Goal: Communication & Community: Answer question/provide support

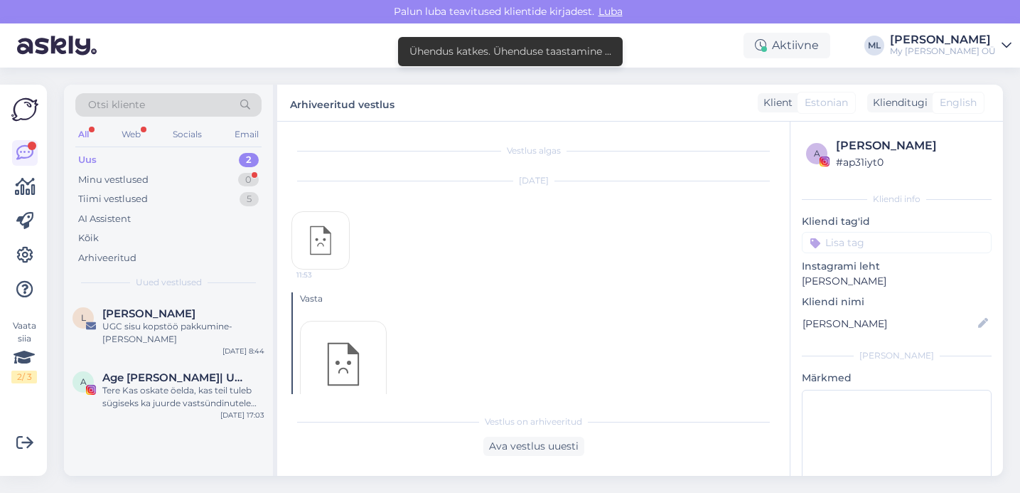
scroll to position [2083, 0]
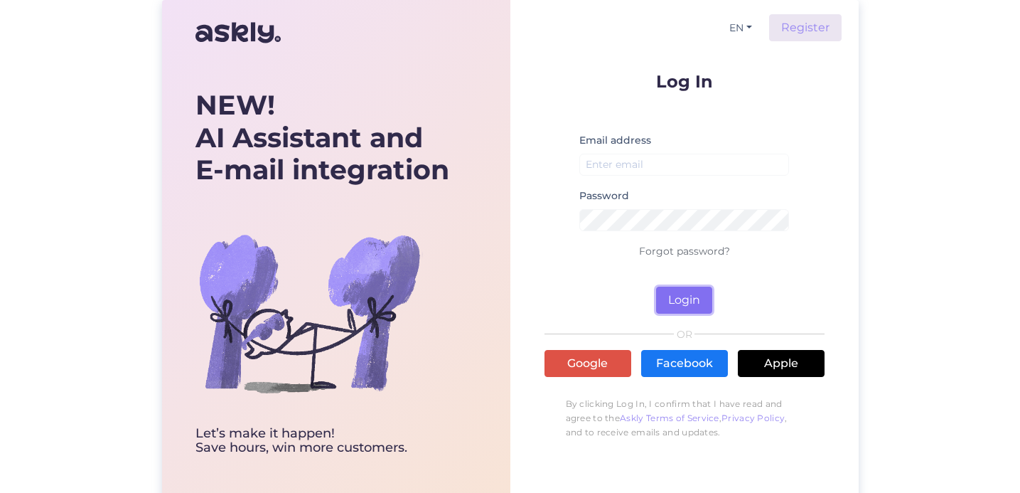
click at [663, 294] on button "Login" at bounding box center [684, 300] width 56 height 27
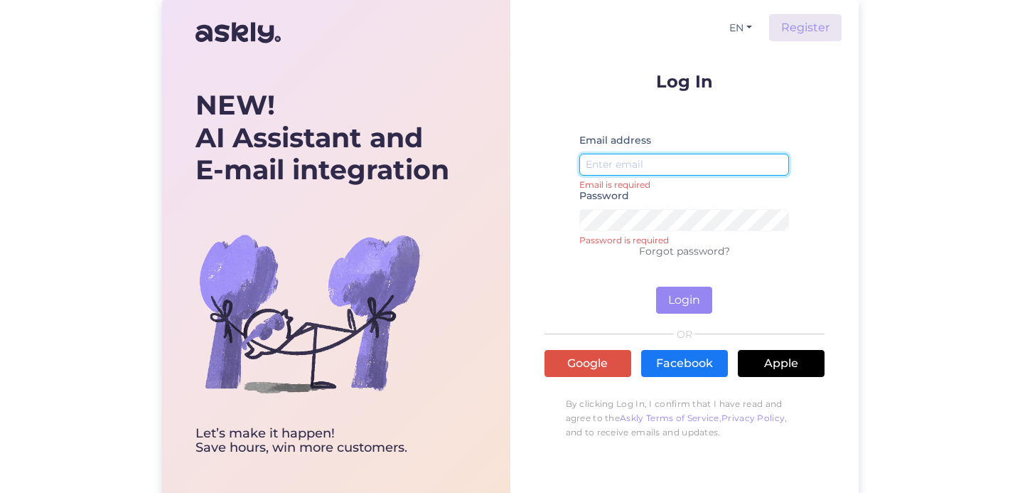
click at [643, 161] on input "email" at bounding box center [684, 165] width 210 height 22
type input "tootmisjuht@protten.ee"
drag, startPoint x: 714, startPoint y: 164, endPoint x: 499, endPoint y: 158, distance: 215.5
click at [499, 158] on div "NEW! AI Assistant and E-mail integration Let’s make it happen! Save hours, win …" at bounding box center [510, 252] width 697 height 505
drag, startPoint x: 912, startPoint y: 248, endPoint x: 899, endPoint y: 250, distance: 12.9
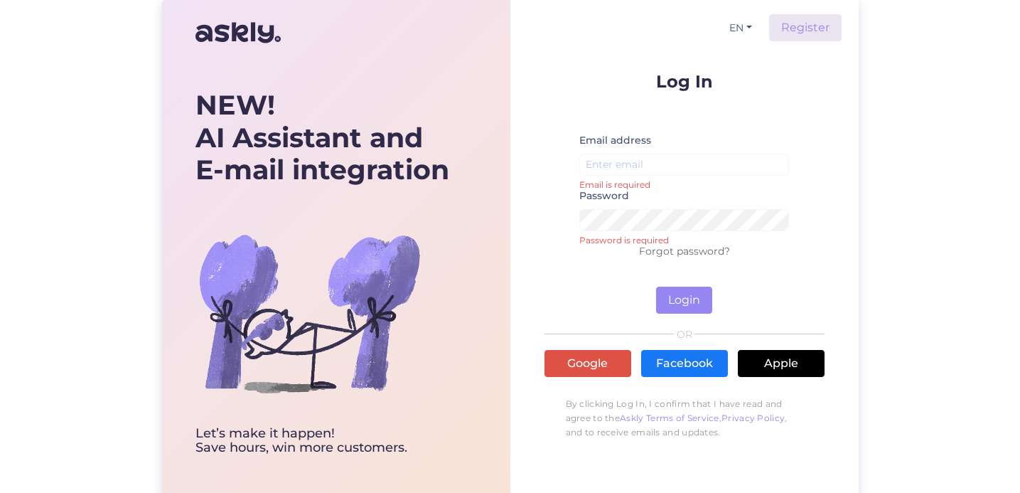
click at [911, 248] on div "NEW! AI Assistant and E-mail integration Let’s make it happen! Save hours, win …" at bounding box center [510, 252] width 1020 height 505
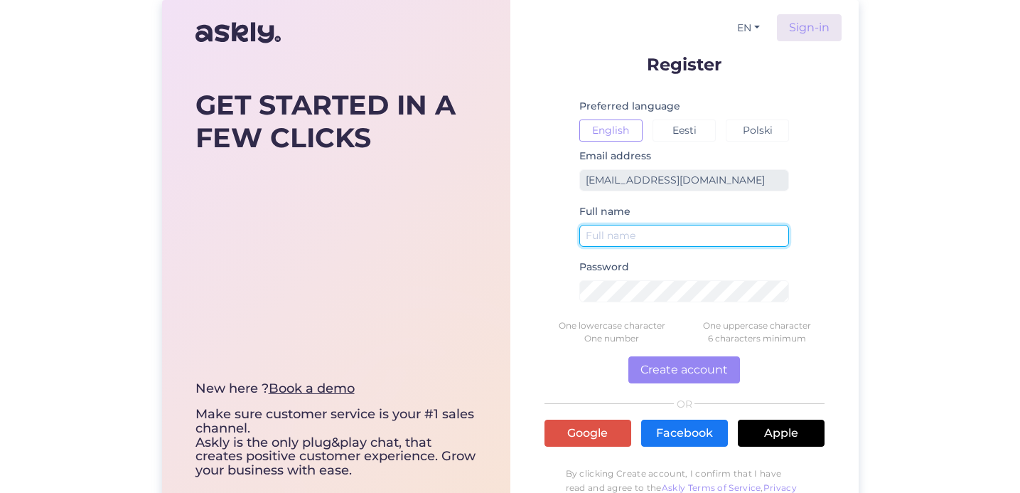
click at [623, 237] on input "text" at bounding box center [684, 236] width 210 height 22
type input "[PERSON_NAME]"
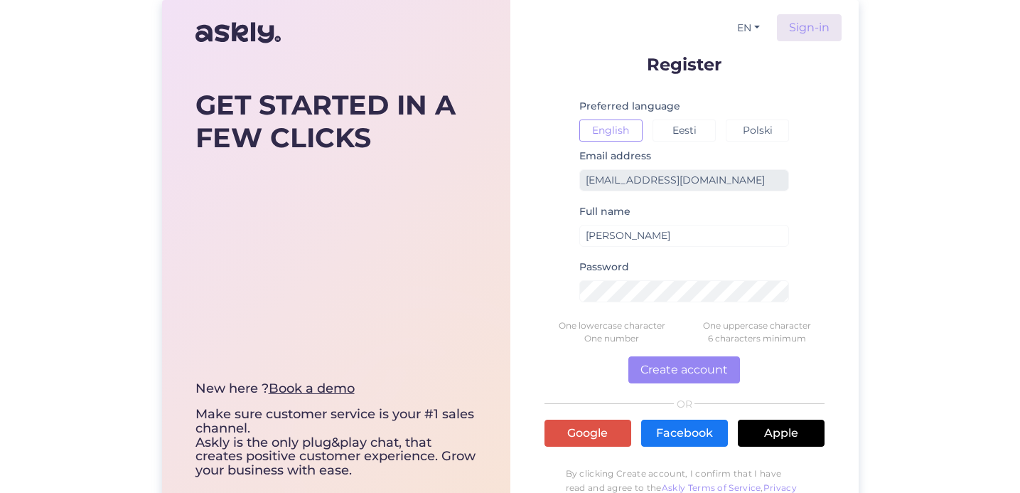
click at [907, 280] on div "GET STARTED IN A FEW CLICKS New here ? Book a demo Make sure customer service i…" at bounding box center [510, 264] width 1020 height 528
click at [862, 257] on div "GET STARTED IN A FEW CLICKS New here ? Book a demo Make sure customer service i…" at bounding box center [510, 264] width 1020 height 528
click at [813, 14] on link "Sign-in" at bounding box center [809, 27] width 65 height 27
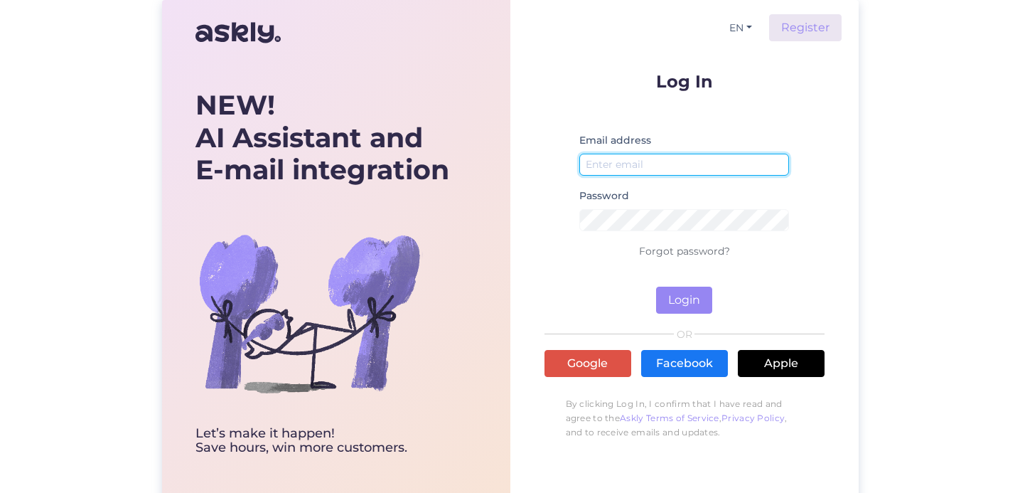
click at [610, 166] on input "email" at bounding box center [684, 165] width 210 height 22
click at [585, 149] on div "Email address" at bounding box center [684, 159] width 210 height 55
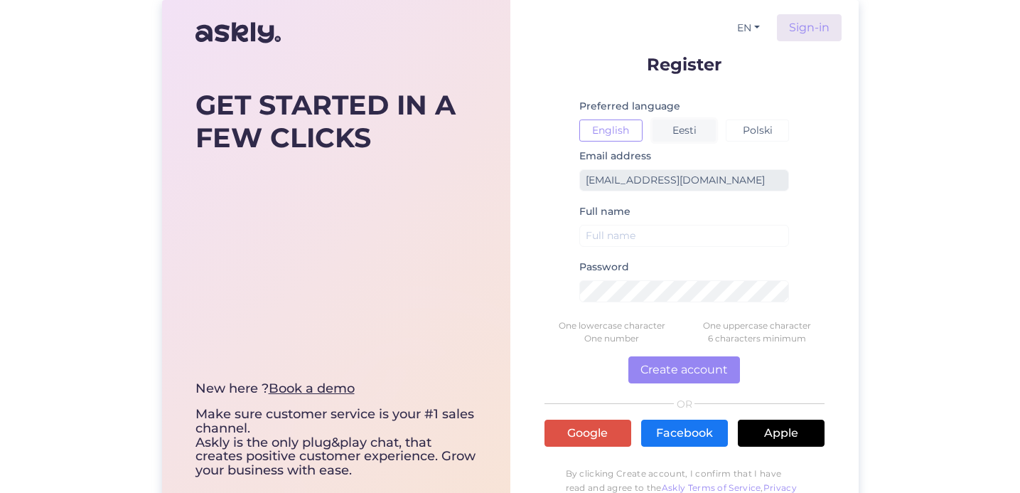
click at [673, 129] on button "Eesti" at bounding box center [684, 130] width 63 height 22
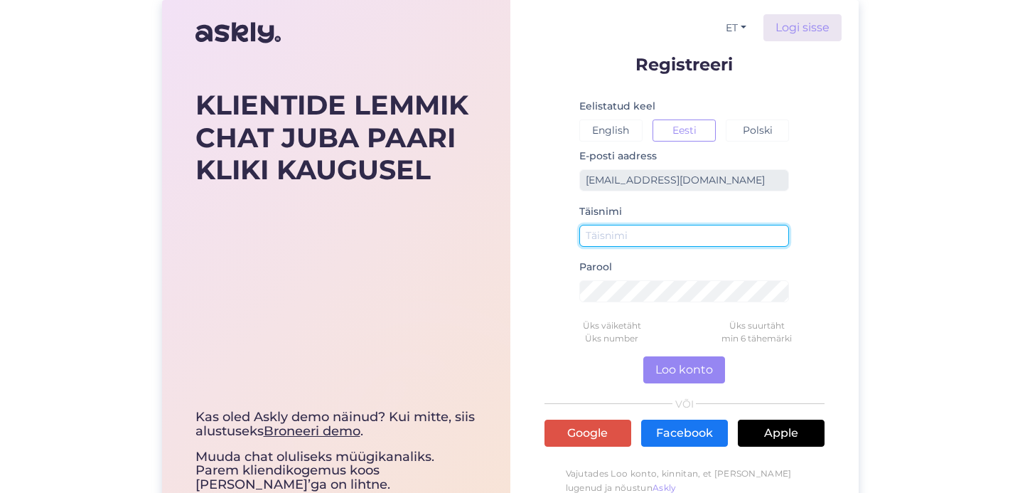
click at [625, 236] on input "text" at bounding box center [684, 236] width 210 height 22
type input "[PERSON_NAME]"
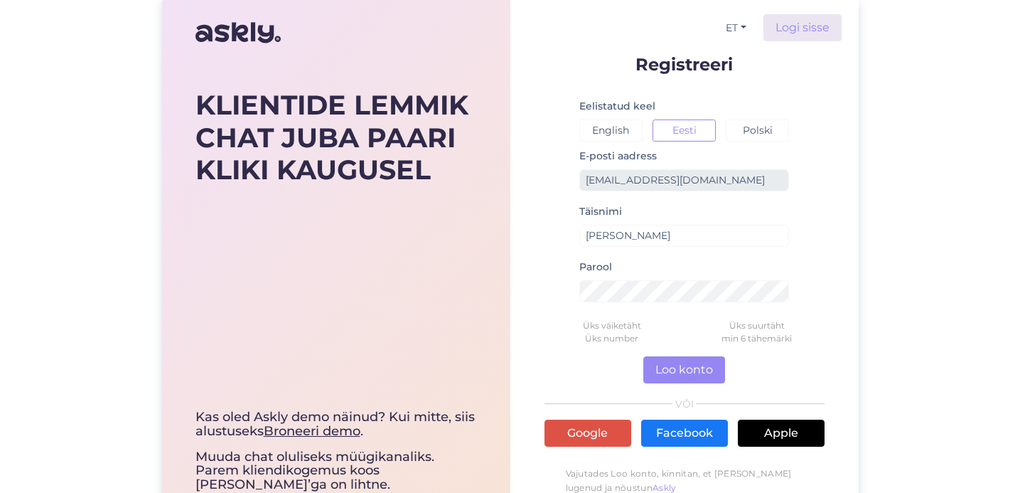
click at [877, 328] on div "KLIENTIDE LEMMIK CHAT JUBA PAARI KLIKI KAUGUSEL Kas oled Askly demo näinud? Kui…" at bounding box center [510, 271] width 1020 height 542
drag, startPoint x: 882, startPoint y: 269, endPoint x: 880, endPoint y: 282, distance: 13.0
click at [882, 269] on div "KLIENTIDE LEMMIK CHAT JUBA PAARI KLIKI KAUGUSEL Kas oled Askly demo näinud? Kui…" at bounding box center [510, 271] width 1020 height 542
click at [758, 171] on div "E-posti aadress mariliis.milmann@mybreden.com" at bounding box center [684, 174] width 210 height 55
drag, startPoint x: 761, startPoint y: 168, endPoint x: 552, endPoint y: 181, distance: 209.4
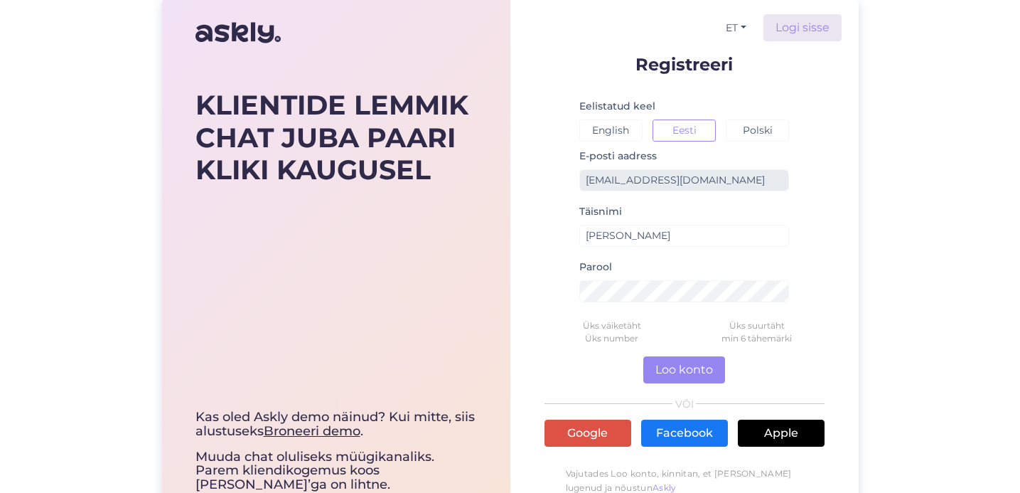
click at [552, 181] on form "Registreeri Eelistatud keel English Eesti Polski E-posti aadress mariliis.milma…" at bounding box center [685, 292] width 280 height 475
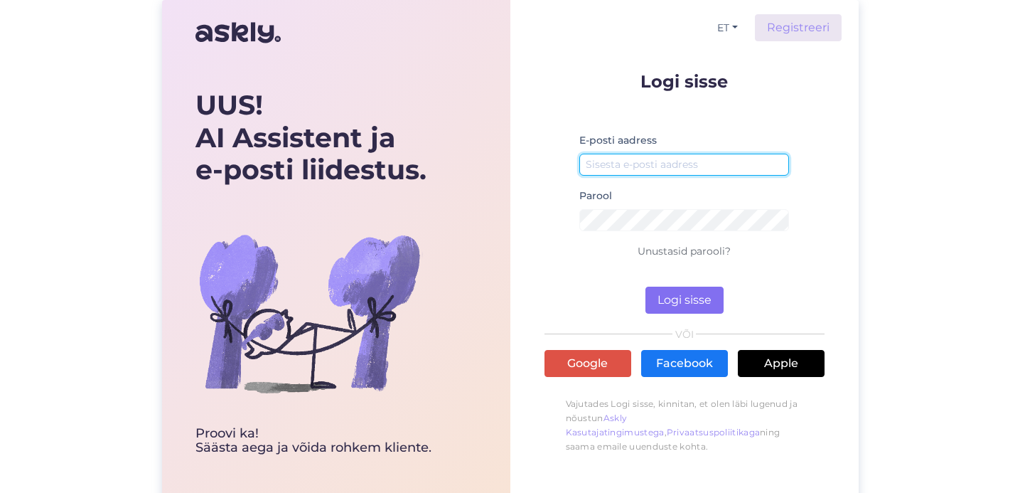
type input "[PERSON_NAME]"
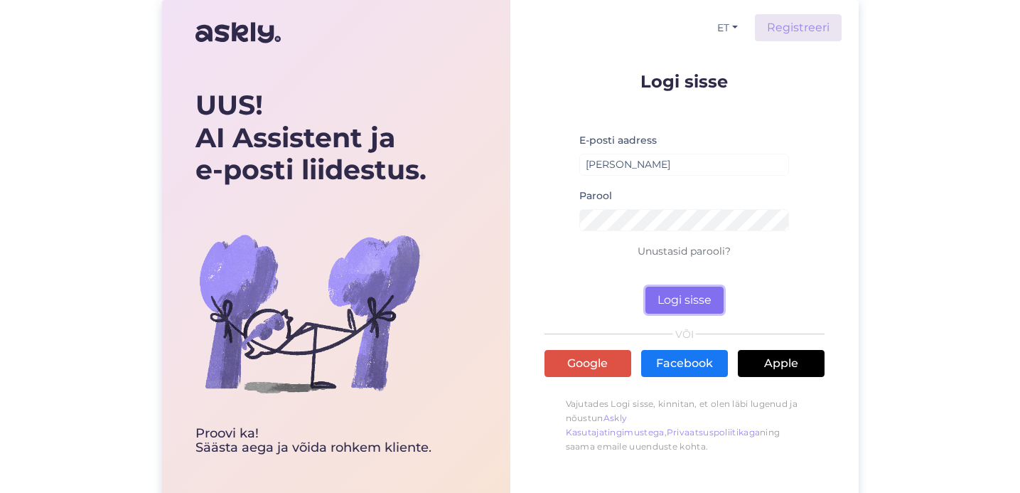
click at [674, 293] on button "Logi sisse" at bounding box center [685, 300] width 78 height 27
click at [697, 300] on button "Logi sisse" at bounding box center [685, 300] width 78 height 27
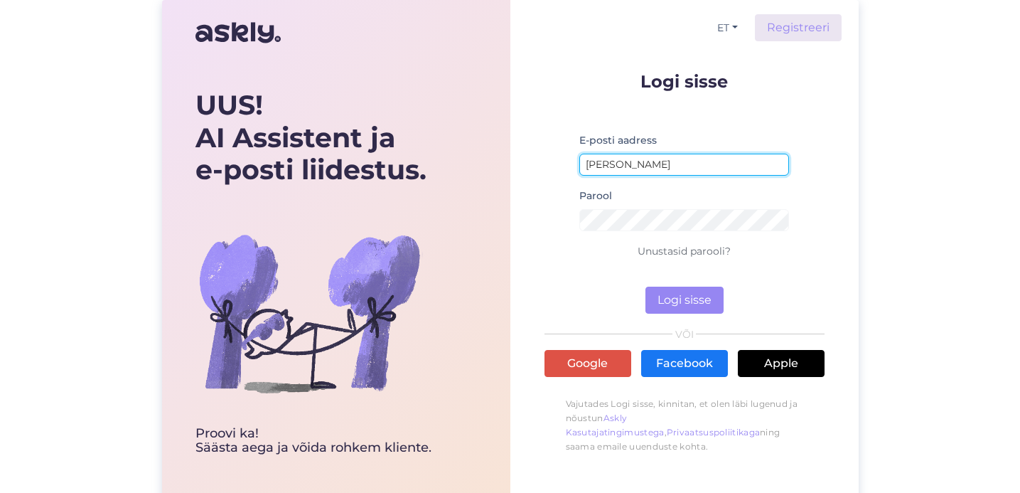
click at [673, 166] on input "[PERSON_NAME]" at bounding box center [684, 165] width 210 height 22
click at [663, 161] on input "[PERSON_NAME]" at bounding box center [684, 165] width 210 height 22
drag, startPoint x: 889, startPoint y: 120, endPoint x: 892, endPoint y: 137, distance: 16.6
click at [890, 119] on div "UUS! AI Assistent ja e-posti liidestus. Proovi ka! Säästa aega [PERSON_NAME] ro…" at bounding box center [510, 252] width 1020 height 505
drag, startPoint x: 641, startPoint y: 166, endPoint x: 515, endPoint y: 121, distance: 134.5
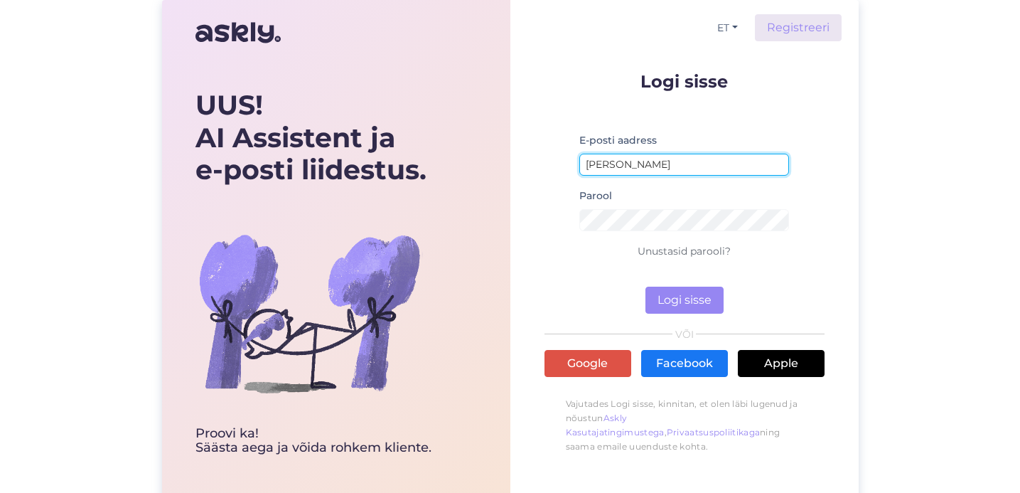
click at [512, 135] on div "ET Registreeri Logi sisse E-posti aadress Mari-Liis Parool Unustasid parooli? L…" at bounding box center [684, 252] width 348 height 505
paste input "[EMAIL_ADDRESS][DOMAIN_NAME]"
type input "[EMAIL_ADDRESS][DOMAIN_NAME]"
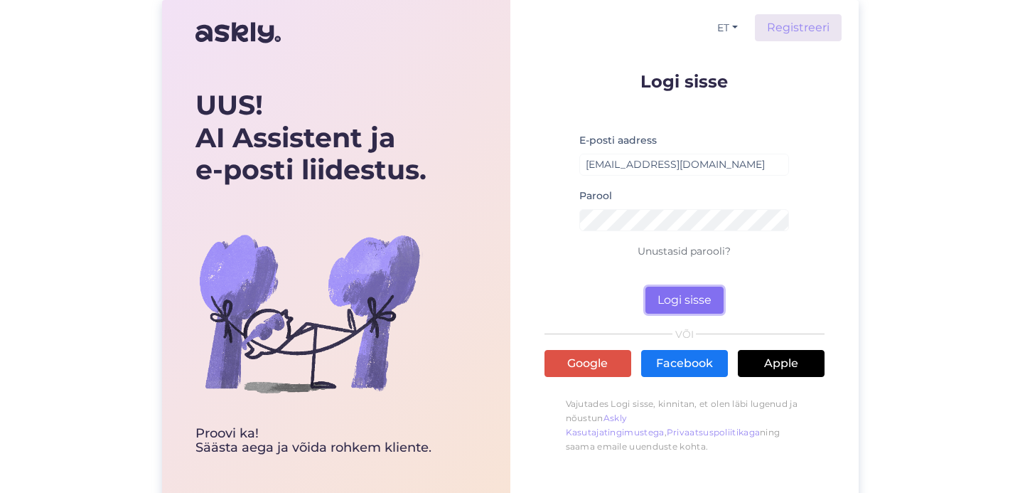
click at [690, 301] on button "Logi sisse" at bounding box center [685, 300] width 78 height 27
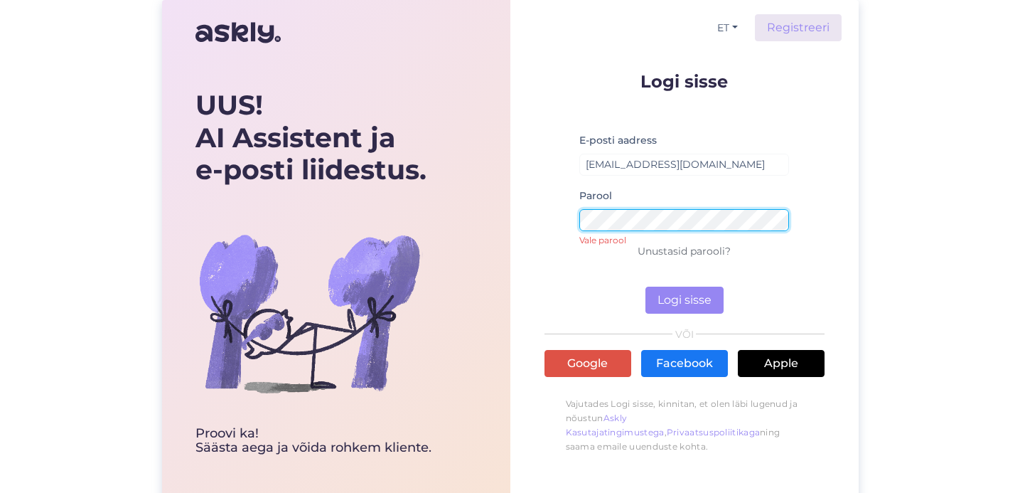
click at [543, 208] on div "ET Registreeri Logi sisse E-posti aadress [EMAIL_ADDRESS][DOMAIN_NAME] Parool V…" at bounding box center [684, 252] width 348 height 505
click at [646, 287] on button "Logi sisse" at bounding box center [685, 300] width 78 height 27
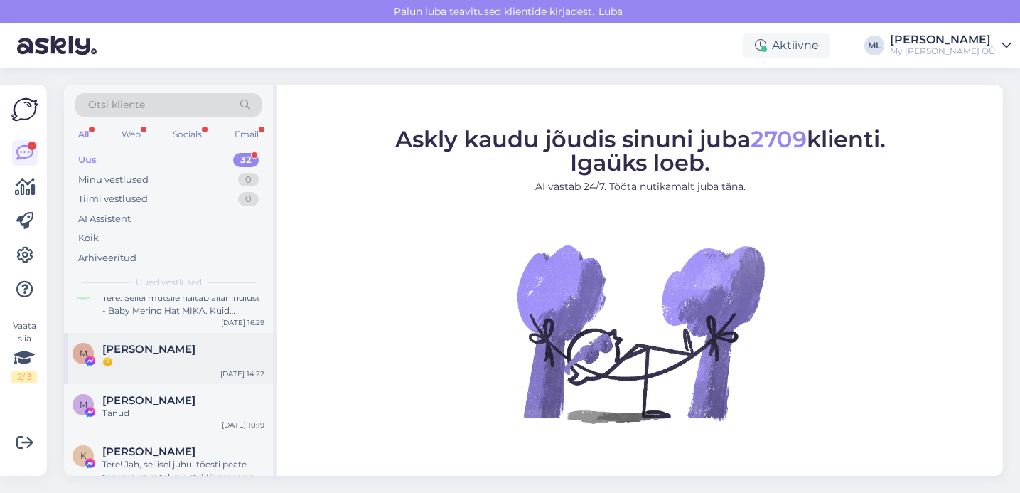
scroll to position [1690, 0]
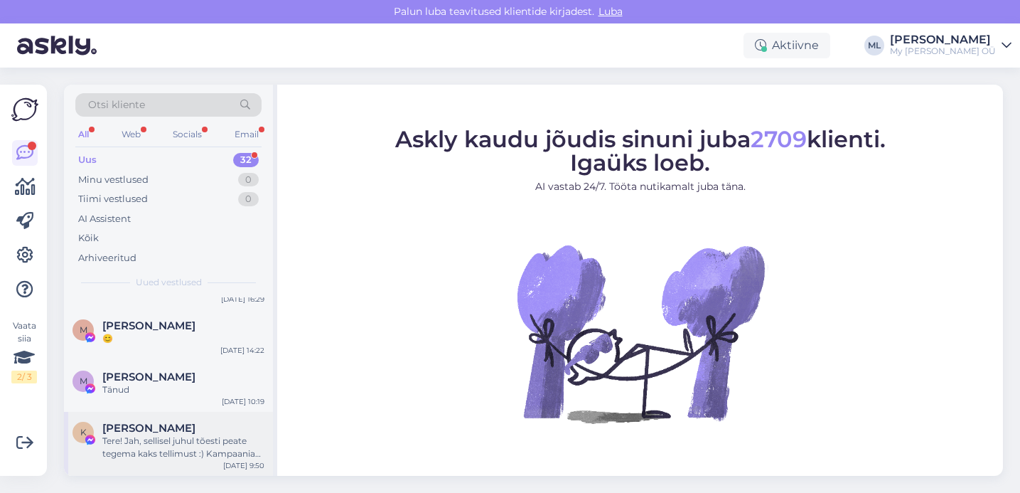
click at [139, 435] on div "Tere! Jah, sellisel juhul tõesti peate tegema kaks tellimust :) Kampaania seadi…" at bounding box center [183, 447] width 162 height 26
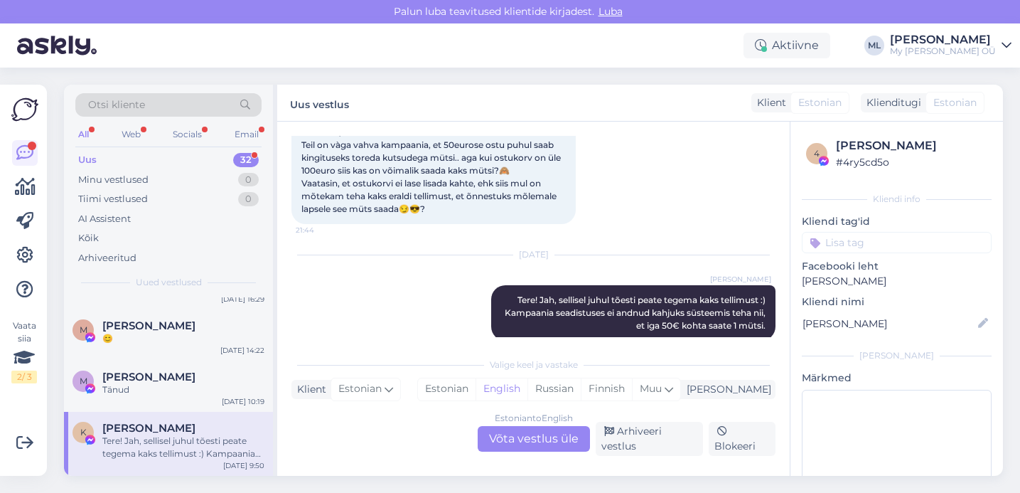
scroll to position [2317, 0]
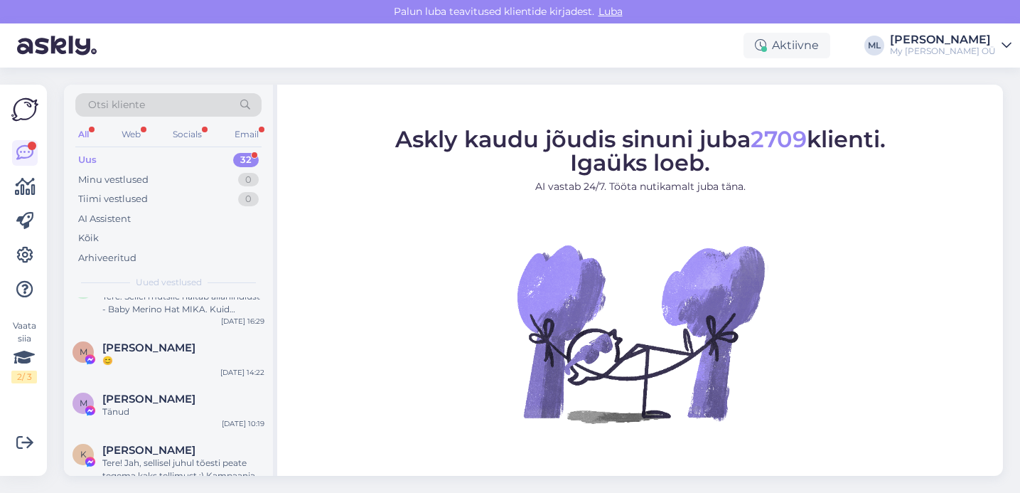
scroll to position [1690, 0]
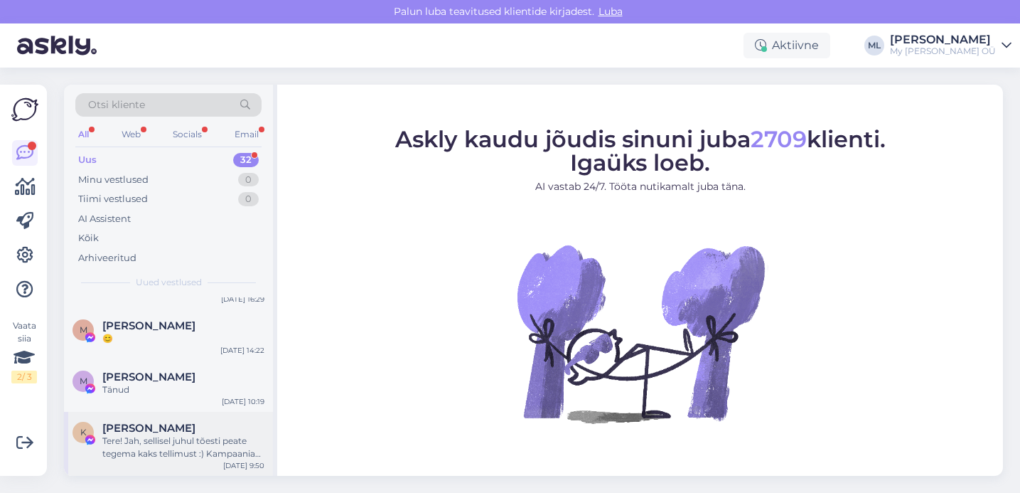
click at [153, 446] on div "Tere! Jah, sellisel juhul tõesti peate tegema kaks tellimust :) Kampaania seadi…" at bounding box center [183, 447] width 162 height 26
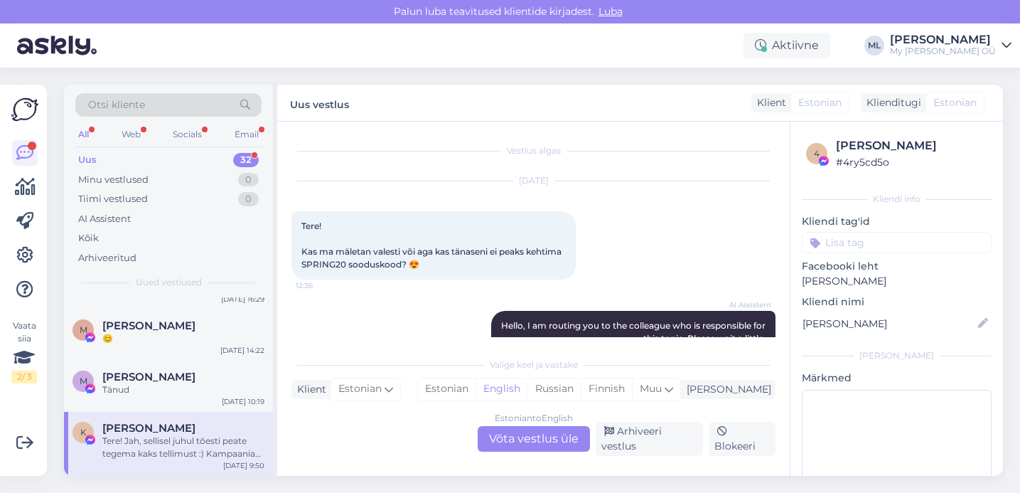
scroll to position [2317, 0]
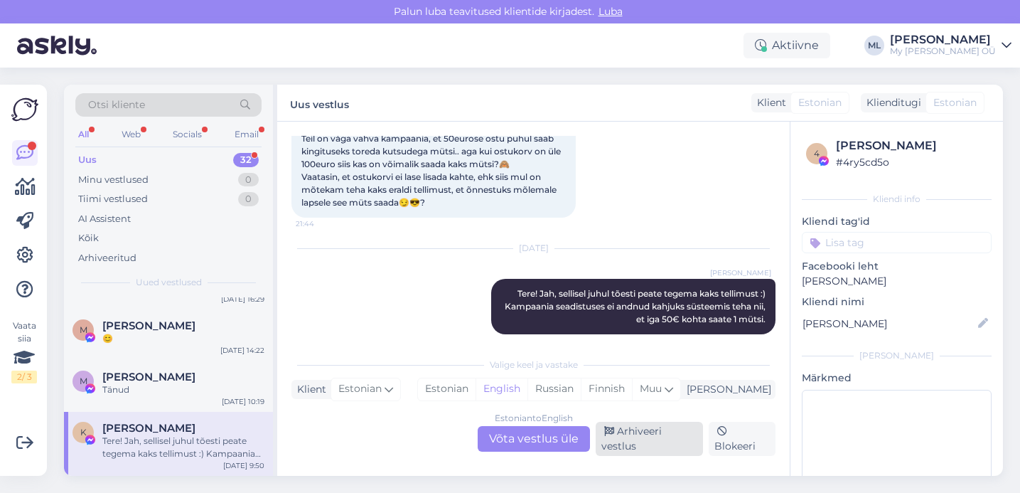
click at [651, 429] on div "Arhiveeri vestlus" at bounding box center [649, 439] width 107 height 34
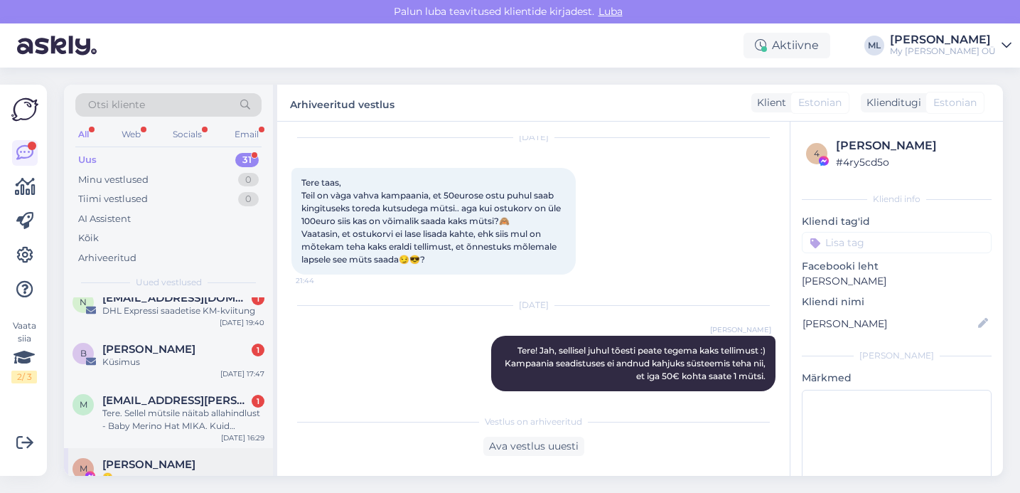
scroll to position [1626, 0]
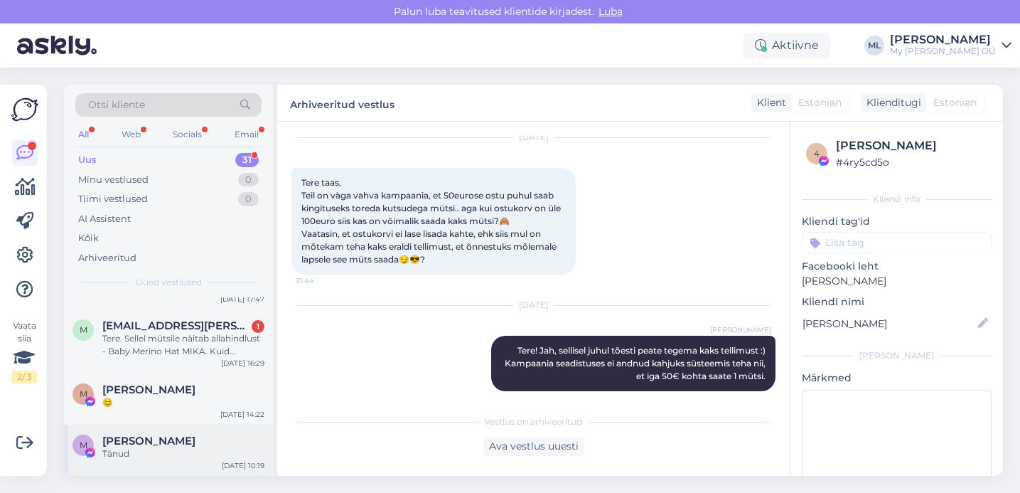
click at [154, 438] on span "[PERSON_NAME]" at bounding box center [148, 440] width 93 height 13
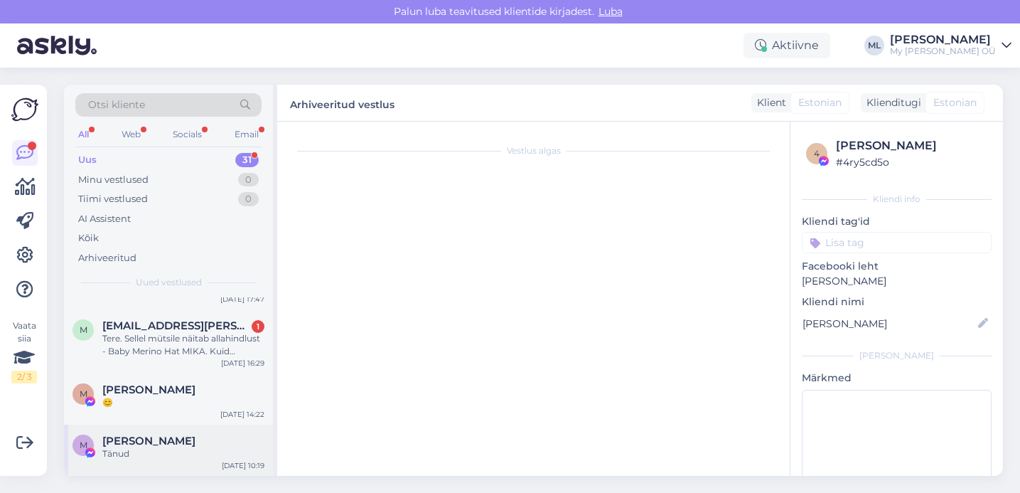
scroll to position [1731, 0]
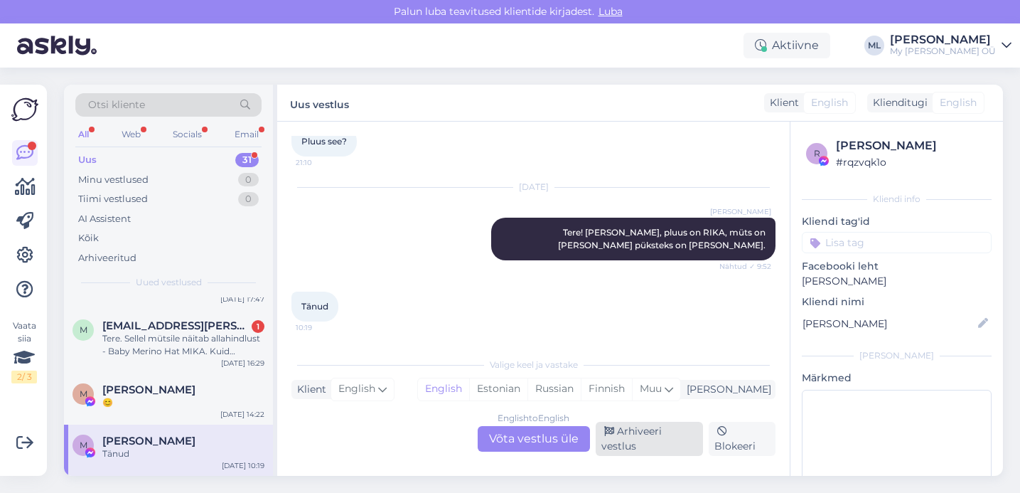
click at [632, 441] on div "Arhiveeri vestlus" at bounding box center [649, 439] width 107 height 34
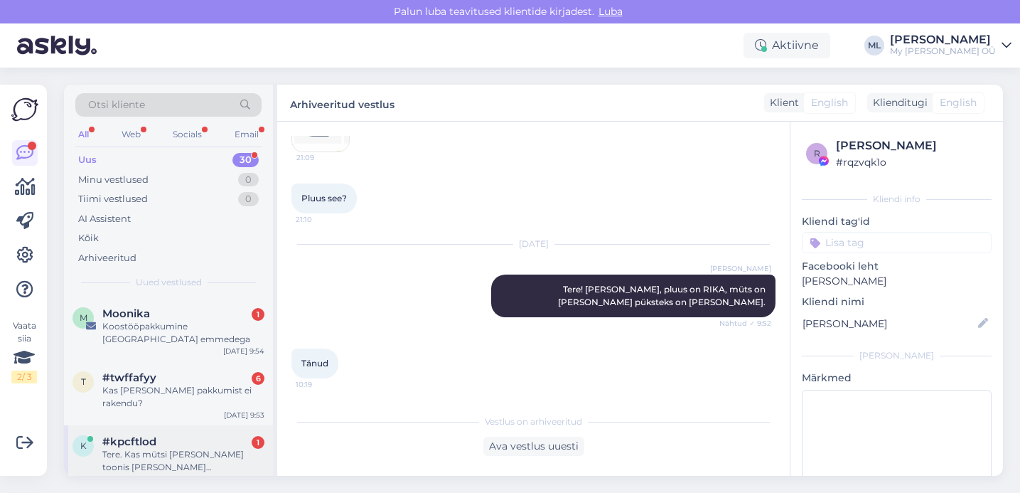
click at [138, 464] on div "Tere. Kas mütsi KLAUS toonis Roosa Polignac ei ole tagasi müüki tulemas väiksem…" at bounding box center [183, 461] width 162 height 26
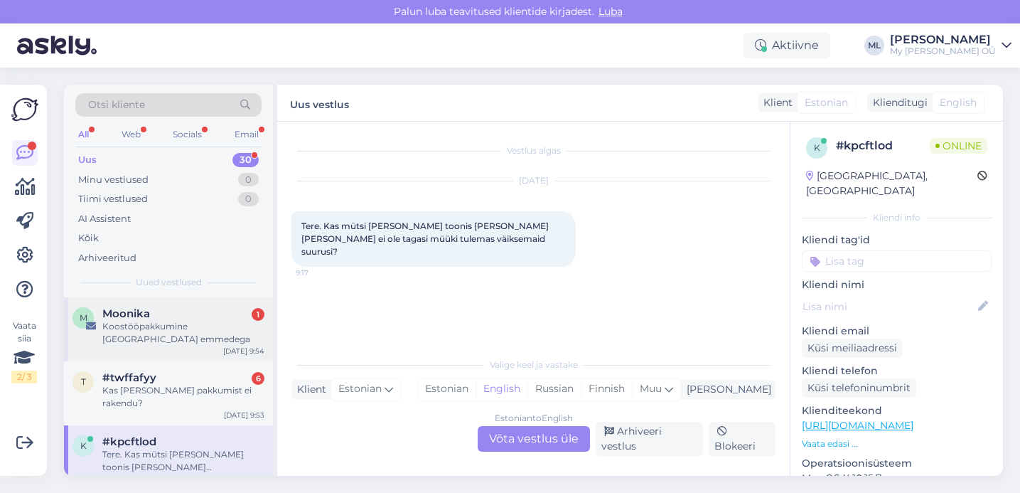
click at [166, 337] on div "Koostööpakkumine Pärnumaa emmedega" at bounding box center [183, 333] width 162 height 26
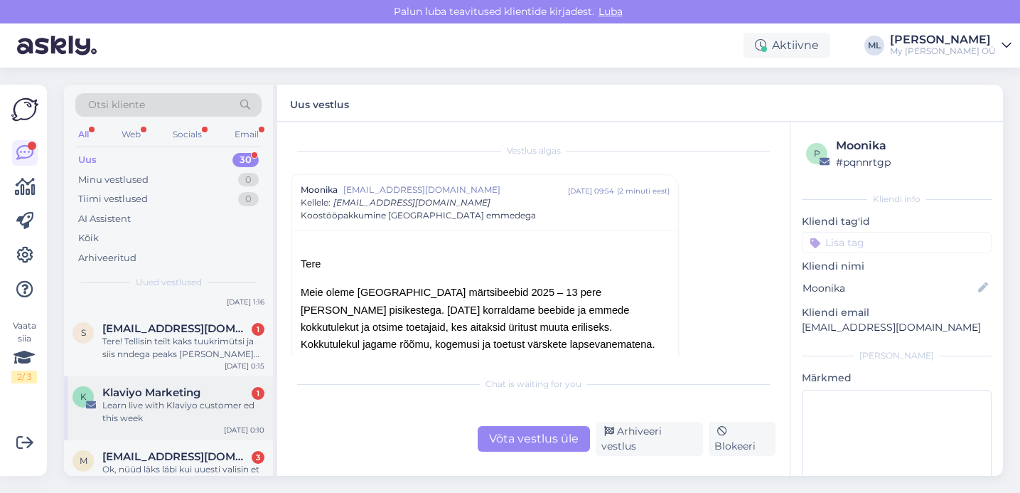
scroll to position [304, 0]
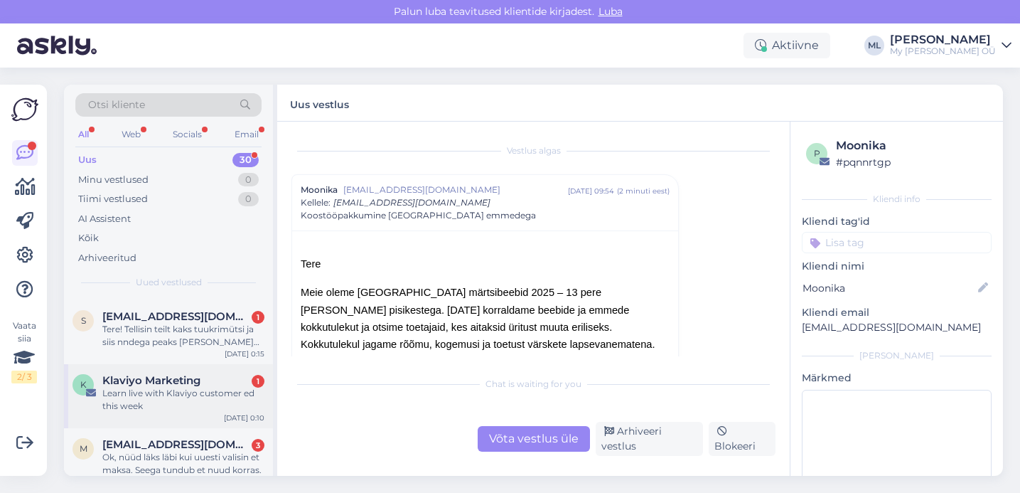
click at [161, 390] on div "Learn live with Klaviyo customer ed this week" at bounding box center [183, 400] width 162 height 26
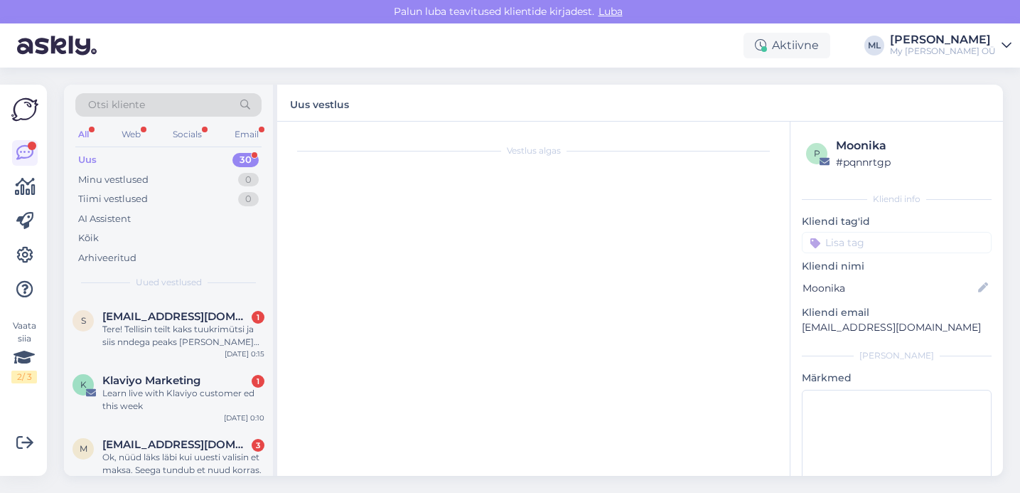
scroll to position [1021, 0]
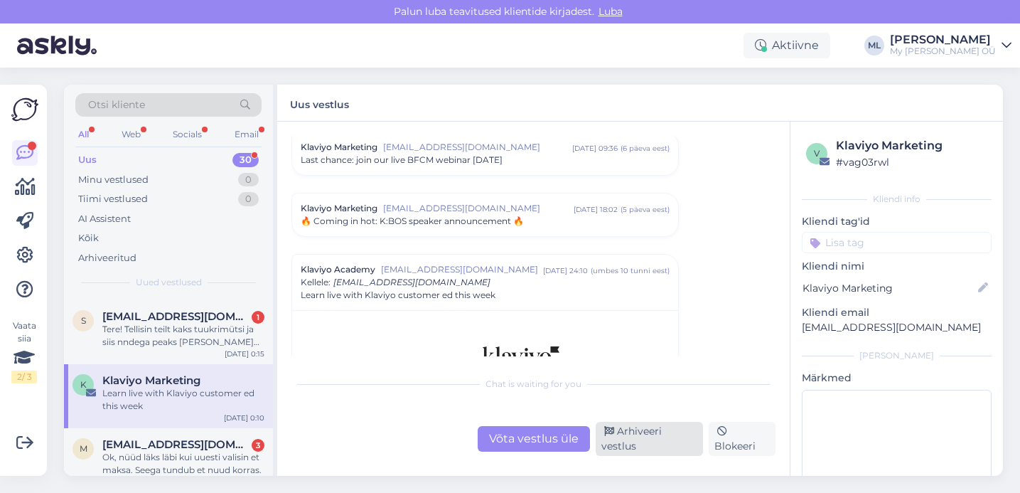
click at [634, 427] on div "Arhiveeri vestlus" at bounding box center [649, 439] width 107 height 34
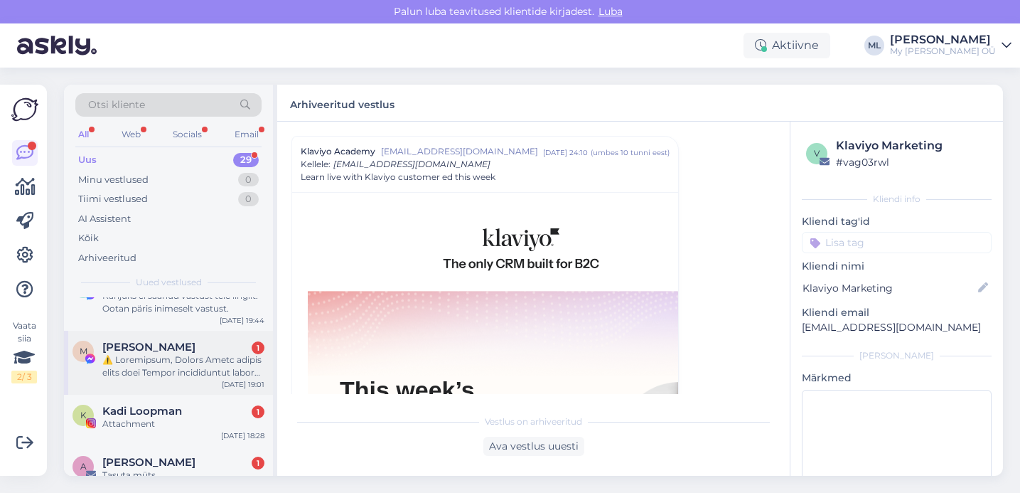
scroll to position [464, 0]
click at [159, 366] on div at bounding box center [183, 368] width 162 height 26
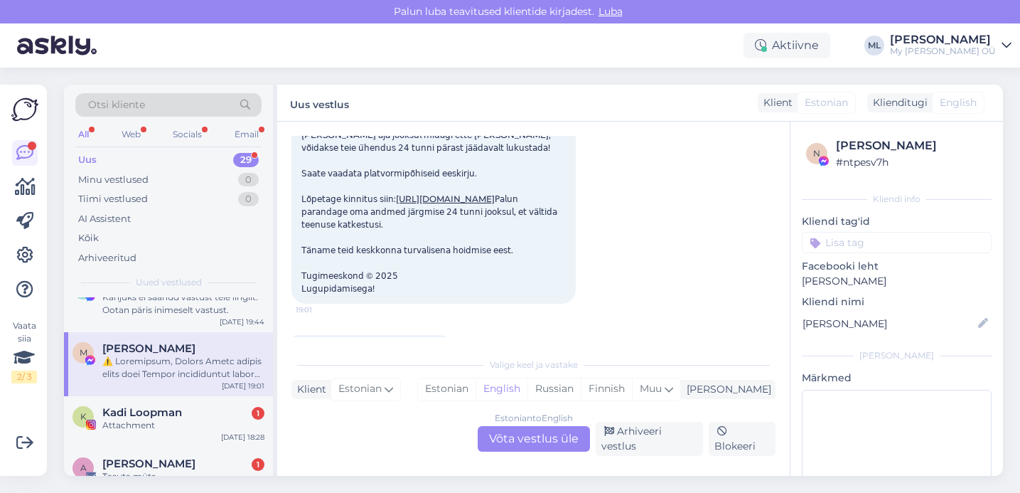
scroll to position [142, 0]
click at [645, 439] on div "Arhiveeri vestlus" at bounding box center [649, 439] width 107 height 34
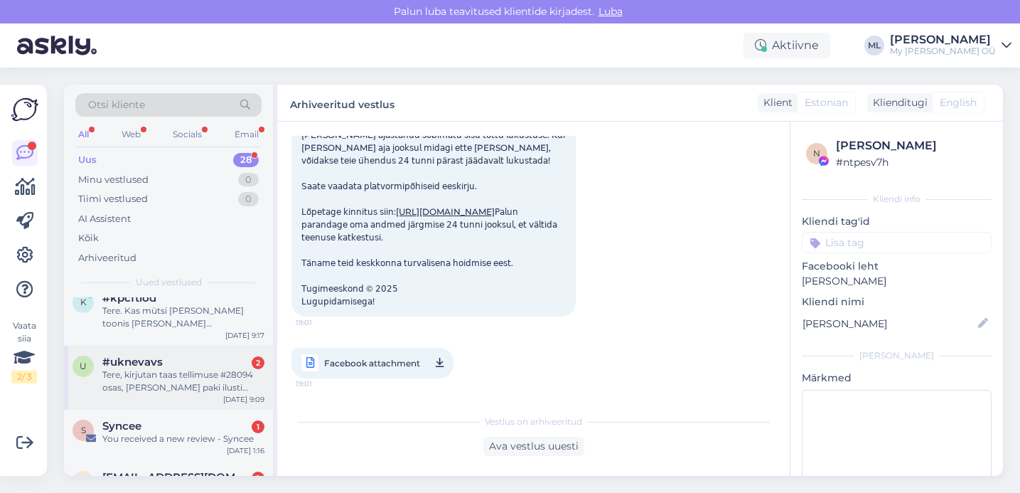
scroll to position [144, 0]
click at [169, 439] on div "You received a new review - Syncee" at bounding box center [183, 438] width 162 height 13
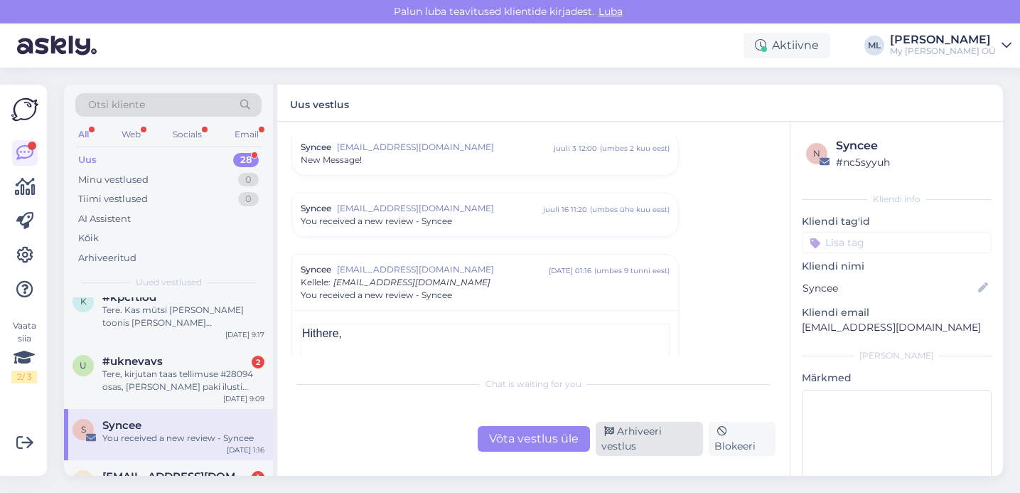
click at [623, 437] on div "Arhiveeri vestlus" at bounding box center [649, 439] width 107 height 34
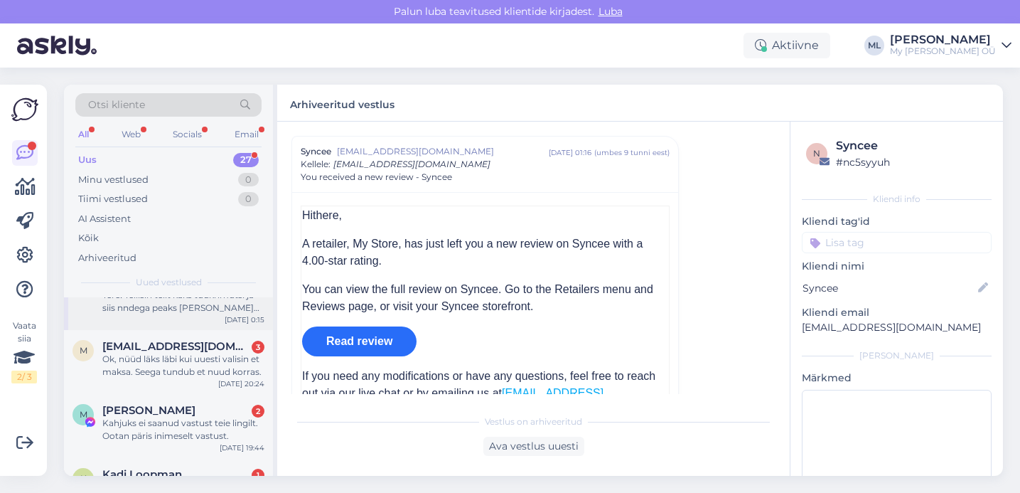
scroll to position [291, 0]
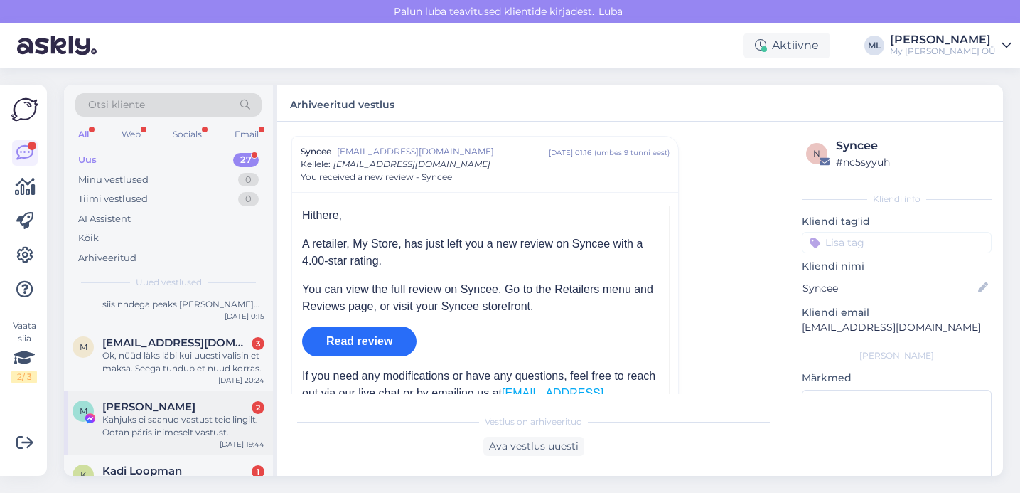
click at [168, 431] on div "Kahjuks ei saanud vastust teie lingilt. Ootan päris inimeselt vastust." at bounding box center [183, 426] width 162 height 26
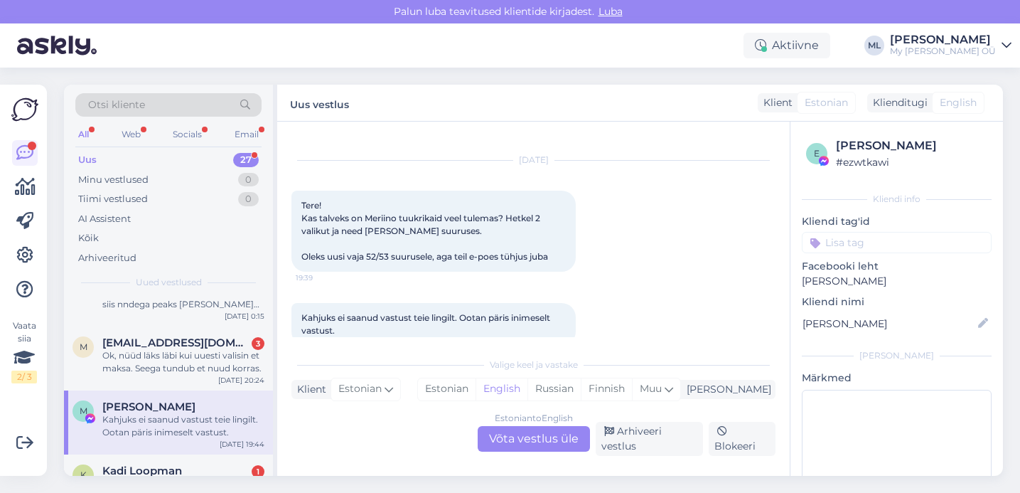
scroll to position [45, 0]
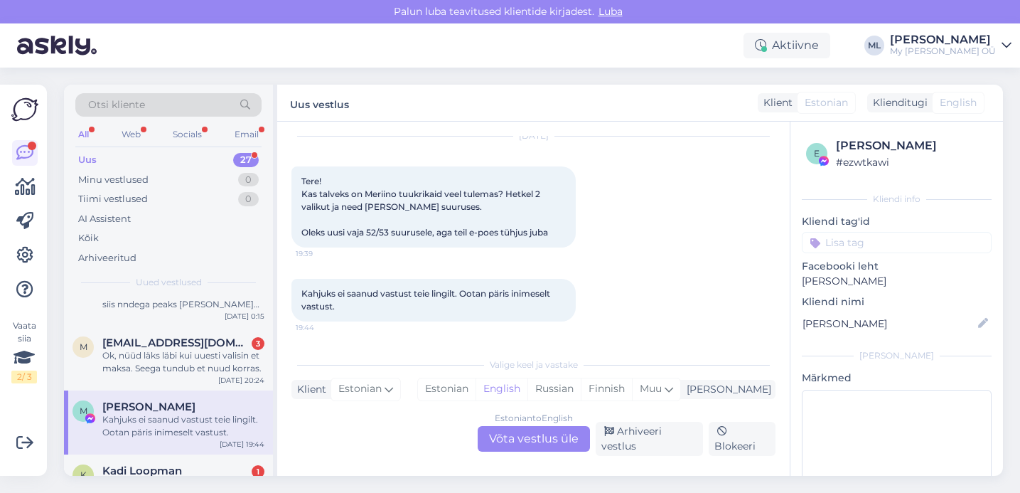
click at [528, 437] on div "Estonian to English Võta vestlus üle" at bounding box center [534, 439] width 112 height 26
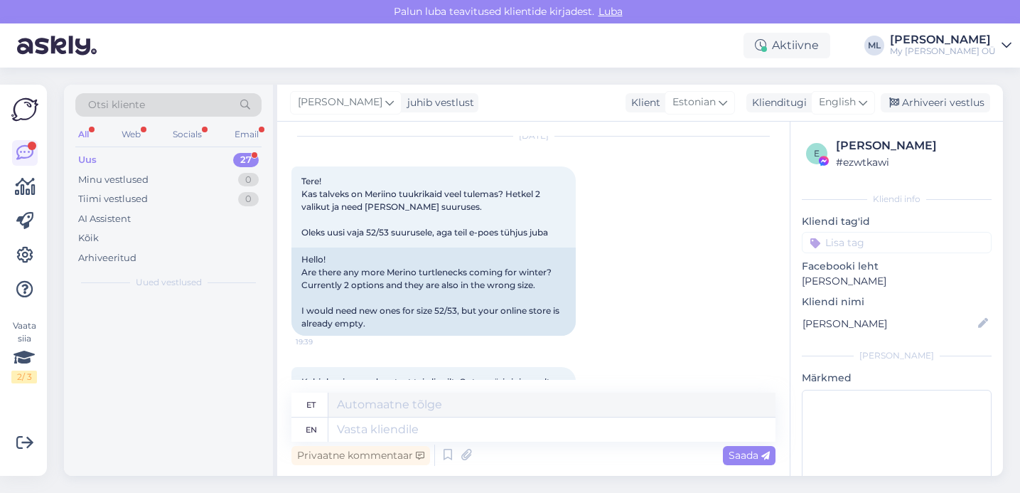
scroll to position [0, 0]
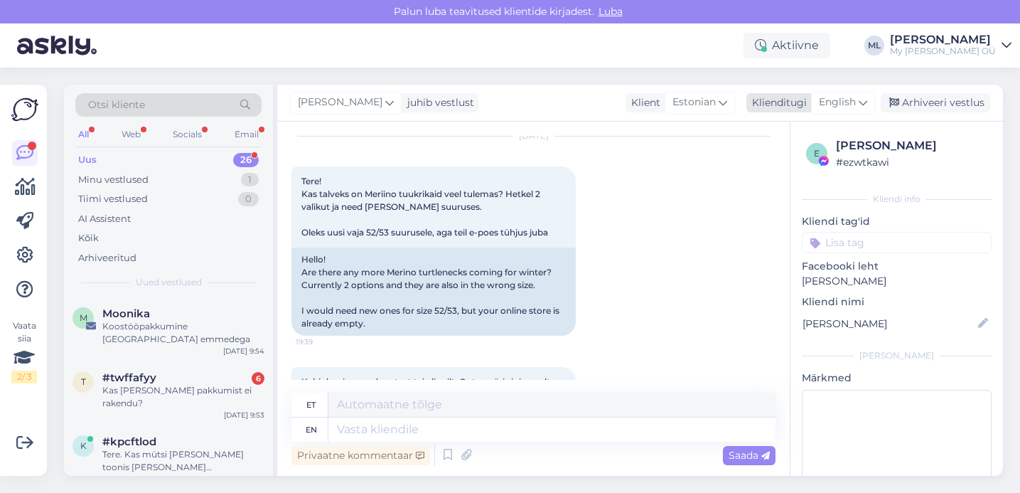
click at [842, 107] on span "English" at bounding box center [837, 103] width 37 height 16
type input "est"
click at [751, 170] on link "Estonian" at bounding box center [811, 165] width 156 height 23
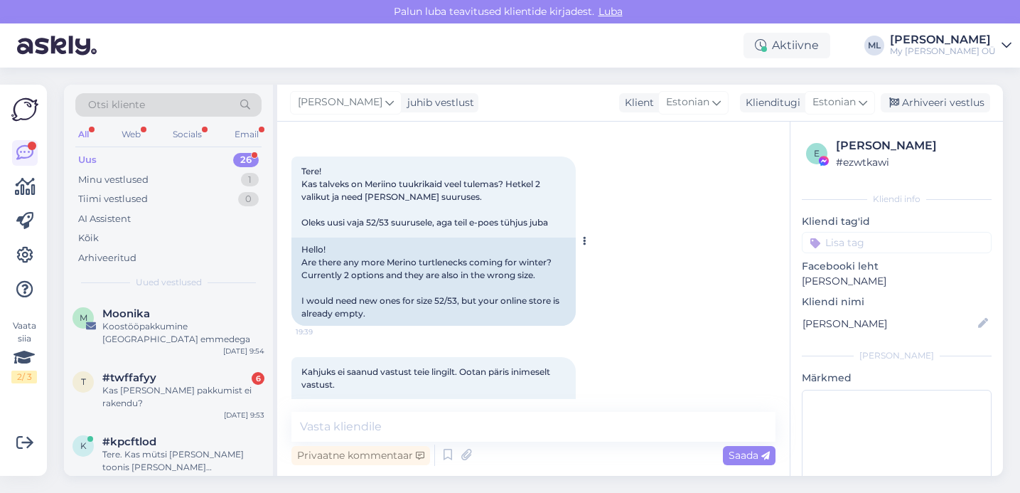
scroll to position [68, 0]
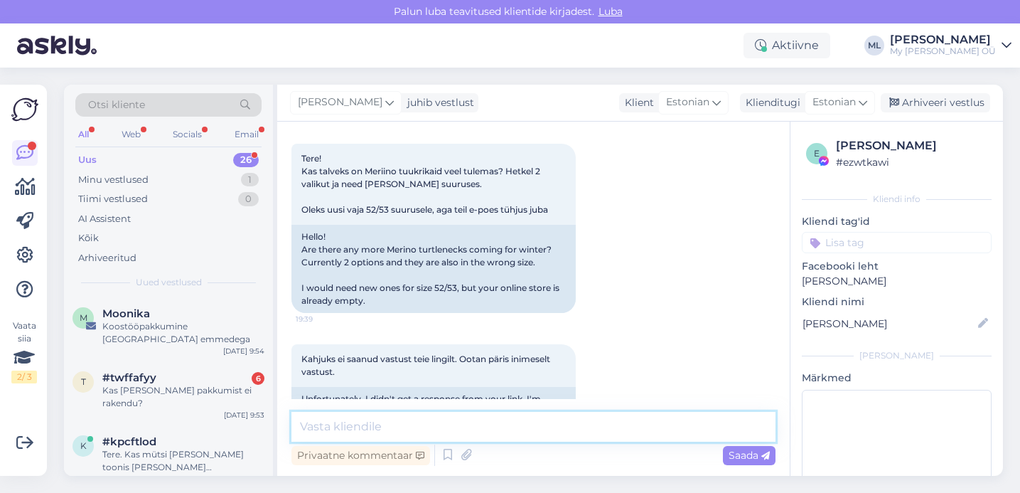
click at [355, 417] on textarea at bounding box center [533, 427] width 484 height 30
click at [317, 419] on textarea at bounding box center [533, 427] width 484 height 30
type textarea "t"
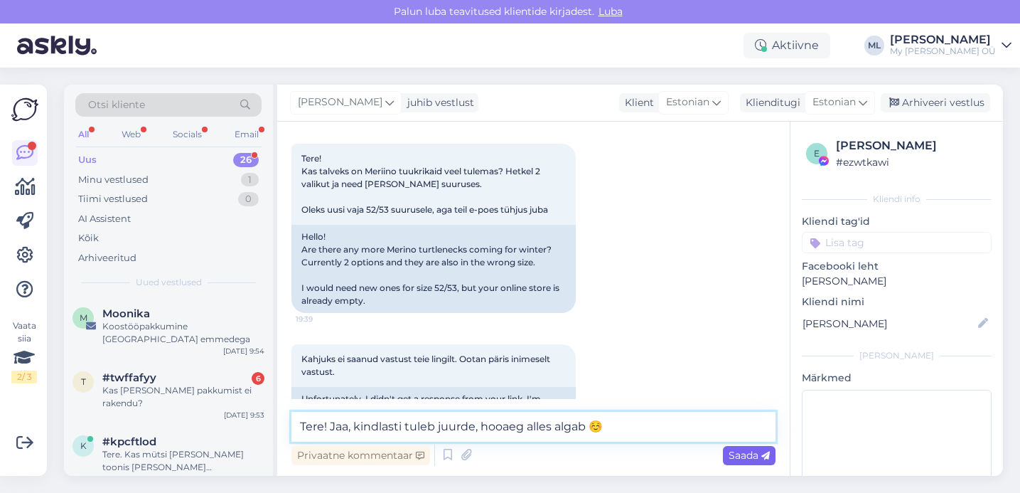
type textarea "Tere! Jaa, kindlasti tuleb juurde, hooaeg alles algab ☺️"
click at [744, 458] on span "Saada" at bounding box center [749, 455] width 41 height 13
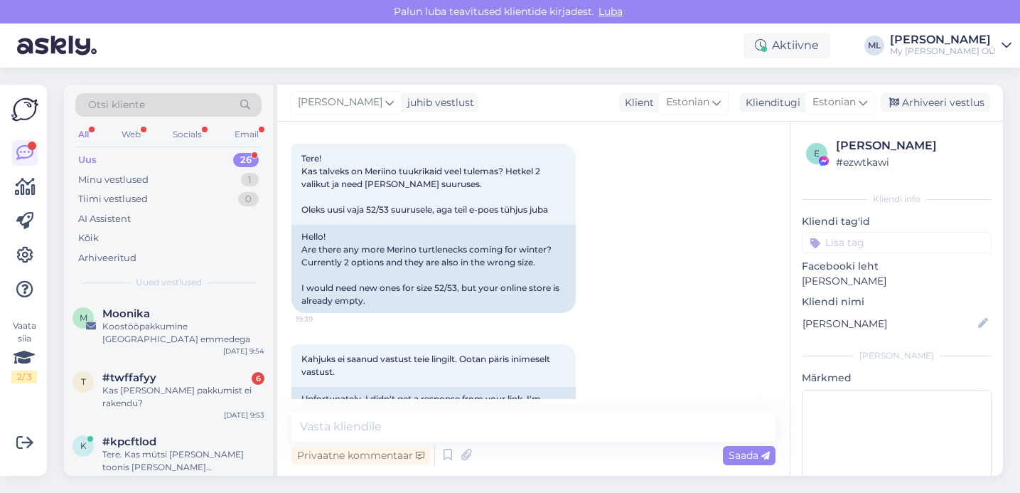
scroll to position [199, 0]
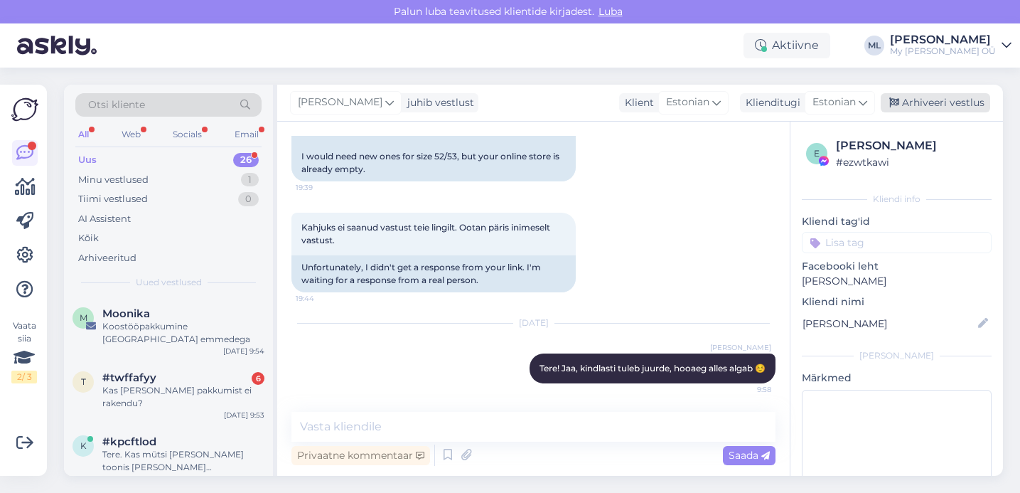
click at [921, 92] on div "[PERSON_NAME] juhib vestlust Klient [DEMOGRAPHIC_DATA] Klienditugi Estonian est…" at bounding box center [640, 103] width 726 height 37
drag, startPoint x: 926, startPoint y: 100, endPoint x: 919, endPoint y: 105, distance: 8.7
click at [926, 100] on div "Arhiveeri vestlus" at bounding box center [935, 102] width 109 height 19
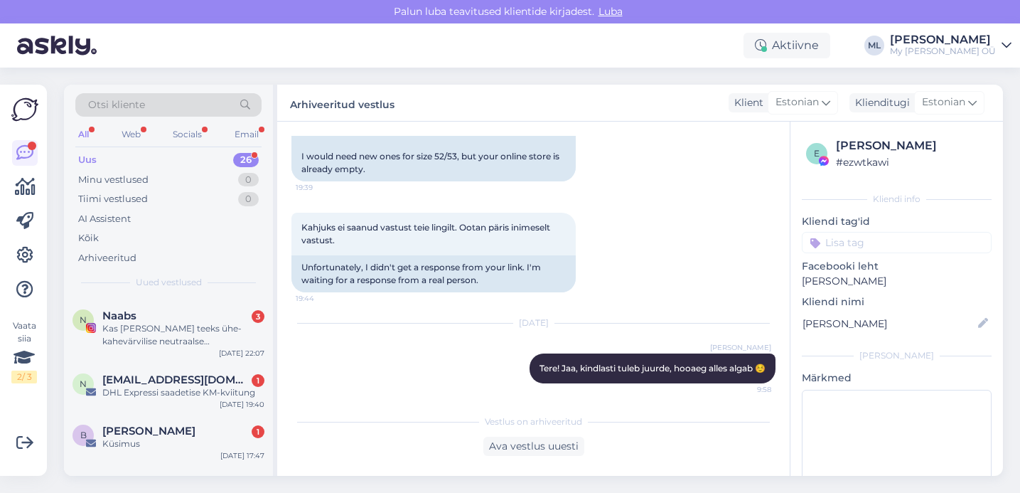
scroll to position [1332, 0]
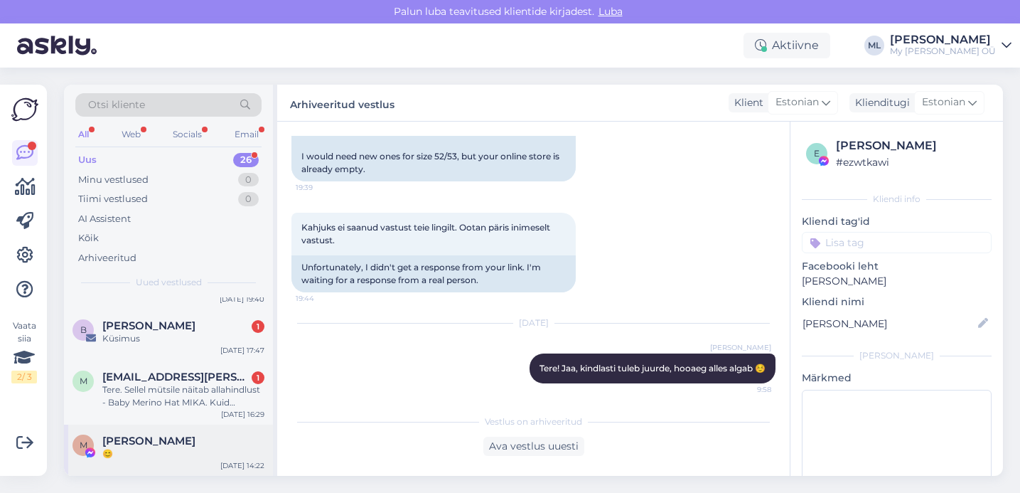
click at [140, 437] on span "[PERSON_NAME]" at bounding box center [148, 440] width 93 height 13
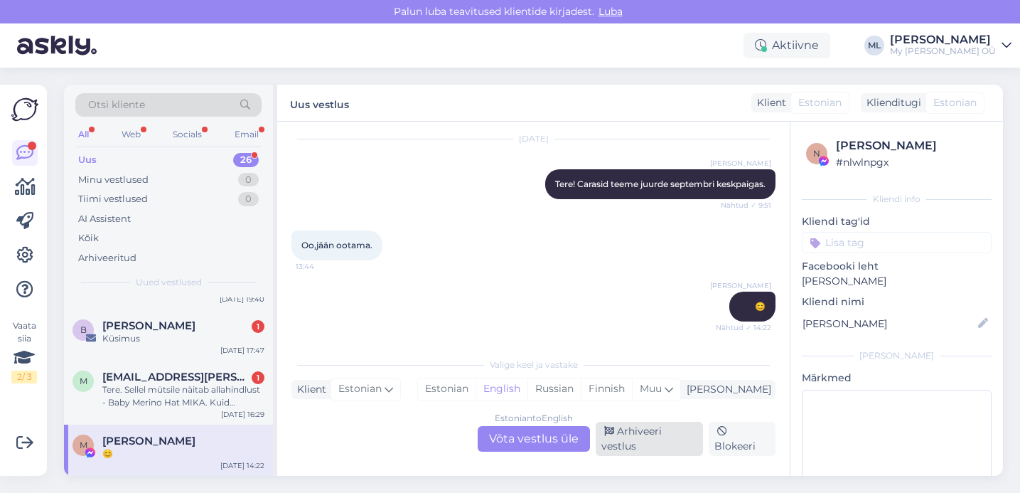
drag, startPoint x: 653, startPoint y: 442, endPoint x: 643, endPoint y: 443, distance: 10.7
click at [653, 442] on div "Arhiveeri vestlus" at bounding box center [649, 439] width 107 height 34
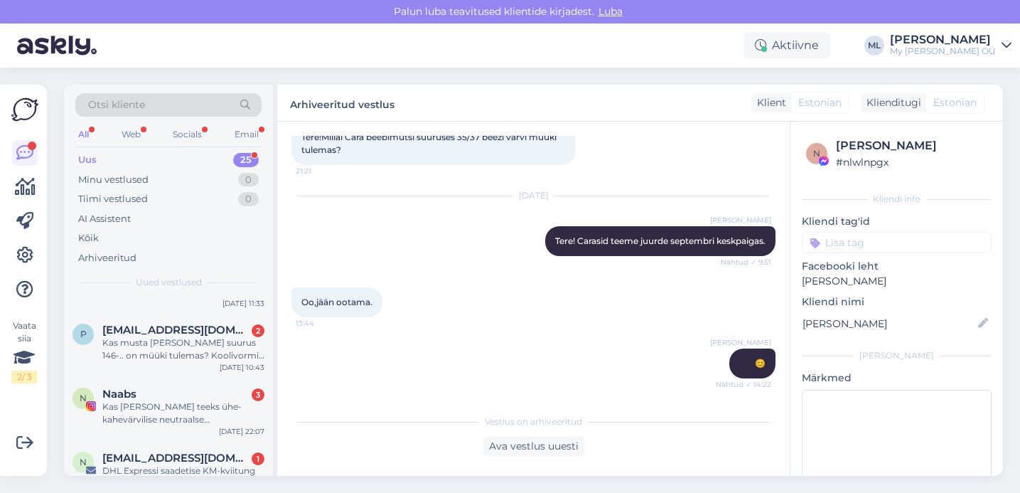
scroll to position [1280, 0]
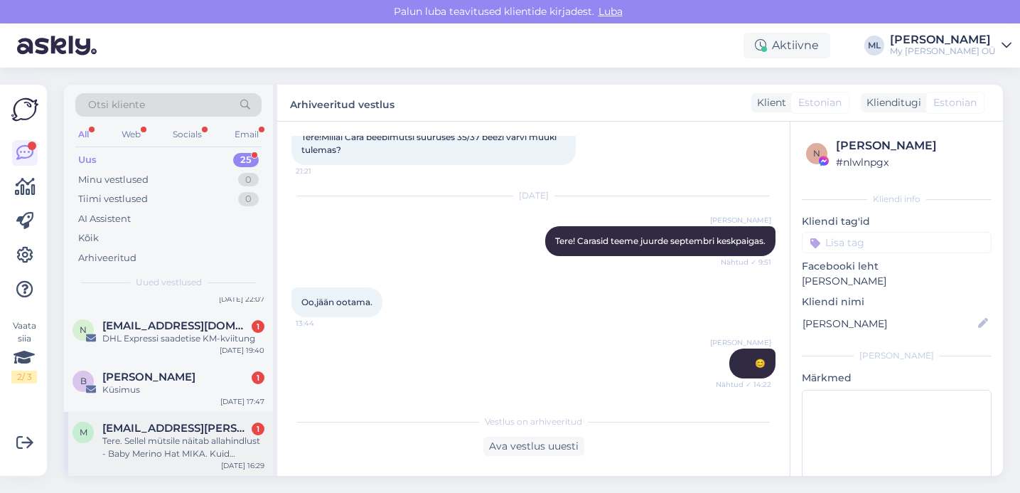
click at [142, 437] on div "Tere. Sellel mütsile näitab allahindlust - Baby Merino Hat MIKA. Kuid kui peale…" at bounding box center [183, 447] width 162 height 26
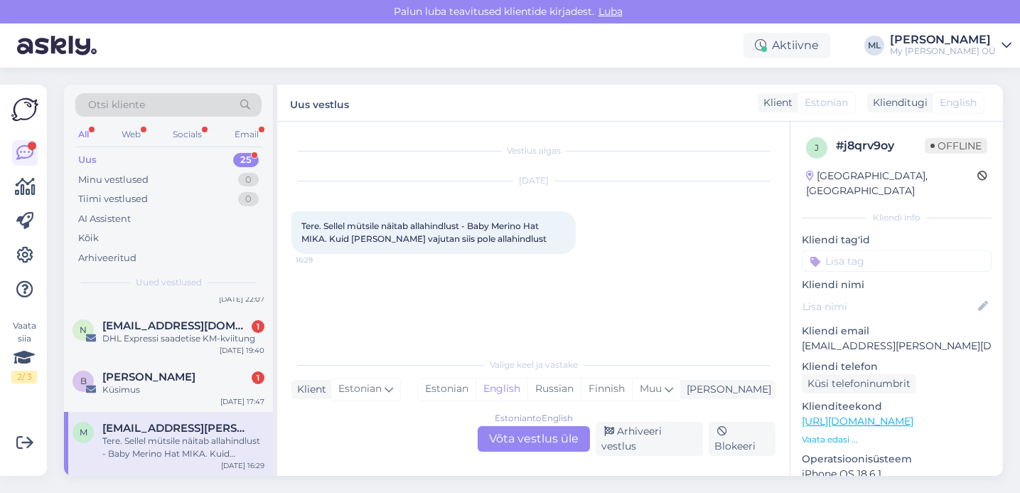
scroll to position [0, 0]
click at [558, 434] on div "Estonian to English Võta vestlus üle" at bounding box center [534, 439] width 112 height 26
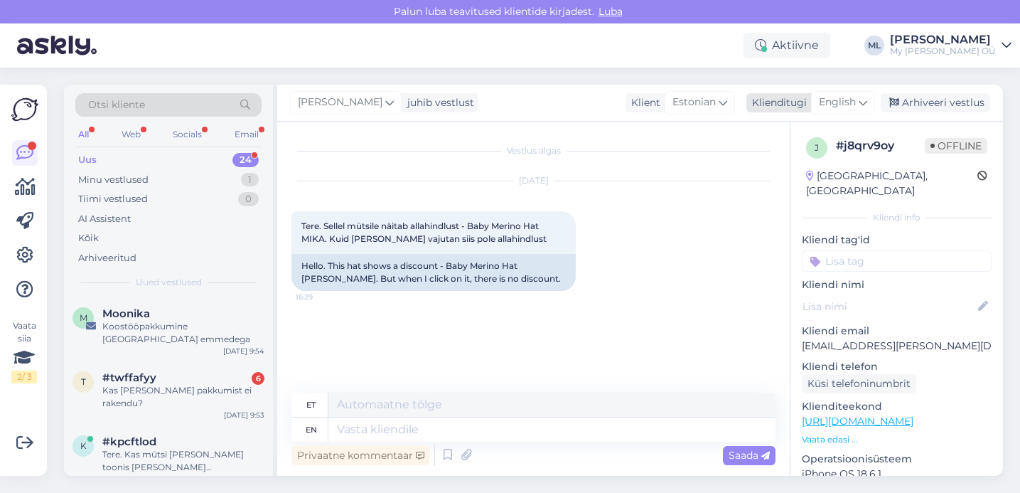
click at [837, 97] on span "English" at bounding box center [837, 103] width 37 height 16
click at [767, 174] on link "Estonian" at bounding box center [811, 165] width 156 height 23
click at [358, 427] on textarea at bounding box center [533, 427] width 484 height 30
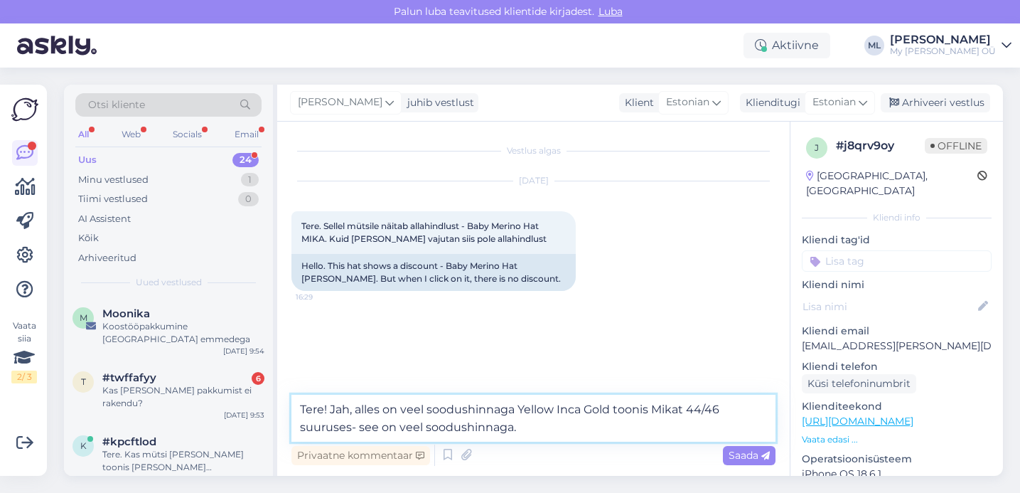
drag, startPoint x: 353, startPoint y: 408, endPoint x: 375, endPoint y: 420, distance: 24.5
click at [353, 408] on textarea "Tere! Jah, alles on veel soodushinnaga Yellow Inca Gold toonis Mikat 44/46 suur…" at bounding box center [533, 418] width 484 height 47
click at [502, 424] on textarea "Tere! Alles on veel soodushinnaga Yellow Inca Gold toonis Mikat 44/46 suuruses-…" at bounding box center [533, 418] width 484 height 47
type textarea "Tere! Alles on veel soodushinnaga Yellow Inca Gold toonis Mikat 44/46 suuruses,…"
click at [735, 450] on span "Saada" at bounding box center [749, 455] width 41 height 13
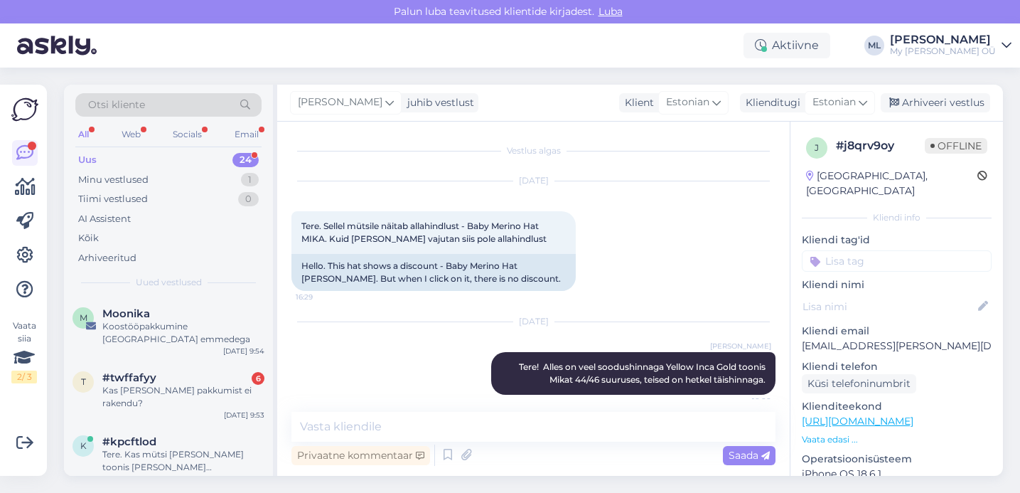
scroll to position [11, 0]
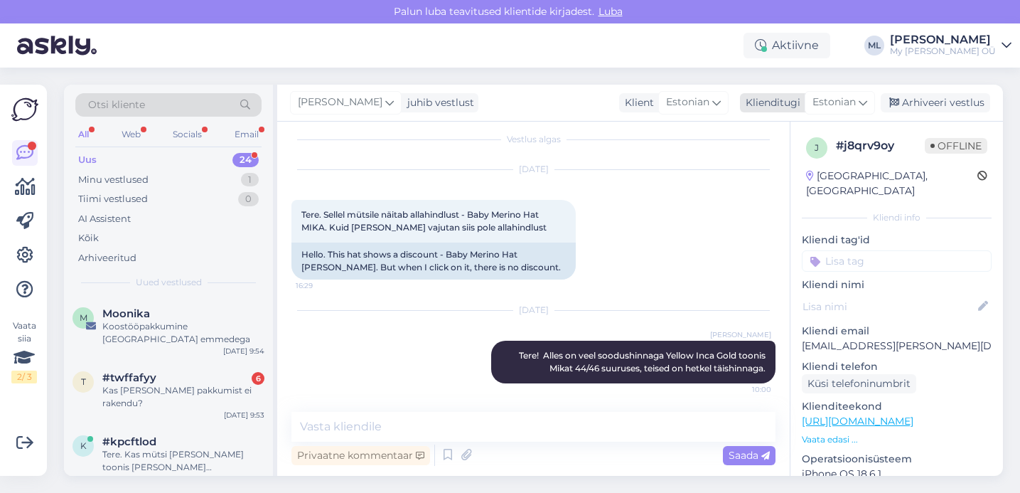
drag, startPoint x: 911, startPoint y: 101, endPoint x: 872, endPoint y: 106, distance: 39.4
click at [911, 100] on div "Arhiveeri vestlus" at bounding box center [935, 102] width 109 height 19
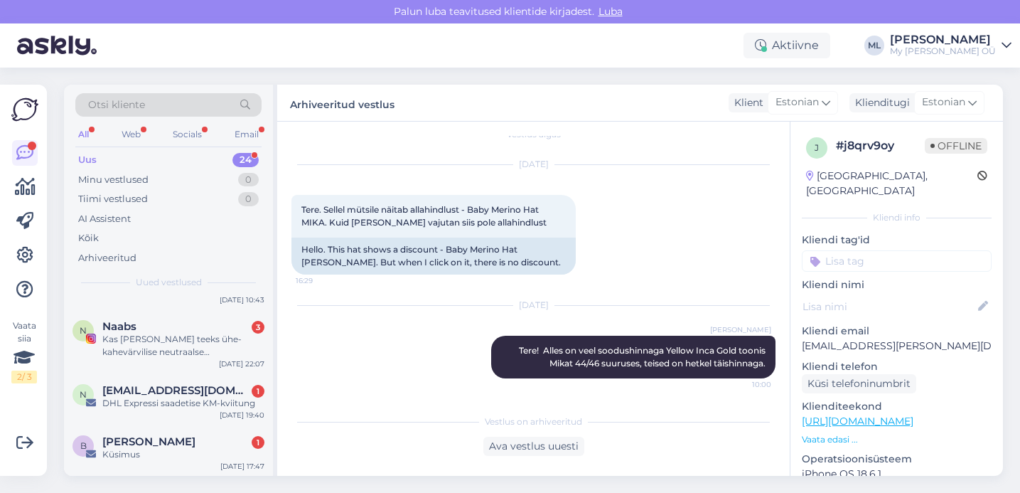
scroll to position [1216, 0]
click at [150, 404] on div "DHL Expressi saadetise KM-kviitung" at bounding box center [183, 402] width 162 height 13
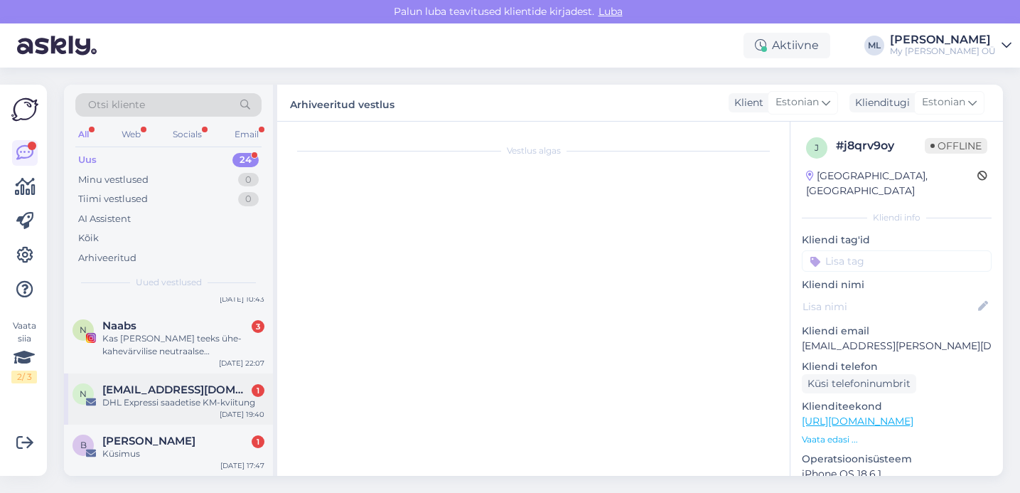
scroll to position [0, 0]
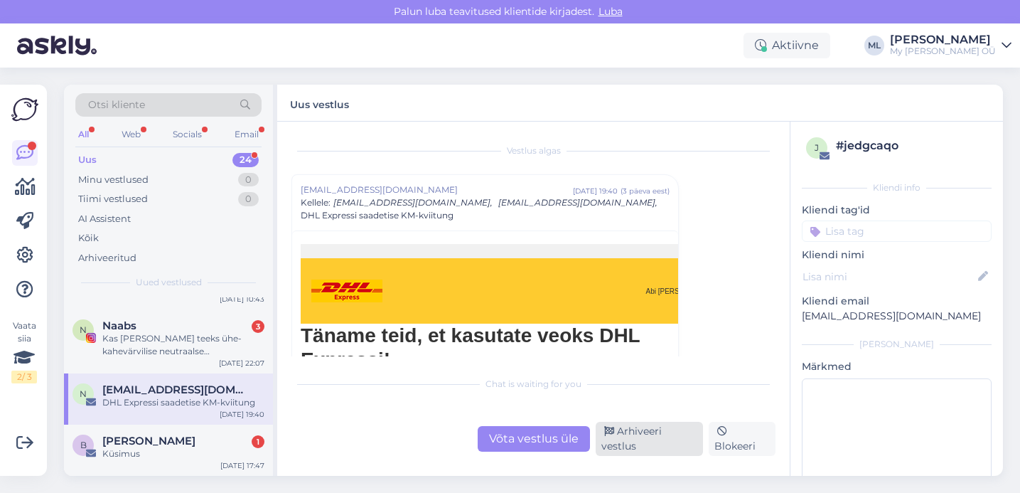
click at [638, 436] on div "Arhiveeri vestlus" at bounding box center [649, 439] width 107 height 34
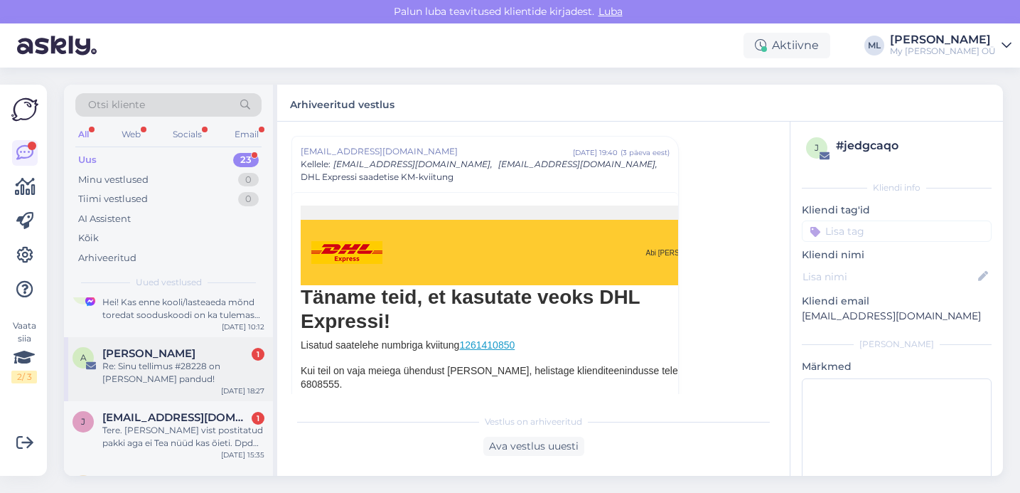
scroll to position [1165, 0]
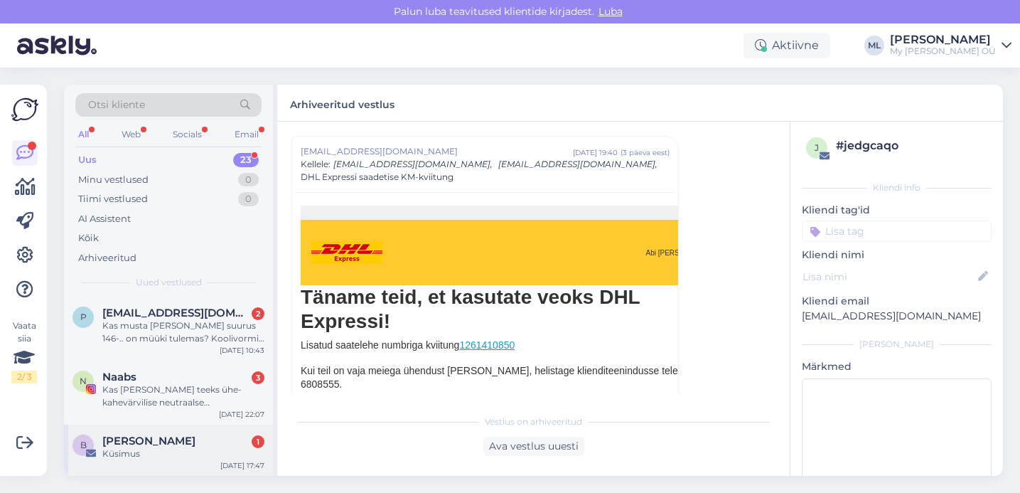
click at [150, 439] on span "[PERSON_NAME]" at bounding box center [148, 440] width 93 height 13
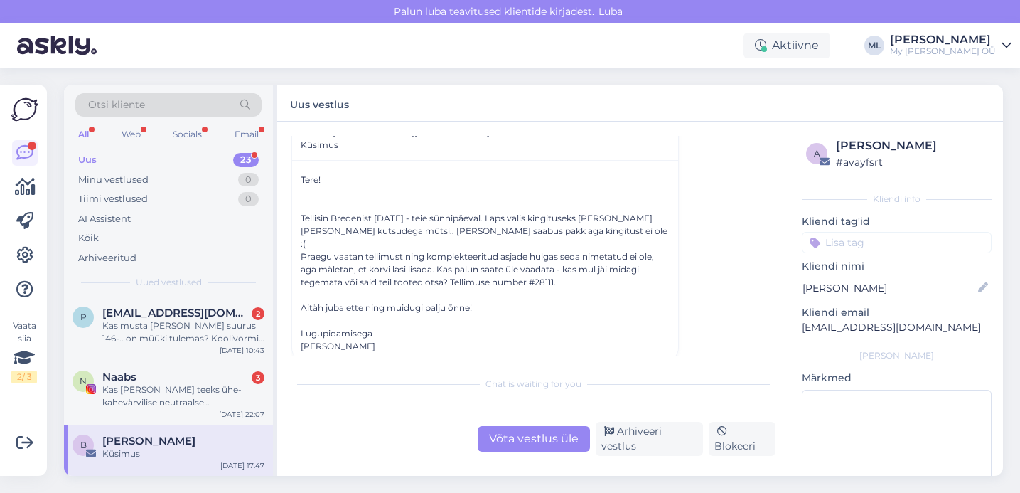
scroll to position [72, 0]
drag, startPoint x: 555, startPoint y: 267, endPoint x: 529, endPoint y: 268, distance: 26.3
click at [529, 268] on div "Praegu vaatan tellimust ning komplekteeritud asjade hulgas seda nimetatud ei ol…" at bounding box center [485, 268] width 369 height 38
drag, startPoint x: 541, startPoint y: 304, endPoint x: 532, endPoint y: 269, distance: 36.7
click at [541, 313] on div at bounding box center [485, 319] width 369 height 13
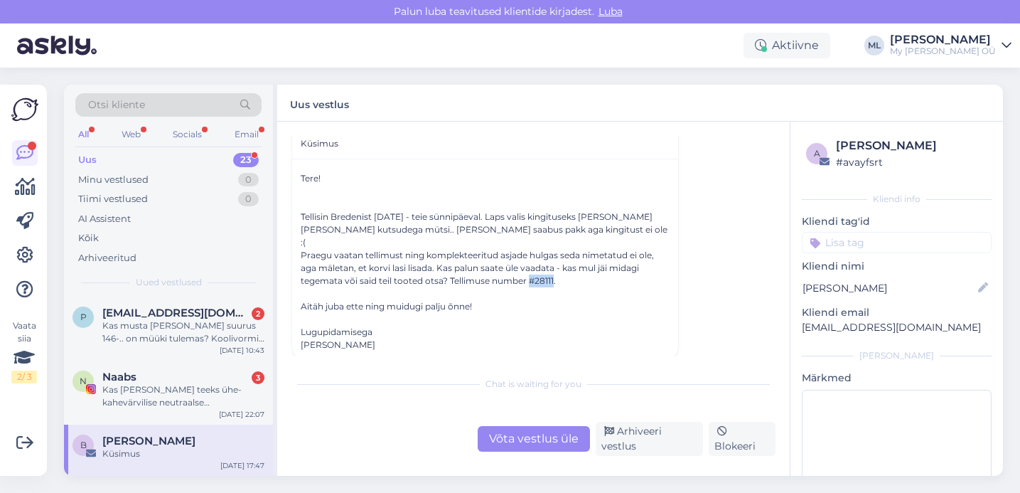
drag, startPoint x: 529, startPoint y: 265, endPoint x: 554, endPoint y: 267, distance: 25.0
click at [554, 267] on div "Praegu vaatan tellimust ning komplekteeritud asjade hulgas seda nimetatud ei ol…" at bounding box center [485, 268] width 369 height 38
copy div "#28111"
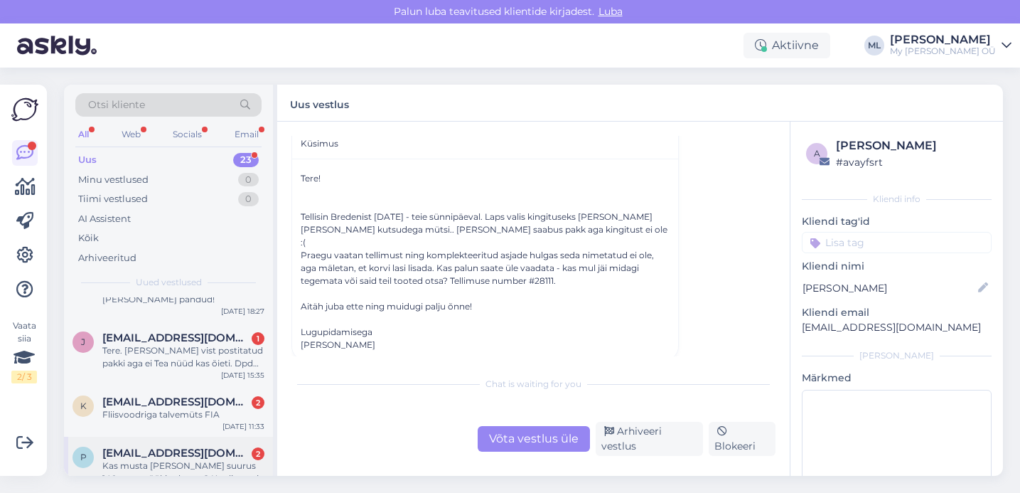
scroll to position [995, 0]
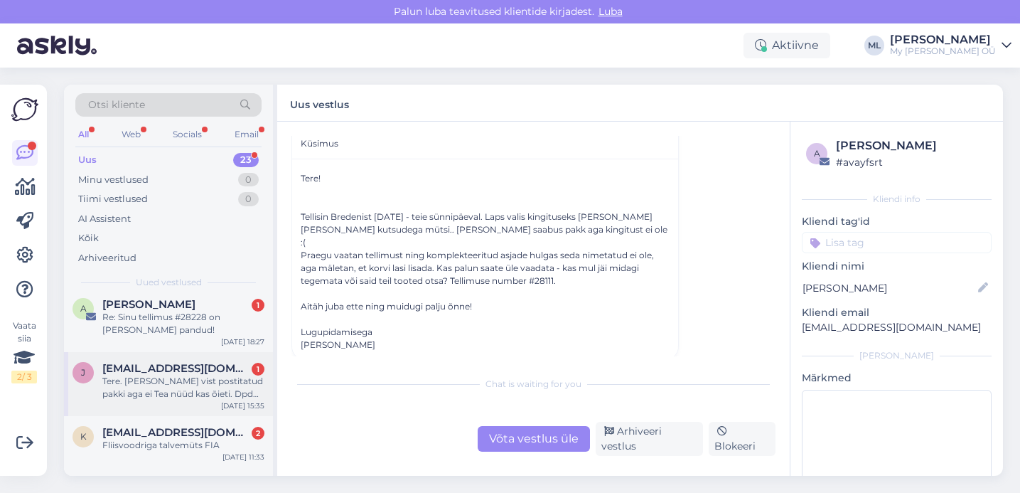
click at [183, 385] on div "Tere. Sain vist postitatud pakki aga ei Tea nüüd kas õieti. Dpd ütles et peab v…" at bounding box center [183, 388] width 162 height 26
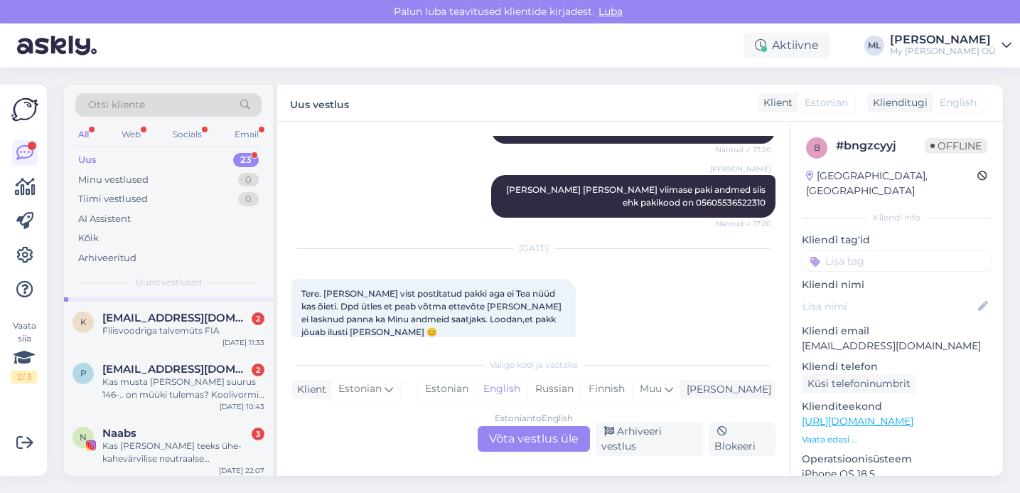
scroll to position [1165, 0]
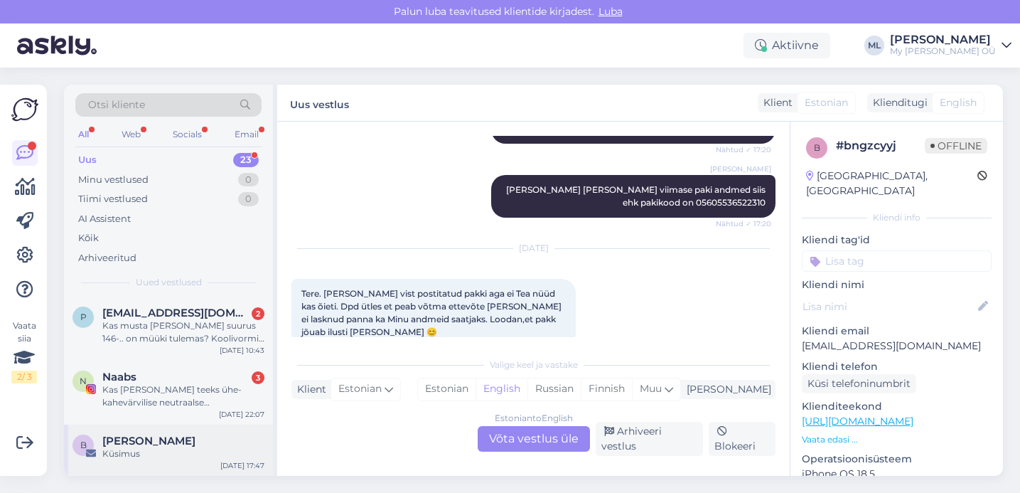
click at [136, 451] on div "Küsimus" at bounding box center [183, 453] width 162 height 13
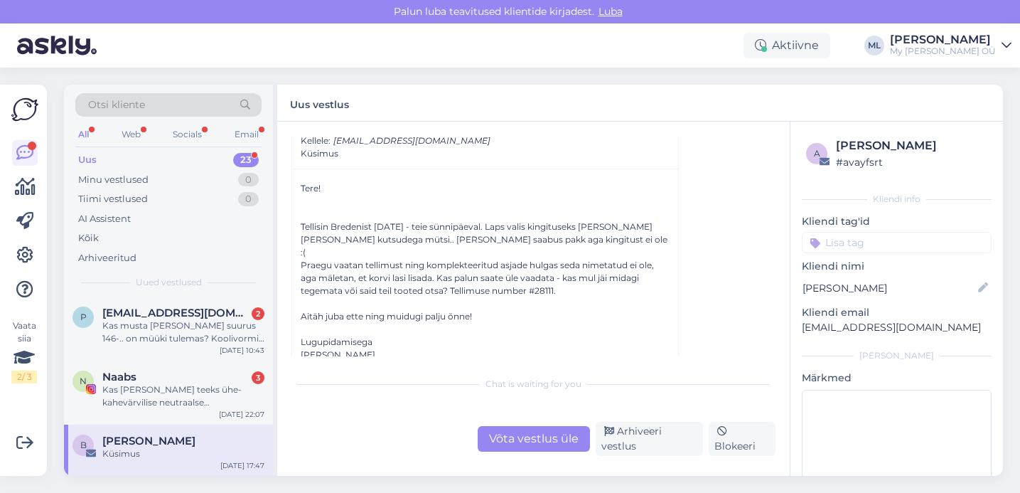
scroll to position [63, 0]
click at [510, 440] on div "Võta vestlus üle" at bounding box center [534, 439] width 112 height 26
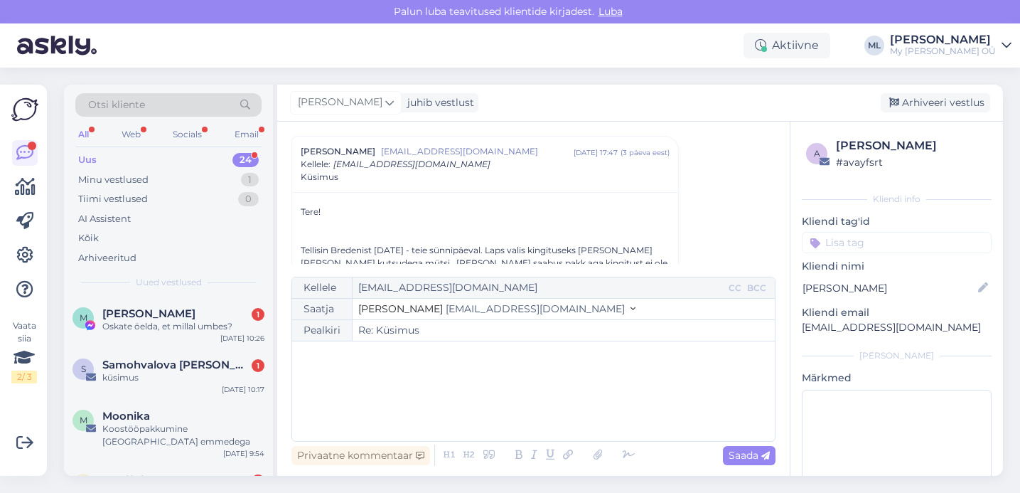
click at [446, 314] on span "[EMAIL_ADDRESS][DOMAIN_NAME]" at bounding box center [535, 308] width 179 height 13
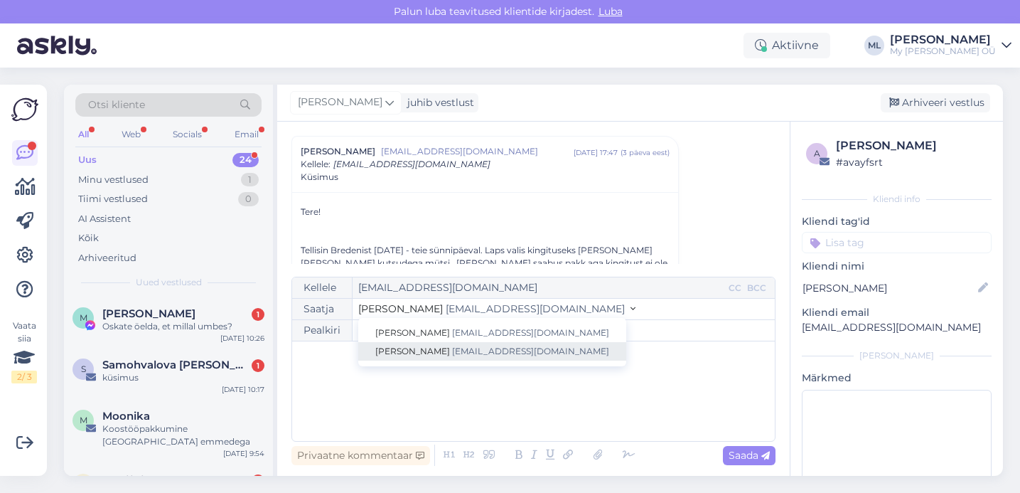
click at [396, 348] on span "[PERSON_NAME]" at bounding box center [412, 351] width 75 height 11
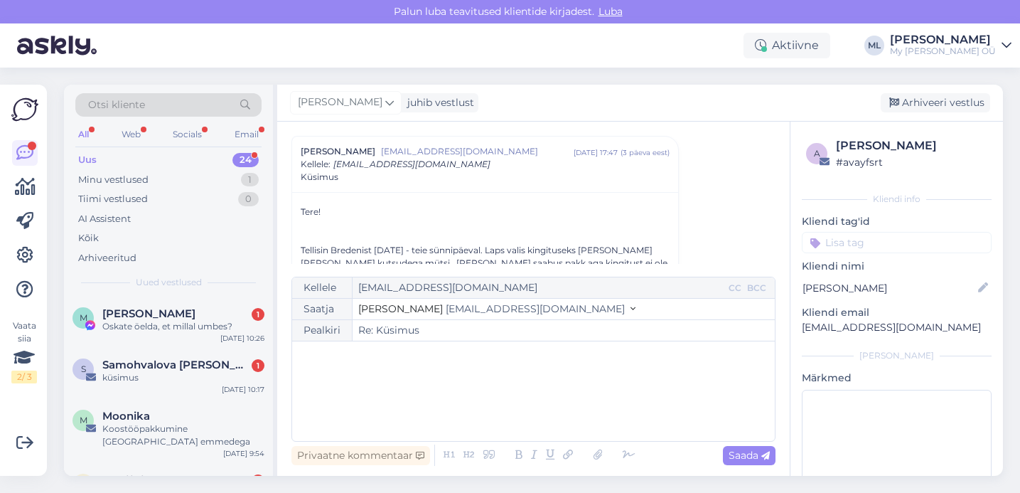
click at [350, 369] on div "﻿" at bounding box center [533, 390] width 469 height 85
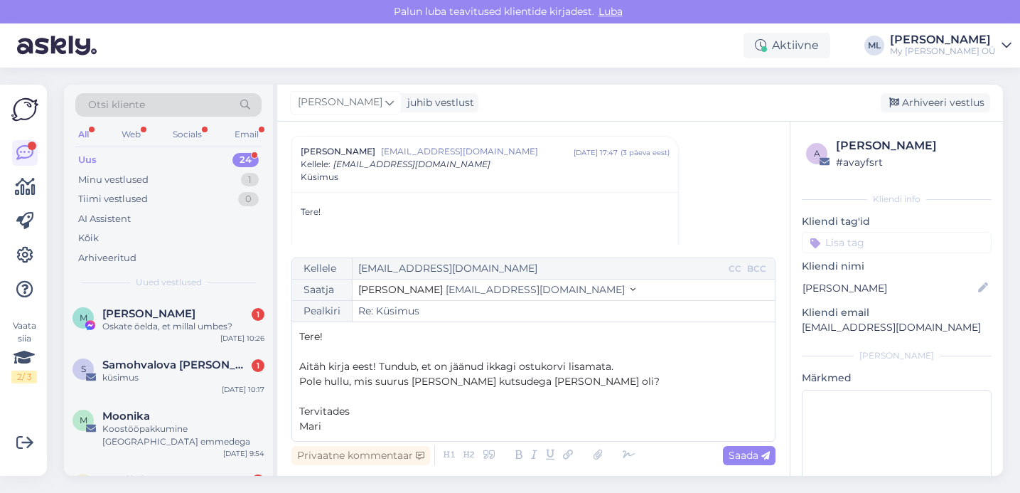
click at [353, 384] on span "Pole hullu, mis suurus ja roosa kutsudega Klaus oli?" at bounding box center [479, 381] width 360 height 13
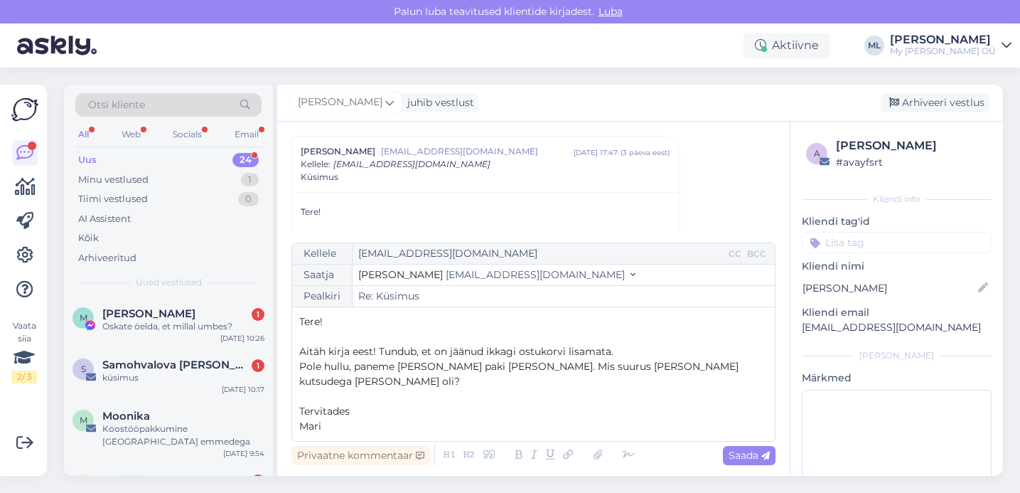
click at [347, 430] on p "Mari" at bounding box center [533, 426] width 469 height 15
click at [739, 456] on span "Saada" at bounding box center [749, 455] width 41 height 13
type input "Re: Re: Küsimus"
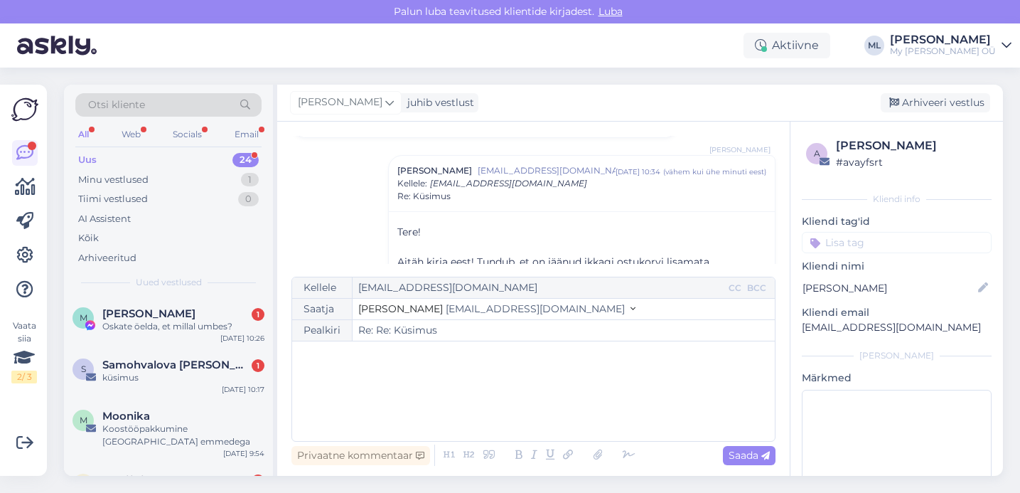
drag, startPoint x: 948, startPoint y: 109, endPoint x: 681, endPoint y: 163, distance: 272.7
click at [948, 108] on div "Arhiveeri vestlus" at bounding box center [935, 102] width 109 height 19
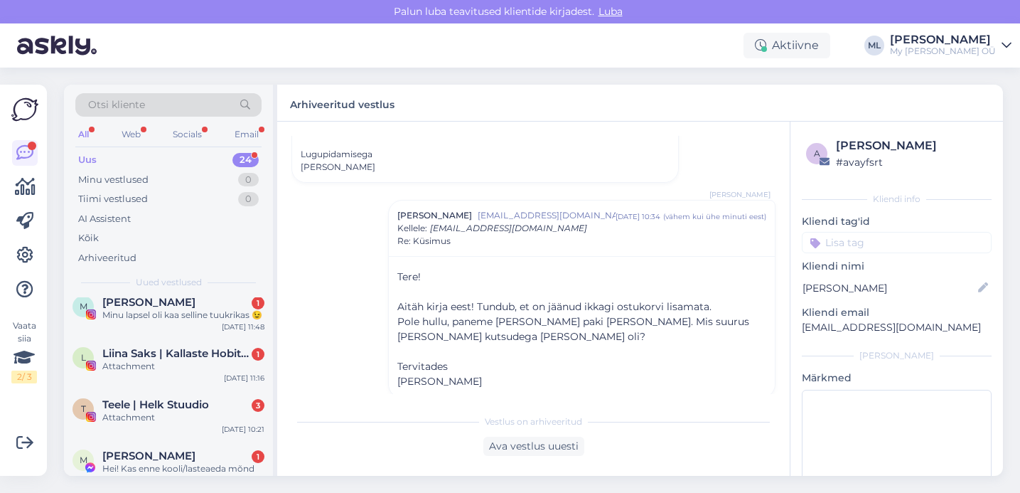
scroll to position [1216, 0]
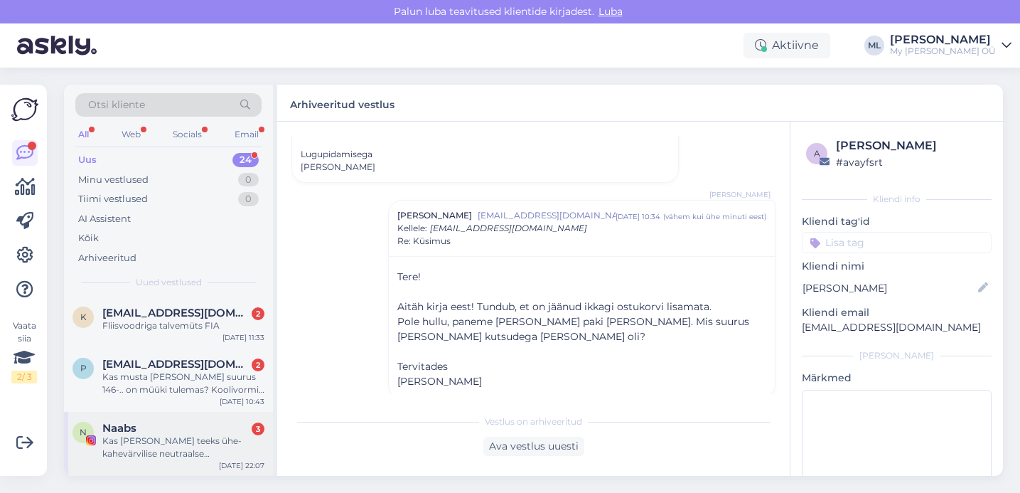
click at [166, 447] on div "Kas Breden teeks ühe-kahevärvilise neutraalse meriinokombe ?" at bounding box center [183, 447] width 162 height 26
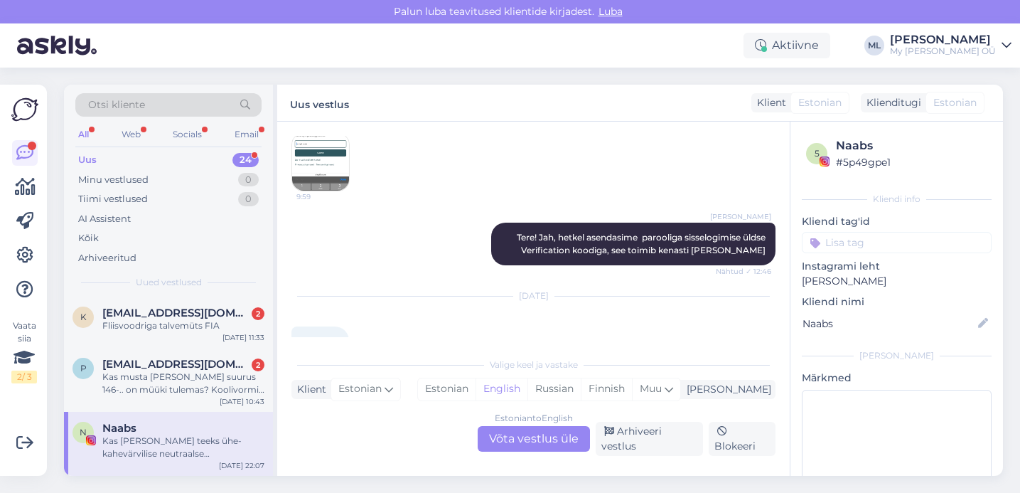
scroll to position [9055, 0]
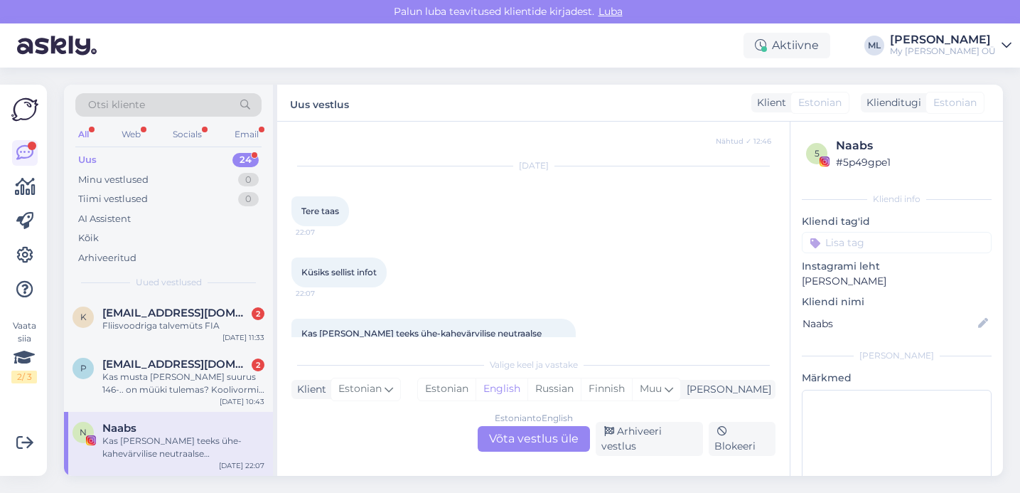
click at [557, 426] on div "Estonian to English Võta vestlus üle" at bounding box center [534, 439] width 112 height 26
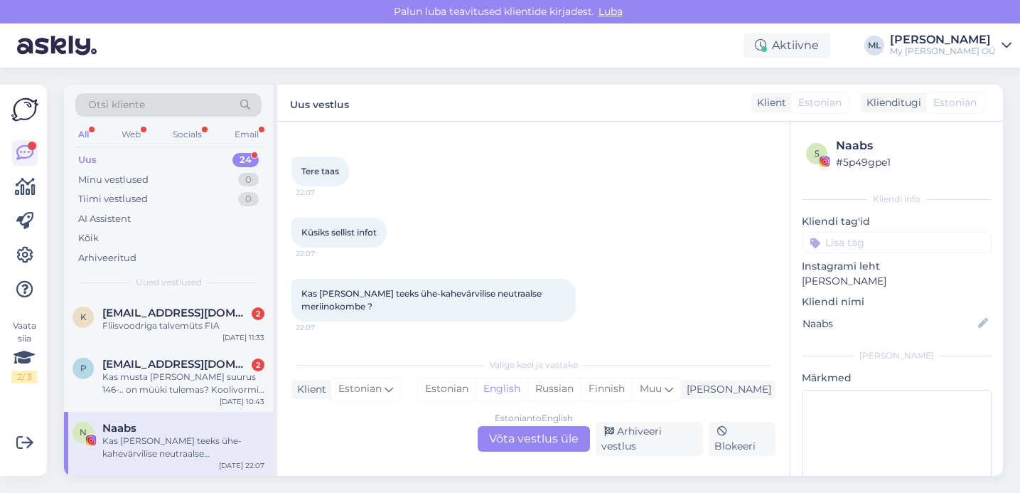
scroll to position [0, 0]
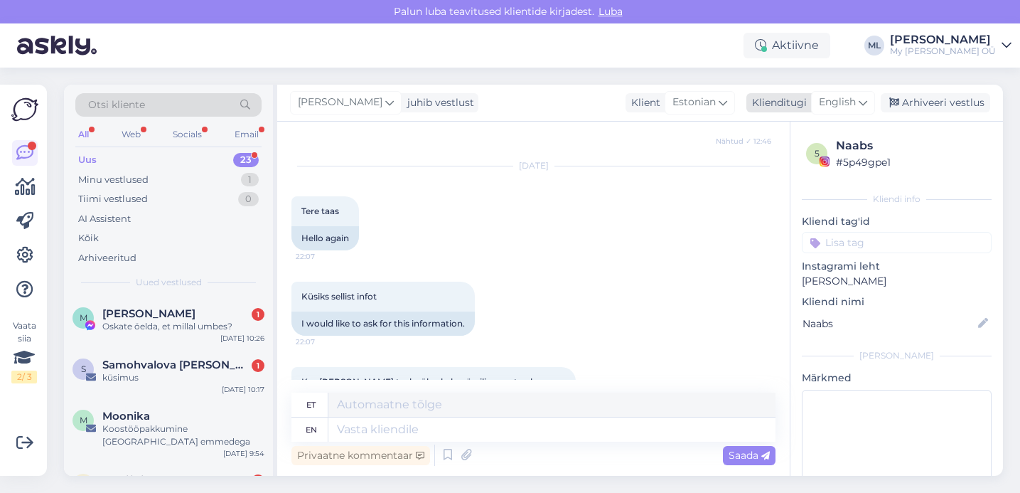
click at [854, 97] on span "English" at bounding box center [837, 103] width 37 height 16
type input "est"
click at [805, 169] on link "Estonian" at bounding box center [811, 165] width 156 height 23
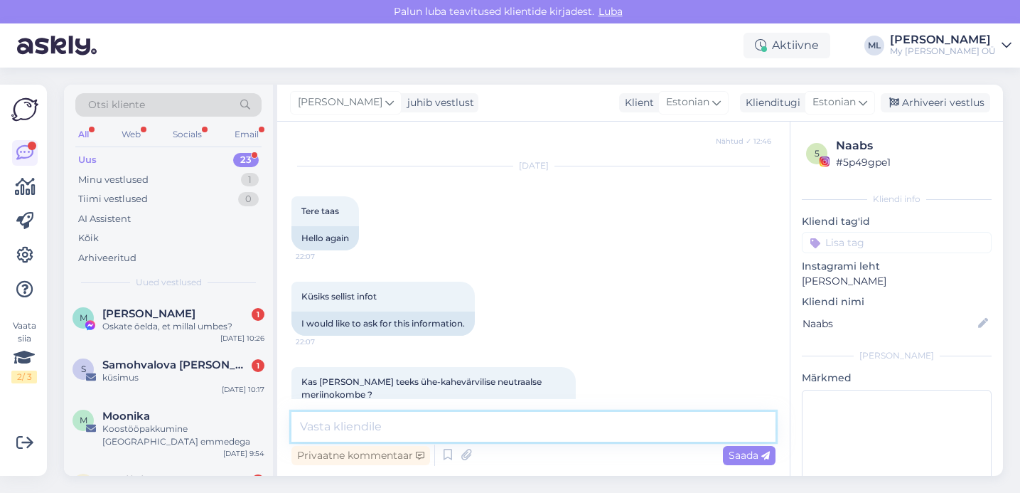
click at [461, 427] on textarea at bounding box center [533, 427] width 484 height 30
click at [427, 431] on textarea "Tere!" at bounding box center [533, 427] width 484 height 30
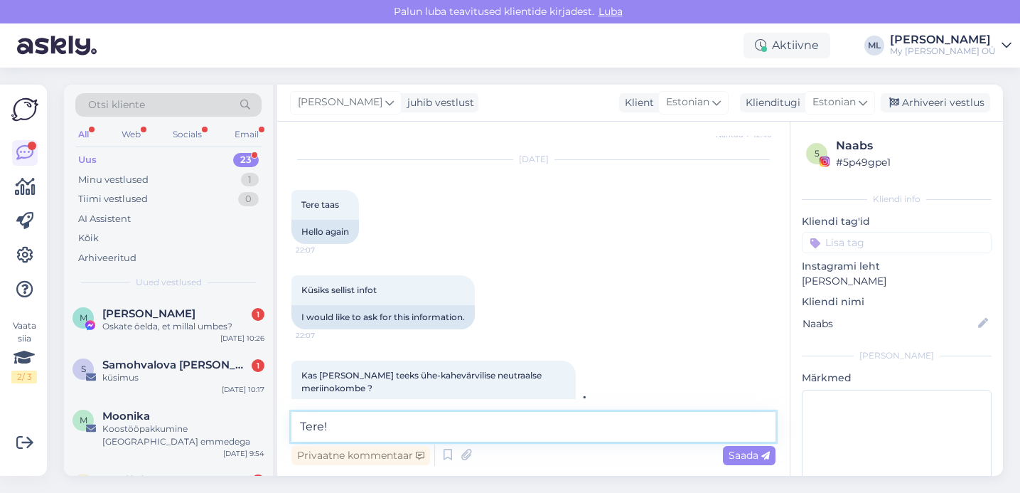
scroll to position [9479, 0]
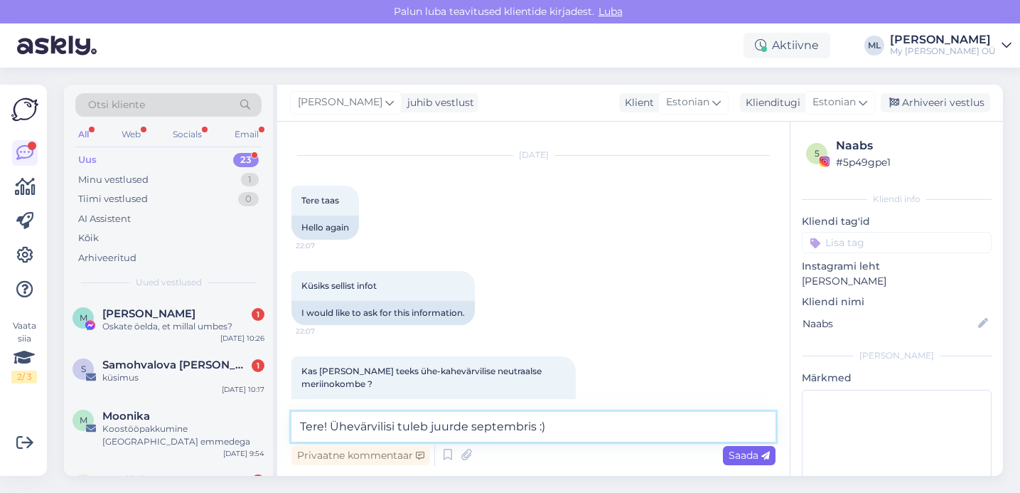
type textarea "Tere! Ühevärvilisi tuleb juurde septembris :)"
click at [759, 459] on span "Saada" at bounding box center [749, 455] width 41 height 13
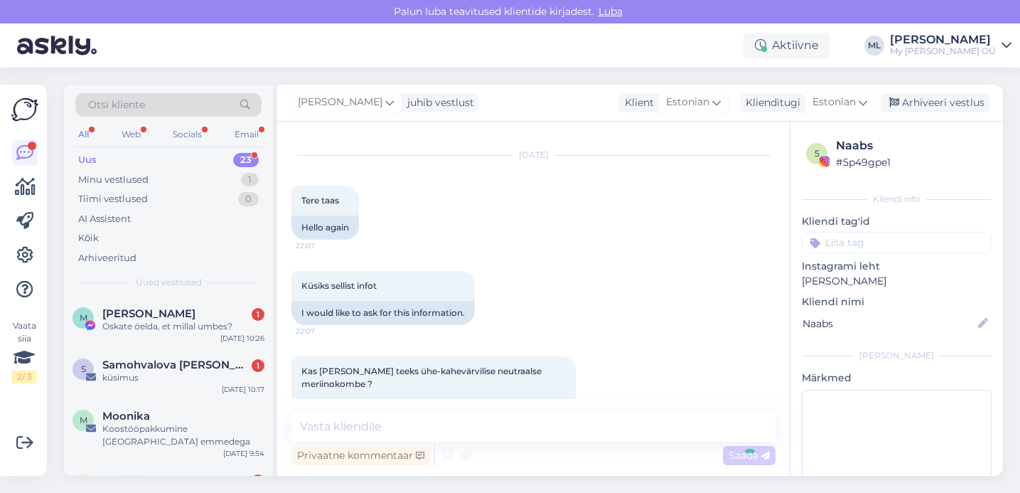
scroll to position [9570, 0]
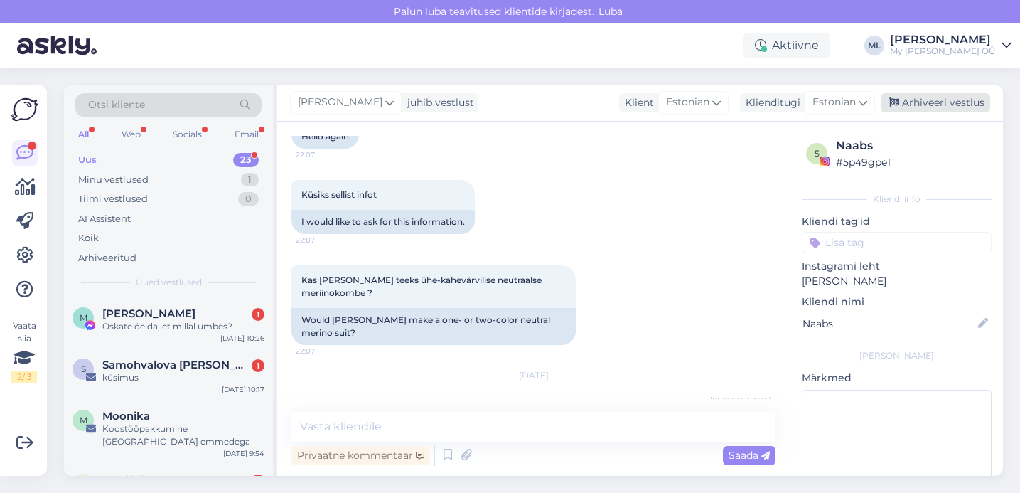
click at [957, 100] on div "Arhiveeri vestlus" at bounding box center [935, 102] width 109 height 19
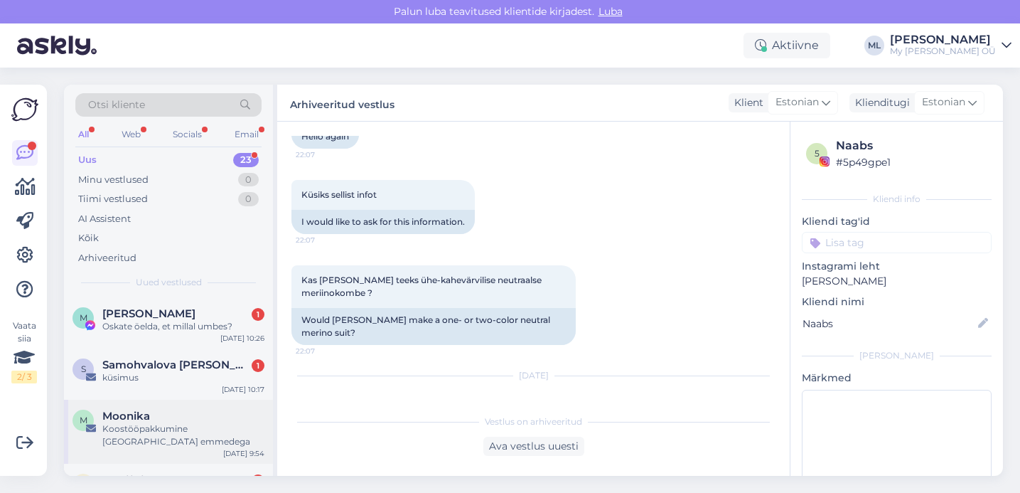
click at [143, 441] on div "Koostööpakkumine Pärnumaa emmedega" at bounding box center [183, 435] width 162 height 26
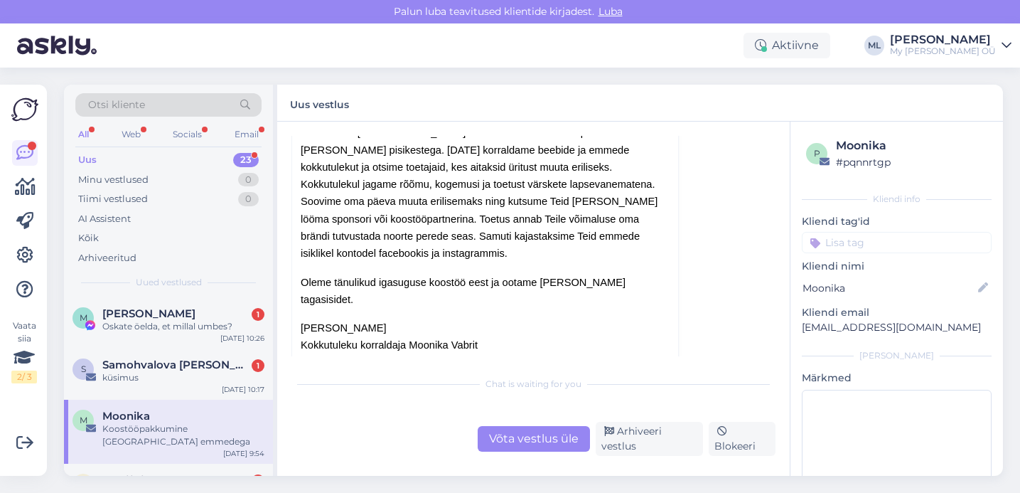
scroll to position [161, 0]
click at [538, 439] on div "Võta vestlus üle" at bounding box center [534, 439] width 112 height 26
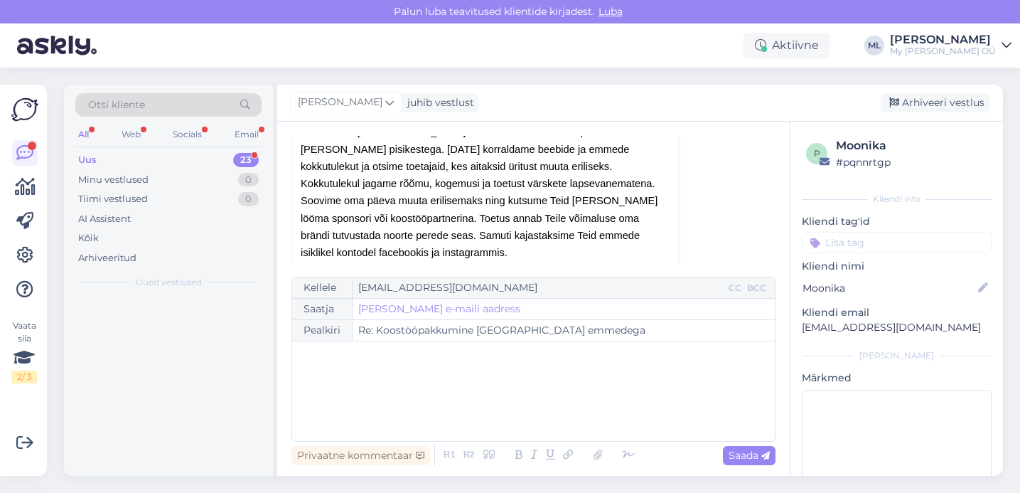
scroll to position [38, 0]
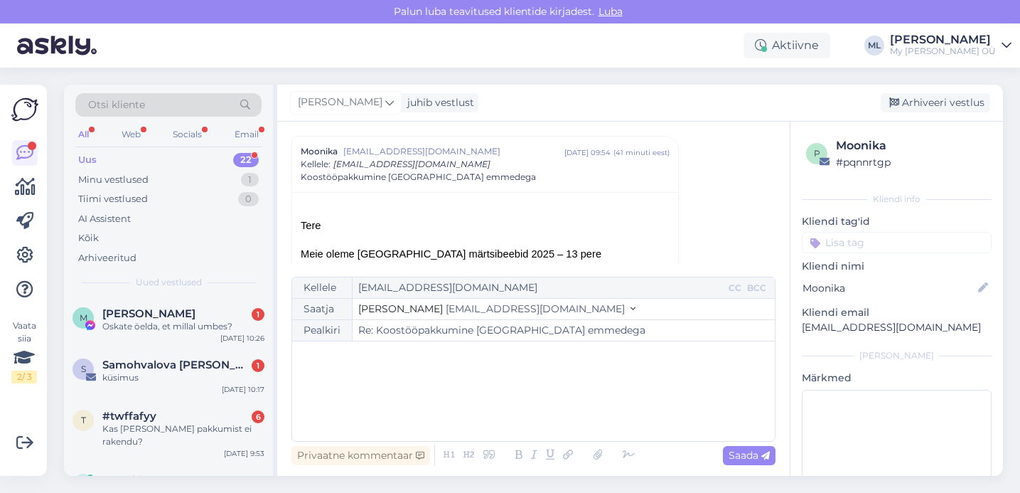
click at [446, 309] on span "[EMAIL_ADDRESS][DOMAIN_NAME]" at bounding box center [535, 308] width 179 height 13
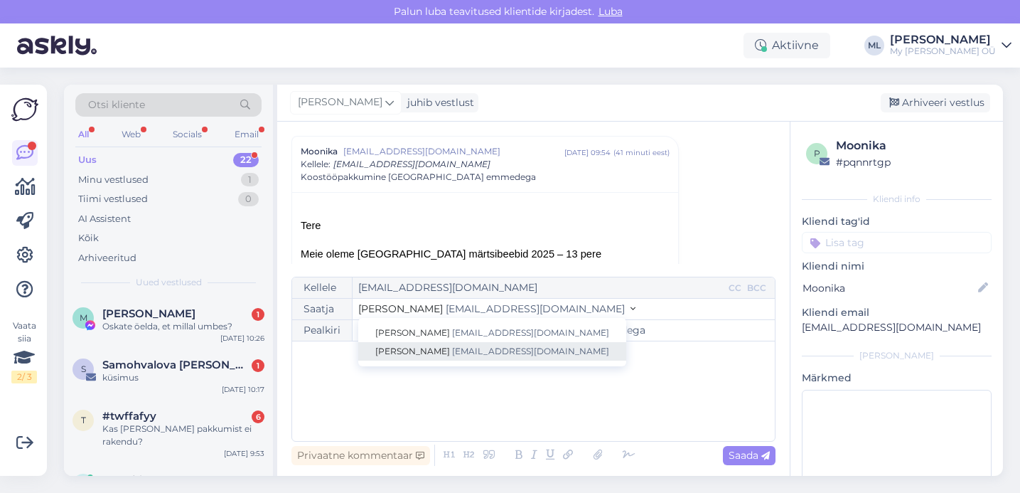
click at [452, 348] on span "[EMAIL_ADDRESS][DOMAIN_NAME]" at bounding box center [530, 351] width 157 height 11
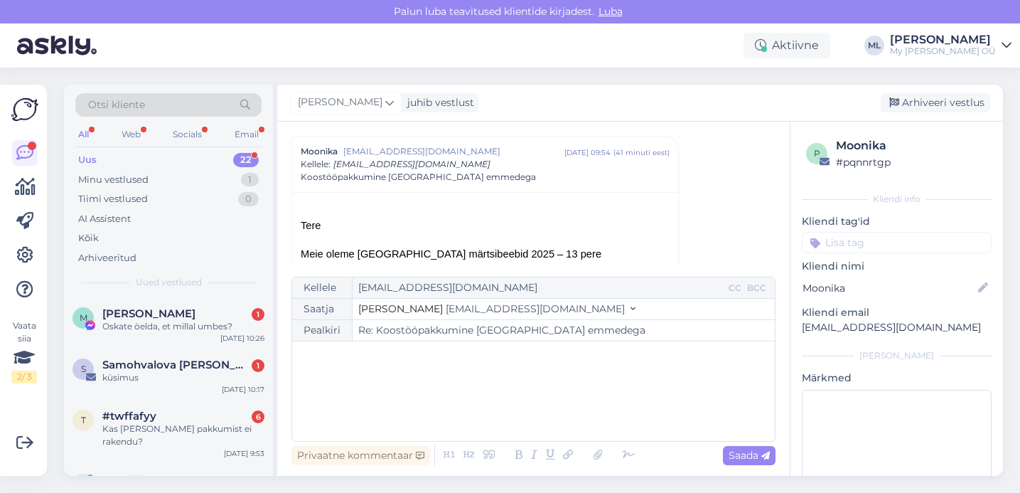
click at [364, 387] on div "﻿" at bounding box center [533, 390] width 469 height 85
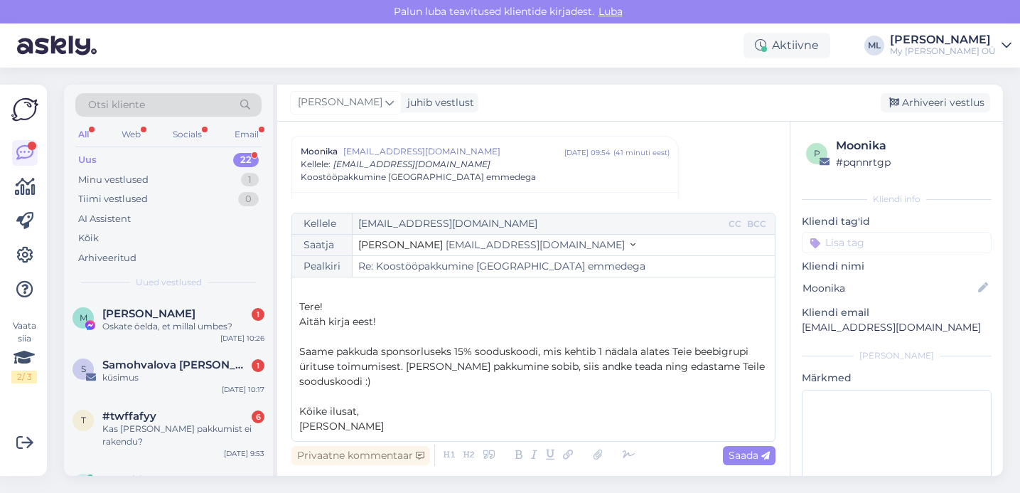
click at [360, 412] on p "Kõike ilusat," at bounding box center [533, 411] width 469 height 15
click at [458, 373] on p "Saame pakkuda sponsorluseks 15% sooduskoodi, mis kehtib 1 nädala alates Teie be…" at bounding box center [533, 366] width 469 height 45
click at [738, 455] on span "Saada" at bounding box center [749, 455] width 41 height 13
type input "Re: Koostööpakkumine [GEOGRAPHIC_DATA] emmedega"
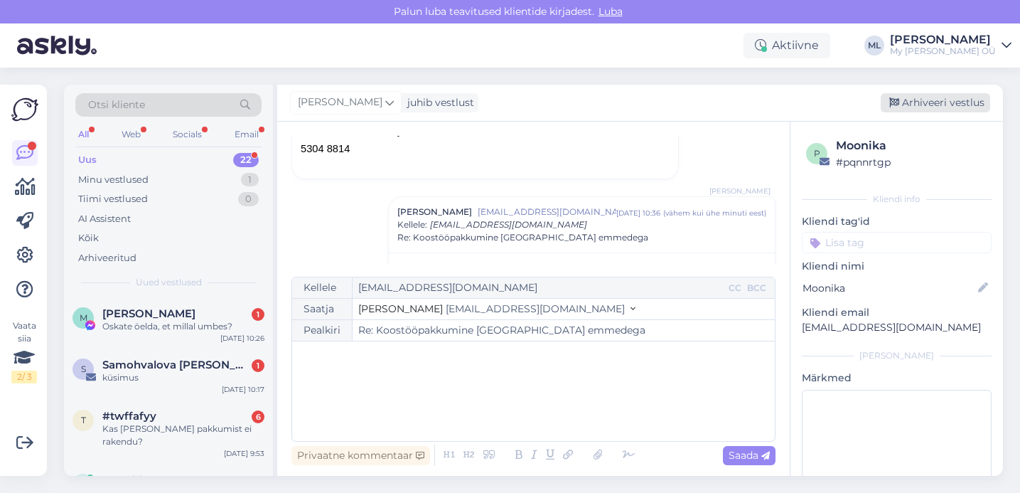
click at [924, 103] on div "Arhiveeri vestlus" at bounding box center [935, 102] width 109 height 19
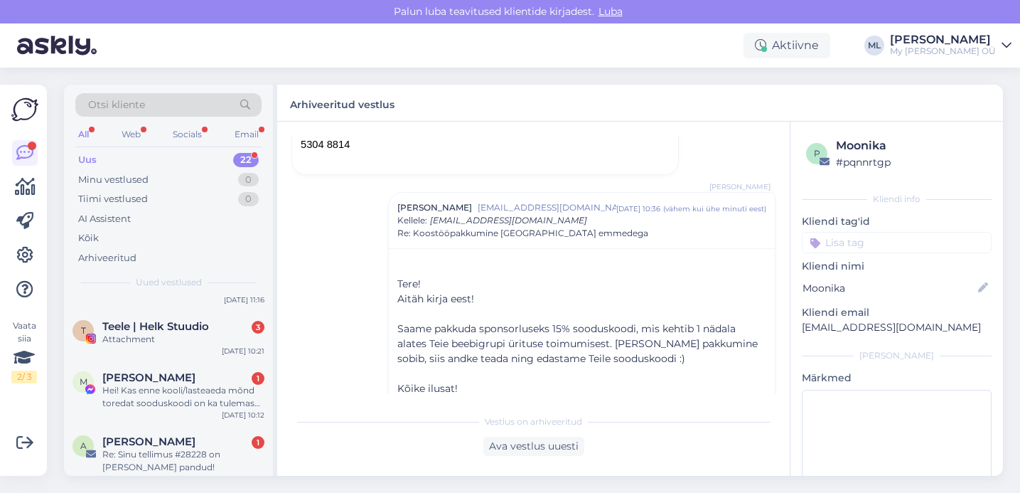
scroll to position [1088, 0]
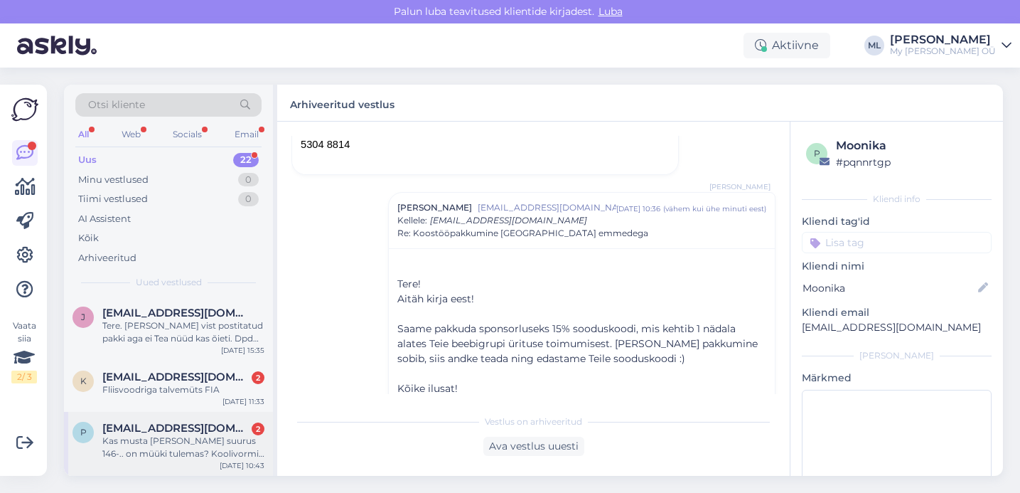
drag, startPoint x: 147, startPoint y: 436, endPoint x: 183, endPoint y: 437, distance: 36.3
click at [147, 436] on div "Kas musta värvi ja suurus 146-.. on müüki tulemas? Koolivormi juurde olid need …" at bounding box center [183, 447] width 162 height 26
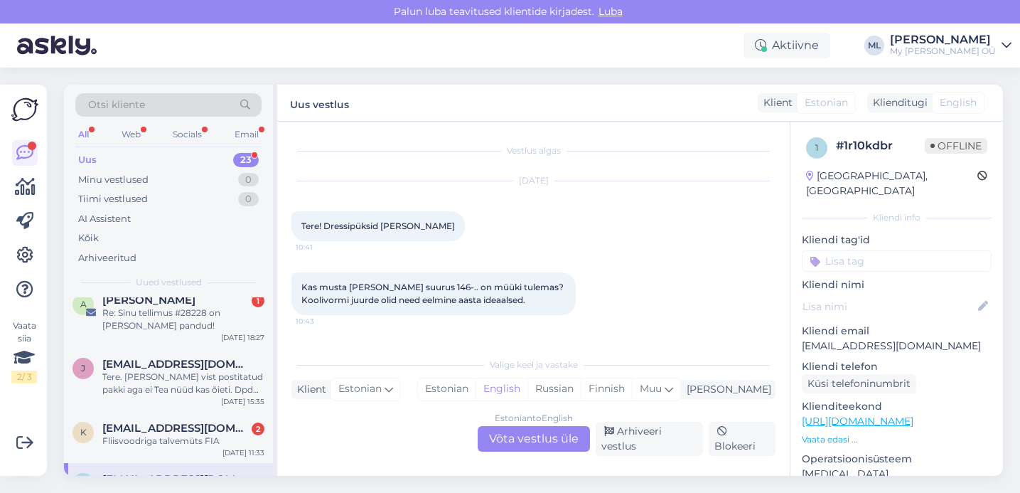
click at [526, 444] on div "Estonian to English Võta vestlus üle" at bounding box center [534, 439] width 112 height 26
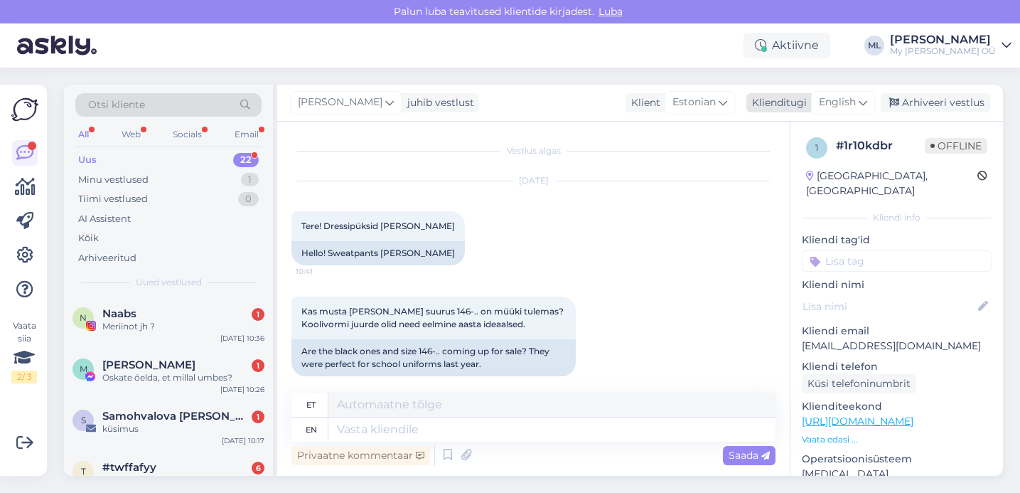
click at [853, 98] on span "English" at bounding box center [837, 103] width 37 height 16
type input "est"
click at [799, 163] on link "Estonian" at bounding box center [811, 165] width 156 height 23
click at [457, 424] on textarea at bounding box center [533, 427] width 484 height 30
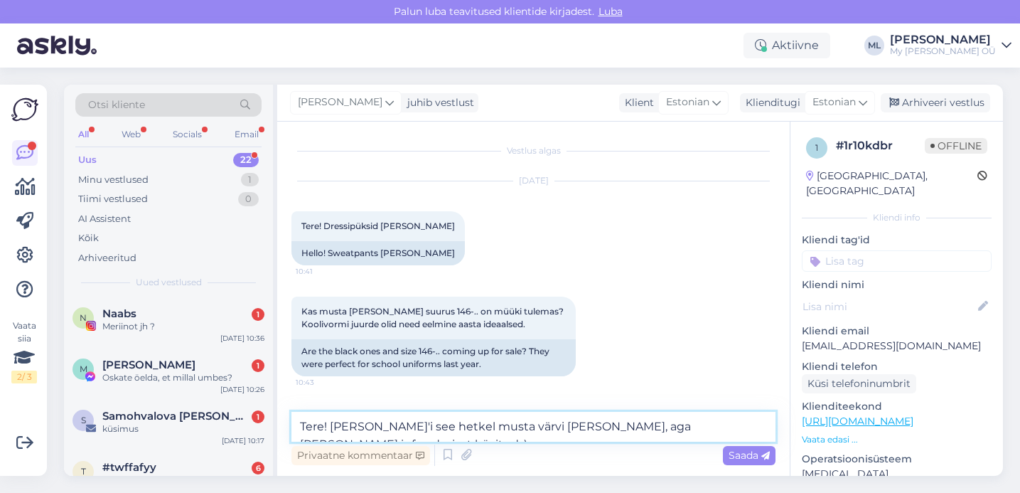
click at [363, 425] on textarea "Tere! Elias'i see hetkel musta värvi ei tule, aga annan info edasi, et küsitud …" at bounding box center [533, 427] width 484 height 30
drag, startPoint x: 379, startPoint y: 425, endPoint x: 386, endPoint y: 432, distance: 9.6
click at [380, 426] on textarea "Tere! Eliasi see hetkel musta värvi ei tule, aga annan info edasi, et küsitud :)" at bounding box center [533, 427] width 484 height 30
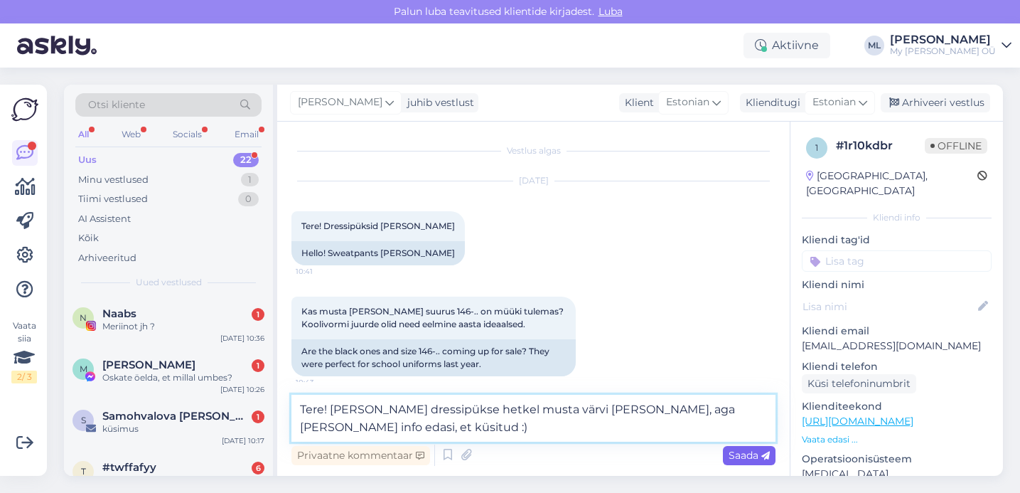
type textarea "Tere! [PERSON_NAME] dressipükse hetkel musta värvi [PERSON_NAME], aga [PERSON_N…"
click at [767, 453] on icon at bounding box center [765, 455] width 9 height 9
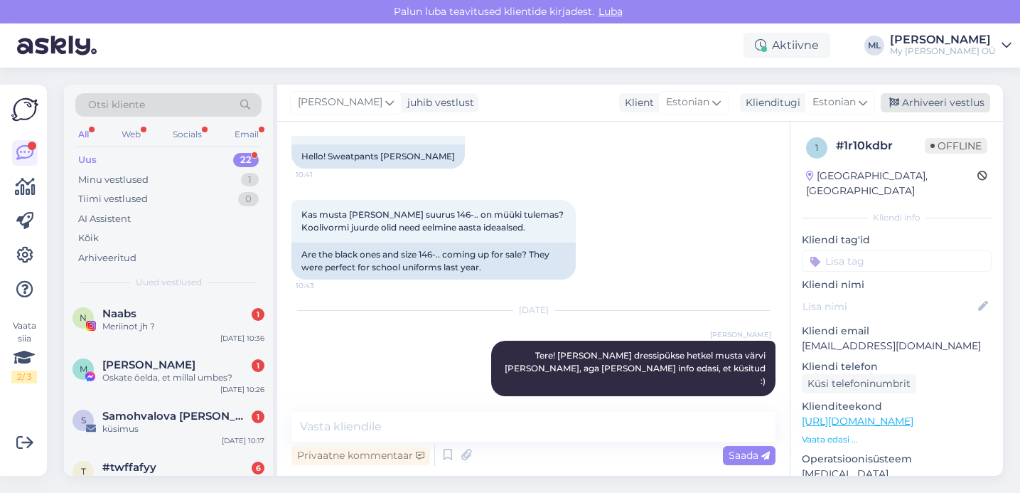
click at [911, 100] on div "Arhiveeri vestlus" at bounding box center [935, 102] width 109 height 19
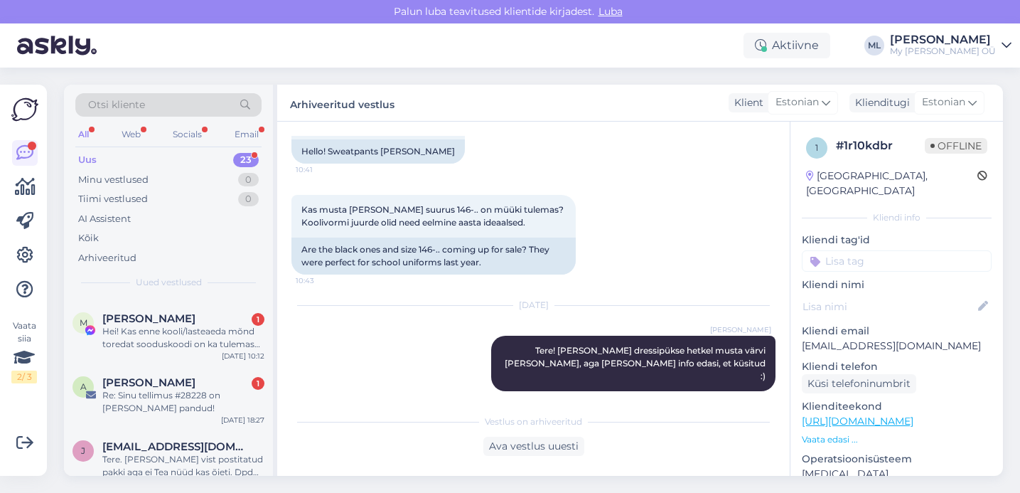
scroll to position [1127, 0]
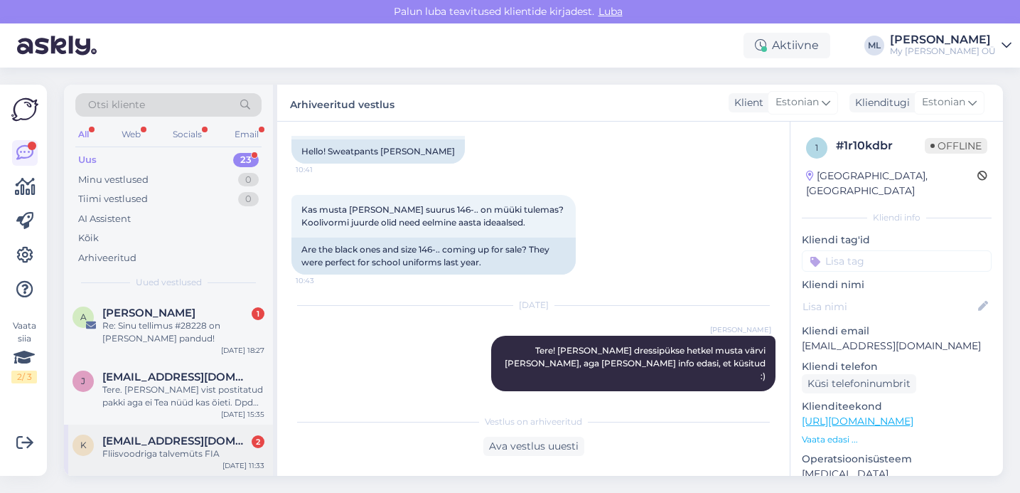
click at [134, 441] on span "[EMAIL_ADDRESS][DOMAIN_NAME]" at bounding box center [176, 440] width 148 height 13
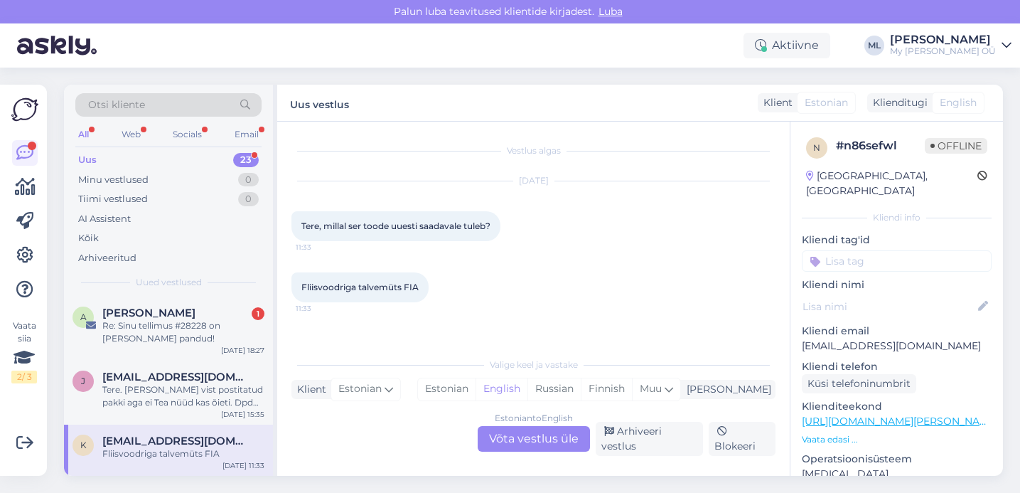
click at [524, 441] on div "Estonian to English Võta vestlus üle" at bounding box center [534, 439] width 112 height 26
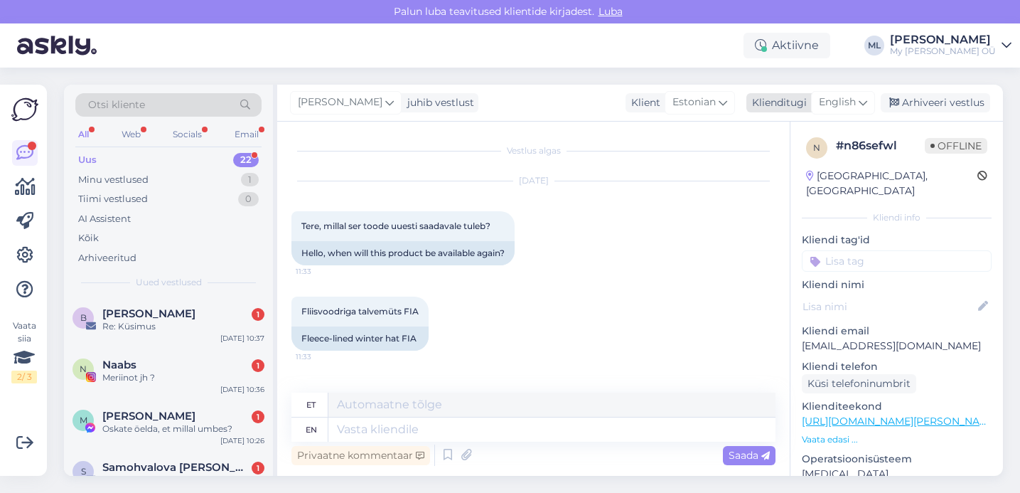
click at [839, 100] on span "English" at bounding box center [837, 103] width 37 height 16
click at [820, 162] on link "Estonian" at bounding box center [811, 165] width 156 height 23
click at [361, 423] on textarea at bounding box center [533, 427] width 484 height 30
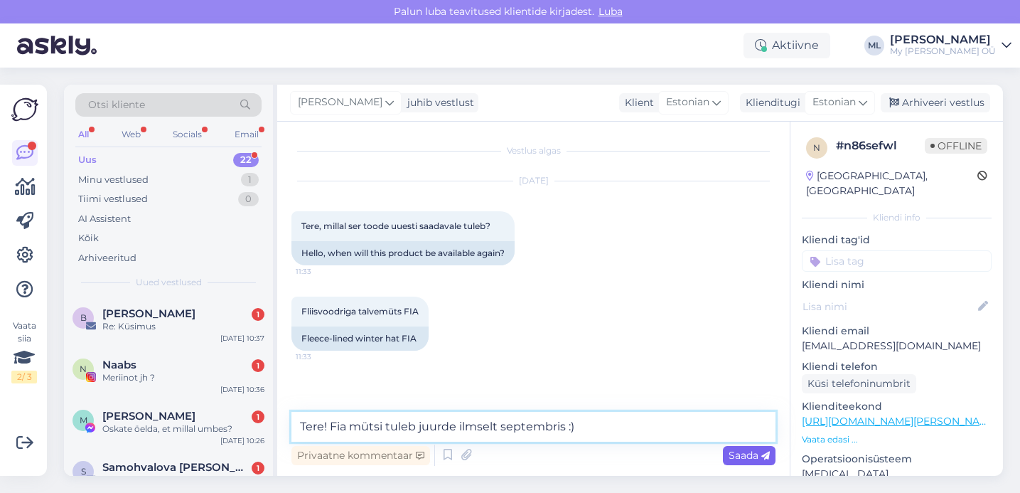
type textarea "Tere! Fia mütsi tuleb juurde ilmselt septembris :)"
drag, startPoint x: 749, startPoint y: 446, endPoint x: 756, endPoint y: 451, distance: 9.1
click at [749, 446] on div "Saada" at bounding box center [749, 455] width 53 height 19
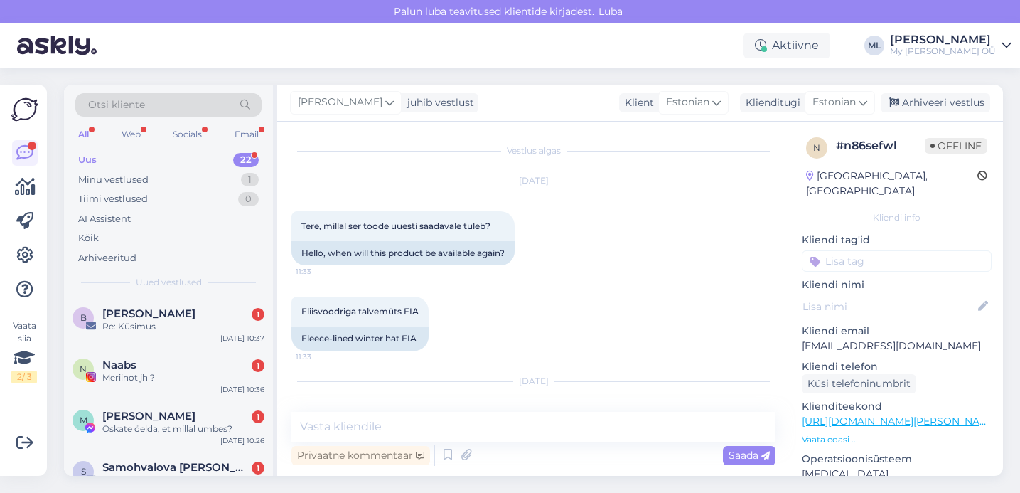
scroll to position [58, 0]
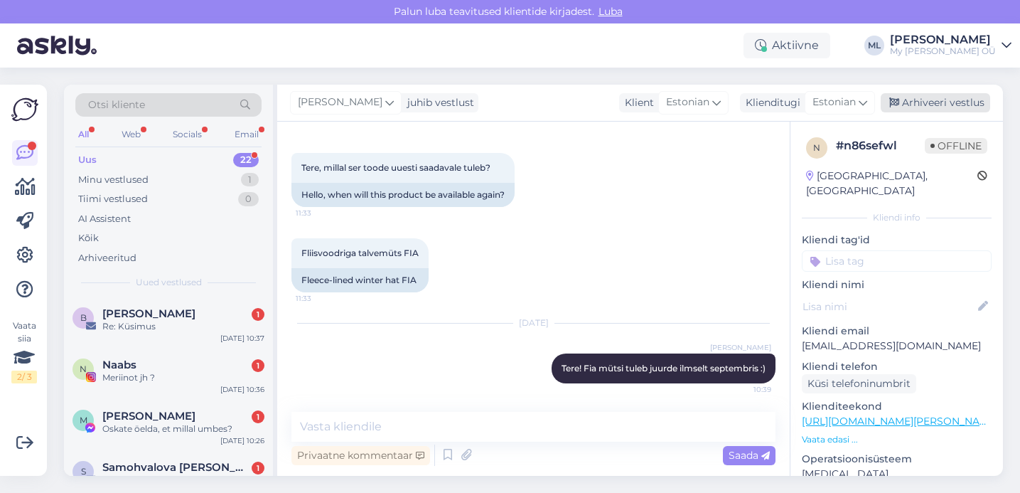
click at [906, 109] on div "Arhiveeri vestlus" at bounding box center [935, 102] width 109 height 19
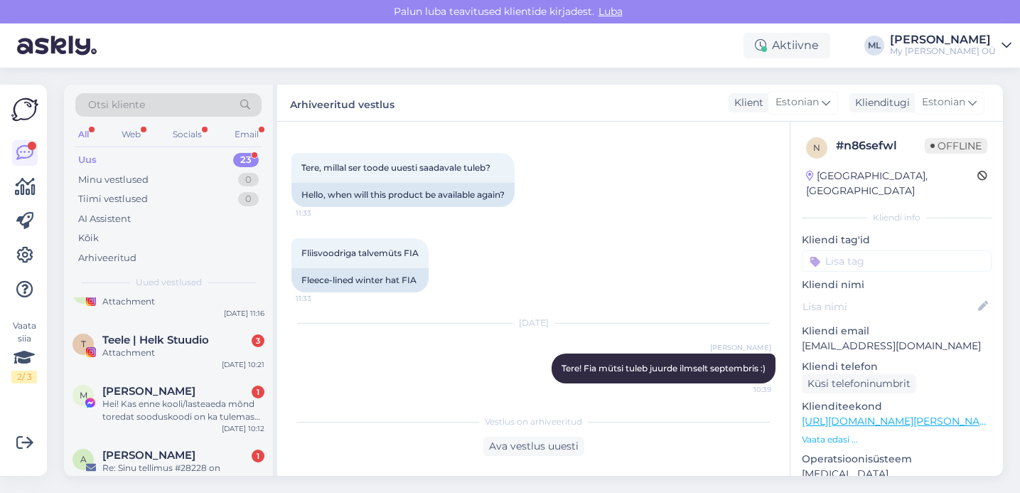
scroll to position [1140, 0]
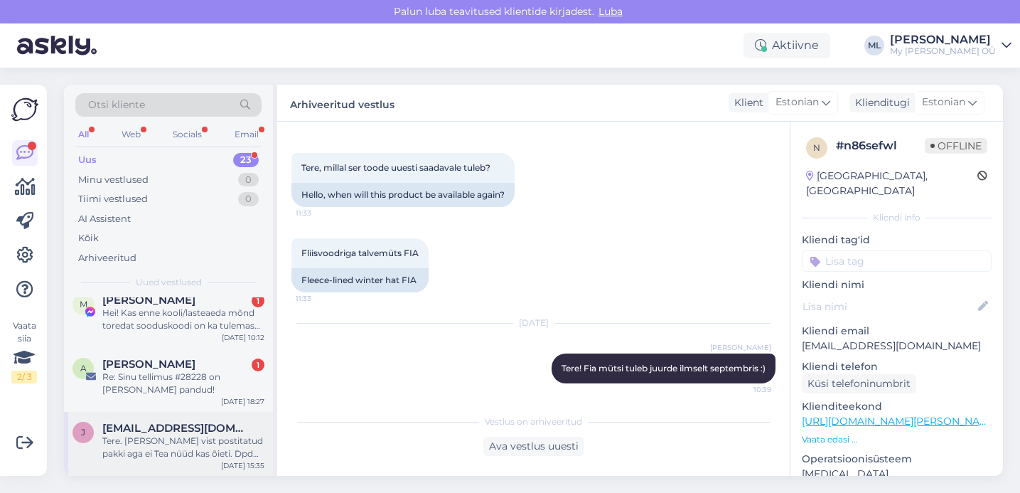
click at [143, 444] on div "Tere. Sain vist postitatud pakki aga ei Tea nüüd kas õieti. Dpd ütles et peab v…" at bounding box center [183, 447] width 162 height 26
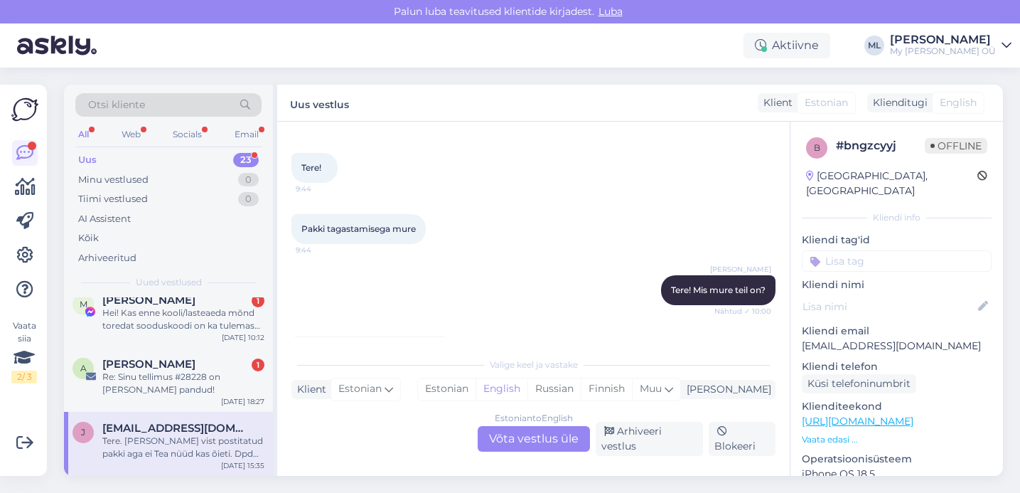
scroll to position [1044, 0]
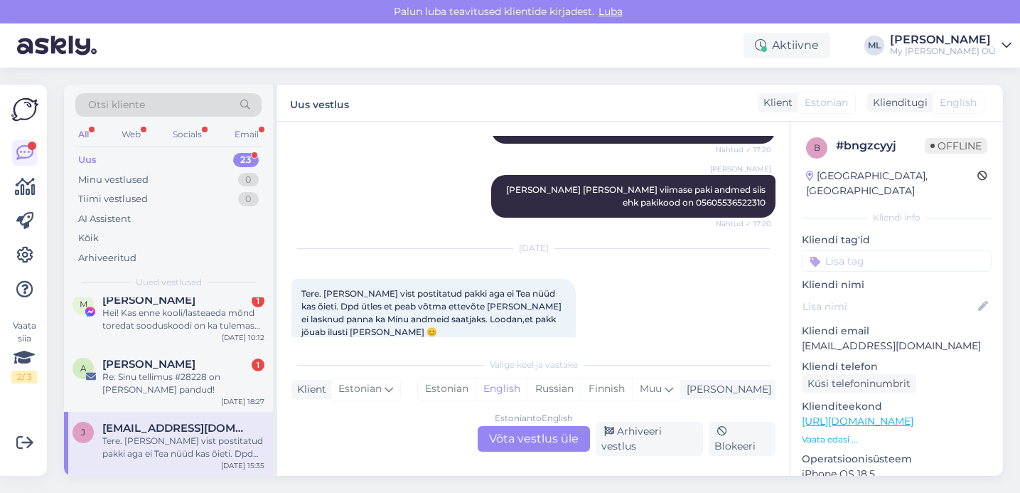
click at [412, 340] on div "Vestlus algas Aug 18 2025 Tere! 9:44 Pakki tagastamisega mure 9:44 Stella Tere!…" at bounding box center [533, 299] width 513 height 354
click at [626, 311] on div "Aug 23 2025 Tere. Sain vist postitatud pakki aga ei Tea nüüd kas õieti. Dpd ütl…" at bounding box center [533, 297] width 484 height 129
click at [178, 361] on span "[PERSON_NAME]" at bounding box center [148, 364] width 93 height 13
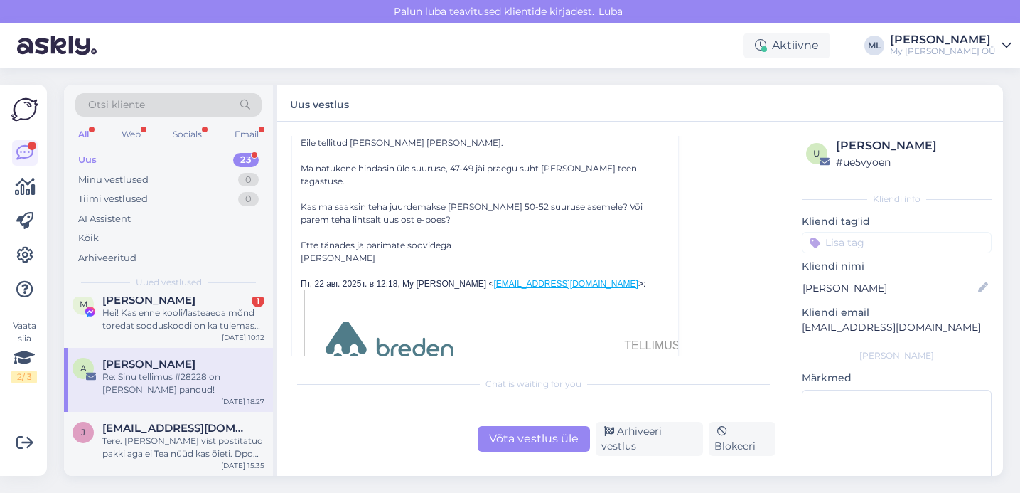
scroll to position [77, 0]
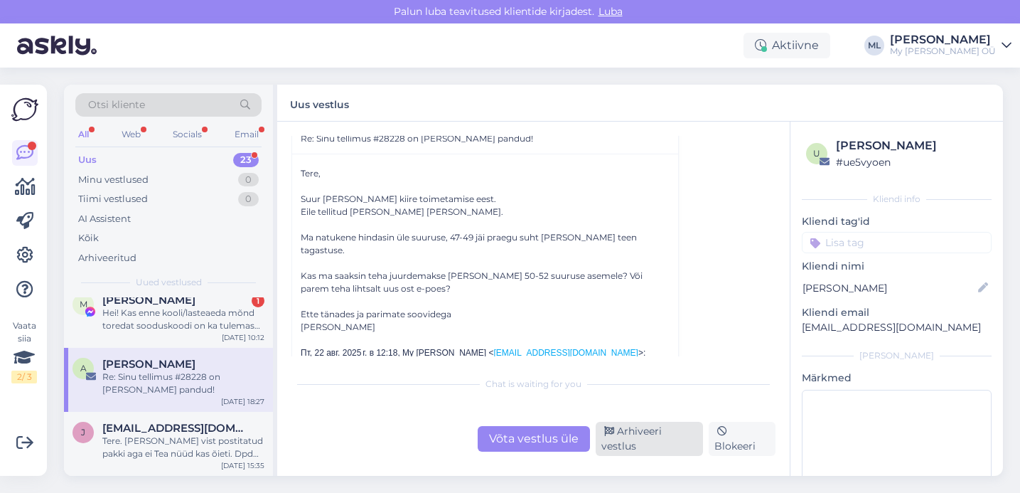
click at [630, 429] on div "Arhiveeri vestlus" at bounding box center [649, 439] width 107 height 34
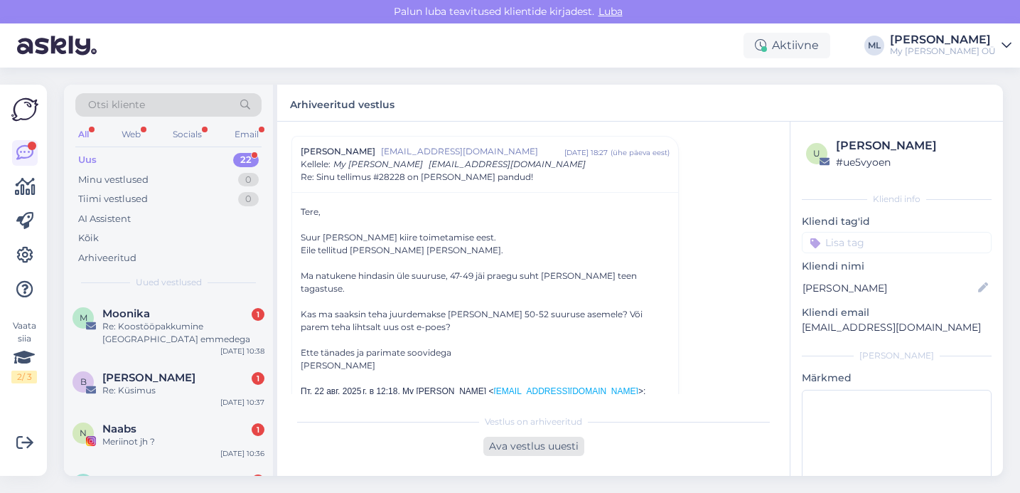
click at [493, 448] on div "Ava vestlus uuesti" at bounding box center [533, 446] width 101 height 19
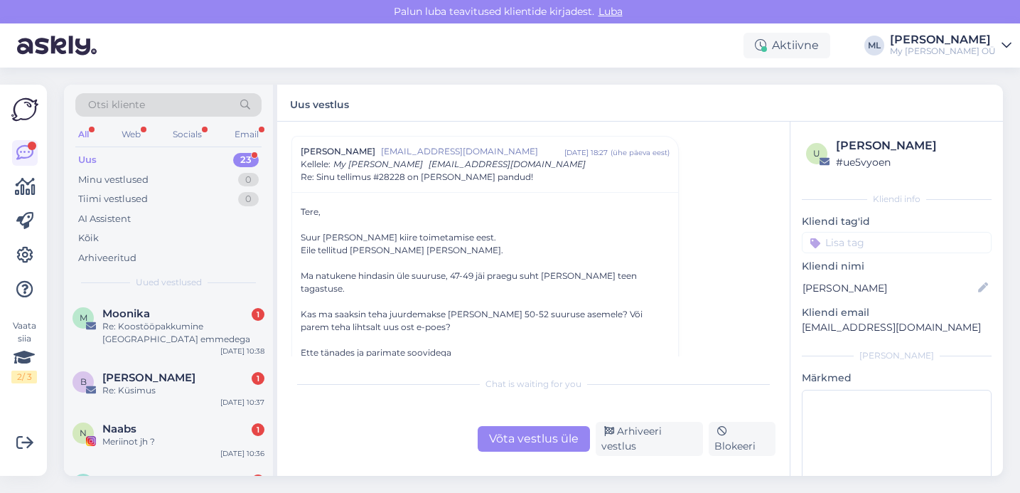
click at [545, 437] on div "Võta vestlus üle" at bounding box center [534, 439] width 112 height 26
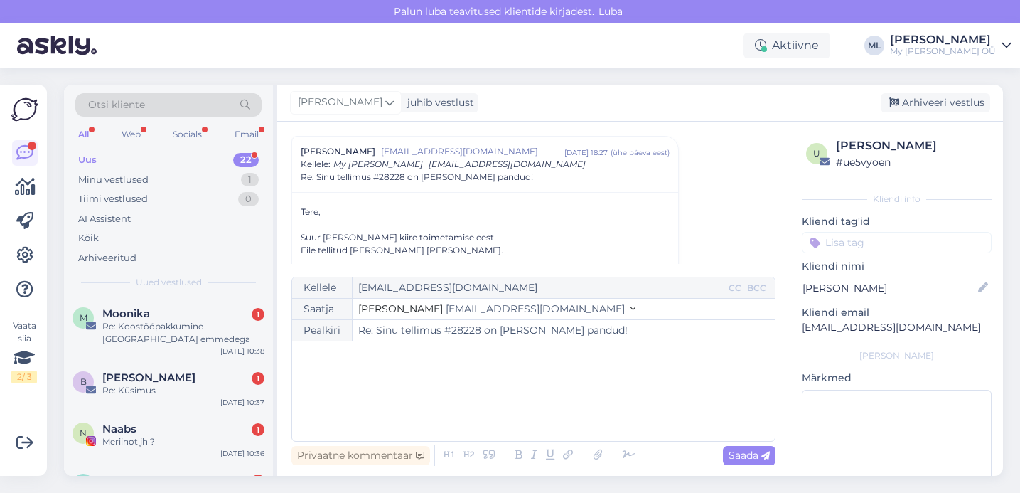
scroll to position [301, 0]
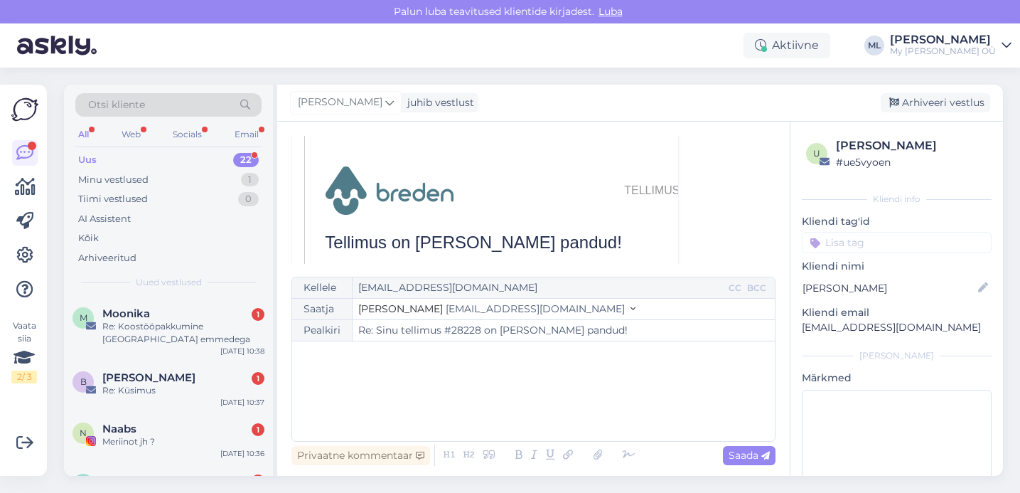
click at [486, 309] on span "[EMAIL_ADDRESS][DOMAIN_NAME]" at bounding box center [535, 308] width 179 height 13
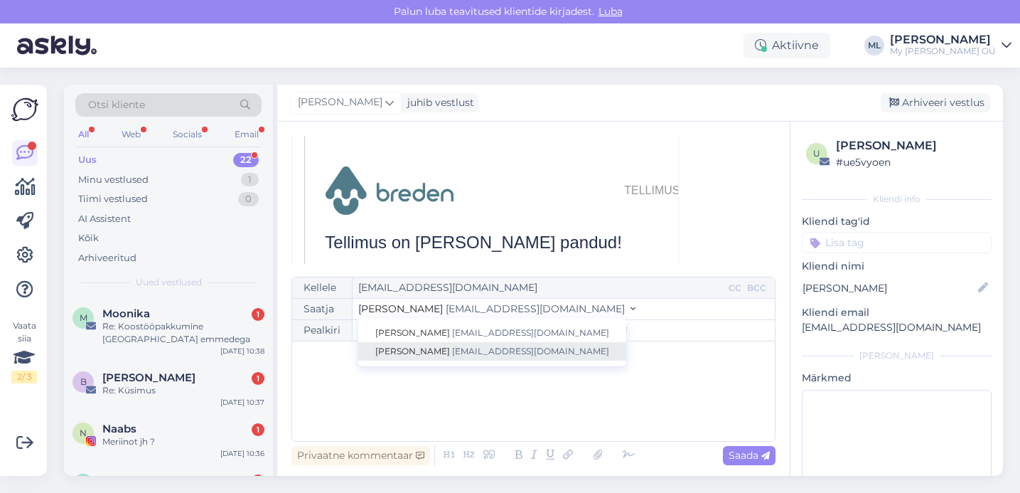
click at [452, 355] on span "[EMAIL_ADDRESS][DOMAIN_NAME]" at bounding box center [530, 351] width 157 height 11
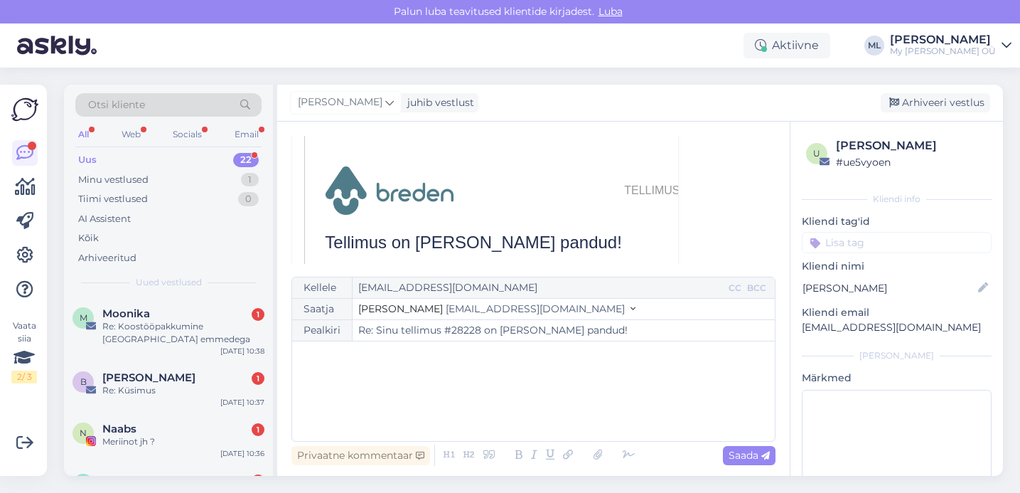
click at [400, 378] on div "﻿" at bounding box center [533, 390] width 469 height 85
click at [329, 394] on div "Tere!" at bounding box center [533, 390] width 469 height 85
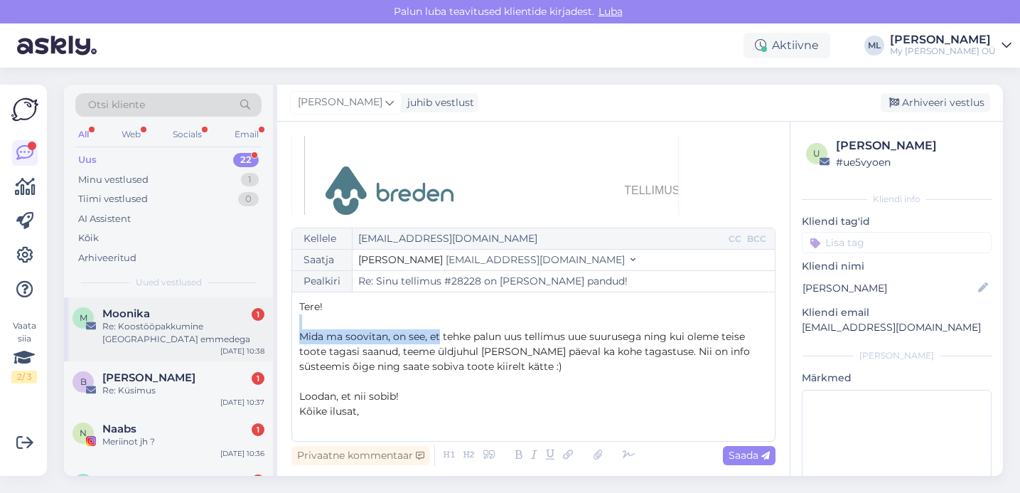
drag, startPoint x: 440, startPoint y: 334, endPoint x: 263, endPoint y: 320, distance: 177.6
click at [263, 320] on div "Otsi kliente All Web Socials Email Uus 22 Minu vestlused 1 Tiimi vestlused 0 AI…" at bounding box center [533, 280] width 939 height 391
click at [336, 350] on span "Mida ma soovitan, on see, et tehke palun uus tellimus uue suurusega ning kui ol…" at bounding box center [526, 351] width 454 height 43
click at [306, 323] on p "﻿" at bounding box center [533, 321] width 469 height 15
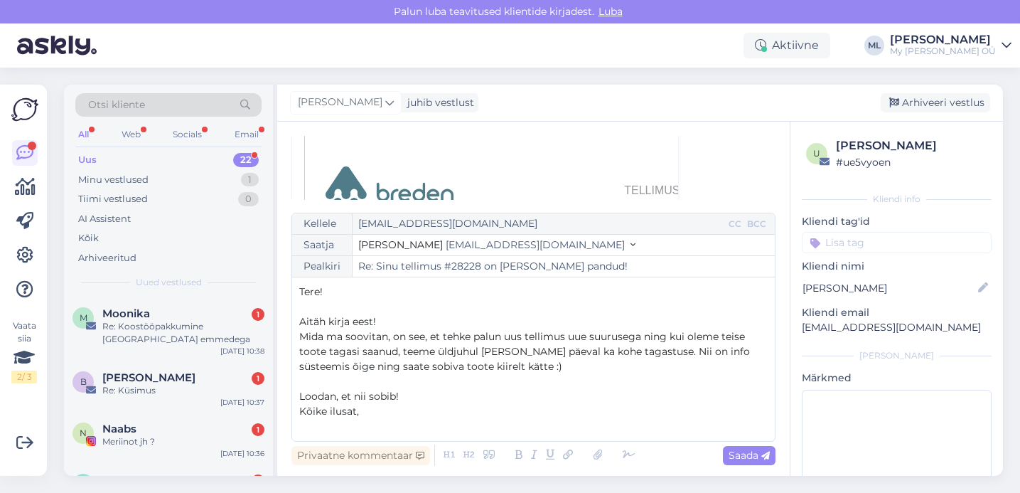
click at [399, 396] on p "Loodan, et nii sobib!" at bounding box center [533, 396] width 469 height 15
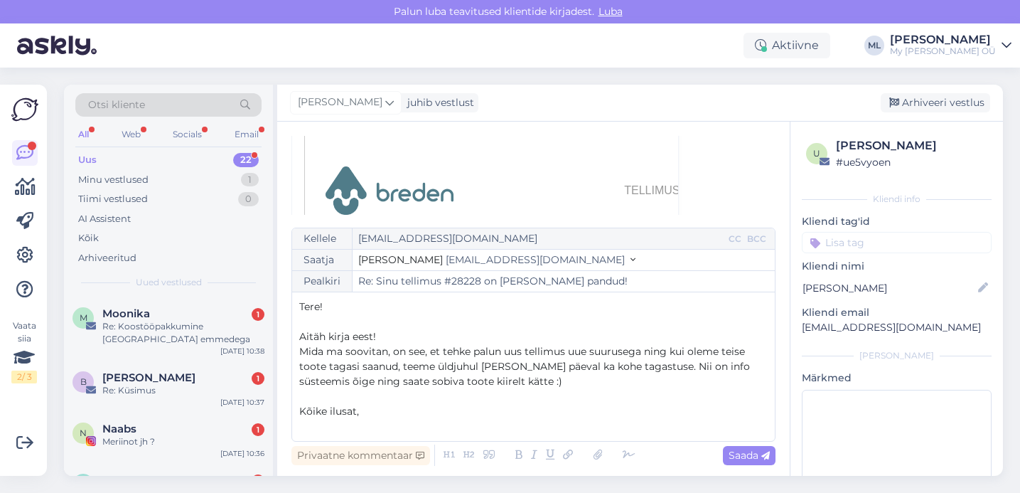
click at [426, 417] on p "Kõike ilusat," at bounding box center [533, 411] width 469 height 15
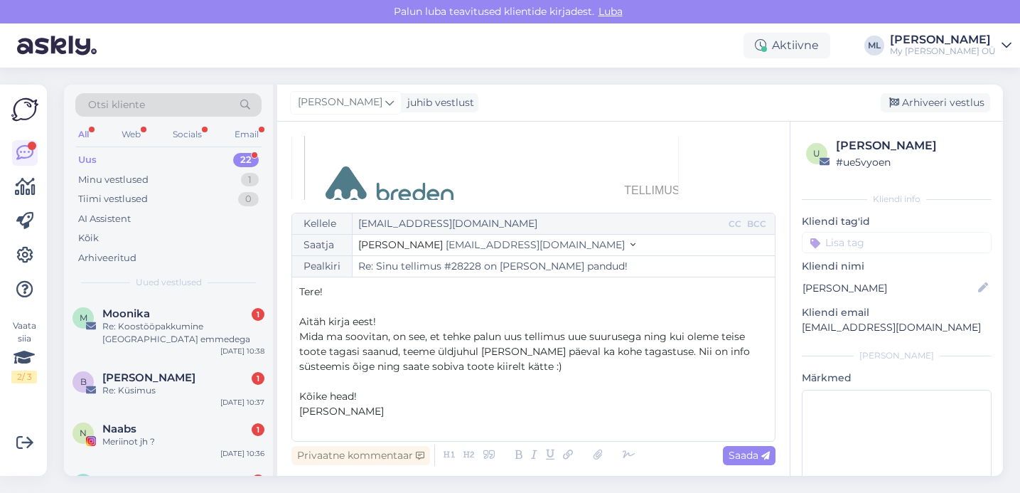
click at [743, 466] on div "Privaatne kommentaar Saada" at bounding box center [533, 454] width 484 height 27
click at [746, 459] on span "Saada" at bounding box center [749, 455] width 41 height 13
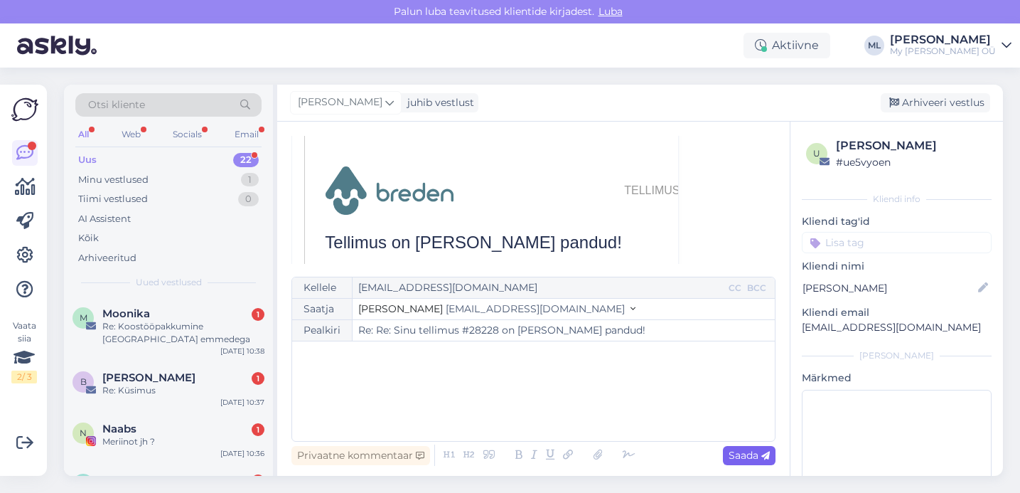
type input "Re: Re: Sinu tellimus #28228 on teele pandud!"
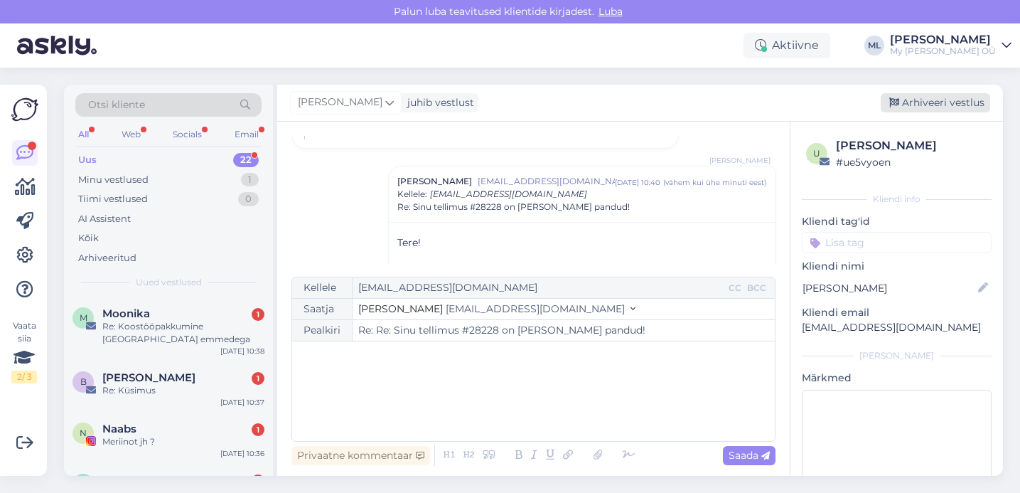
click at [919, 99] on div "Arhiveeri vestlus" at bounding box center [935, 102] width 109 height 19
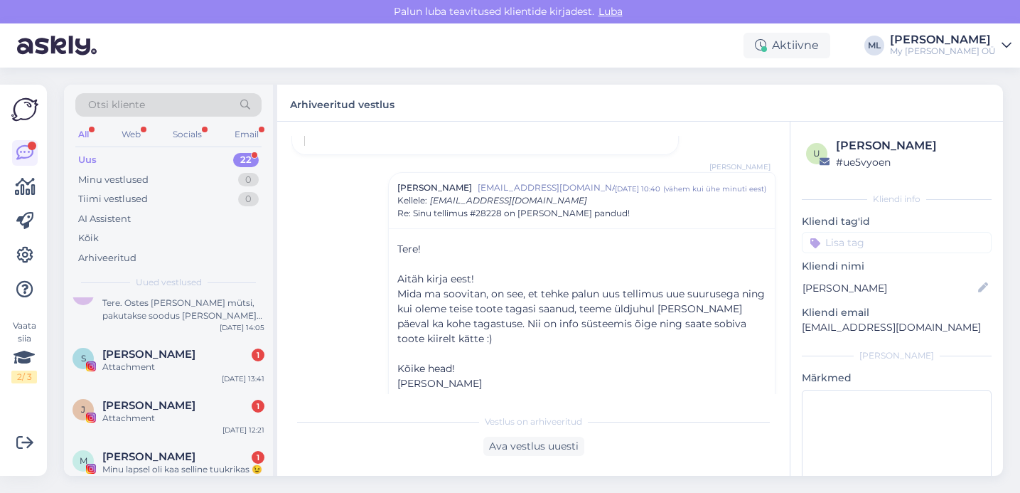
scroll to position [1076, 0]
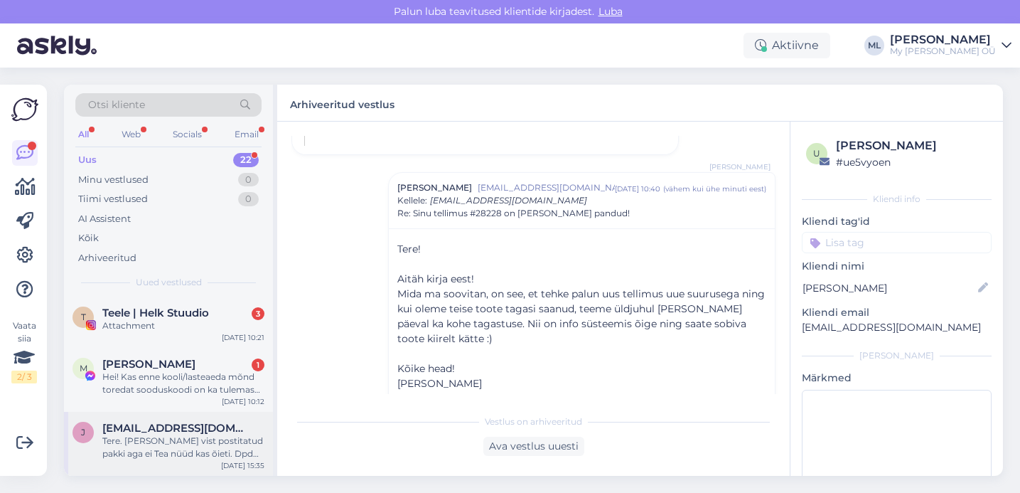
click at [137, 439] on div "Tere. Sain vist postitatud pakki aga ei Tea nüüd kas õieti. Dpd ütles et peab v…" at bounding box center [183, 447] width 162 height 26
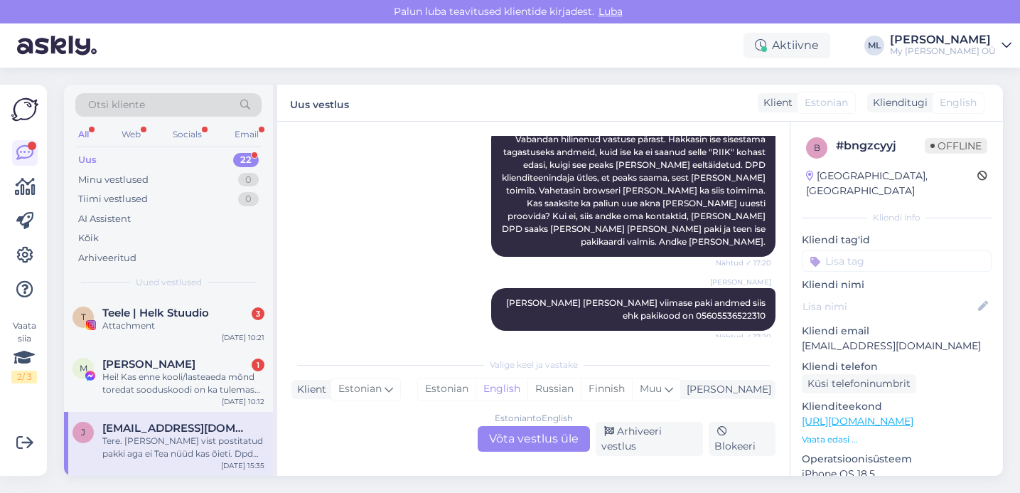
scroll to position [1044, 0]
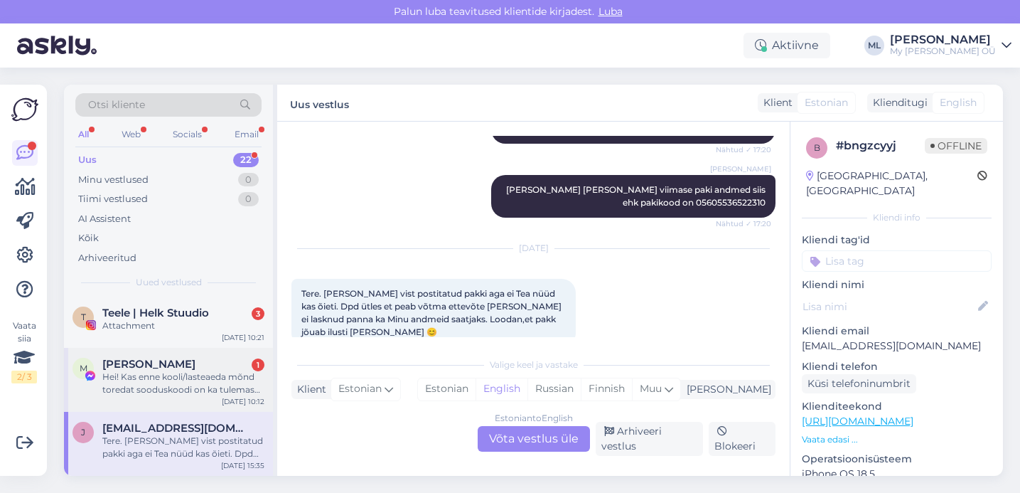
click at [166, 383] on div "Hei! Kas enne kooli/lasteaeda mõnd toredat sooduskoodi on ka tulemas tuukrikate…" at bounding box center [183, 383] width 162 height 26
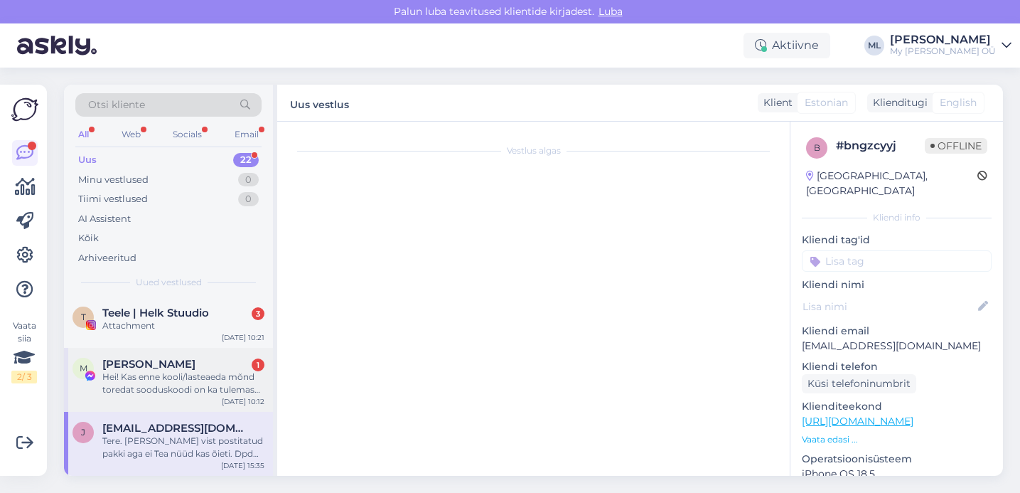
scroll to position [0, 0]
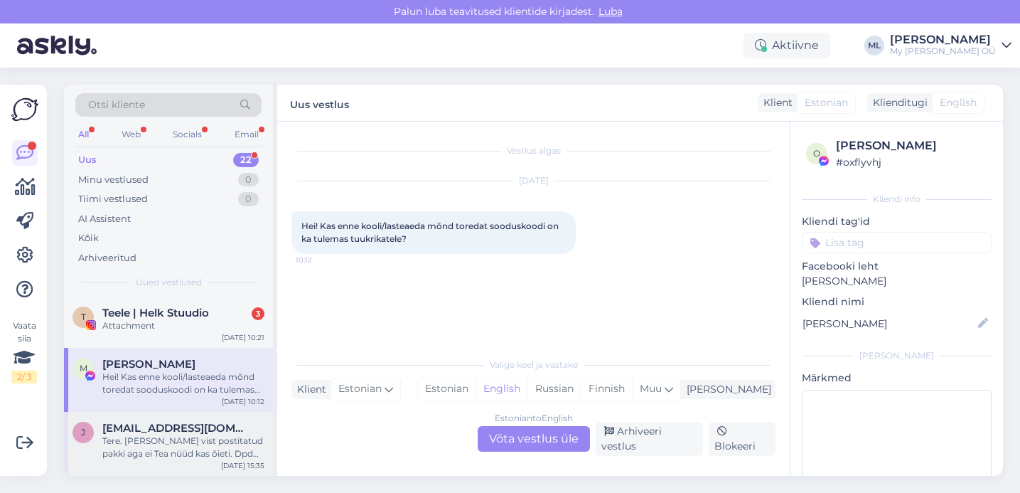
click at [190, 443] on div "Tere. Sain vist postitatud pakki aga ei Tea nüüd kas õieti. Dpd ütles et peab v…" at bounding box center [183, 447] width 162 height 26
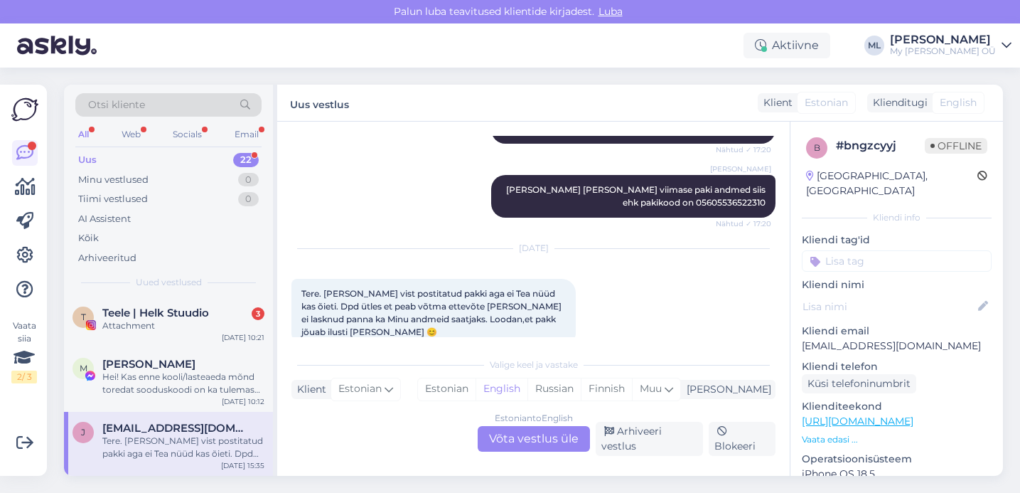
click at [173, 438] on div "Tere. Sain vist postitatud pakki aga ei Tea nüüd kas õieti. Dpd ütles et peab v…" at bounding box center [183, 447] width 162 height 26
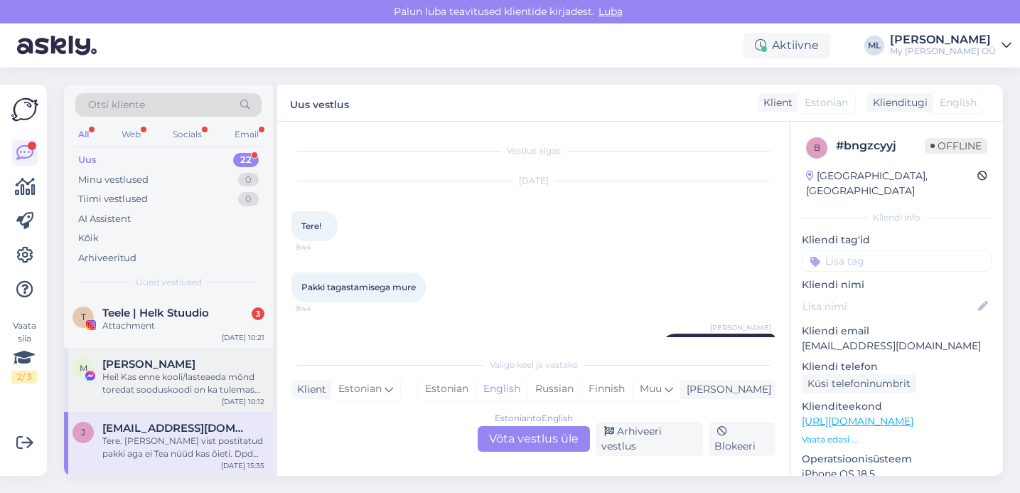
click at [190, 375] on div "Hei! Kas enne kooli/lasteaeda mõnd toredat sooduskoodi on ka tulemas tuukrikate…" at bounding box center [183, 383] width 162 height 26
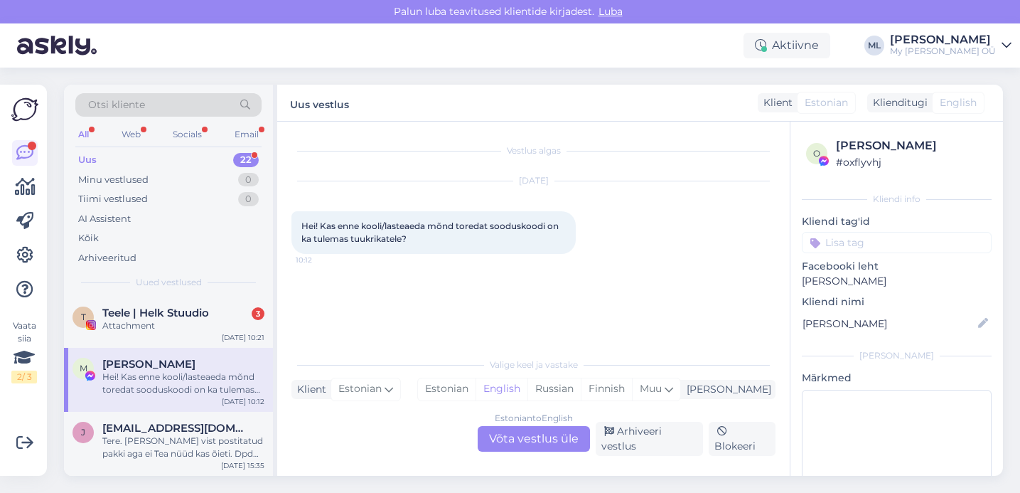
click at [508, 431] on div "Estonian to English Võta vestlus üle" at bounding box center [534, 439] width 112 height 26
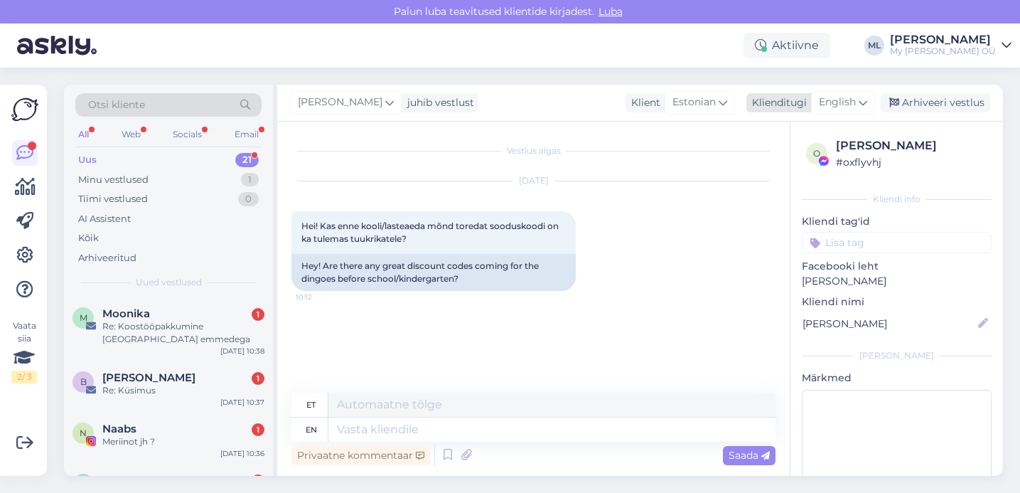
click at [850, 92] on div "English" at bounding box center [843, 102] width 64 height 23
type input "est"
click at [793, 171] on link "Estonian" at bounding box center [811, 165] width 156 height 23
click at [357, 427] on textarea at bounding box center [533, 427] width 484 height 30
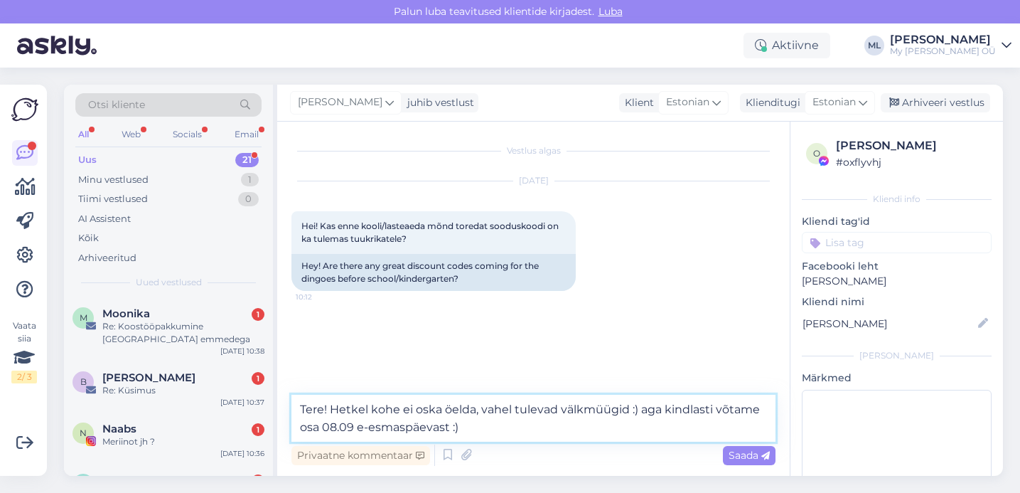
drag, startPoint x: 629, startPoint y: 404, endPoint x: 664, endPoint y: 418, distance: 37.6
click at [628, 405] on textarea "Tere! Hetkel kohe ei oska öelda, vahel tulevad välkmüügid :) aga kindlasti võta…" at bounding box center [533, 418] width 484 height 47
click at [715, 408] on textarea "Tere! Hetkel kohe ei oska öelda, vahel tulevad välkmüügid, tasub jälgida :) aga…" at bounding box center [533, 418] width 484 height 47
type textarea "Tere! Hetkel kohe ei oska öelda, vahel tulevad välkmüügid, tasub jälgida! Aga k…"
drag, startPoint x: 742, startPoint y: 457, endPoint x: 723, endPoint y: 473, distance: 24.2
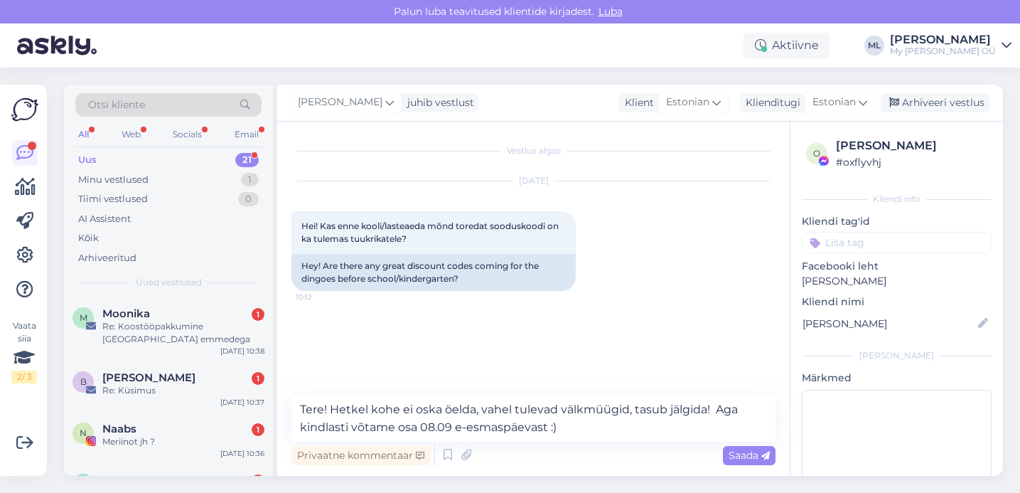
click at [742, 457] on span "Saada" at bounding box center [749, 455] width 41 height 13
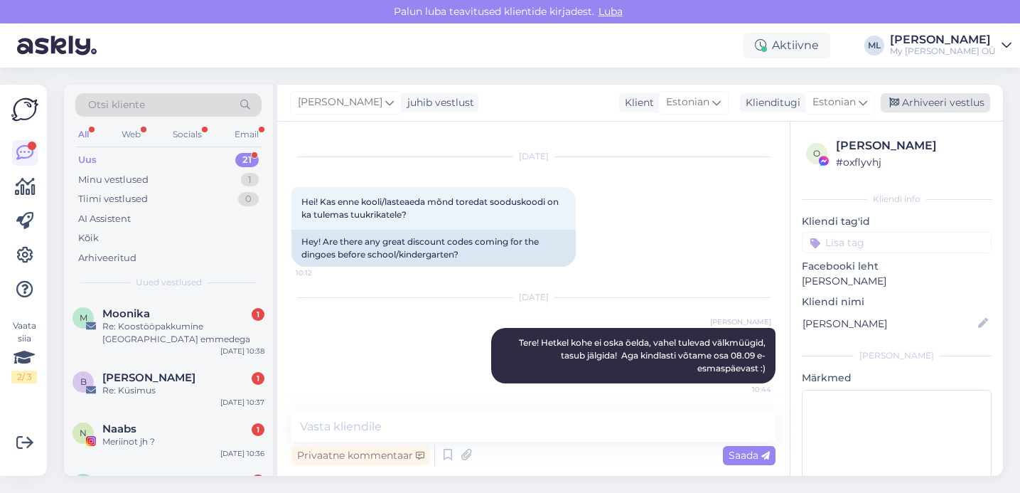
click at [917, 106] on div "Arhiveeri vestlus" at bounding box center [935, 102] width 109 height 19
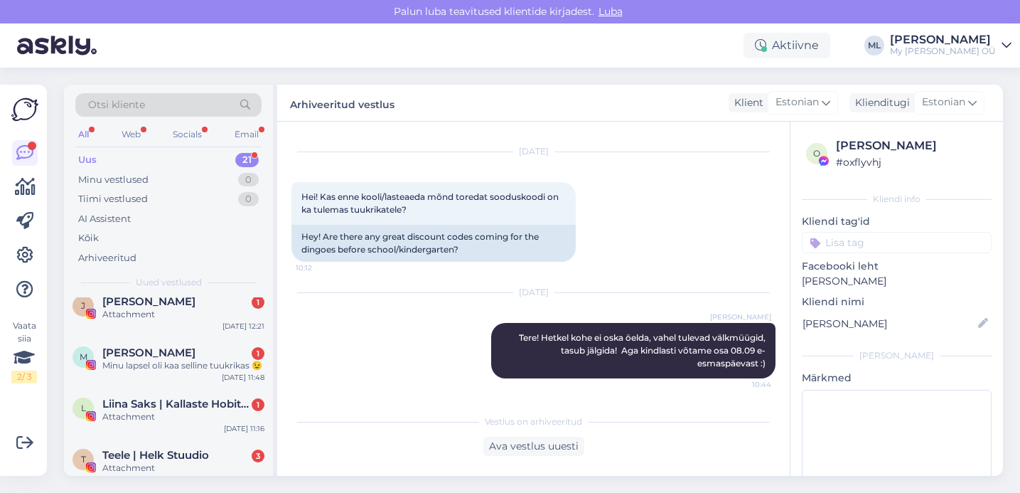
scroll to position [1012, 0]
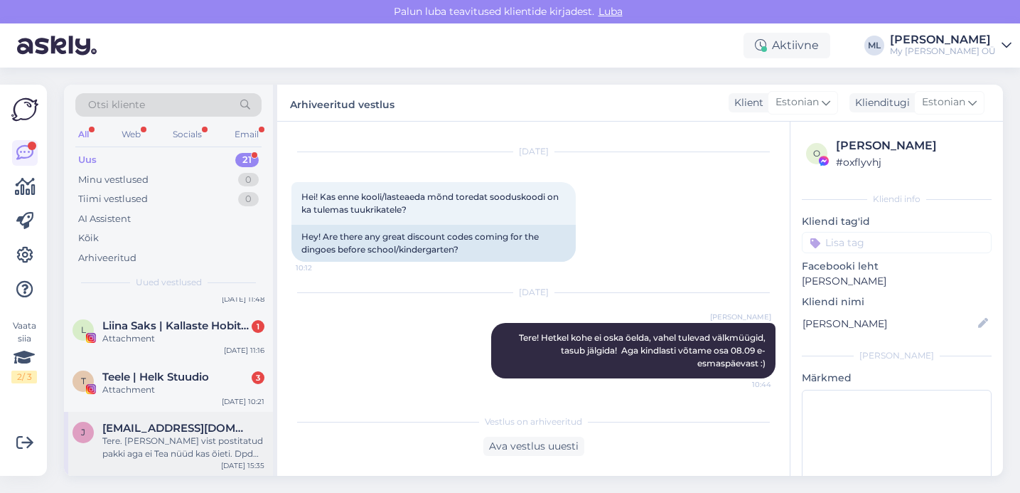
click at [129, 435] on div "Tere. Sain vist postitatud pakki aga ei Tea nüüd kas õieti. Dpd ütles et peab v…" at bounding box center [183, 447] width 162 height 26
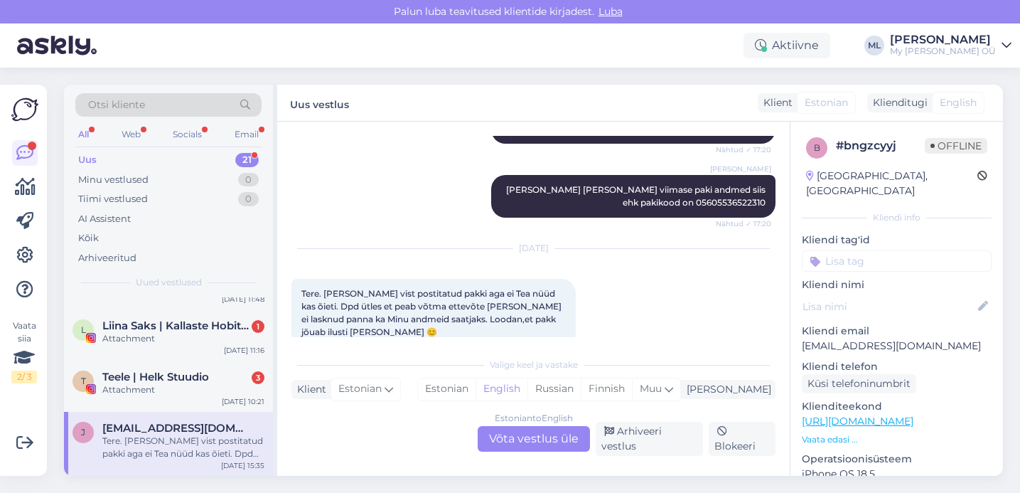
click at [529, 436] on div "Estonian to English Võta vestlus üle" at bounding box center [534, 439] width 112 height 26
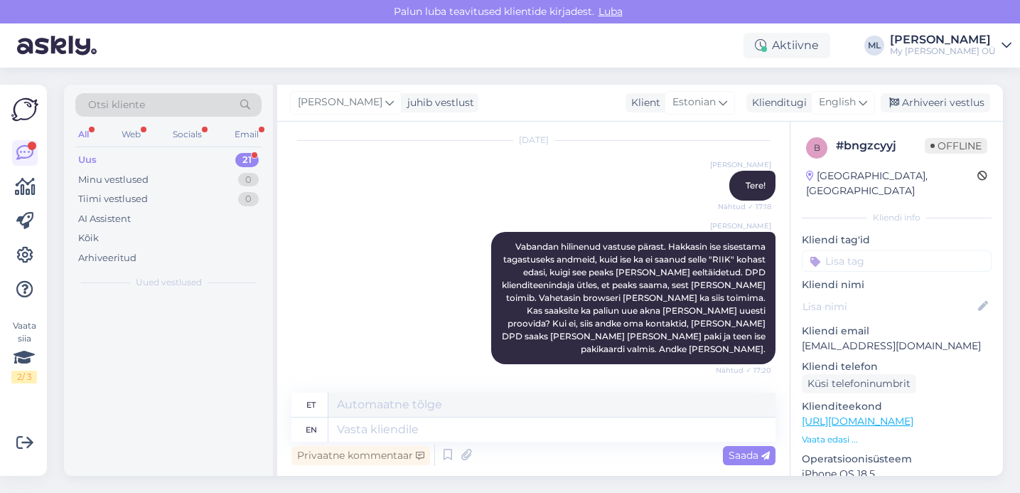
scroll to position [0, 0]
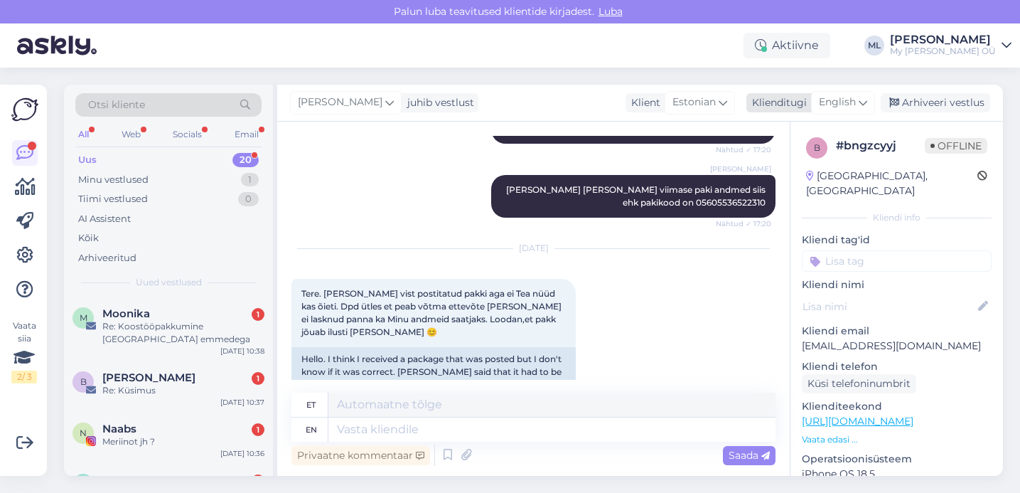
click at [840, 102] on span "English" at bounding box center [837, 103] width 37 height 16
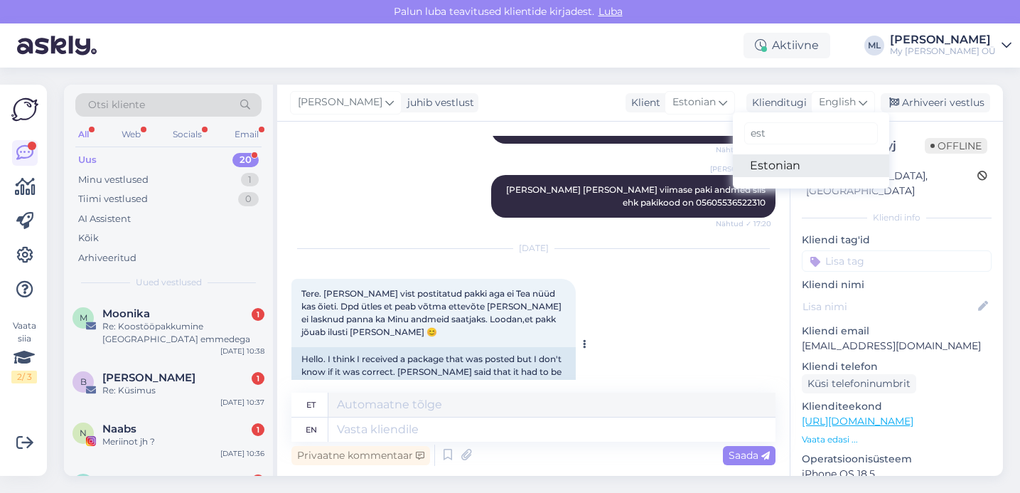
drag, startPoint x: 775, startPoint y: 165, endPoint x: 469, endPoint y: 295, distance: 332.9
click at [775, 165] on link "Estonian" at bounding box center [811, 165] width 156 height 23
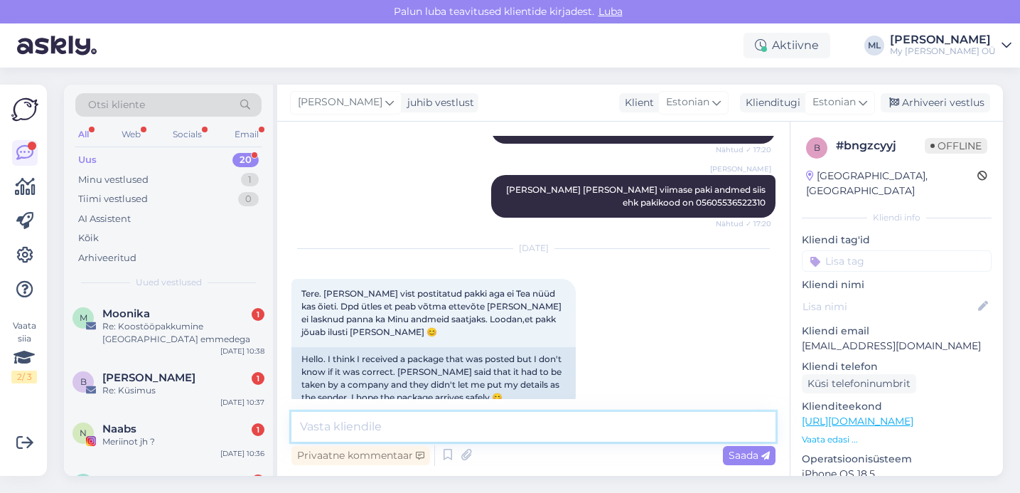
click at [321, 421] on textarea at bounding box center [533, 427] width 484 height 30
type textarea "Tere! [PERSON_NAME], et ikka jõuab :)"
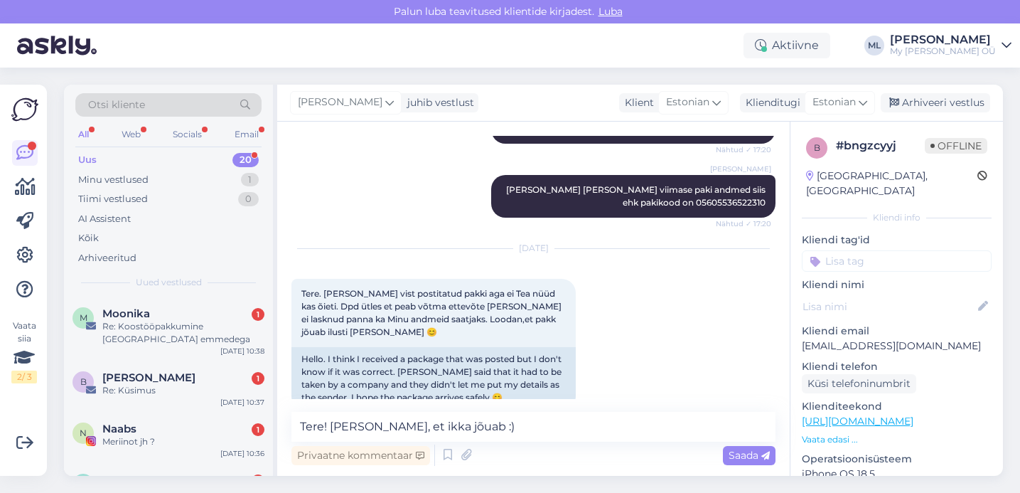
click at [759, 456] on span "Saada" at bounding box center [749, 455] width 41 height 13
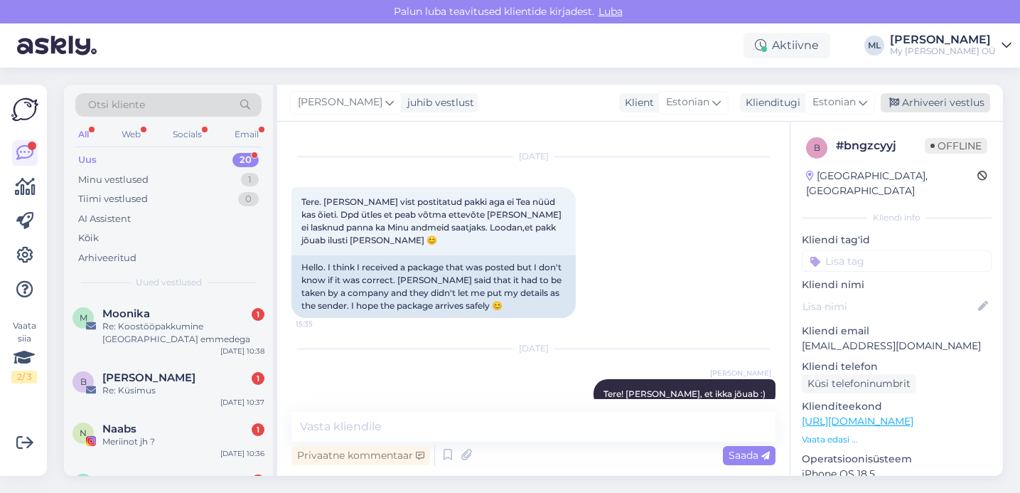
click at [917, 108] on div "Arhiveeri vestlus" at bounding box center [935, 102] width 109 height 19
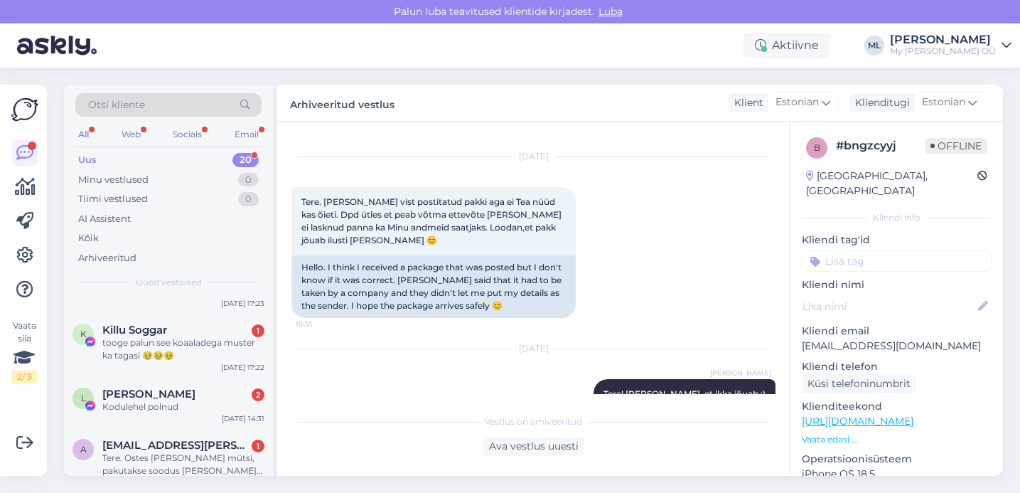
scroll to position [948, 0]
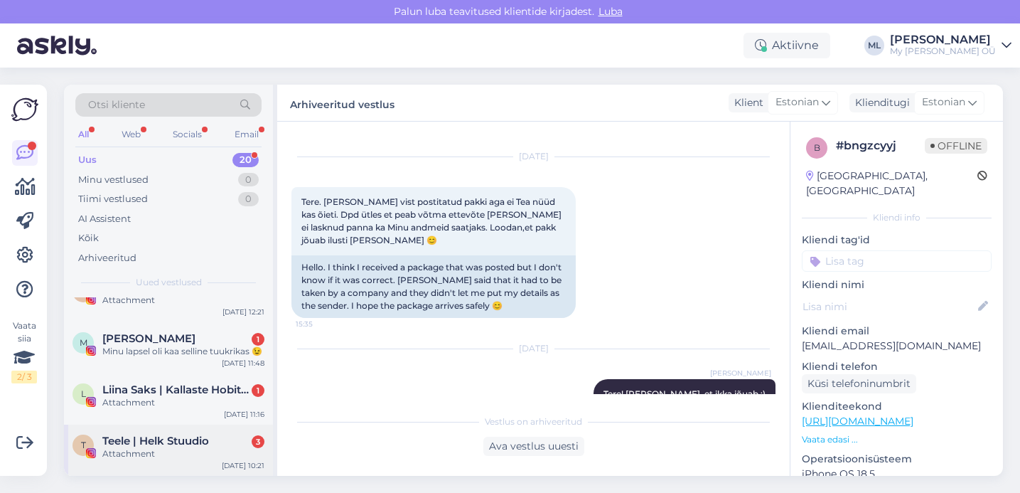
drag, startPoint x: 151, startPoint y: 446, endPoint x: 156, endPoint y: 451, distance: 7.6
click at [151, 446] on span "Teele | Helk Stuudio" at bounding box center [155, 440] width 107 height 13
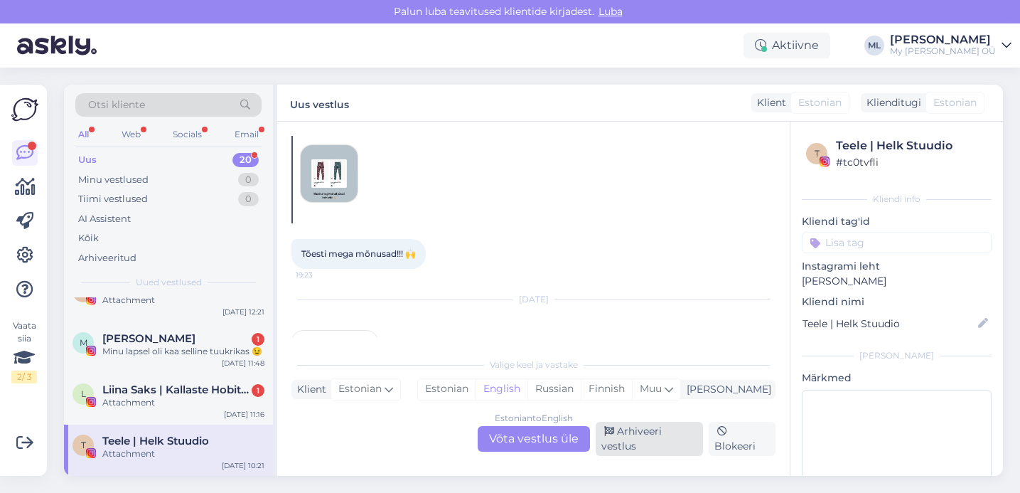
scroll to position [10096, 0]
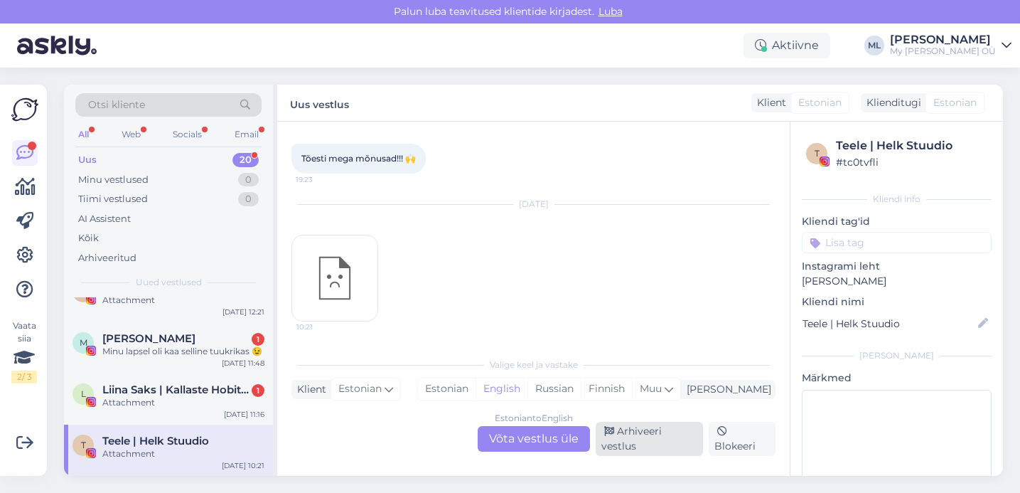
click at [647, 440] on div "Arhiveeri vestlus" at bounding box center [649, 439] width 107 height 34
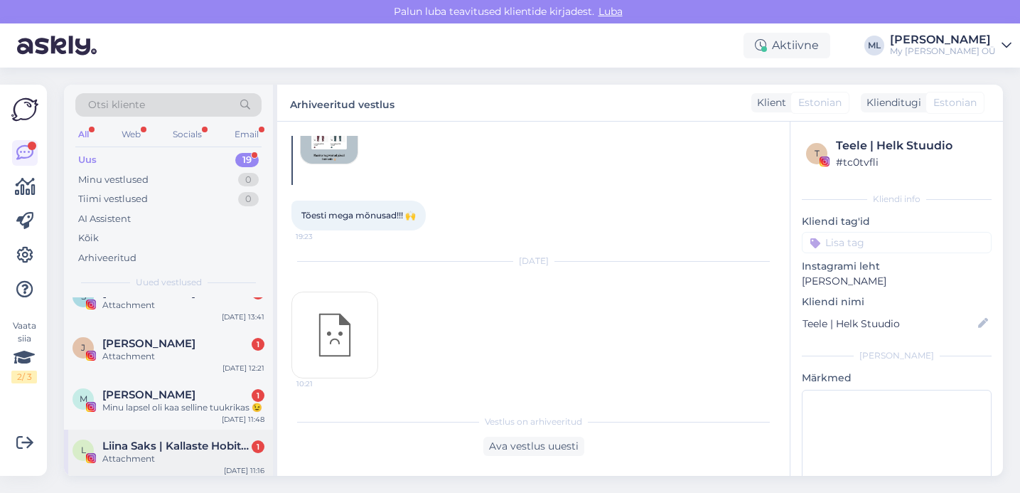
scroll to position [896, 0]
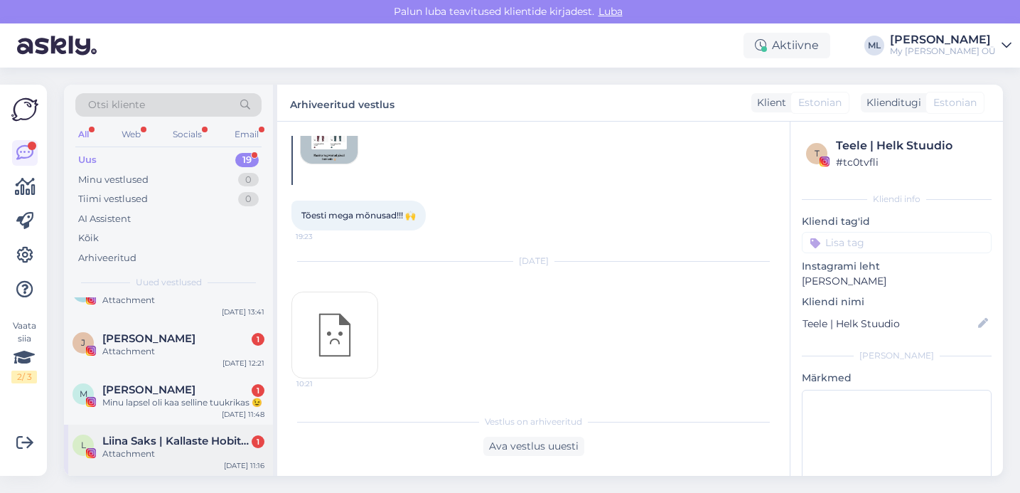
click at [150, 454] on div "Attachment" at bounding box center [183, 453] width 162 height 13
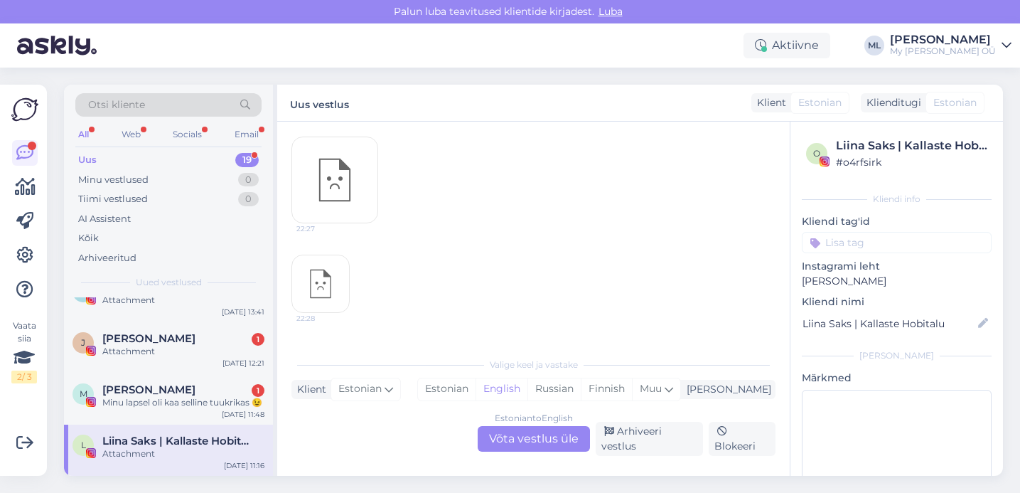
scroll to position [1516, 0]
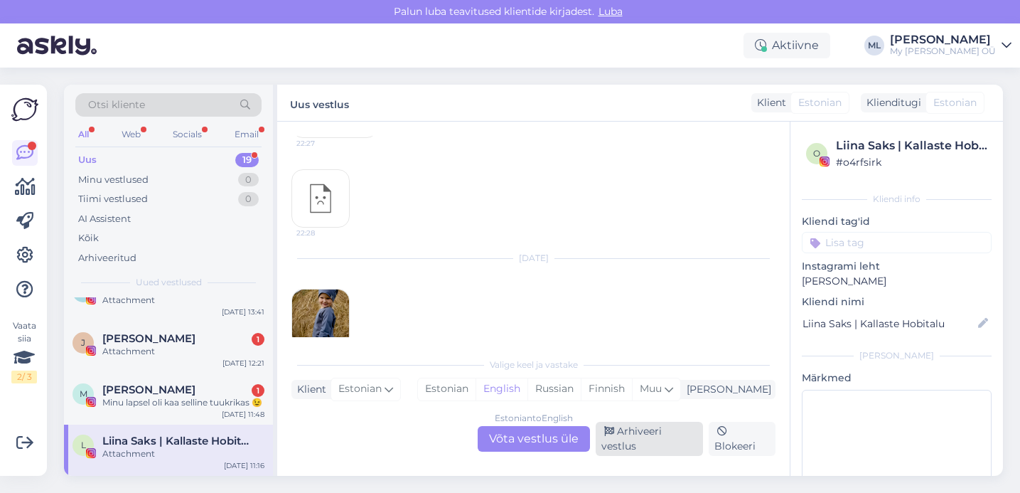
click at [633, 427] on div "Arhiveeri vestlus" at bounding box center [649, 439] width 107 height 34
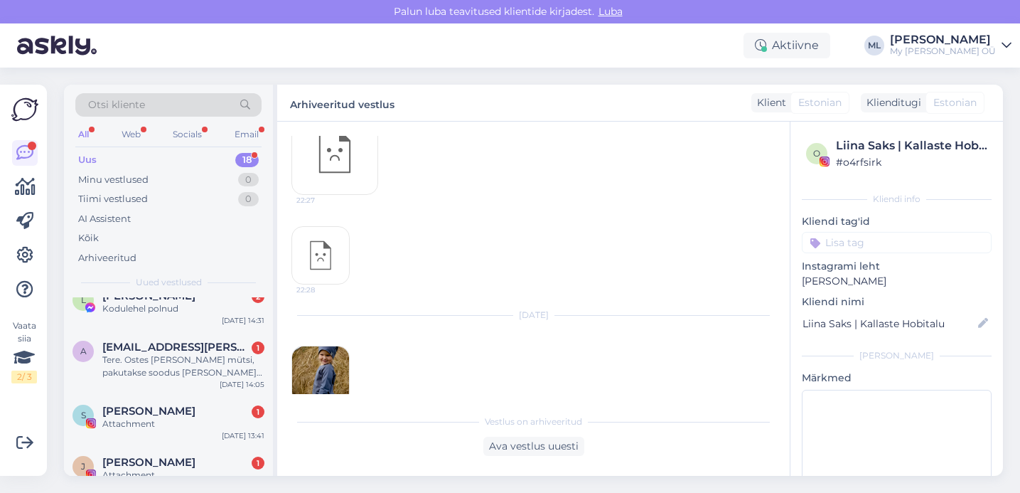
scroll to position [845, 0]
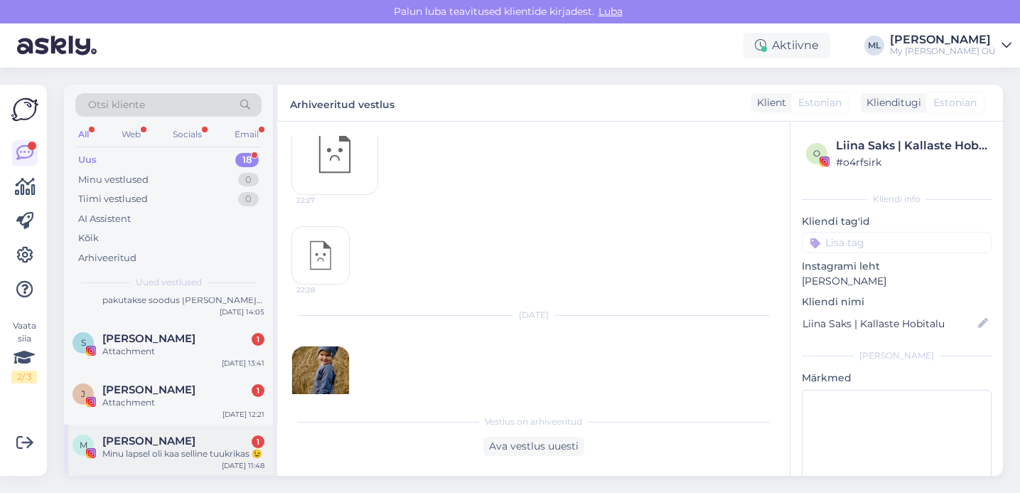
click at [168, 441] on span "[PERSON_NAME]" at bounding box center [148, 440] width 93 height 13
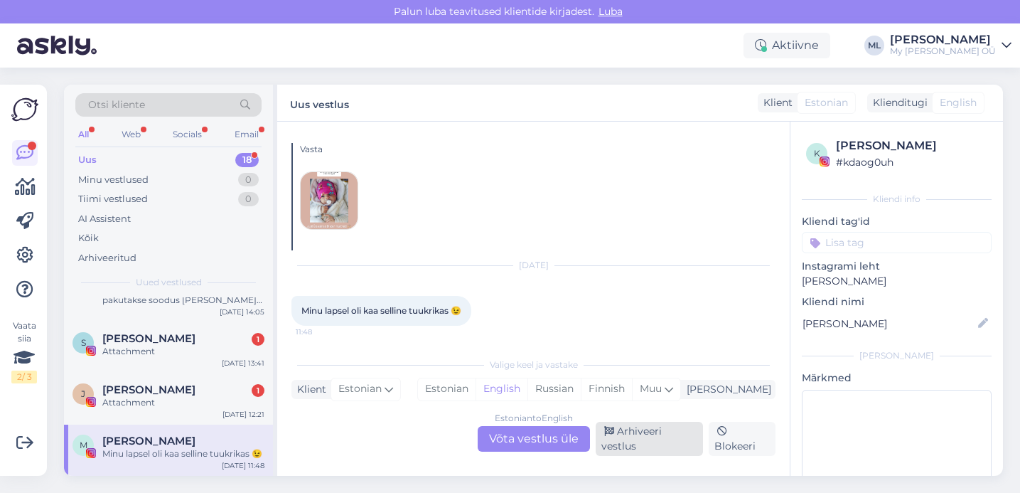
drag, startPoint x: 642, startPoint y: 426, endPoint x: 635, endPoint y: 428, distance: 7.4
click at [642, 426] on div "Arhiveeri vestlus" at bounding box center [649, 439] width 107 height 34
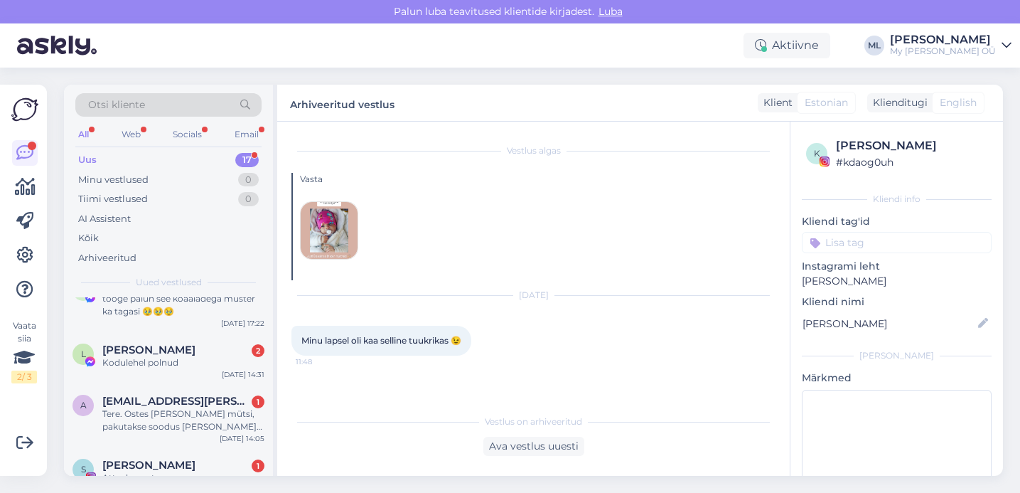
scroll to position [794, 0]
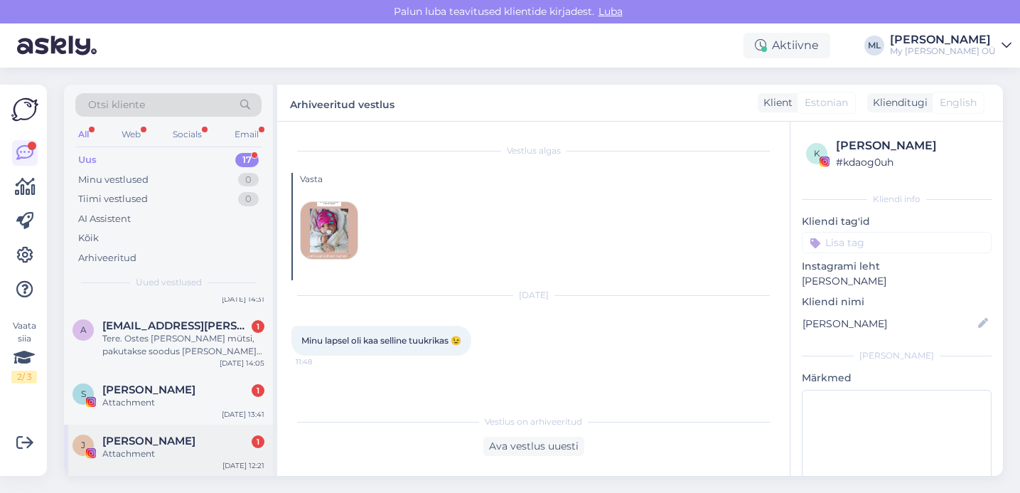
click at [165, 439] on div "Janne Kaju 1" at bounding box center [183, 440] width 162 height 13
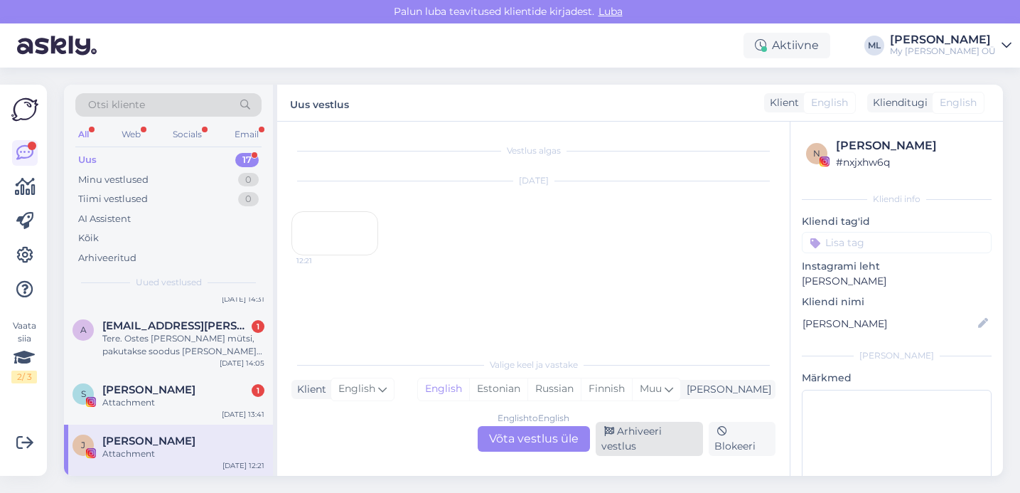
click at [623, 427] on div "Arhiveeri vestlus" at bounding box center [649, 439] width 107 height 34
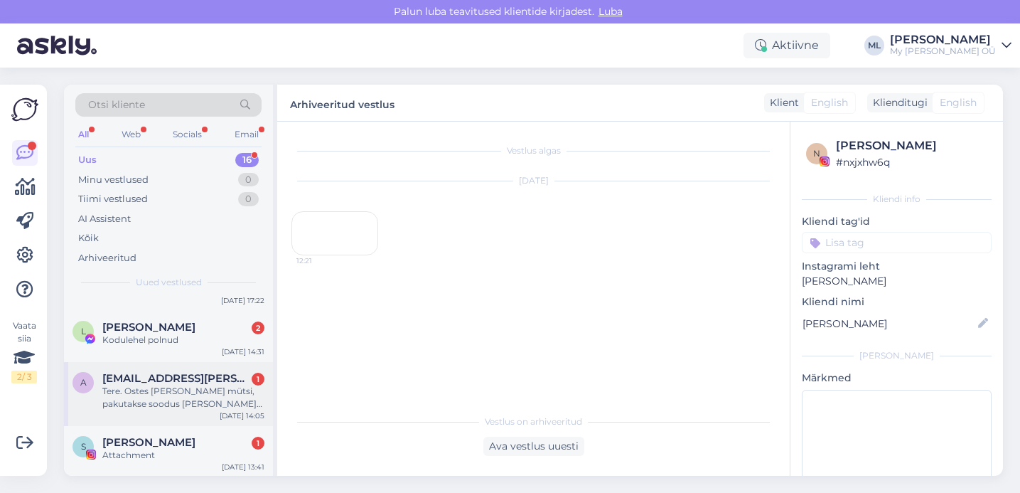
scroll to position [743, 0]
click at [160, 451] on div "Attachment" at bounding box center [183, 453] width 162 height 13
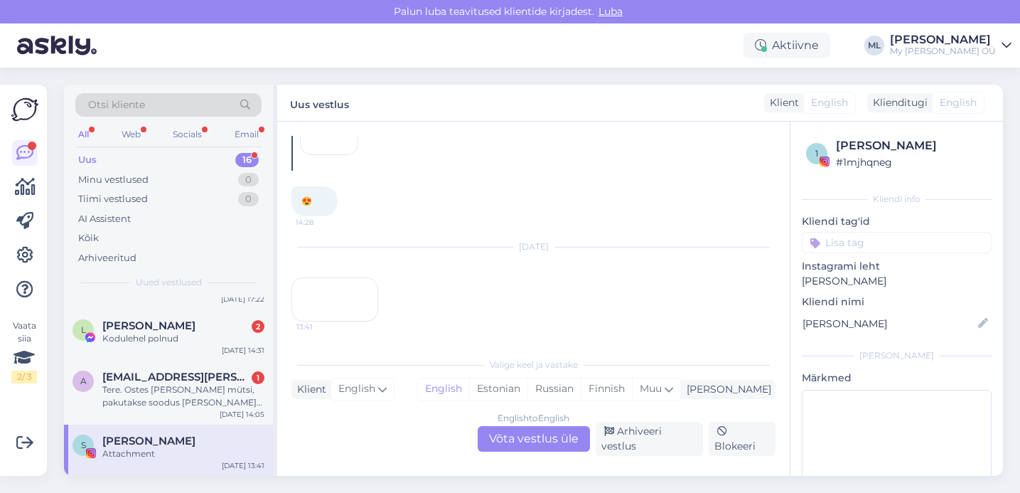
scroll to position [2913, 0]
click at [651, 429] on div "Arhiveeri vestlus" at bounding box center [649, 439] width 107 height 34
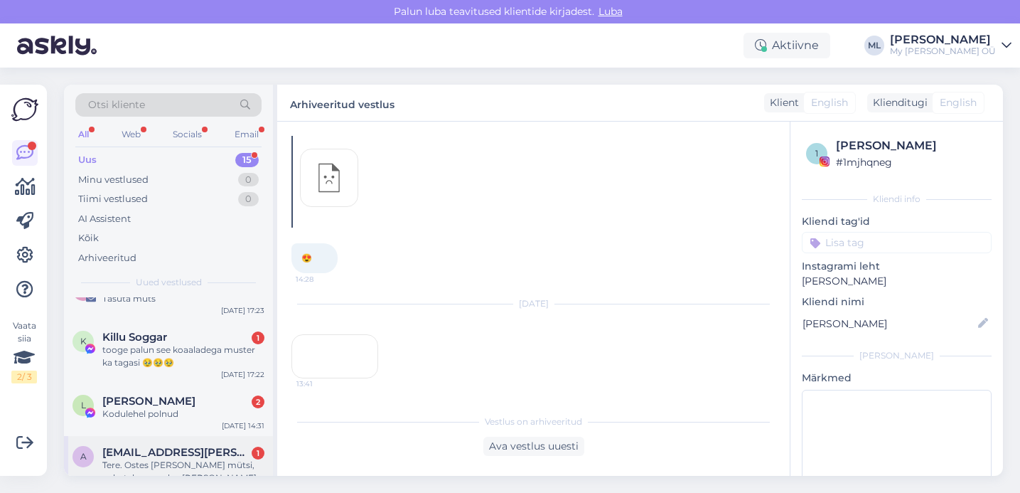
scroll to position [692, 0]
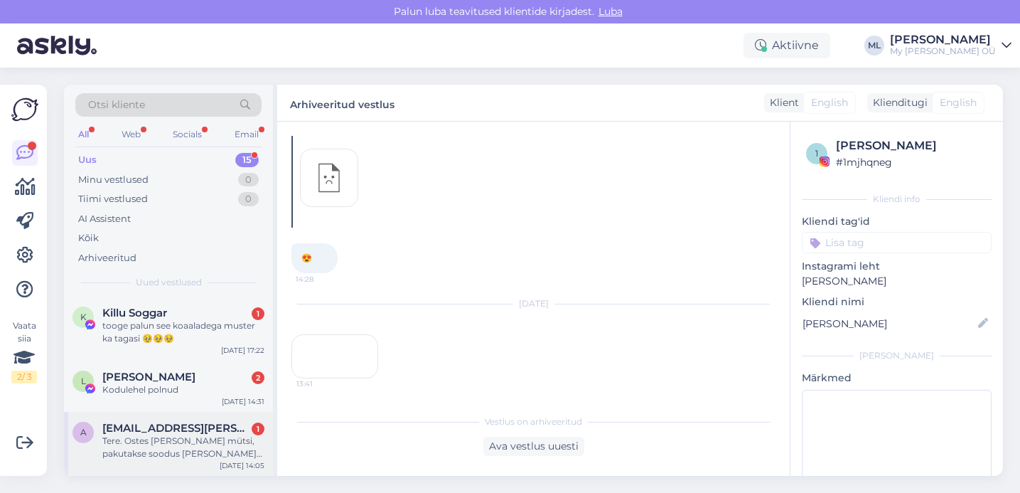
click at [178, 429] on span "[EMAIL_ADDRESS][PERSON_NAME][DOMAIN_NAME]" at bounding box center [176, 428] width 148 height 13
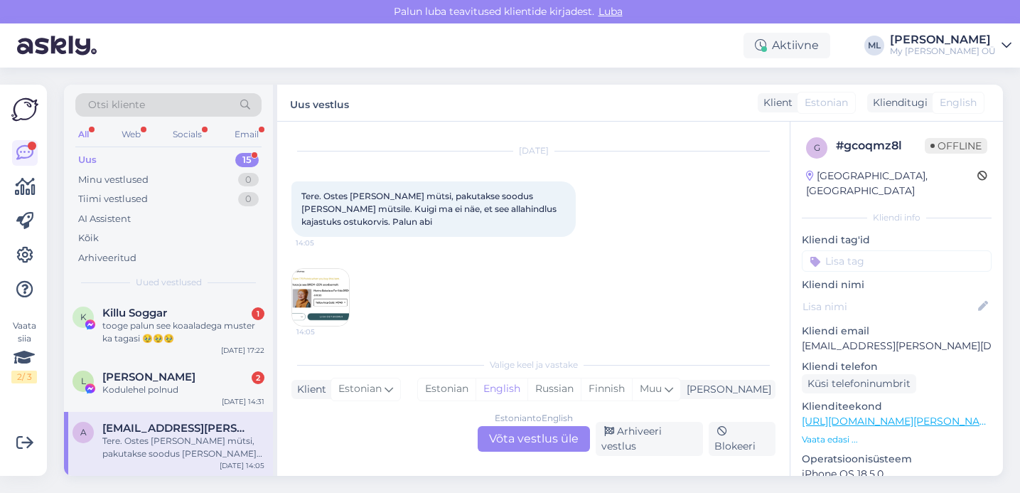
click at [333, 296] on img at bounding box center [320, 297] width 57 height 57
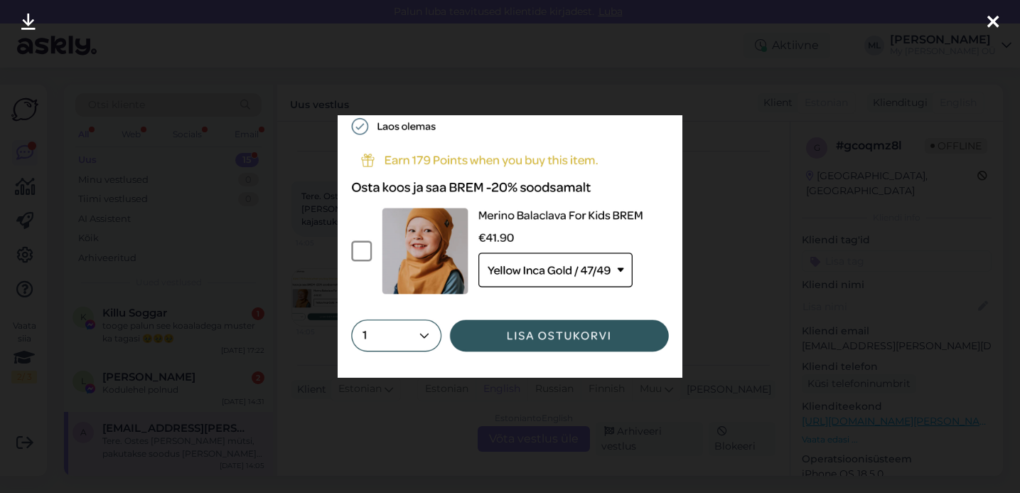
click at [192, 215] on div at bounding box center [510, 246] width 1020 height 493
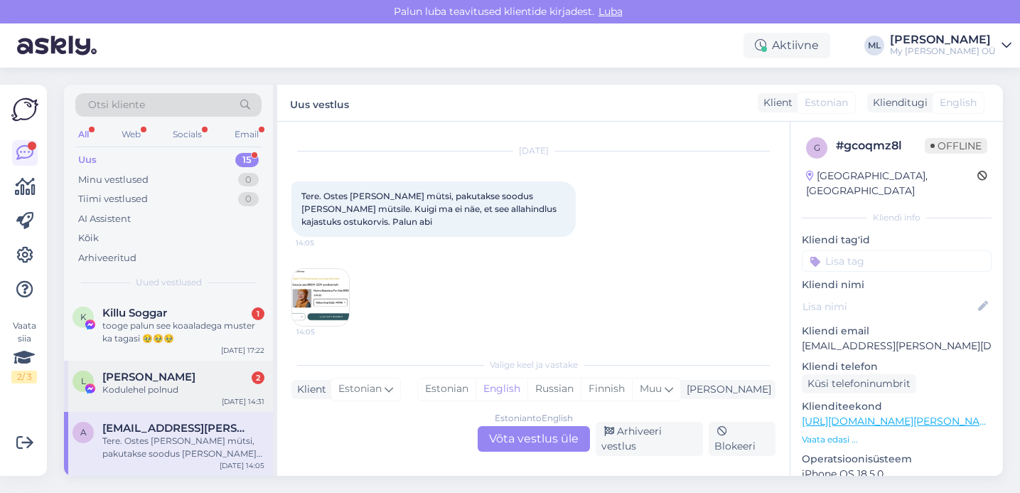
click at [139, 379] on span "[PERSON_NAME]" at bounding box center [148, 376] width 93 height 13
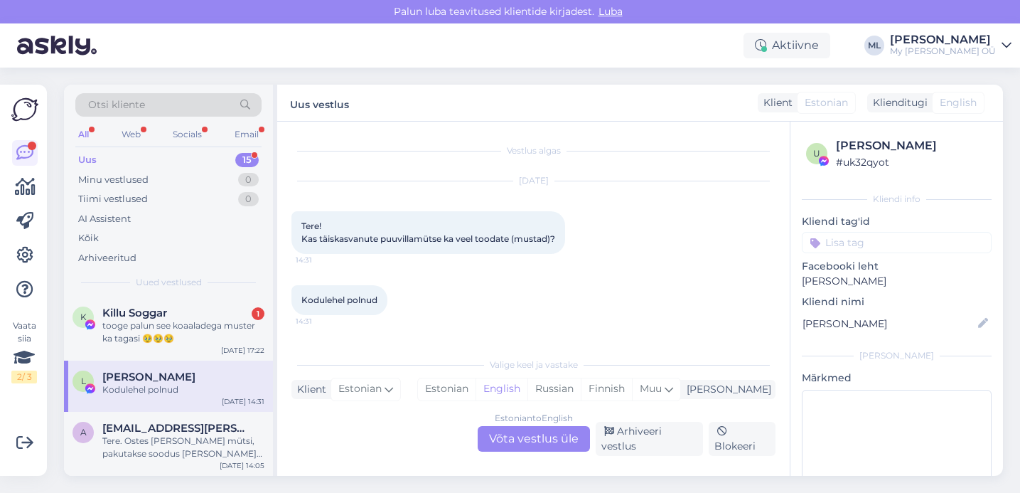
click at [560, 445] on div "Estonian to English Võta vestlus üle" at bounding box center [534, 439] width 112 height 26
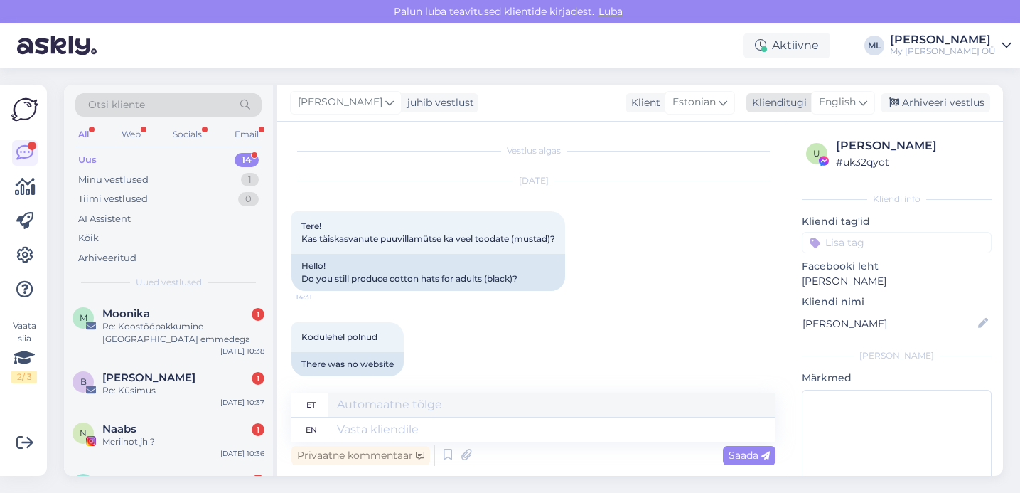
click at [859, 98] on div "English" at bounding box center [843, 102] width 64 height 23
click at [789, 161] on link "Estonian" at bounding box center [811, 165] width 156 height 23
click at [334, 414] on textarea at bounding box center [533, 427] width 484 height 30
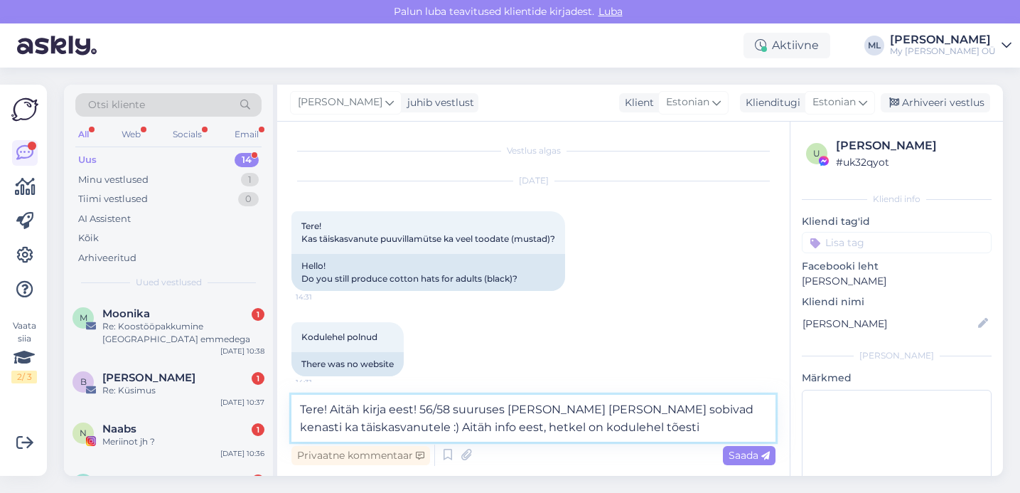
click at [508, 412] on textarea "Tere! Aitäh kirja eest! 56/58 suuruses Klaus ja Dargo sobivad kenasti ka täiska…" at bounding box center [533, 418] width 484 height 47
click at [710, 430] on textarea "Tere! Aitäh kirja eest! 56/58 suuruses puuvillased mütsid Klaus ja Dargo sobiva…" at bounding box center [533, 418] width 484 height 47
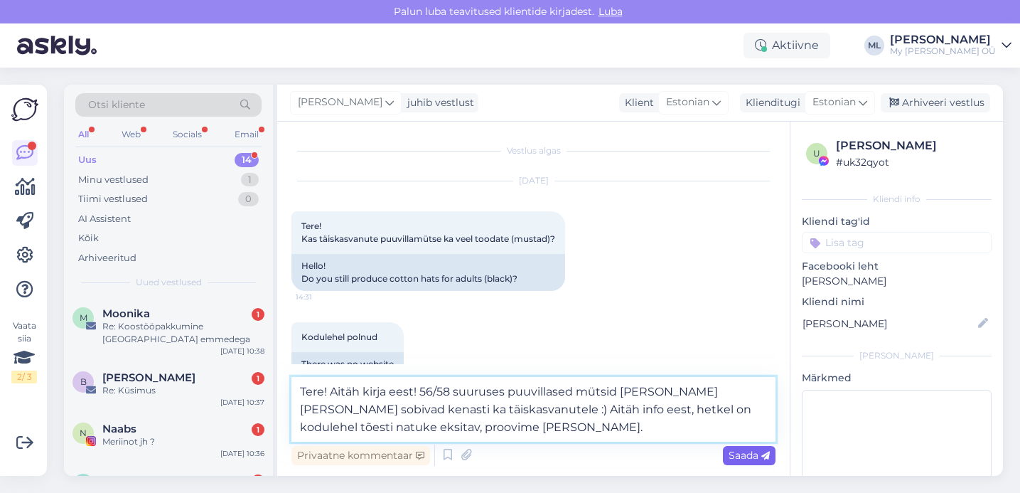
type textarea "Tere! Aitäh kirja eest! 56/58 suuruses puuvillased mütsid [PERSON_NAME] [PERSON…"
click at [729, 460] on span "Saada" at bounding box center [749, 455] width 41 height 13
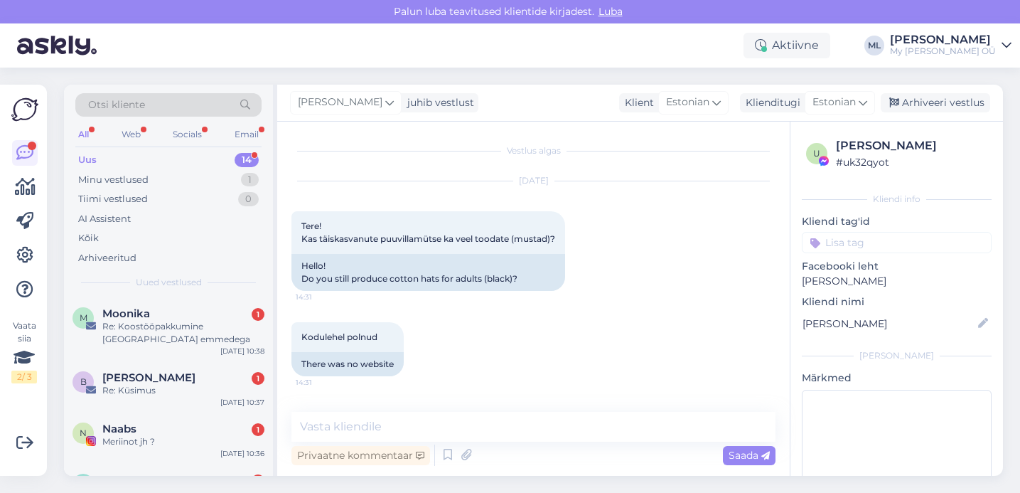
scroll to position [122, 0]
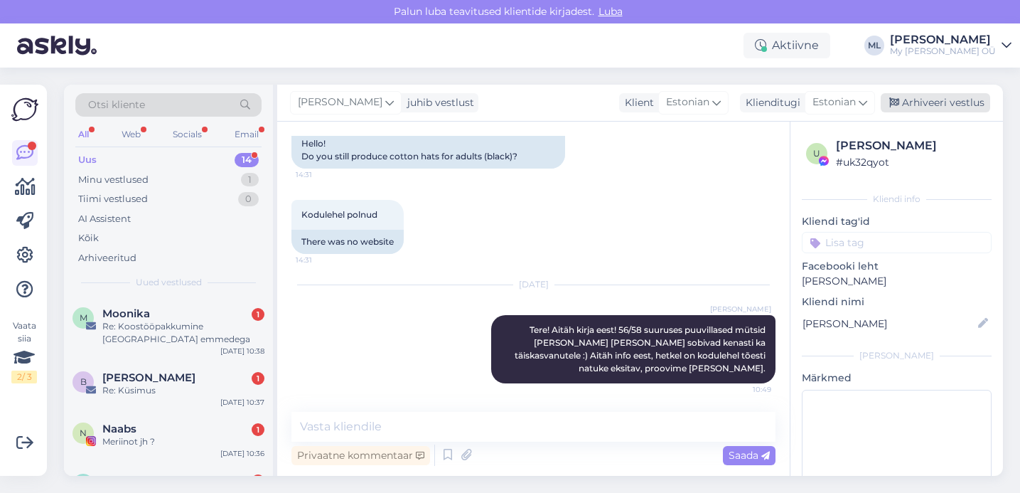
click at [933, 102] on div "Arhiveeri vestlus" at bounding box center [935, 102] width 109 height 19
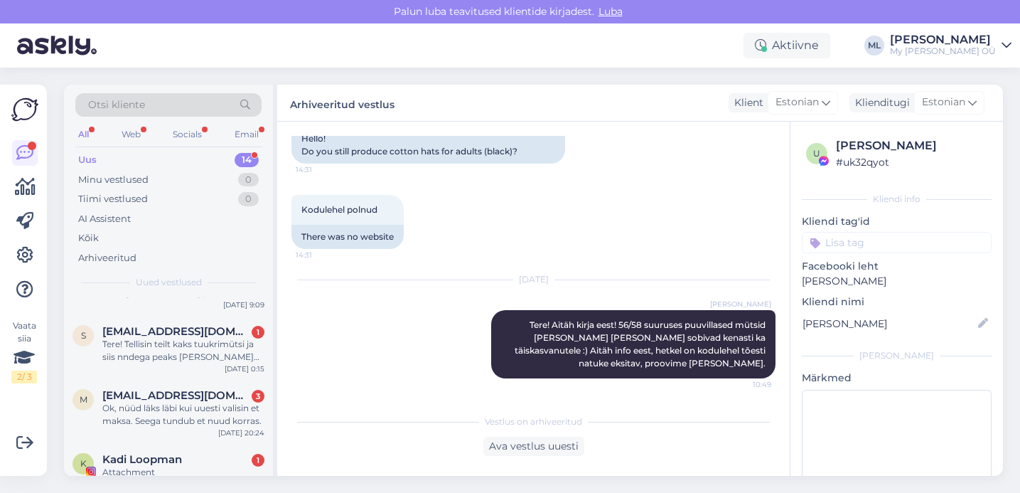
scroll to position [641, 0]
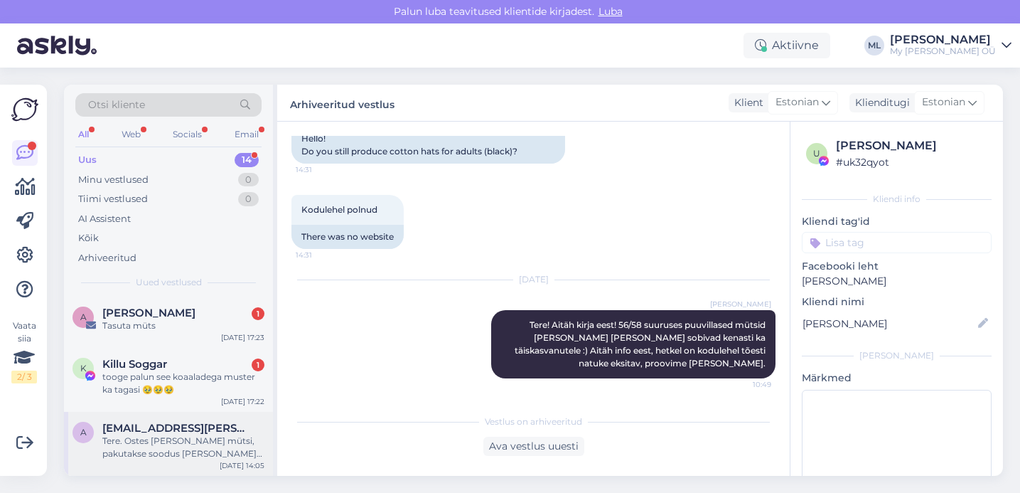
click at [186, 420] on div "a alina.butina@gmail.com Tere. Ostes Breden mütsi, pakutakse soodus BREM mütsil…" at bounding box center [168, 444] width 209 height 64
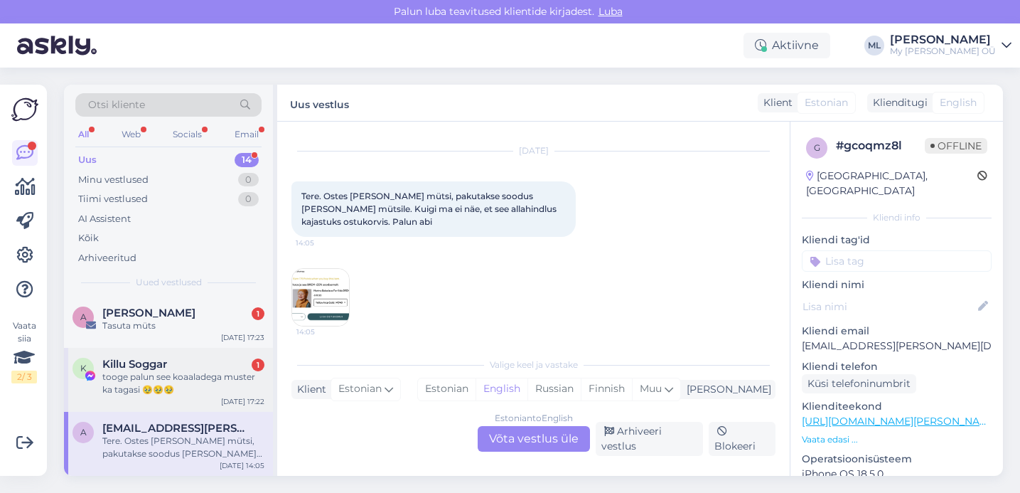
click at [134, 387] on div "tooge palun see koaaladega muster ka tagasi 🥹🥹🥹" at bounding box center [183, 383] width 162 height 26
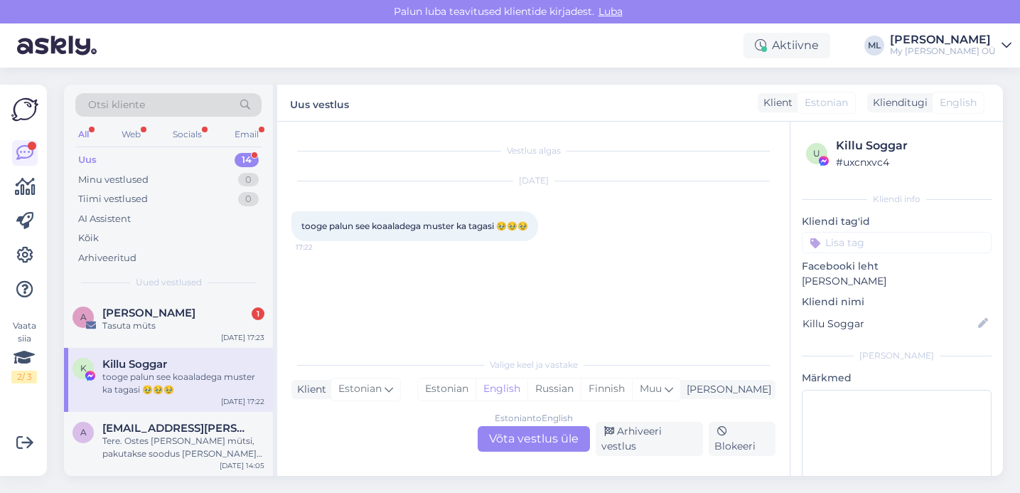
click at [547, 442] on div "Estonian to English Võta vestlus üle" at bounding box center [534, 439] width 112 height 26
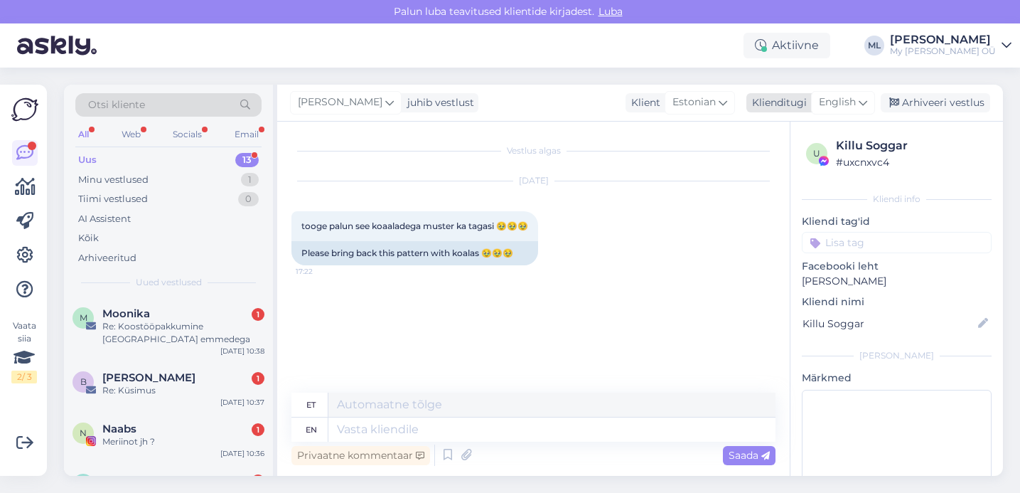
click at [847, 105] on span "English" at bounding box center [837, 103] width 37 height 16
drag, startPoint x: 744, startPoint y: 171, endPoint x: 658, endPoint y: 208, distance: 94.3
click at [744, 171] on link "Estonian" at bounding box center [811, 165] width 156 height 23
drag, startPoint x: 375, startPoint y: 423, endPoint x: 385, endPoint y: 414, distance: 13.7
click at [375, 423] on textarea at bounding box center [533, 427] width 484 height 30
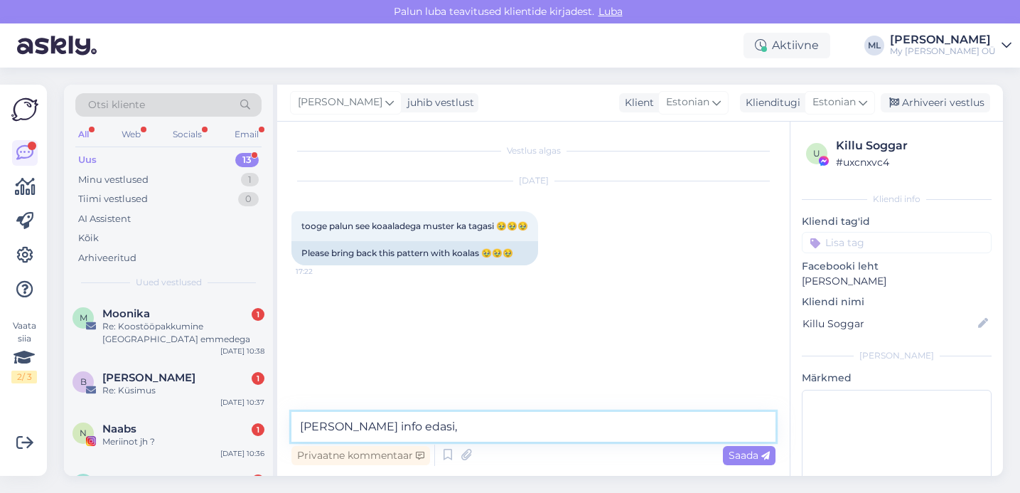
click at [296, 423] on textarea "annan info edasi," at bounding box center [533, 427] width 484 height 30
click at [483, 427] on textarea "Tere! Annan info edasi," at bounding box center [533, 427] width 484 height 30
drag, startPoint x: 323, startPoint y: 424, endPoint x: 337, endPoint y: 437, distance: 18.1
click at [323, 424] on textarea "Tere! Annan info edasi, et on soovitud 🫶" at bounding box center [533, 427] width 484 height 30
type textarea "Hei! [PERSON_NAME] info edasi, et on soovitud 🫶"
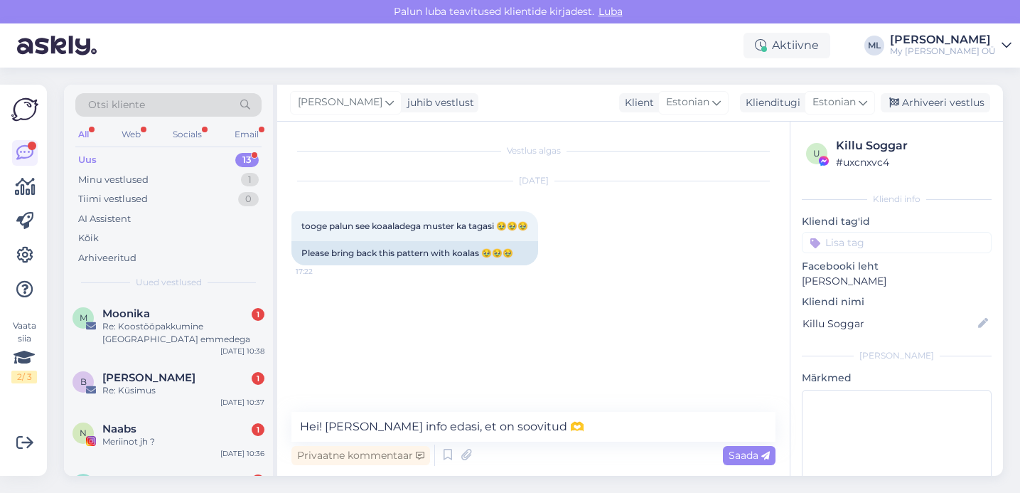
drag, startPoint x: 741, startPoint y: 454, endPoint x: 732, endPoint y: 469, distance: 18.2
click at [741, 453] on span "Saada" at bounding box center [749, 455] width 41 height 13
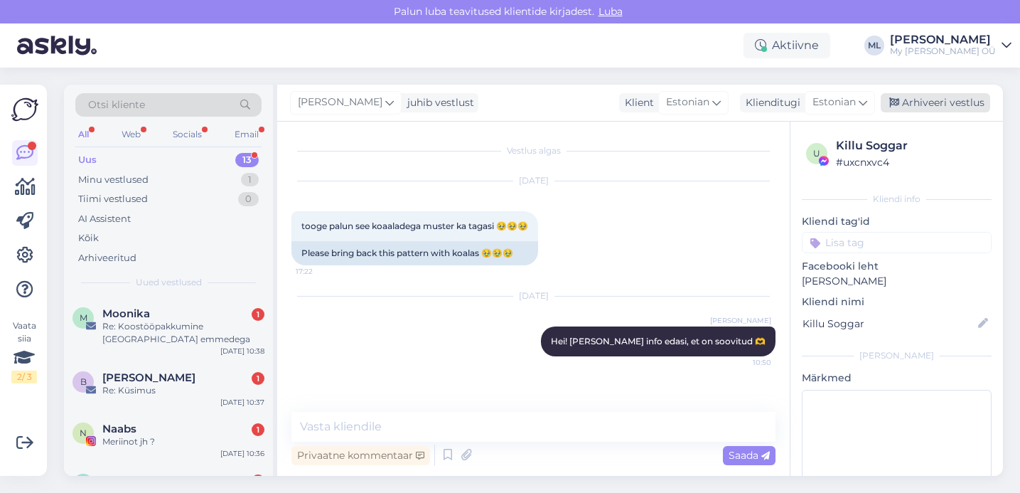
click at [920, 109] on div "Arhiveeri vestlus" at bounding box center [935, 102] width 109 height 19
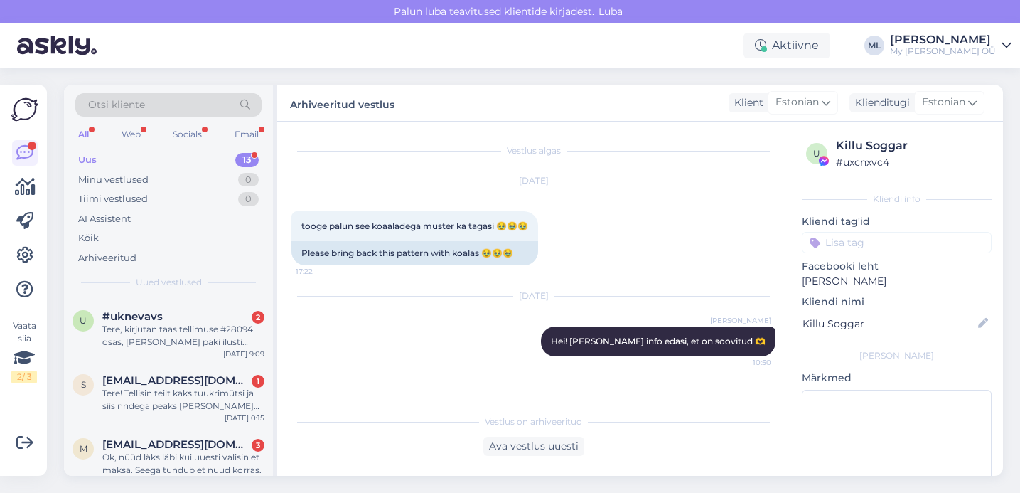
scroll to position [577, 0]
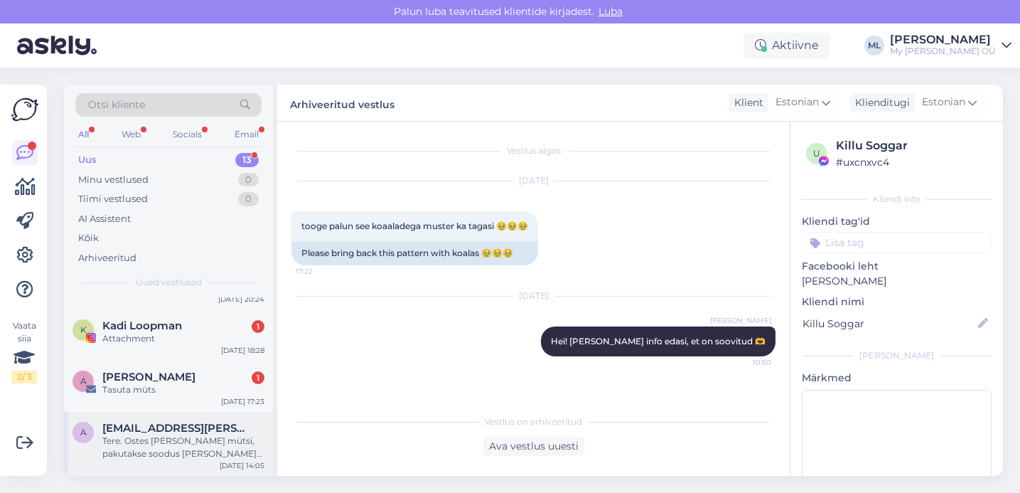
click at [172, 434] on div "Tere. Ostes [PERSON_NAME] mütsi, pakutakse soodus [PERSON_NAME] mütsile. Kuigi …" at bounding box center [183, 447] width 162 height 26
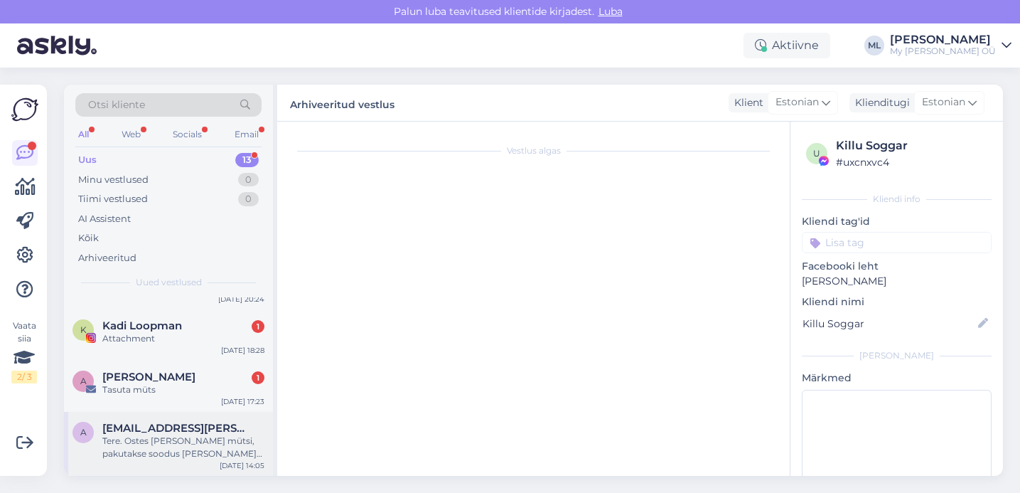
scroll to position [30, 0]
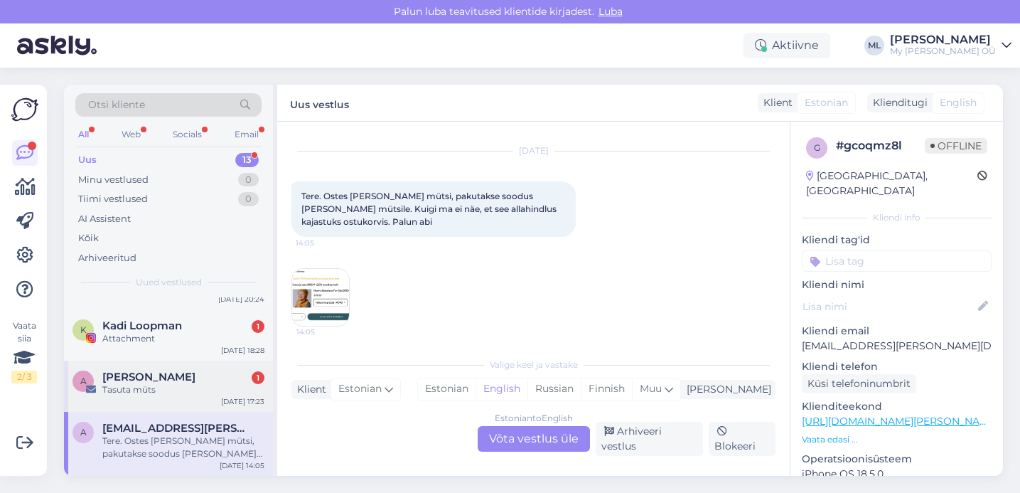
click at [167, 382] on div "Anu H 1" at bounding box center [183, 376] width 162 height 13
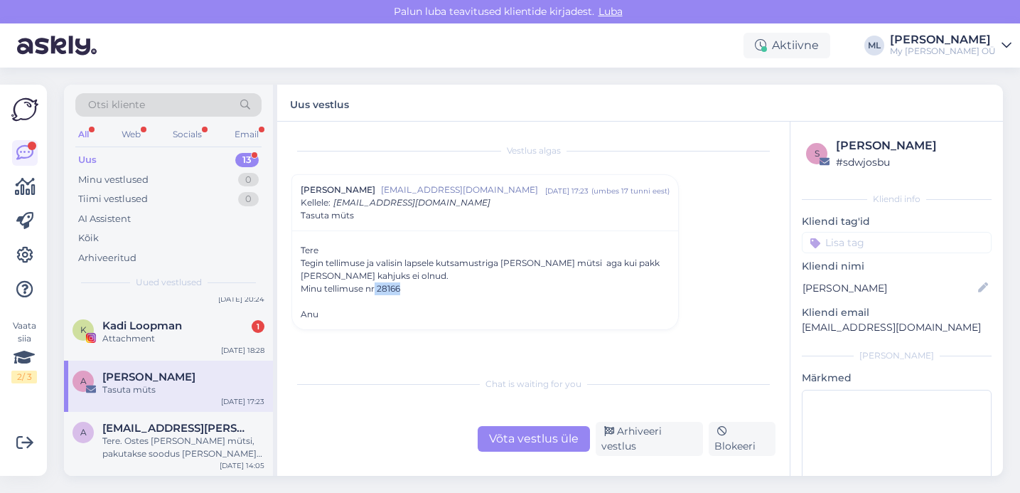
drag, startPoint x: 407, startPoint y: 290, endPoint x: 378, endPoint y: 286, distance: 28.8
click at [376, 284] on div "Minu tellimuse nr 28166" at bounding box center [485, 288] width 369 height 13
click at [391, 290] on div "Minu tellimuse nr 28166" at bounding box center [485, 288] width 369 height 13
drag, startPoint x: 378, startPoint y: 289, endPoint x: 397, endPoint y: 288, distance: 20.0
click at [397, 288] on div "Minu tellimuse nr 28166" at bounding box center [485, 288] width 369 height 13
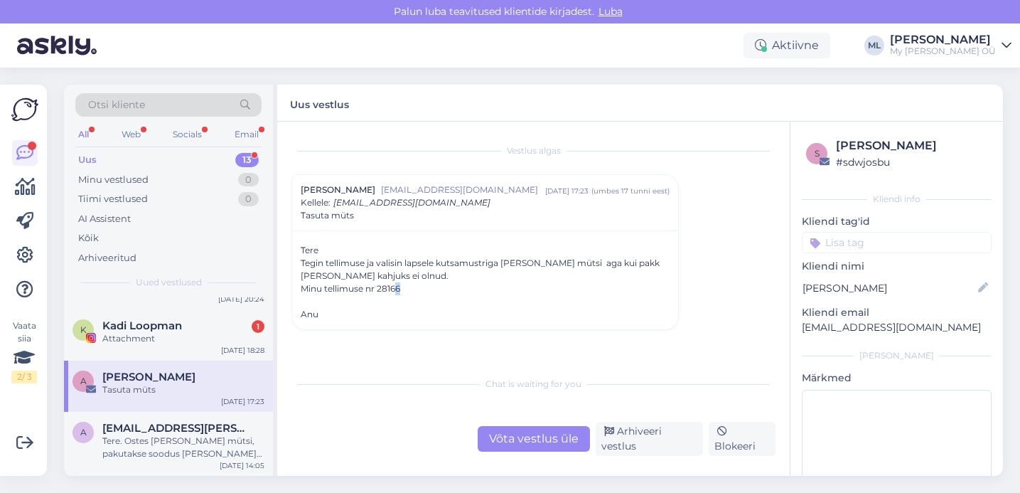
click at [400, 289] on div "Minu tellimuse nr 28166" at bounding box center [485, 288] width 369 height 13
click at [403, 288] on div "Minu tellimuse nr 28166" at bounding box center [485, 288] width 369 height 13
drag, startPoint x: 402, startPoint y: 288, endPoint x: 405, endPoint y: 313, distance: 25.0
click at [380, 287] on div "Minu tellimuse nr 28166" at bounding box center [485, 288] width 369 height 13
copy div "28166"
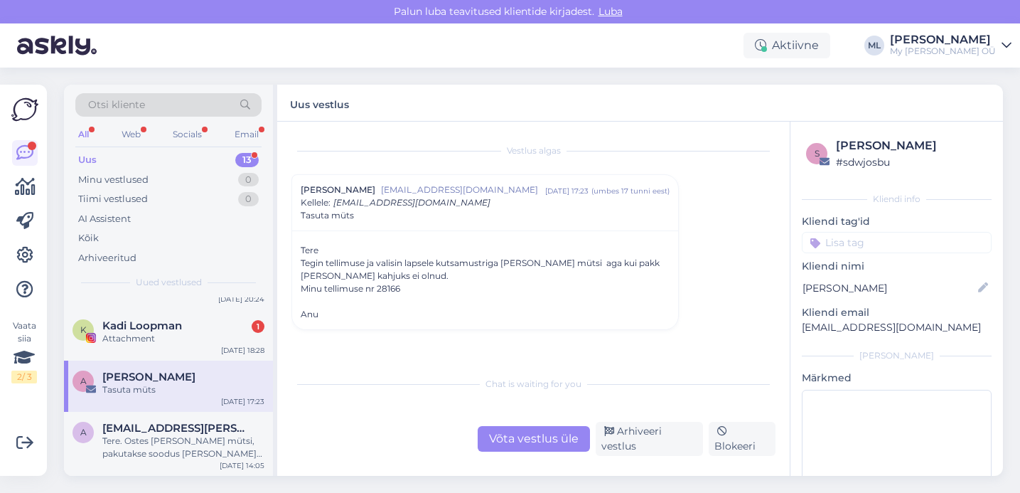
click at [549, 430] on div "Võta vestlus üle" at bounding box center [534, 439] width 112 height 26
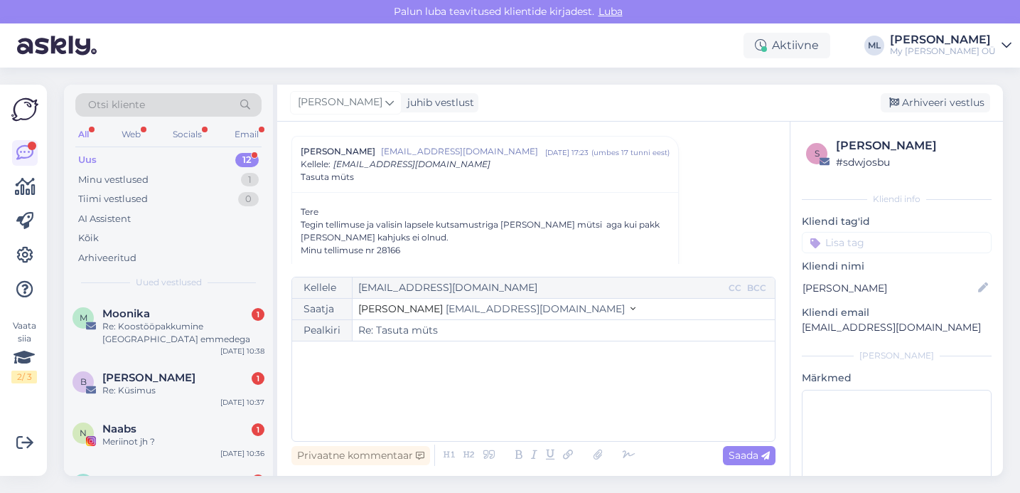
click at [446, 314] on span "[EMAIL_ADDRESS][DOMAIN_NAME]" at bounding box center [535, 308] width 179 height 13
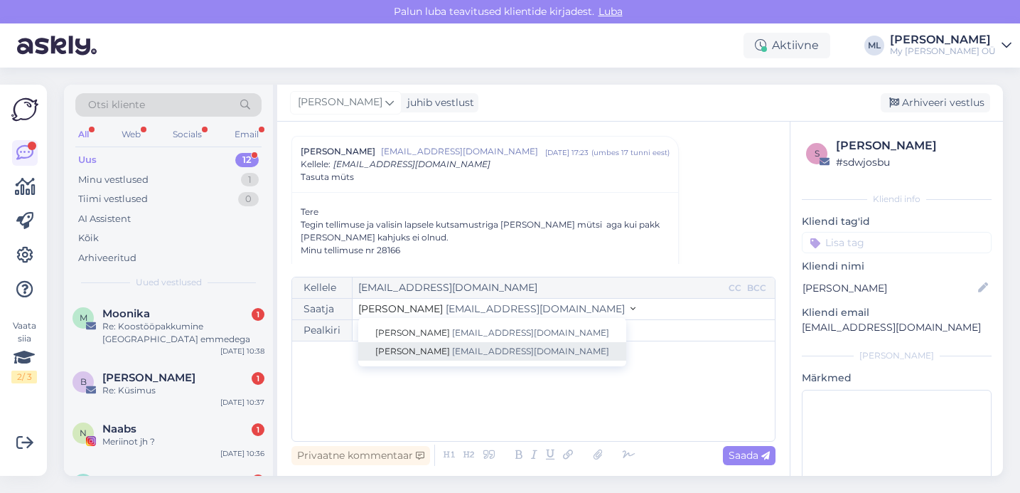
click at [452, 349] on span "[EMAIL_ADDRESS][DOMAIN_NAME]" at bounding box center [530, 351] width 157 height 11
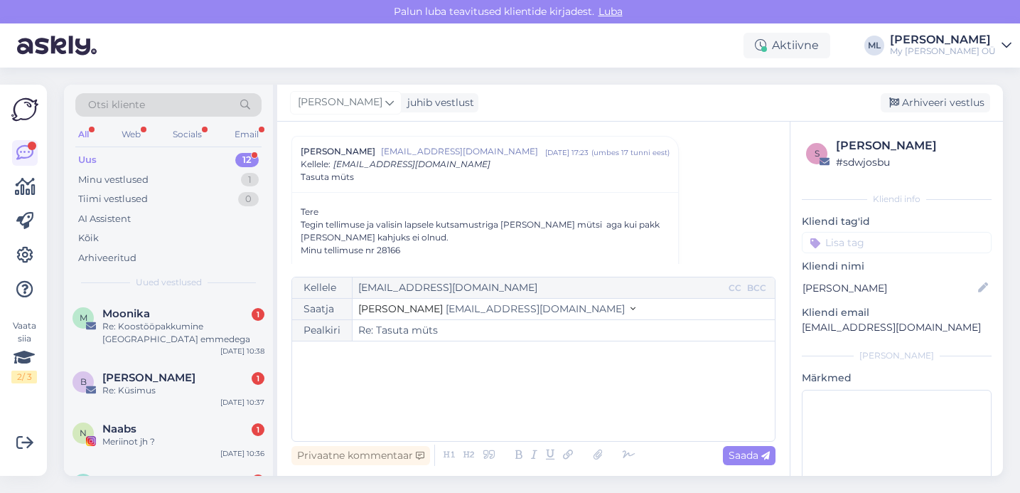
click at [395, 373] on div "﻿" at bounding box center [533, 390] width 469 height 85
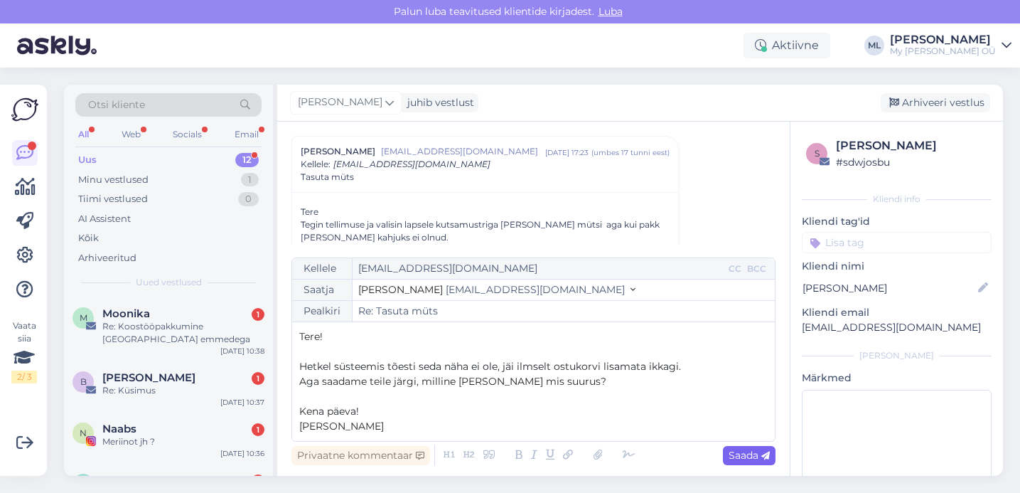
click at [751, 453] on span "Saada" at bounding box center [749, 455] width 41 height 13
type input "Re: Re: Tasuta müts"
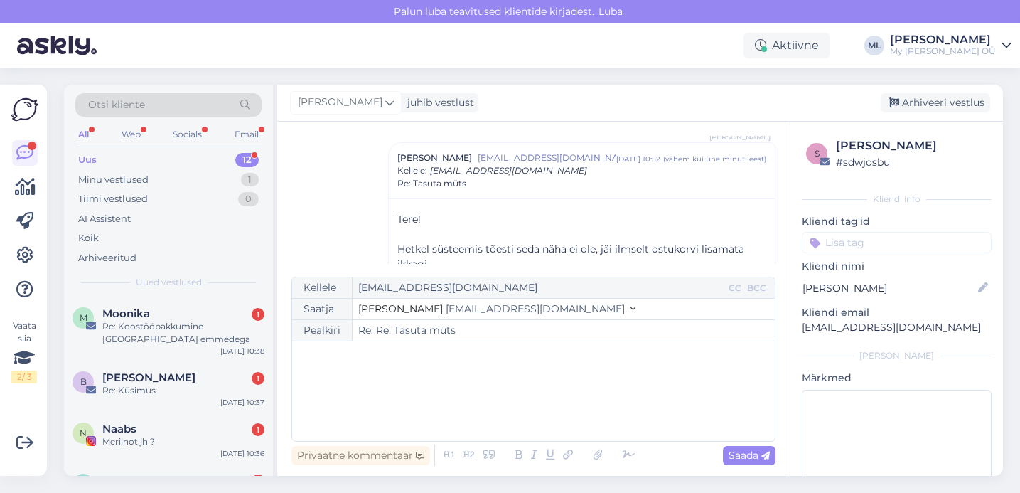
drag, startPoint x: 937, startPoint y: 107, endPoint x: 822, endPoint y: 127, distance: 117.0
click at [937, 107] on div "Arhiveeri vestlus" at bounding box center [935, 102] width 109 height 19
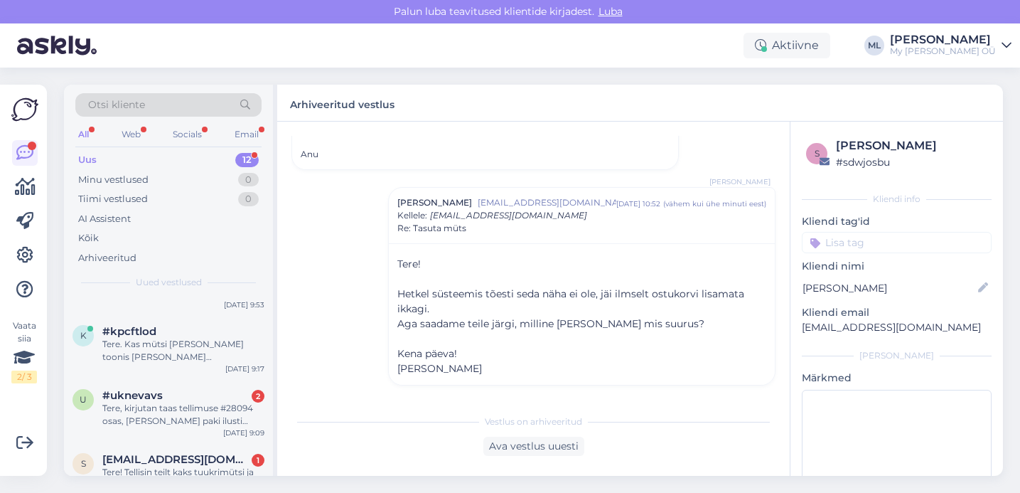
scroll to position [525, 0]
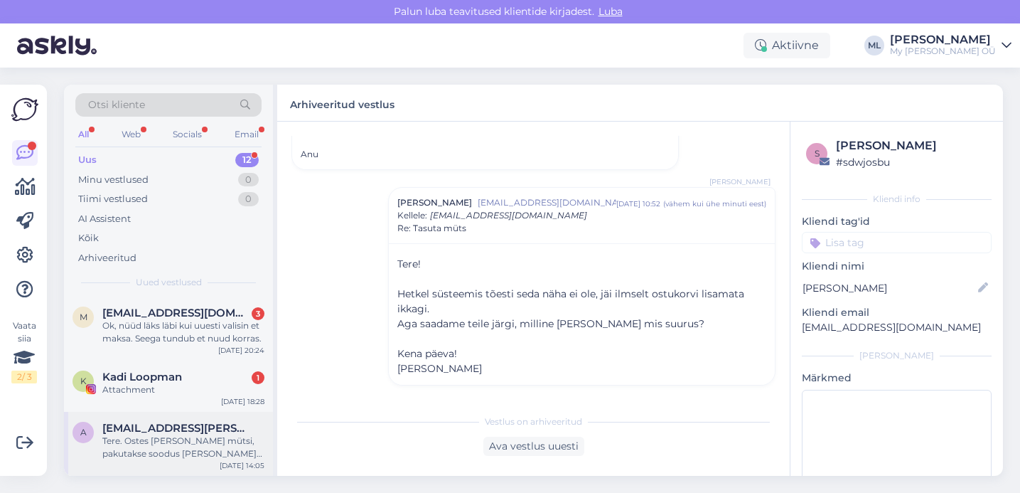
click at [161, 432] on span "[EMAIL_ADDRESS][PERSON_NAME][DOMAIN_NAME]" at bounding box center [176, 428] width 148 height 13
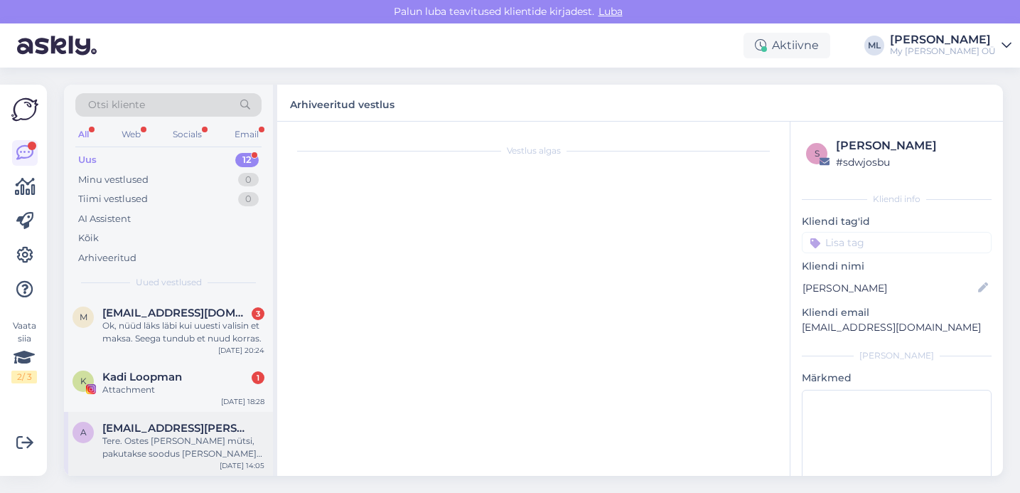
scroll to position [30, 0]
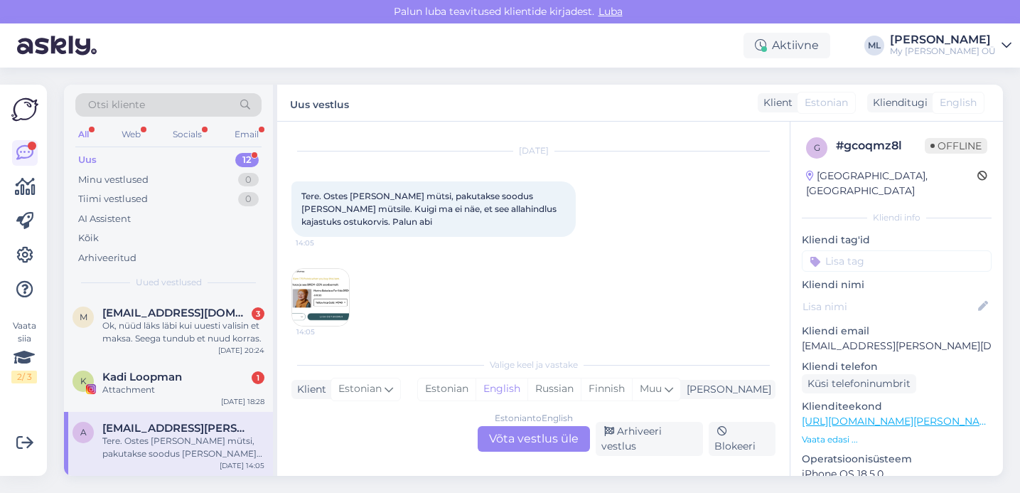
click at [308, 316] on img at bounding box center [320, 297] width 57 height 57
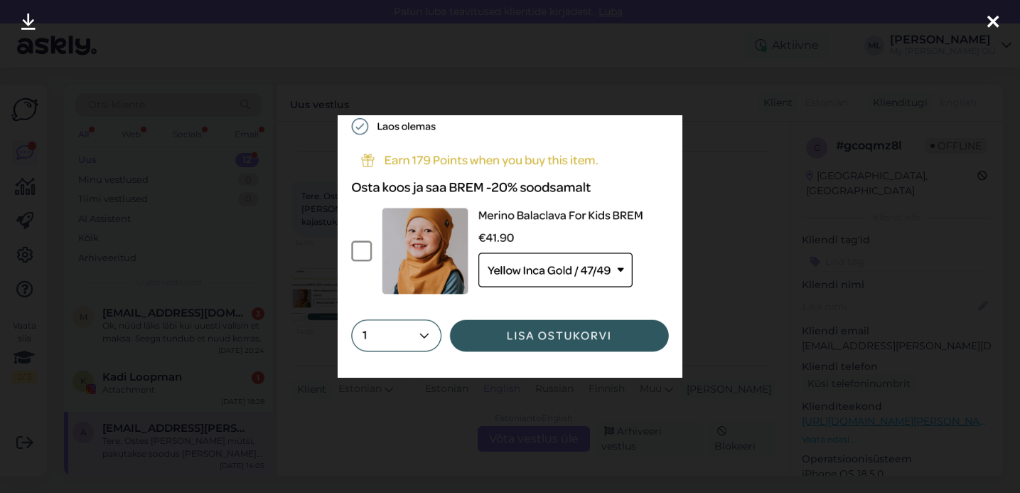
drag, startPoint x: 881, startPoint y: 137, endPoint x: 894, endPoint y: 65, distance: 73.8
click at [880, 137] on div at bounding box center [510, 246] width 1020 height 493
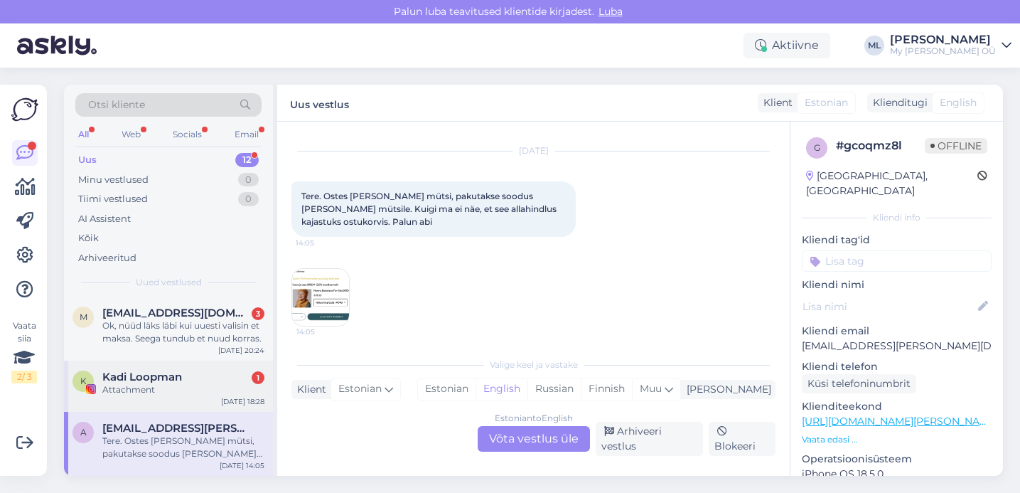
click at [175, 380] on span "Kadi Loopman" at bounding box center [142, 376] width 80 height 13
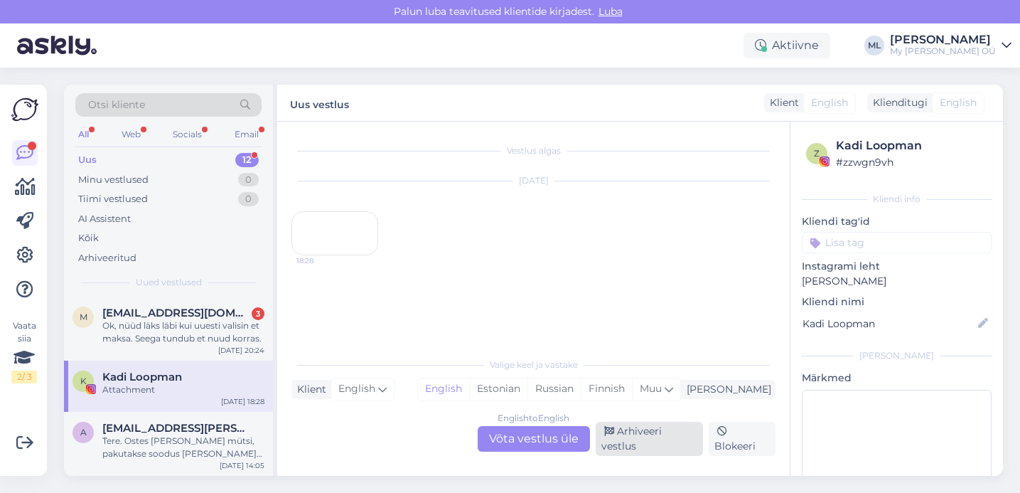
click at [631, 445] on div "Arhiveeri vestlus" at bounding box center [649, 439] width 107 height 34
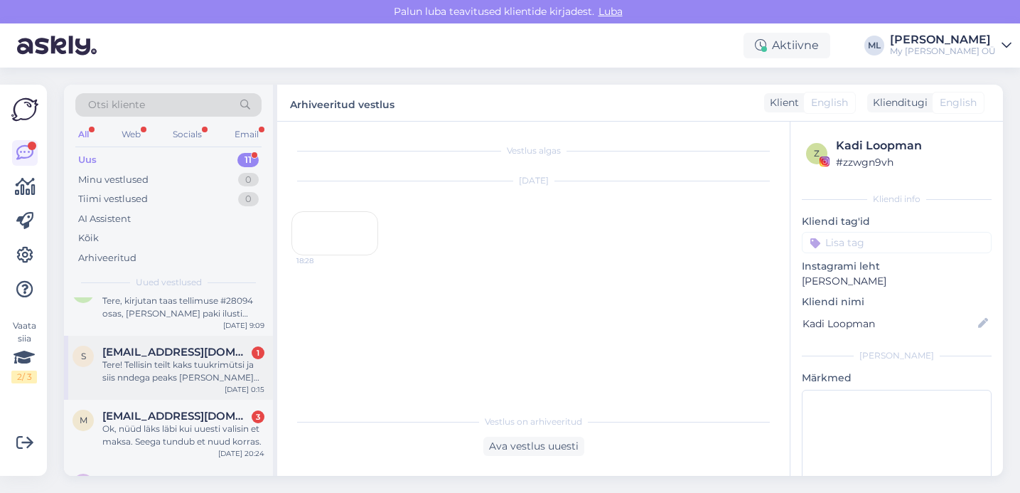
scroll to position [340, 0]
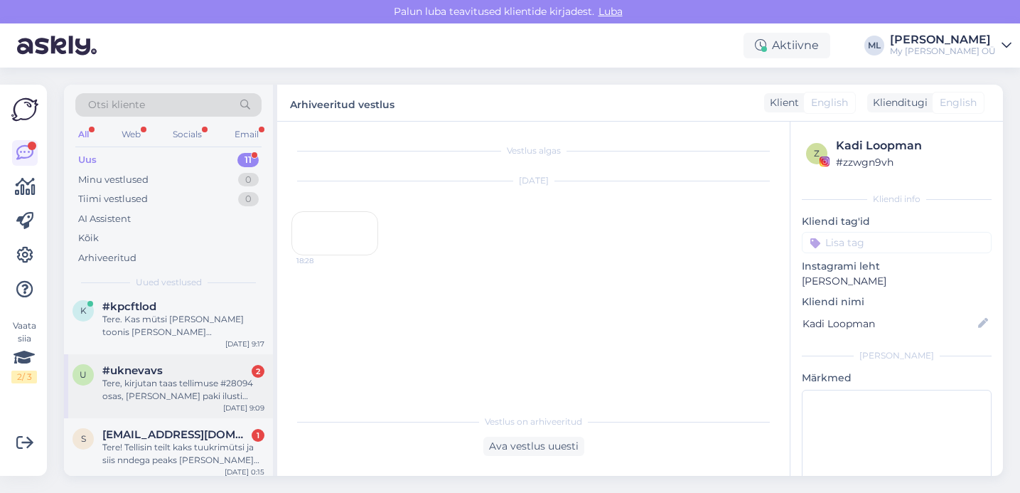
click at [149, 396] on div "Tere, kirjutan taas tellimuse #28094 osas, [PERSON_NAME] paki ilusti kätte, kui…" at bounding box center [183, 390] width 162 height 26
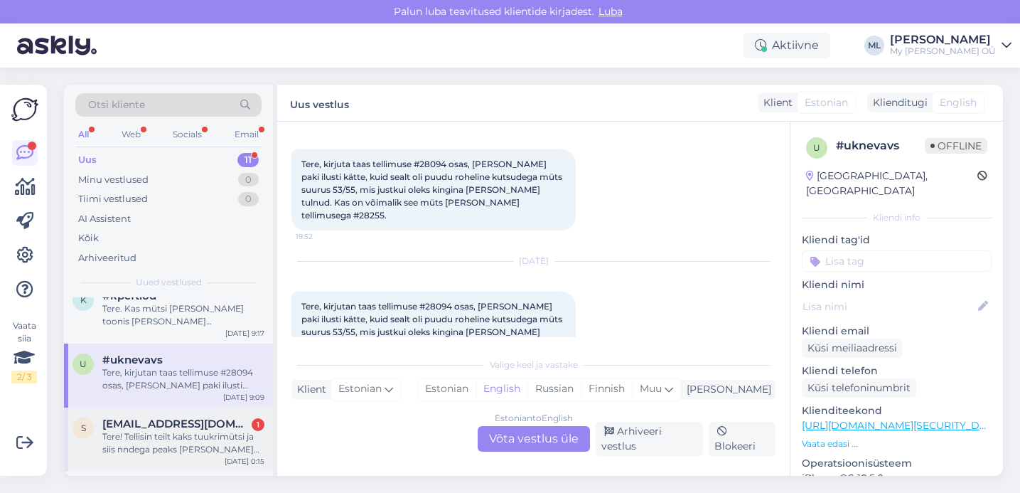
scroll to position [352, 0]
click at [168, 439] on div "Tere! Tellisin teilt kaks tuukrimütsi ja siis nndega peaks [PERSON_NAME] tulema…" at bounding box center [183, 442] width 162 height 26
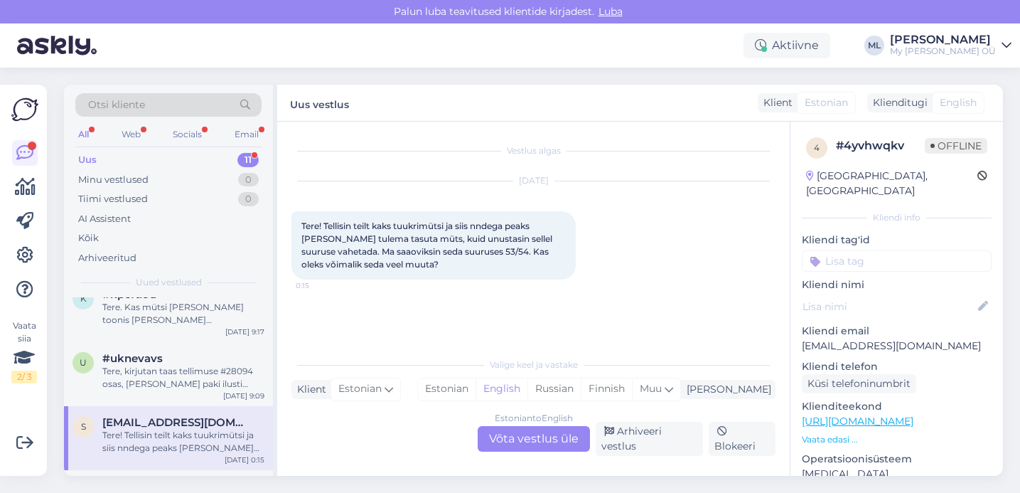
scroll to position [0, 0]
click at [467, 259] on div "Tere! Tellisin teilt kaks tuukrimütsi ja siis nndega peaks kaasa tulema tasuta …" at bounding box center [433, 245] width 284 height 68
click at [556, 441] on div "Estonian to English Võta vestlus üle" at bounding box center [534, 439] width 112 height 26
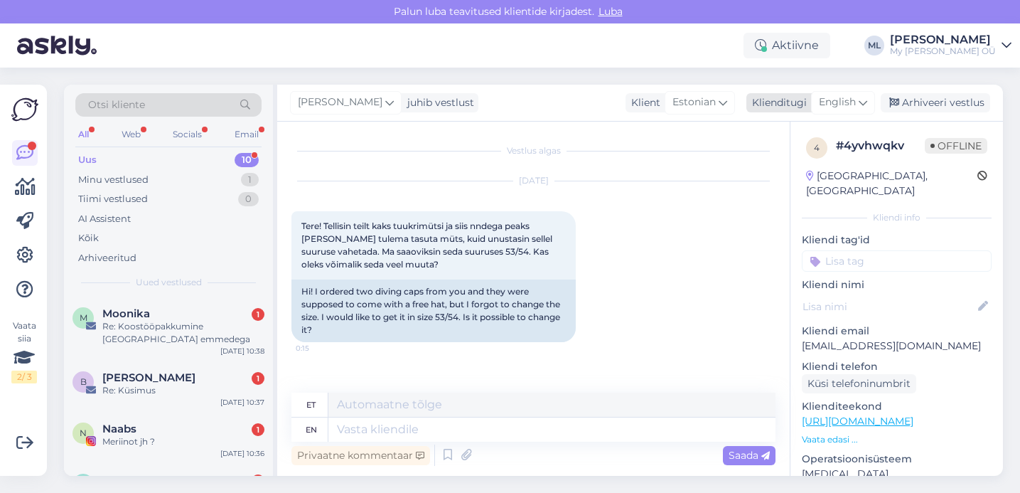
click at [852, 104] on span "English" at bounding box center [837, 103] width 37 height 16
type input "est"
drag, startPoint x: 769, startPoint y: 161, endPoint x: 757, endPoint y: 168, distance: 13.4
click at [769, 161] on link "Estonian" at bounding box center [811, 165] width 156 height 23
click at [400, 432] on textarea at bounding box center [533, 427] width 484 height 30
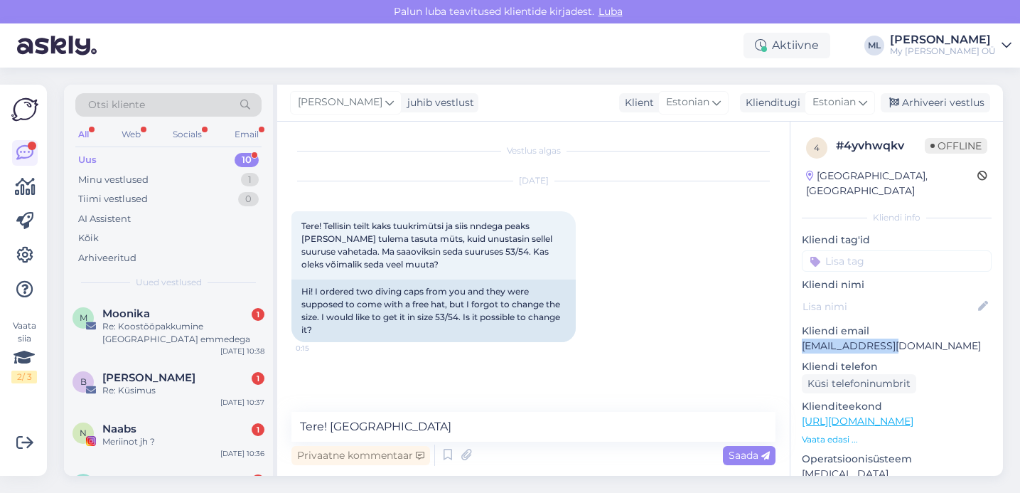
drag, startPoint x: 798, startPoint y: 328, endPoint x: 895, endPoint y: 333, distance: 96.8
click at [895, 333] on div "4 # 4yvhwqkv Offline Estonia, Tallinn Kliendi info Kliendi tag'id Kliendi nimi …" at bounding box center [897, 421] width 213 height 599
copy p "[EMAIL_ADDRESS][DOMAIN_NAME]"
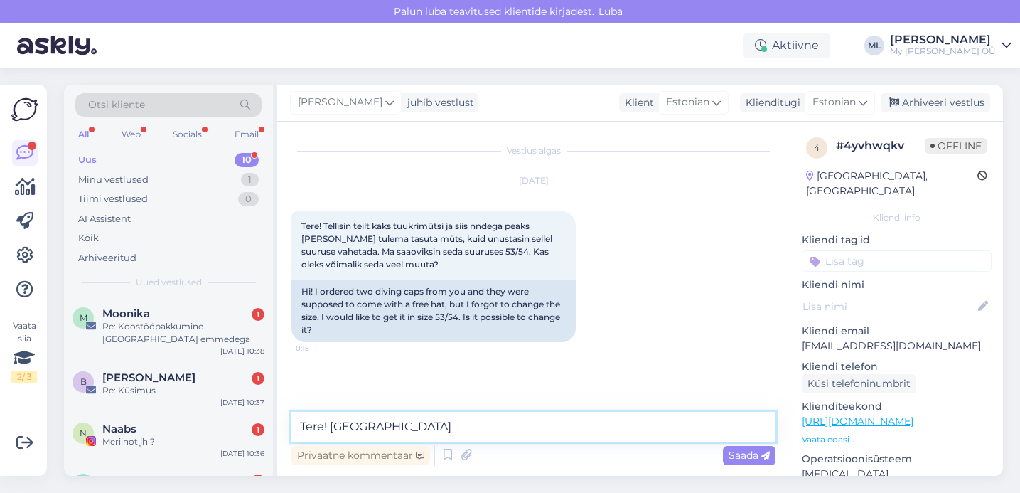
click at [427, 426] on textarea "Tere! Palun" at bounding box center [533, 427] width 484 height 30
type textarea "Tere! Palun andke meiliaadress või tellimuse number [PERSON_NAME] [PERSON_NAME]…"
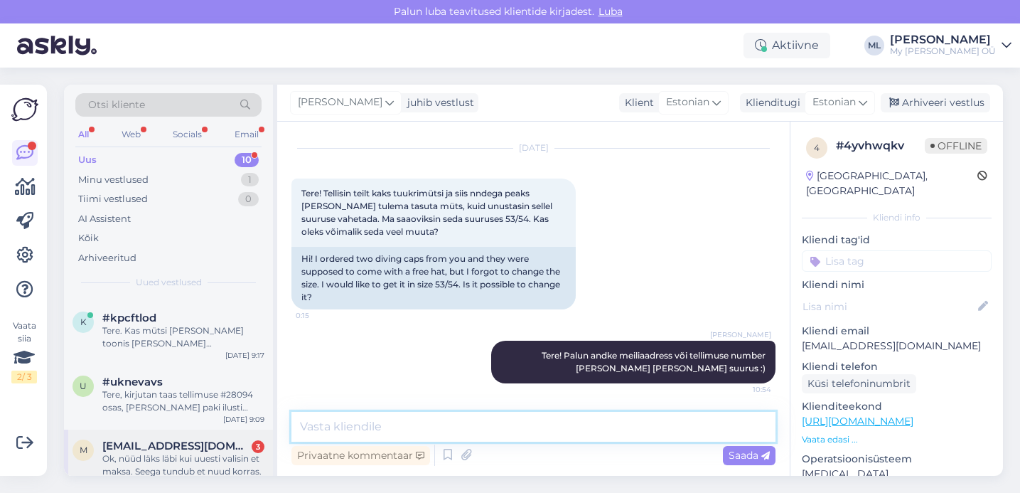
scroll to position [410, 0]
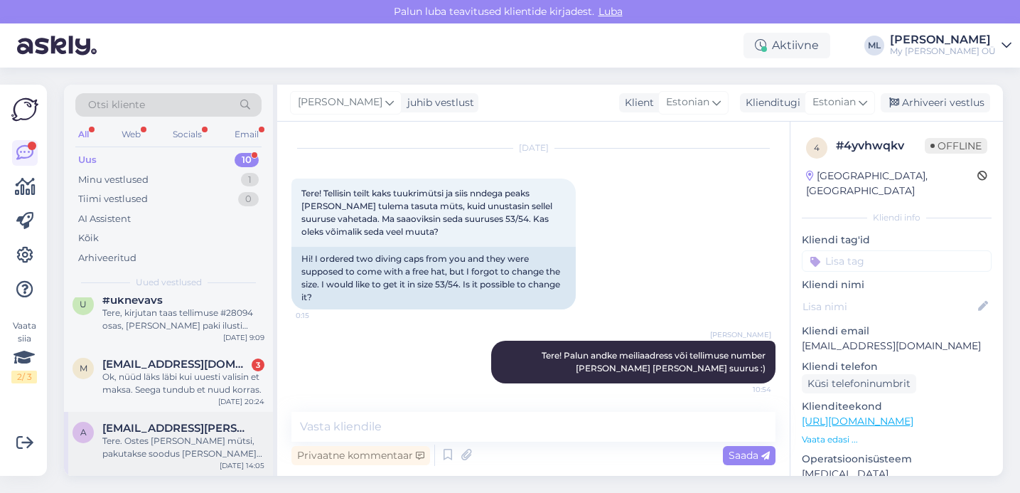
click at [171, 444] on div "Tere. Ostes [PERSON_NAME] mütsi, pakutakse soodus [PERSON_NAME] mütsile. Kuigi …" at bounding box center [183, 447] width 162 height 26
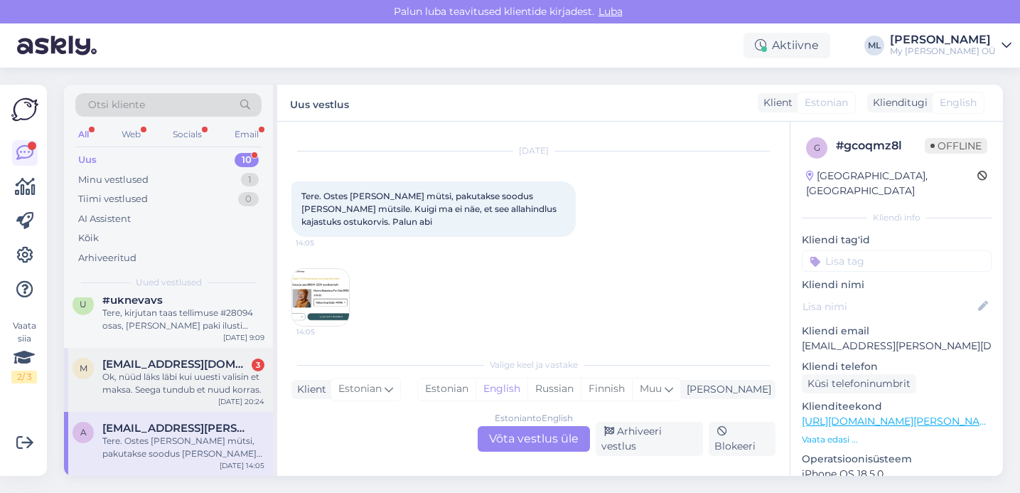
click at [186, 383] on div "Ok, nüüd läks läbi kui uuesti valisin et maksa. Seega tundub et nuud korras." at bounding box center [183, 383] width 162 height 26
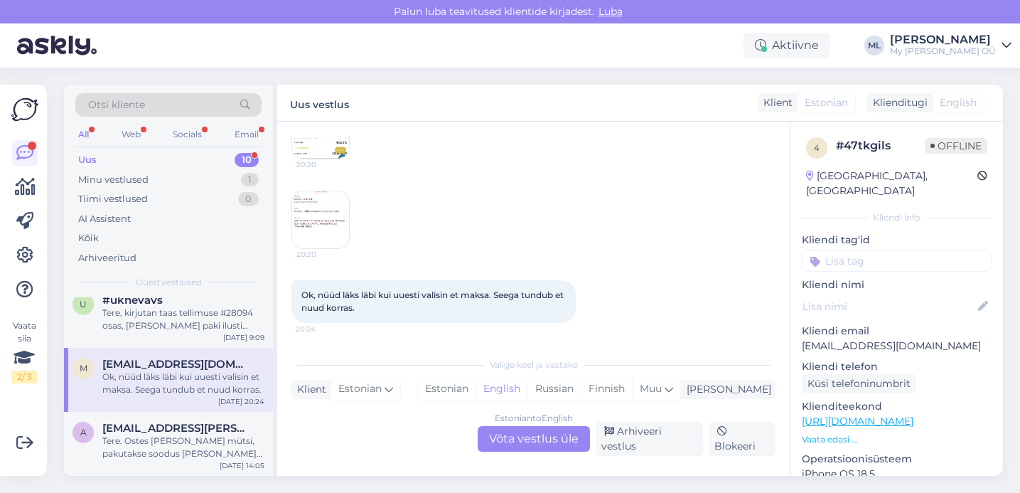
scroll to position [224, 0]
click at [522, 435] on div "Estonian to English Võta vestlus üle" at bounding box center [534, 439] width 112 height 26
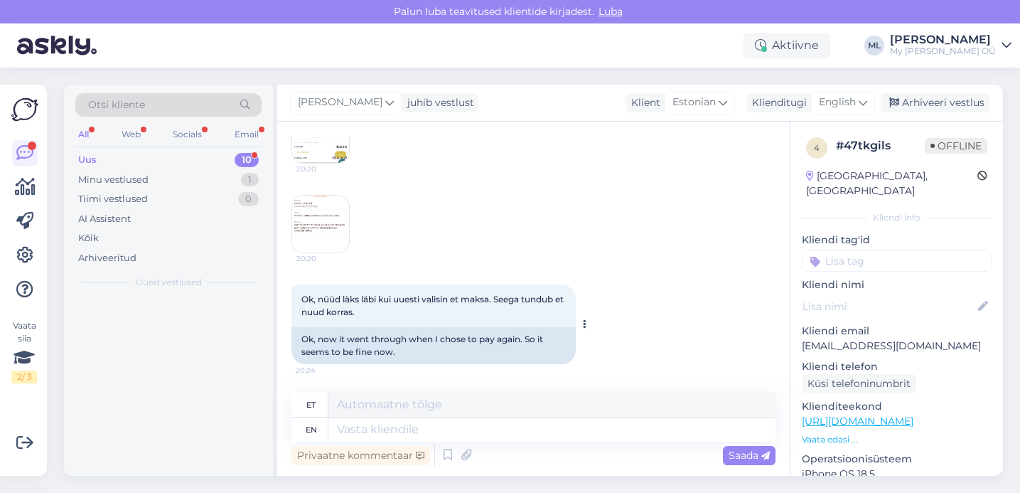
scroll to position [0, 0]
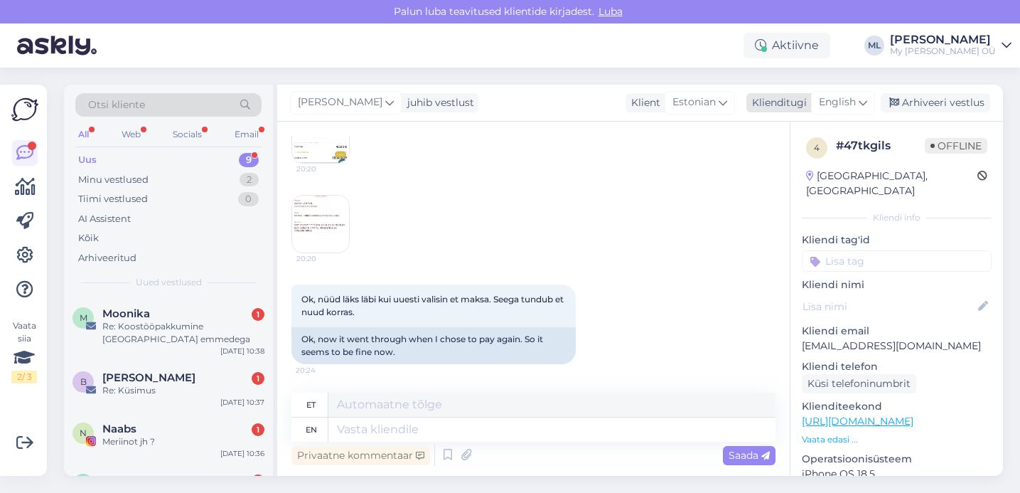
click at [829, 105] on span "English" at bounding box center [837, 103] width 37 height 16
click at [769, 165] on link "Estonian" at bounding box center [811, 165] width 156 height 23
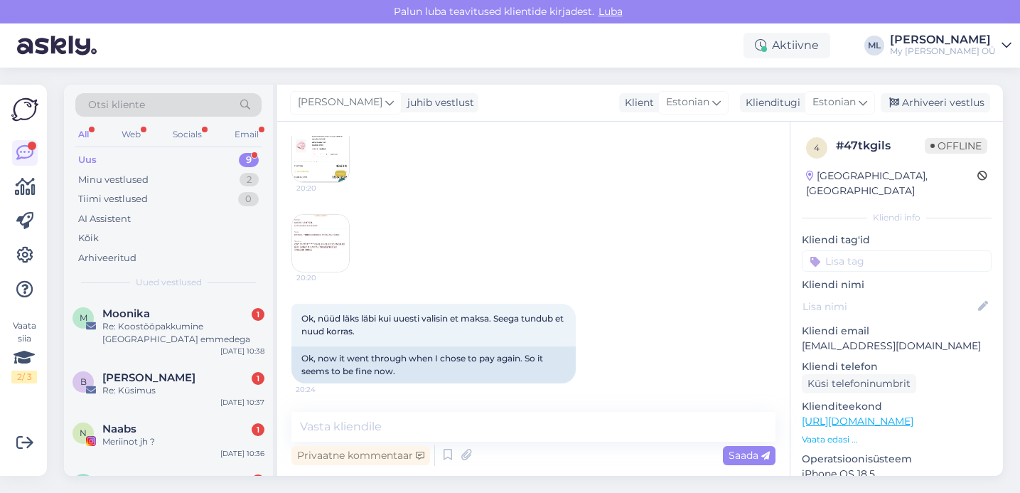
scroll to position [287, 0]
click at [375, 429] on textarea at bounding box center [533, 427] width 484 height 30
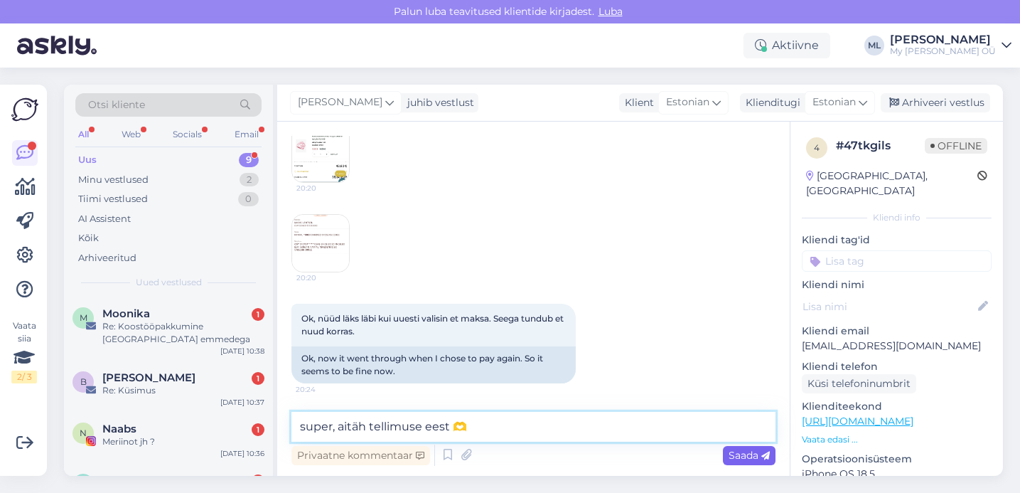
type textarea "super, aitäh tellimuse eest 🫶"
drag, startPoint x: 742, startPoint y: 452, endPoint x: 745, endPoint y: 461, distance: 9.2
click at [742, 452] on span "Saada" at bounding box center [749, 455] width 41 height 13
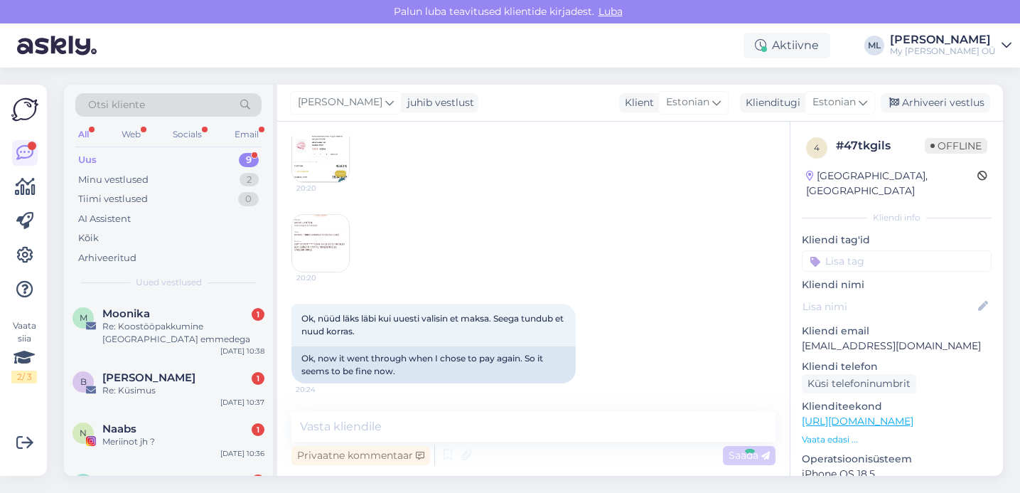
scroll to position [378, 0]
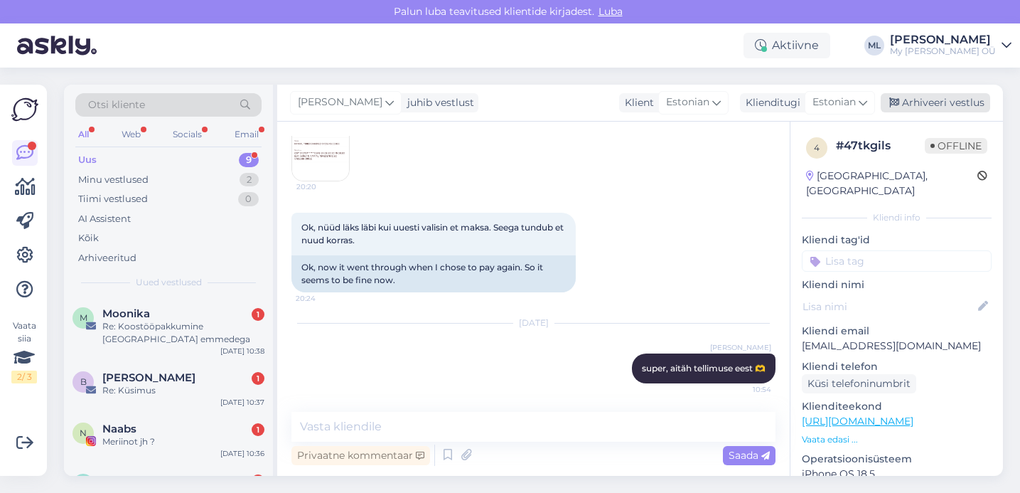
click at [949, 97] on div "Arhiveeri vestlus" at bounding box center [935, 102] width 109 height 19
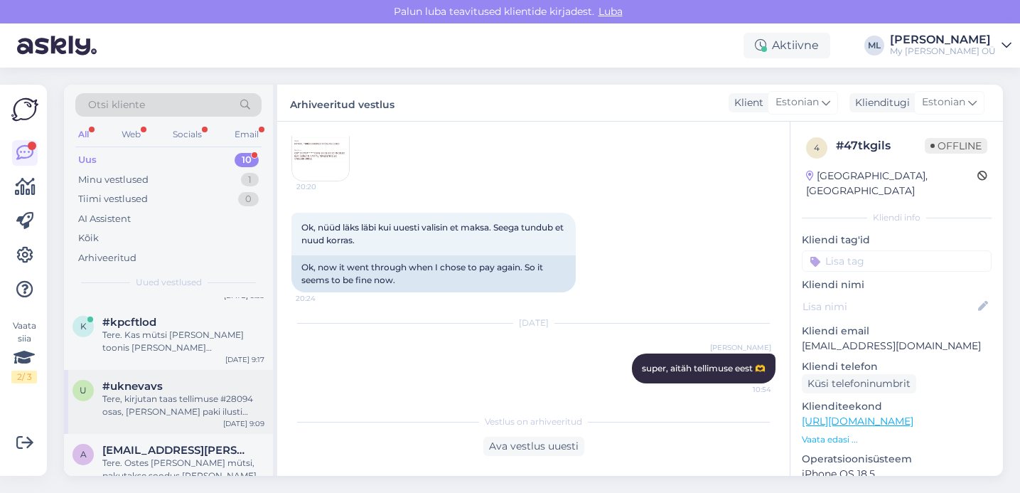
scroll to position [410, 0]
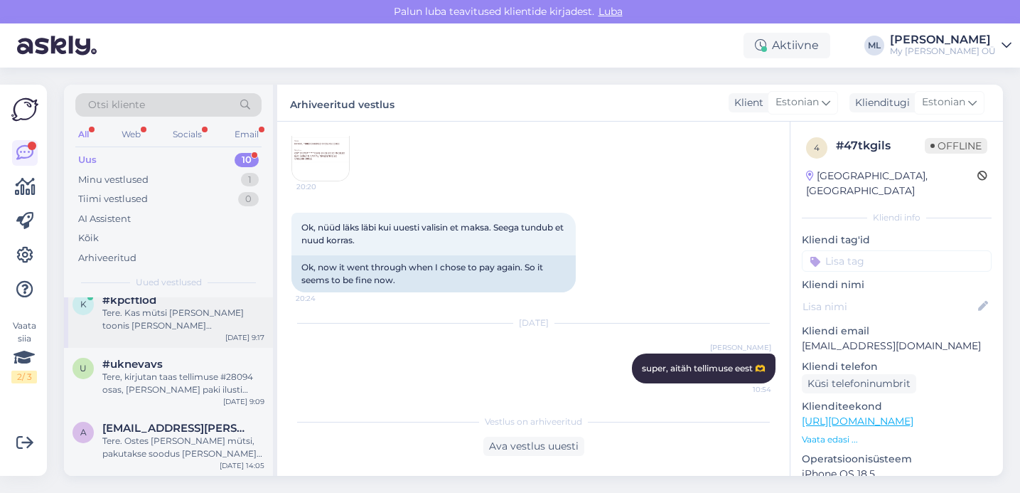
click at [157, 322] on div "Tere. Kas mütsi KLAUS toonis Roosa Polignac ei ole tagasi müüki tulemas väiksem…" at bounding box center [183, 319] width 162 height 26
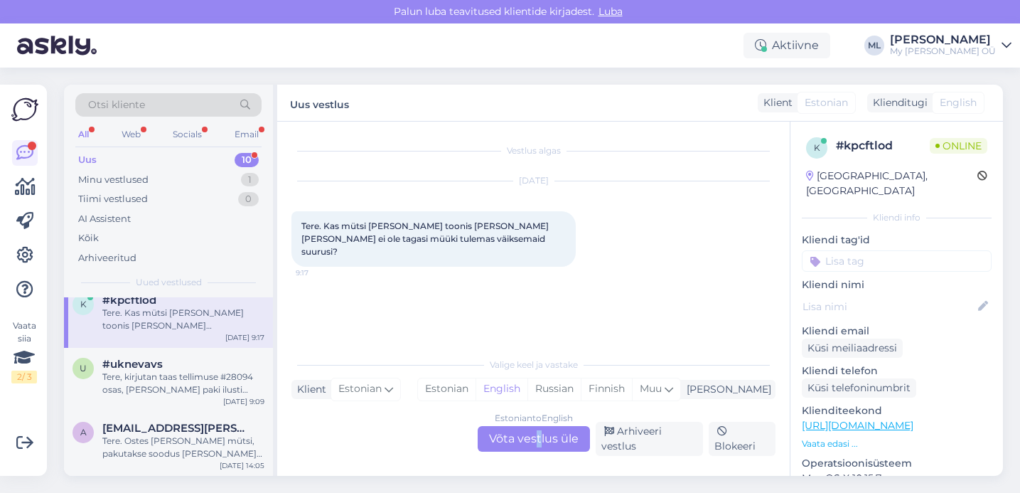
click at [540, 434] on div "Estonian to English Võta vestlus üle" at bounding box center [534, 439] width 112 height 26
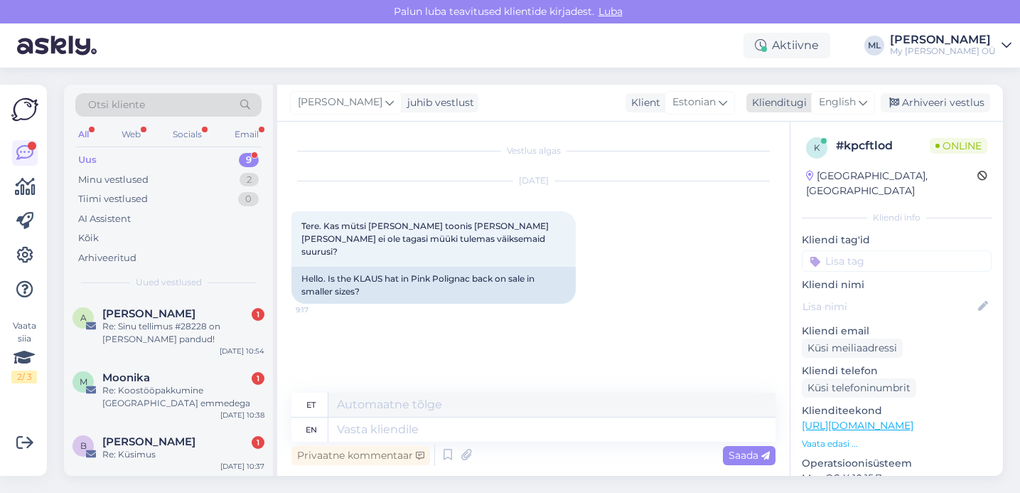
click at [857, 102] on div "English" at bounding box center [843, 102] width 64 height 23
click at [798, 160] on link "Estonian" at bounding box center [811, 165] width 156 height 23
drag, startPoint x: 440, startPoint y: 426, endPoint x: 433, endPoint y: 430, distance: 8.3
click at [440, 426] on textarea at bounding box center [533, 427] width 484 height 30
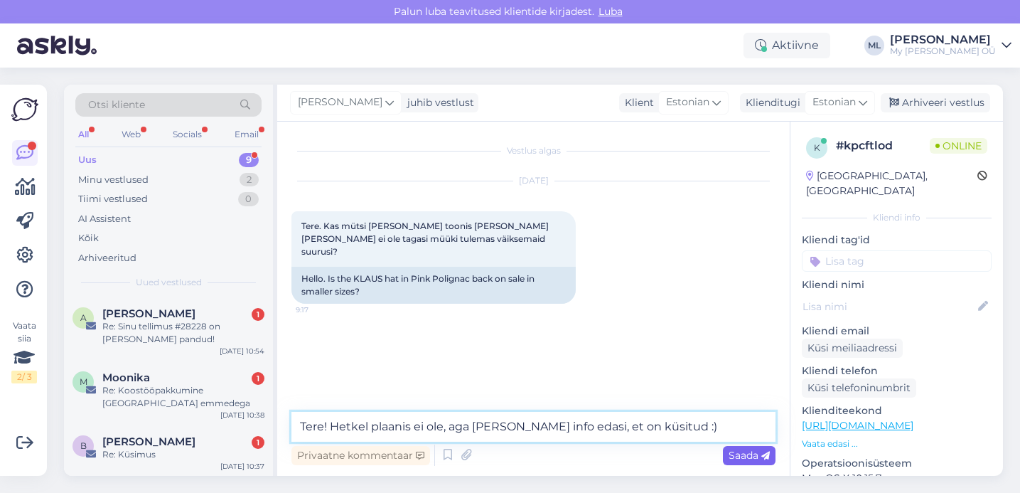
type textarea "Tere! Hetkel plaanis ei ole, aga annan info edasi, et on küsitud :)"
drag, startPoint x: 752, startPoint y: 459, endPoint x: 825, endPoint y: 390, distance: 99.6
click at [752, 459] on span "Saada" at bounding box center [749, 455] width 41 height 13
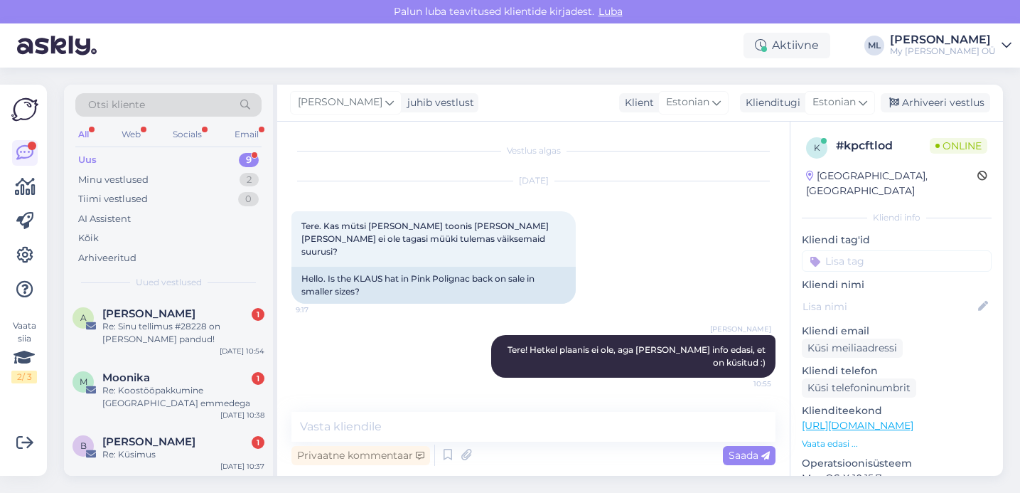
drag, startPoint x: 914, startPoint y: 104, endPoint x: 735, endPoint y: 127, distance: 180.7
click at [914, 104] on div "Arhiveeri vestlus" at bounding box center [935, 102] width 109 height 19
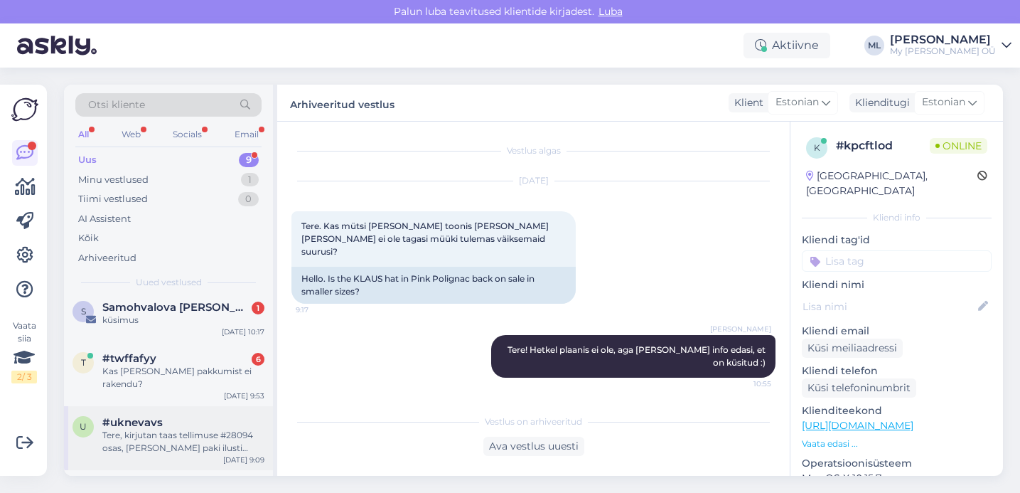
scroll to position [346, 0]
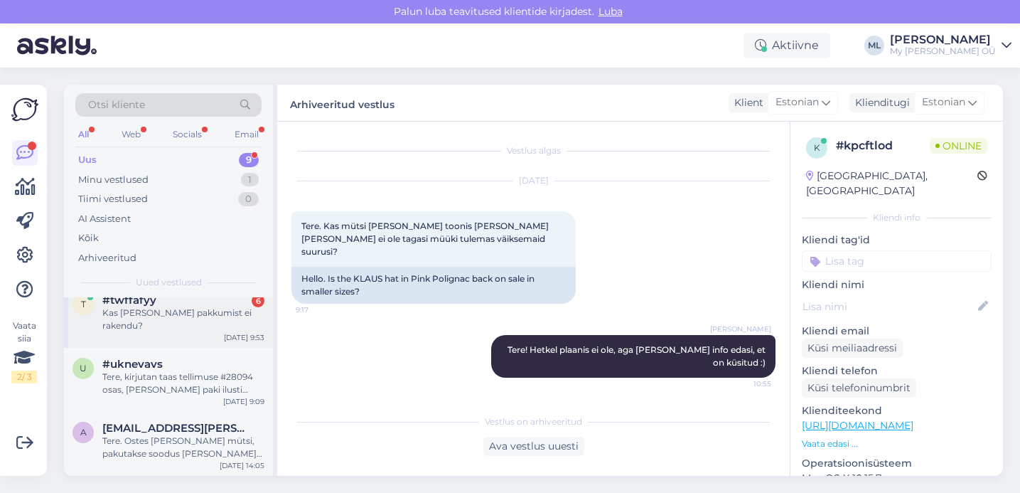
click at [173, 321] on div "Kas [PERSON_NAME] pakkumist ei rakendu?" at bounding box center [183, 319] width 162 height 26
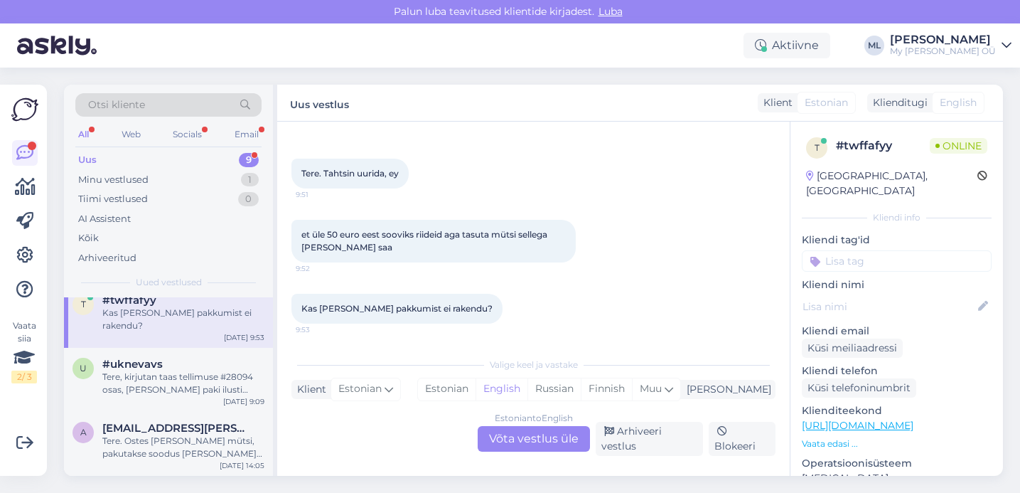
scroll to position [1015, 0]
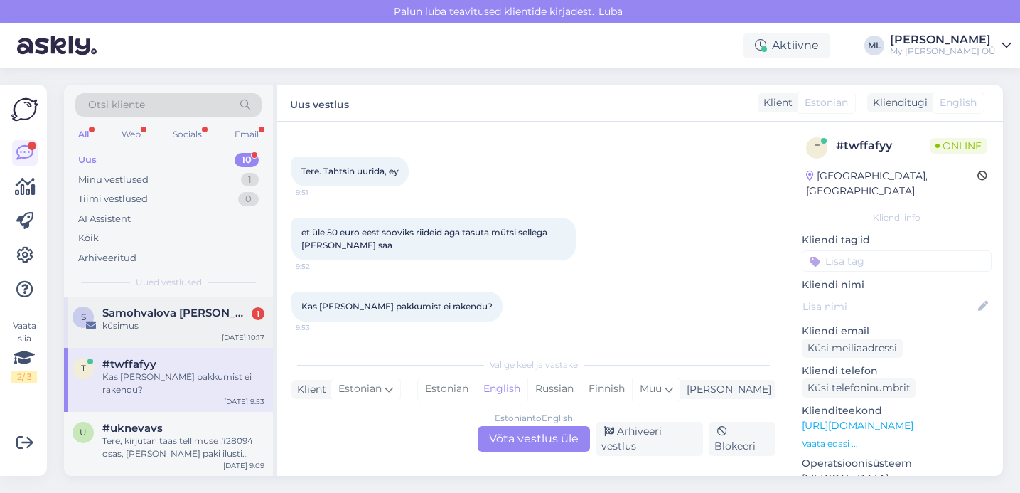
click at [184, 319] on div "küsimus" at bounding box center [183, 325] width 162 height 13
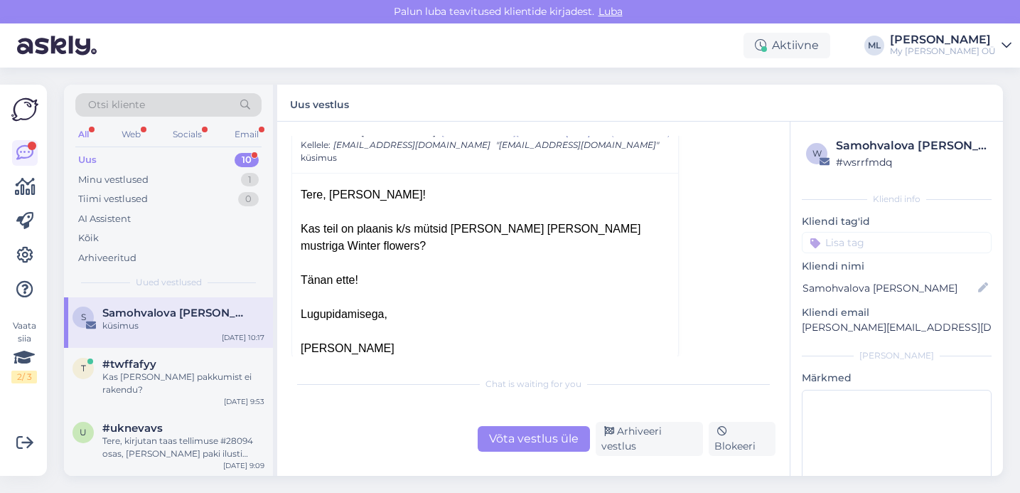
scroll to position [59, 0]
click at [140, 377] on div "Kas [PERSON_NAME] pakkumist ei rakendu?" at bounding box center [183, 383] width 162 height 26
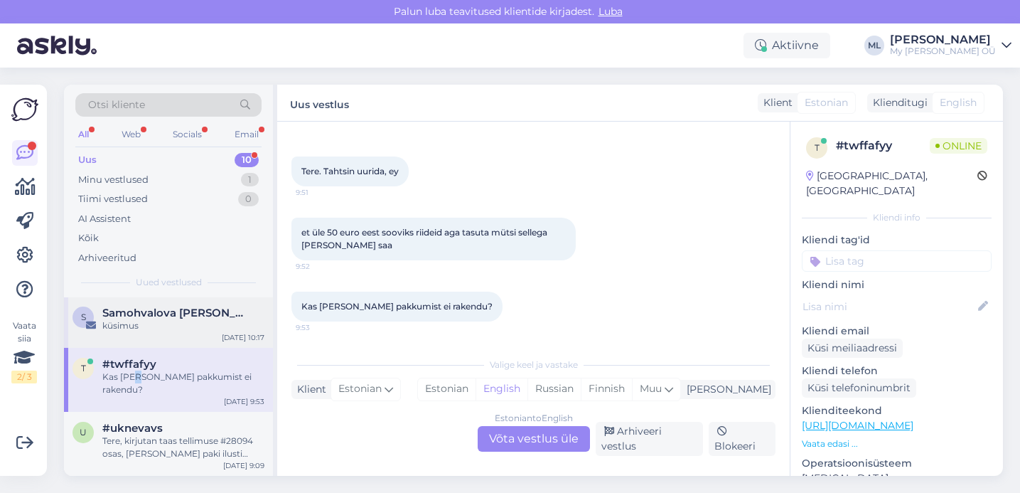
scroll to position [410, 0]
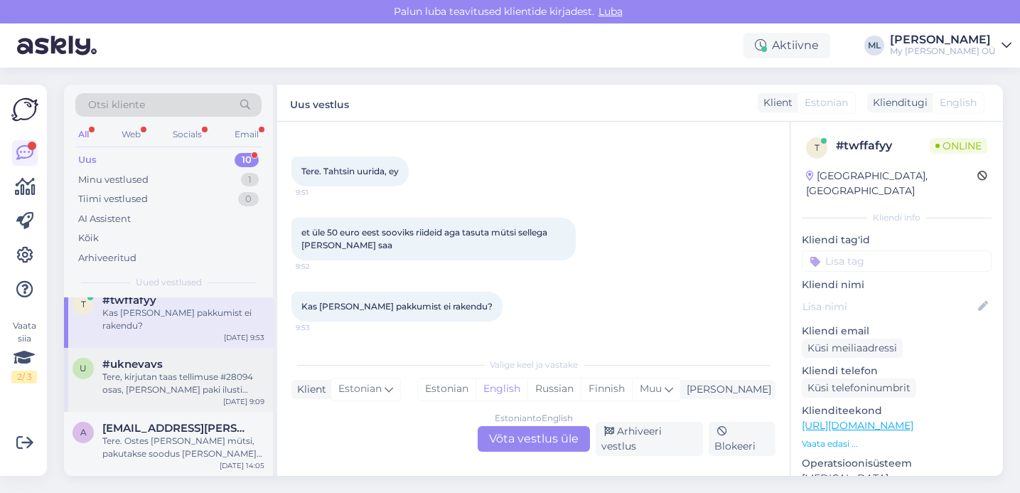
click at [184, 358] on div "#uknevavs" at bounding box center [183, 364] width 162 height 13
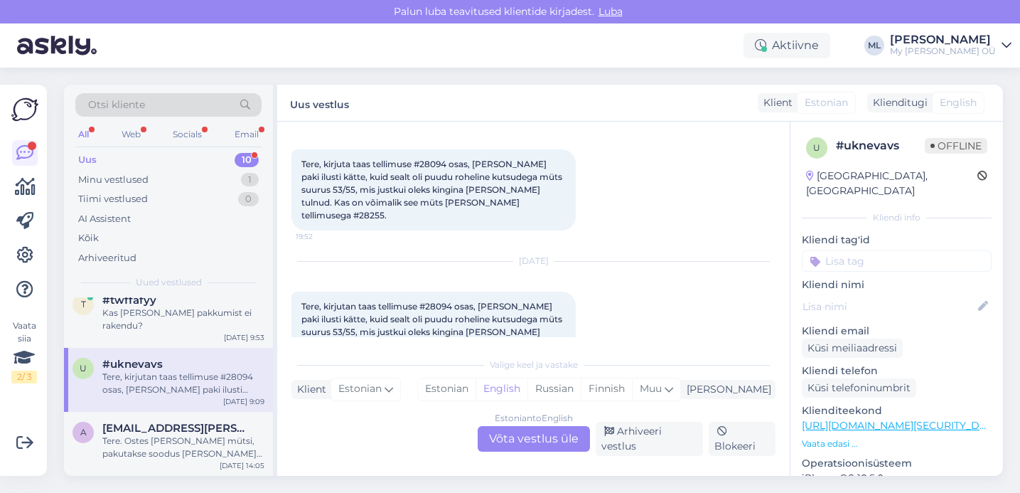
click at [469, 319] on div "Tere, kirjutan taas tellimuse #28094 osas, sain paki ilusti kätte, kuid sealt o…" at bounding box center [433, 331] width 284 height 81
click at [455, 306] on span "Tere, kirjutan taas tellimuse #28094 osas, [PERSON_NAME] paki ilusti kätte, kui…" at bounding box center [432, 332] width 263 height 62
click at [184, 322] on div "Kas [PERSON_NAME] pakkumist ei rakendu?" at bounding box center [183, 319] width 162 height 26
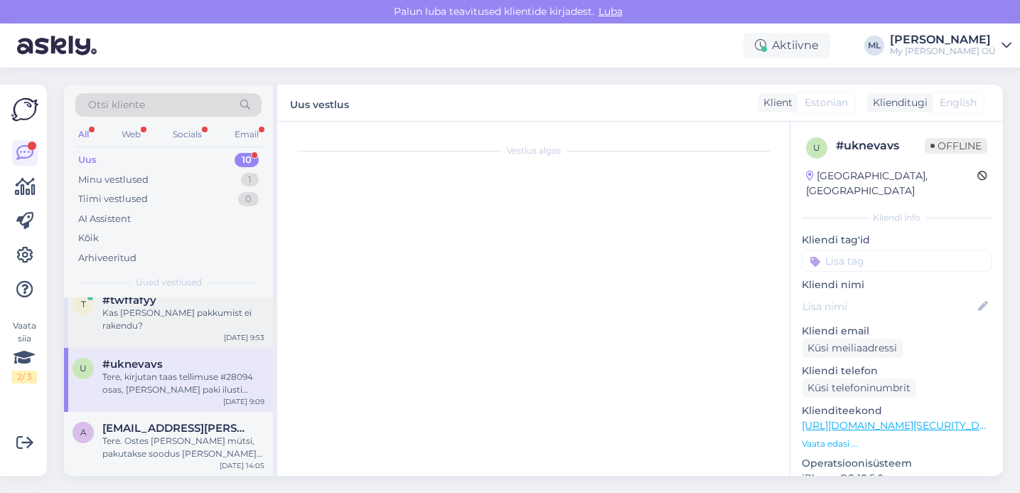
scroll to position [1015, 0]
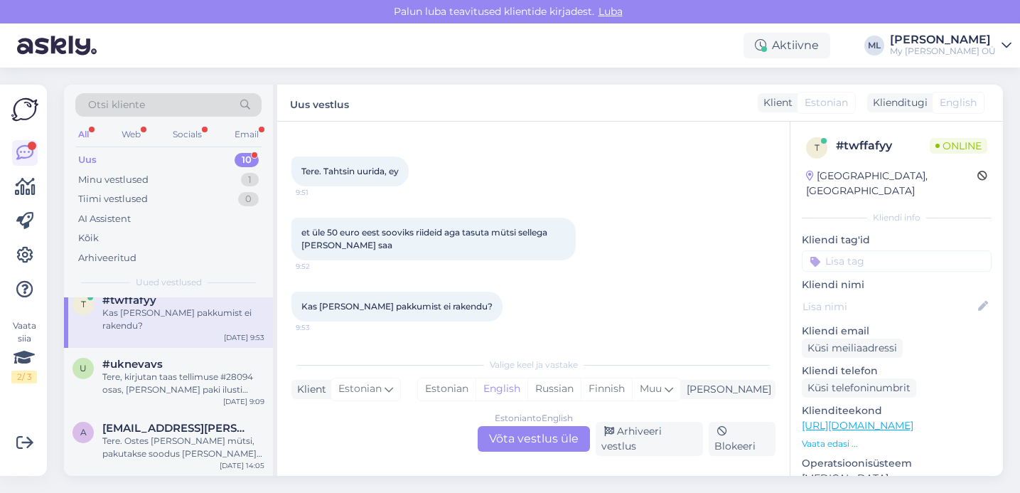
drag, startPoint x: 553, startPoint y: 444, endPoint x: 574, endPoint y: 436, distance: 22.1
click at [553, 444] on div "Estonian to English Võta vestlus üle" at bounding box center [534, 439] width 112 height 26
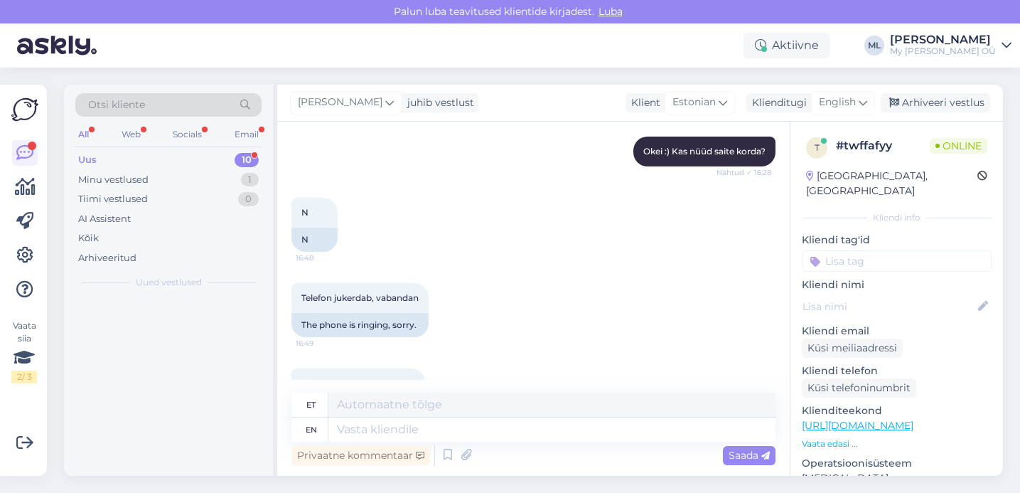
scroll to position [0, 0]
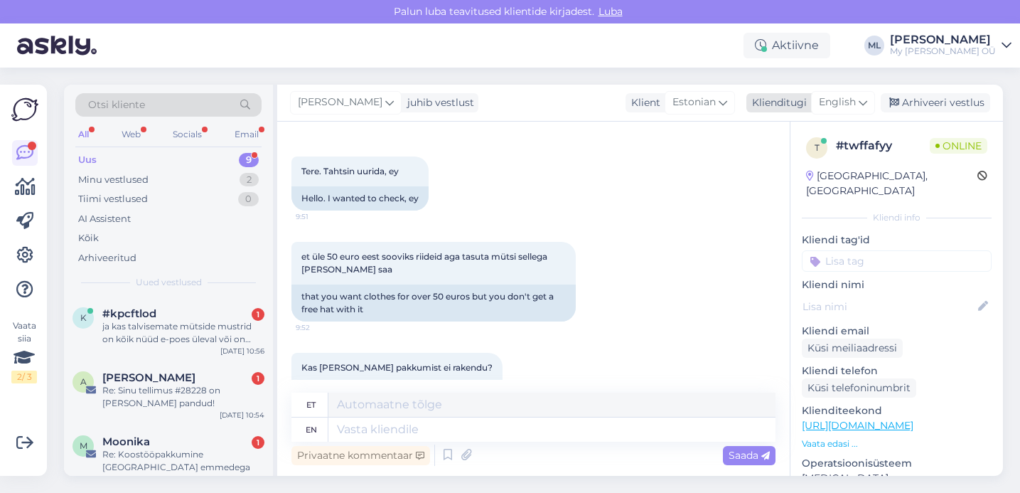
click at [821, 105] on span "English" at bounding box center [837, 103] width 37 height 16
type input "est"
drag, startPoint x: 761, startPoint y: 162, endPoint x: 695, endPoint y: 215, distance: 85.5
click at [761, 163] on link "Estonian" at bounding box center [811, 165] width 156 height 23
click at [422, 429] on textarea at bounding box center [533, 427] width 484 height 30
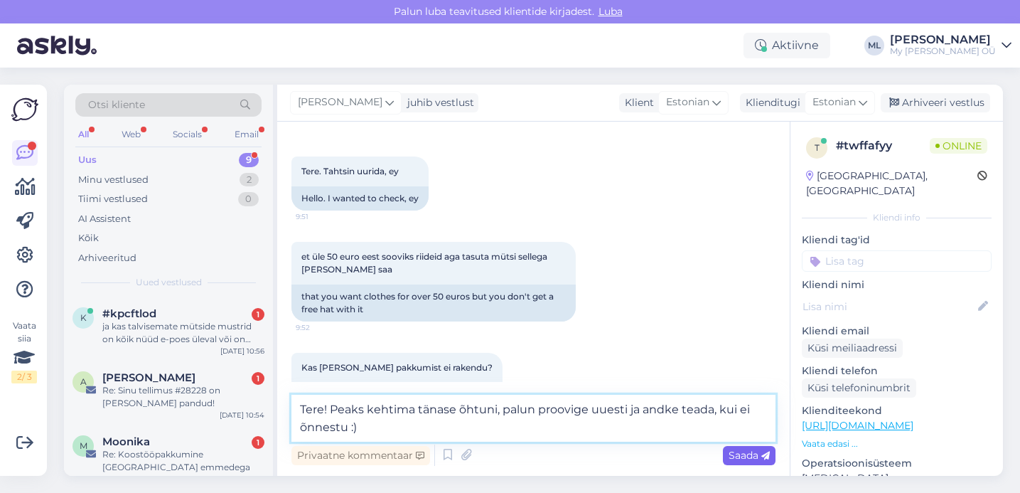
type textarea "Tere! Peaks kehtima tänase õhtuni, palun proovige uuesti ja andke teada, kui ei…"
click at [737, 454] on span "Saada" at bounding box center [749, 455] width 41 height 13
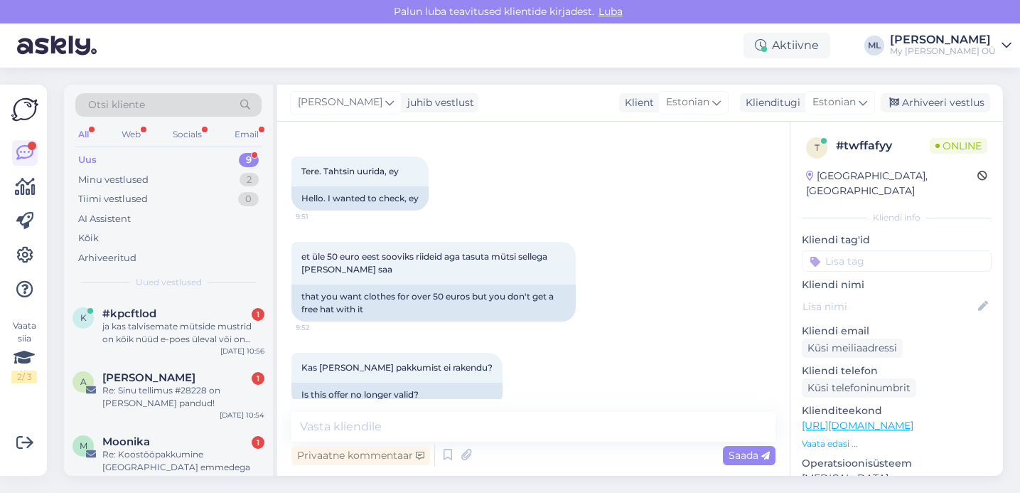
scroll to position [1439, 0]
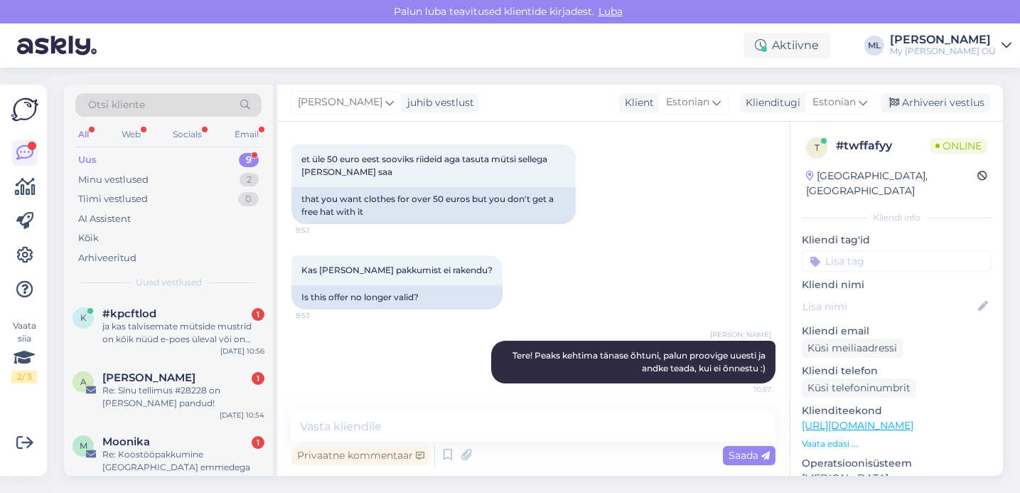
click at [912, 113] on div "[PERSON_NAME] juhib vestlust Klient [DEMOGRAPHIC_DATA] Klienditugi Estonian est…" at bounding box center [640, 103] width 726 height 37
click at [916, 108] on div "Arhiveeri vestlus" at bounding box center [935, 102] width 109 height 19
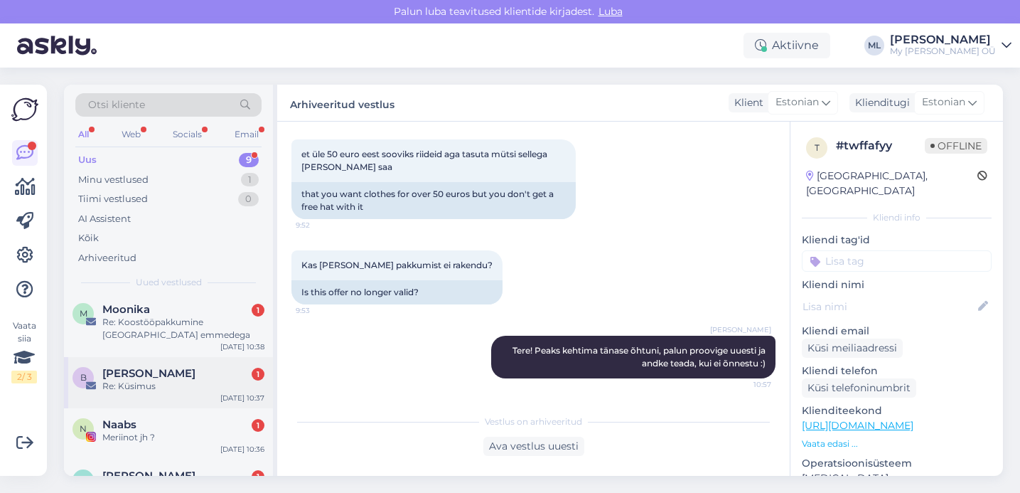
scroll to position [346, 0]
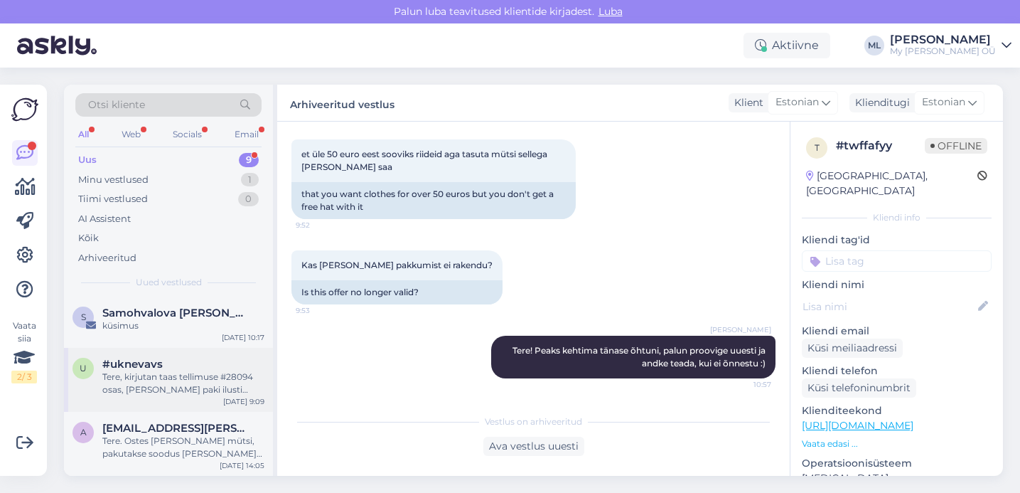
click at [131, 365] on span "#uknevavs" at bounding box center [132, 364] width 60 height 13
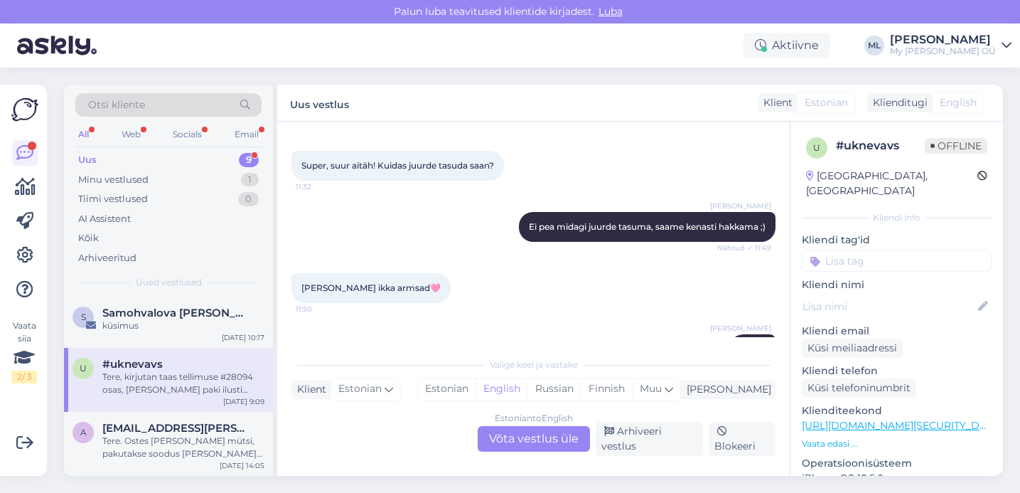
scroll to position [1980, 0]
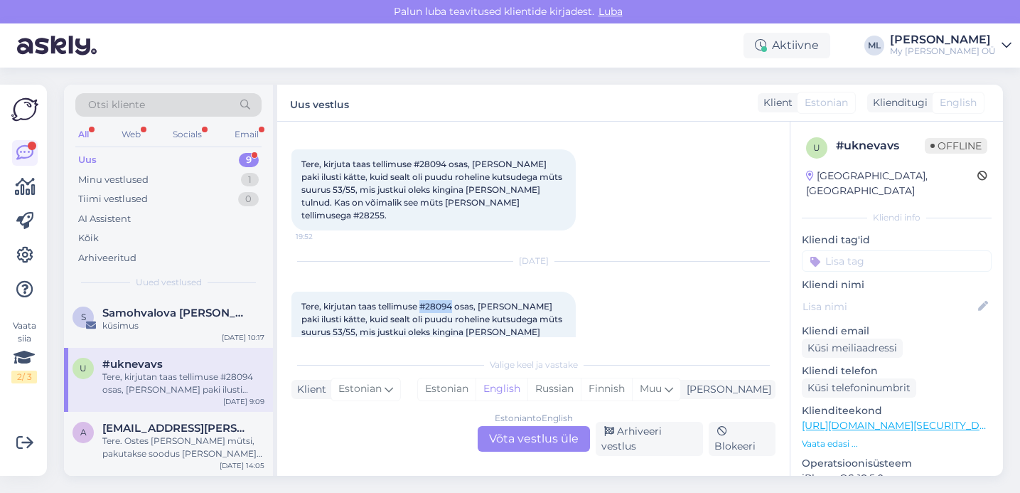
drag, startPoint x: 422, startPoint y: 264, endPoint x: 455, endPoint y: 265, distance: 33.4
click at [455, 301] on span "Tere, kirjutan taas tellimuse #28094 osas, [PERSON_NAME] paki ilusti kätte, kui…" at bounding box center [432, 332] width 263 height 62
copy span "#28094"
click at [508, 301] on span "Tere, kirjutan taas tellimuse #28094 osas, [PERSON_NAME] paki ilusti kätte, kui…" at bounding box center [432, 332] width 263 height 62
drag, startPoint x: 484, startPoint y: 304, endPoint x: 454, endPoint y: 301, distance: 30.7
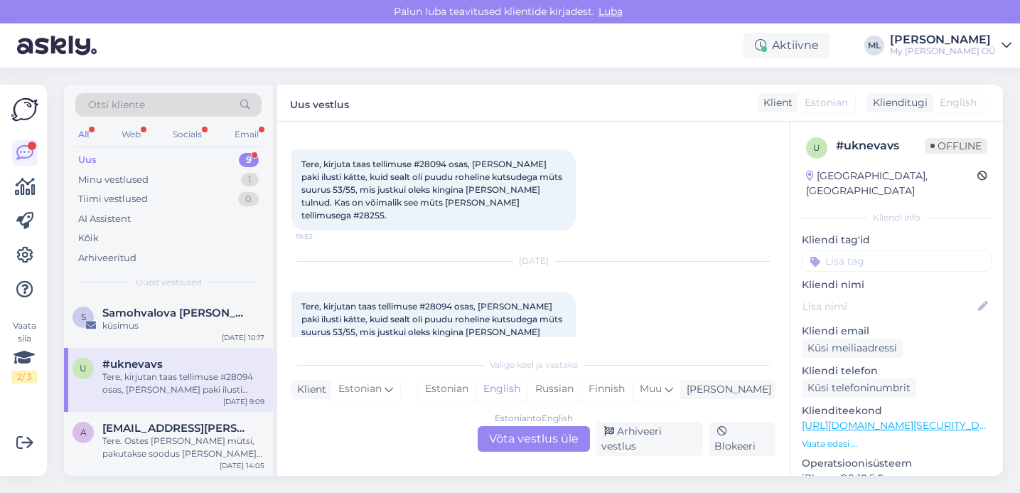
click at [454, 301] on span "Tere, kirjutan taas tellimuse #28094 osas, [PERSON_NAME] paki ilusti kätte, kui…" at bounding box center [432, 332] width 263 height 62
copy span "#28255"
click at [534, 326] on div "Aug 25 2025 Tere, kirjutan taas tellimuse #28094 osas, sain paki ilusti kätte, …" at bounding box center [533, 317] width 484 height 142
click at [554, 448] on div "Estonian to English Võta vestlus üle" at bounding box center [534, 439] width 112 height 26
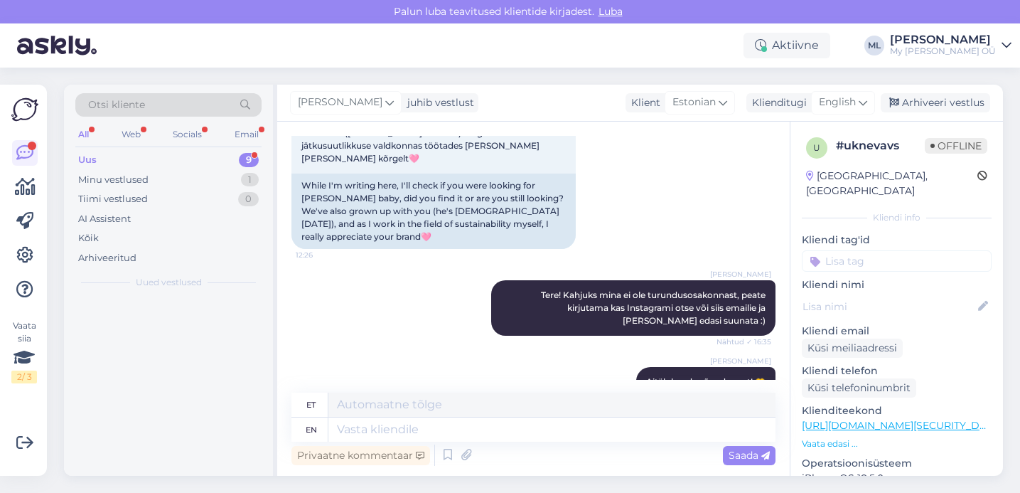
scroll to position [0, 0]
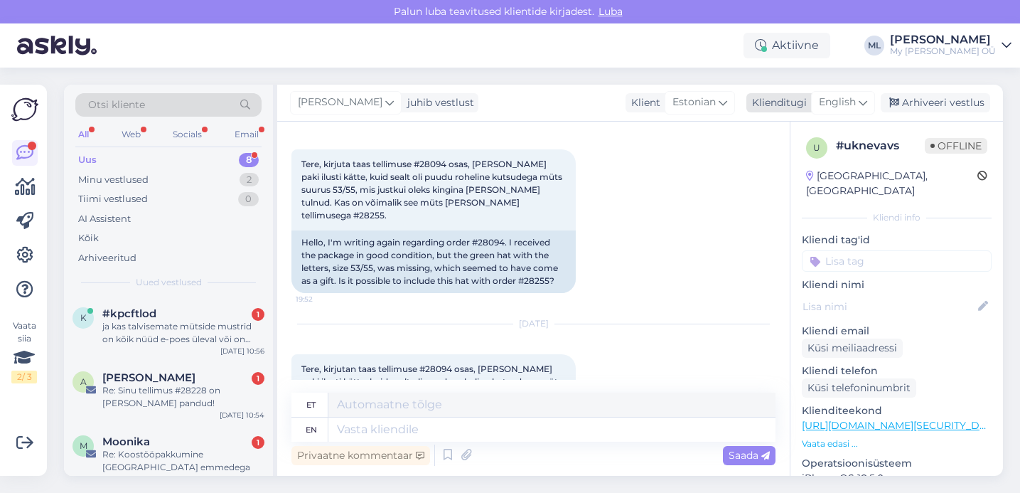
click at [854, 100] on span "English" at bounding box center [837, 103] width 37 height 16
click at [777, 168] on link "Estonian" at bounding box center [811, 165] width 156 height 23
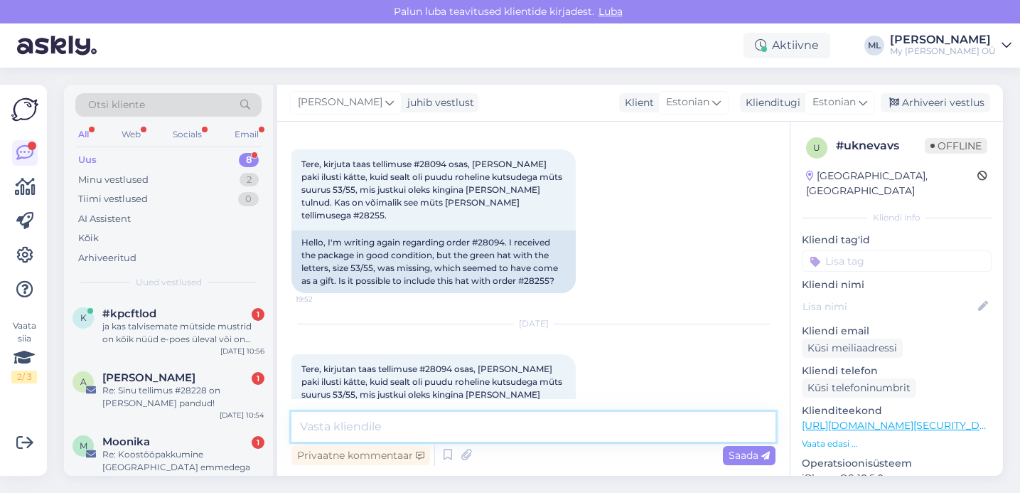
click at [468, 420] on textarea at bounding box center [533, 427] width 484 height 30
type textarea "Tere! Paneme [PERSON_NAME] :)"
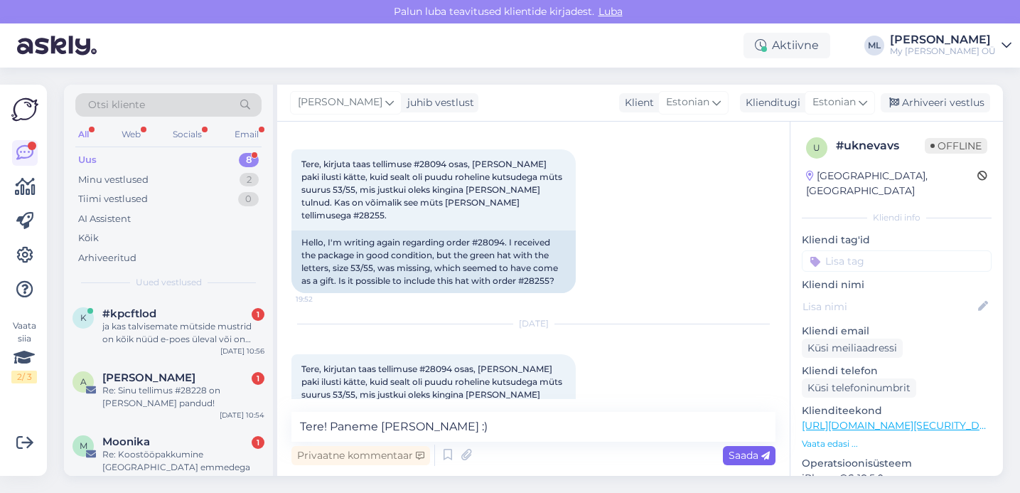
click at [765, 458] on icon at bounding box center [765, 455] width 9 height 9
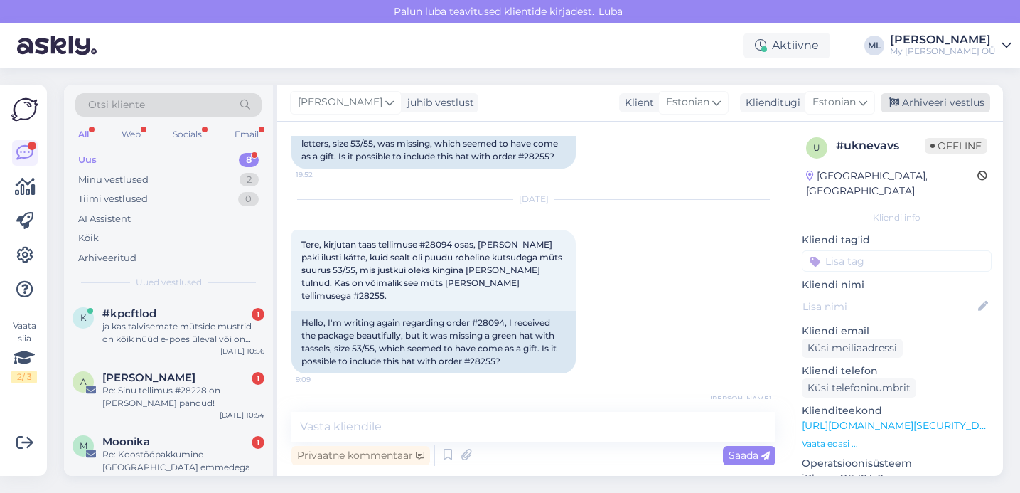
click at [936, 97] on div "Arhiveeri vestlus" at bounding box center [935, 102] width 109 height 19
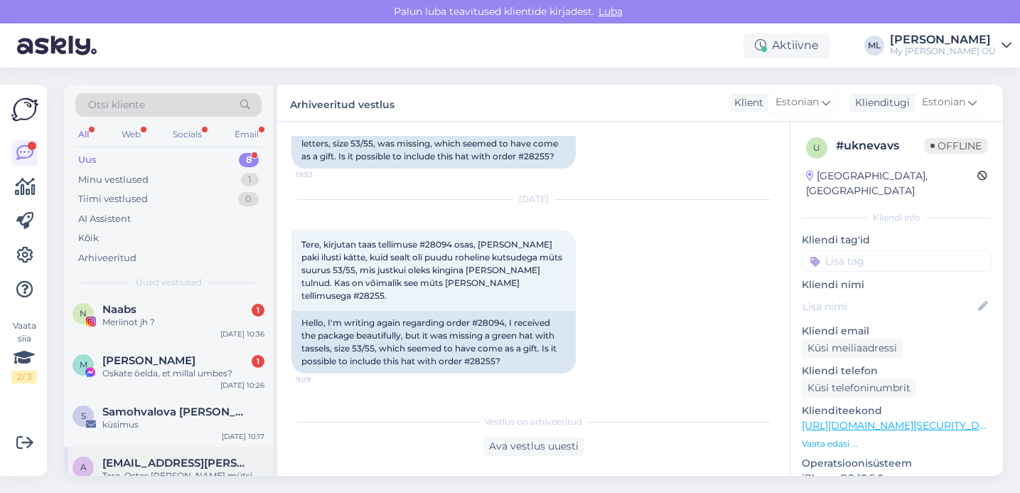
scroll to position [282, 0]
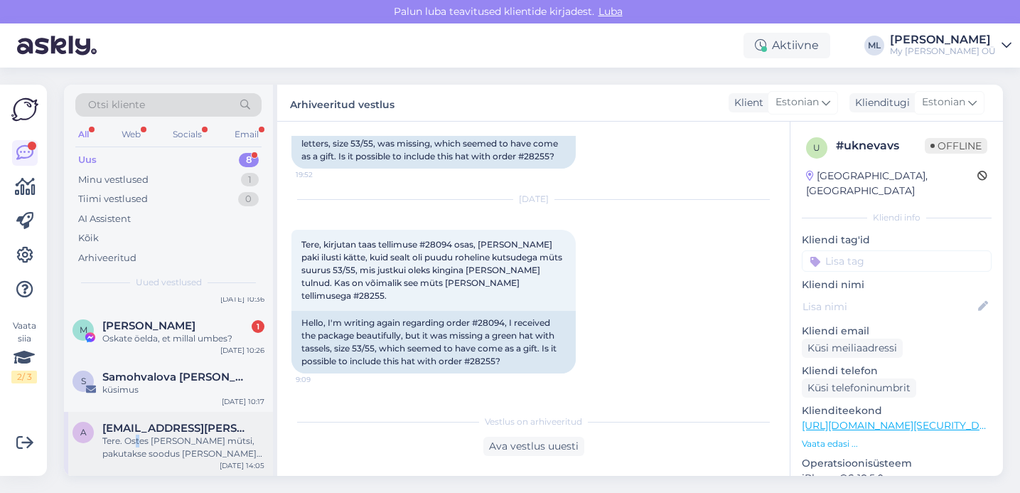
click at [137, 445] on div "Tere. Ostes [PERSON_NAME] mütsi, pakutakse soodus [PERSON_NAME] mütsile. Kuigi …" at bounding box center [183, 447] width 162 height 26
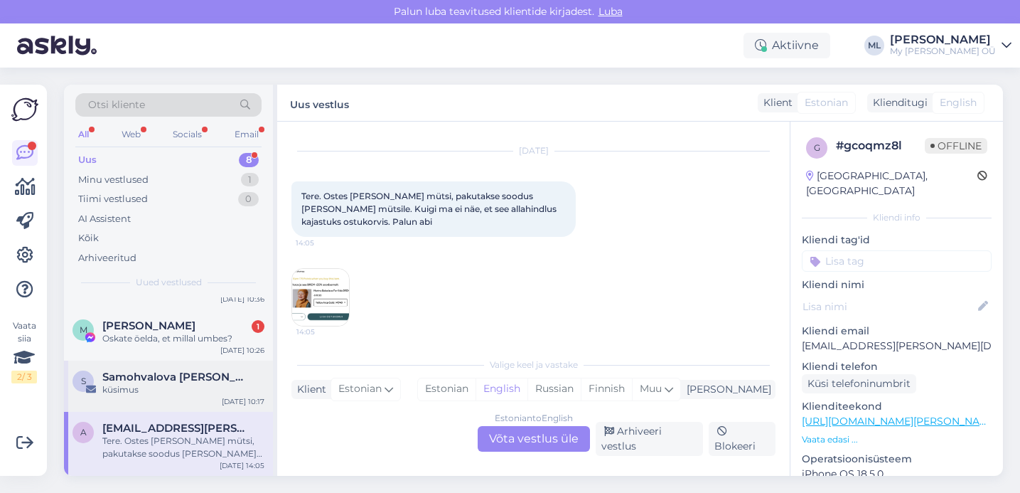
click at [158, 370] on span "Samohvalova [PERSON_NAME]" at bounding box center [176, 376] width 148 height 13
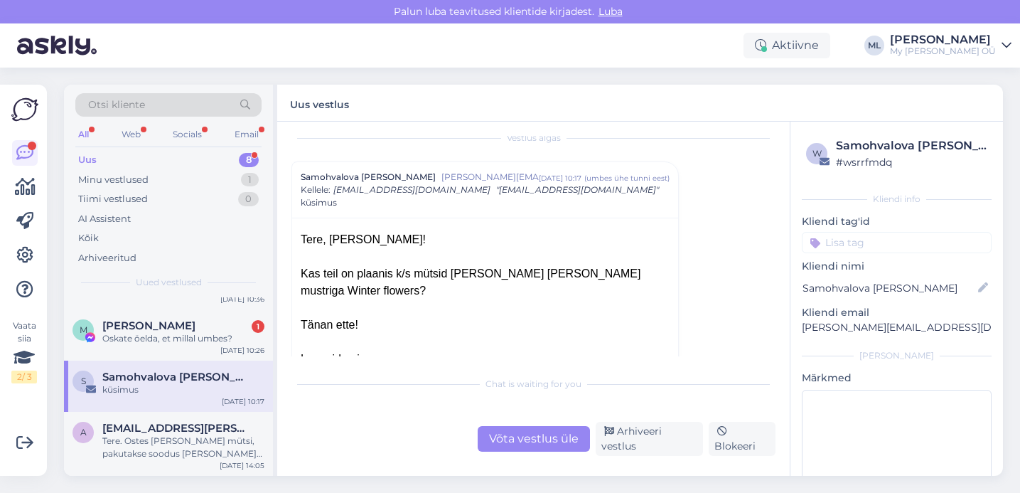
scroll to position [26, 0]
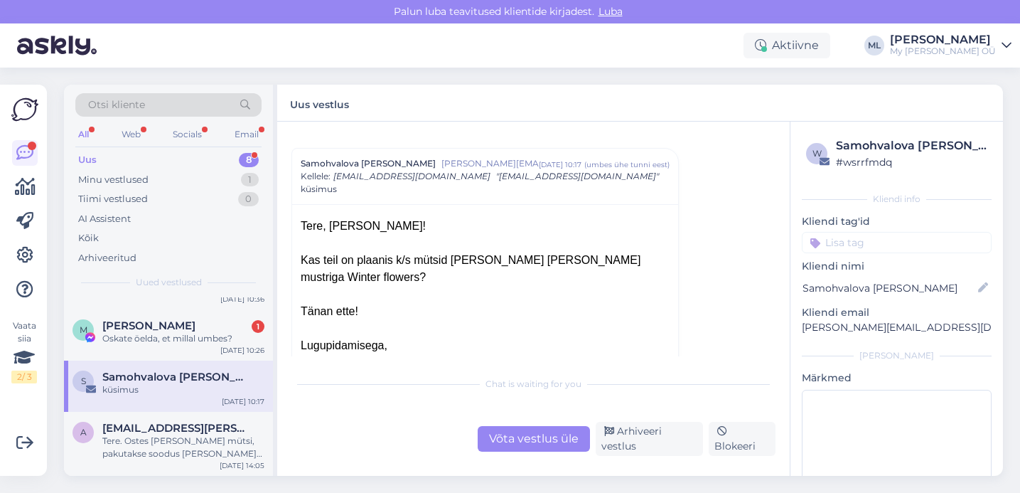
click at [520, 440] on div "Võta vestlus üle" at bounding box center [534, 439] width 112 height 26
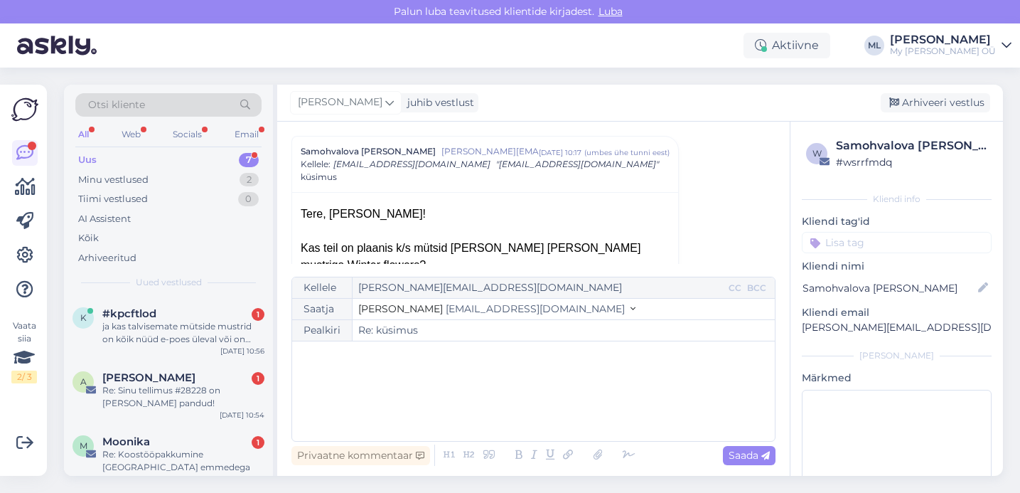
click at [476, 317] on div "Saatja Stella info@mybreden.com" at bounding box center [533, 309] width 483 height 21
click at [478, 305] on span "[EMAIL_ADDRESS][DOMAIN_NAME]" at bounding box center [535, 308] width 179 height 13
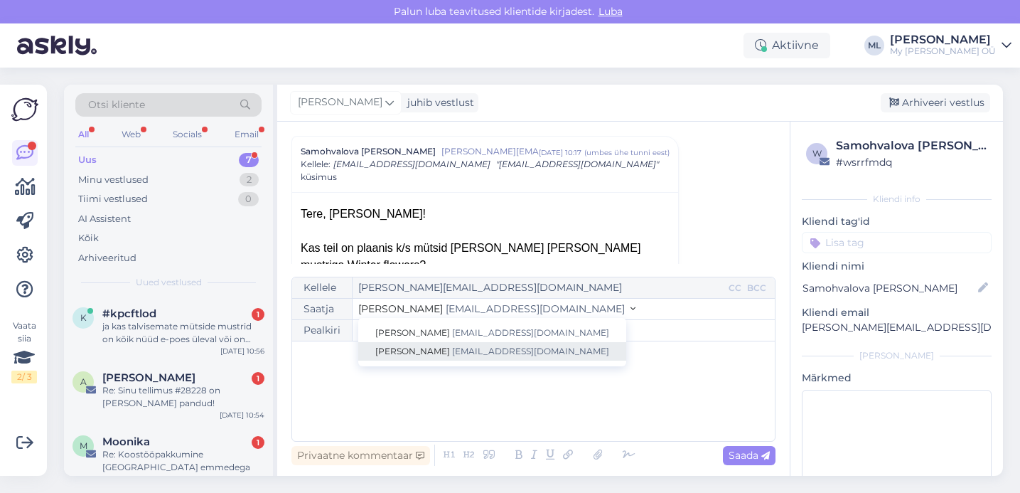
click at [466, 353] on span "[EMAIL_ADDRESS][DOMAIN_NAME]" at bounding box center [530, 351] width 157 height 11
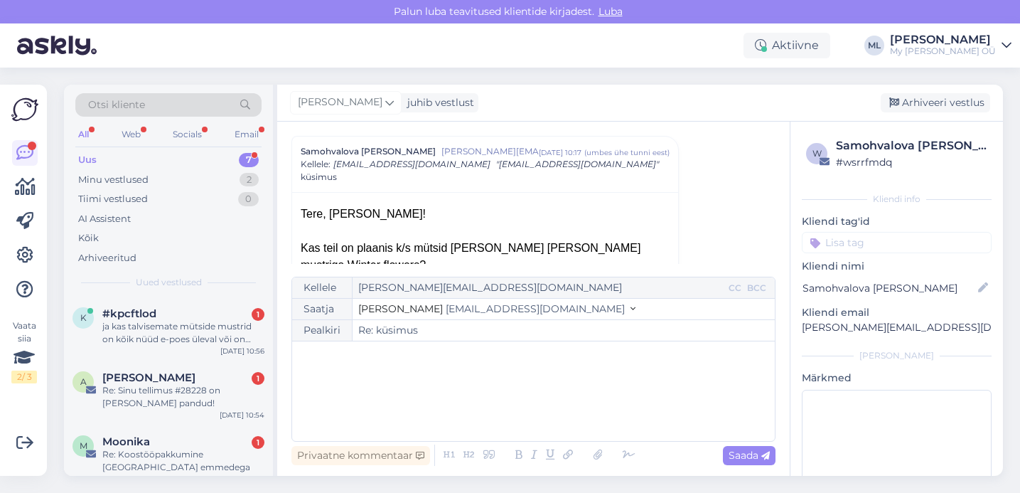
click at [465, 353] on p "﻿" at bounding box center [533, 355] width 469 height 15
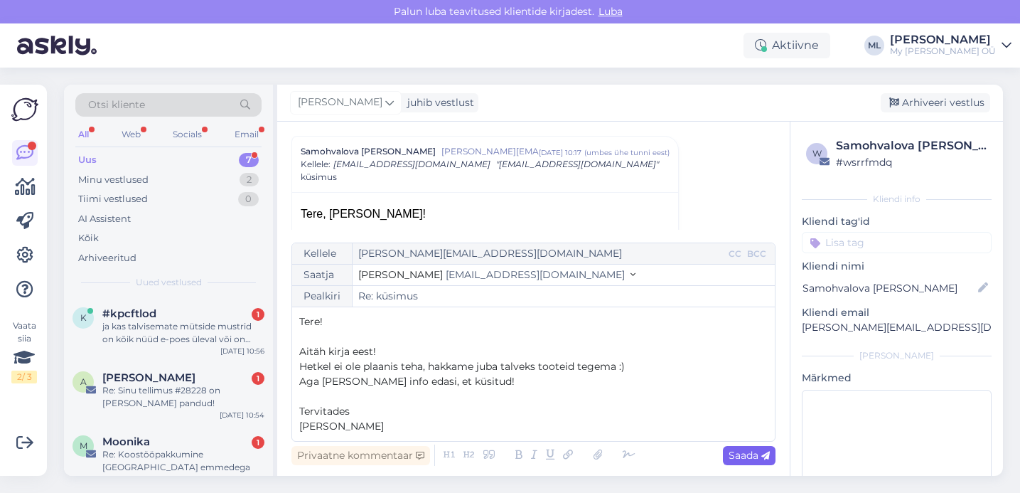
click at [759, 460] on span "Saada" at bounding box center [749, 455] width 41 height 13
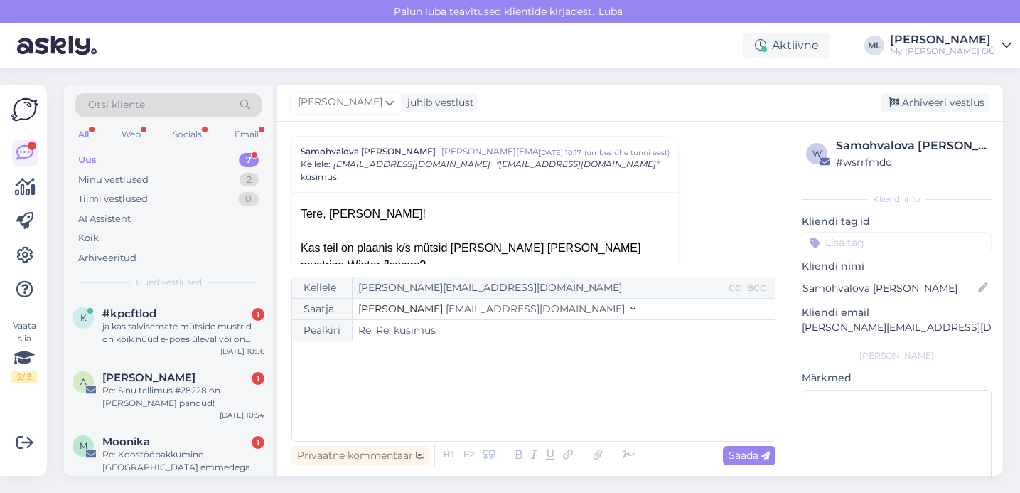
type input "Re: Re: küsimus"
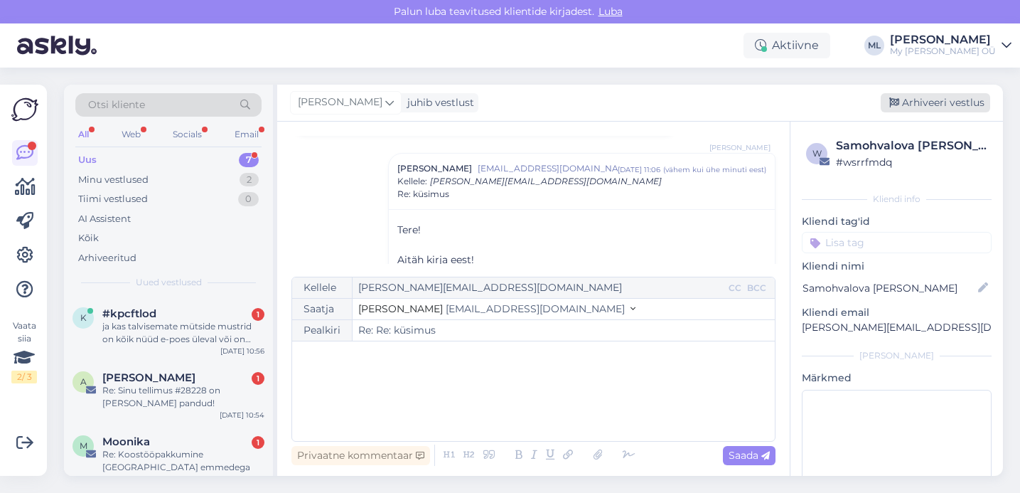
click at [899, 101] on icon at bounding box center [894, 103] width 10 height 10
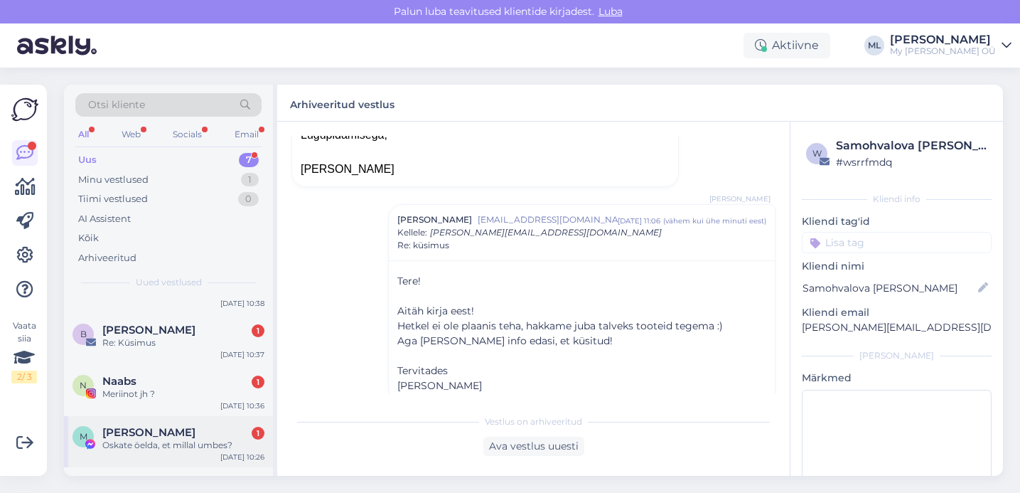
scroll to position [231, 0]
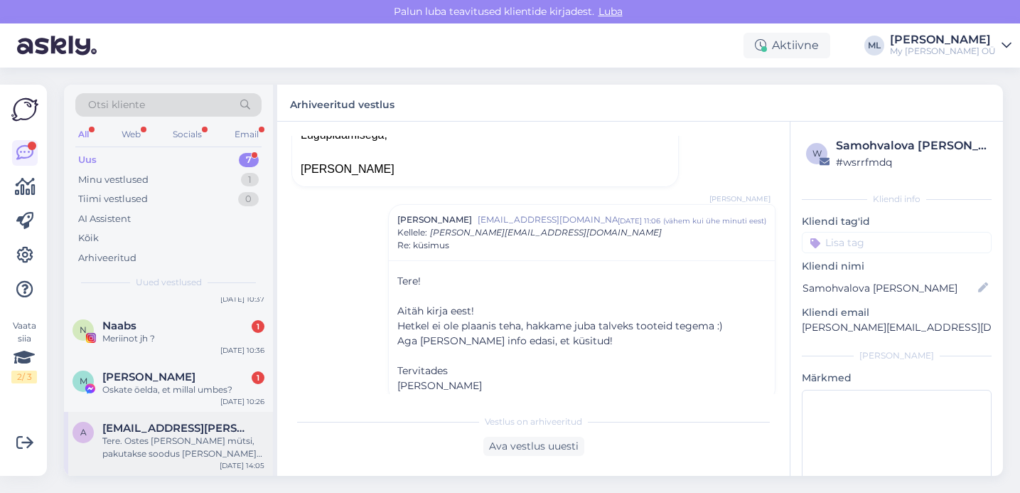
click at [148, 428] on span "[EMAIL_ADDRESS][PERSON_NAME][DOMAIN_NAME]" at bounding box center [176, 428] width 148 height 13
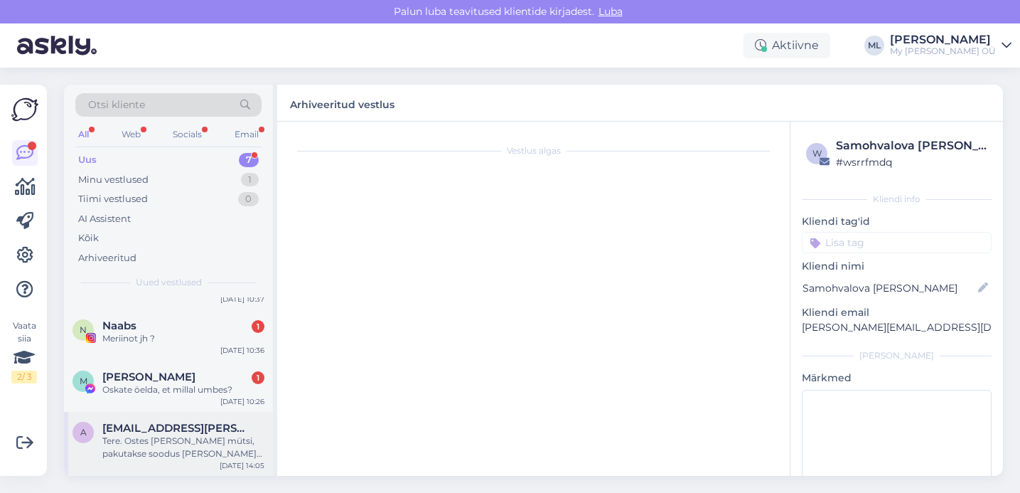
scroll to position [30, 0]
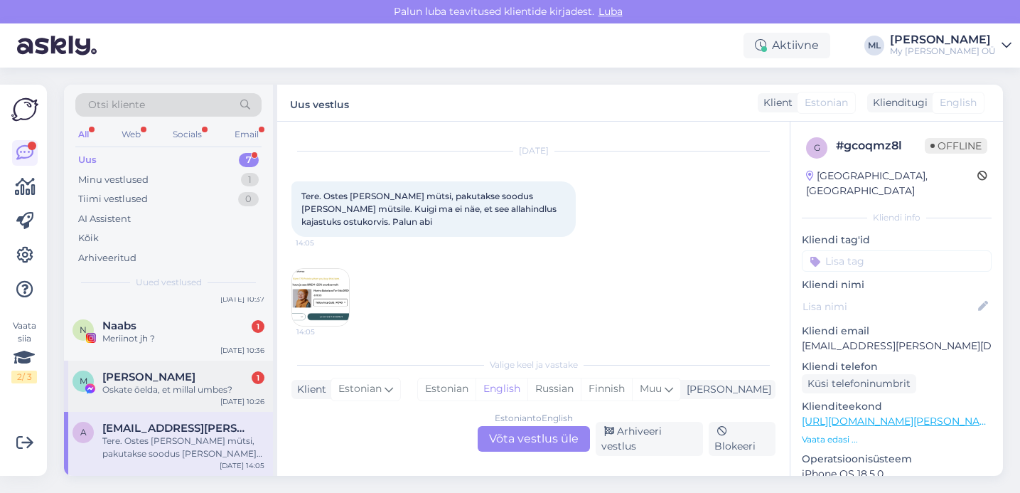
drag, startPoint x: 120, startPoint y: 383, endPoint x: 129, endPoint y: 397, distance: 16.6
click at [120, 384] on div "Oskate öelda, et millal umbes?" at bounding box center [183, 389] width 162 height 13
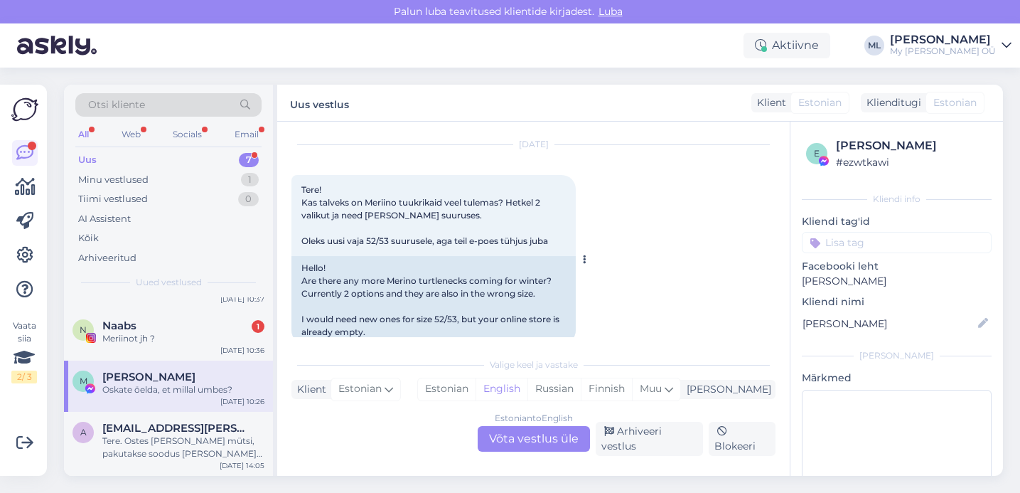
scroll to position [322, 0]
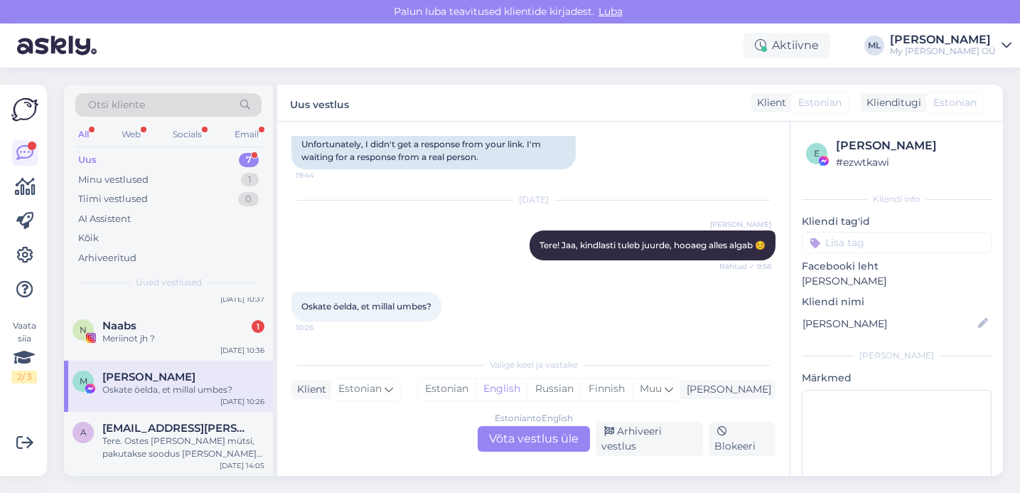
click at [537, 443] on div "Estonian to English Võta vestlus üle" at bounding box center [534, 439] width 112 height 26
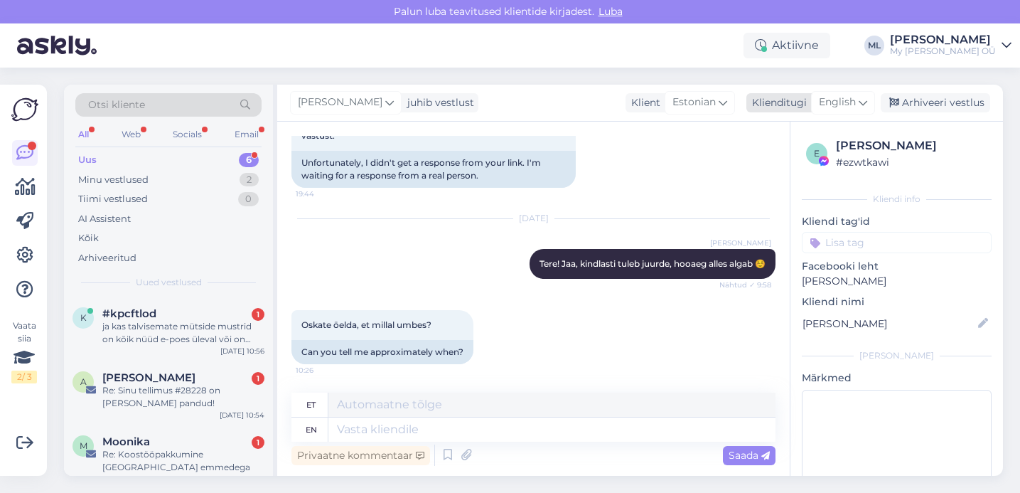
click at [842, 100] on span "English" at bounding box center [837, 103] width 37 height 16
type input "est"
click at [803, 167] on link "Estonian" at bounding box center [811, 165] width 156 height 23
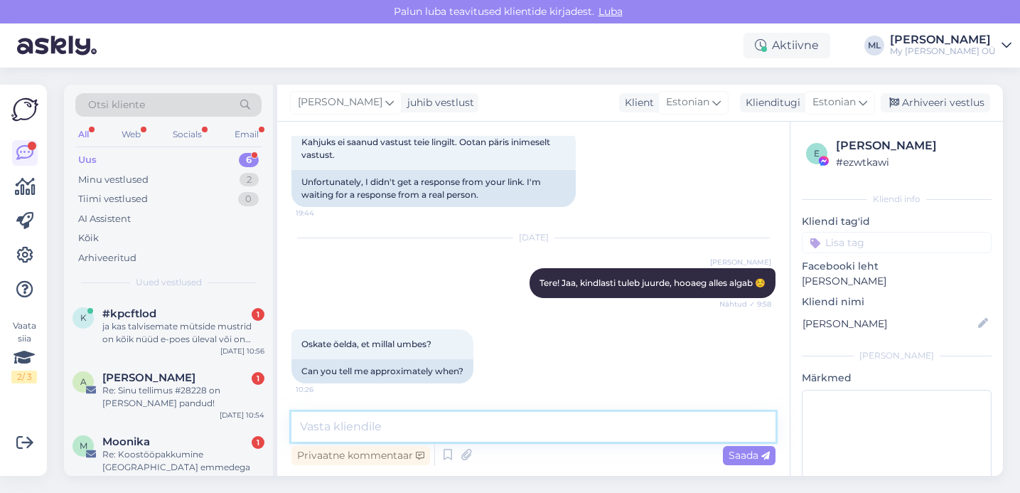
click at [503, 431] on textarea at bounding box center [533, 427] width 484 height 30
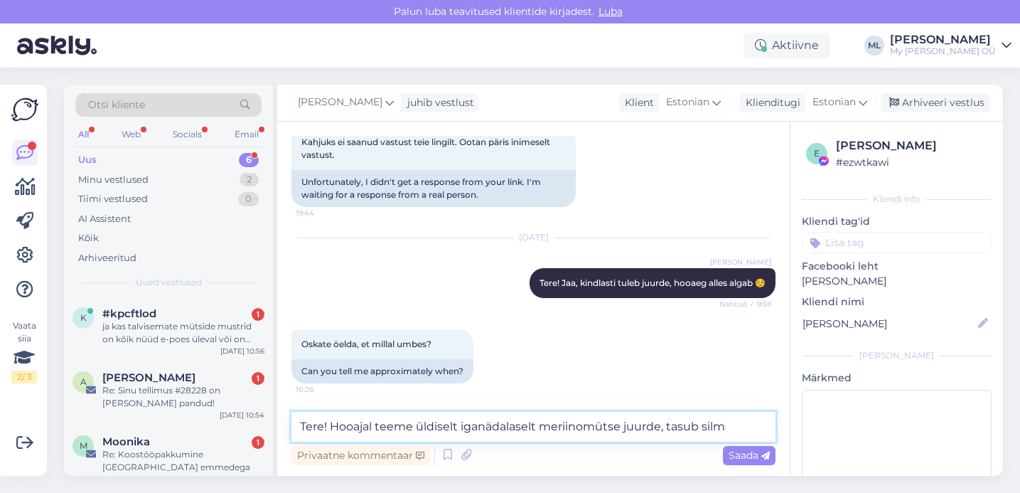
click at [743, 419] on textarea "Tere! Hooajal teeme üldiselt iganädalaselt meriinomütse juurde, tasub silm" at bounding box center [533, 427] width 484 height 30
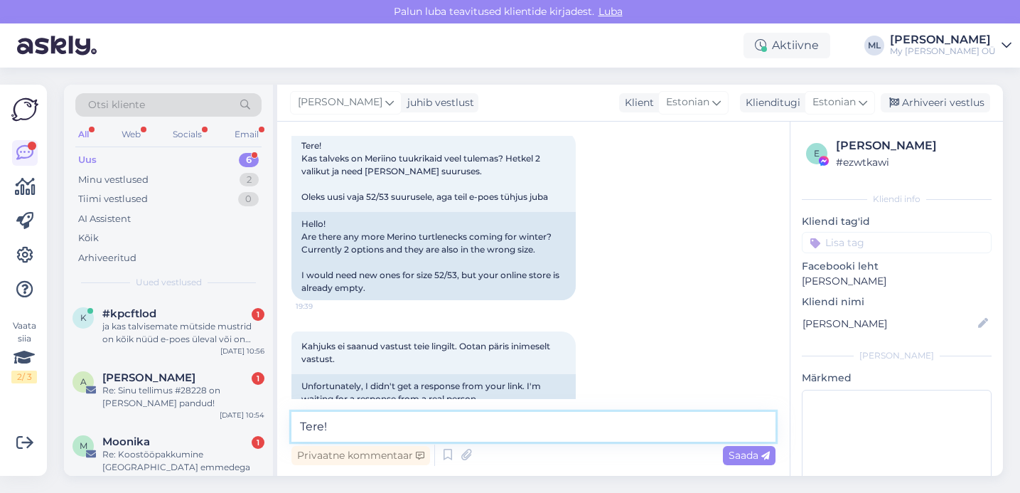
scroll to position [70, 0]
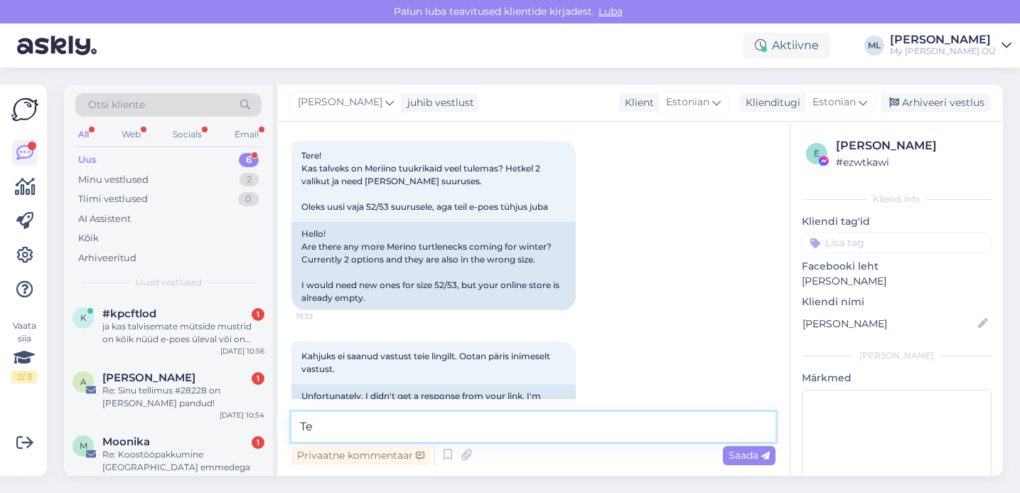
type textarea "T"
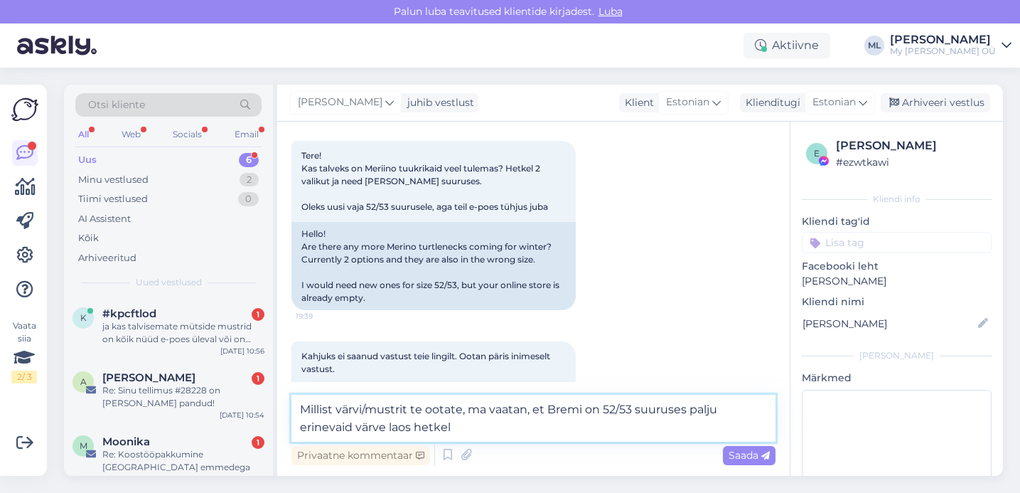
type textarea "Millist värvi/mustrit te ootate, ma vaatan, et Bremi on 52/53 suuruses palju er…"
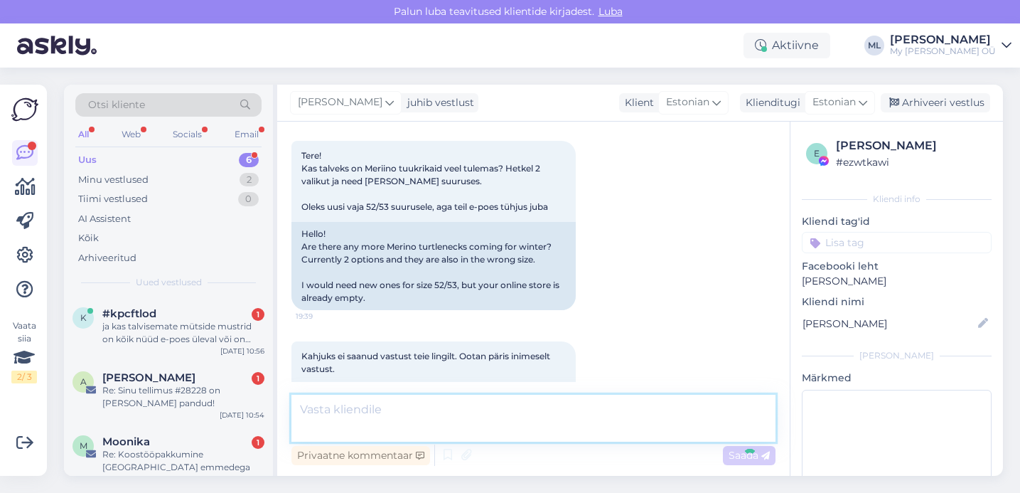
scroll to position [358, 0]
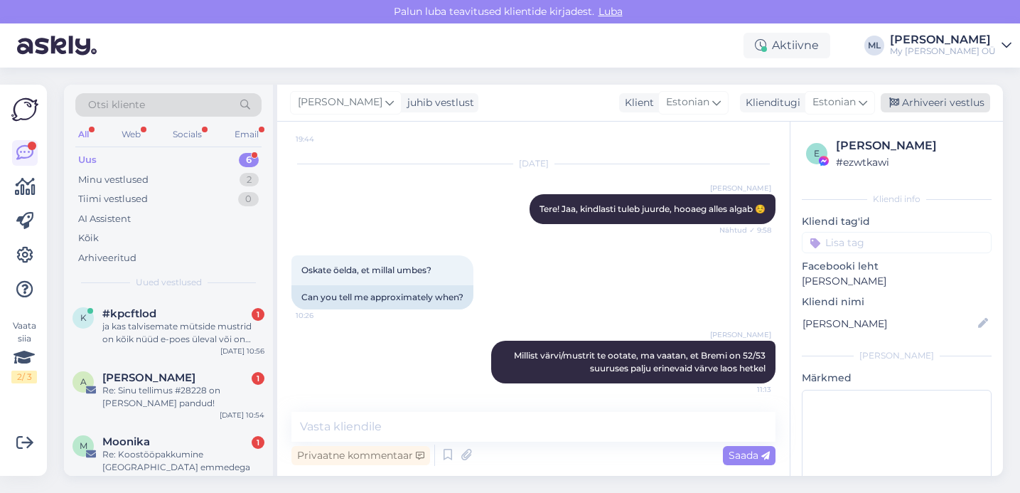
click at [961, 99] on div "Arhiveeri vestlus" at bounding box center [935, 102] width 109 height 19
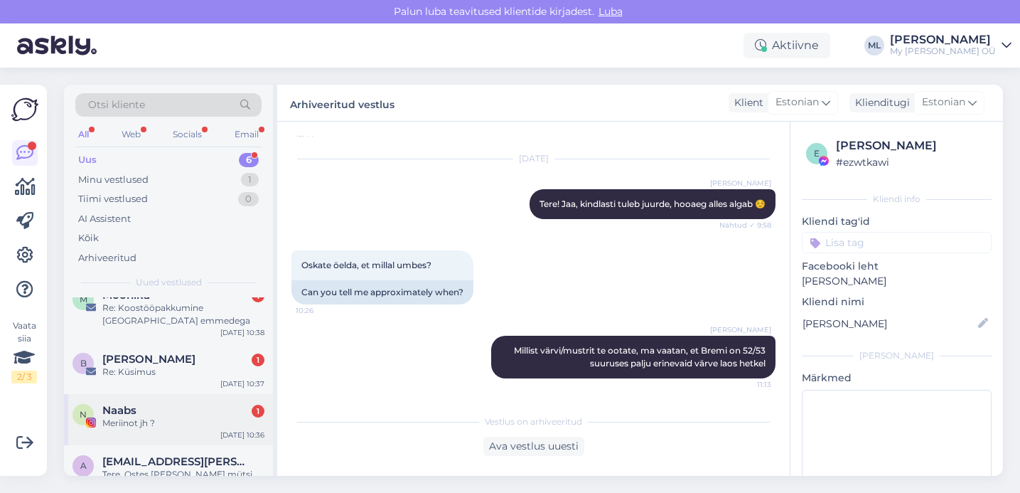
scroll to position [180, 0]
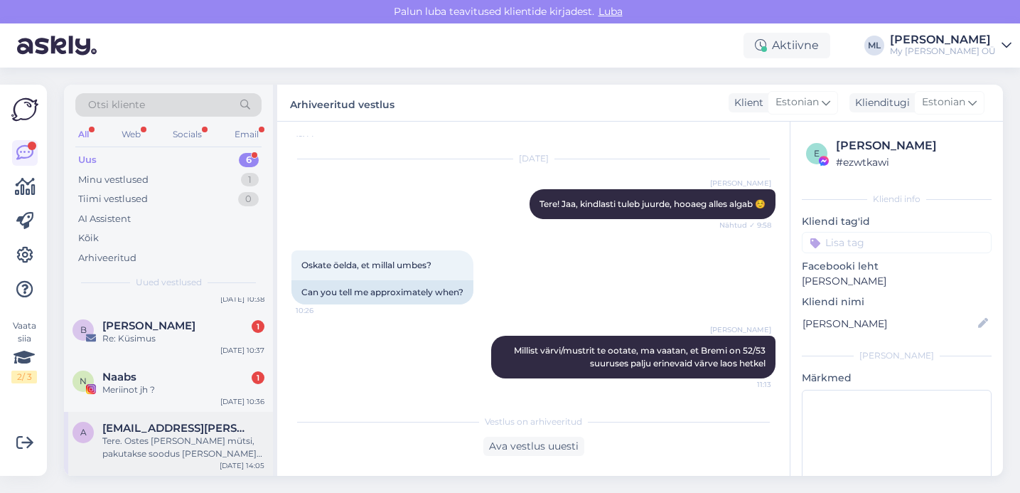
click at [169, 439] on div "Tere. Ostes [PERSON_NAME] mütsi, pakutakse soodus [PERSON_NAME] mütsile. Kuigi …" at bounding box center [183, 447] width 162 height 26
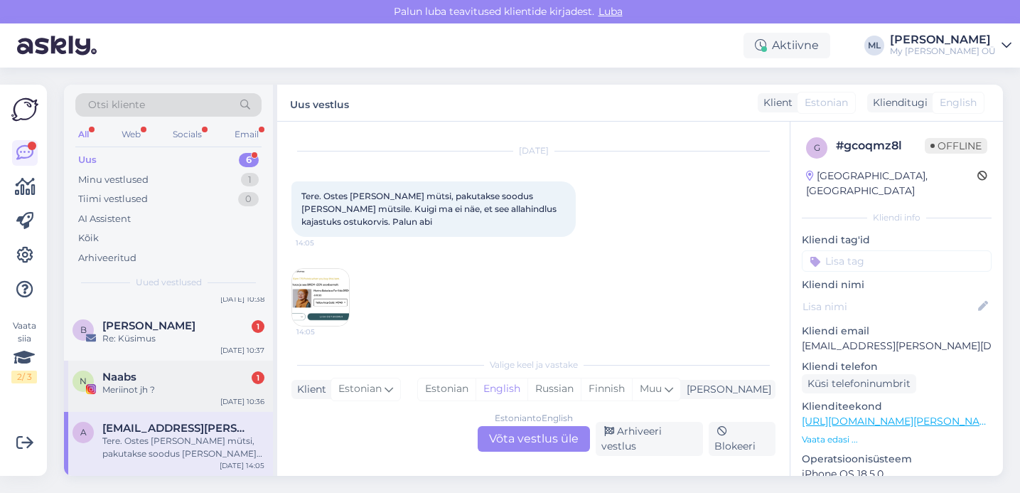
click at [154, 387] on div "Meriinot jh ?" at bounding box center [183, 389] width 162 height 13
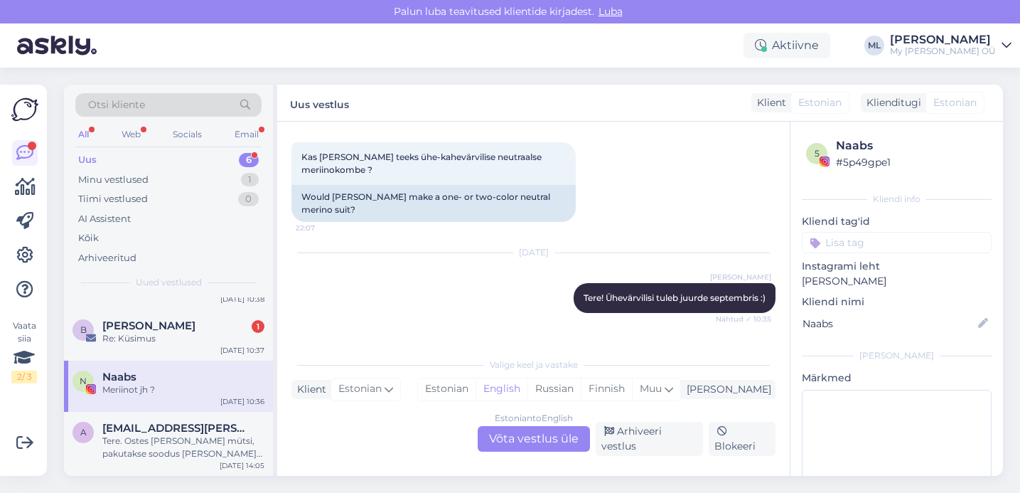
click at [532, 444] on div "Estonian to English Võta vestlus üle" at bounding box center [534, 439] width 112 height 26
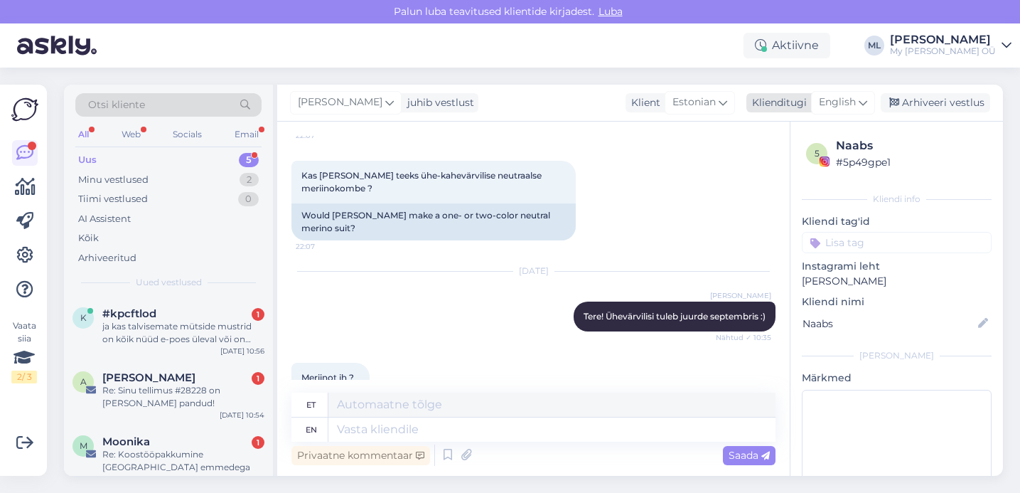
click at [868, 100] on div "English" at bounding box center [843, 102] width 64 height 23
click at [825, 166] on link "Estonian" at bounding box center [811, 165] width 156 height 23
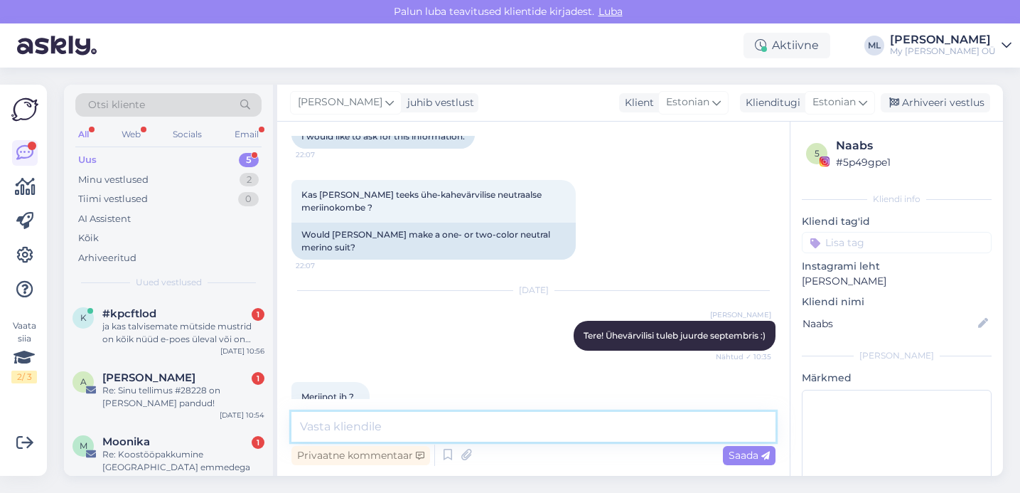
click at [422, 432] on textarea at bounding box center [533, 427] width 484 height 30
type textarea "jah :)"
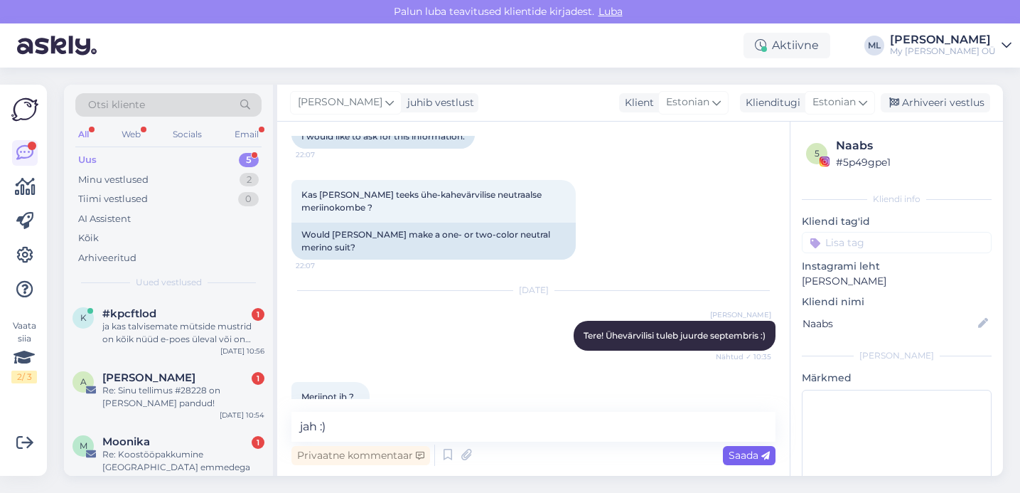
click at [734, 450] on span "Saada" at bounding box center [749, 455] width 41 height 13
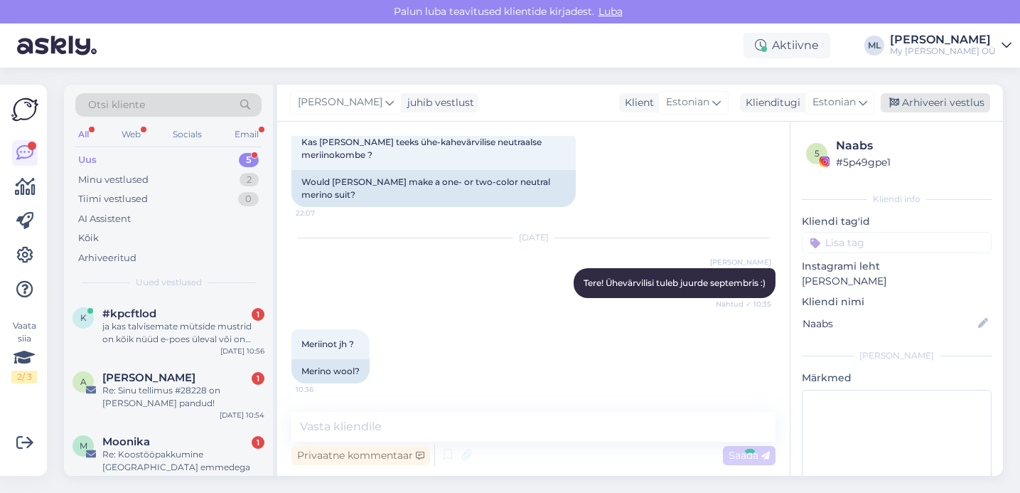
click at [953, 109] on div "Arhiveeri vestlus" at bounding box center [935, 102] width 109 height 19
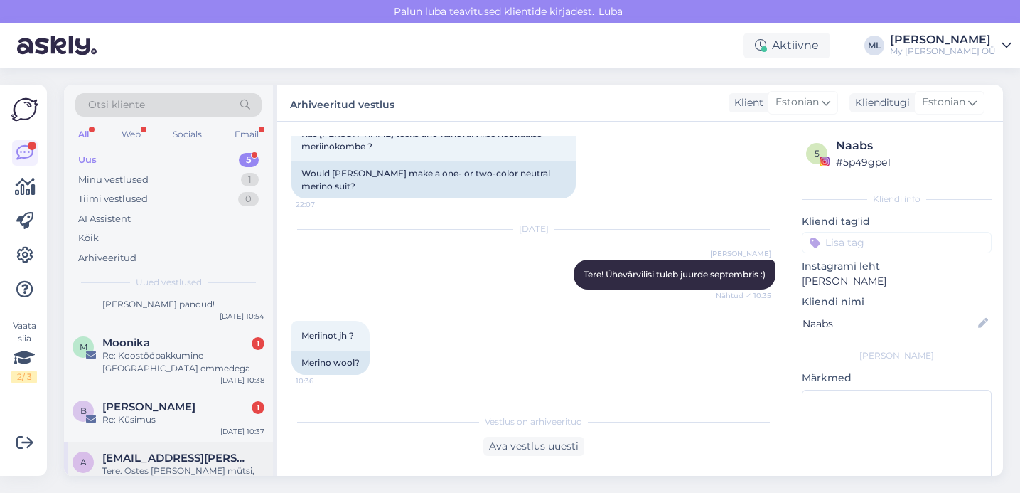
scroll to position [129, 0]
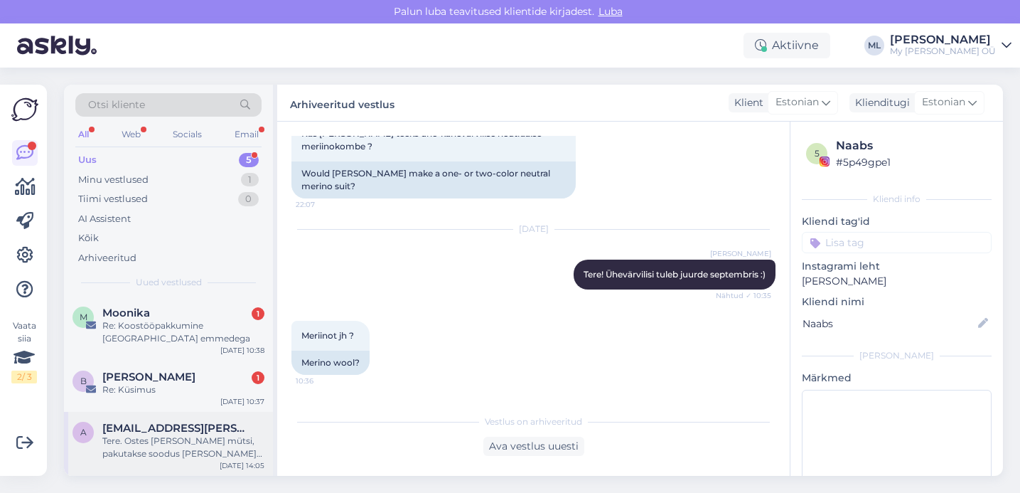
click at [137, 431] on span "[EMAIL_ADDRESS][PERSON_NAME][DOMAIN_NAME]" at bounding box center [176, 428] width 148 height 13
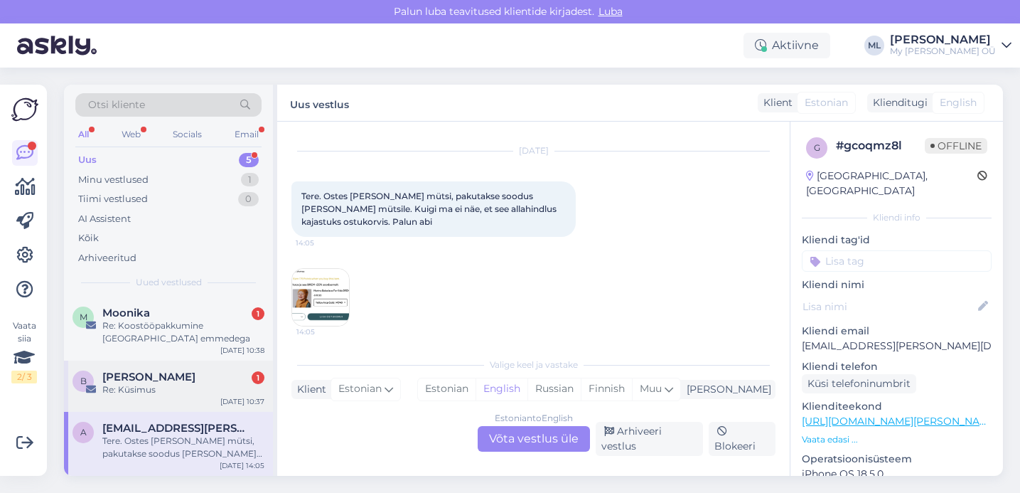
click at [134, 382] on span "[PERSON_NAME]" at bounding box center [148, 376] width 93 height 13
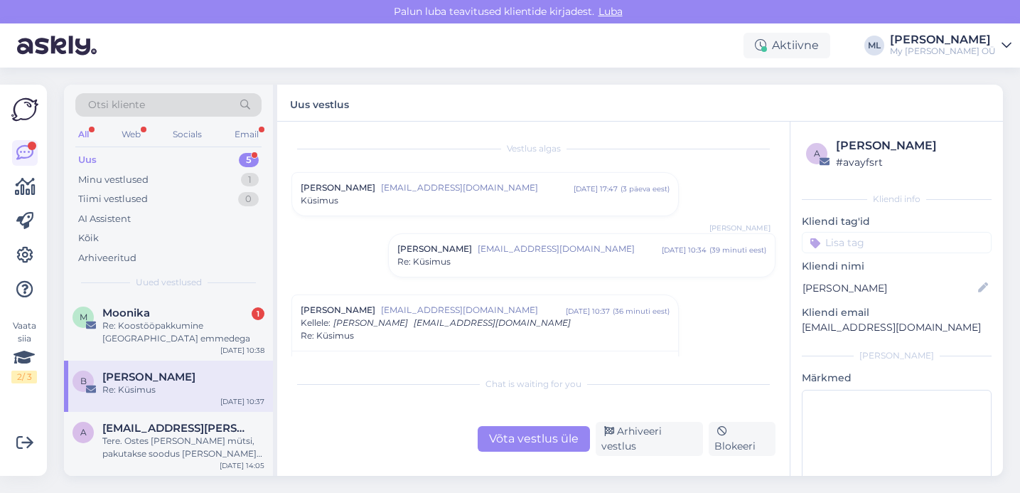
scroll to position [0, 0]
click at [409, 213] on div "Birgit Mihhailov birgit.mets@gmail.com aug 22 17:47 ( 3 päeva eest ) Küsimus" at bounding box center [485, 196] width 386 height 43
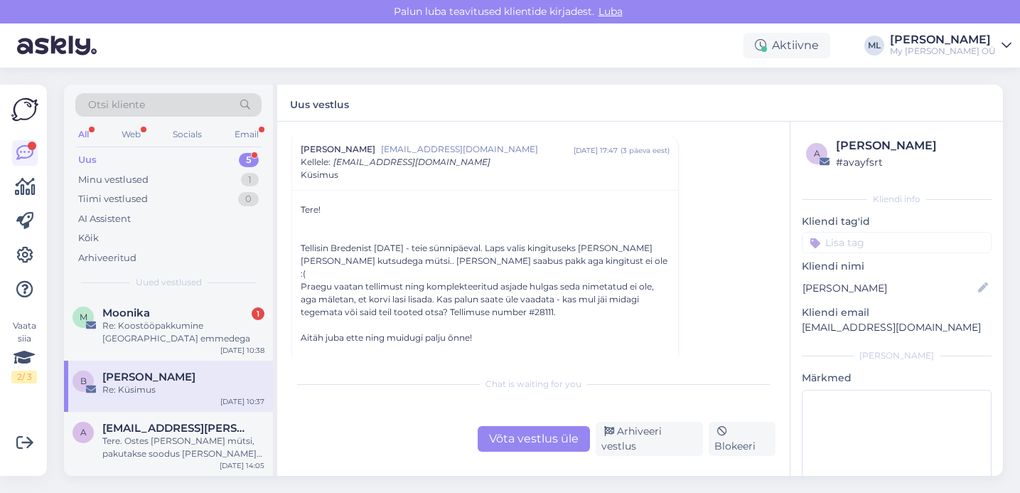
scroll to position [41, 0]
drag, startPoint x: 555, startPoint y: 296, endPoint x: 512, endPoint y: 309, distance: 44.7
click at [512, 309] on div "Tere! Tellisin Bredenist 19.08.2025 - teie sünnipäeval. Laps valis kingituseks …" at bounding box center [485, 292] width 369 height 179
click at [515, 318] on div at bounding box center [485, 324] width 369 height 13
drag, startPoint x: 298, startPoint y: 147, endPoint x: 370, endPoint y: 146, distance: 71.8
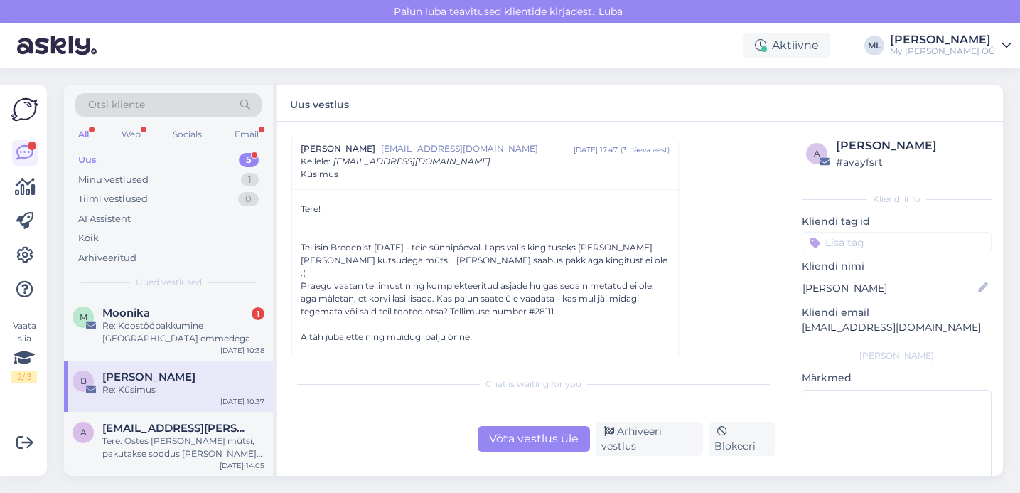
click at [370, 146] on div "Birgit Mihhailov birgit.mets@gmail.com aug 22 17:47 ( 3 päeva eest ) Kellele : …" at bounding box center [485, 161] width 386 height 55
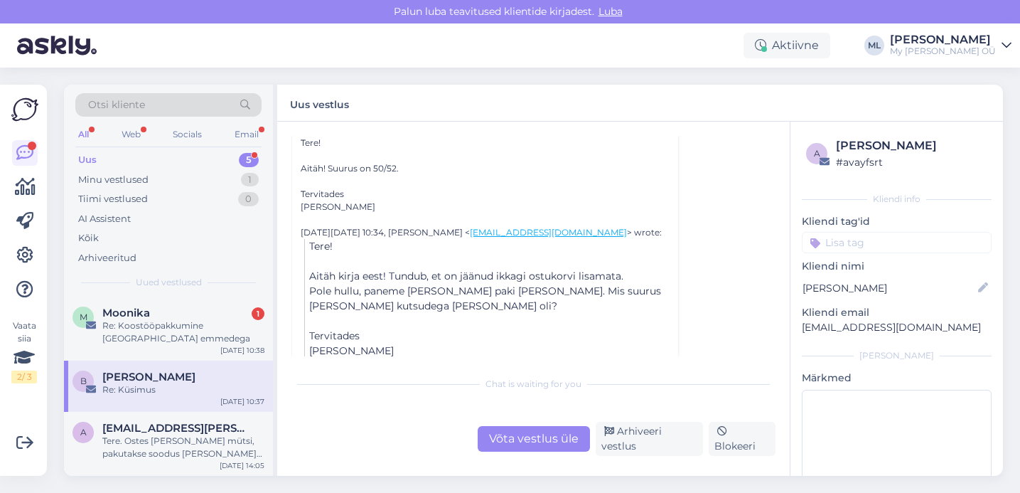
scroll to position [219, 0]
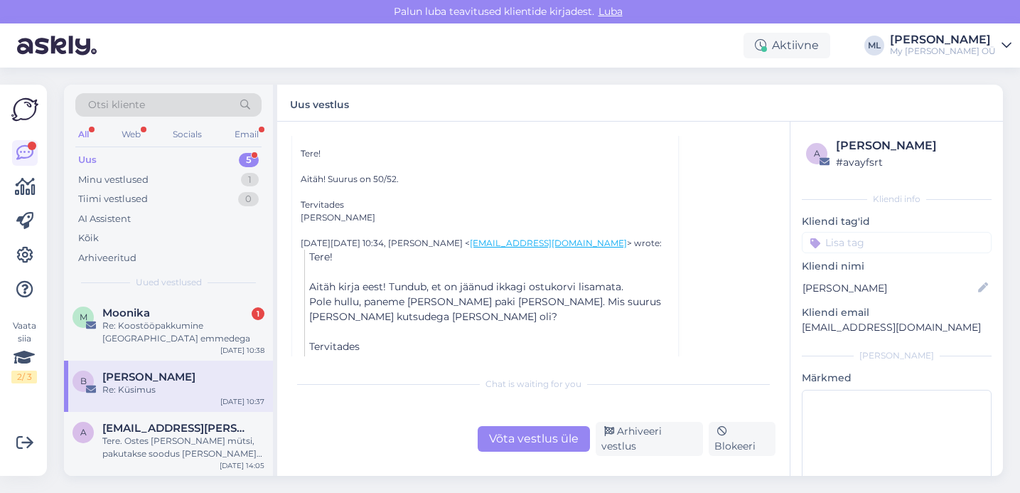
drag, startPoint x: 369, startPoint y: 219, endPoint x: 298, endPoint y: 218, distance: 71.1
click at [298, 218] on div "Tere! Aitäh! Suurus on 50/52. Tervitades Birgit Mihhailov On Mon, 25. Aug 2025 …" at bounding box center [485, 256] width 386 height 244
copy div "[PERSON_NAME]"
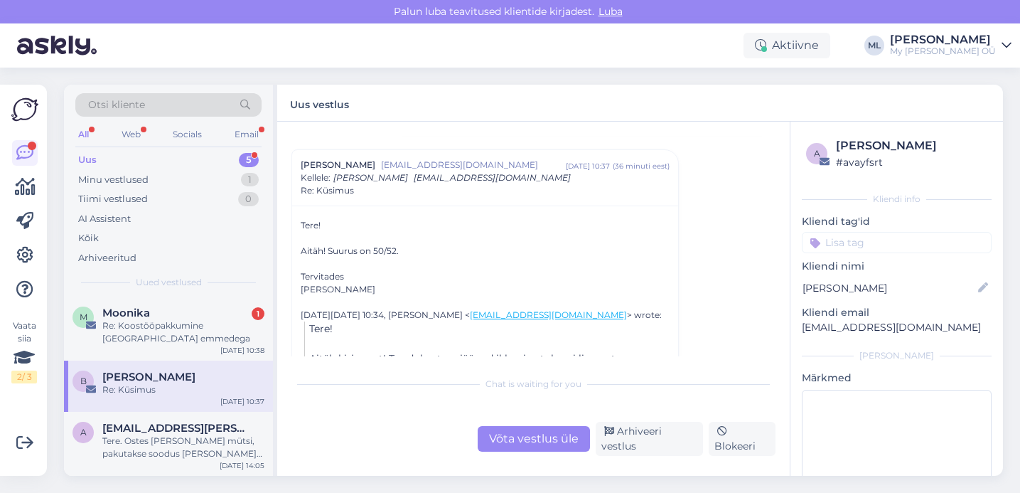
scroll to position [250, 0]
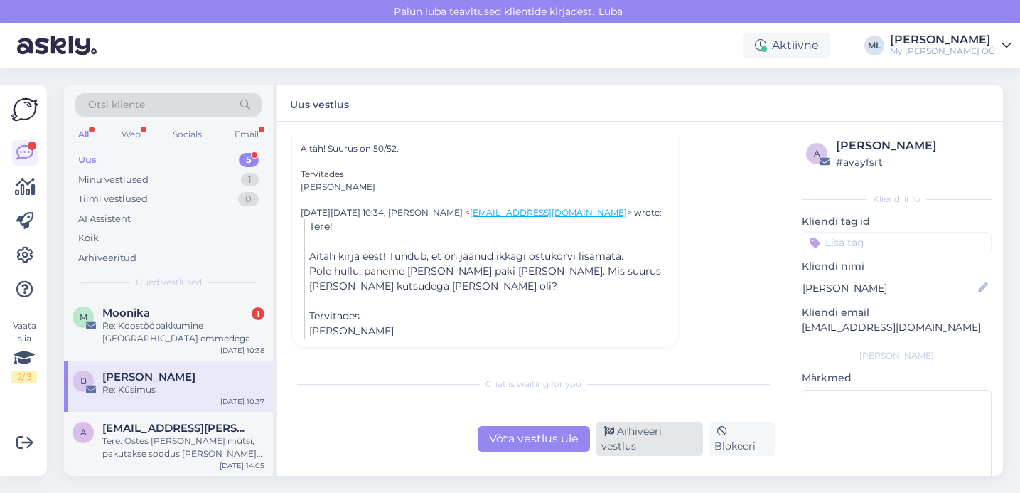
click at [642, 439] on div "Arhiveeri vestlus" at bounding box center [649, 439] width 107 height 34
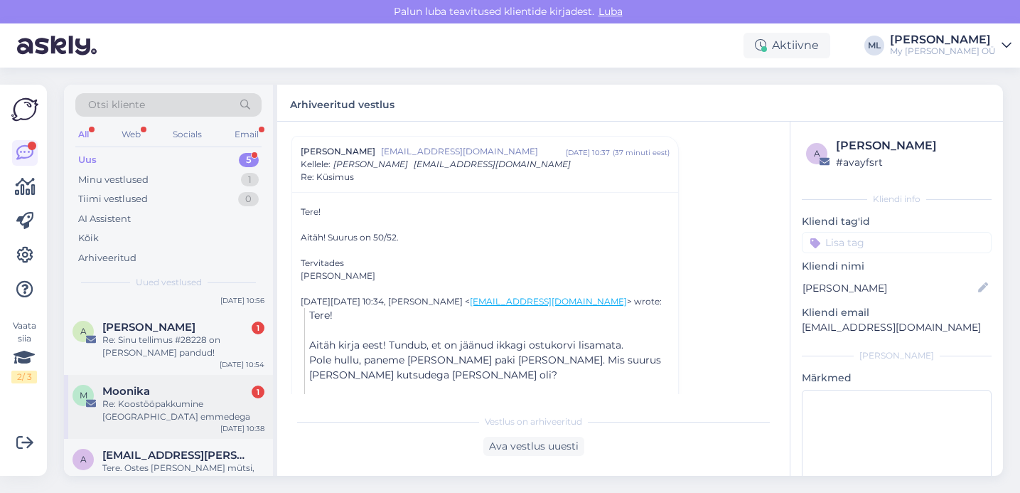
scroll to position [141, 0]
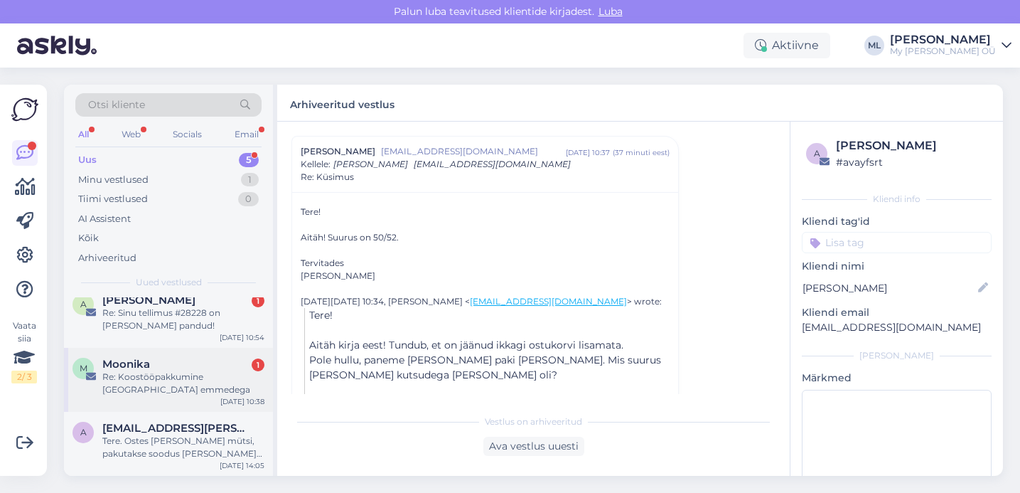
click at [148, 395] on div "Re: Koostööpakkumine [GEOGRAPHIC_DATA] emmedega" at bounding box center [183, 383] width 162 height 26
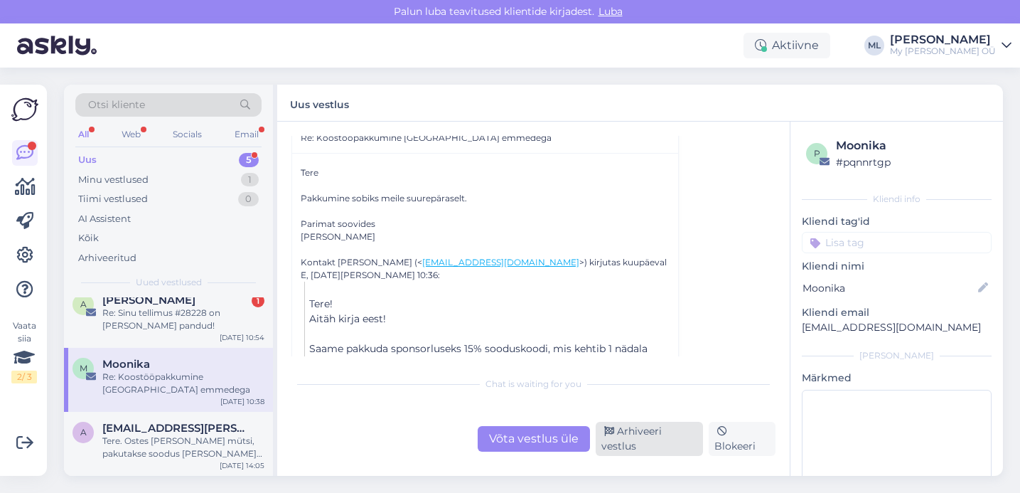
click at [667, 434] on div "Arhiveeri vestlus" at bounding box center [649, 439] width 107 height 34
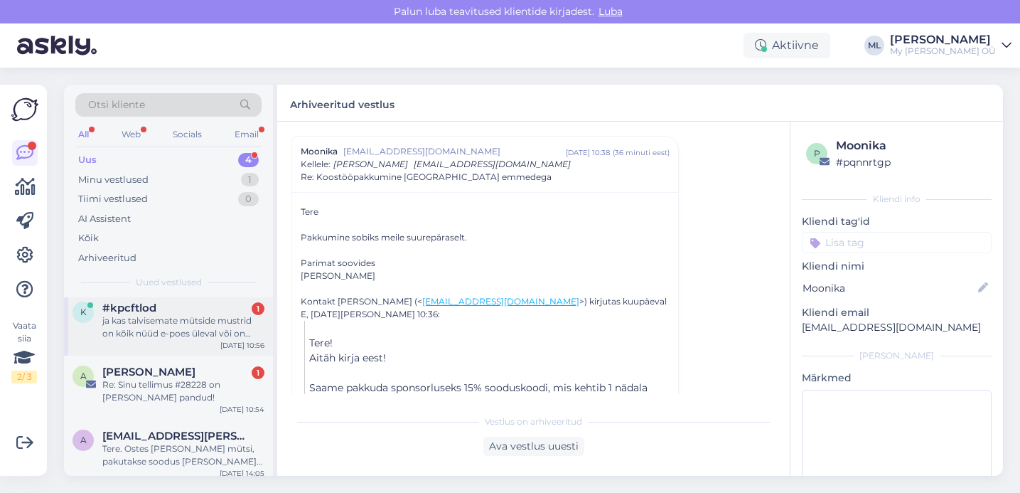
scroll to position [77, 0]
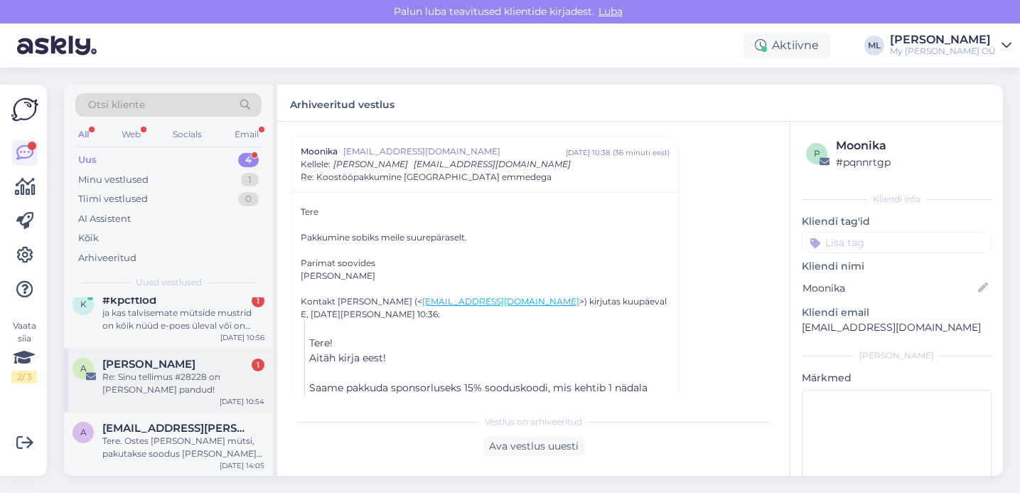
click at [156, 378] on div "Re: Sinu tellimus #28228 on [PERSON_NAME] pandud!" at bounding box center [183, 383] width 162 height 26
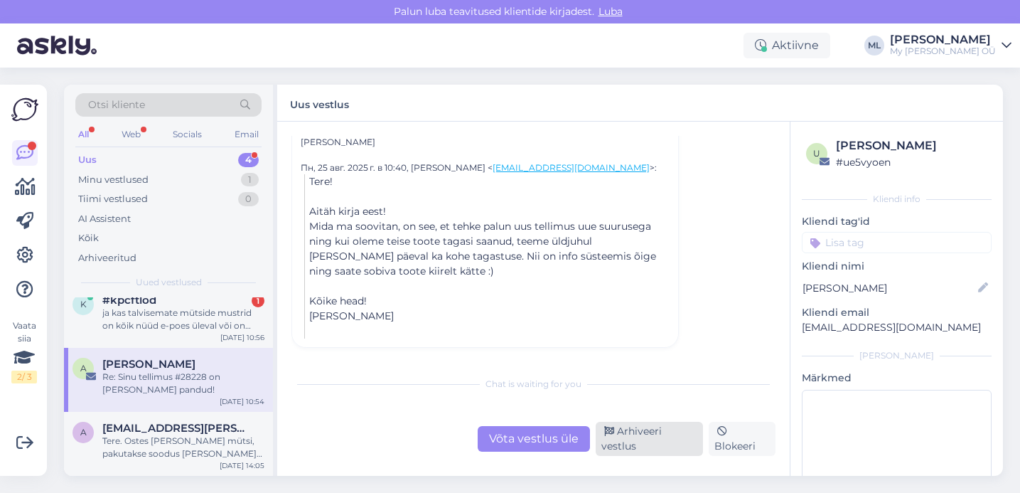
click at [634, 433] on div "Arhiveeri vestlus" at bounding box center [649, 439] width 107 height 34
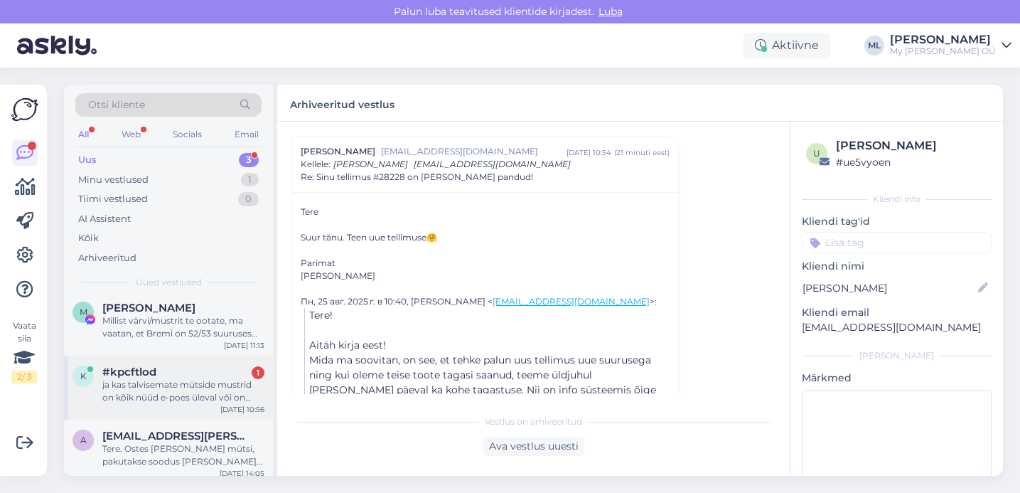
scroll to position [14, 0]
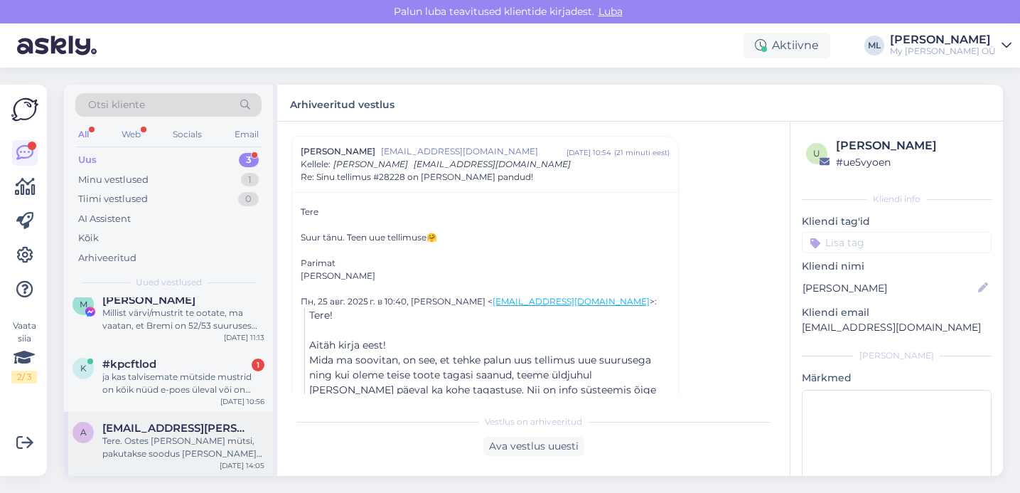
click at [198, 430] on span "[EMAIL_ADDRESS][PERSON_NAME][DOMAIN_NAME]" at bounding box center [176, 428] width 148 height 13
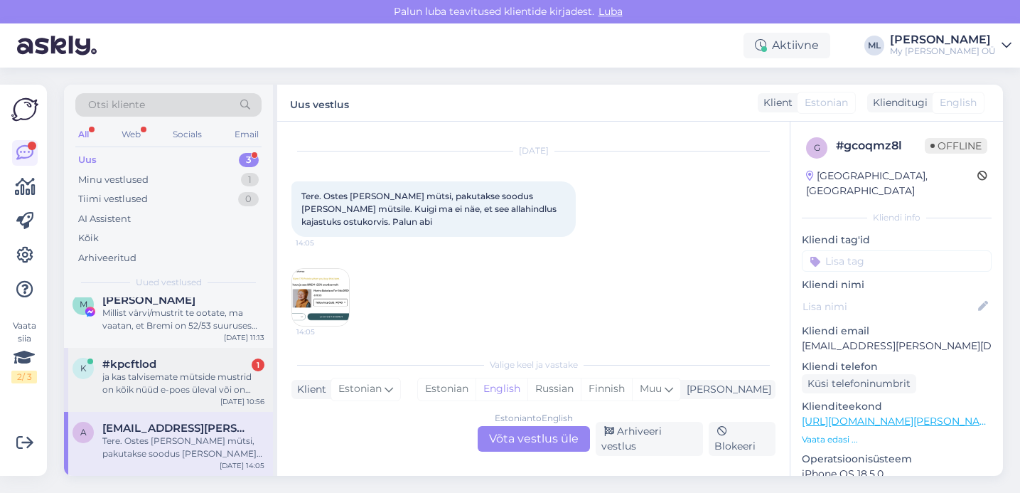
click at [148, 370] on div "ja kas talvisemate mütside mustrid on kõik nüüd e-poes üleval või on midagi vee…" at bounding box center [183, 383] width 162 height 26
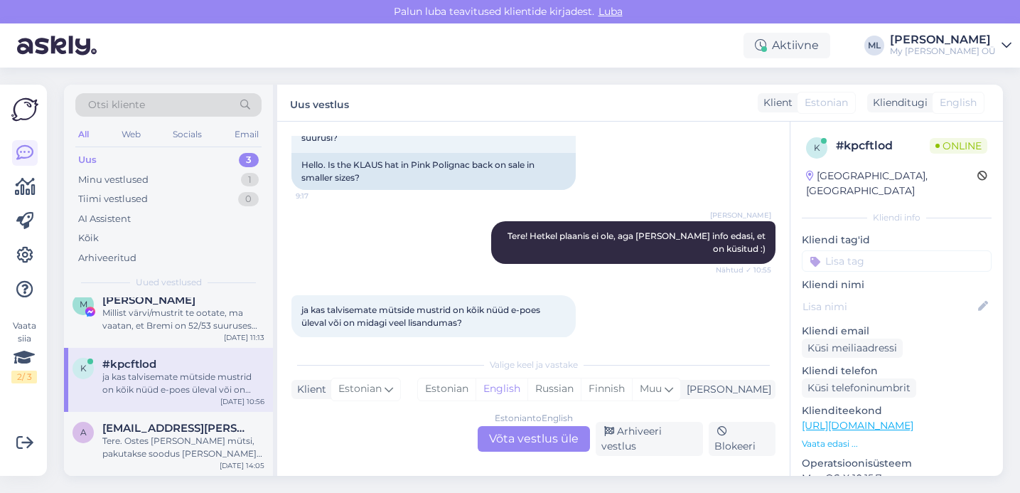
scroll to position [117, 0]
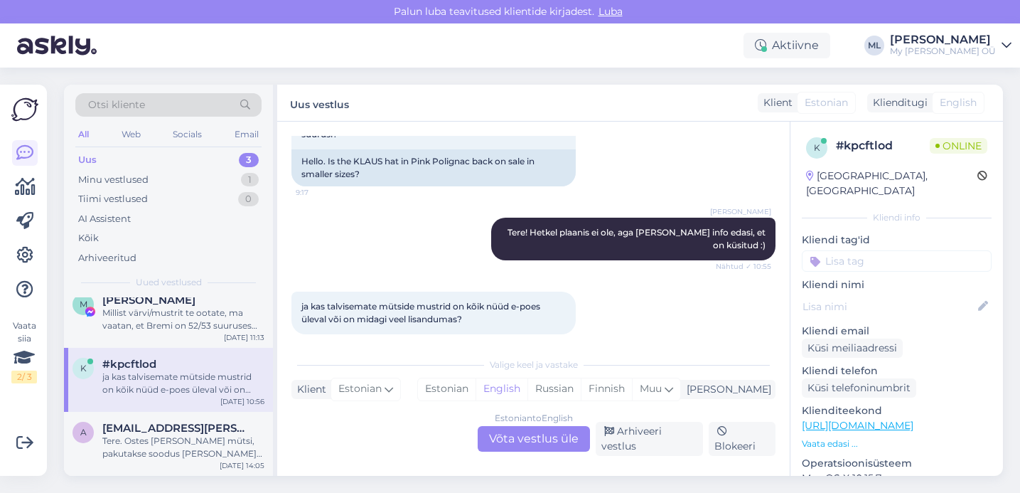
click at [536, 448] on div "Estonian to English Võta vestlus üle" at bounding box center [534, 439] width 112 height 26
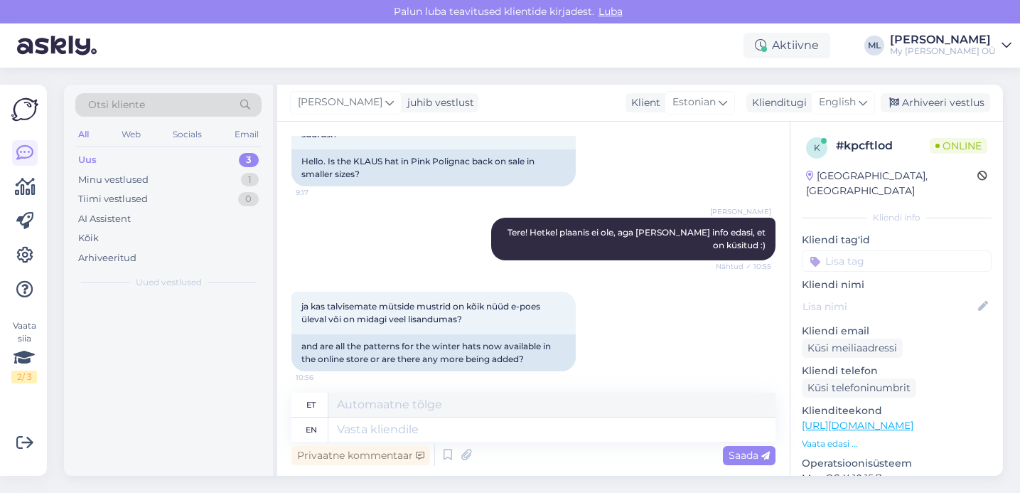
scroll to position [0, 0]
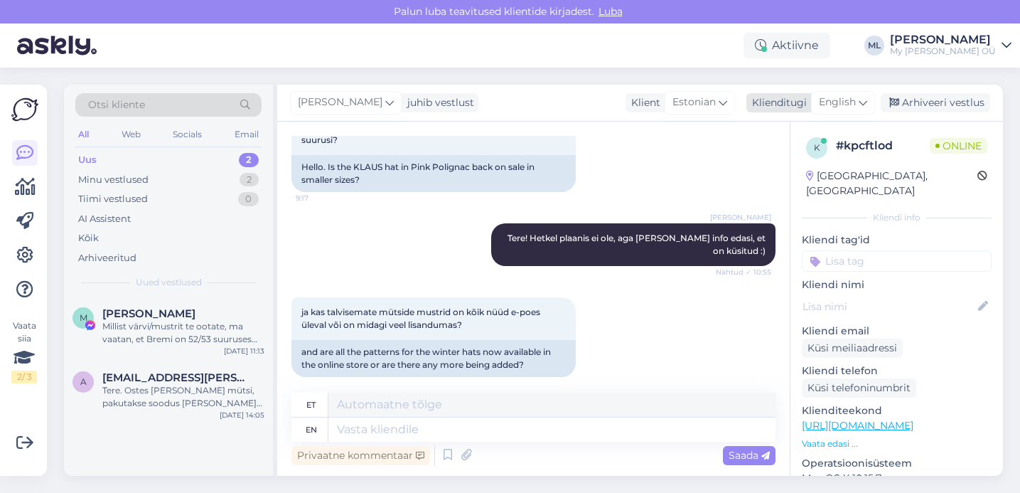
click at [835, 97] on span "English" at bounding box center [837, 103] width 37 height 16
type input "est"
click at [766, 164] on link "Estonian" at bounding box center [811, 165] width 156 height 23
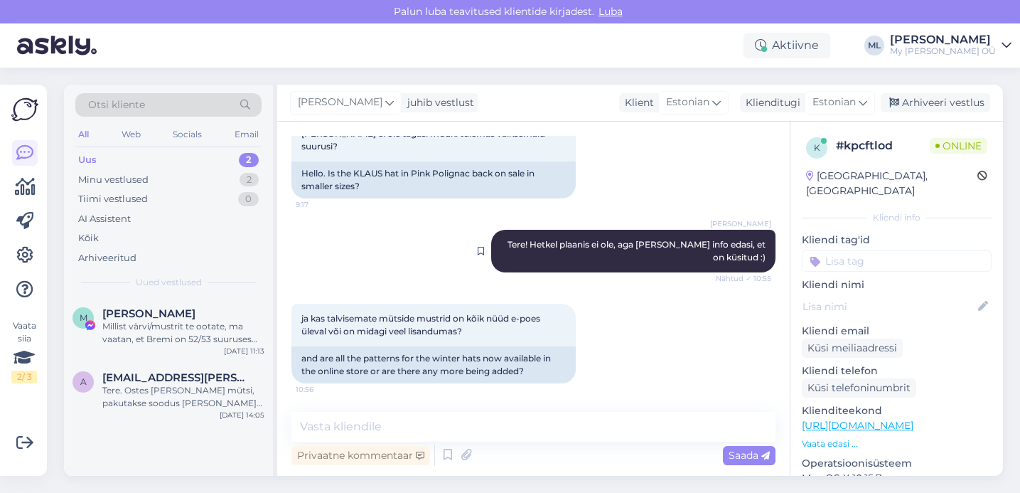
scroll to position [92, 0]
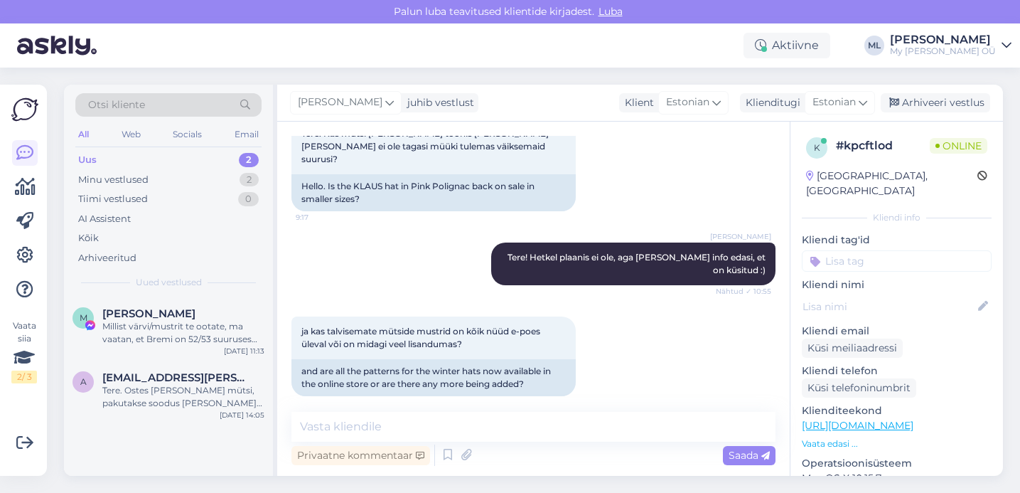
click at [464, 405] on div "Vestlus algas Aug 25 2025 Tere. Kas mütsi KLAUS toonis Roosa Polignac ei ole ta…" at bounding box center [533, 299] width 513 height 354
click at [473, 427] on textarea at bounding box center [533, 427] width 484 height 30
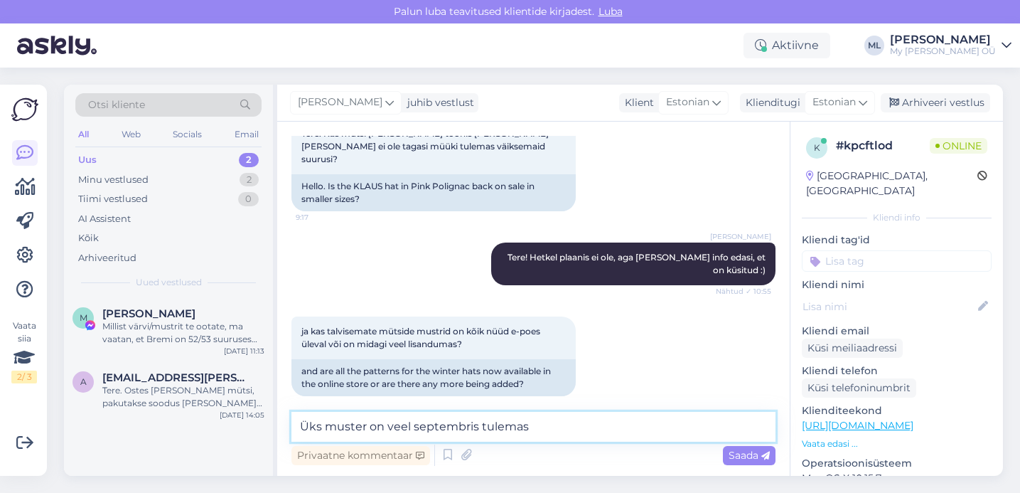
drag, startPoint x: 546, startPoint y: 422, endPoint x: 565, endPoint y: 426, distance: 19.5
click at [546, 422] on textarea "Üks muster on veel septembris tulemas" at bounding box center [533, 427] width 484 height 30
click at [567, 424] on textarea "Üks muster on veel septembris tulemas" at bounding box center [533, 427] width 484 height 30
type textarea "Üks muster on veel septembris tulemas ☺️"
click at [729, 454] on span "Saada" at bounding box center [749, 455] width 41 height 13
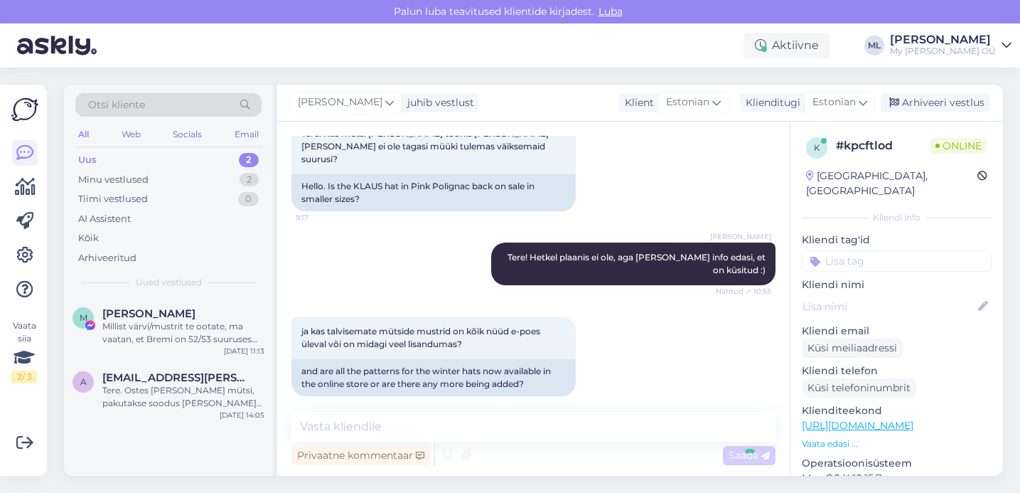
scroll to position [154, 0]
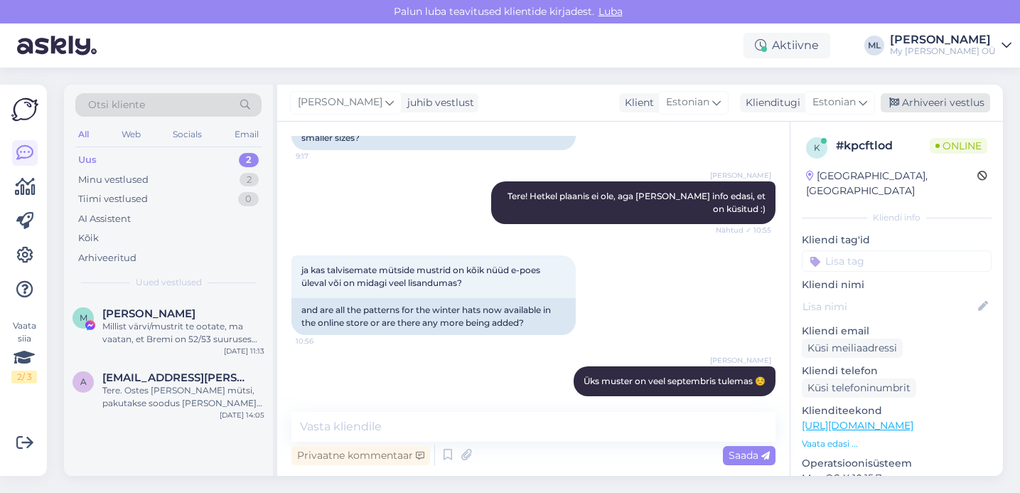
click at [973, 102] on div "Arhiveeri vestlus" at bounding box center [935, 102] width 109 height 19
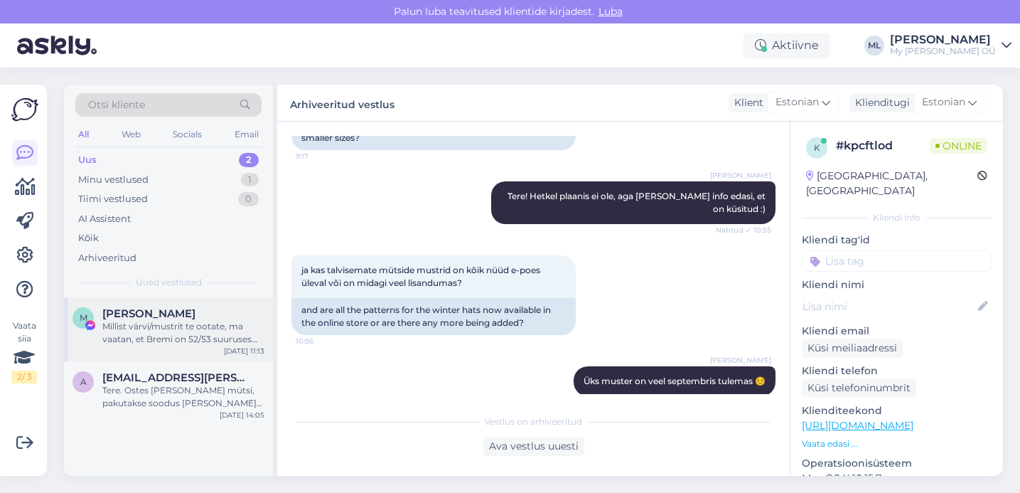
click at [149, 339] on div "Millist värvi/mustrit te ootate, ma vaatan, et Bremi on 52/53 suuruses palju er…" at bounding box center [183, 333] width 162 height 26
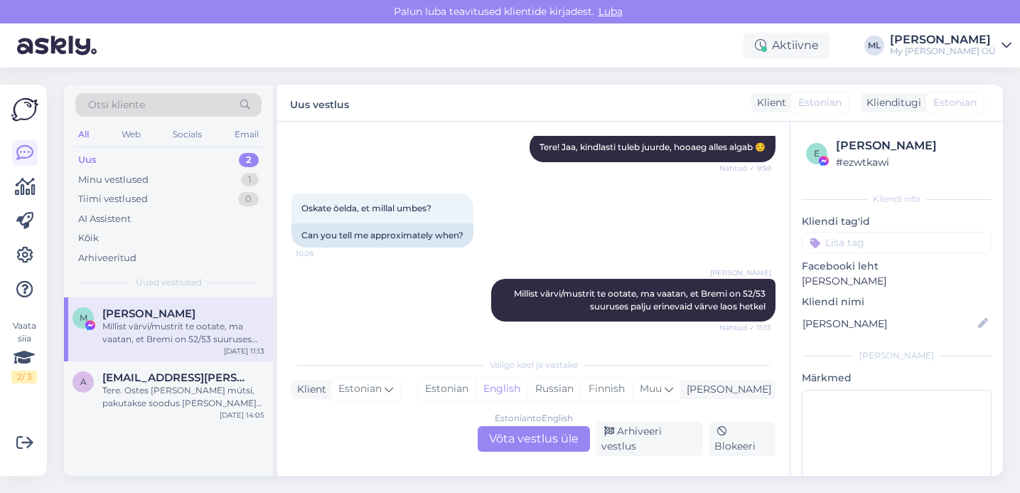
scroll to position [494, 0]
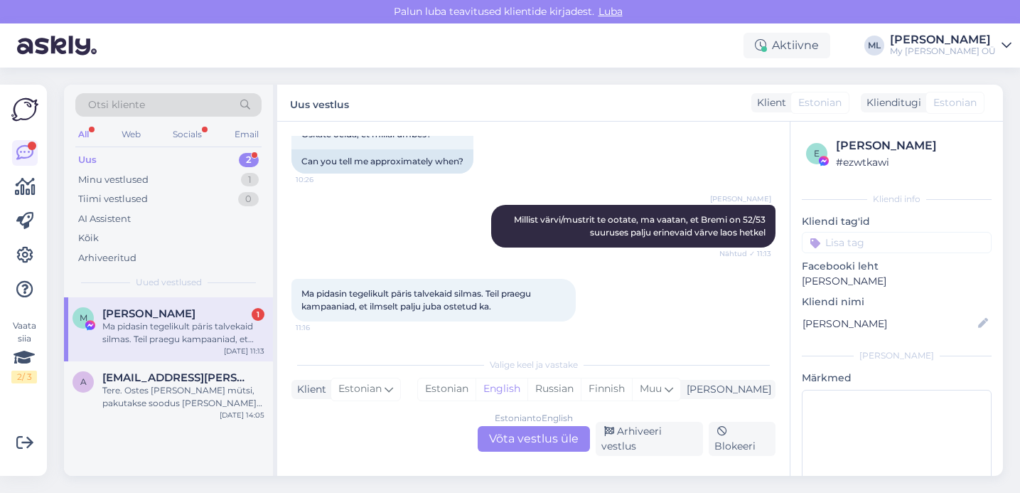
click at [510, 443] on div "Estonian to English Võta vestlus üle" at bounding box center [534, 439] width 112 height 26
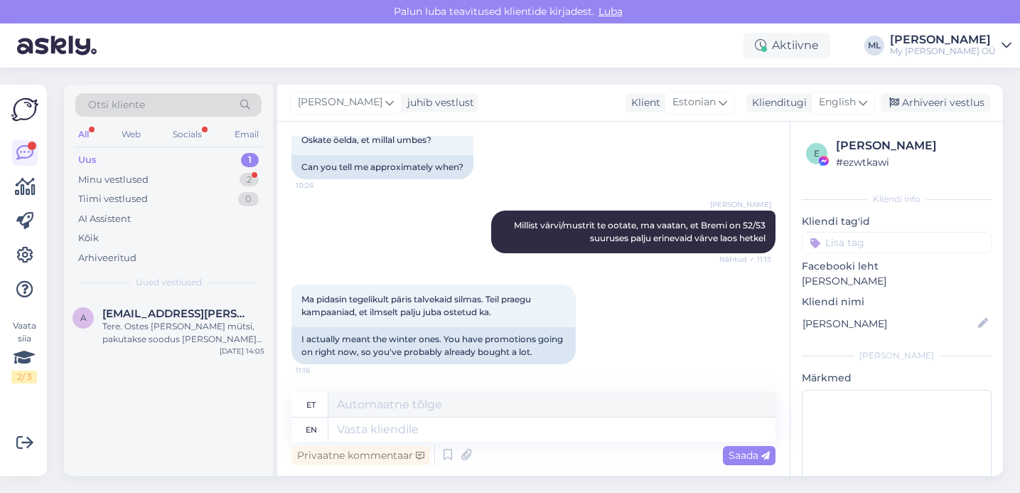
click at [661, 70] on div "Otsi kliente All Web Socials Email Uus 1 Minu vestlused 2 Tiimi vestlused 0 AI …" at bounding box center [537, 280] width 965 height 425
click at [862, 101] on icon at bounding box center [863, 103] width 9 height 16
drag, startPoint x: 805, startPoint y: 166, endPoint x: 783, endPoint y: 184, distance: 28.9
click at [805, 166] on link "Estonian" at bounding box center [811, 165] width 156 height 23
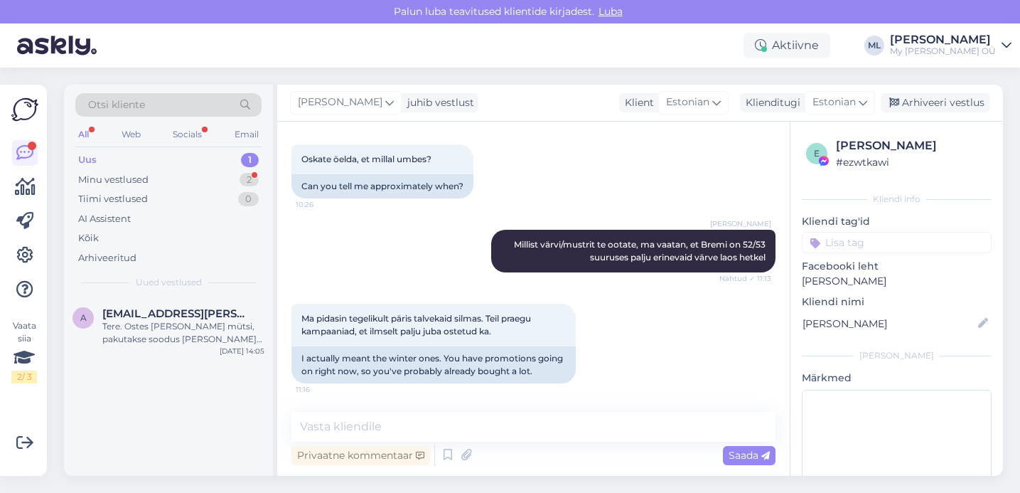
scroll to position [469, 0]
click at [353, 415] on textarea at bounding box center [533, 427] width 484 height 30
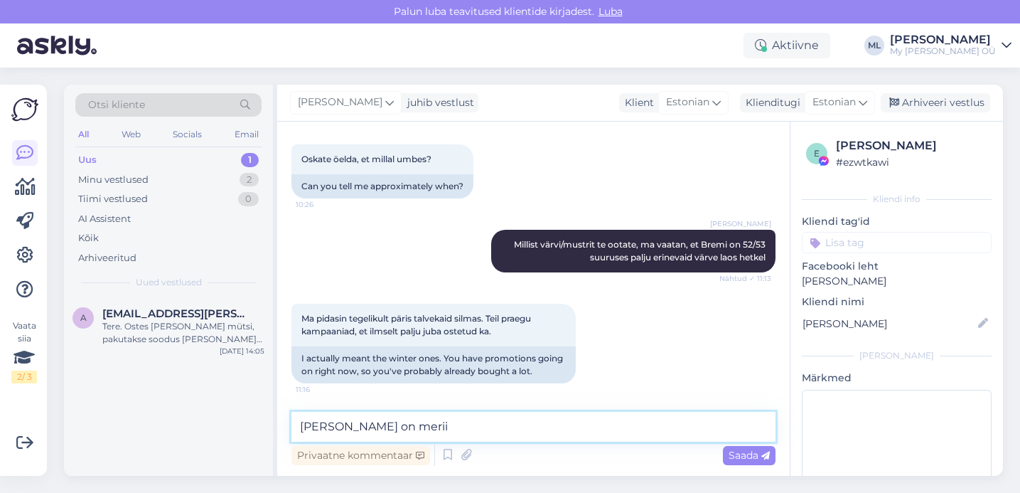
scroll to position [648, 0]
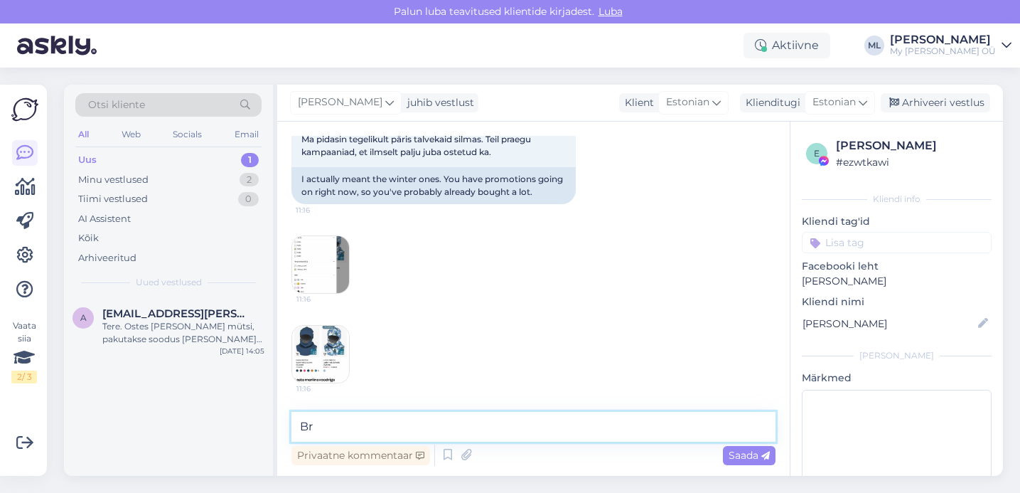
type textarea "B"
click at [304, 349] on img at bounding box center [320, 354] width 57 height 57
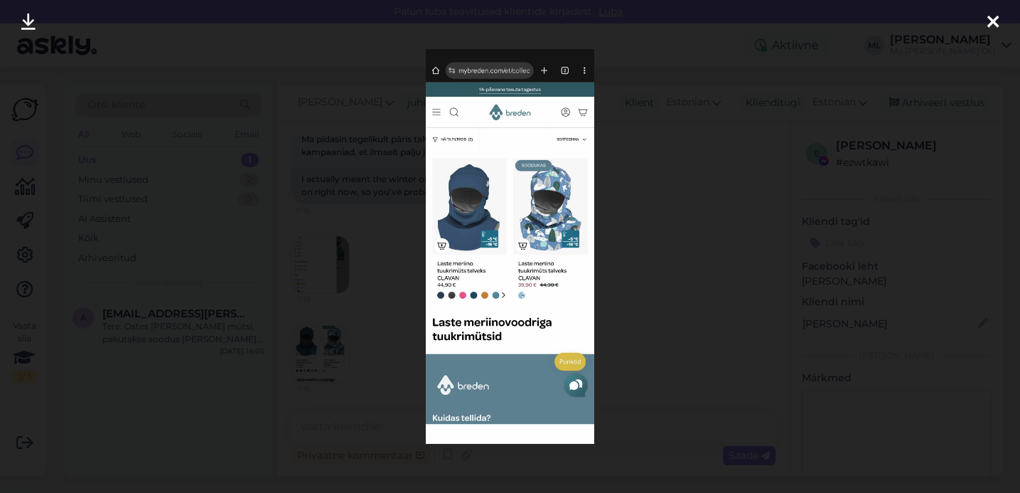
drag, startPoint x: 681, startPoint y: 236, endPoint x: 705, endPoint y: 214, distance: 32.7
click at [681, 236] on div at bounding box center [510, 246] width 1020 height 493
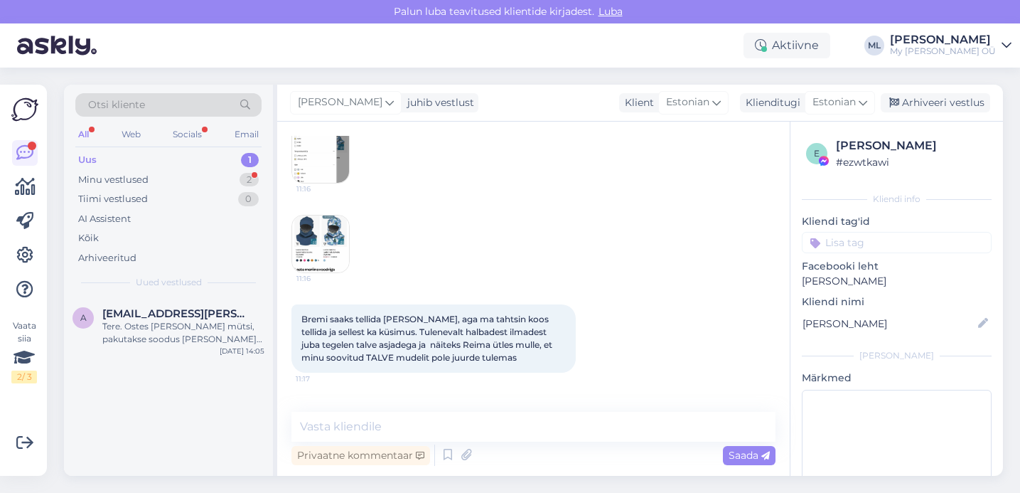
scroll to position [809, 0]
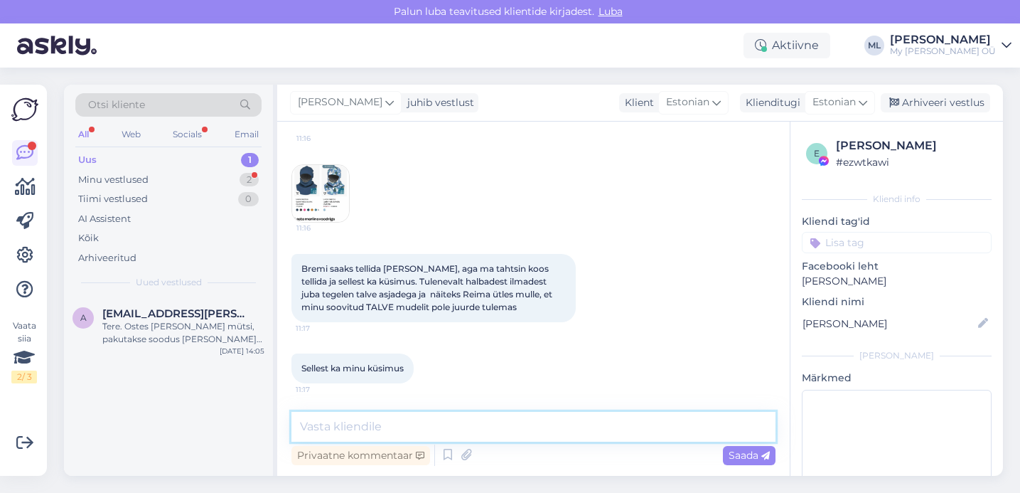
click at [383, 427] on textarea at bounding box center [533, 427] width 484 height 30
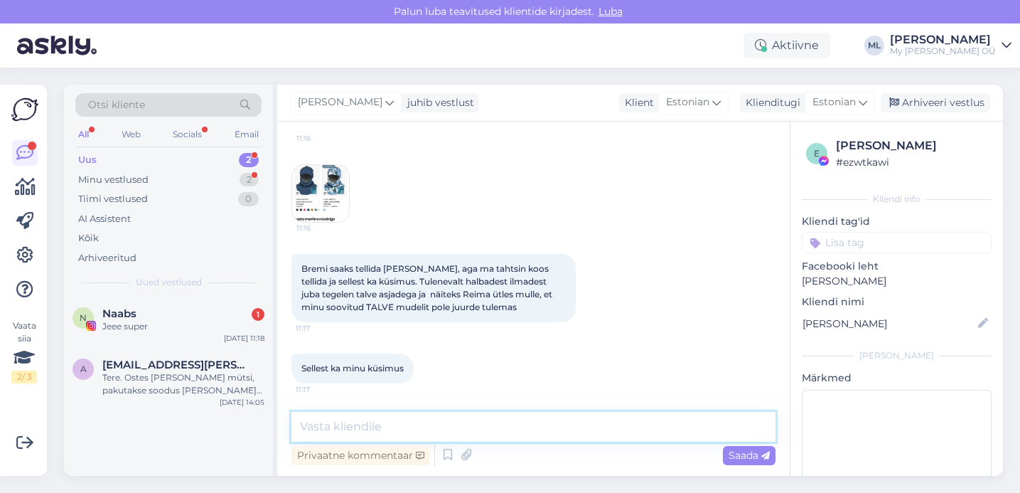
click at [378, 427] on textarea at bounding box center [533, 427] width 484 height 30
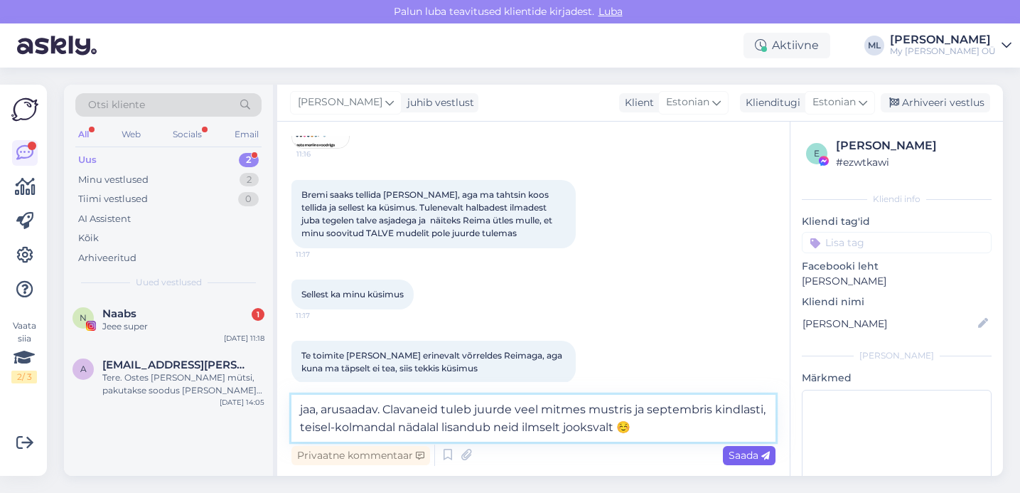
type textarea "jaa, arusaadav. Clavaneid tuleb juurde veel mitmes mustris ja septembris kindla…"
click at [745, 461] on div "Saada" at bounding box center [749, 455] width 53 height 19
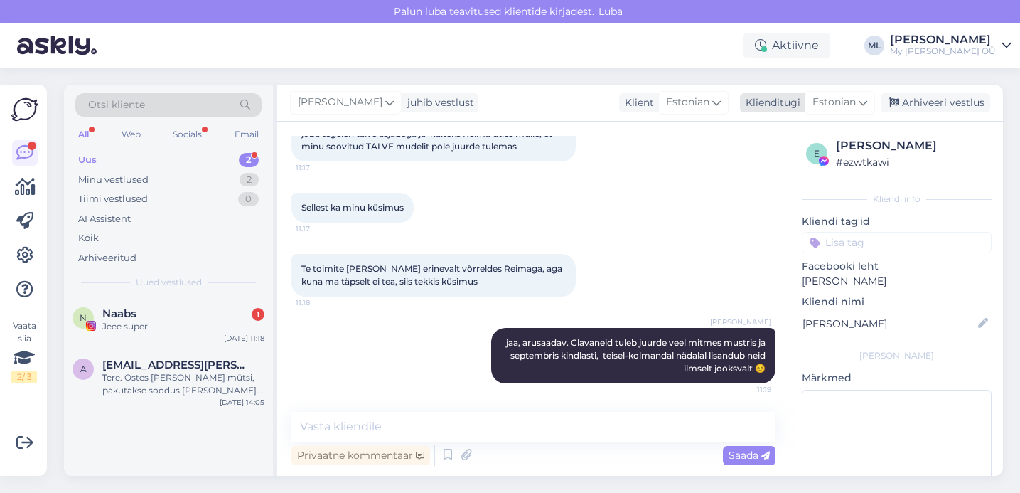
drag, startPoint x: 944, startPoint y: 102, endPoint x: 919, endPoint y: 112, distance: 26.8
click at [944, 102] on div "Arhiveeri vestlus" at bounding box center [935, 102] width 109 height 19
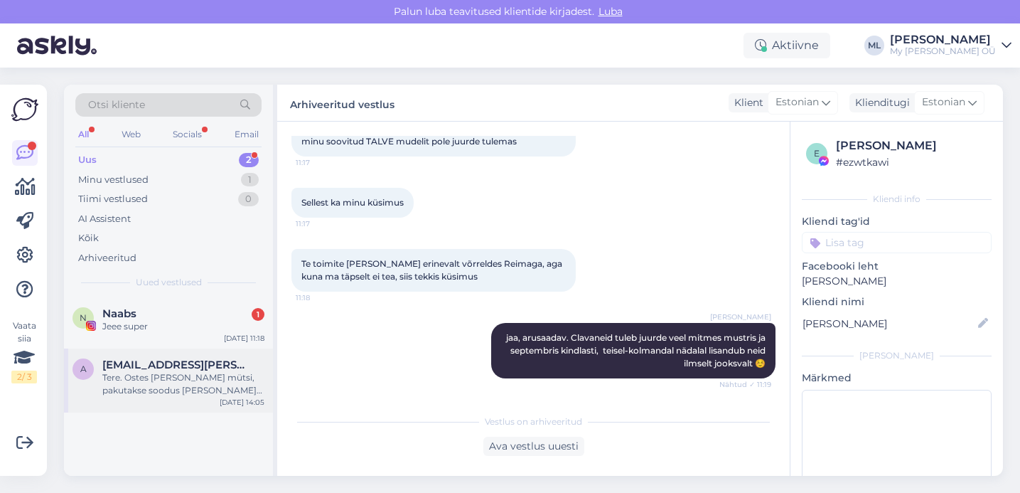
click at [218, 380] on div "Tere. Ostes [PERSON_NAME] mütsi, pakutakse soodus [PERSON_NAME] mütsile. Kuigi …" at bounding box center [183, 384] width 162 height 26
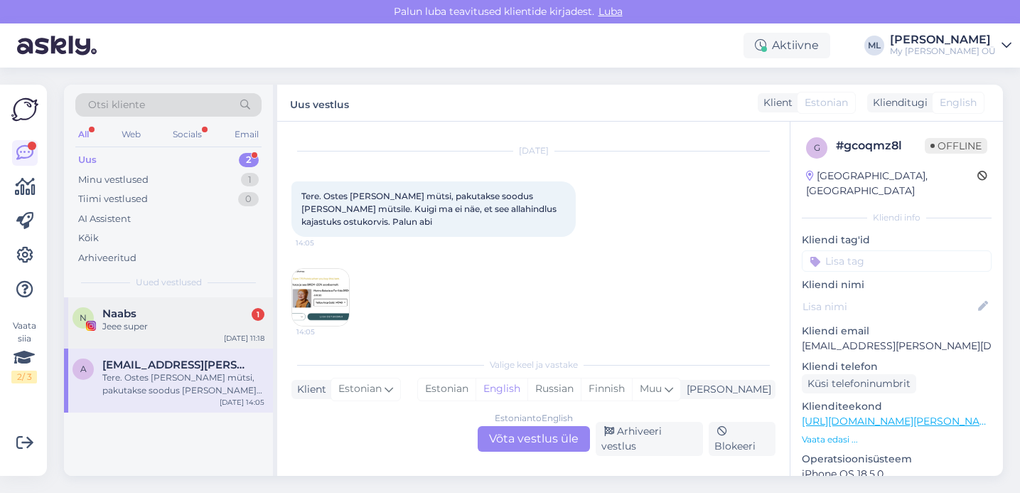
click at [190, 322] on div "Jeee super" at bounding box center [183, 326] width 162 height 13
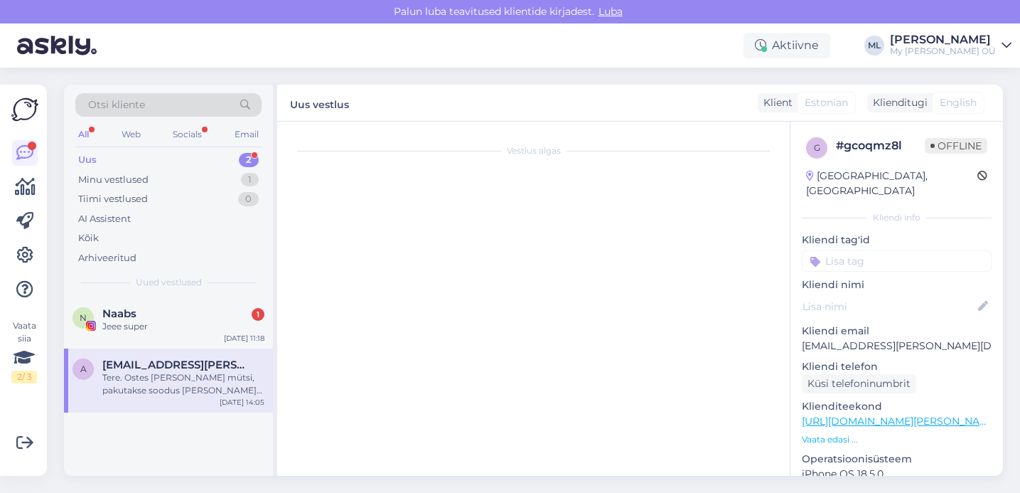
scroll to position [9467, 0]
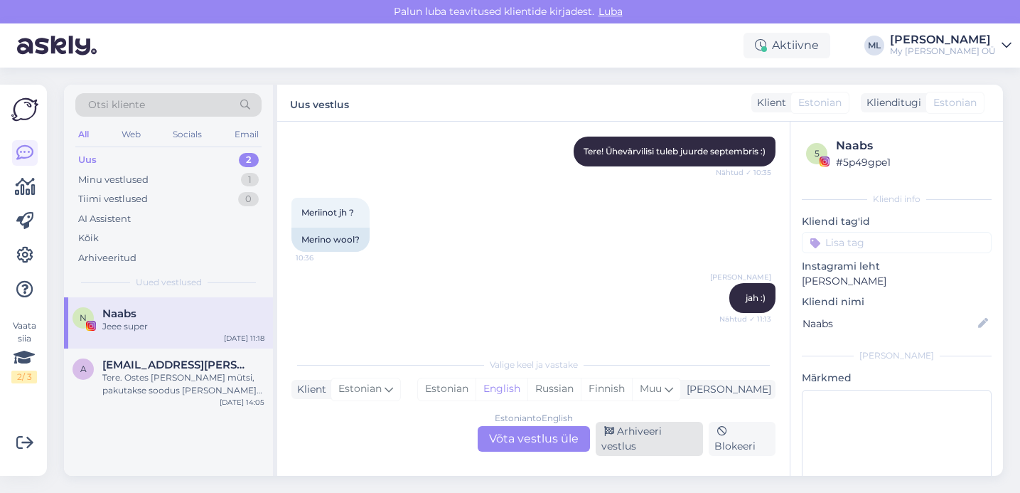
click at [643, 434] on div "Arhiveeri vestlus" at bounding box center [649, 439] width 107 height 34
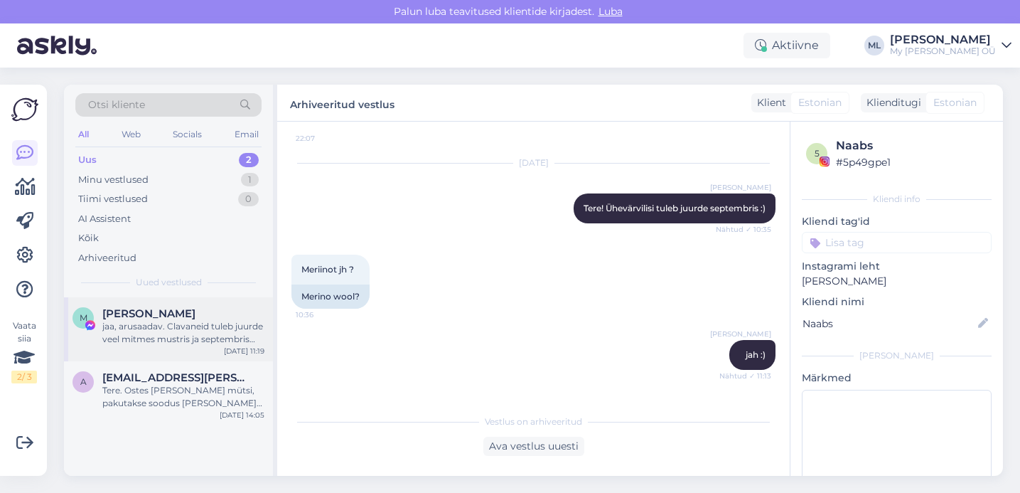
click at [178, 325] on div "jaa, arusaadav. Clavaneid tuleb juurde veel mitmes mustris ja septembris kindla…" at bounding box center [183, 333] width 162 height 26
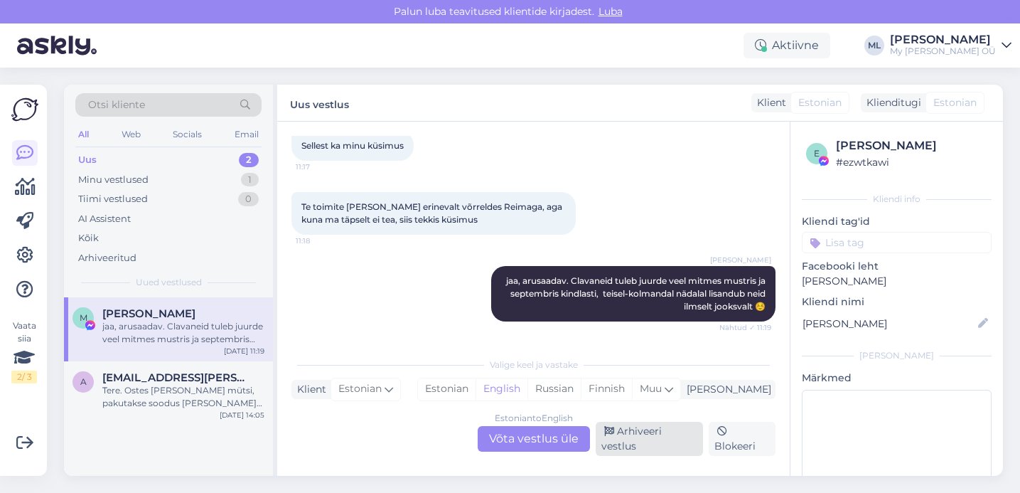
click at [663, 434] on div "Arhiveeri vestlus" at bounding box center [649, 439] width 107 height 34
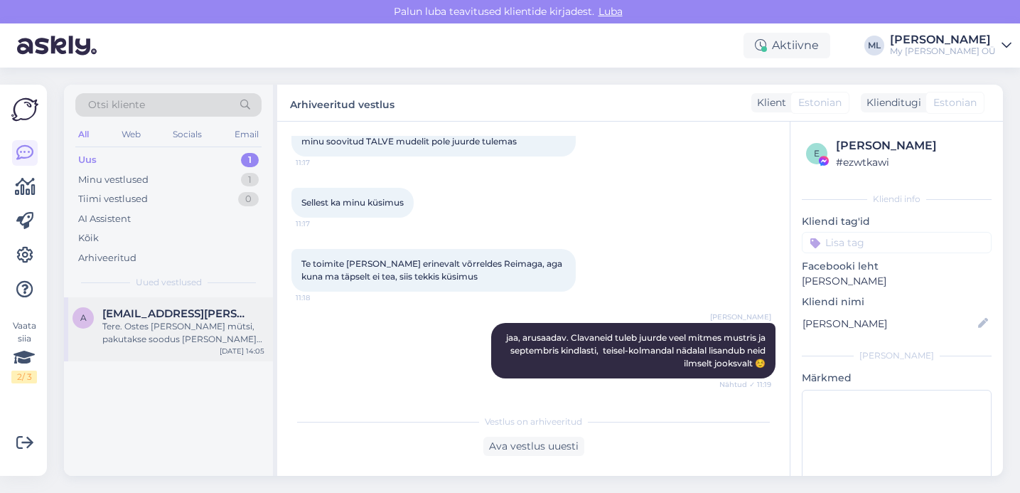
click at [174, 328] on div "Tere. Ostes [PERSON_NAME] mütsi, pakutakse soodus [PERSON_NAME] mütsile. Kuigi …" at bounding box center [183, 333] width 162 height 26
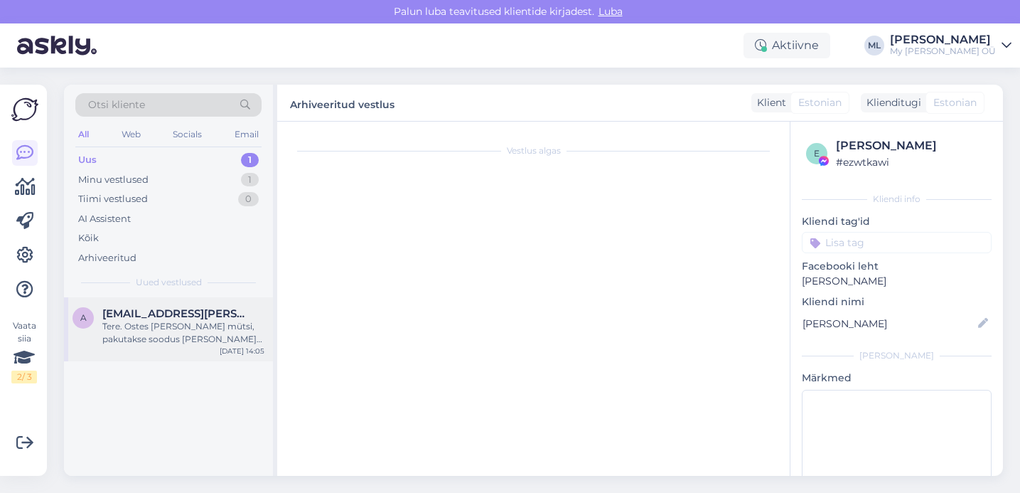
scroll to position [30, 0]
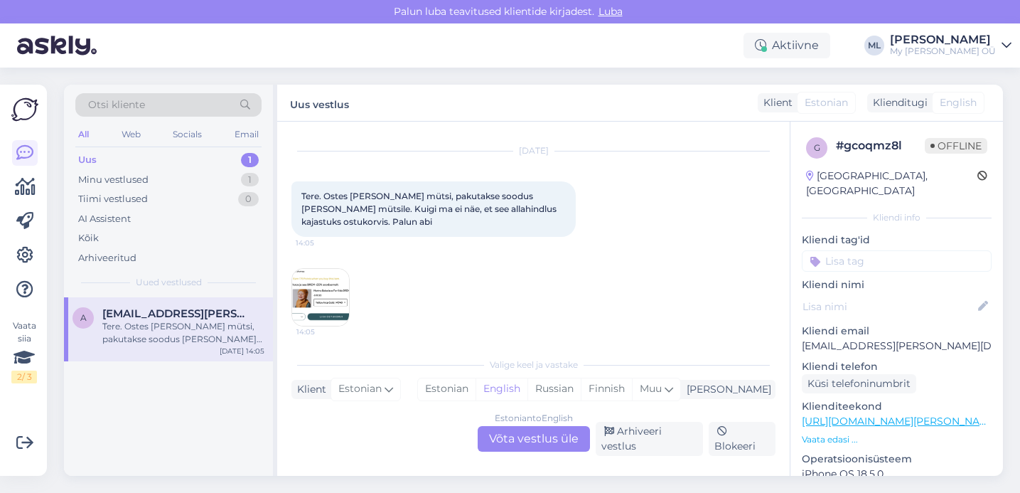
click at [311, 293] on img at bounding box center [320, 297] width 57 height 57
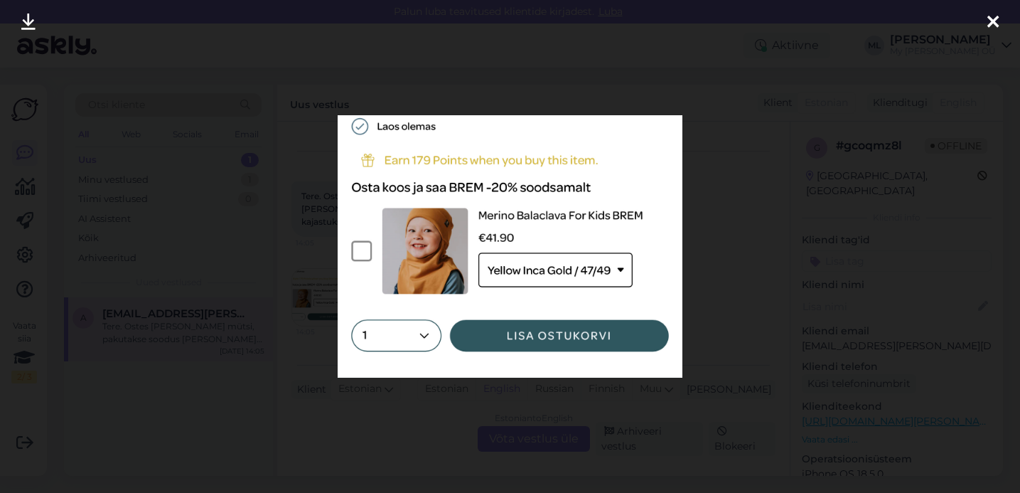
click at [988, 18] on icon at bounding box center [992, 23] width 11 height 18
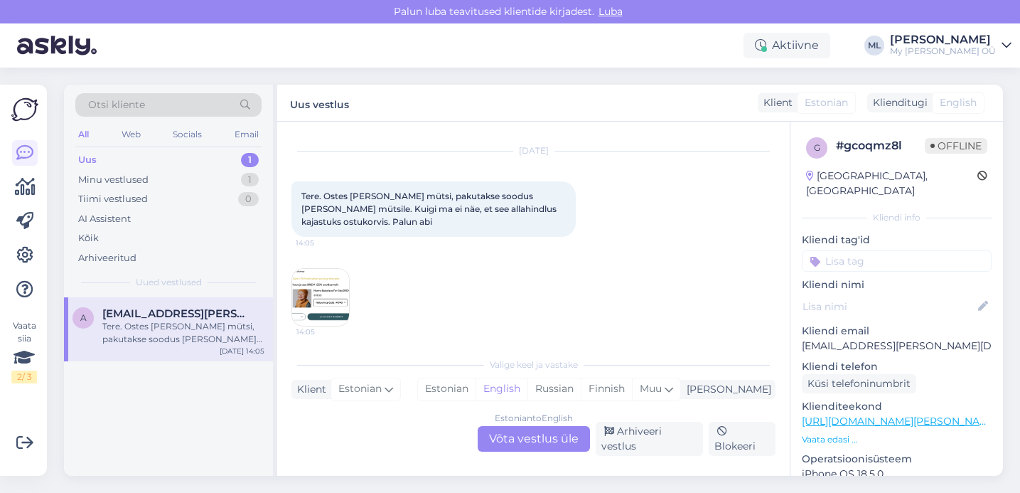
click at [525, 442] on div "Estonian to English Võta vestlus üle" at bounding box center [534, 439] width 112 height 26
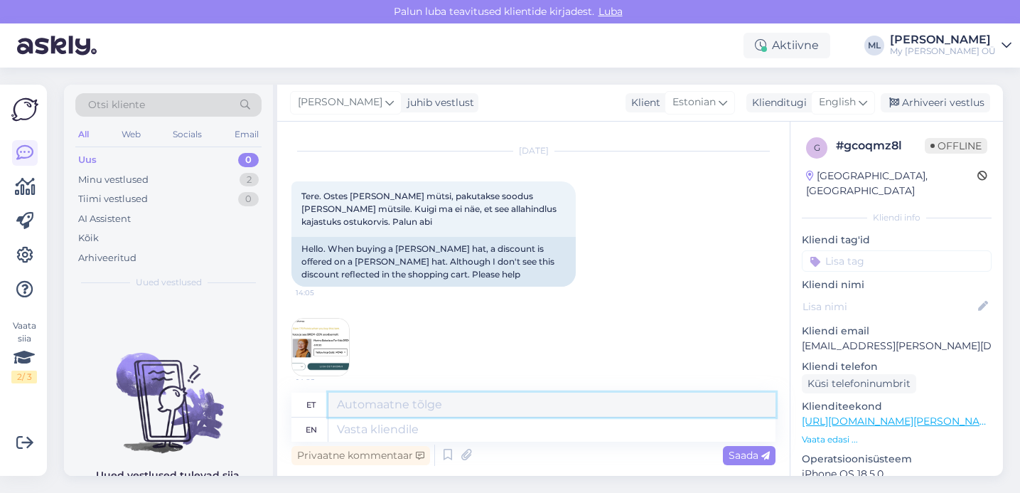
click at [400, 408] on textarea at bounding box center [551, 404] width 447 height 24
click at [860, 97] on icon at bounding box center [863, 103] width 9 height 16
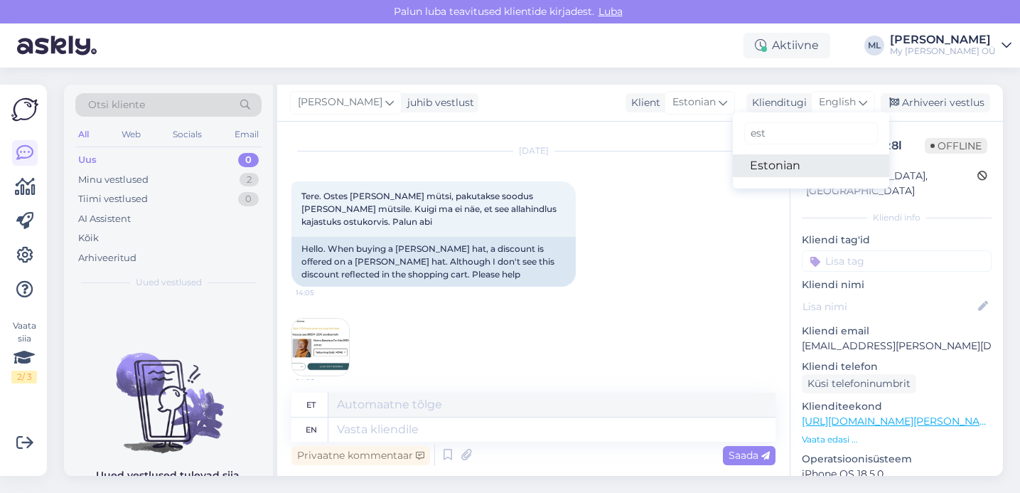
click at [773, 173] on link "Estonian" at bounding box center [811, 165] width 156 height 23
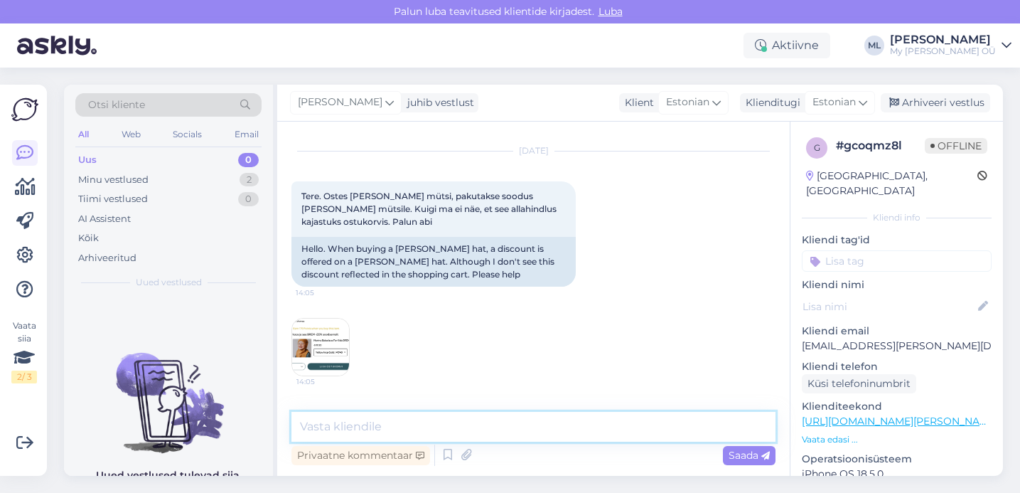
click at [329, 432] on textarea at bounding box center [533, 427] width 484 height 30
type textarea "Tere!"
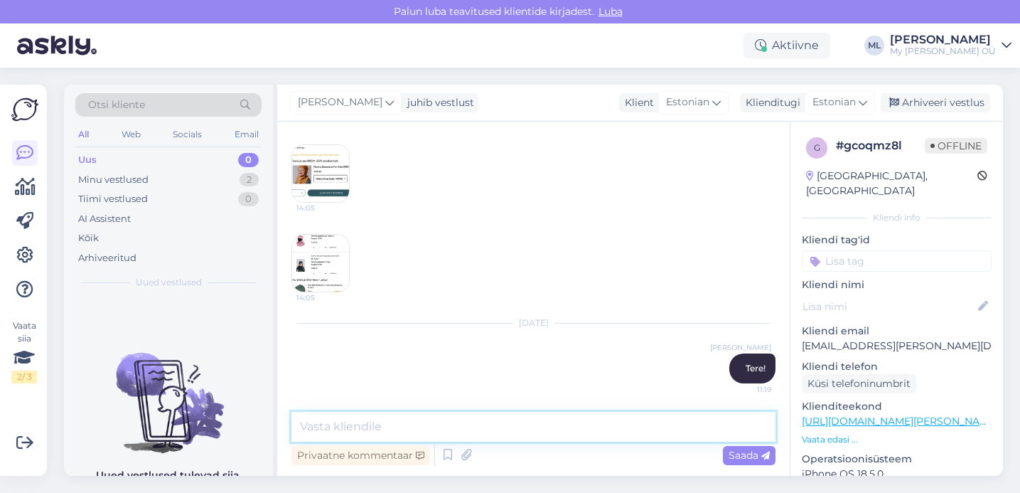
drag, startPoint x: 358, startPoint y: 414, endPoint x: 355, endPoint y: 428, distance: 13.7
click at [357, 414] on textarea at bounding box center [533, 427] width 484 height 30
click at [358, 430] on textarea at bounding box center [533, 427] width 484 height 30
click at [302, 291] on div "14:05" at bounding box center [320, 263] width 58 height 58
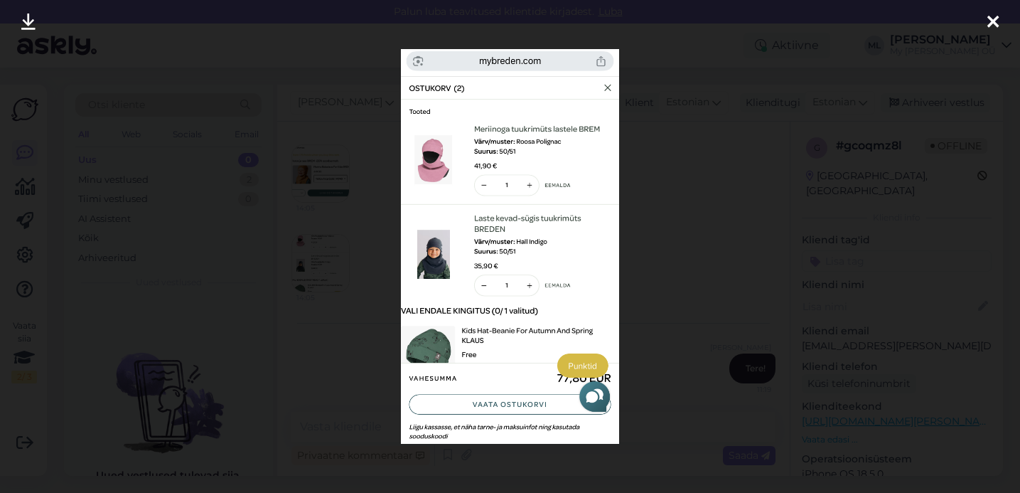
click at [995, 29] on icon at bounding box center [992, 23] width 11 height 18
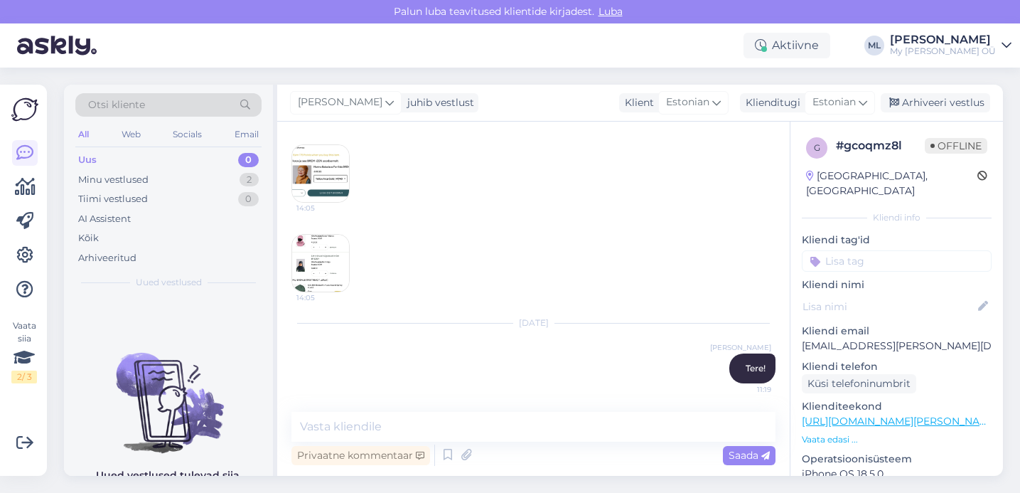
click at [311, 183] on img at bounding box center [320, 173] width 57 height 57
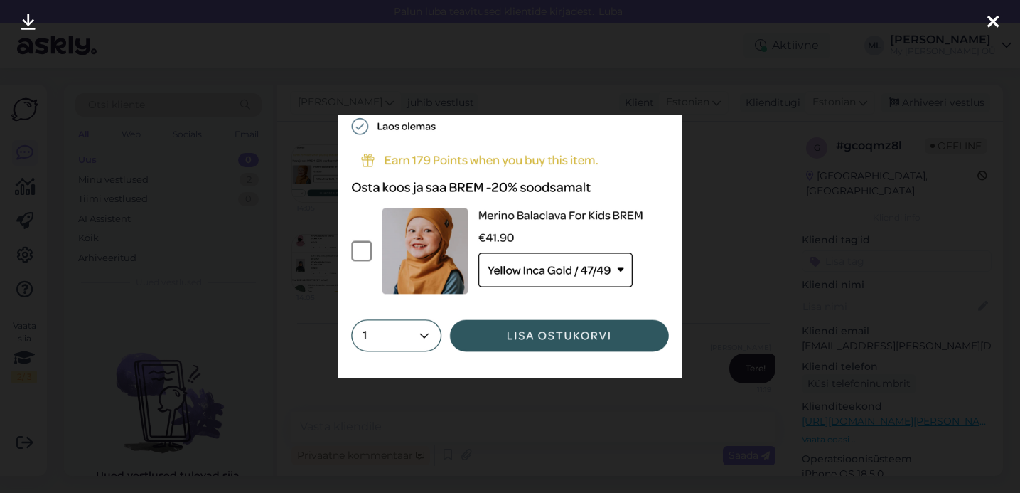
drag, startPoint x: 1003, startPoint y: 21, endPoint x: 936, endPoint y: 45, distance: 71.1
click at [1003, 21] on div at bounding box center [993, 22] width 28 height 45
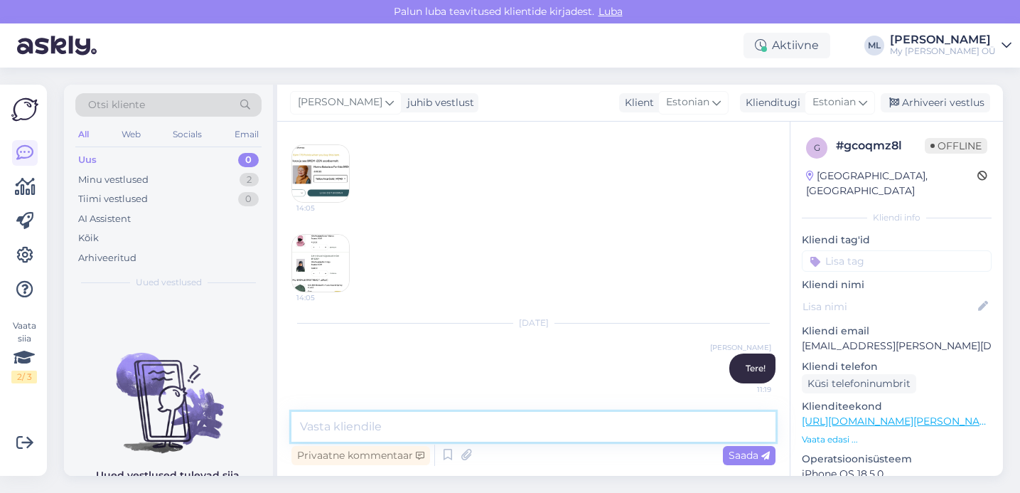
click at [426, 421] on textarea at bounding box center [533, 427] width 484 height 30
type textarea "V"
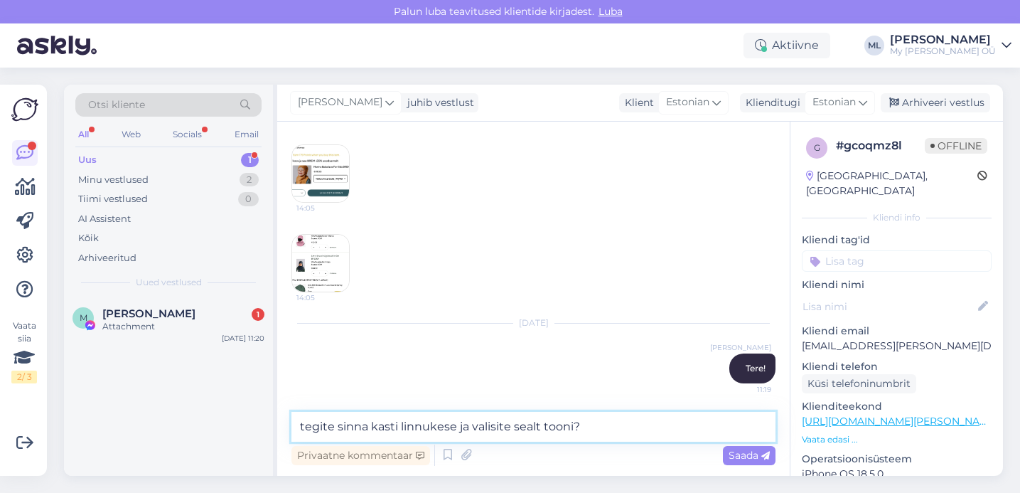
click at [304, 420] on textarea "tegite sinna kasti linnukese ja valisite sealt tooni?" at bounding box center [533, 427] width 484 height 30
click at [298, 419] on textarea "tegite sinna kasti linnukese ja valisite sealt tooni?" at bounding box center [533, 427] width 484 height 30
type textarea "Kas tegite sinna kasti linnukese ja valisite sealt tooni?"
click at [736, 451] on span "Saada" at bounding box center [749, 455] width 41 height 13
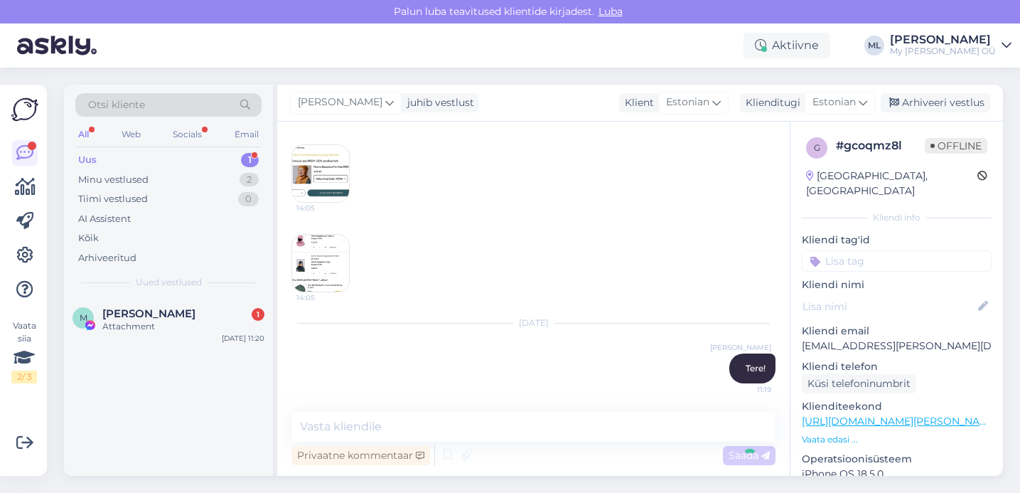
scroll to position [264, 0]
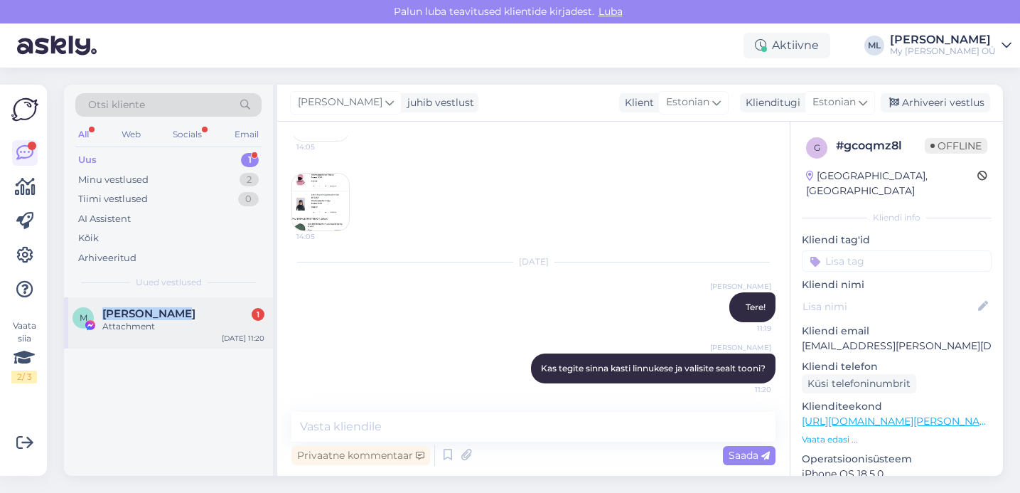
click at [213, 307] on div "Marju Kriisa 1" at bounding box center [183, 313] width 162 height 13
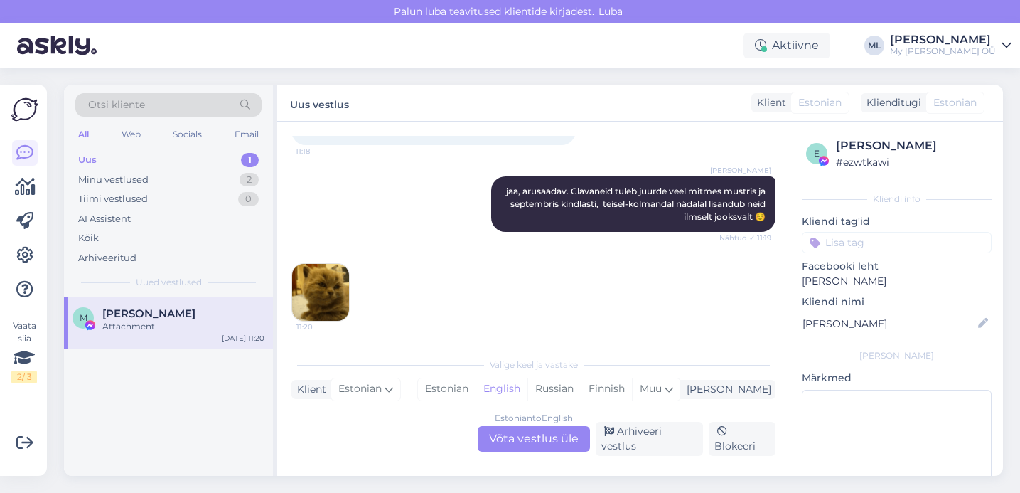
scroll to position [1195, 0]
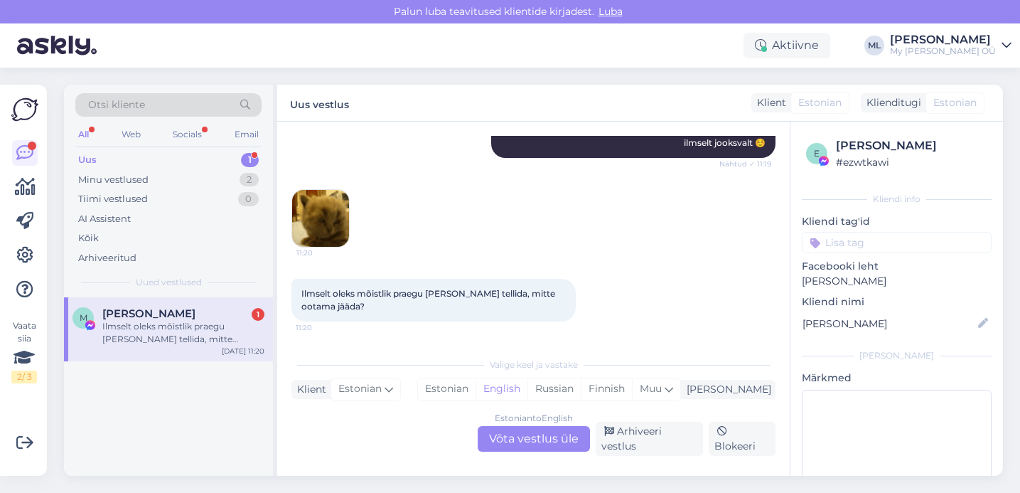
click at [537, 430] on div "Estonian to English Võta vestlus üle" at bounding box center [534, 439] width 112 height 26
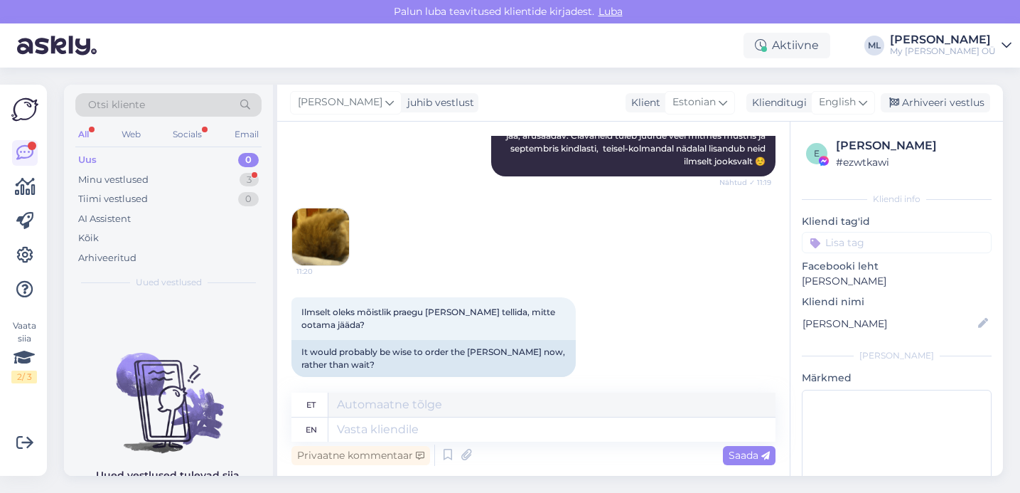
scroll to position [1398, 0]
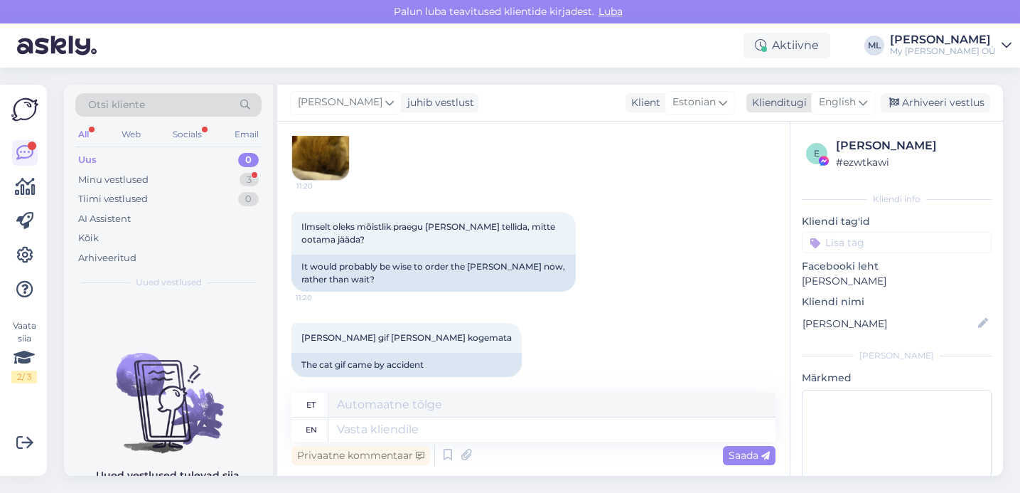
click at [856, 103] on span "English" at bounding box center [837, 103] width 37 height 16
click at [781, 163] on link "Estonian" at bounding box center [811, 165] width 156 height 23
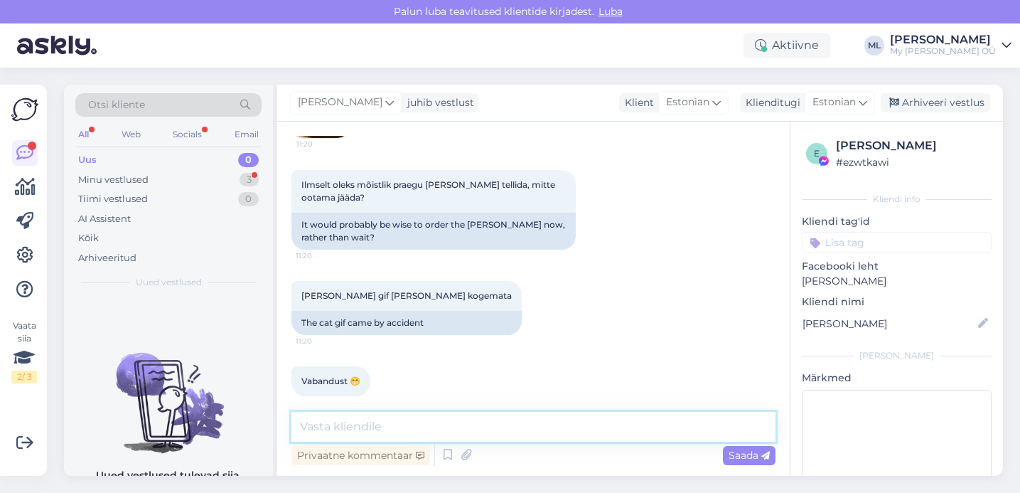
click at [392, 419] on textarea at bounding box center [533, 427] width 484 height 30
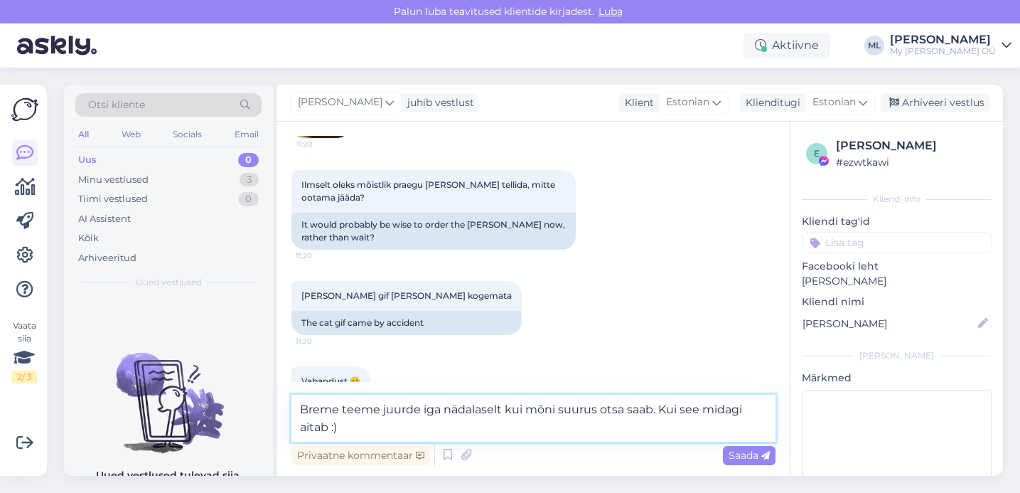
click at [404, 427] on textarea "Breme teeme juurde iga nädalaselt kui mõni suurus otsa saab. Kui see midagi ait…" at bounding box center [533, 418] width 484 height 47
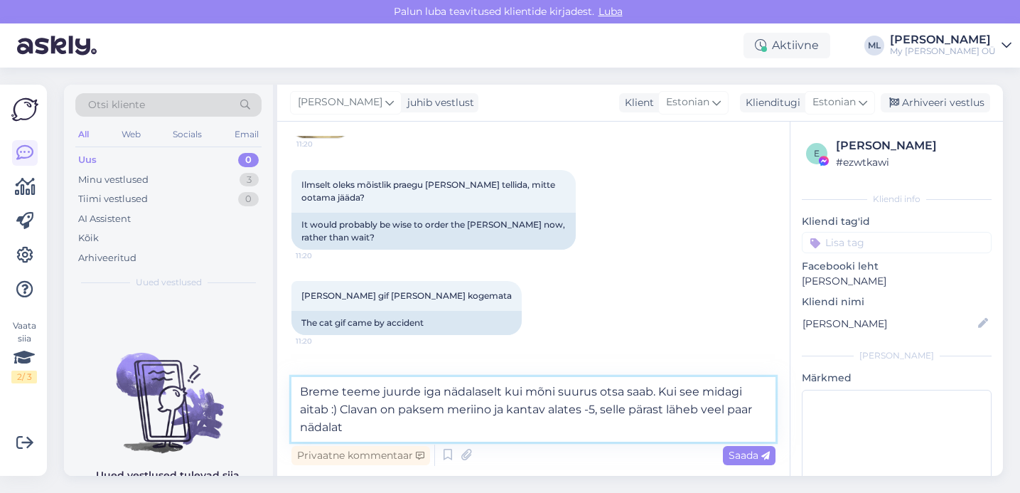
type textarea "Breme teeme juurde iga nädalaselt kui mõni suurus otsa saab. Kui see midagi ait…"
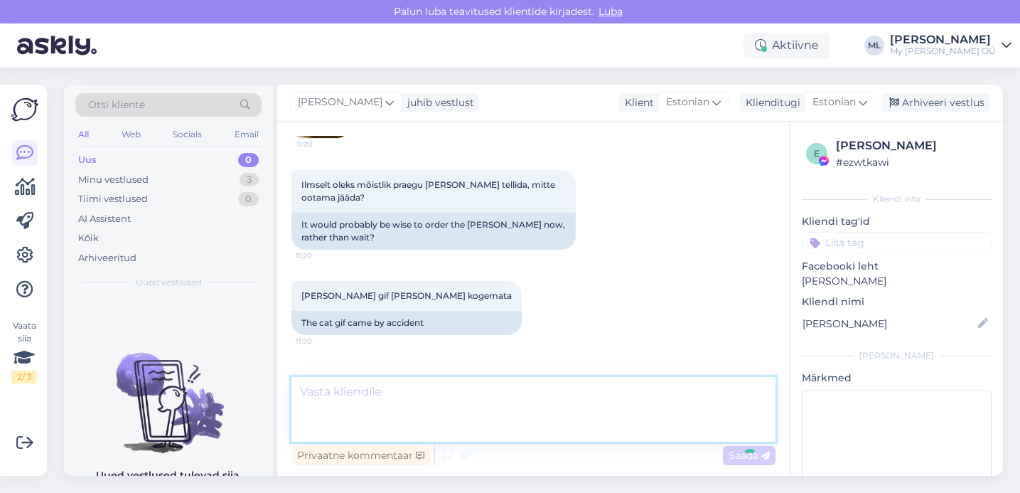
scroll to position [1527, 0]
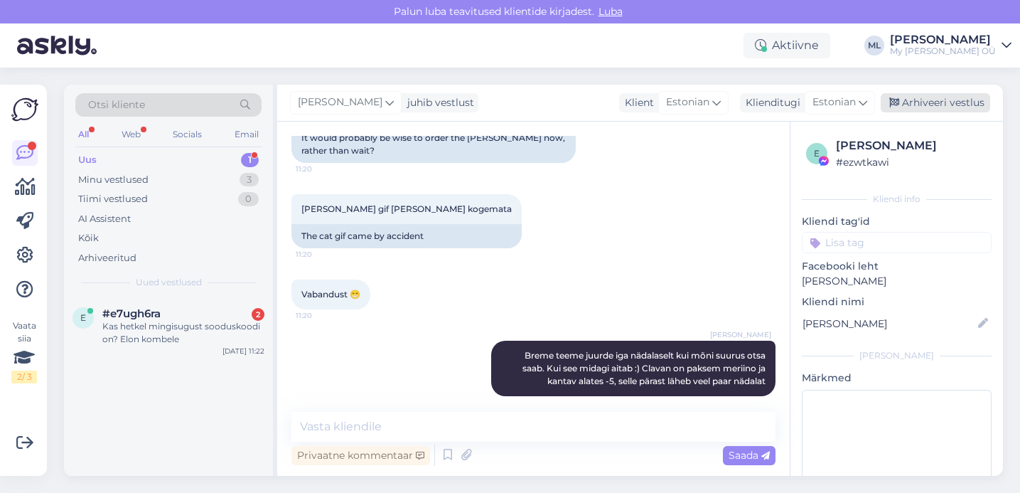
click at [909, 97] on div "Arhiveeri vestlus" at bounding box center [935, 102] width 109 height 19
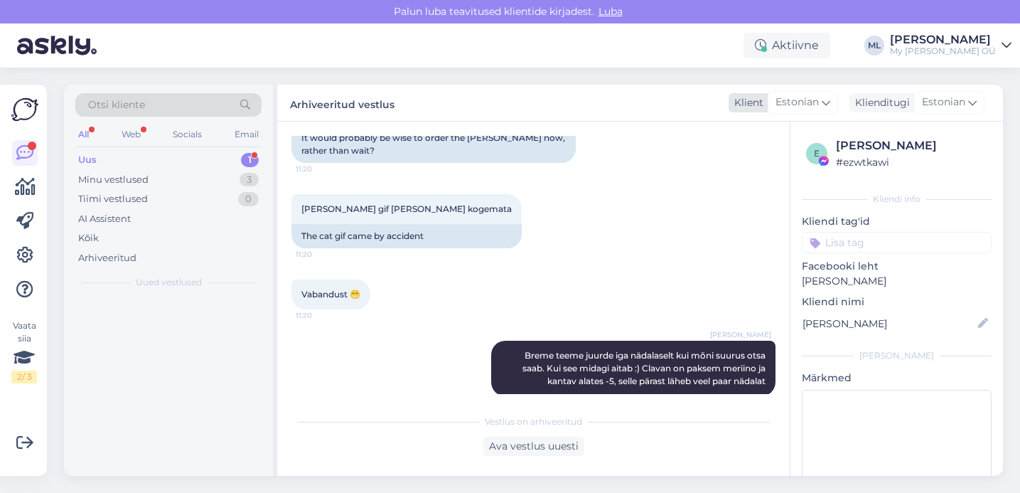
scroll to position [1532, 0]
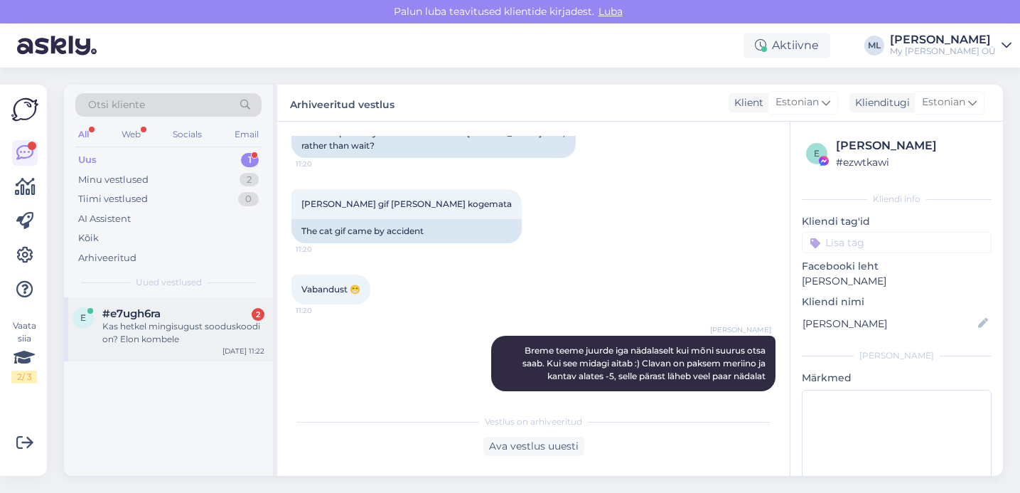
click at [202, 326] on div "Kas hetkel mingisugust sooduskoodi on? Elon kombele" at bounding box center [183, 333] width 162 height 26
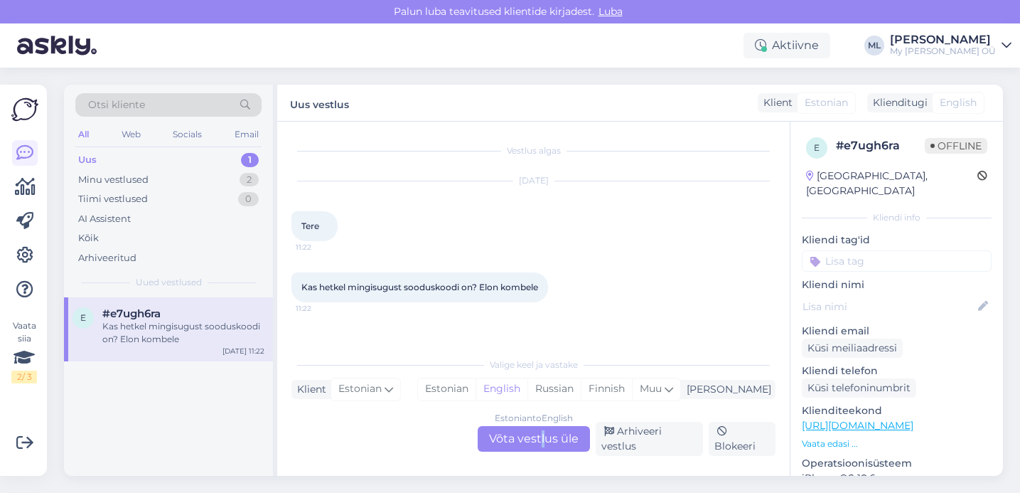
drag, startPoint x: 542, startPoint y: 441, endPoint x: 527, endPoint y: 450, distance: 18.2
click at [542, 441] on div "Estonian to English Võta vestlus üle" at bounding box center [534, 439] width 112 height 26
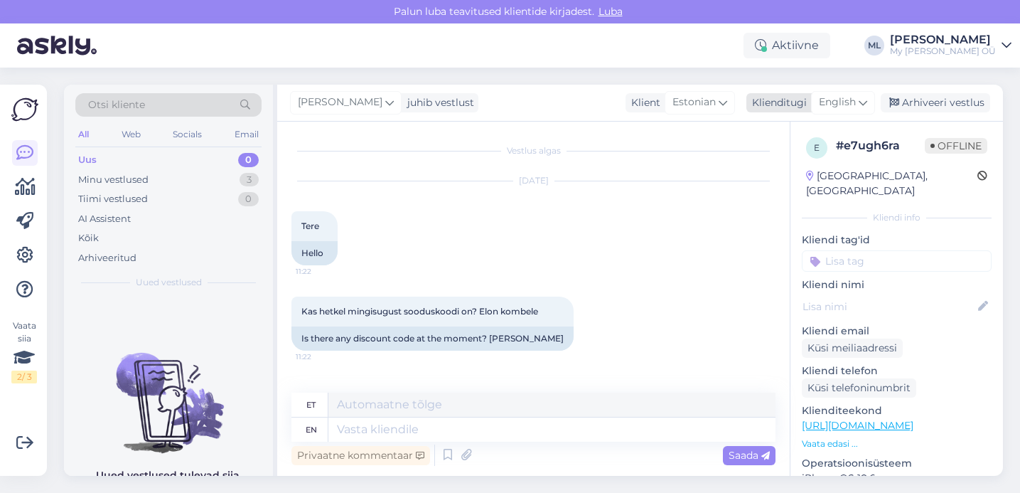
click at [854, 105] on span "English" at bounding box center [837, 103] width 37 height 16
drag, startPoint x: 790, startPoint y: 154, endPoint x: 740, endPoint y: 183, distance: 57.7
click at [790, 154] on link "Estonian" at bounding box center [811, 165] width 156 height 23
click at [402, 429] on textarea at bounding box center [533, 427] width 484 height 30
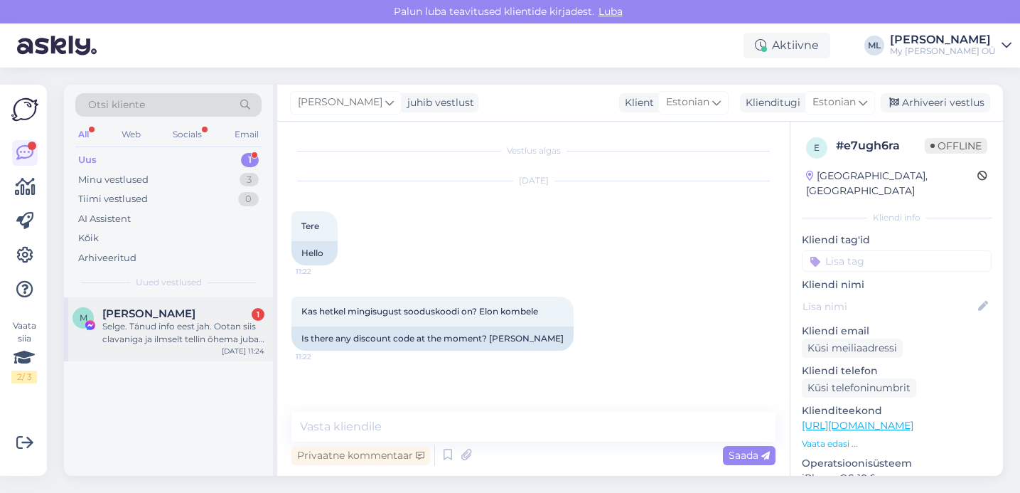
click at [225, 336] on div "Selge. Tänud info eest jah. Ootan siis clavaniga ja ilmselt tellin õhema juba ä…" at bounding box center [183, 333] width 162 height 26
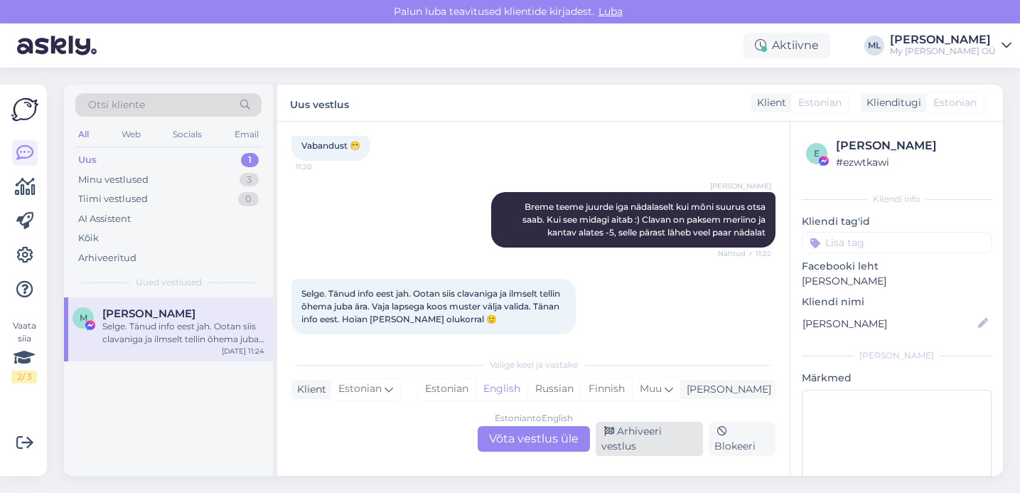
click at [665, 437] on div "Arhiveeri vestlus" at bounding box center [649, 439] width 107 height 34
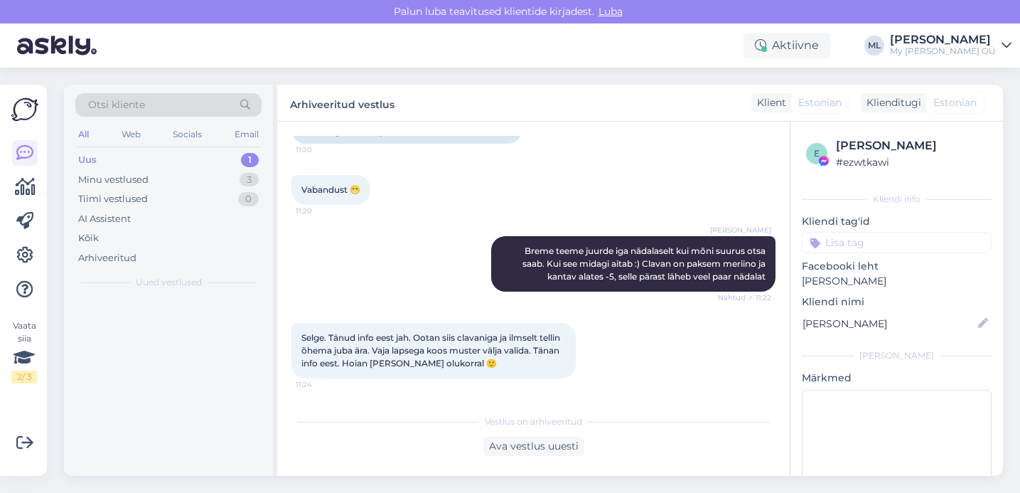
scroll to position [1619, 0]
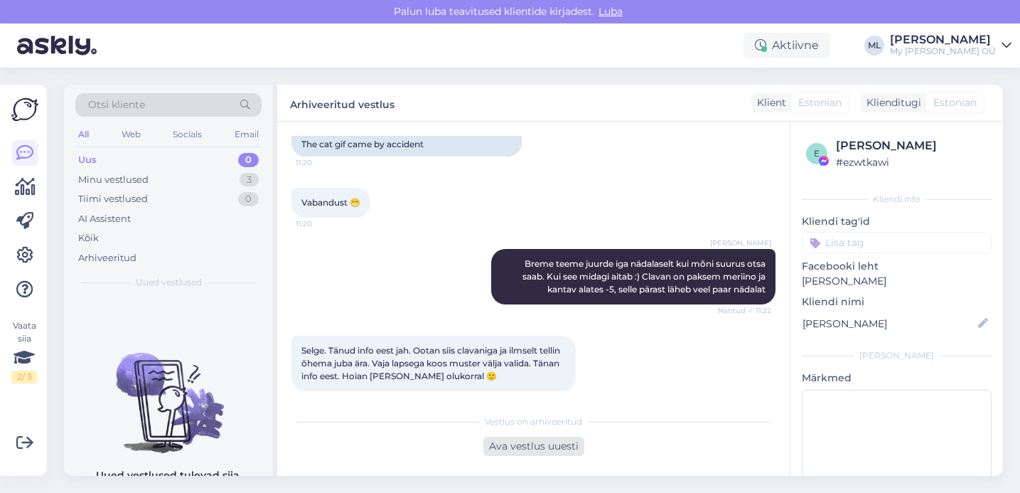
click at [523, 454] on div "Ava vestlus uuesti" at bounding box center [533, 446] width 101 height 19
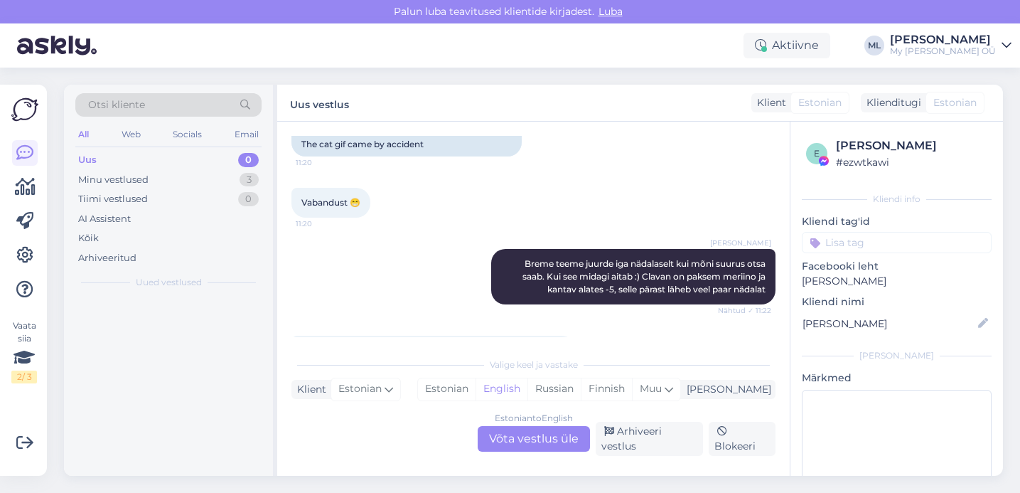
scroll to position [1676, 0]
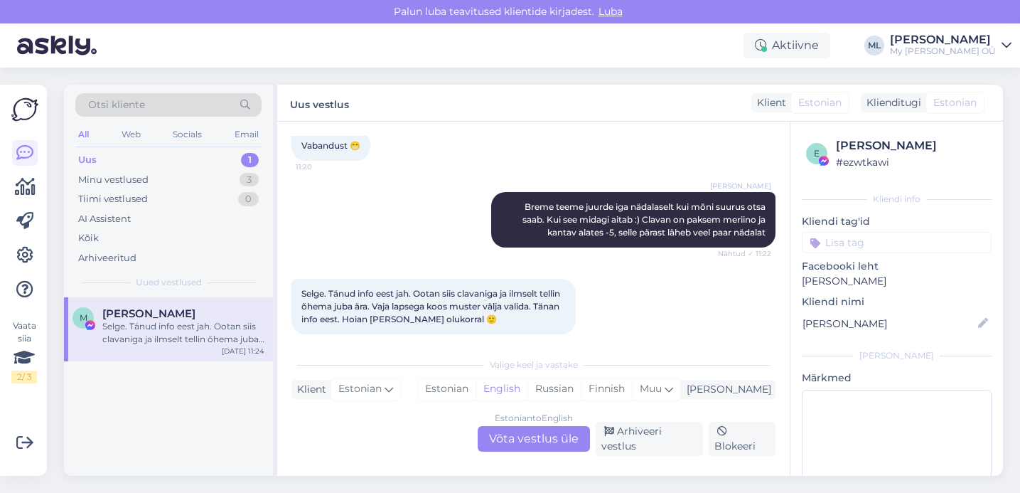
drag, startPoint x: 529, startPoint y: 436, endPoint x: 538, endPoint y: 431, distance: 10.5
click at [528, 436] on div "Estonian to English Võta vestlus üle" at bounding box center [534, 439] width 112 height 26
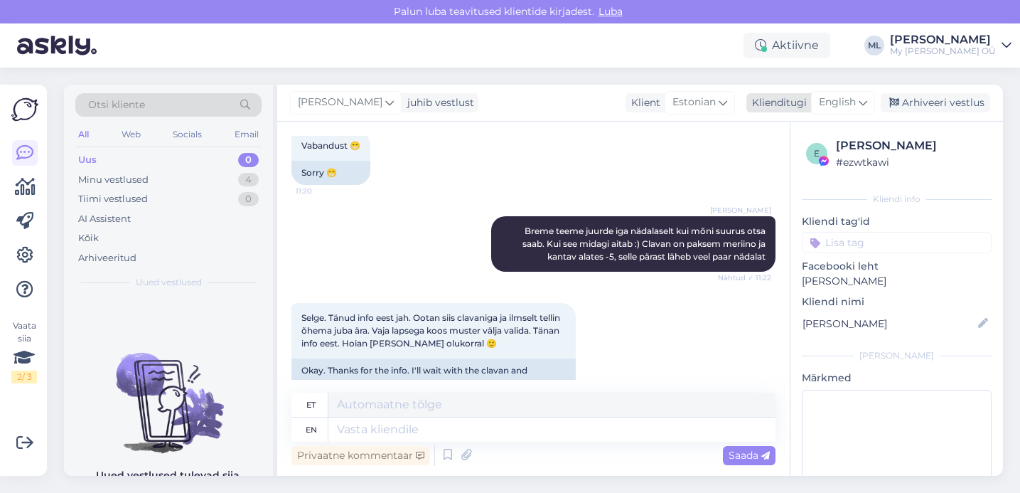
click at [867, 96] on icon at bounding box center [863, 103] width 9 height 16
drag, startPoint x: 793, startPoint y: 172, endPoint x: 726, endPoint y: 196, distance: 71.1
click at [793, 171] on link "Estonian" at bounding box center [811, 165] width 156 height 23
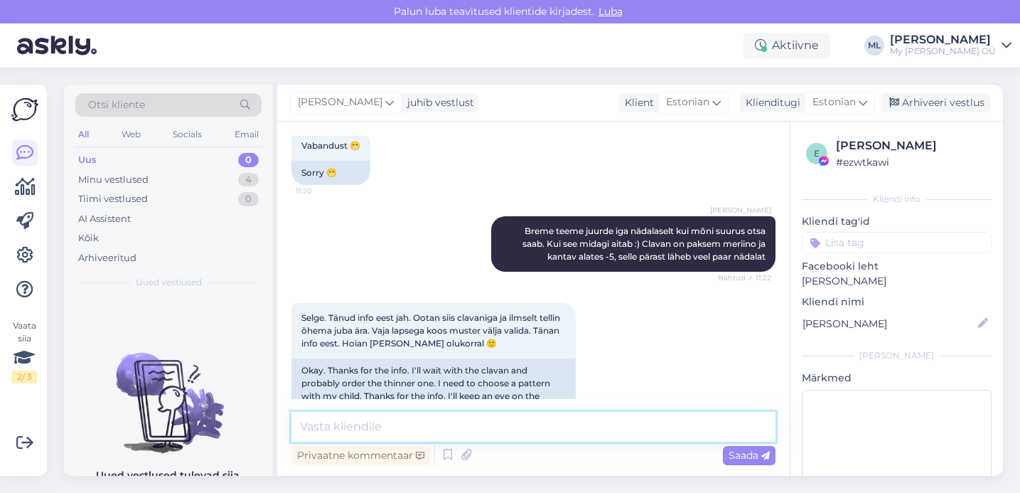
click at [491, 417] on textarea at bounding box center [533, 427] width 484 height 30
click at [374, 427] on textarea "super, aitähh 🫶" at bounding box center [533, 427] width 484 height 30
type textarea "super, [PERSON_NAME] 🫶"
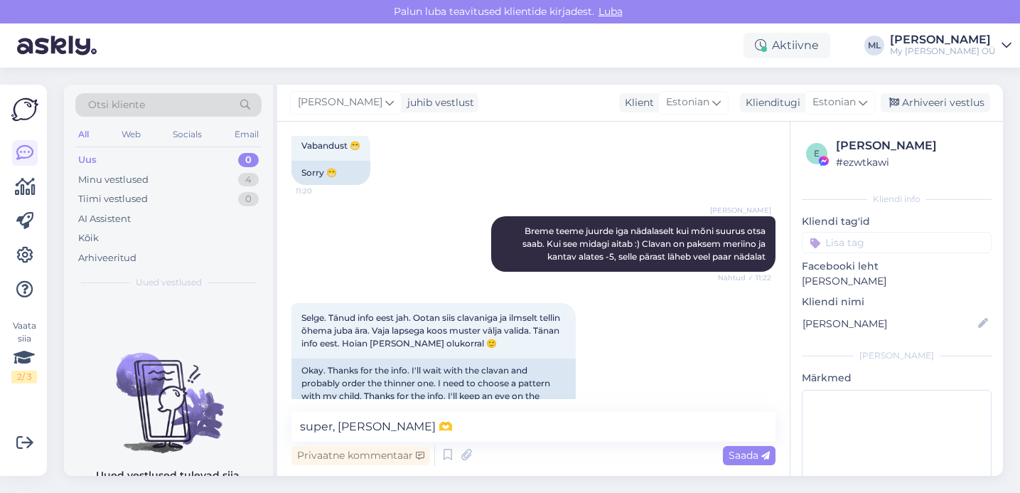
drag, startPoint x: 744, startPoint y: 458, endPoint x: 776, endPoint y: 410, distance: 58.4
click at [744, 458] on span "Saada" at bounding box center [749, 455] width 41 height 13
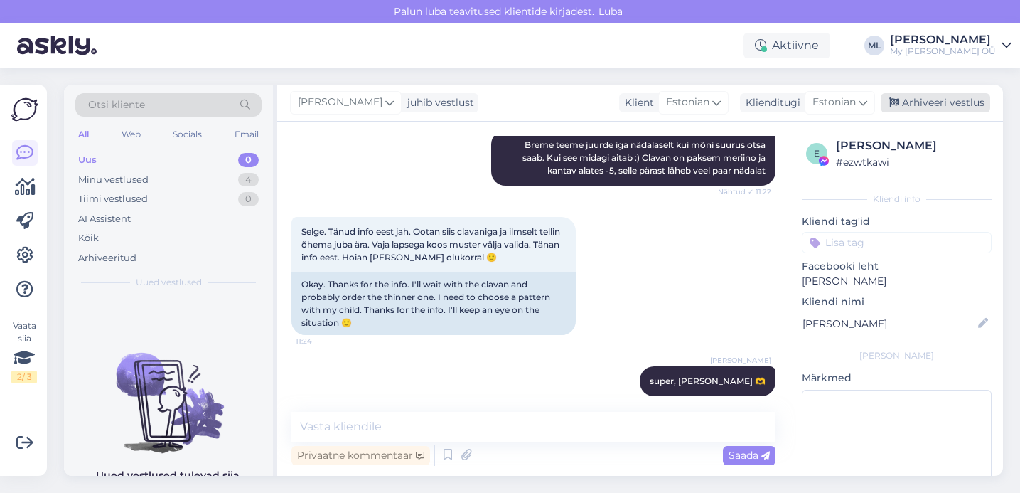
click at [919, 104] on div "Arhiveeri vestlus" at bounding box center [935, 102] width 109 height 19
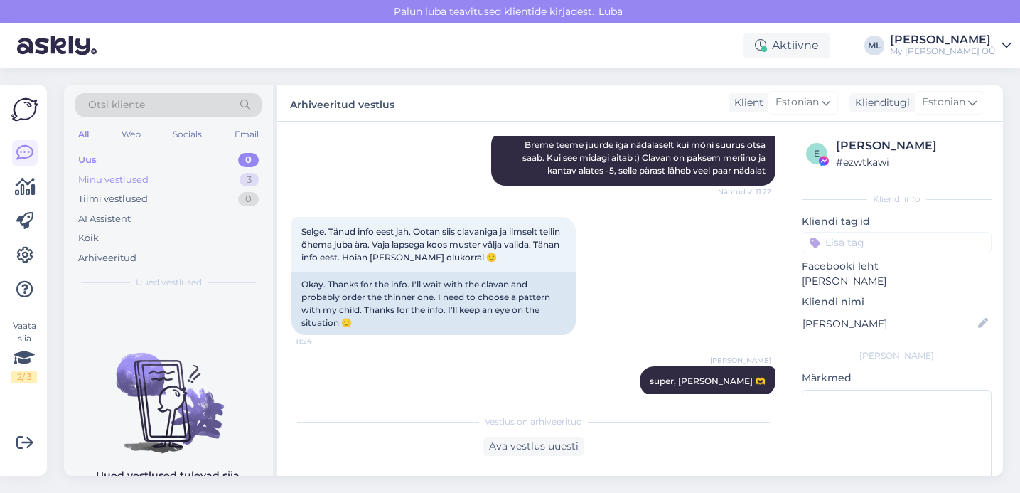
click at [117, 183] on div "Minu vestlused" at bounding box center [113, 180] width 70 height 14
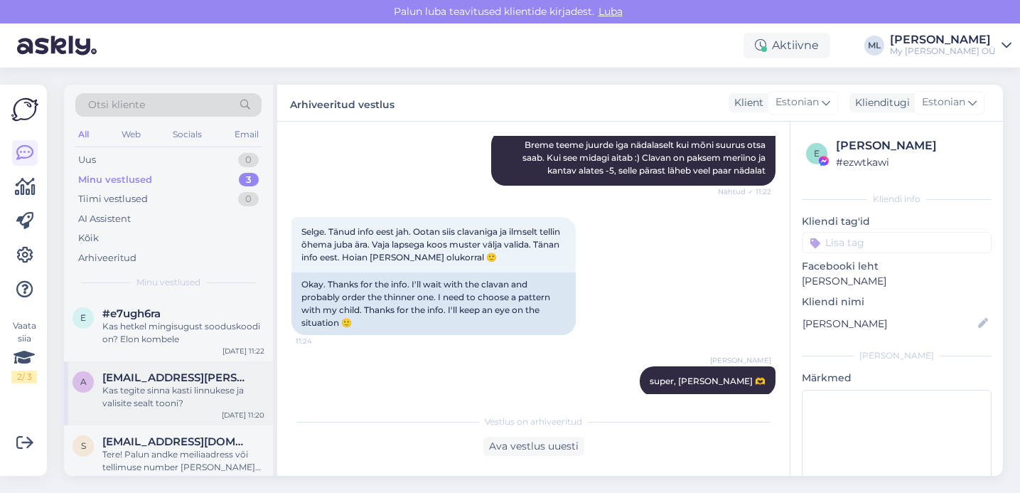
click at [200, 398] on div "Kas tegite sinna kasti linnukese ja valisite sealt tooni?" at bounding box center [183, 397] width 162 height 26
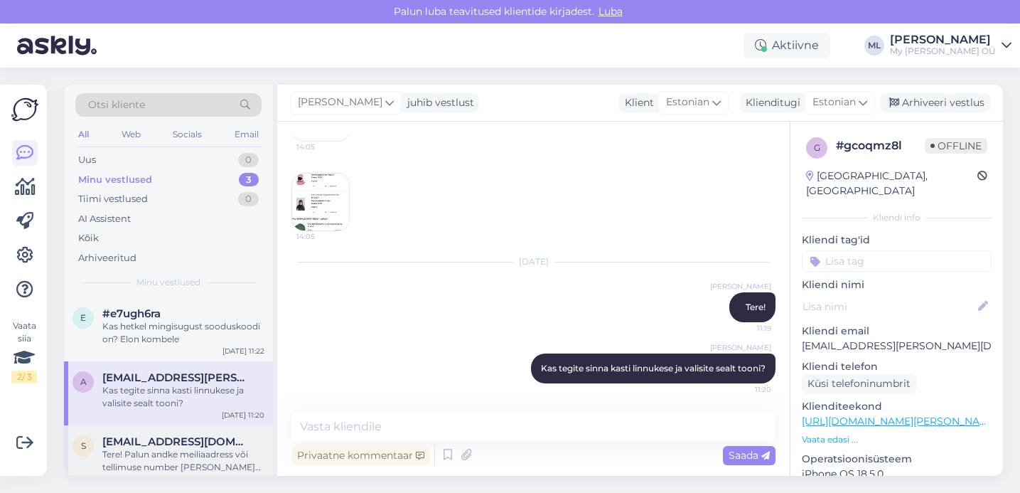
click at [164, 439] on span "[EMAIL_ADDRESS][DOMAIN_NAME]" at bounding box center [176, 441] width 148 height 13
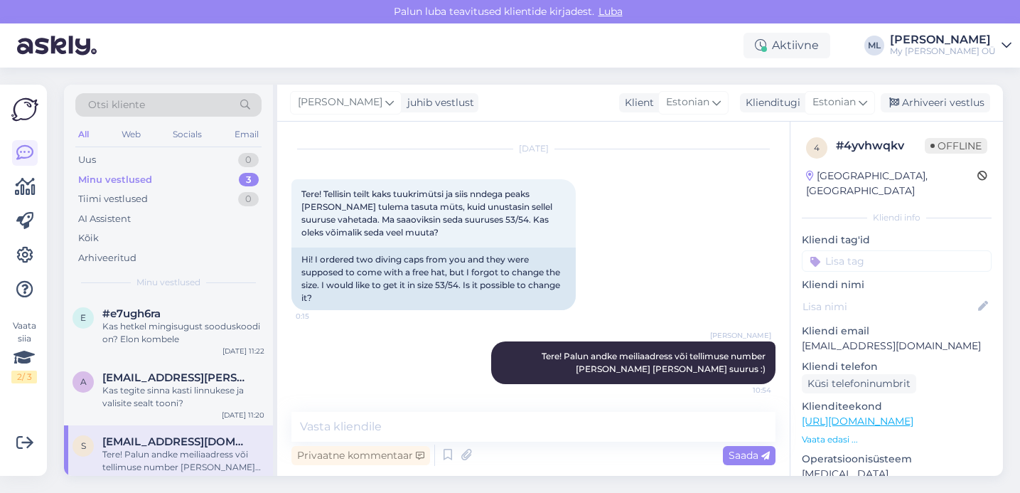
scroll to position [33, 0]
drag, startPoint x: 803, startPoint y: 330, endPoint x: 839, endPoint y: 329, distance: 35.6
click at [839, 338] on p "[EMAIL_ADDRESS][DOMAIN_NAME]" at bounding box center [897, 345] width 190 height 15
copy p "sokvake"
click at [171, 377] on span "[EMAIL_ADDRESS][PERSON_NAME][DOMAIN_NAME]" at bounding box center [176, 377] width 148 height 13
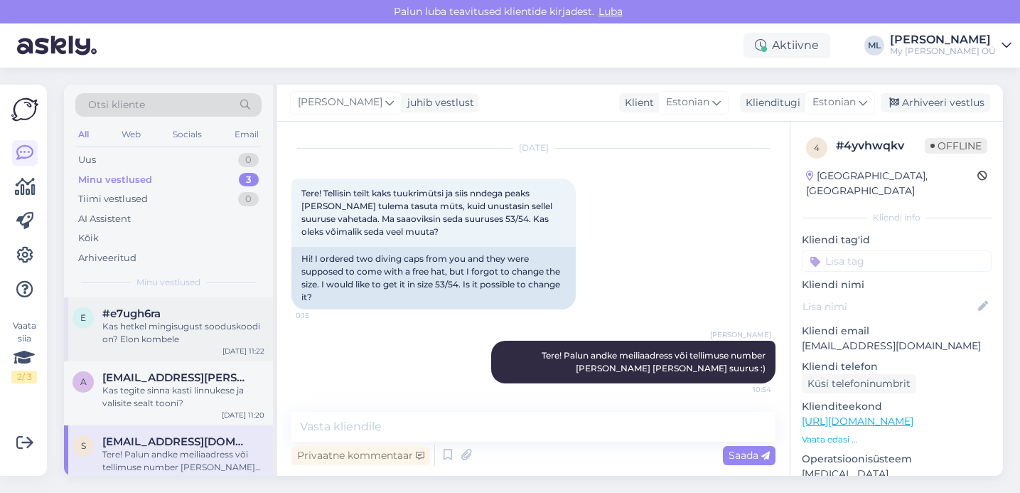
scroll to position [264, 0]
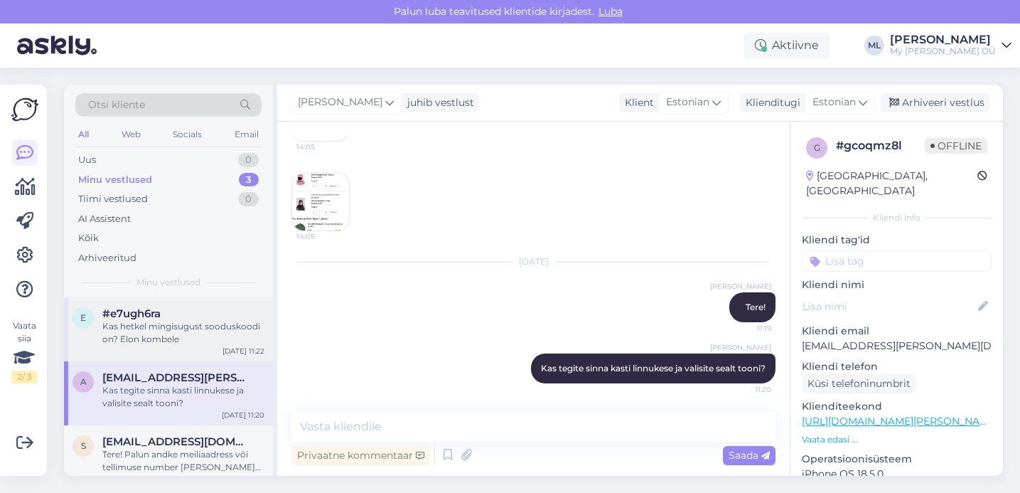
click at [182, 338] on div "Kas hetkel mingisugust sooduskoodi on? Elon kombele" at bounding box center [183, 333] width 162 height 26
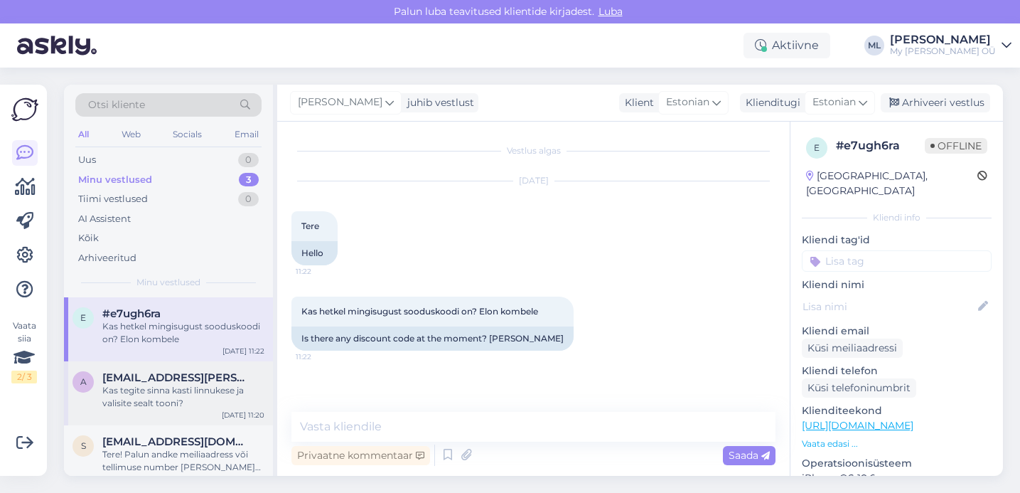
click at [154, 381] on span "[EMAIL_ADDRESS][PERSON_NAME][DOMAIN_NAME]" at bounding box center [176, 377] width 148 height 13
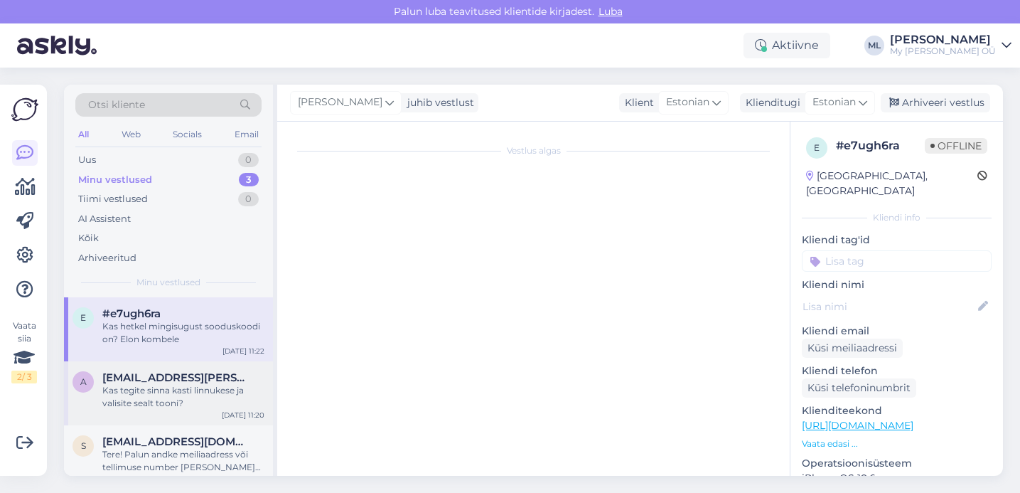
scroll to position [264, 0]
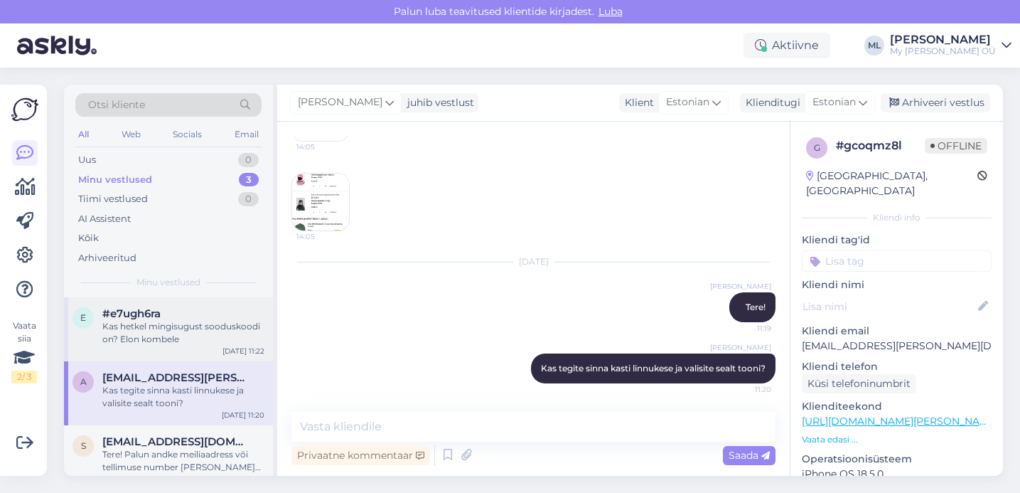
click at [149, 313] on span "#e7ugh6ra" at bounding box center [131, 313] width 58 height 13
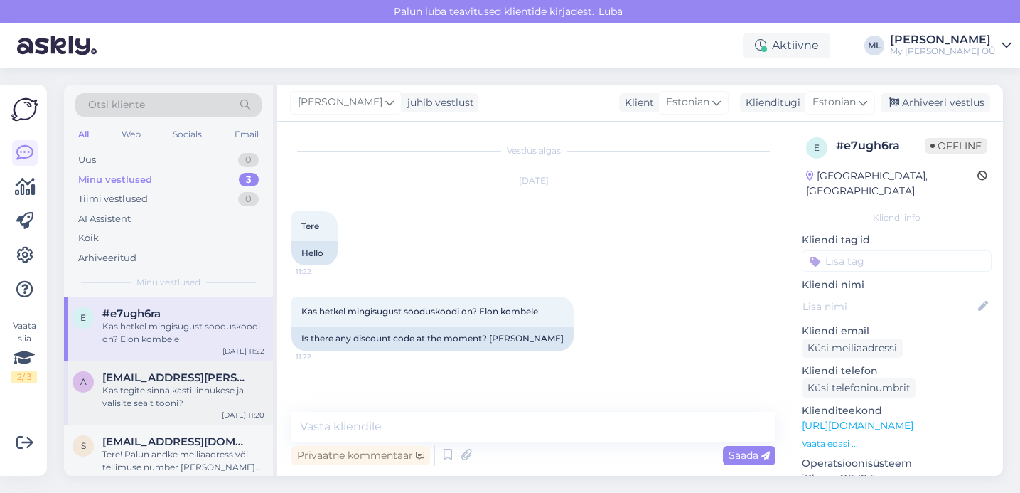
click at [167, 396] on div "Kas tegite sinna kasti linnukese ja valisite sealt tooni?" at bounding box center [183, 397] width 162 height 26
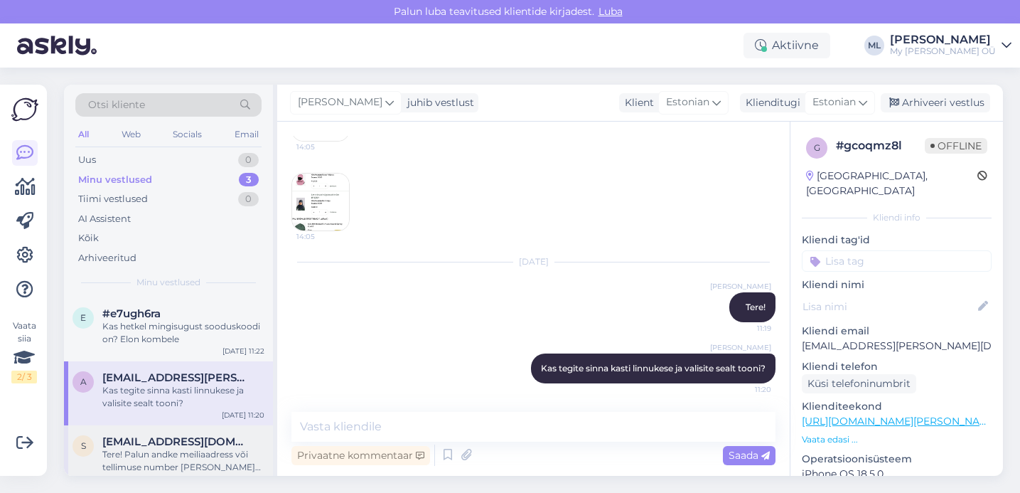
click at [155, 449] on div "Tere! Palun andke meiliaadress või tellimuse number [PERSON_NAME] [PERSON_NAME]…" at bounding box center [183, 461] width 162 height 26
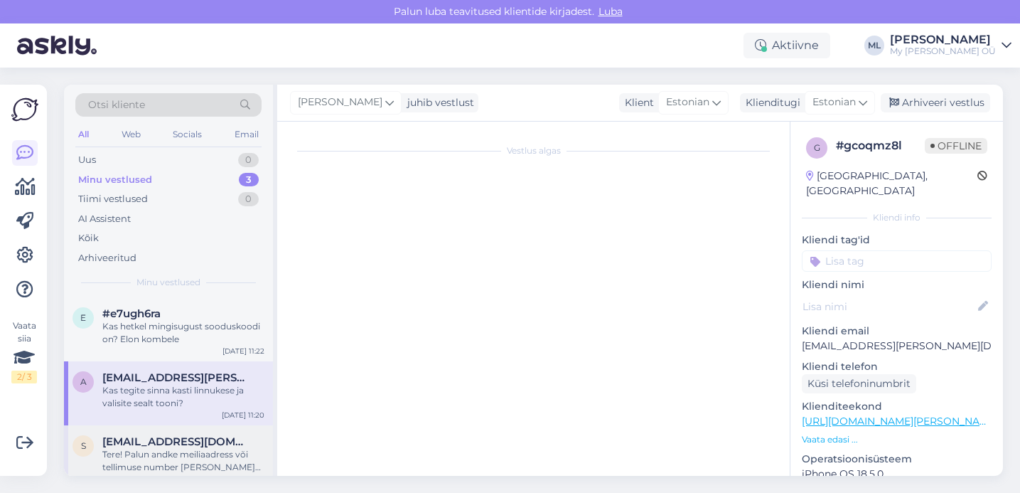
scroll to position [33, 0]
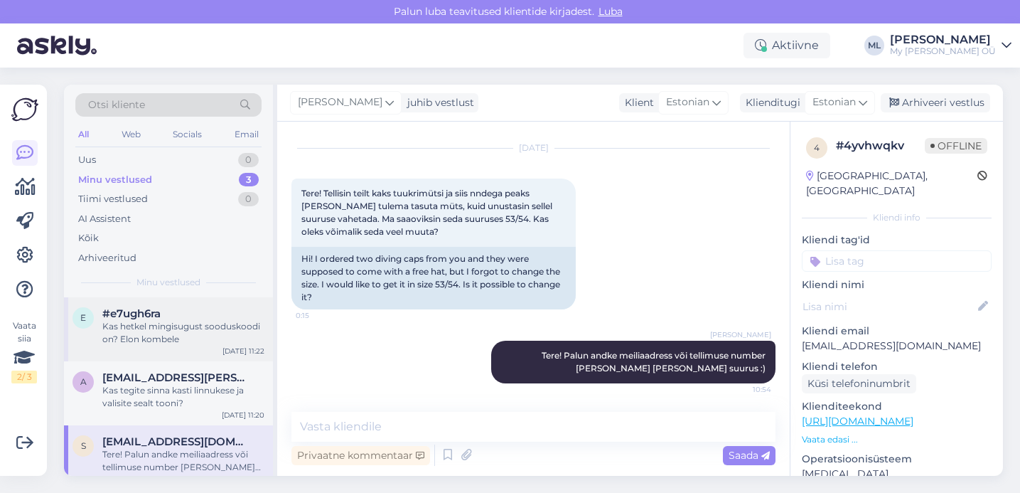
click at [182, 336] on div "Kas hetkel mingisugust sooduskoodi on? Elon kombele" at bounding box center [183, 333] width 162 height 26
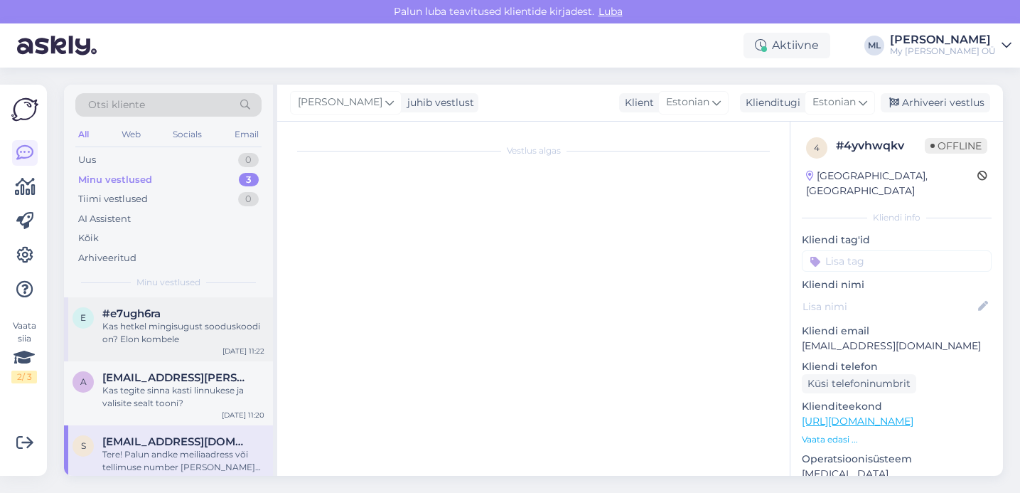
scroll to position [0, 0]
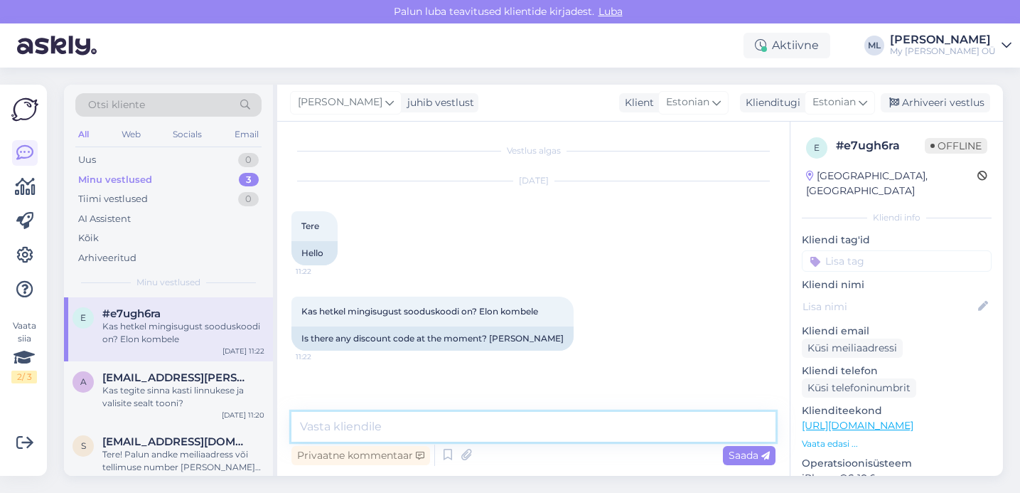
click at [413, 431] on textarea at bounding box center [533, 427] width 484 height 30
type textarea "Tere! Hetkel kehtivat sooduskoodi ei ole"
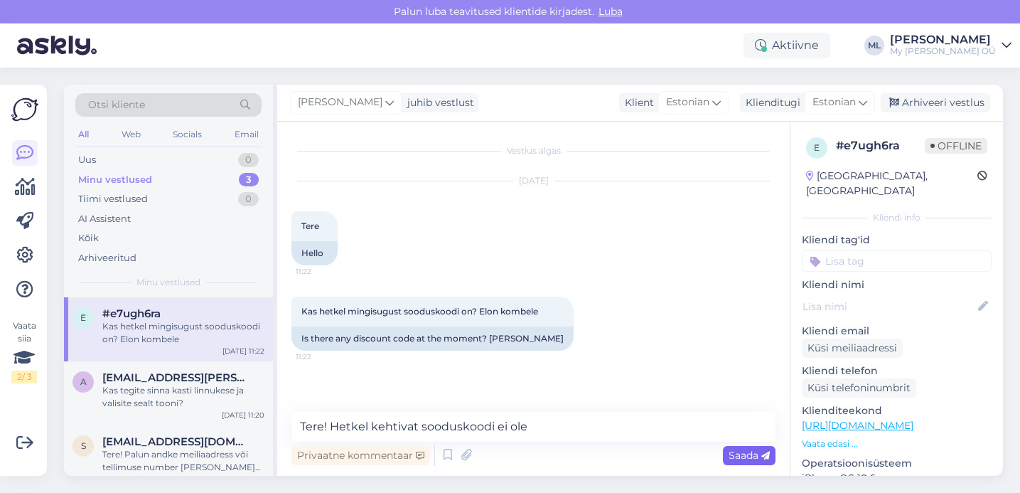
click at [749, 459] on span "Saada" at bounding box center [749, 455] width 41 height 13
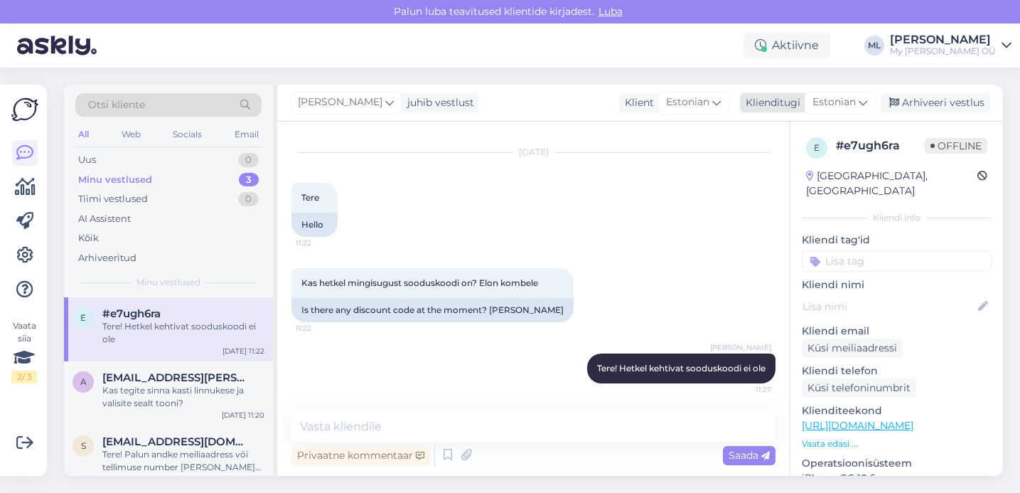
drag, startPoint x: 948, startPoint y: 105, endPoint x: 938, endPoint y: 107, distance: 9.5
click at [948, 105] on div "Arhiveeri vestlus" at bounding box center [935, 102] width 109 height 19
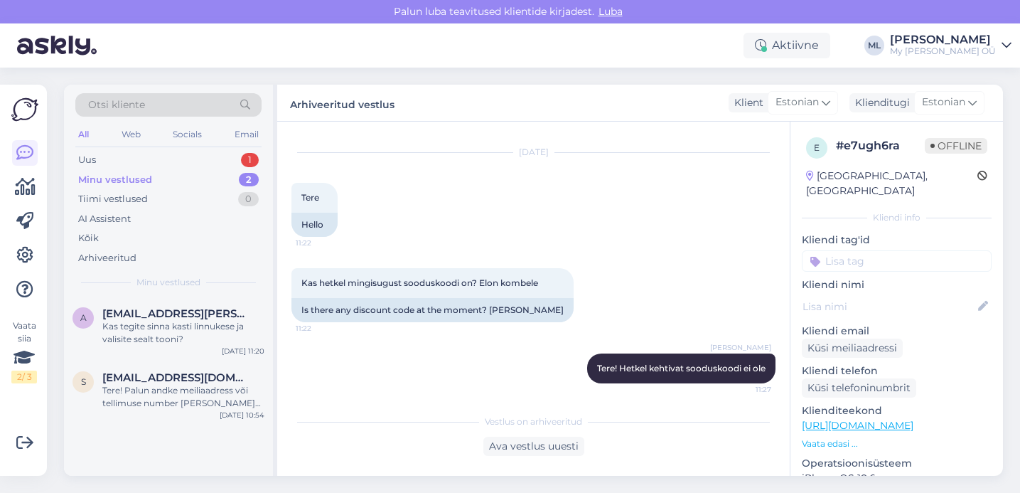
click at [131, 148] on div "Otsi kliente All Web Socials Email Uus 1 Minu vestlused 2 Tiimi vestlused 0 AI …" at bounding box center [168, 191] width 209 height 213
click at [130, 159] on div "Uus 1" at bounding box center [168, 160] width 186 height 20
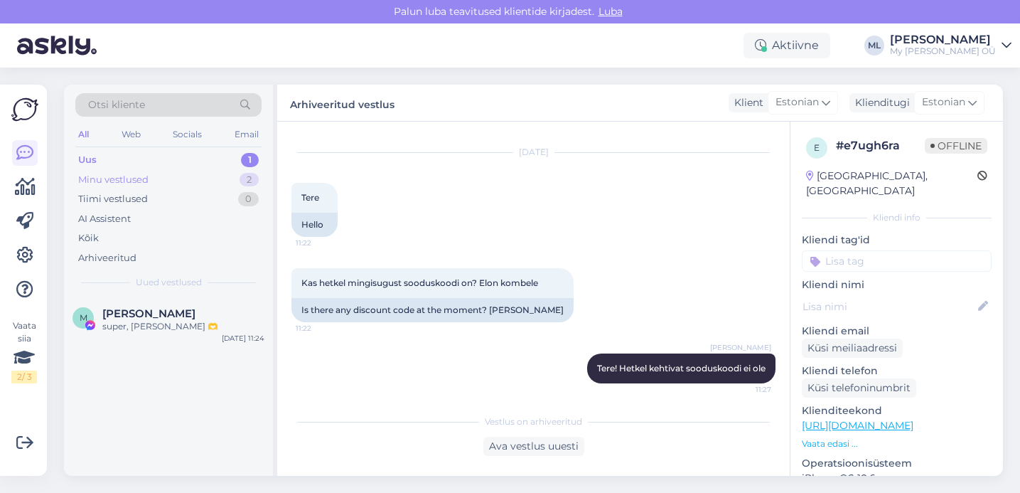
click at [116, 181] on div "Minu vestlused" at bounding box center [113, 180] width 70 height 14
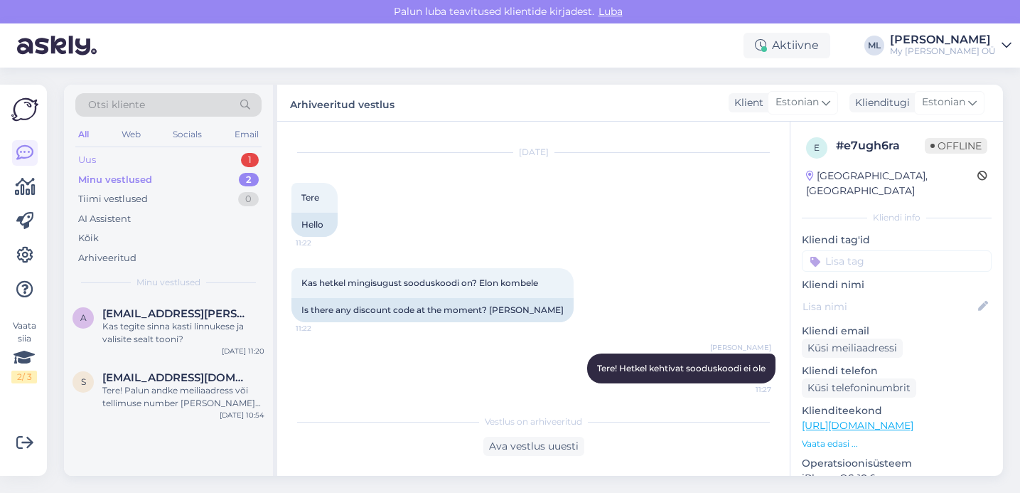
click at [104, 160] on div "Uus 1" at bounding box center [168, 160] width 186 height 20
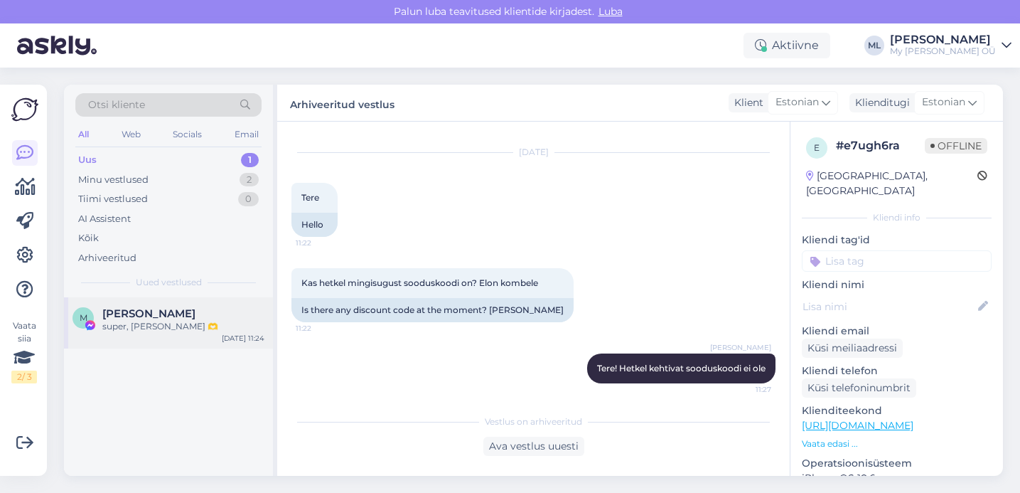
click at [160, 334] on div "M Marju Kriisa super, aitäh 🫶 Aug 25 11:24" at bounding box center [168, 322] width 209 height 51
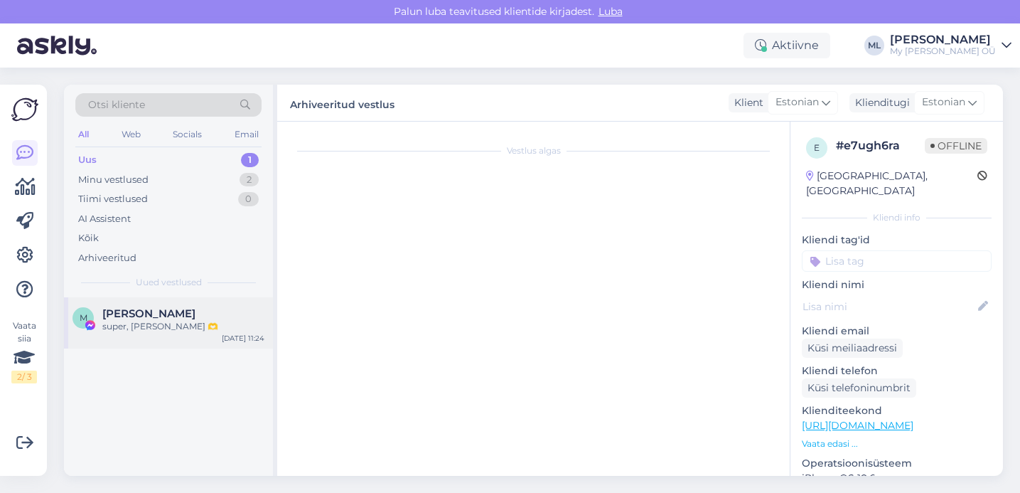
scroll to position [1824, 0]
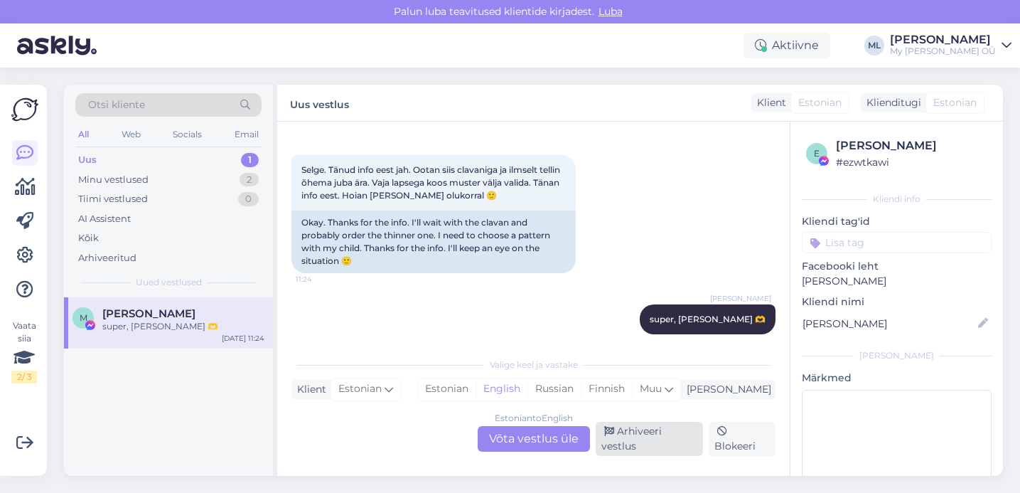
click at [631, 436] on div "Arhiveeri vestlus" at bounding box center [649, 439] width 107 height 34
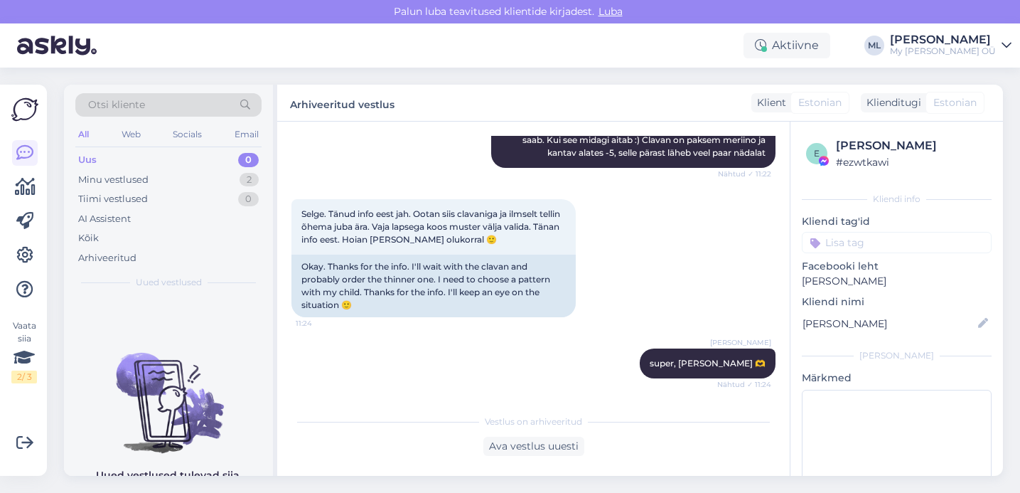
scroll to position [1767, 0]
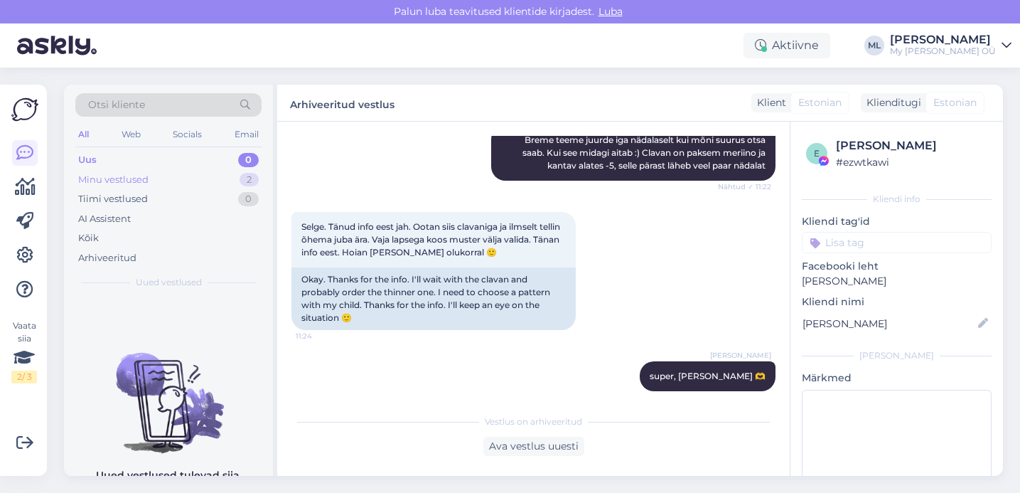
drag, startPoint x: 117, startPoint y: 162, endPoint x: 119, endPoint y: 177, distance: 15.1
click at [117, 162] on div "Uus 0" at bounding box center [168, 160] width 186 height 20
click at [119, 178] on div "Minu vestlused" at bounding box center [113, 180] width 70 height 14
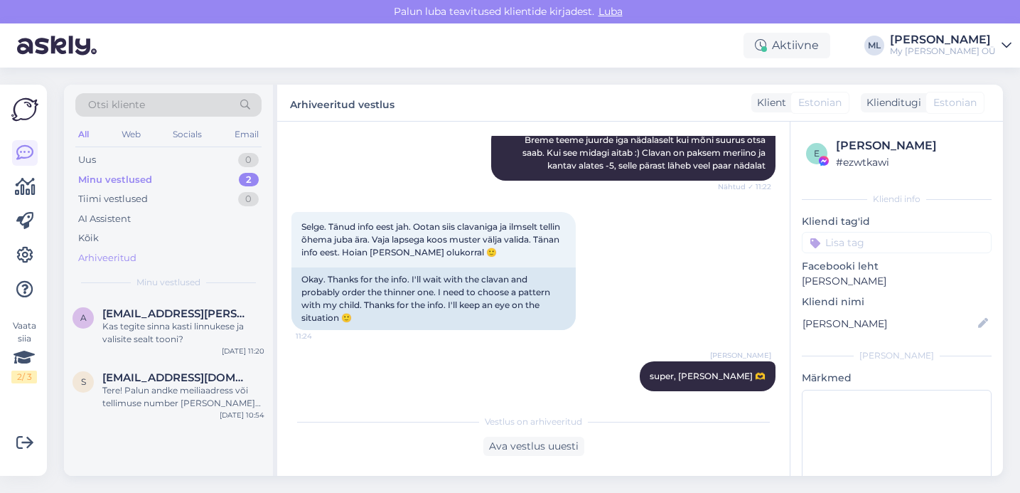
click at [91, 259] on div "Arhiveeritud" at bounding box center [107, 258] width 58 height 14
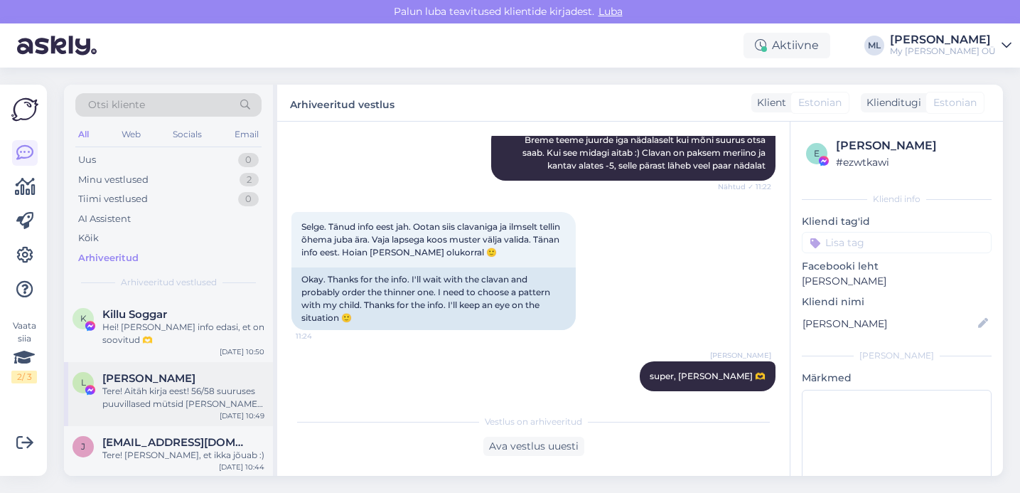
scroll to position [426, 0]
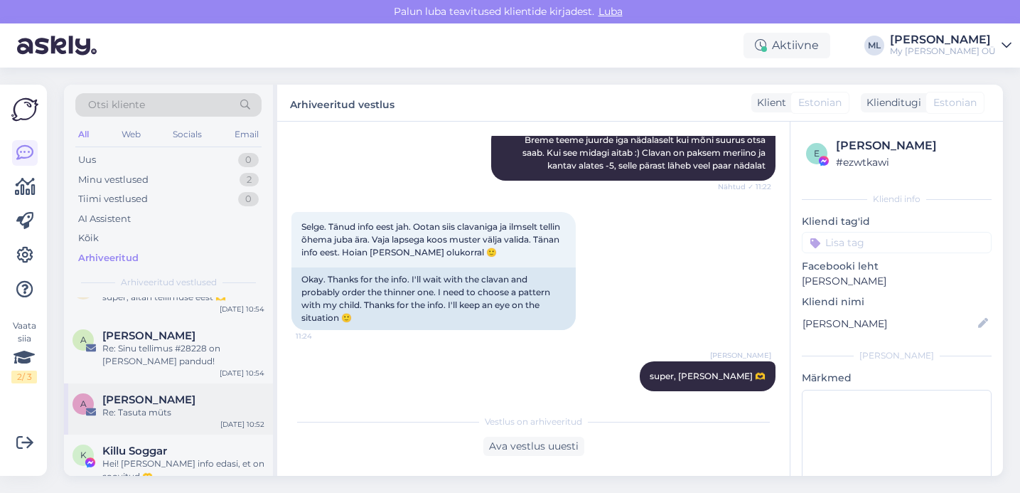
click at [126, 394] on span "[PERSON_NAME]" at bounding box center [148, 399] width 93 height 13
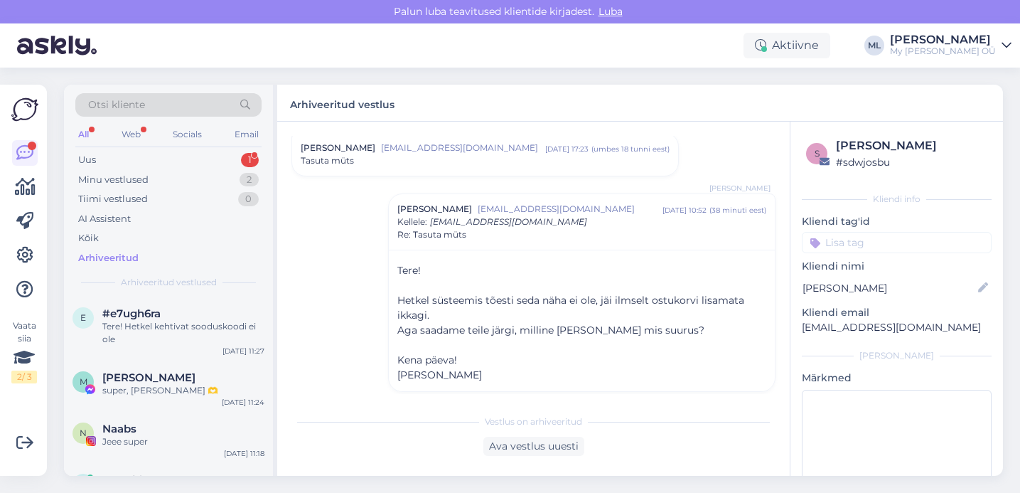
scroll to position [48, 0]
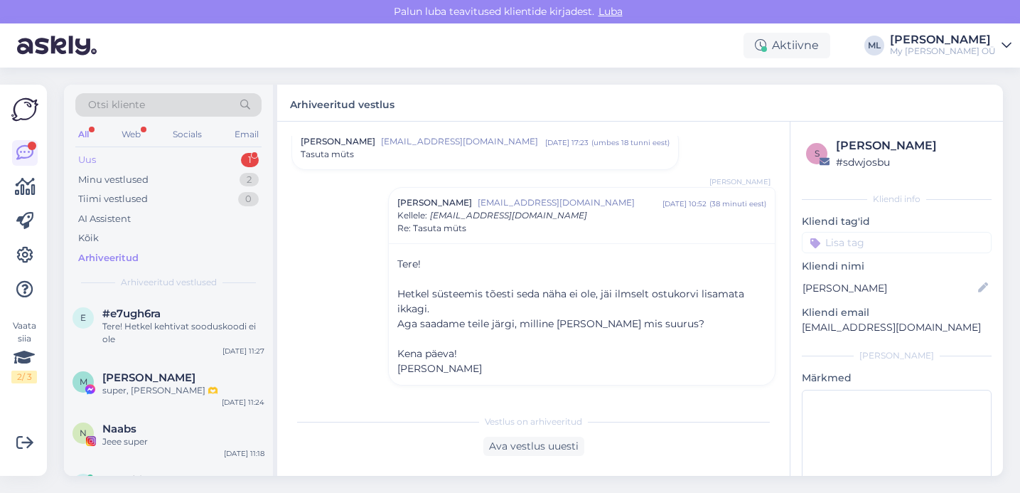
click at [97, 168] on div "Uus 1" at bounding box center [168, 160] width 186 height 20
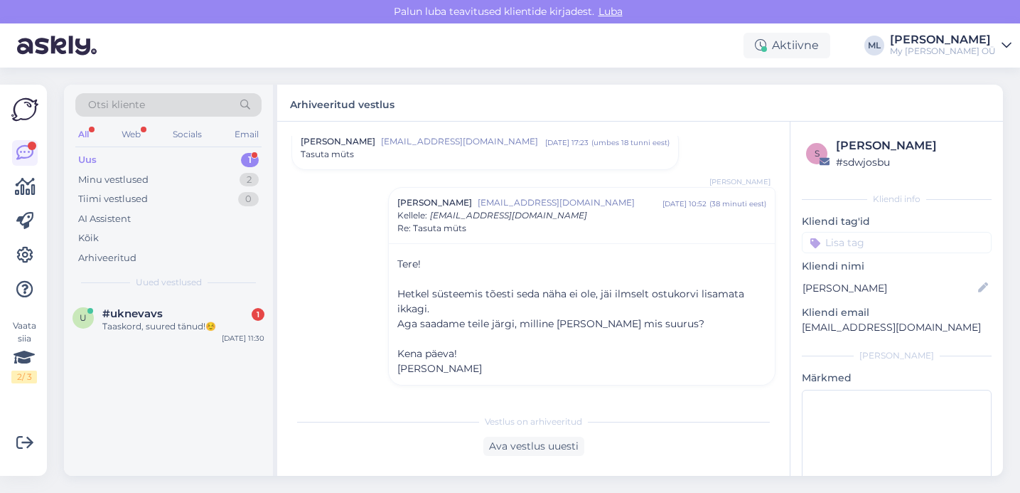
click at [90, 156] on div "Uus" at bounding box center [87, 160] width 18 height 14
click at [131, 325] on div "Taaskord, suured tänud!☺️" at bounding box center [183, 326] width 162 height 13
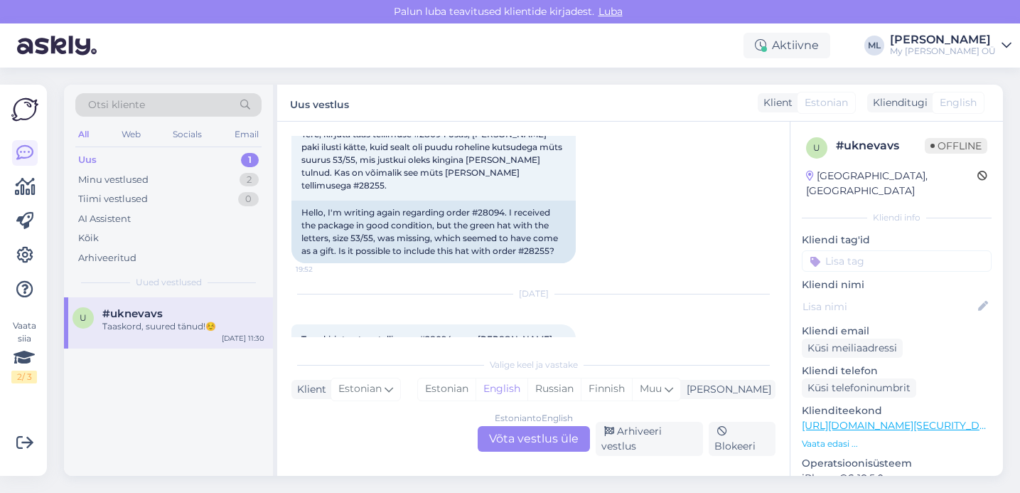
scroll to position [2536, 0]
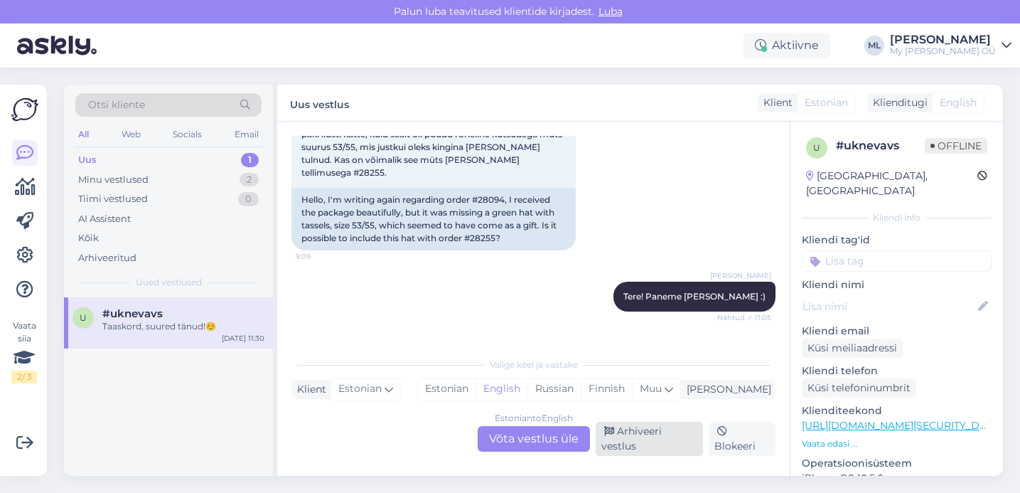
click at [653, 441] on div "Arhiveeri vestlus" at bounding box center [649, 439] width 107 height 34
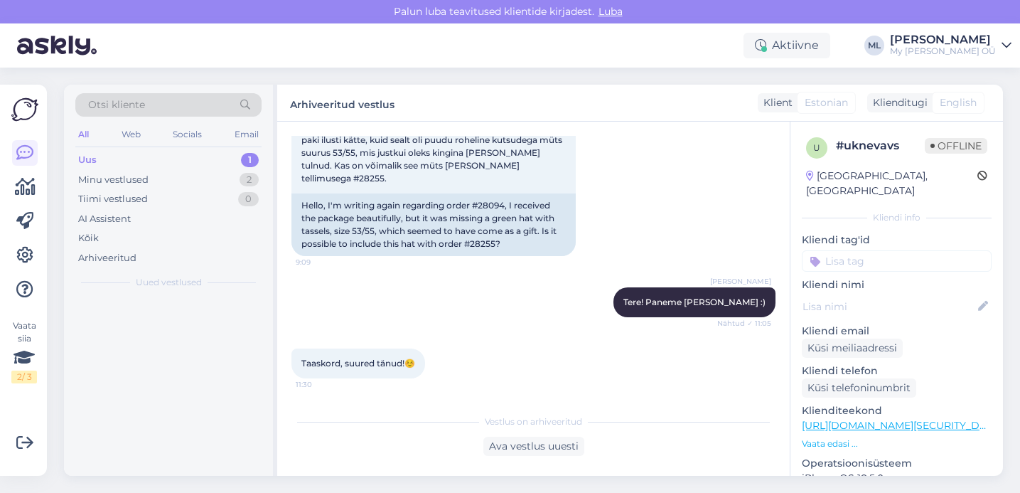
scroll to position [2479, 0]
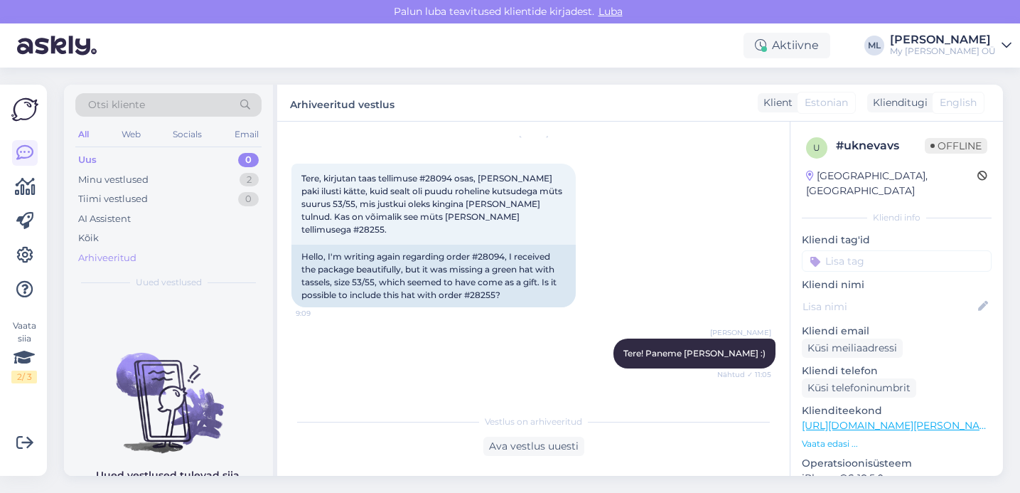
click at [89, 256] on div "Arhiveeritud" at bounding box center [107, 258] width 58 height 14
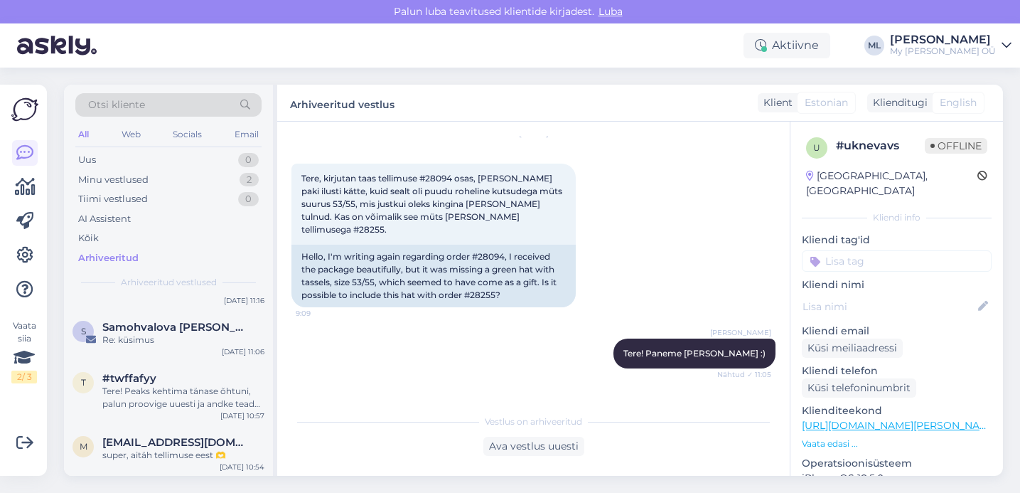
scroll to position [417, 0]
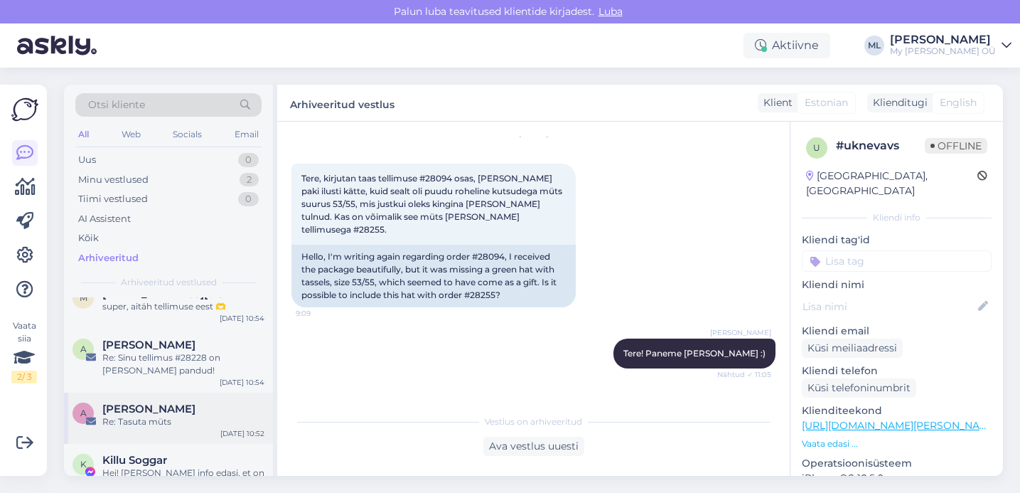
click at [149, 409] on div "[PERSON_NAME]" at bounding box center [183, 408] width 162 height 13
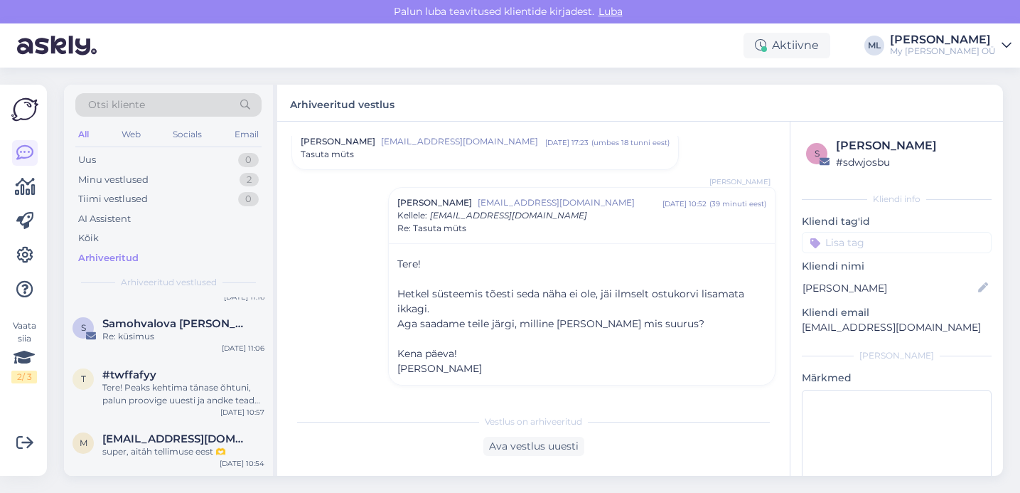
scroll to position [0, 0]
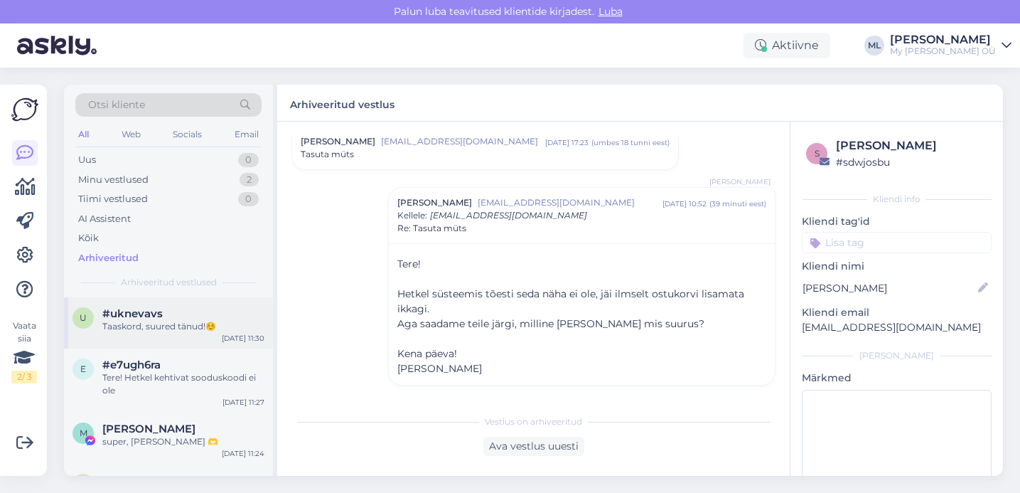
click at [161, 325] on div "Taaskord, suured tänud!☺️" at bounding box center [183, 326] width 162 height 13
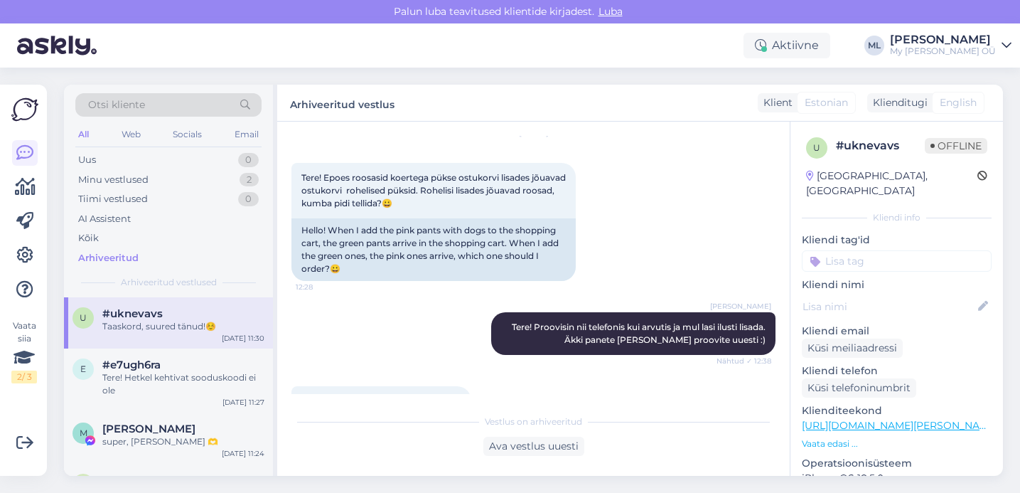
scroll to position [2479, 0]
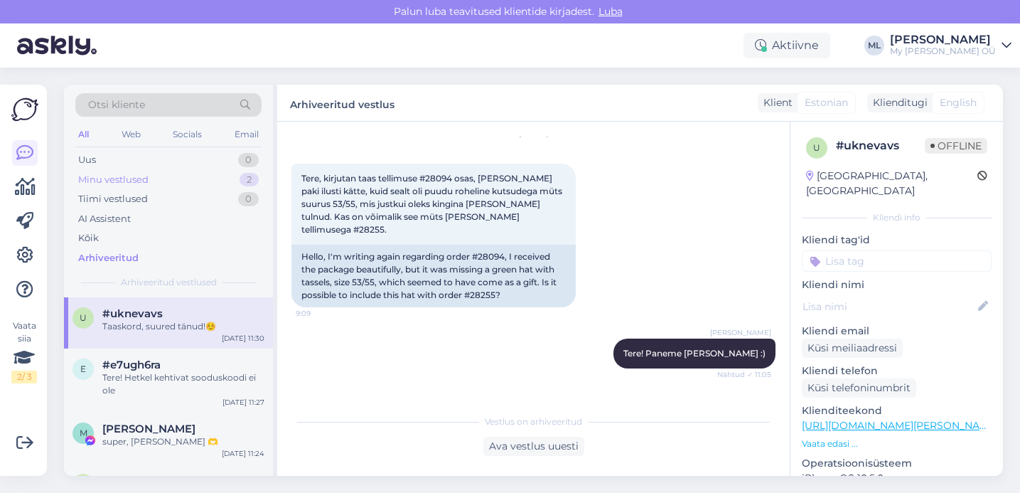
click at [117, 184] on div "Minu vestlused" at bounding box center [113, 180] width 70 height 14
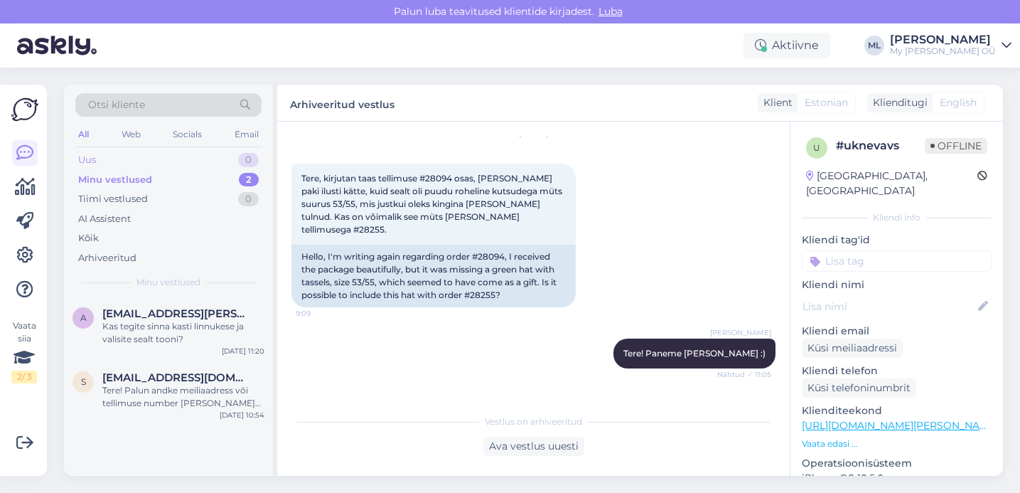
click at [109, 166] on div "Uus 0" at bounding box center [168, 160] width 186 height 20
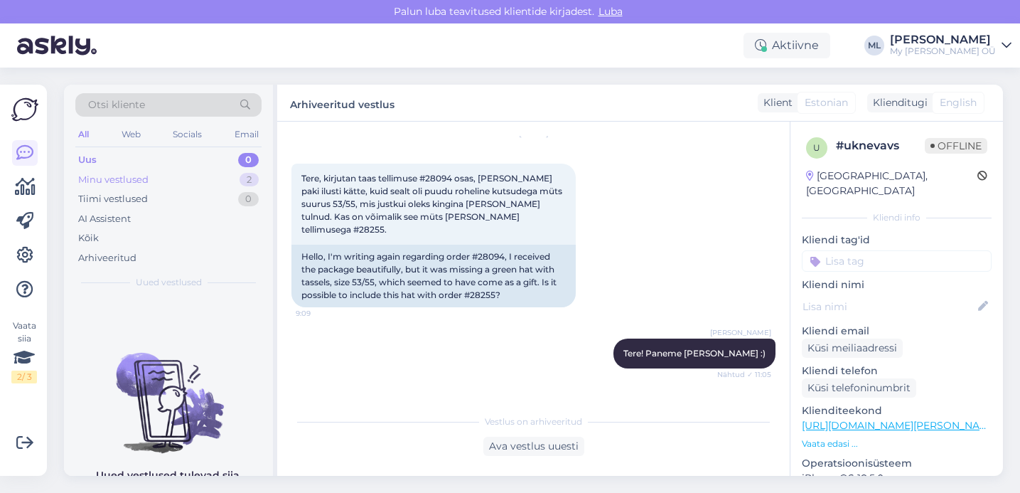
click at [118, 180] on div "Minu vestlused" at bounding box center [113, 180] width 70 height 14
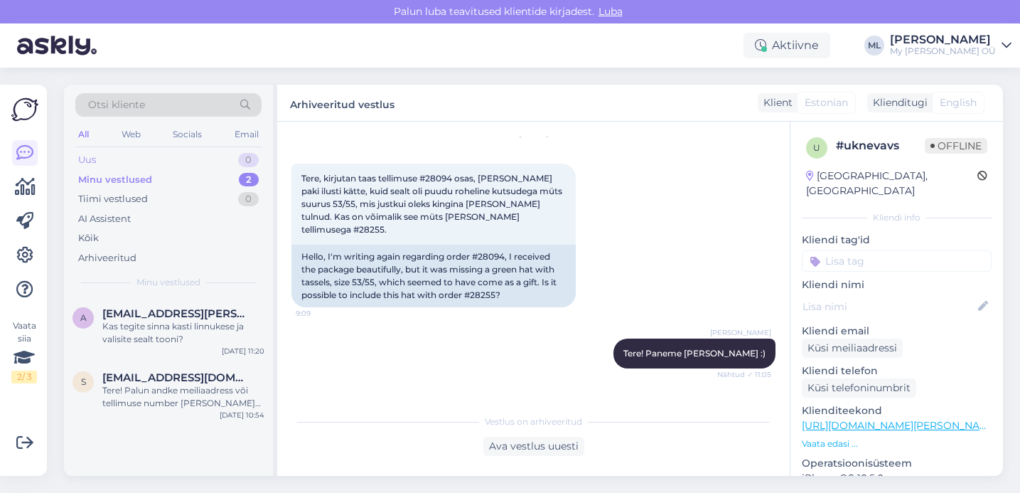
click at [87, 161] on div "Uus" at bounding box center [87, 160] width 18 height 14
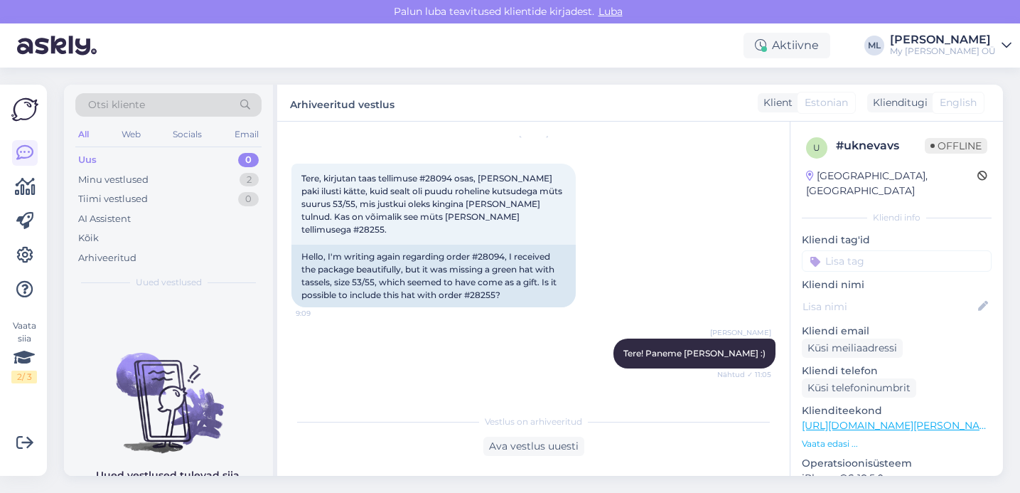
click at [331, 82] on div "Otsi kliente All Web Socials Email Uus 0 Minu vestlused 2 Tiimi vestlused 0 AI …" at bounding box center [537, 280] width 965 height 425
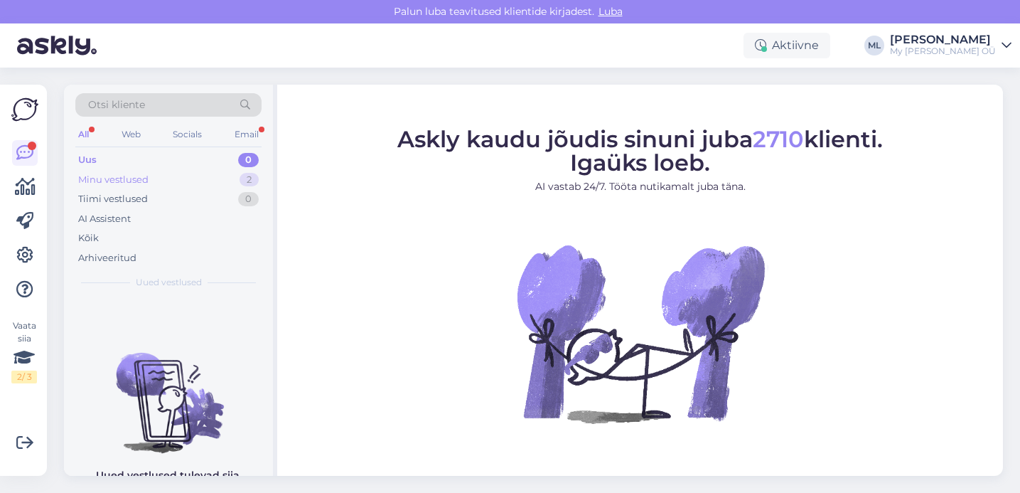
click at [107, 178] on div "Minu vestlused" at bounding box center [113, 180] width 70 height 14
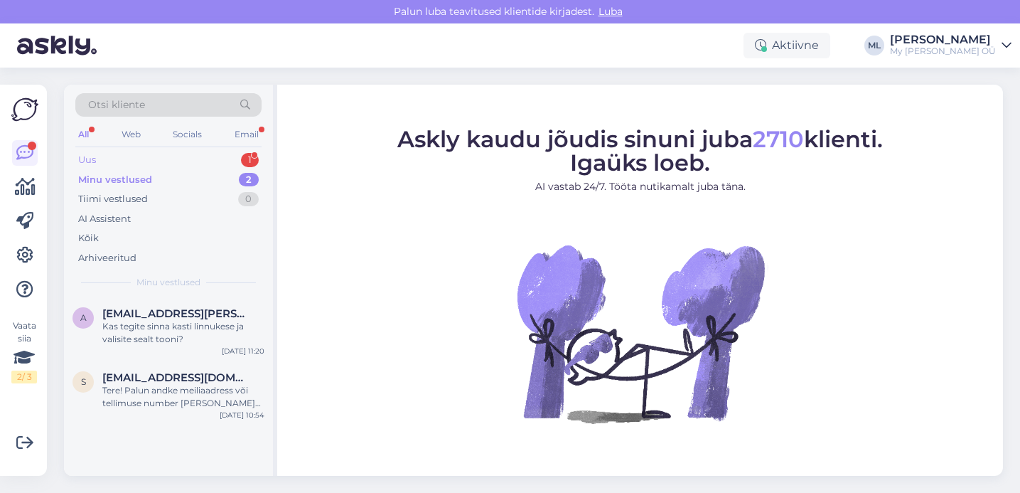
click at [94, 154] on div "Uus" at bounding box center [87, 160] width 18 height 14
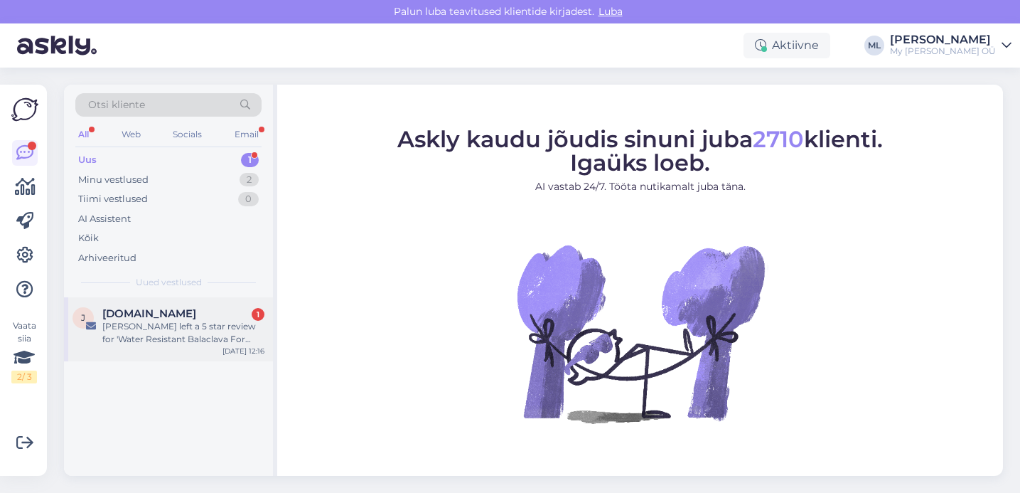
click at [162, 351] on div "J [DOMAIN_NAME] 1 [PERSON_NAME] left a 5 star review for 'Water Resistant Balac…" at bounding box center [168, 329] width 209 height 64
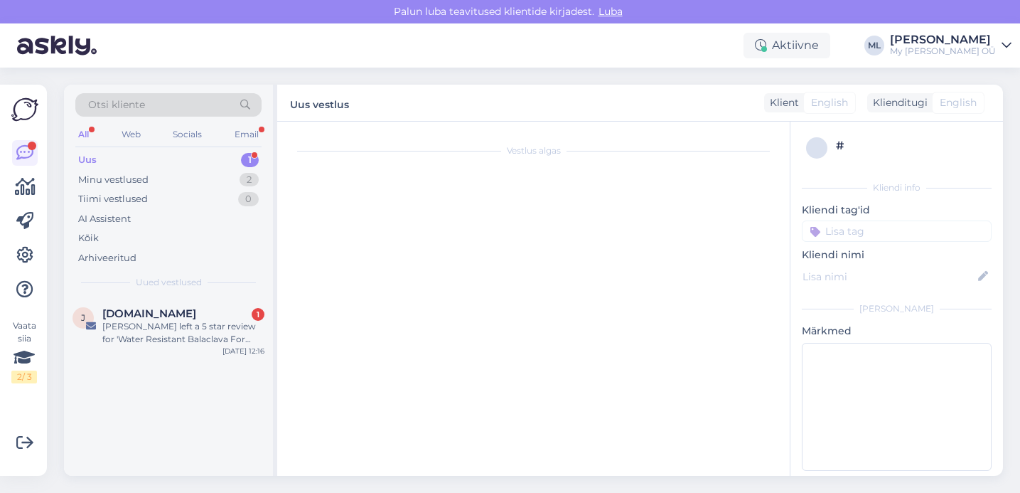
scroll to position [5973, 0]
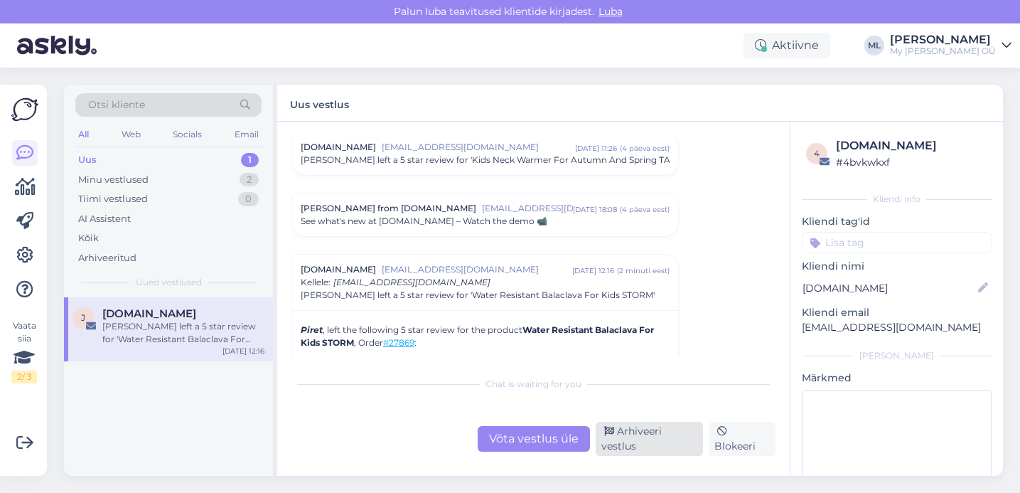
click at [660, 444] on div "Arhiveeri vestlus" at bounding box center [649, 439] width 107 height 34
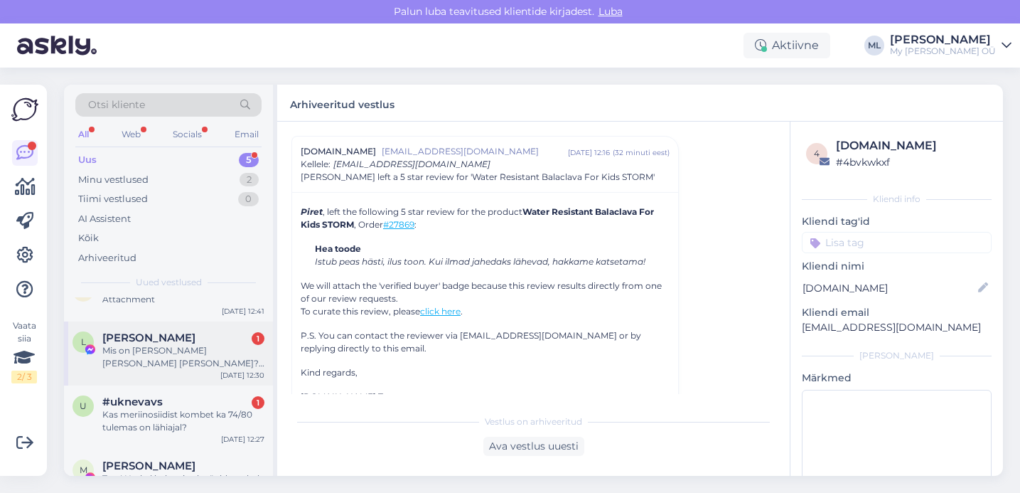
scroll to position [129, 0]
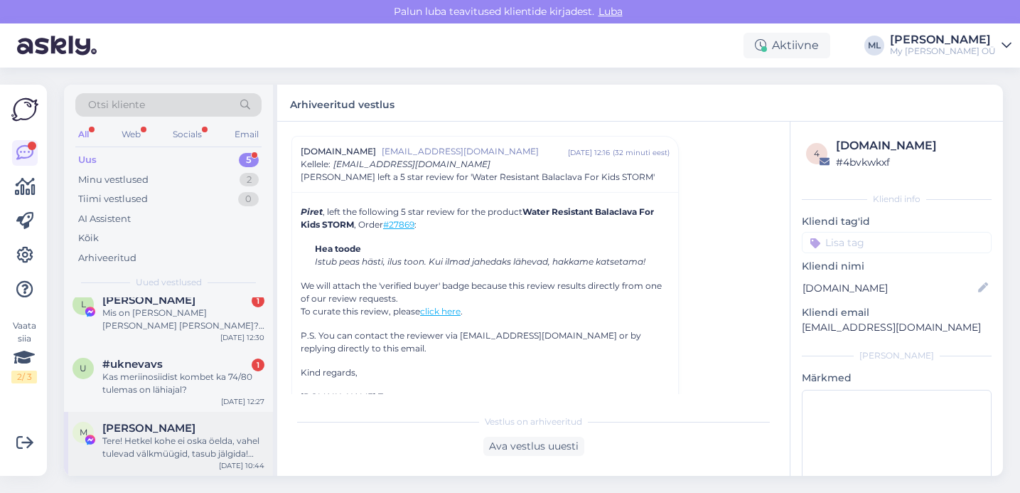
click at [190, 428] on div "[PERSON_NAME]" at bounding box center [183, 428] width 162 height 13
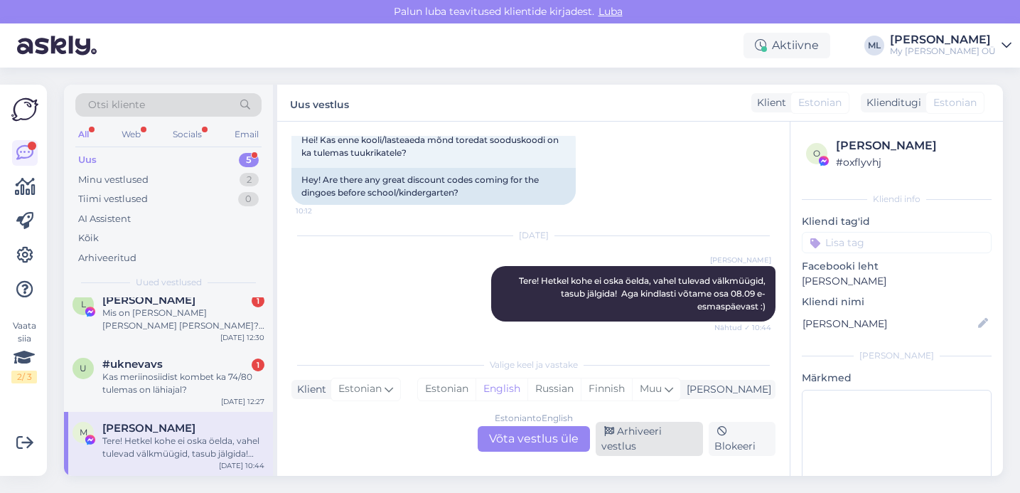
click at [627, 439] on div "Arhiveeri vestlus" at bounding box center [649, 439] width 107 height 34
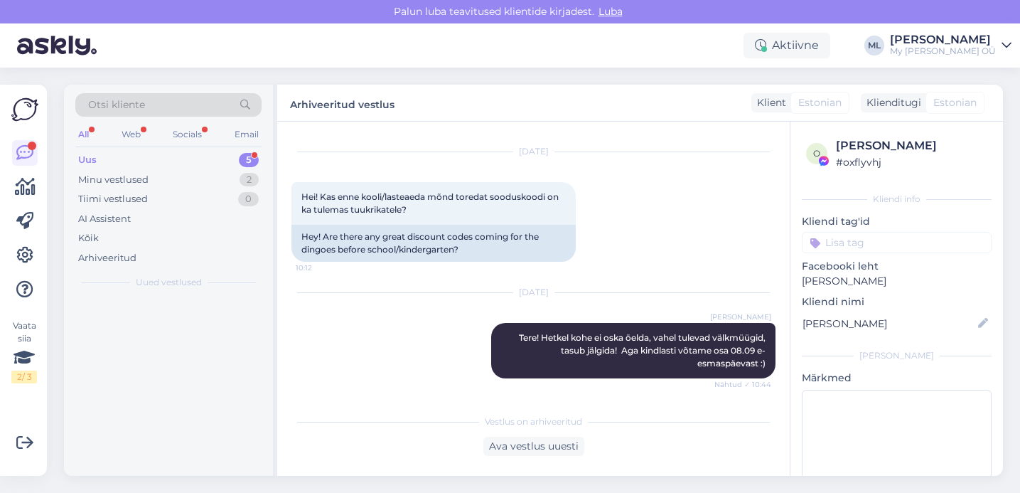
scroll to position [29, 0]
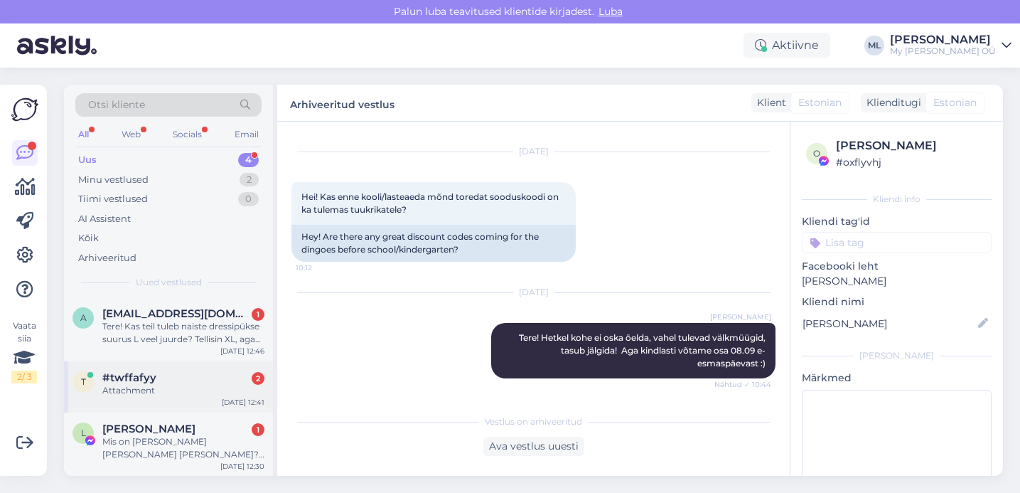
click at [186, 373] on div "#twffafyy 2" at bounding box center [183, 377] width 162 height 13
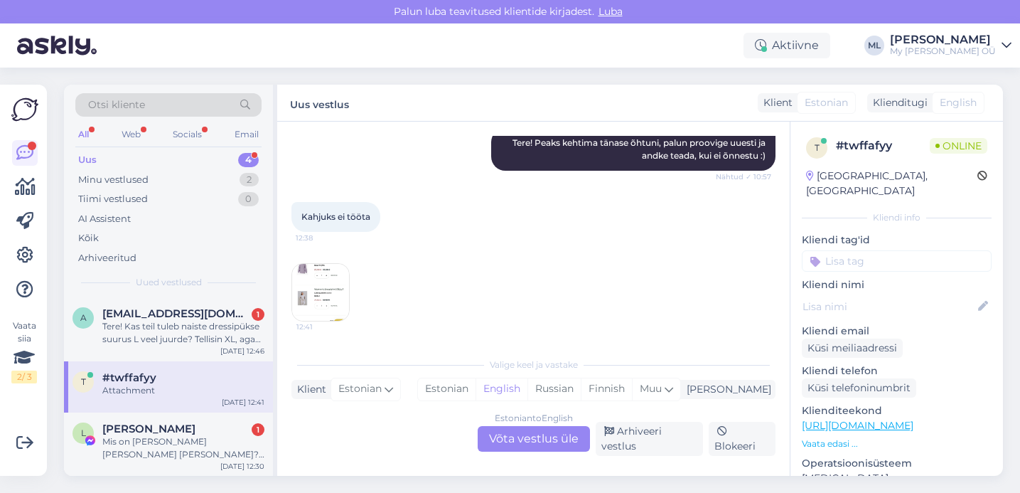
click at [324, 295] on img at bounding box center [320, 292] width 57 height 57
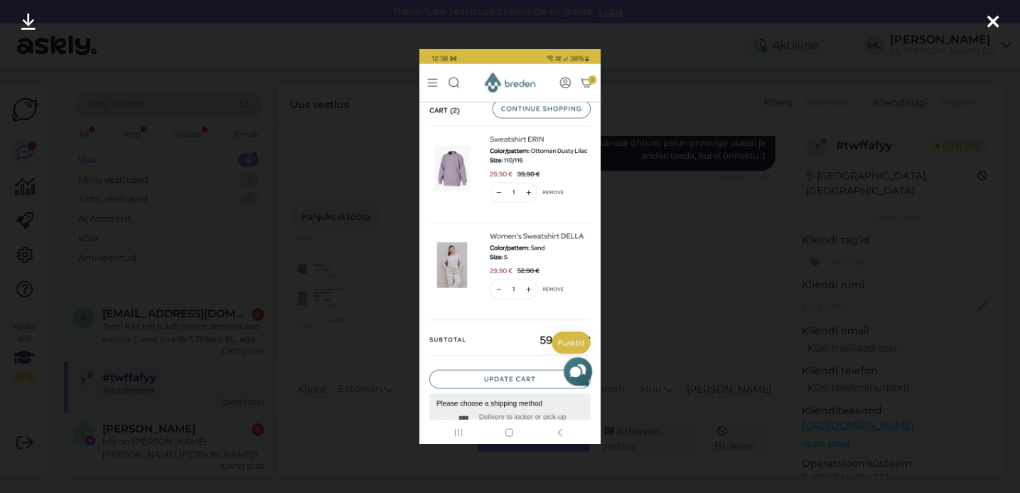
click at [648, 126] on div at bounding box center [510, 246] width 1020 height 493
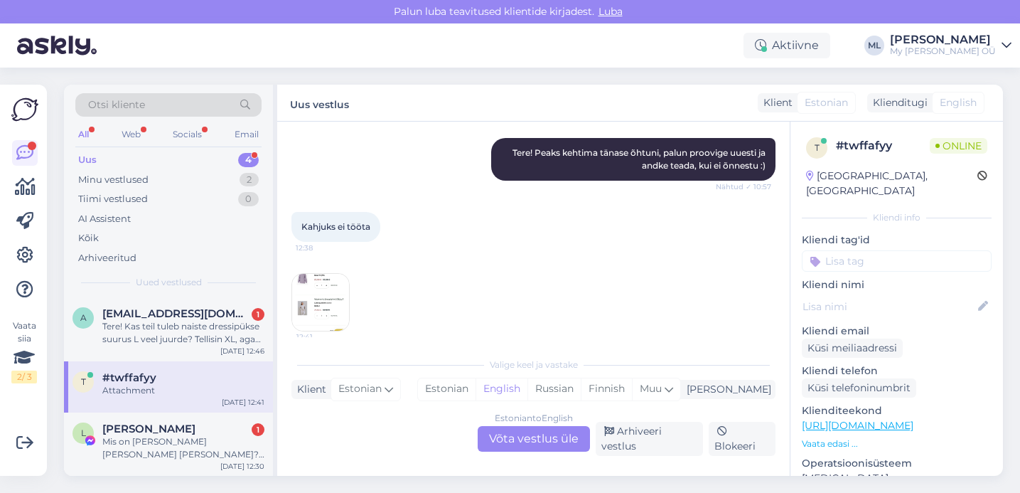
scroll to position [1628, 0]
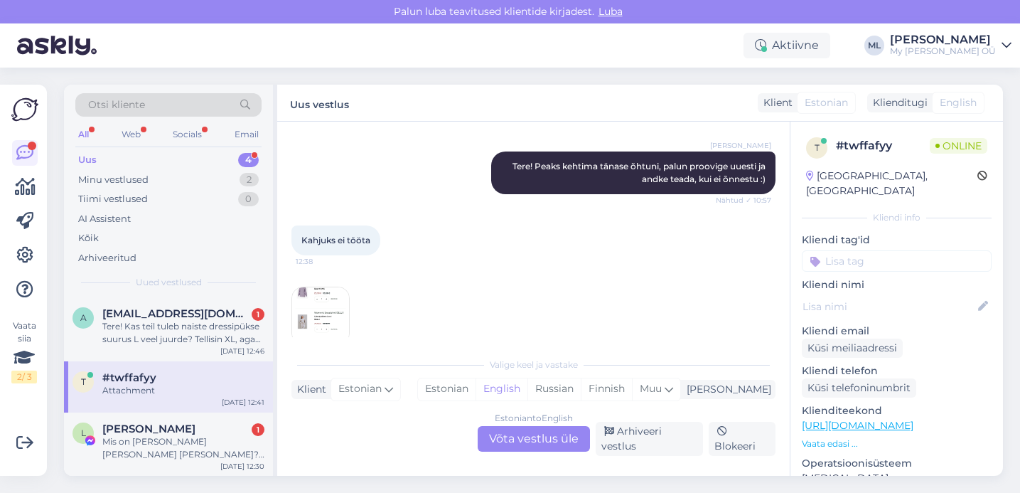
click at [324, 290] on img at bounding box center [320, 315] width 57 height 57
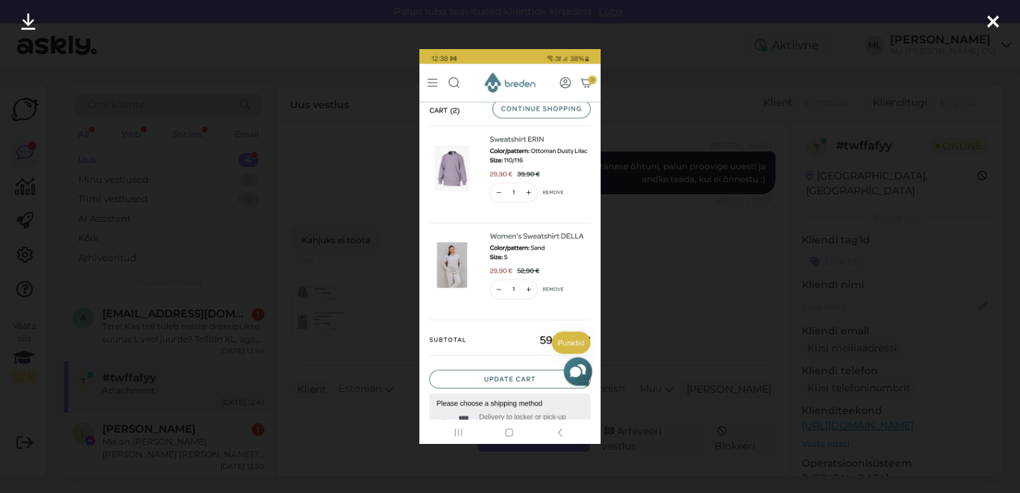
click at [991, 23] on icon at bounding box center [992, 23] width 11 height 18
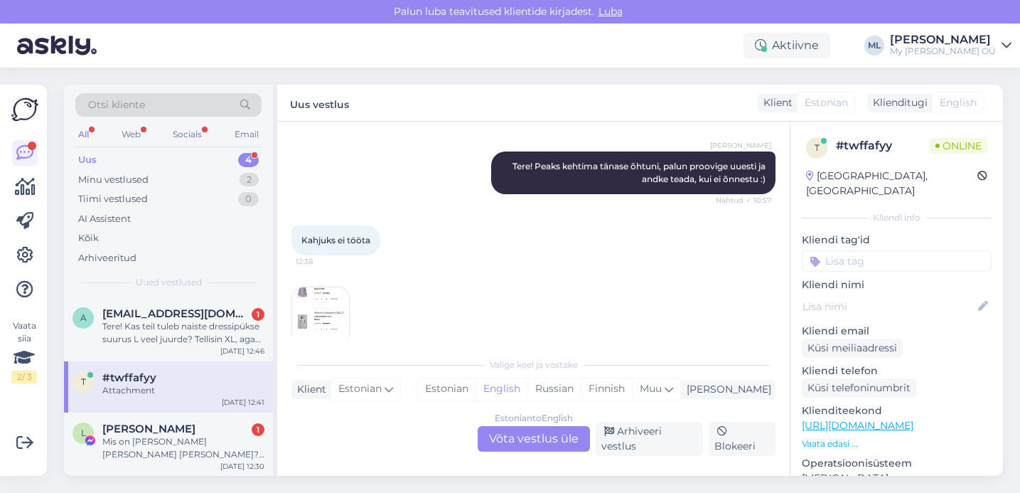
click at [507, 426] on div "Estonian to English Võta vestlus üle" at bounding box center [534, 439] width 112 height 26
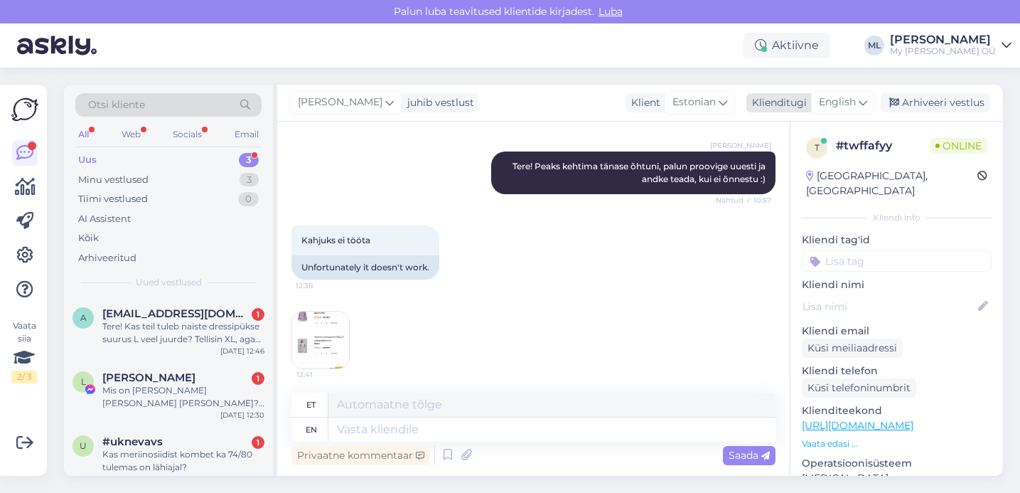
click at [857, 102] on div "English" at bounding box center [843, 102] width 64 height 23
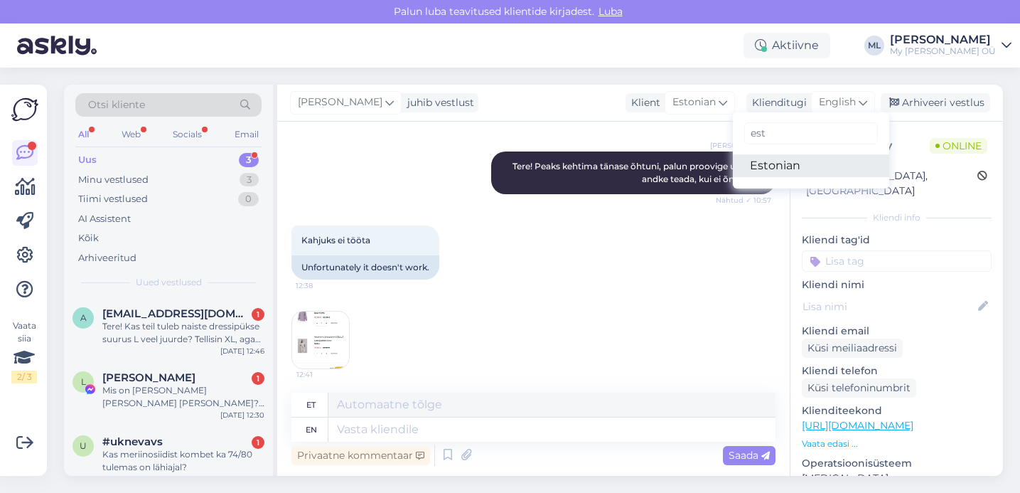
type input "est"
drag, startPoint x: 769, startPoint y: 163, endPoint x: 665, endPoint y: 215, distance: 117.0
click at [769, 163] on link "Estonian" at bounding box center [811, 165] width 156 height 23
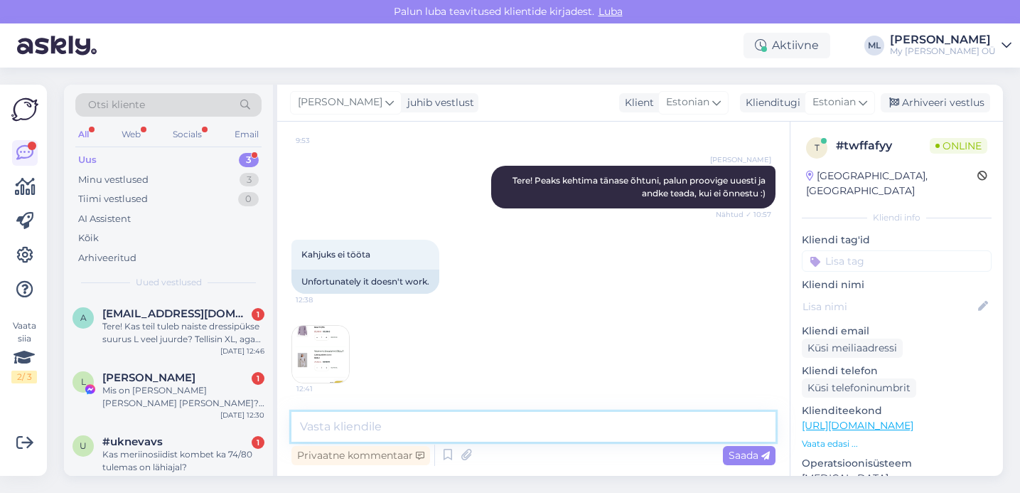
click at [390, 419] on textarea at bounding box center [533, 427] width 484 height 30
type textarea "[PERSON_NAME] on update cart, proovisite [PERSON_NAME]?"
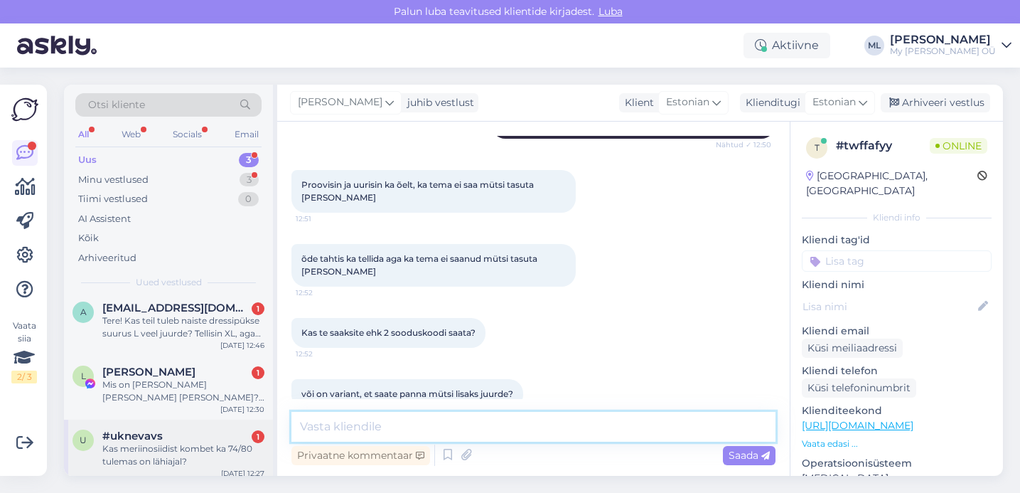
scroll to position [14, 0]
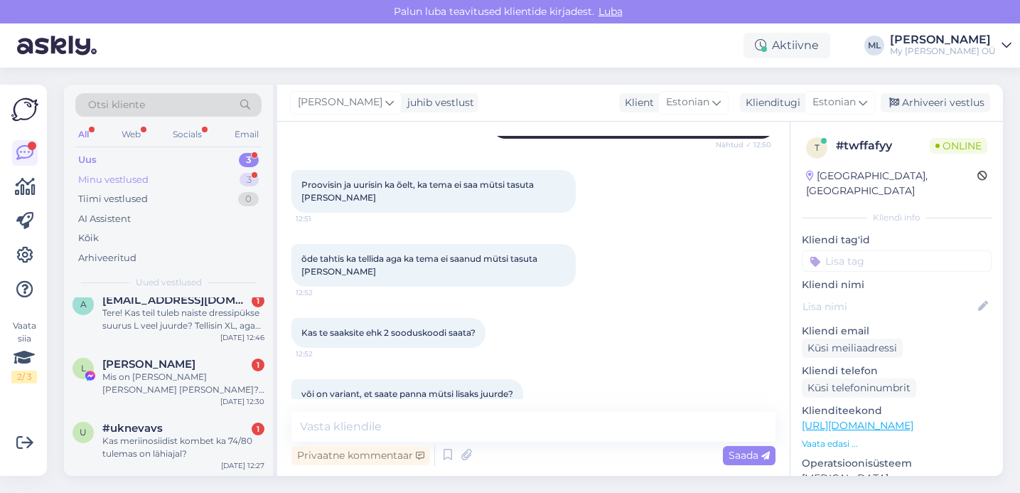
click at [139, 173] on div "Minu vestlused" at bounding box center [113, 180] width 70 height 14
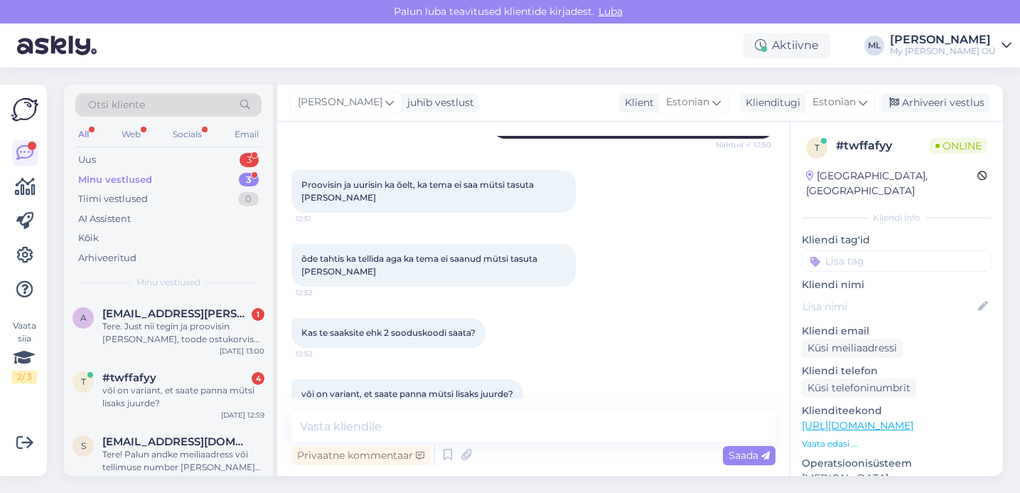
click at [117, 173] on div "Minu vestlused" at bounding box center [115, 180] width 74 height 14
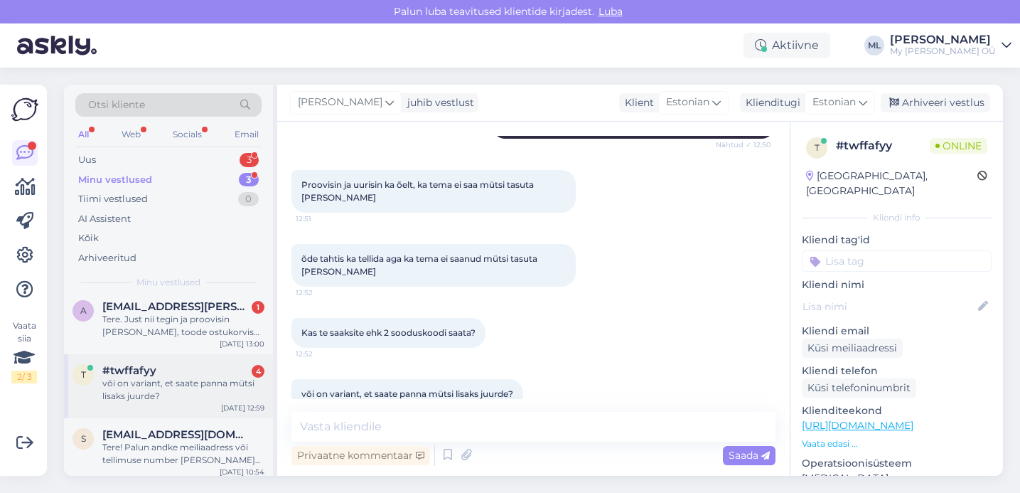
scroll to position [14, 0]
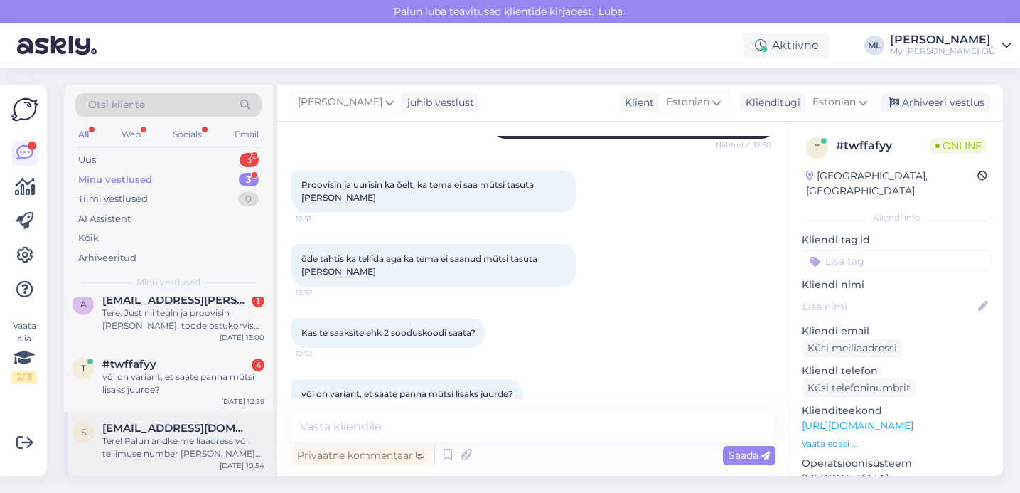
click at [150, 449] on div "Tere! Palun andke meiliaadress või tellimuse number [PERSON_NAME] [PERSON_NAME]…" at bounding box center [183, 447] width 162 height 26
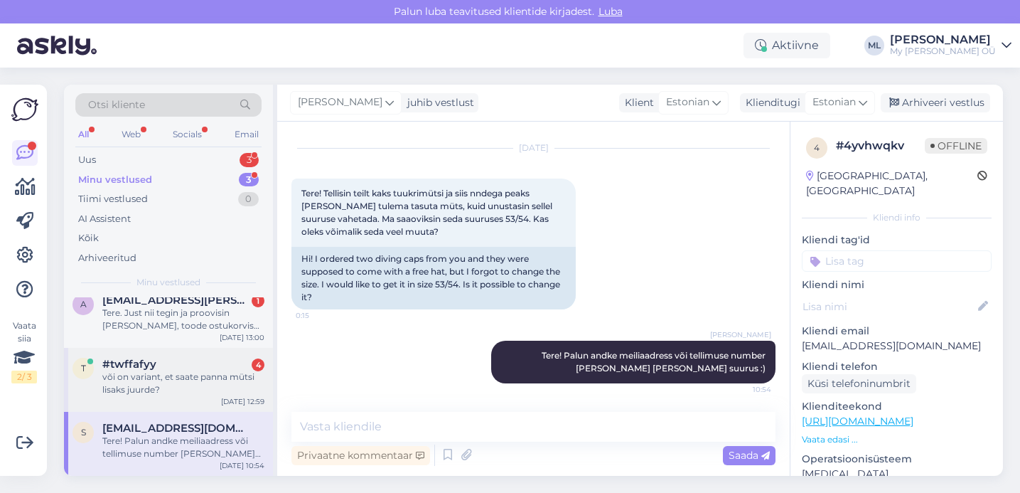
click at [139, 397] on div "t #twffafyy 4 või on variant, et saate panna mütsi lisaks juurde? [DATE] 12:59" at bounding box center [168, 380] width 209 height 64
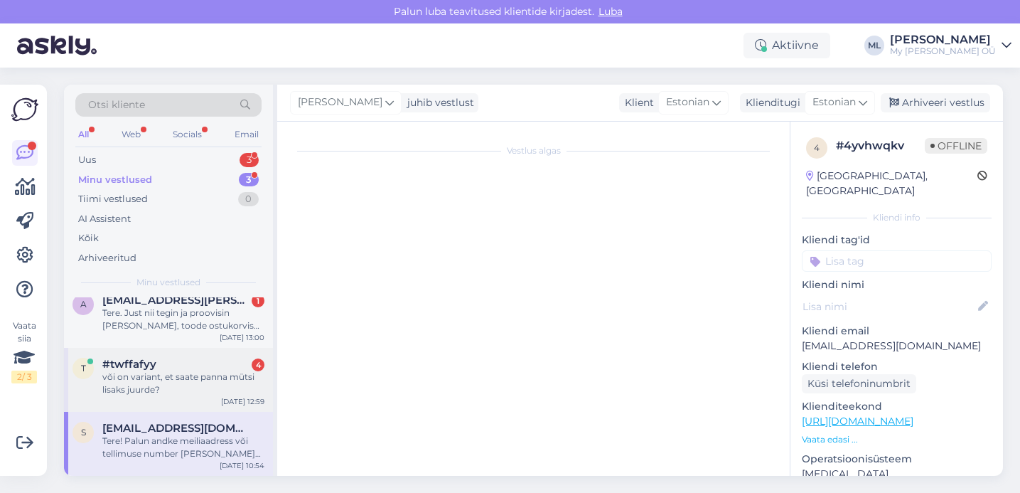
scroll to position [1932, 0]
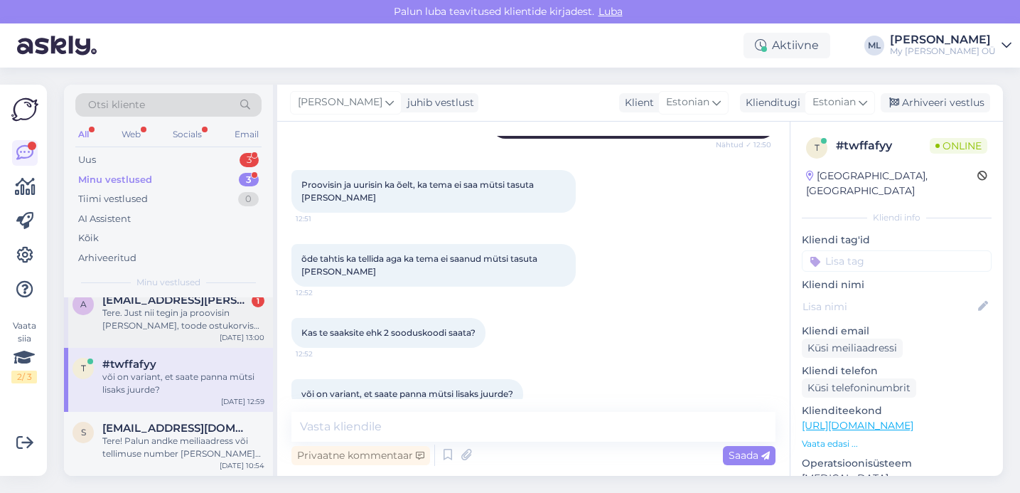
click at [196, 331] on div "Tere. Just nii tegin ja proovisin [PERSON_NAME], toode ostukorvis [PERSON_NAME]…" at bounding box center [183, 319] width 162 height 26
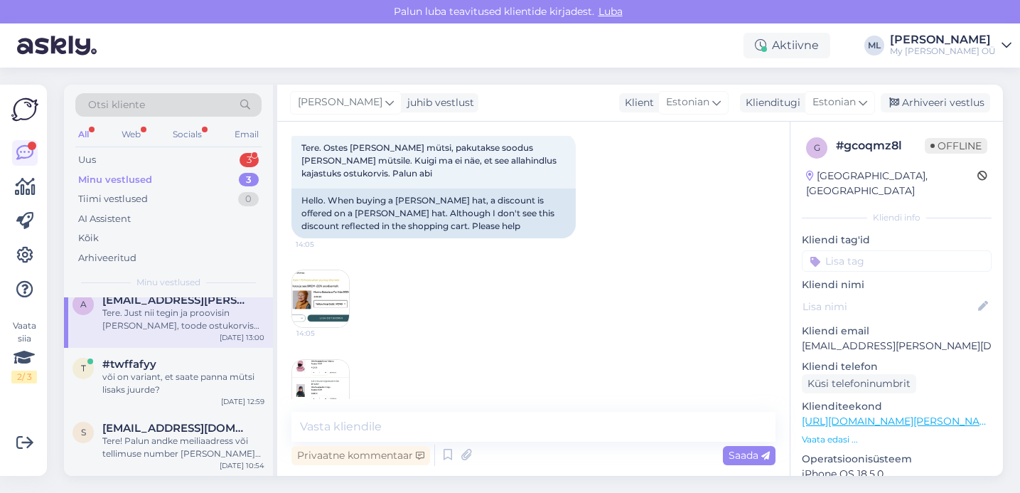
scroll to position [58, 0]
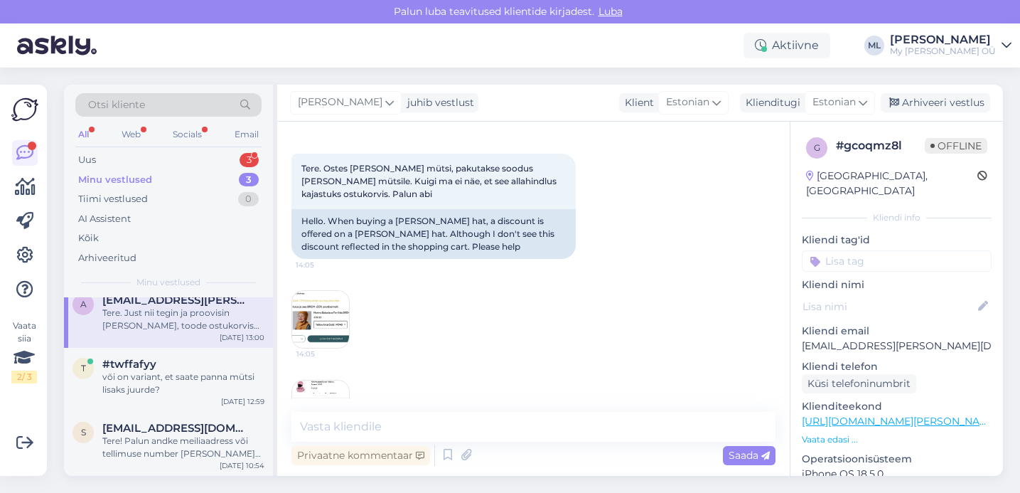
click at [309, 309] on img at bounding box center [320, 319] width 57 height 57
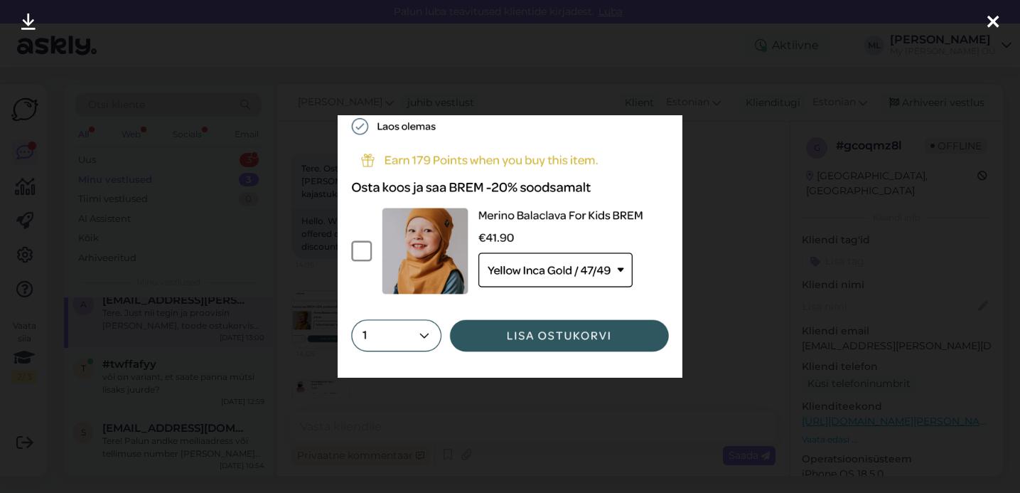
click at [176, 215] on div at bounding box center [510, 246] width 1020 height 493
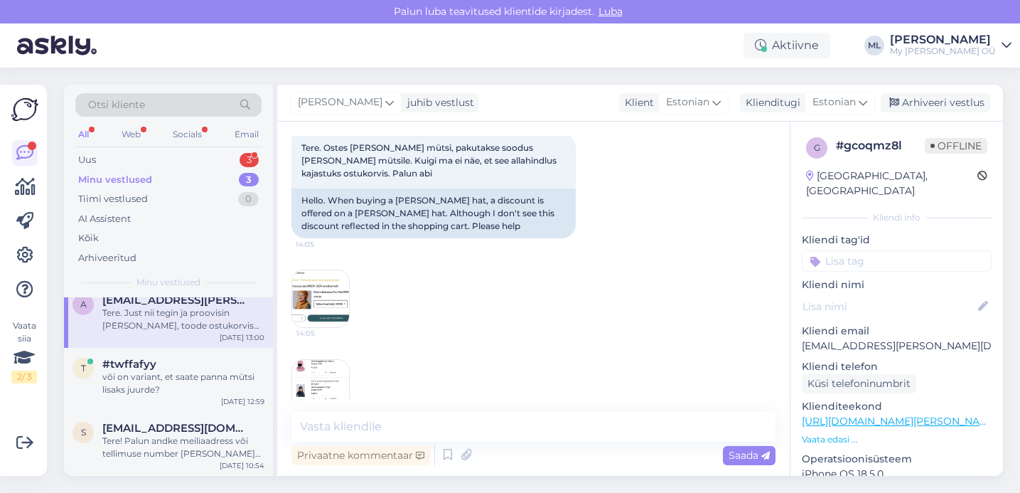
scroll to position [82, 0]
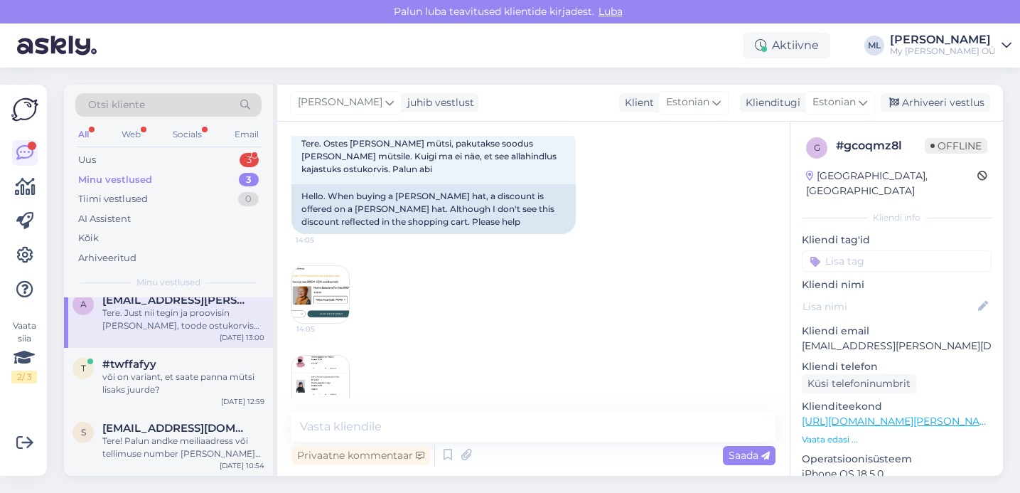
click at [316, 291] on img at bounding box center [320, 294] width 57 height 57
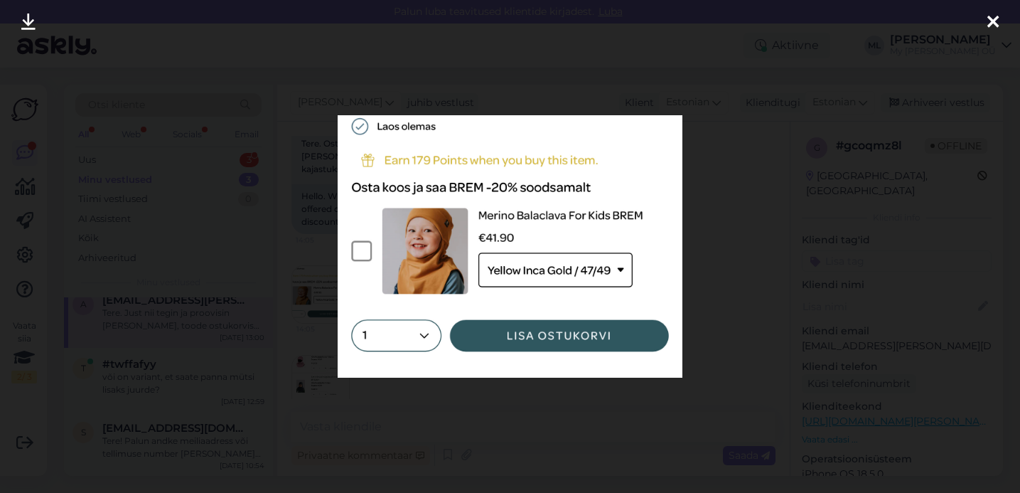
click at [991, 23] on icon at bounding box center [992, 23] width 11 height 18
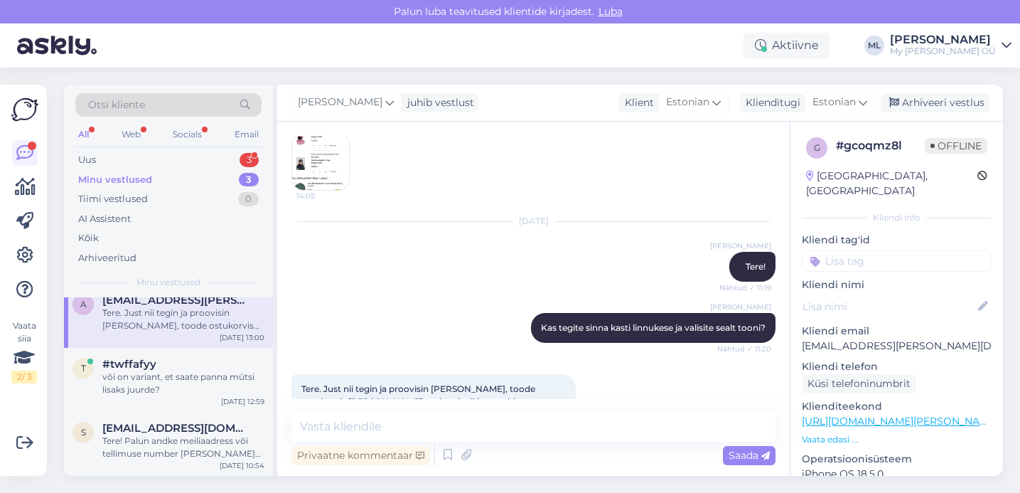
scroll to position [338, 0]
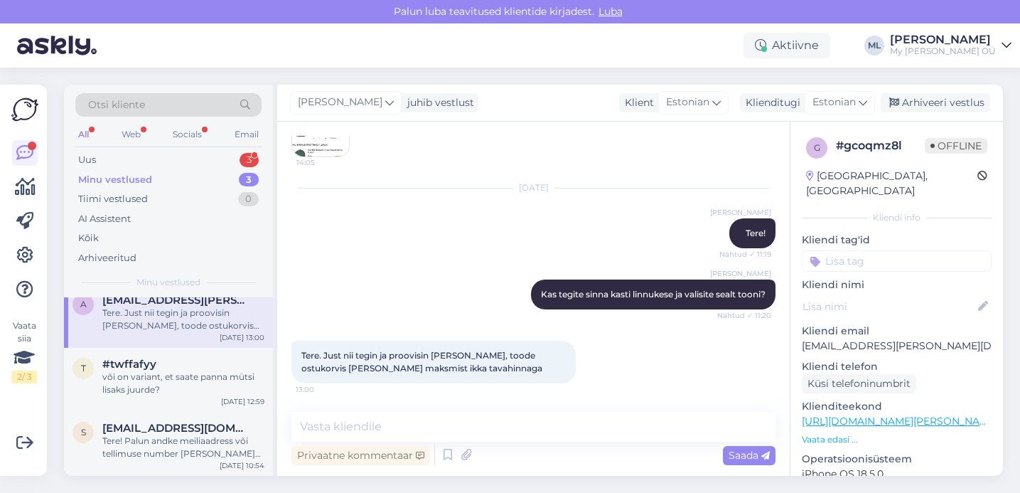
click at [172, 331] on div "Tere. Just nii tegin ja proovisin [PERSON_NAME], toode ostukorvis [PERSON_NAME]…" at bounding box center [183, 319] width 162 height 26
click at [171, 438] on div "Tere! Palun andke meiliaadress või tellimuse number [PERSON_NAME] [PERSON_NAME]…" at bounding box center [183, 447] width 162 height 26
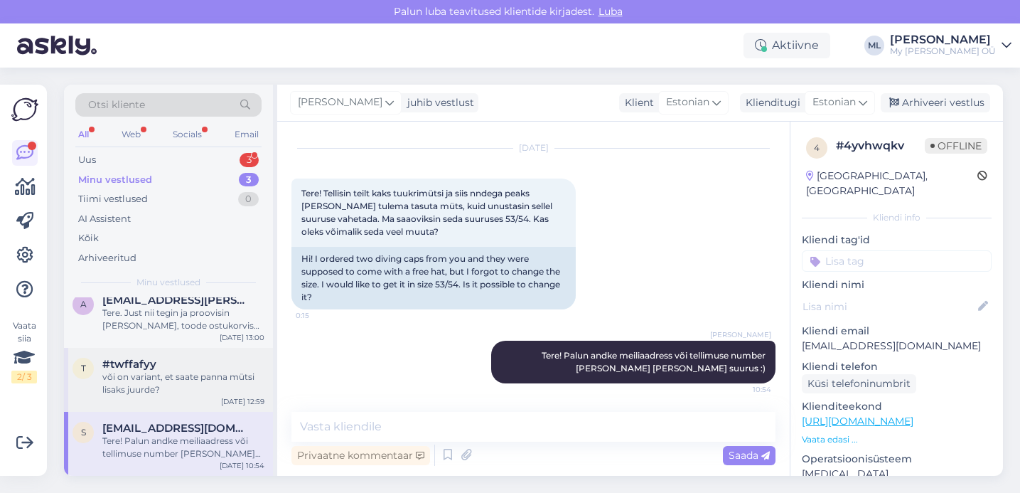
click at [168, 373] on div "või on variant, et saate panna mütsi lisaks juurde?" at bounding box center [183, 383] width 162 height 26
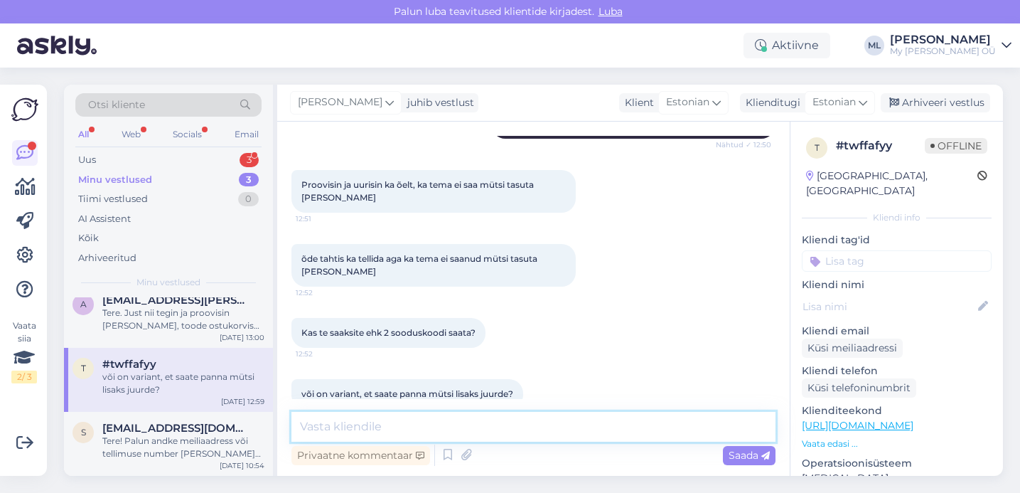
click at [434, 439] on textarea at bounding box center [533, 427] width 484 height 30
type textarea "nii, ma proovisin, peaks saama nüüd"
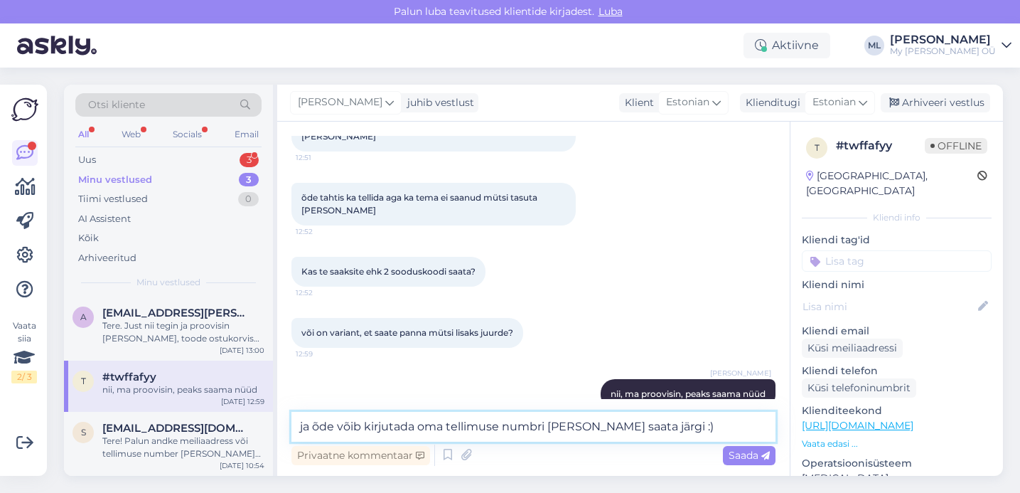
type textarea "ja õde võib kirjutada oma tellimuse numbri [PERSON_NAME] saata järgi :)"
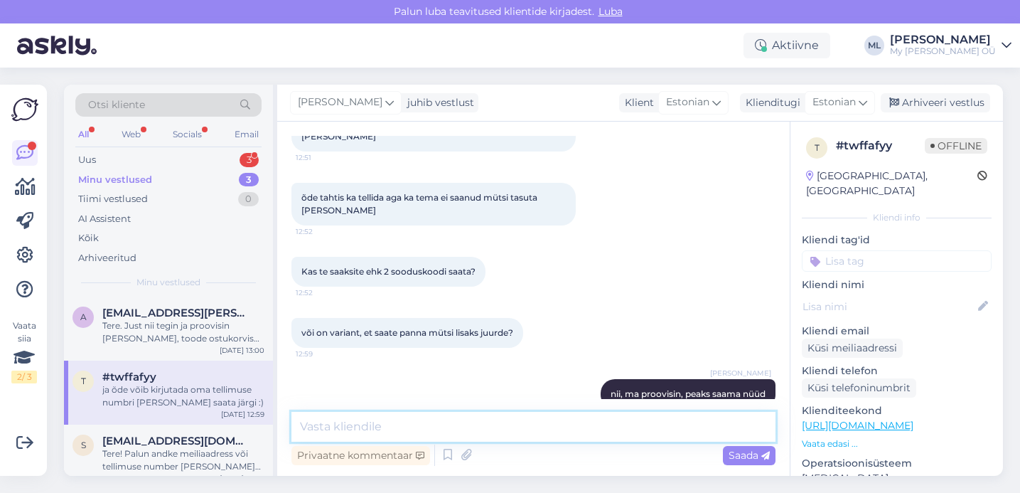
scroll to position [14, 0]
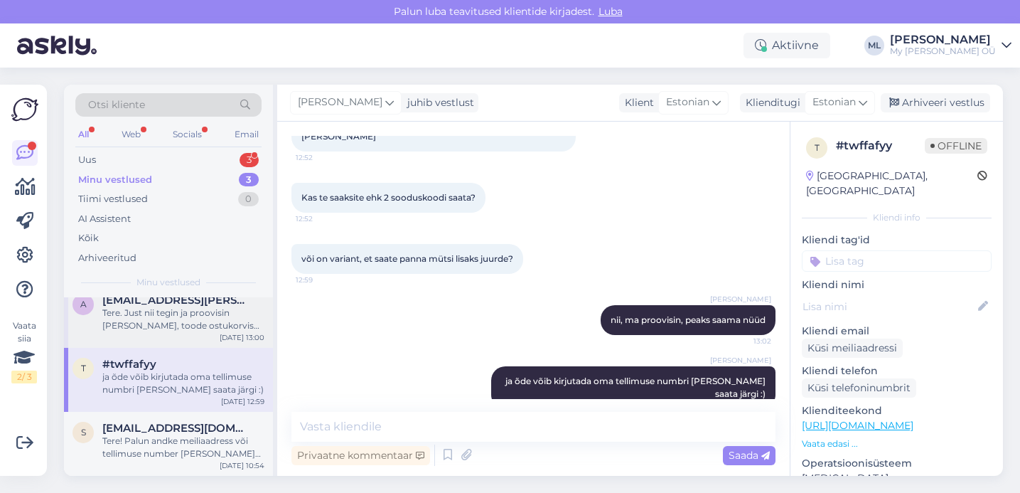
click at [164, 314] on div "Tere. Just nii tegin ja proovisin [PERSON_NAME], toode ostukorvis [PERSON_NAME]…" at bounding box center [183, 319] width 162 height 26
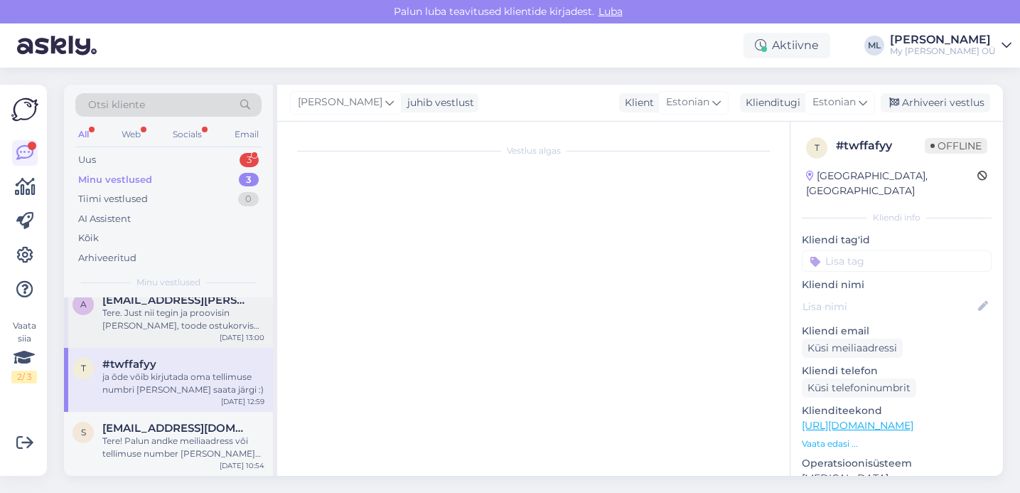
scroll to position [338, 0]
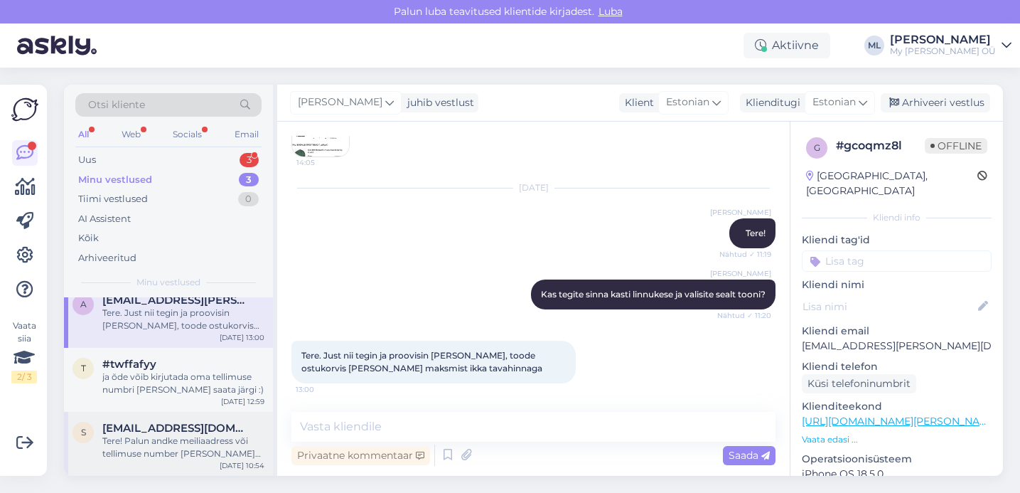
click at [218, 426] on div "[EMAIL_ADDRESS][DOMAIN_NAME]" at bounding box center [183, 428] width 162 height 13
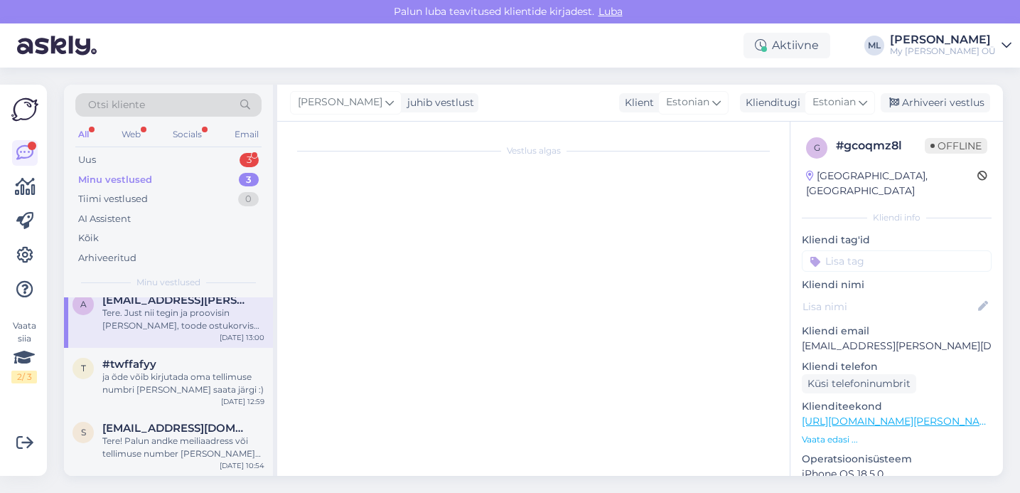
scroll to position [33, 0]
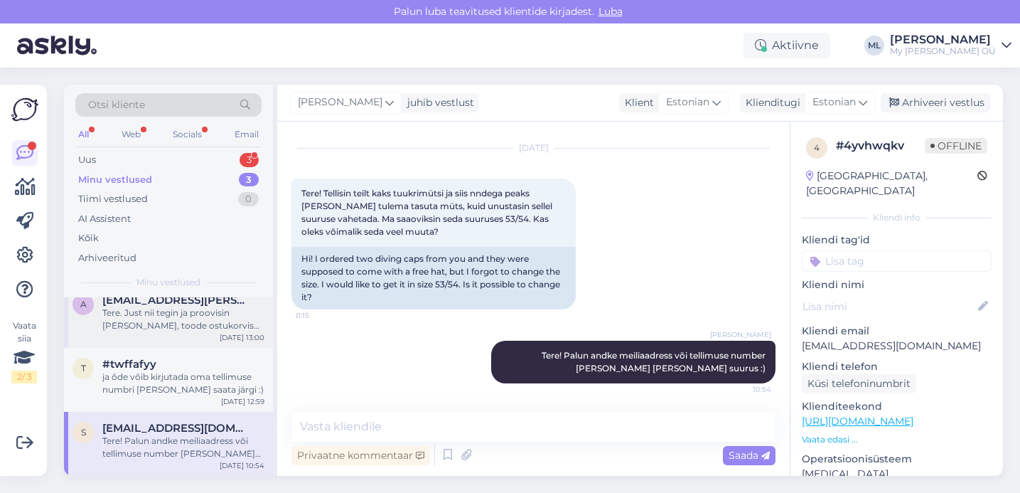
click at [127, 322] on div "Tere. Just nii tegin ja proovisin [PERSON_NAME], toode ostukorvis [PERSON_NAME]…" at bounding box center [183, 319] width 162 height 26
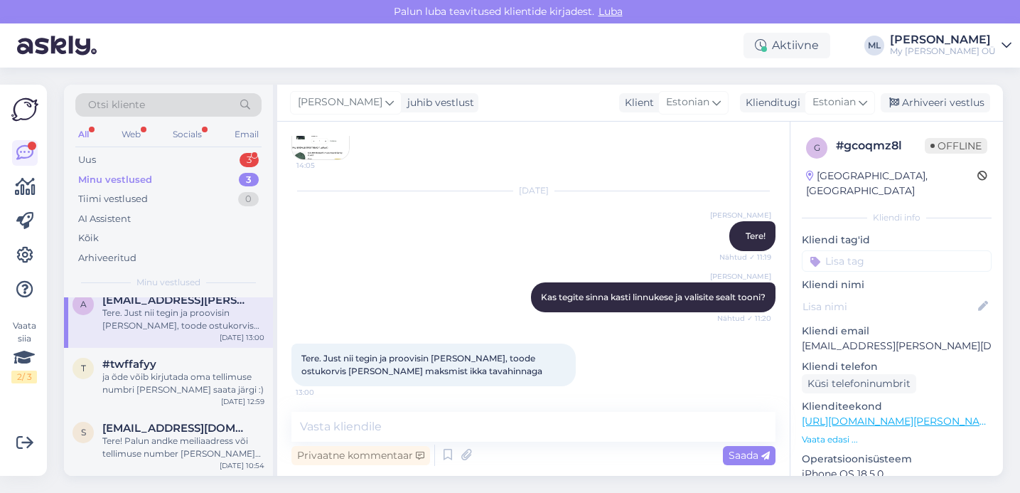
scroll to position [336, 0]
click at [319, 151] on img at bounding box center [320, 130] width 57 height 57
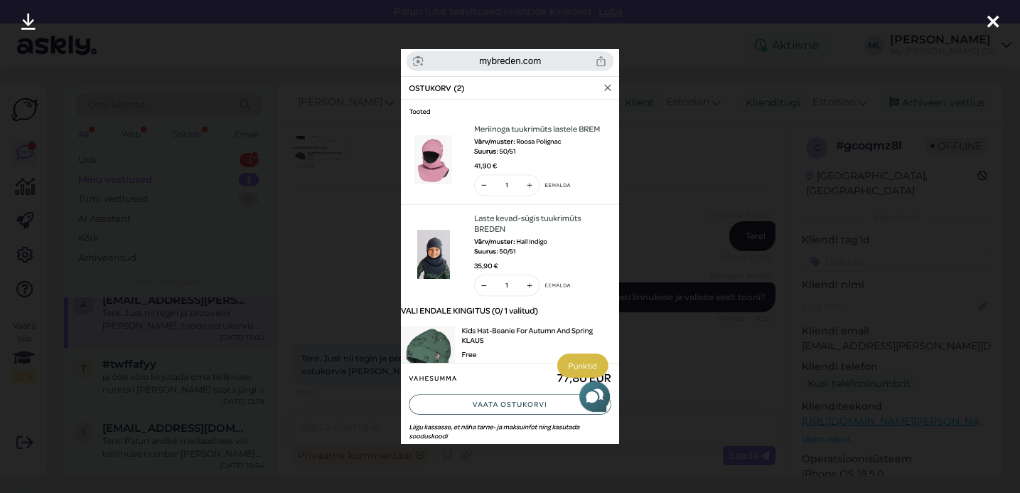
click at [998, 16] on icon at bounding box center [992, 23] width 11 height 18
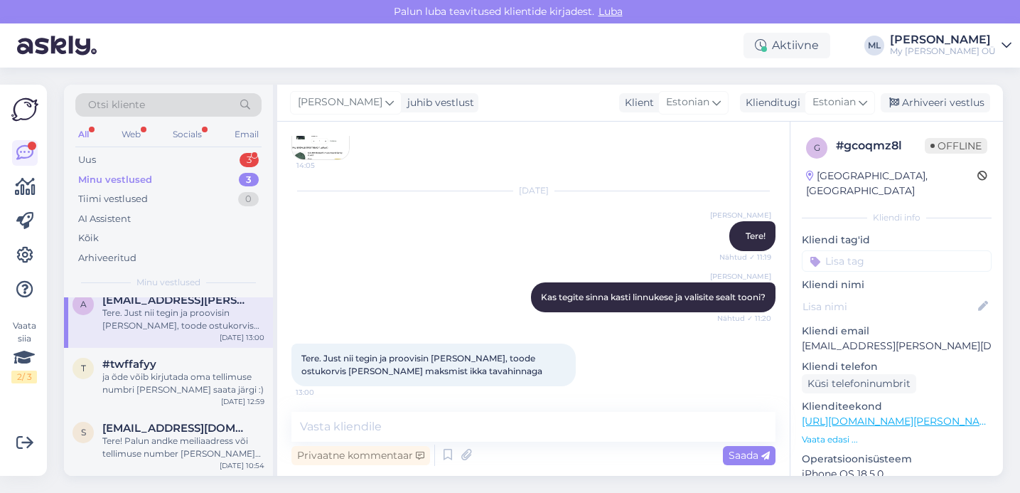
scroll to position [338, 0]
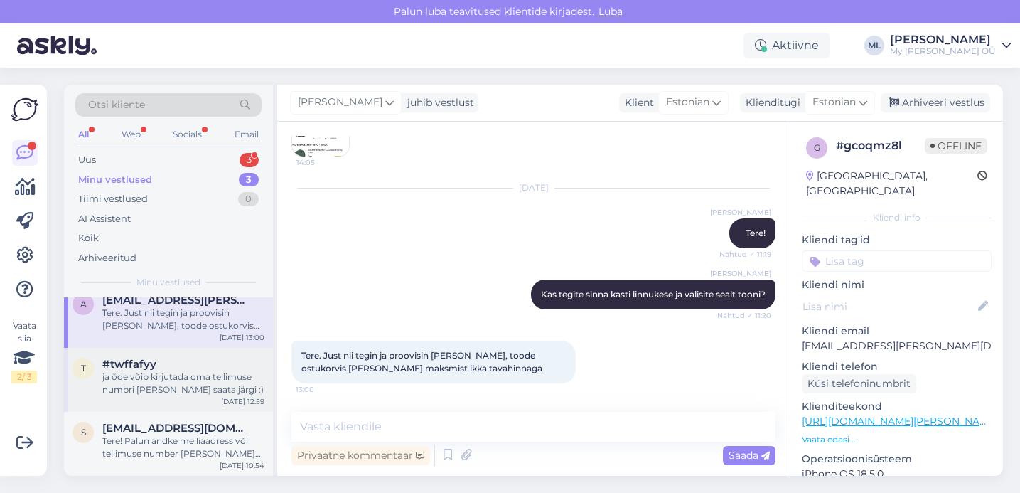
drag, startPoint x: 111, startPoint y: 316, endPoint x: 160, endPoint y: 355, distance: 62.7
click at [111, 316] on div "Tere. Just nii tegin ja proovisin [PERSON_NAME], toode ostukorvis [PERSON_NAME]…" at bounding box center [183, 319] width 162 height 26
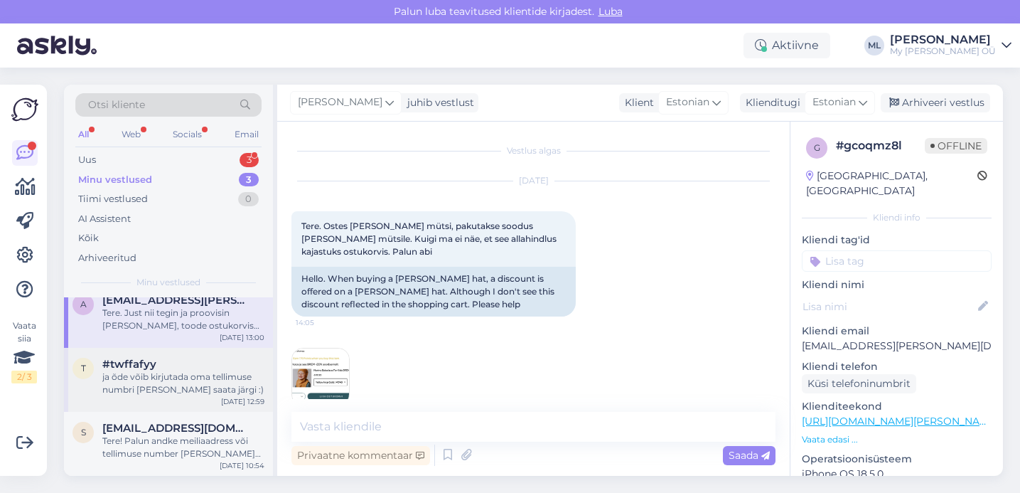
click at [176, 375] on div "ja õde võib kirjutada oma tellimuse numbri [PERSON_NAME] saata järgi :)" at bounding box center [183, 383] width 162 height 26
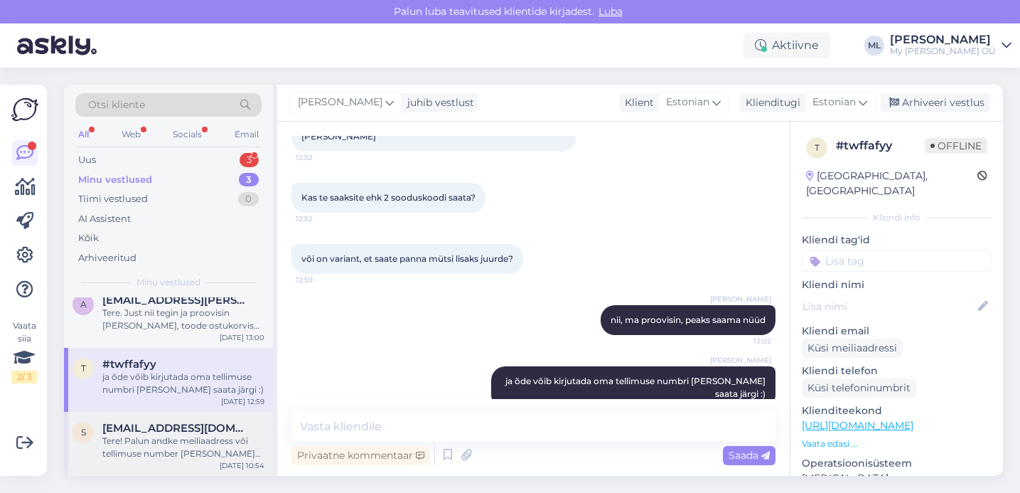
click at [177, 431] on span "[EMAIL_ADDRESS][DOMAIN_NAME]" at bounding box center [176, 428] width 148 height 13
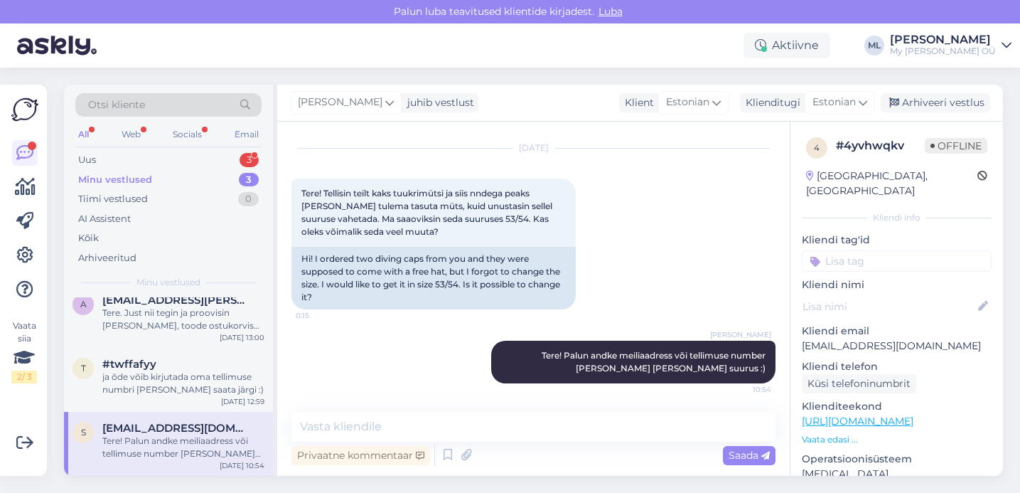
click at [134, 437] on div "Tere! Palun andke meiliaadress või tellimuse number [PERSON_NAME] [PERSON_NAME]…" at bounding box center [183, 447] width 162 height 26
click at [212, 378] on div "ja õde võib kirjutada oma tellimuse numbri [PERSON_NAME] saata järgi :)" at bounding box center [183, 383] width 162 height 26
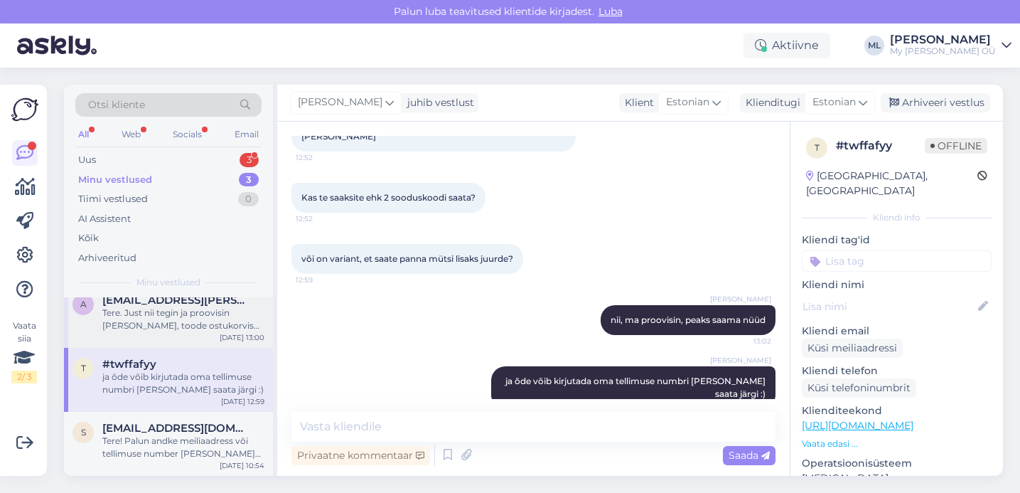
click at [136, 313] on div "Tere. Just nii tegin ja proovisin [PERSON_NAME], toode ostukorvis [PERSON_NAME]…" at bounding box center [183, 319] width 162 height 26
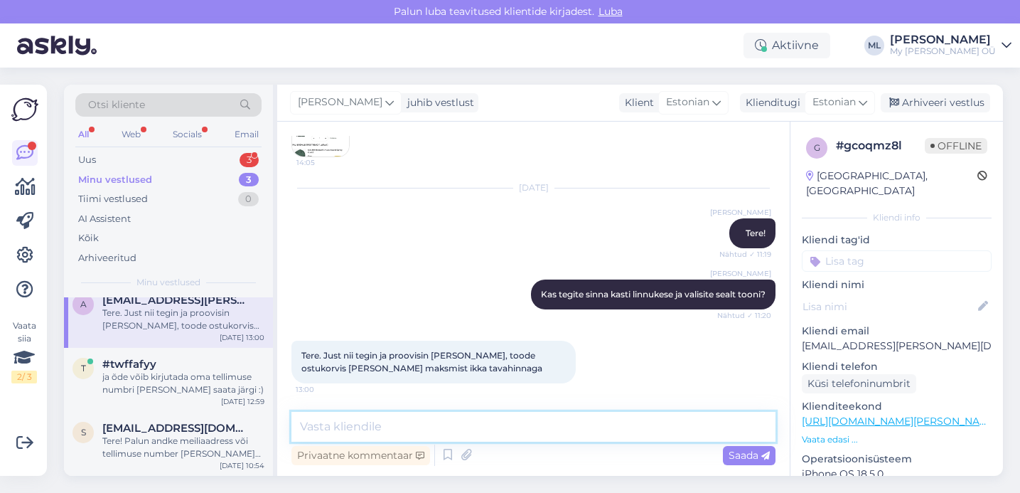
click at [370, 421] on textarea at bounding box center [533, 427] width 484 height 30
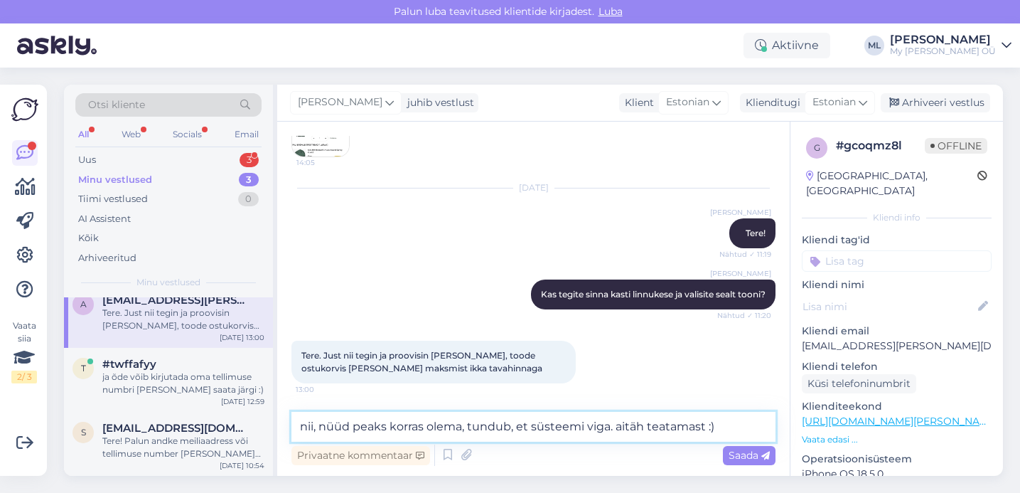
type textarea "nii, nüüd peaks korras olema, tundub, et süsteemi viga. aitäh teatamast :)"
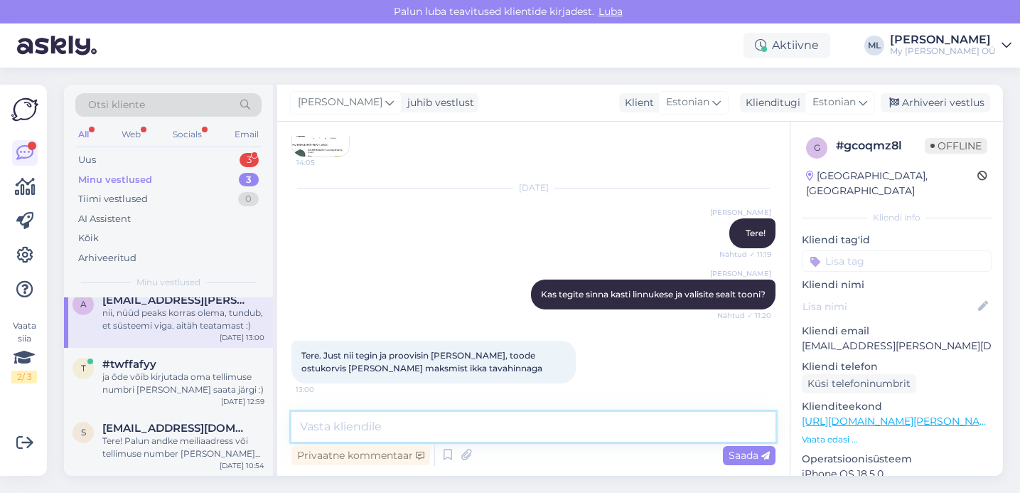
scroll to position [412, 0]
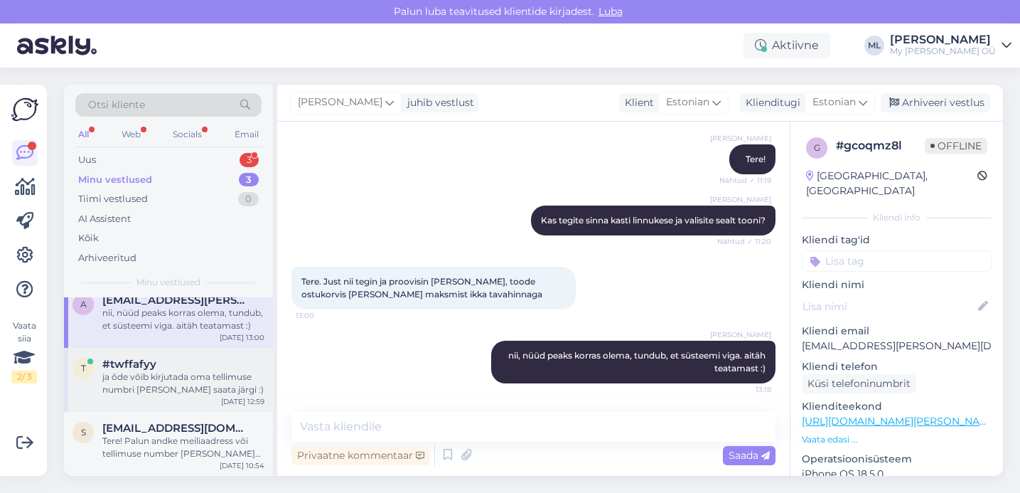
click at [151, 379] on div "ja õde võib kirjutada oma tellimuse numbri [PERSON_NAME] saata järgi :)" at bounding box center [183, 383] width 162 height 26
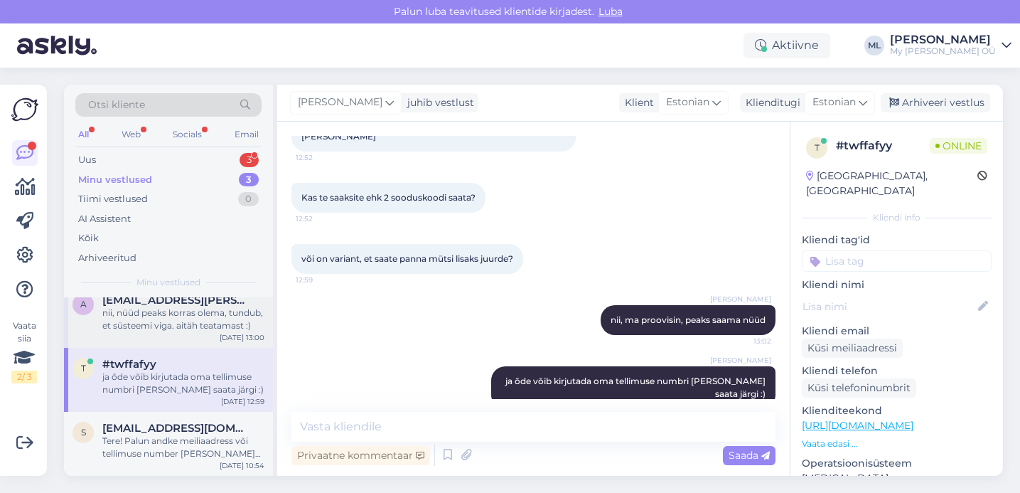
click at [172, 318] on div "nii, nüüd peaks korras olema, tundub, et süsteemi viga. aitäh teatamast :)" at bounding box center [183, 319] width 162 height 26
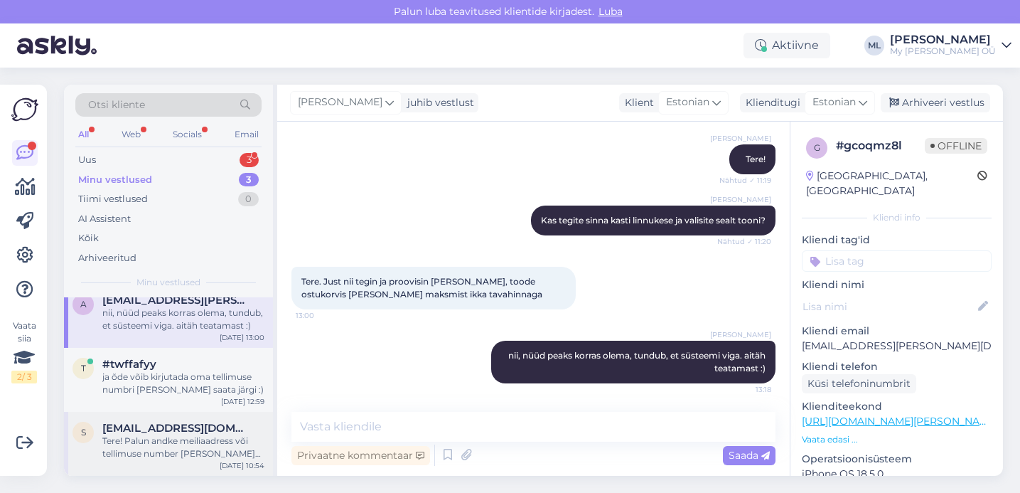
click at [124, 461] on div "s [EMAIL_ADDRESS][DOMAIN_NAME] Tere! Palun andke meiliaadress või tellimuse num…" at bounding box center [168, 444] width 209 height 64
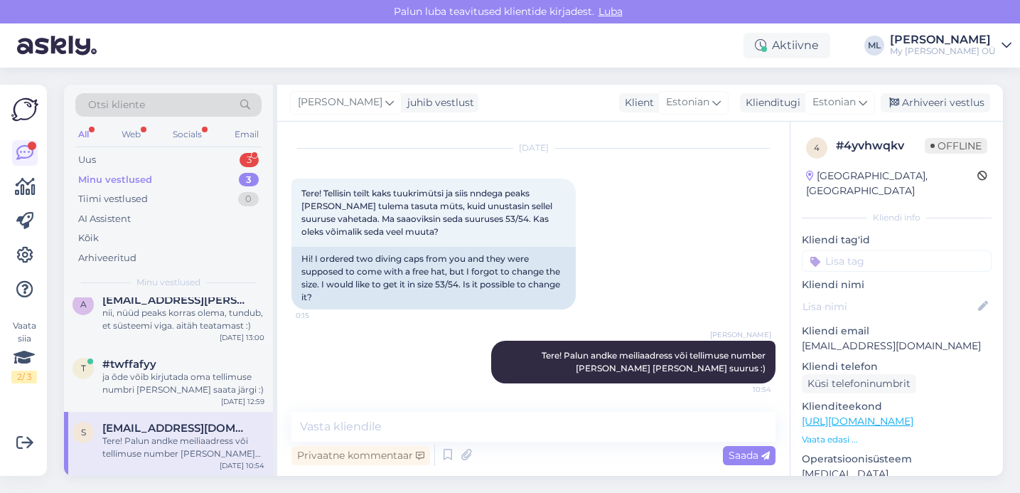
scroll to position [33, 0]
click at [194, 191] on div "Tiimi vestlused 0" at bounding box center [168, 199] width 186 height 20
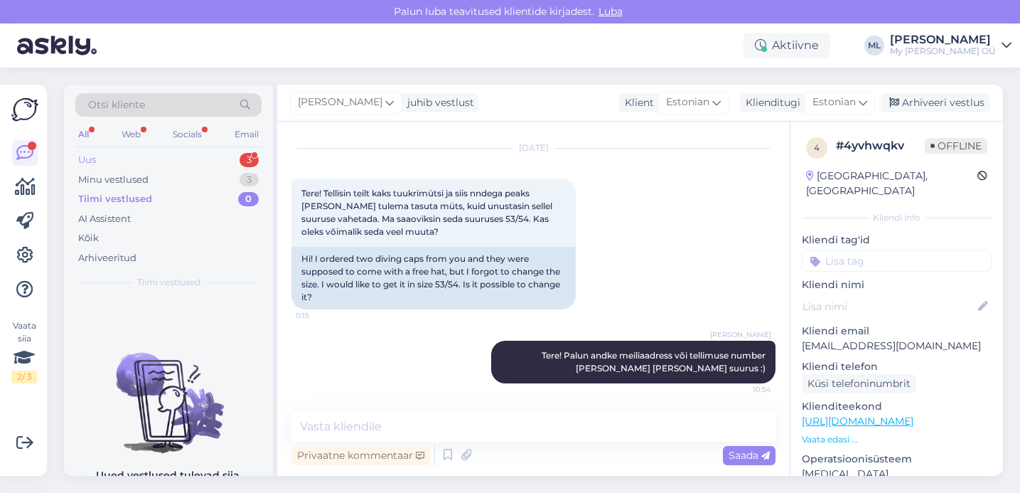
click at [171, 156] on div "Uus 3" at bounding box center [168, 160] width 186 height 20
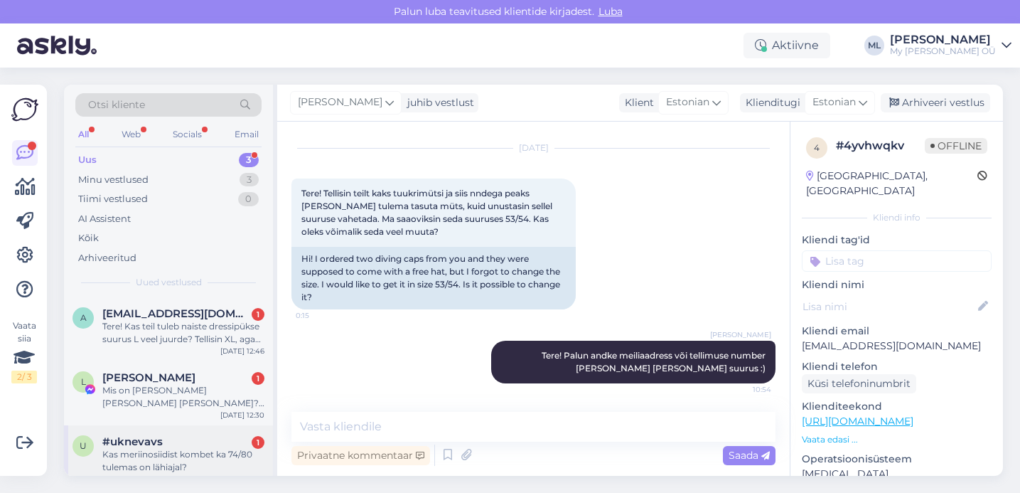
click at [170, 453] on div "Kas meriinosiidist kombet ka 74/80 tulemas on lähiajal?" at bounding box center [183, 461] width 162 height 26
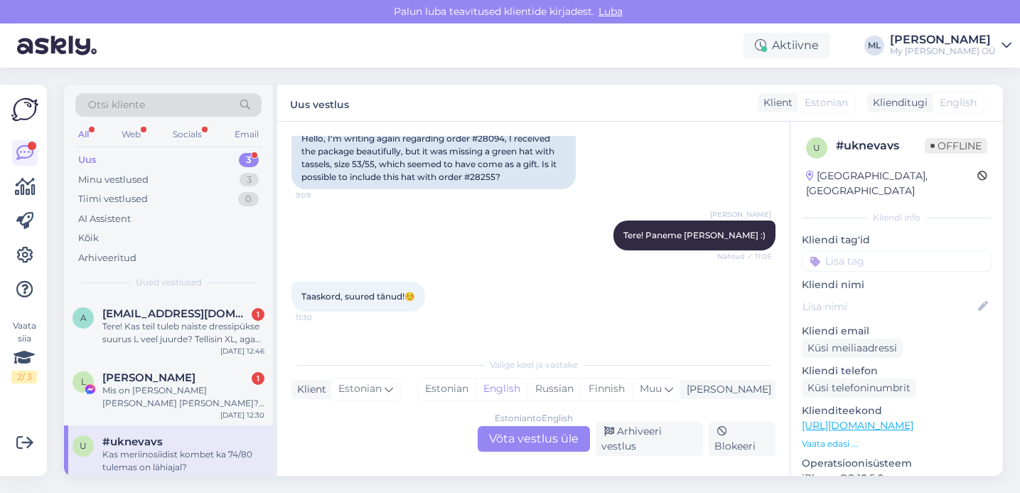
drag, startPoint x: 520, startPoint y: 439, endPoint x: 518, endPoint y: 451, distance: 12.4
click at [520, 440] on div "Estonian to English Võta vestlus üle" at bounding box center [534, 439] width 112 height 26
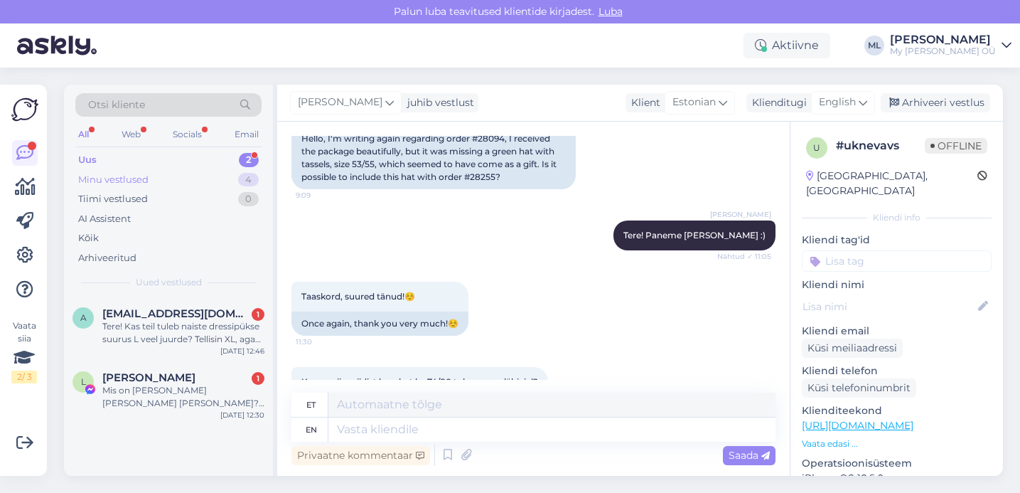
click at [178, 186] on div "Minu vestlused 4" at bounding box center [168, 180] width 186 height 20
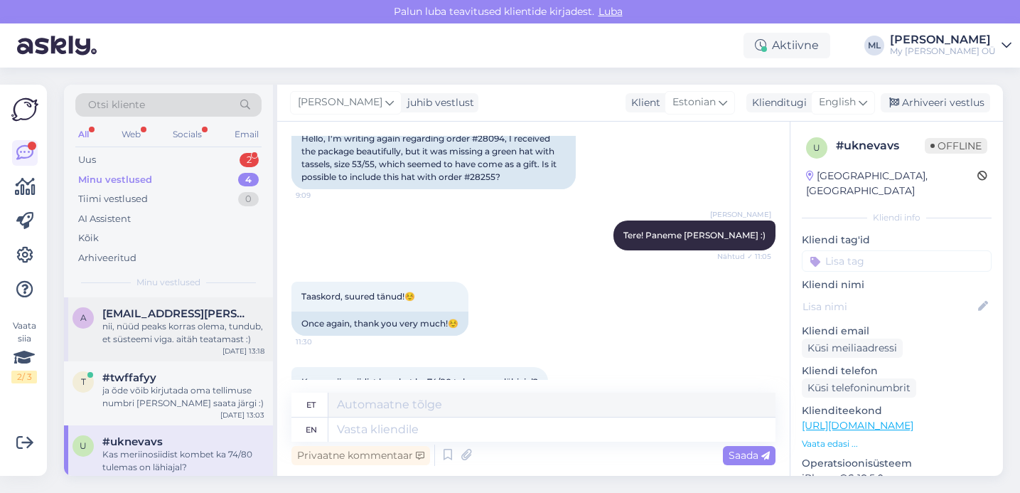
click at [146, 351] on div "a [EMAIL_ADDRESS][PERSON_NAME][DOMAIN_NAME] nii, nüüd peaks korras olema, tundu…" at bounding box center [168, 329] width 209 height 64
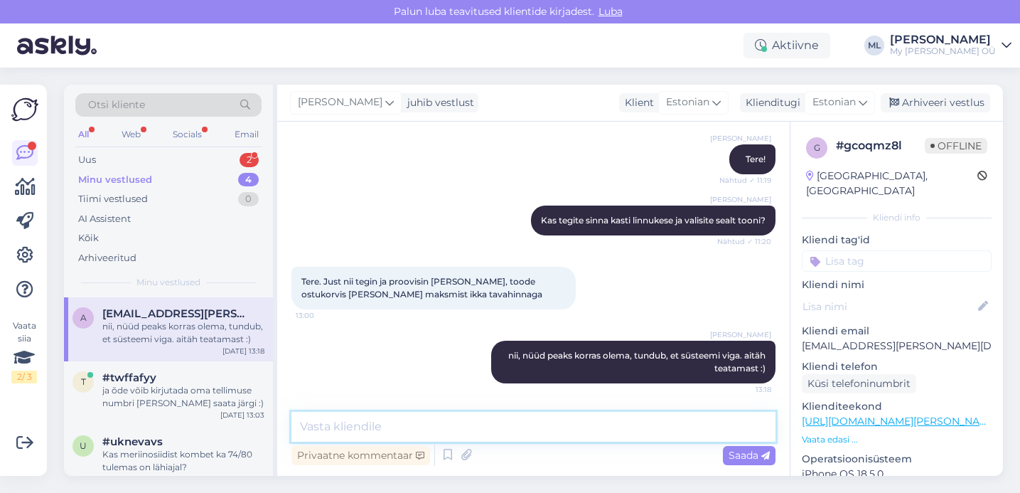
click at [614, 424] on textarea at bounding box center [533, 427] width 484 height 30
type textarea "alustage igaks juhuks uuesti ka, palun ☺️"
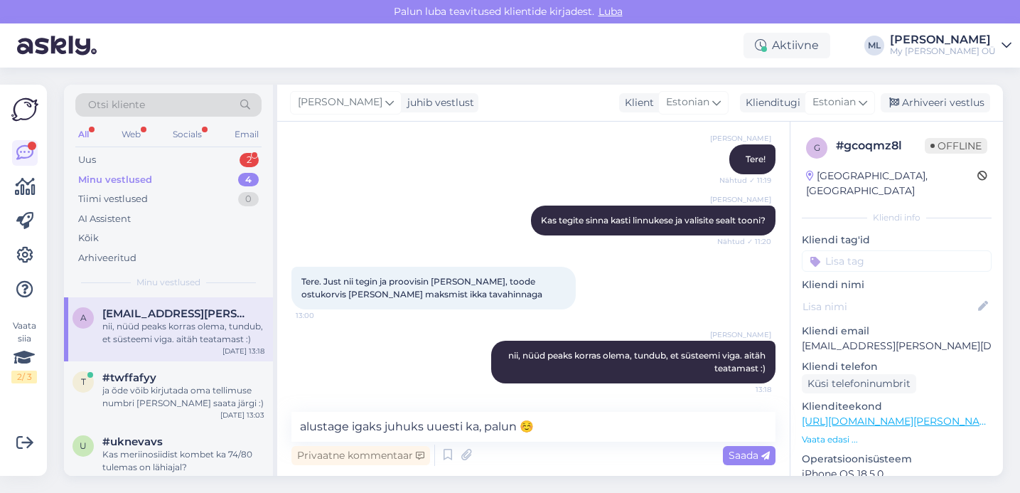
click at [737, 458] on span "Saada" at bounding box center [749, 455] width 41 height 13
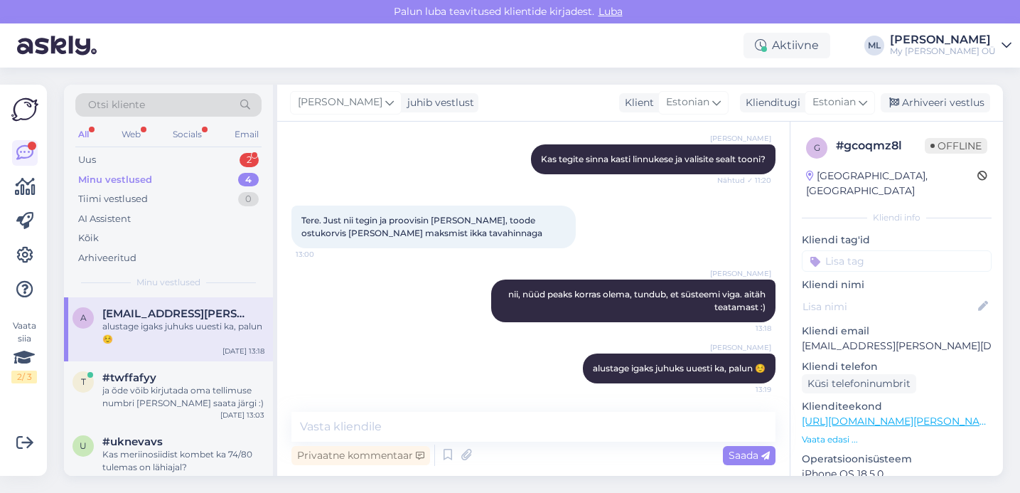
click at [923, 92] on div "[PERSON_NAME] juhib vestlust Klient [DEMOGRAPHIC_DATA] Klienditugi Estonian est…" at bounding box center [640, 103] width 726 height 37
click at [928, 104] on div "Arhiveeri vestlus" at bounding box center [935, 102] width 109 height 19
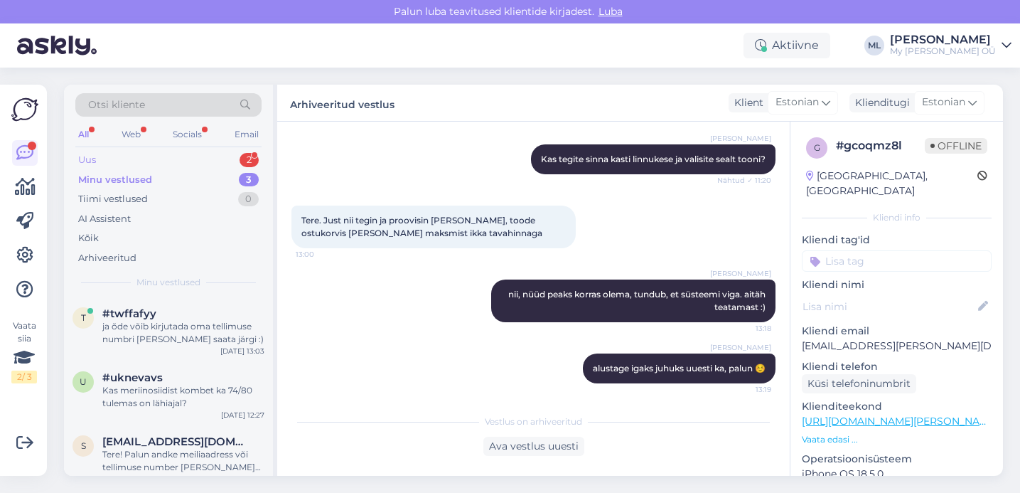
click at [91, 164] on div "Uus" at bounding box center [87, 160] width 18 height 14
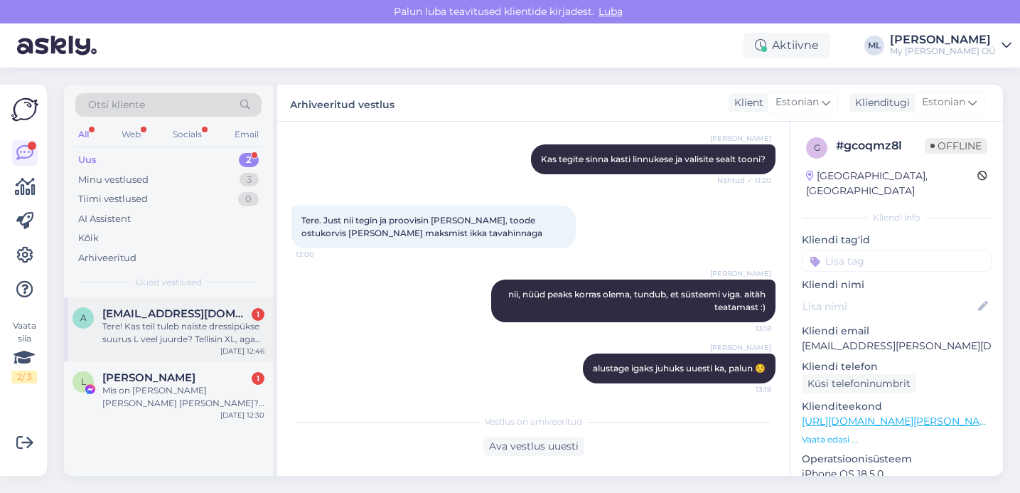
click at [196, 336] on div "Tere! Kas teil tuleb naiste dressipükse suurus L veel juurde? Tellisin XL, aga …" at bounding box center [183, 333] width 162 height 26
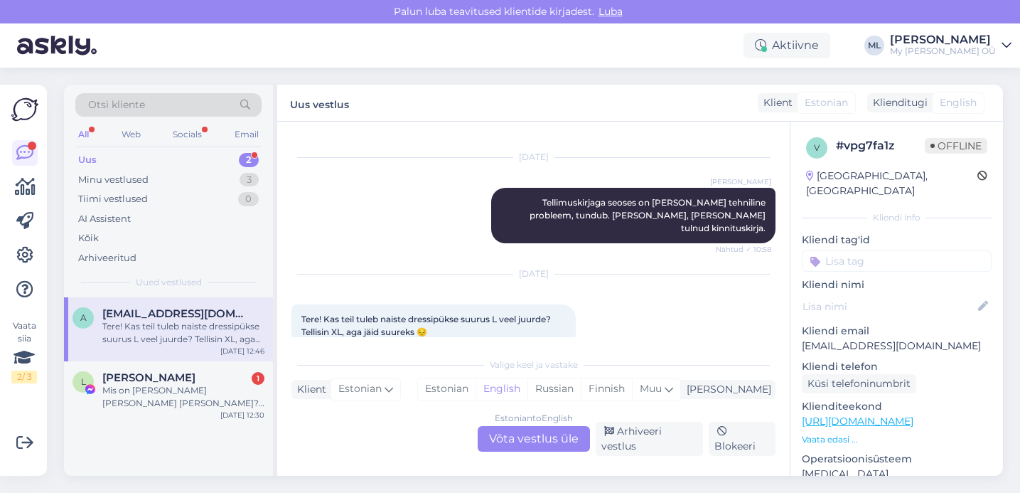
click at [530, 444] on div "Estonian to English Võta vestlus üle" at bounding box center [534, 439] width 112 height 26
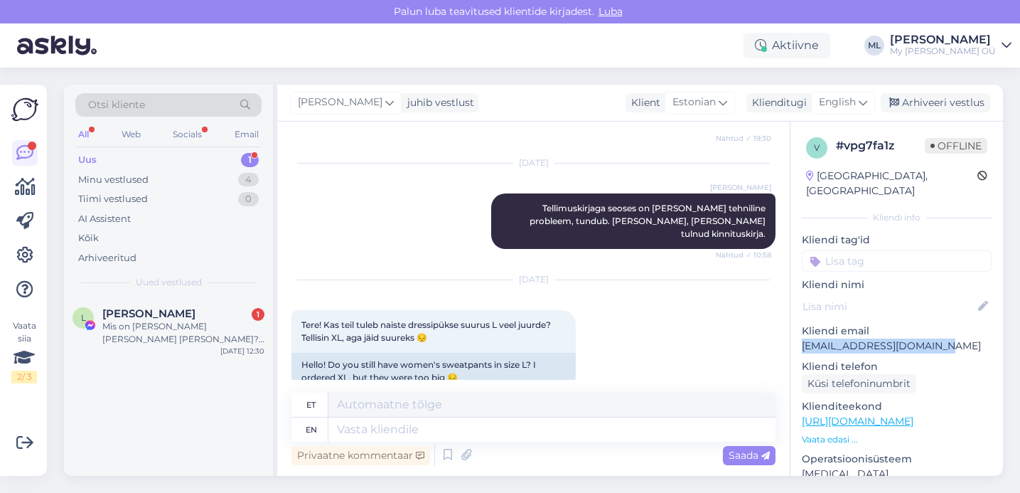
drag, startPoint x: 802, startPoint y: 328, endPoint x: 940, endPoint y: 323, distance: 138.0
click at [940, 338] on p "[EMAIL_ADDRESS][DOMAIN_NAME]" at bounding box center [897, 345] width 190 height 15
copy p "[EMAIL_ADDRESS][DOMAIN_NAME]"
click at [864, 104] on icon at bounding box center [863, 103] width 9 height 16
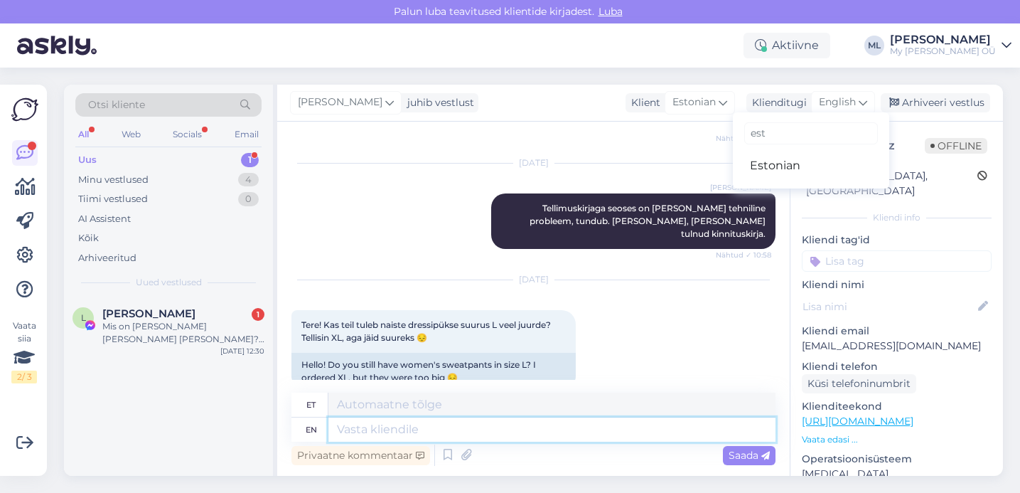
click at [370, 418] on textarea at bounding box center [551, 429] width 447 height 24
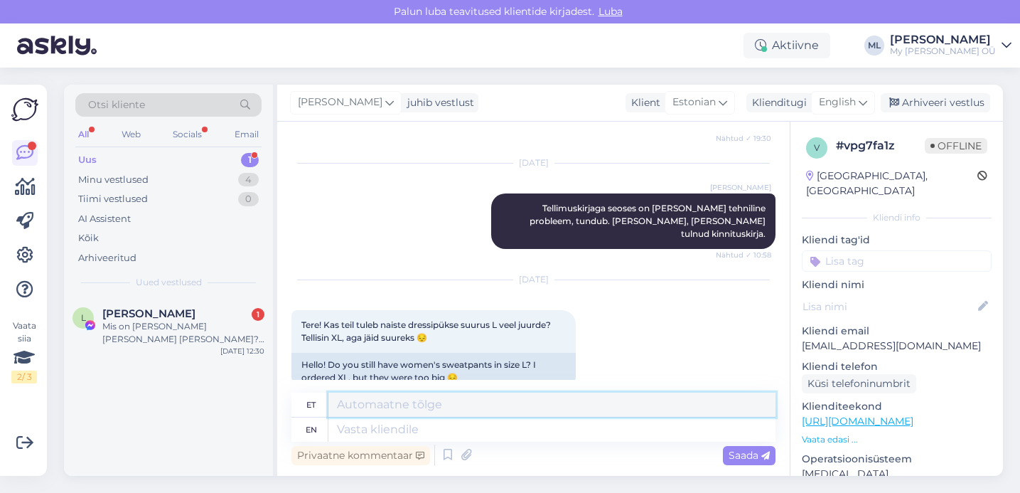
click at [378, 410] on textarea at bounding box center [551, 404] width 447 height 24
drag, startPoint x: 852, startPoint y: 100, endPoint x: 844, endPoint y: 114, distance: 16.2
click at [852, 100] on span "English" at bounding box center [837, 103] width 37 height 16
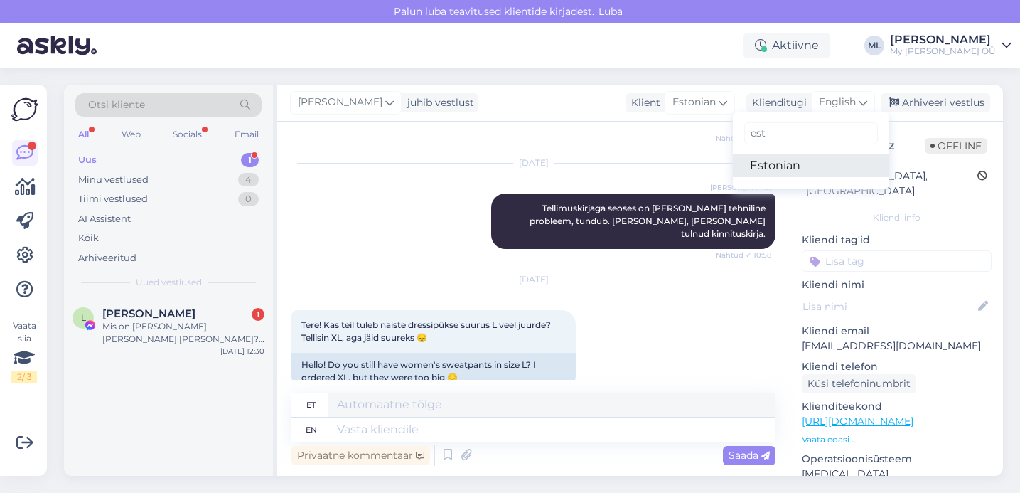
click at [800, 167] on link "Estonian" at bounding box center [811, 165] width 156 height 23
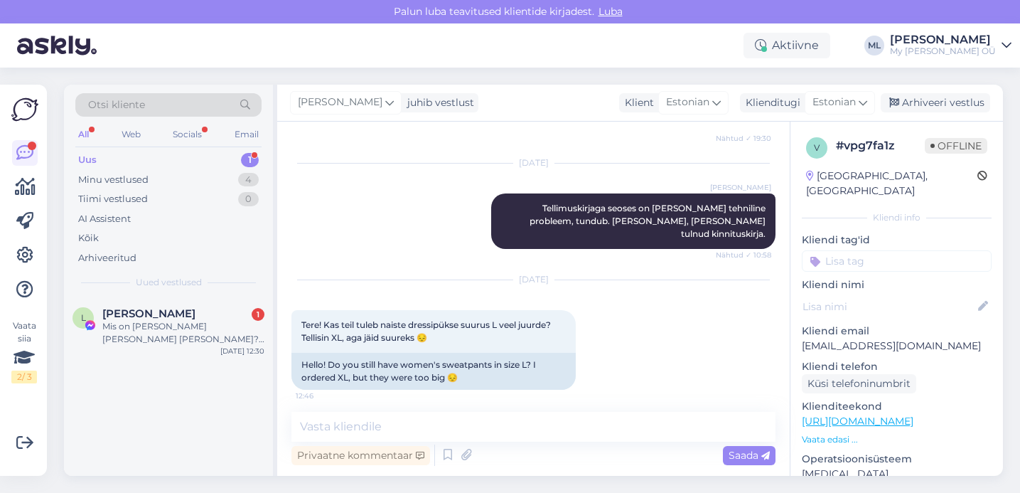
scroll to position [468, 0]
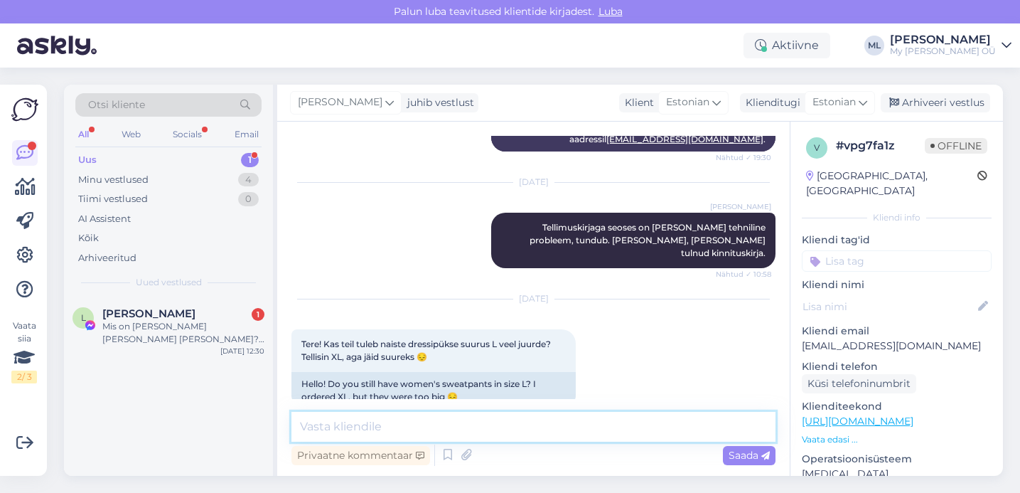
drag, startPoint x: 454, startPoint y: 426, endPoint x: 447, endPoint y: 429, distance: 7.3
click at [454, 425] on textarea at bounding box center [533, 427] width 484 height 30
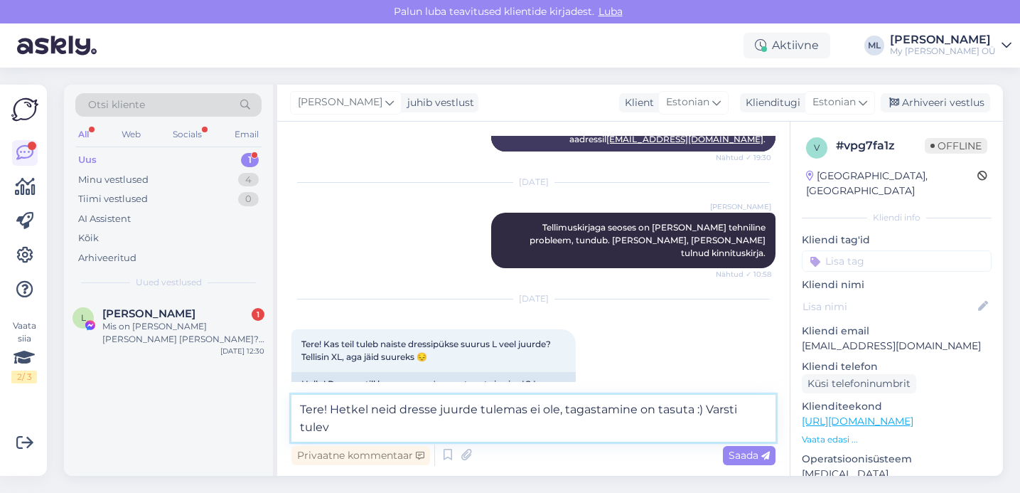
scroll to position [485, 0]
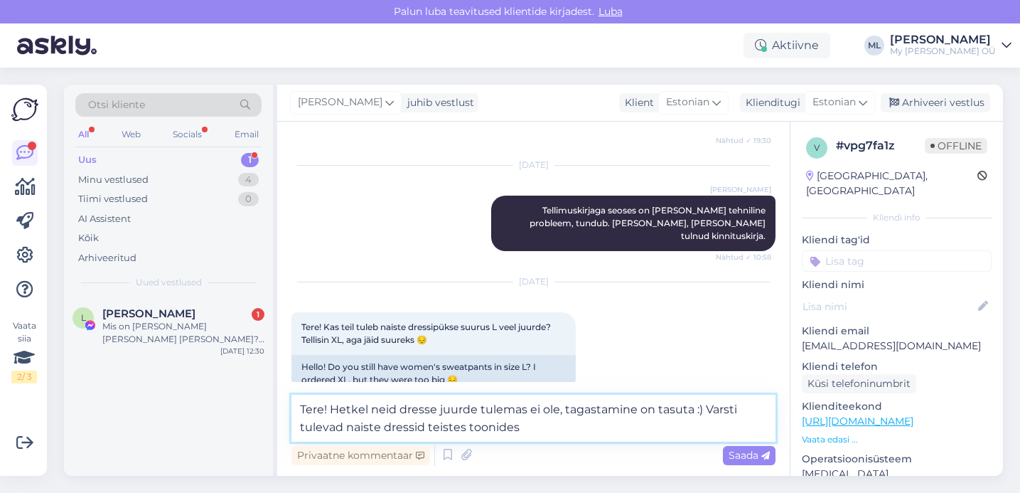
click at [747, 402] on textarea "Tere! Hetkel neid dresse juurde tulemas ei ole, tagastamine on tasuta :) Varsti…" at bounding box center [533, 418] width 484 height 47
click at [581, 426] on textarea "Tere! Hetkel neid dresse juurde tulemas ei ole, tagastamine on tasuta :) Lähiaj…" at bounding box center [533, 418] width 484 height 47
click at [397, 406] on textarea "Tere! Hetkel neid dresse juurde tulemas ei ole, tagastamine on tasuta :) Lähiaj…" at bounding box center [533, 418] width 484 height 47
click at [574, 432] on textarea "Tere! Hetkel [PERSON_NAME] dresse juurde tulemas ei ole, tagastamine on tasuta …" at bounding box center [533, 418] width 484 height 47
type textarea "Tere! Hetkel [PERSON_NAME] dresse juurde tulemas ei ole, tagastamine on tasuta …"
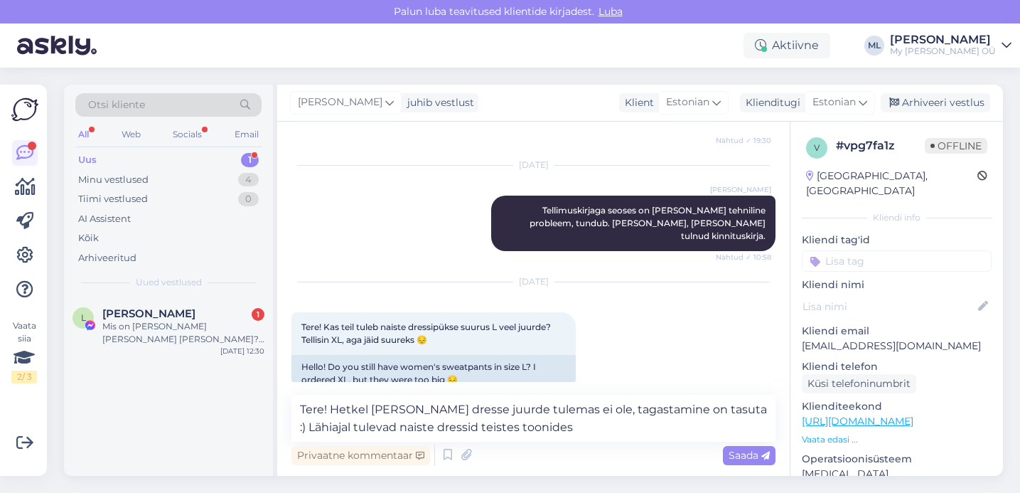
drag, startPoint x: 727, startPoint y: 449, endPoint x: 726, endPoint y: 458, distance: 8.6
click at [727, 449] on div "Saada" at bounding box center [749, 455] width 53 height 19
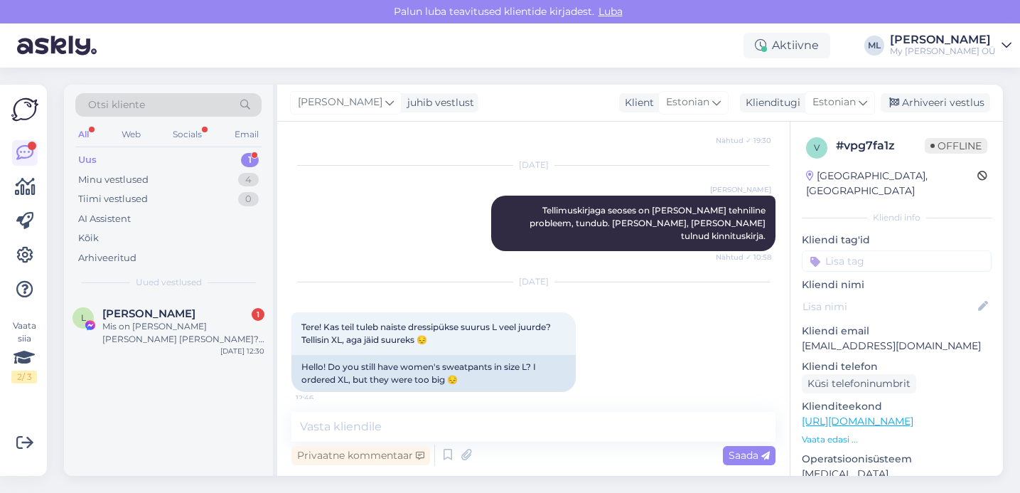
scroll to position [555, 0]
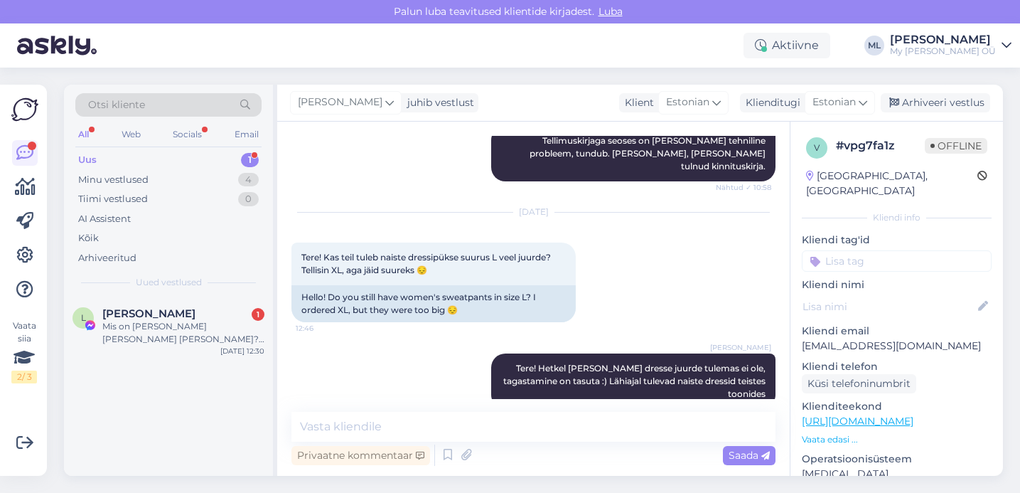
click at [906, 92] on div "[PERSON_NAME] juhib vestlust Klient [DEMOGRAPHIC_DATA] Klienditugi Estonian est…" at bounding box center [640, 103] width 726 height 37
click at [914, 108] on div "Arhiveeri vestlus" at bounding box center [935, 102] width 109 height 19
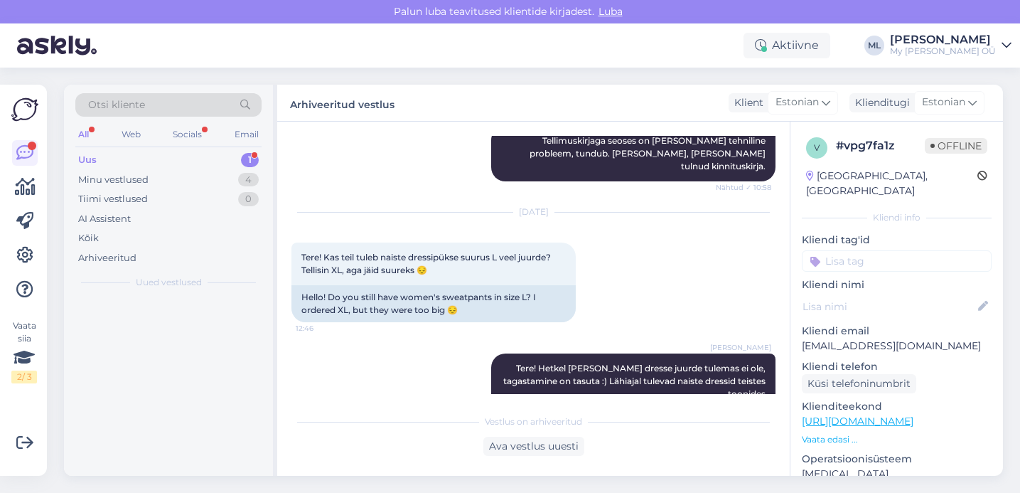
scroll to position [560, 0]
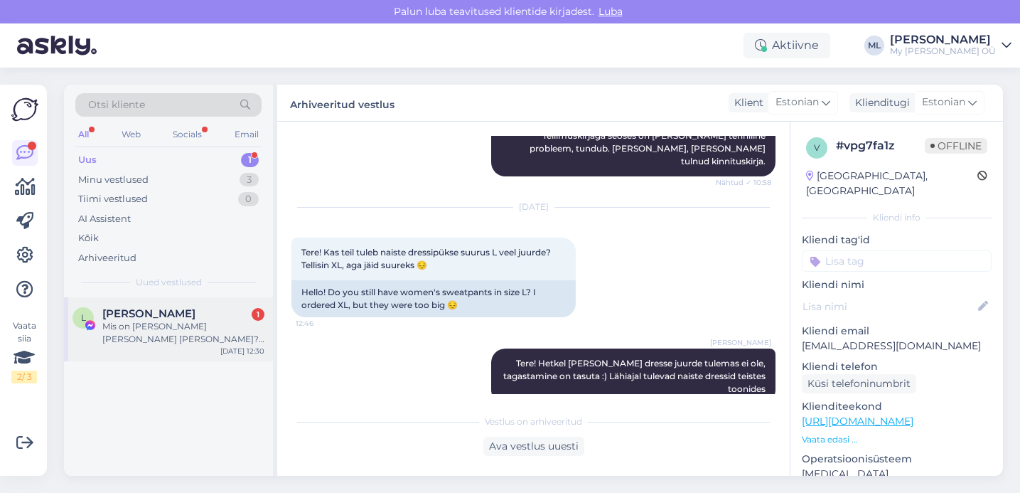
click at [129, 337] on div "Mis on [PERSON_NAME] [PERSON_NAME] [PERSON_NAME]? Kodulehel tunduvad sarnased. …" at bounding box center [183, 333] width 162 height 26
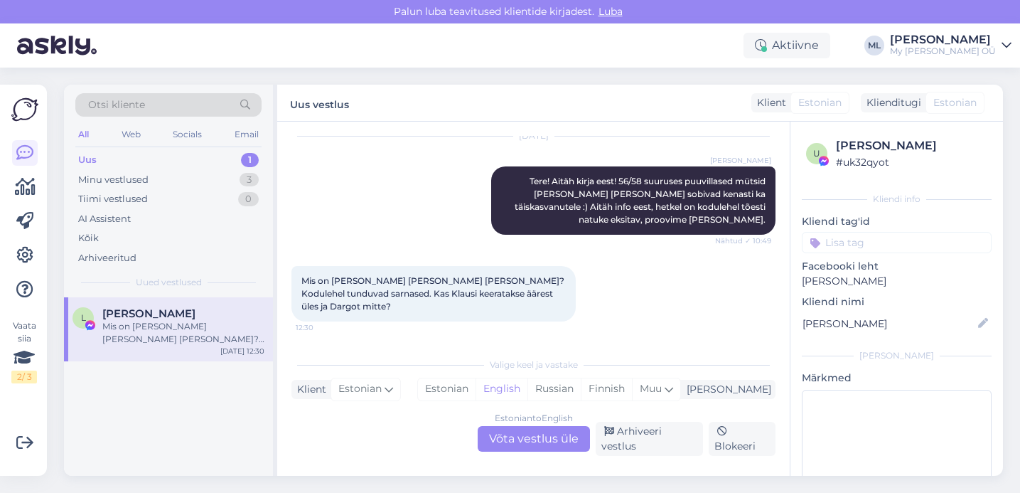
scroll to position [258, 0]
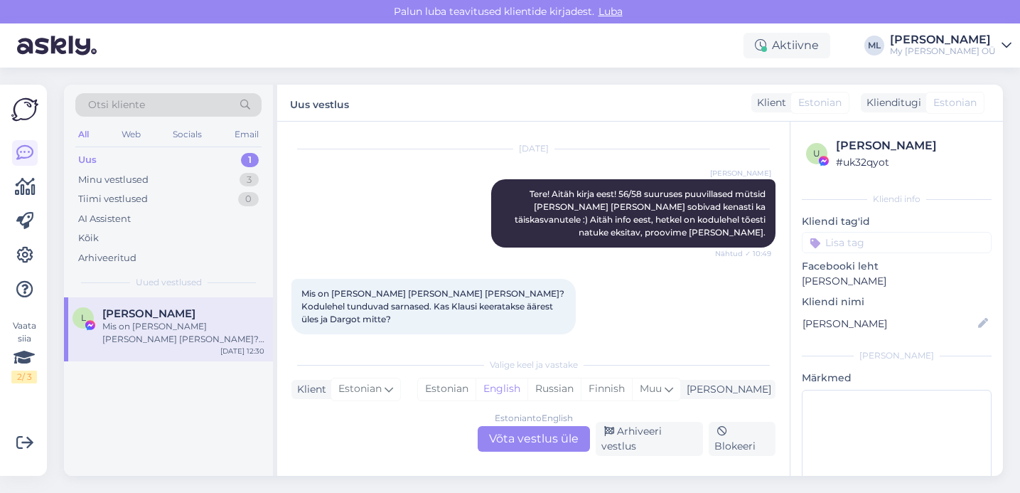
click at [540, 434] on div "Estonian to English Võta vestlus üle" at bounding box center [534, 439] width 112 height 26
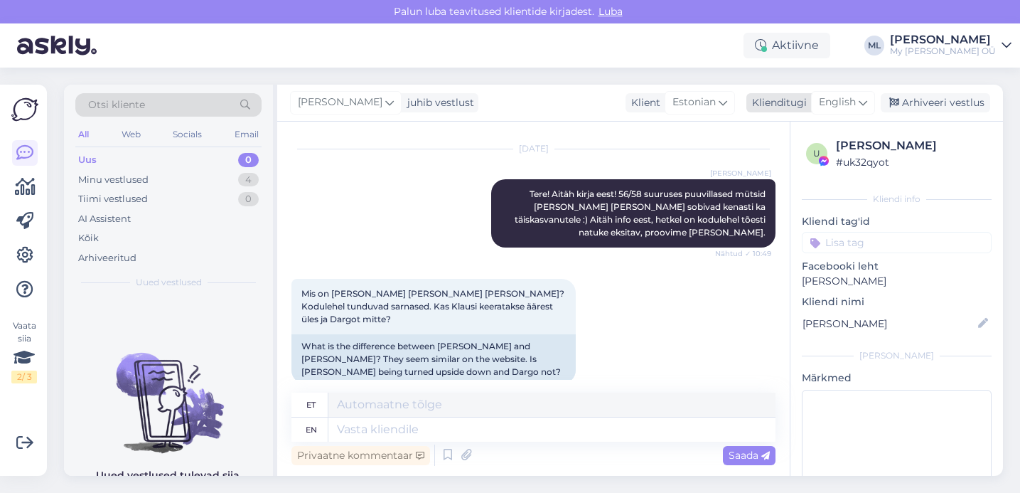
click at [850, 96] on span "English" at bounding box center [837, 103] width 37 height 16
click at [764, 164] on link "Estonian" at bounding box center [811, 165] width 156 height 23
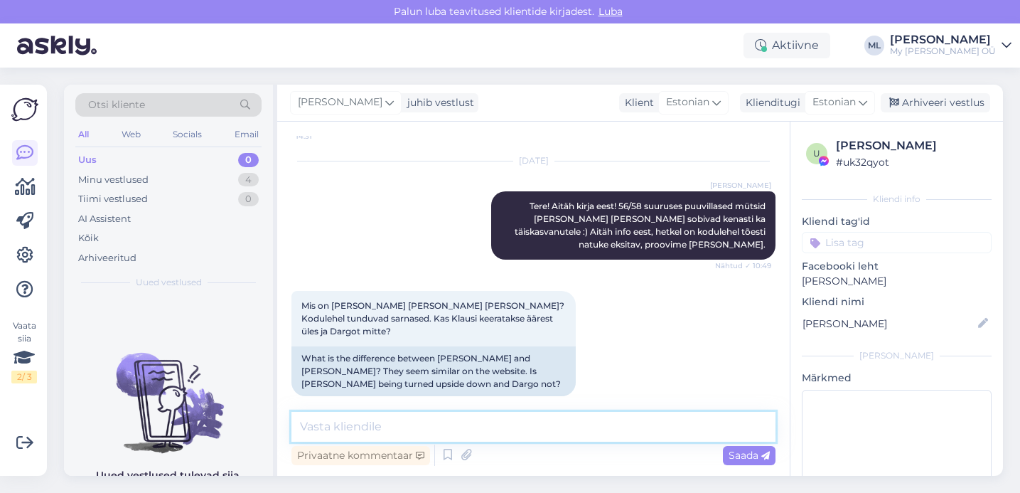
click at [346, 434] on textarea at bounding box center [533, 427] width 484 height 30
click at [466, 422] on textarea at bounding box center [533, 427] width 484 height 30
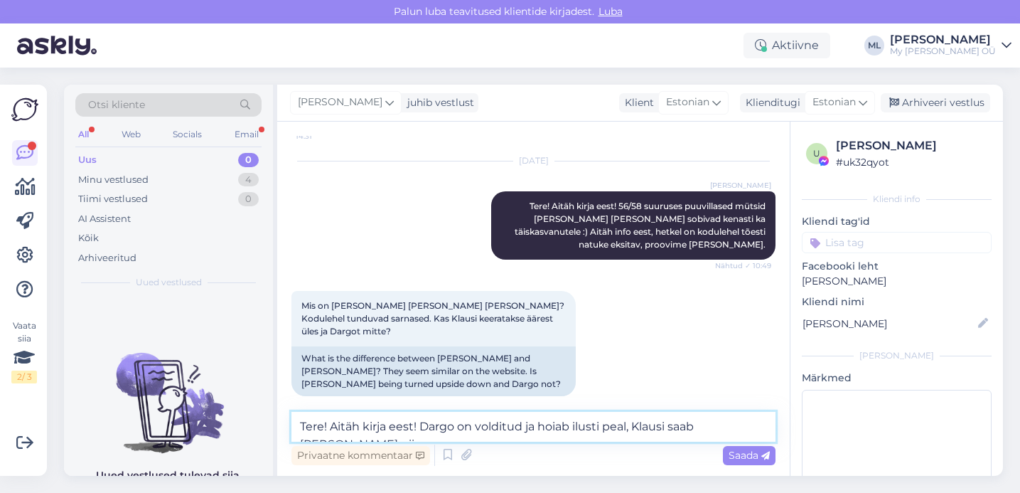
scroll to position [258, 0]
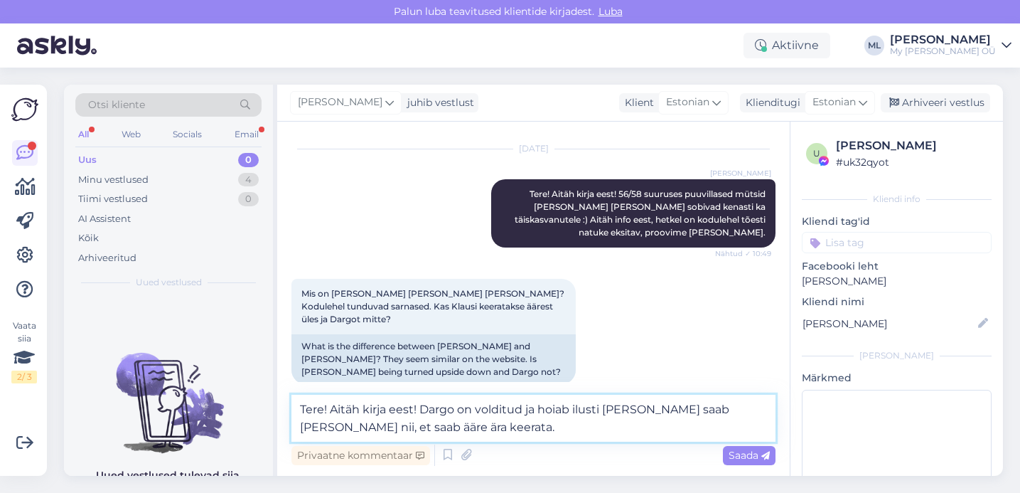
click at [628, 408] on textarea "Tere! Aitäh kirja eest! Dargo on volditud ja hoiab ilusti [PERSON_NAME] saab [P…" at bounding box center [533, 418] width 484 height 47
click at [593, 429] on textarea "Tere! Aitäh kirja eest! Dargo on volditud ja hoiab ilusti peas, Klausi saab [PE…" at bounding box center [533, 418] width 484 height 47
type textarea "Tere! Aitäh kirja eest! Dargo on volditud ja hoiab ilusti peas, Klausi saab [PE…"
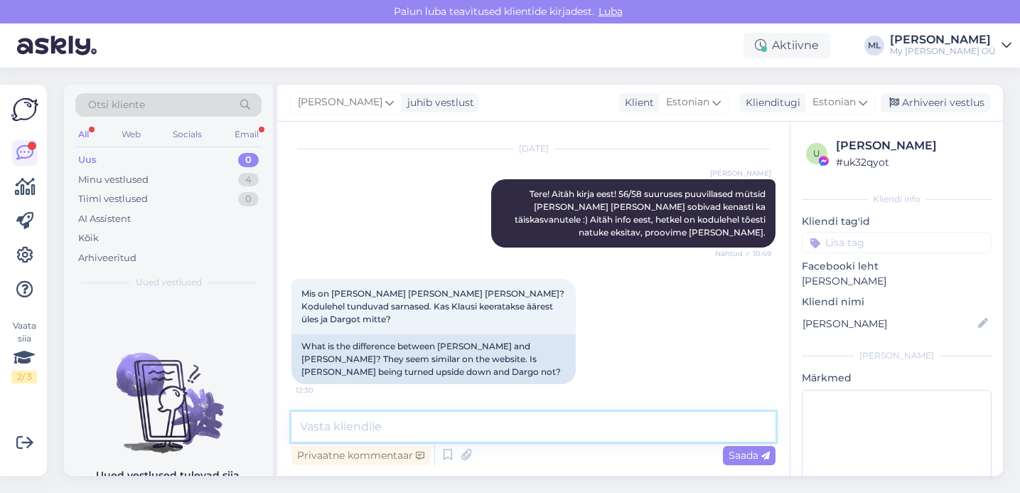
scroll to position [320, 0]
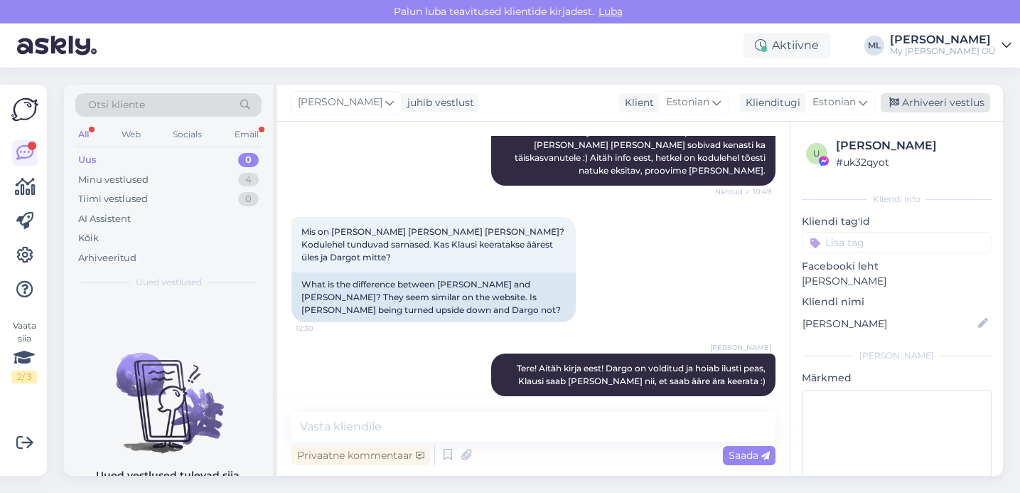
click at [919, 99] on div "Arhiveeri vestlus" at bounding box center [935, 102] width 109 height 19
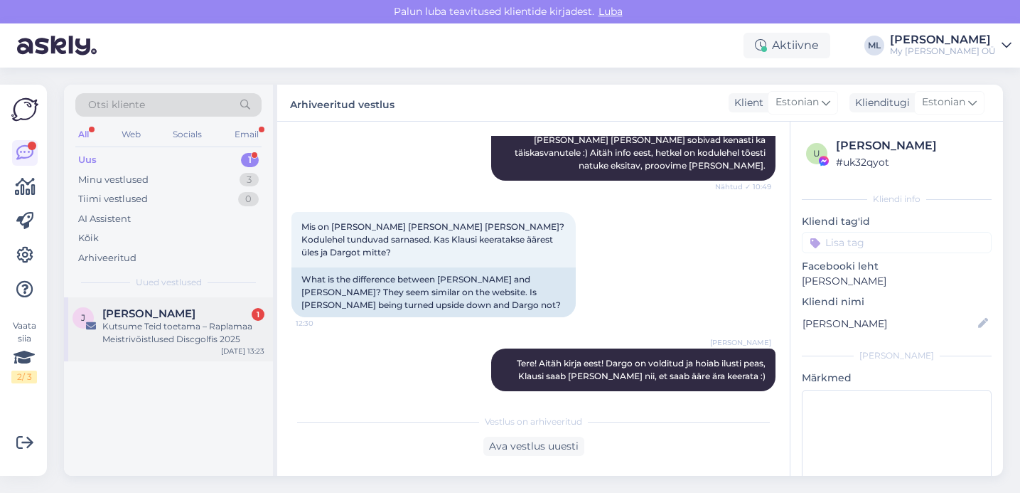
click at [171, 308] on span "[PERSON_NAME]" at bounding box center [148, 313] width 93 height 13
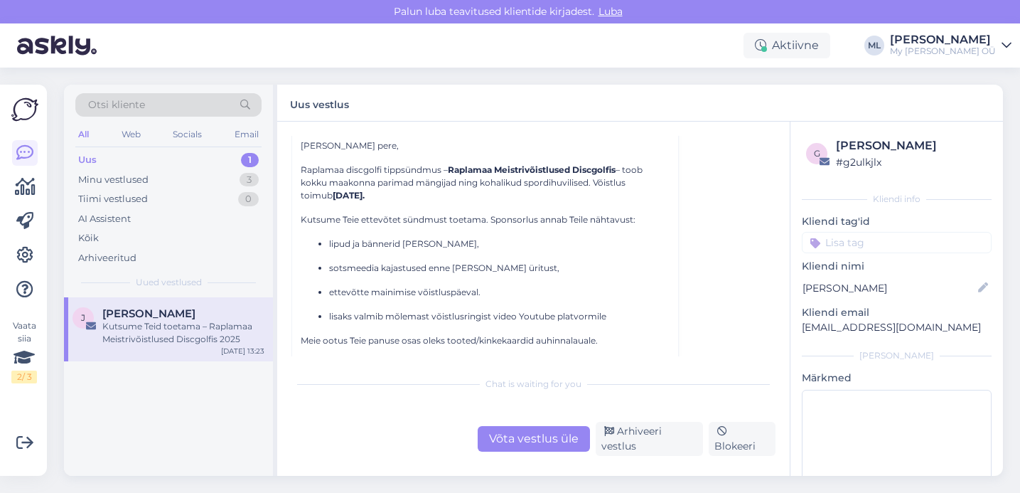
scroll to position [290, 0]
drag, startPoint x: 451, startPoint y: 164, endPoint x: 618, endPoint y: 166, distance: 166.4
click at [616, 166] on strong "Raplamaa Meistrivõistlused Discgolfis" at bounding box center [532, 167] width 168 height 11
copy strong "Raplamaa Meistrivõistlused Discgolfis"
click at [645, 226] on div "[PERSON_NAME] pere, Raplamaa discgolfi tippsündmus – [PERSON_NAME] Discgolfis –…" at bounding box center [485, 271] width 369 height 269
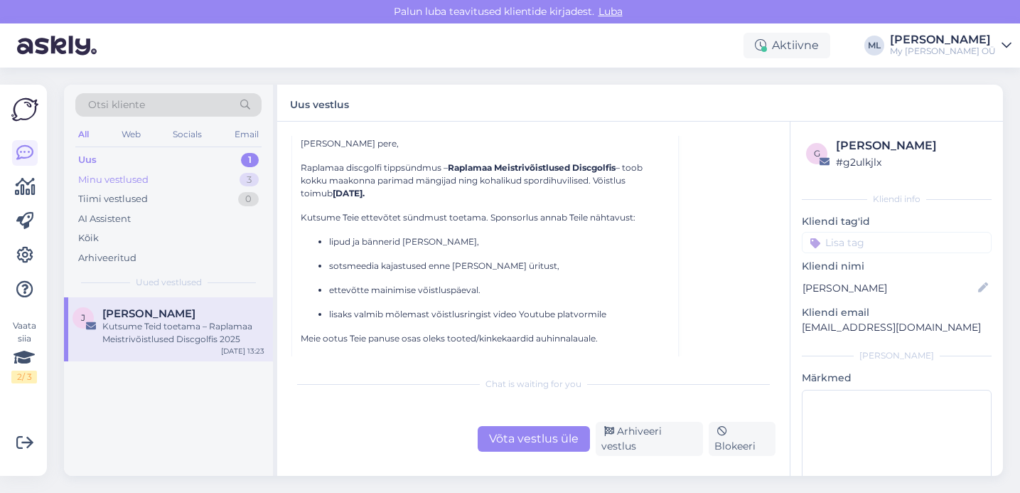
click at [183, 182] on div "Minu vestlused 3" at bounding box center [168, 180] width 186 height 20
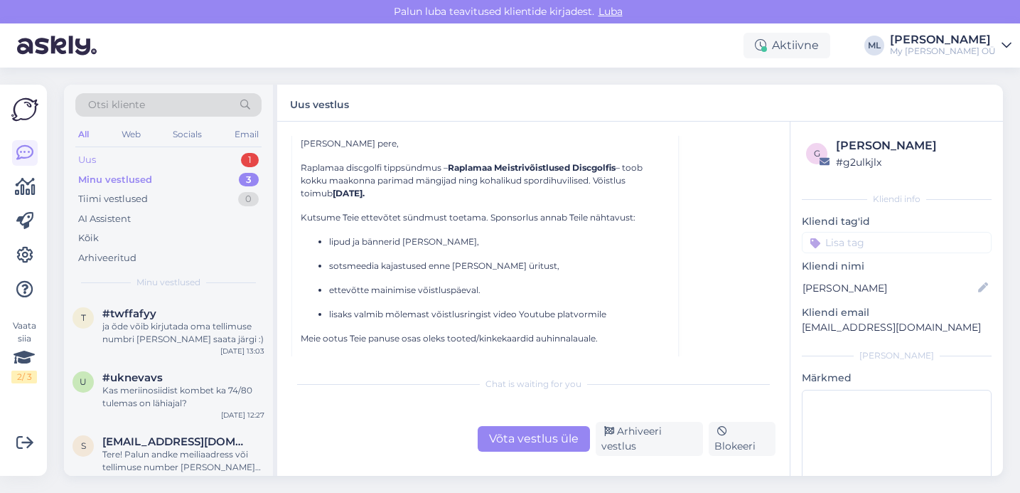
click at [178, 165] on div "Uus 1" at bounding box center [168, 160] width 186 height 20
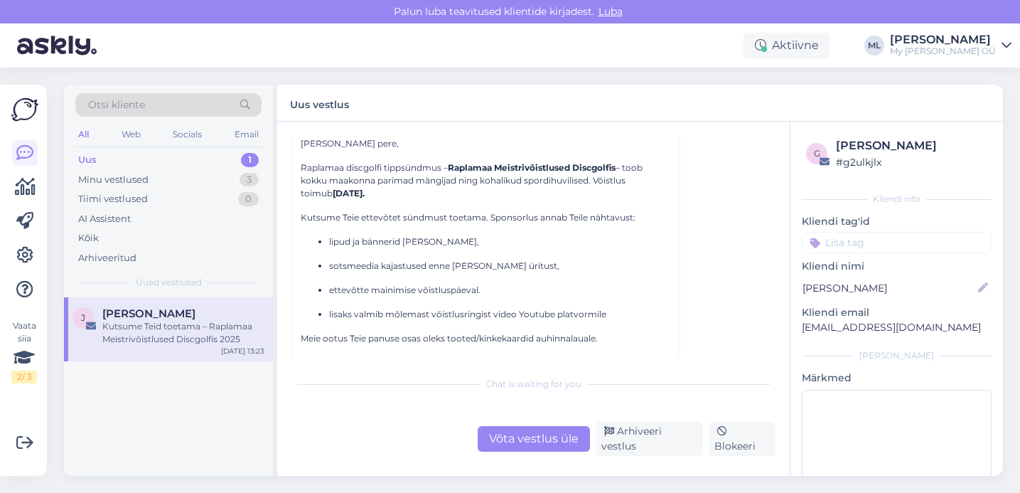
click at [90, 158] on div "Uus" at bounding box center [87, 160] width 18 height 14
click at [101, 311] on div "J [PERSON_NAME] [PERSON_NAME] toetama – [PERSON_NAME] Discgolfis 2025" at bounding box center [169, 326] width 192 height 38
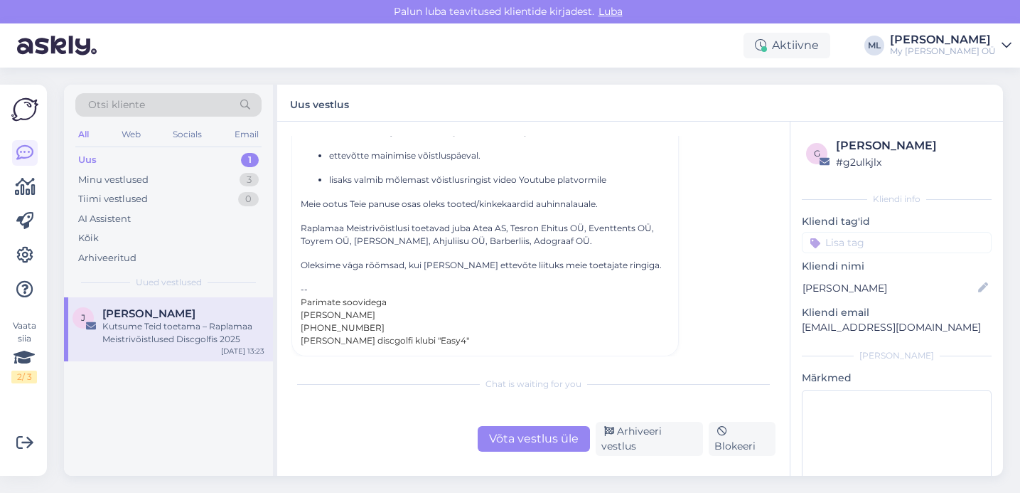
scroll to position [433, 0]
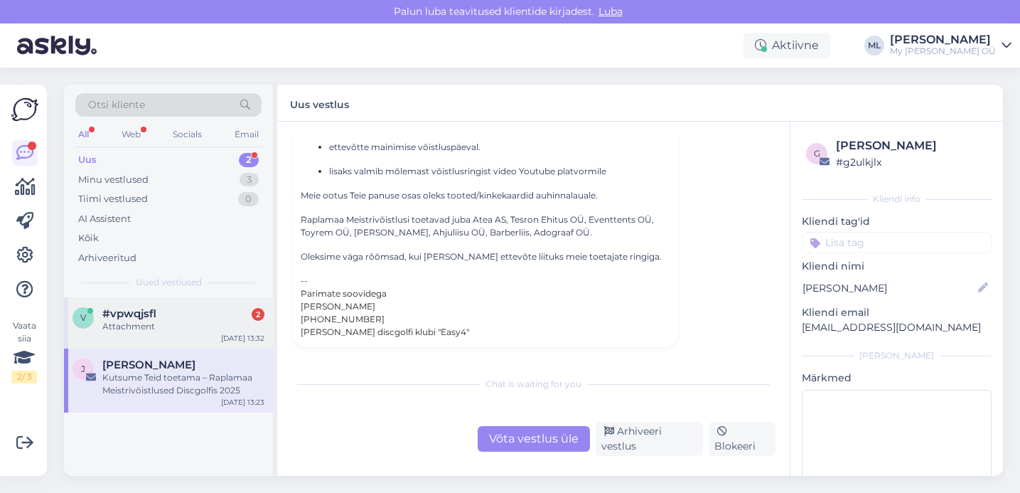
click at [230, 304] on div "v #vpwqjsfl 2 Attachment [DATE] 13:32" at bounding box center [168, 322] width 209 height 51
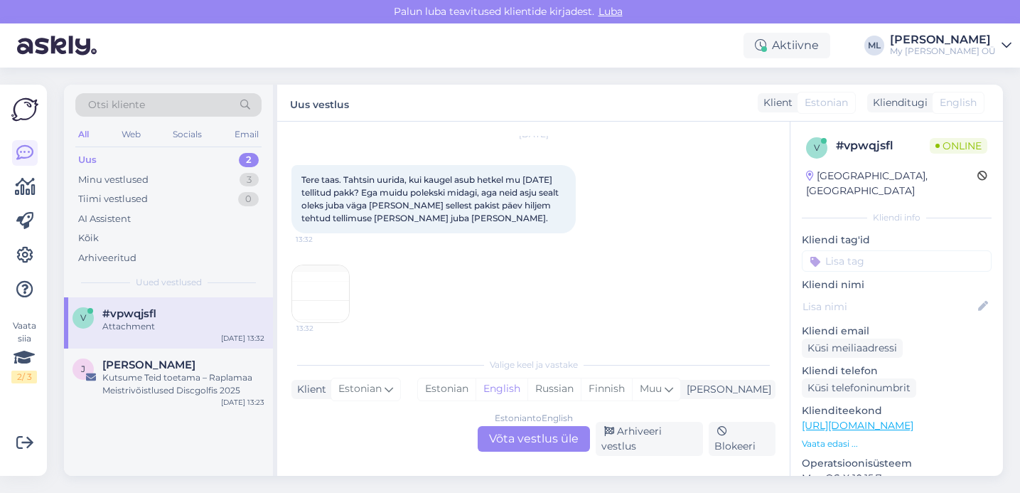
scroll to position [47, 0]
click at [324, 286] on img at bounding box center [320, 292] width 57 height 57
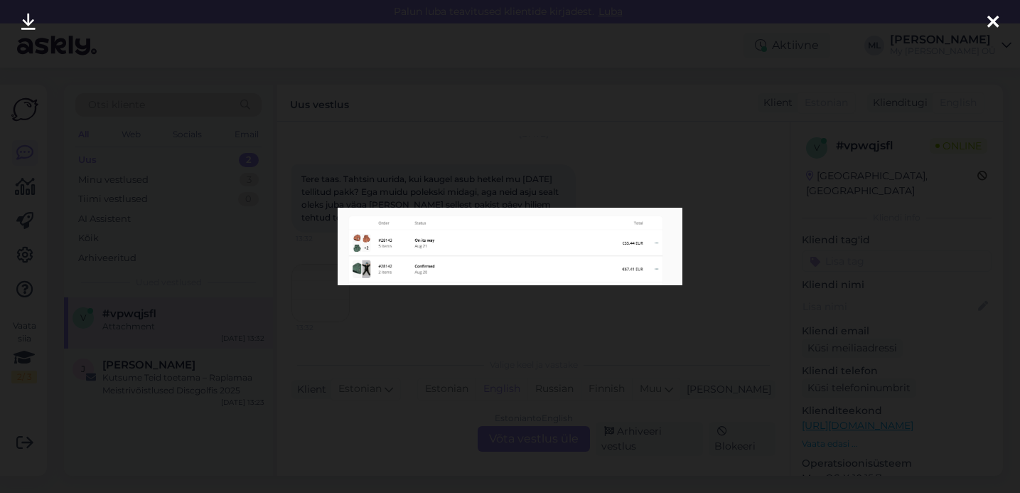
click at [407, 274] on img at bounding box center [510, 246] width 345 height 77
click at [388, 179] on div at bounding box center [510, 246] width 1020 height 493
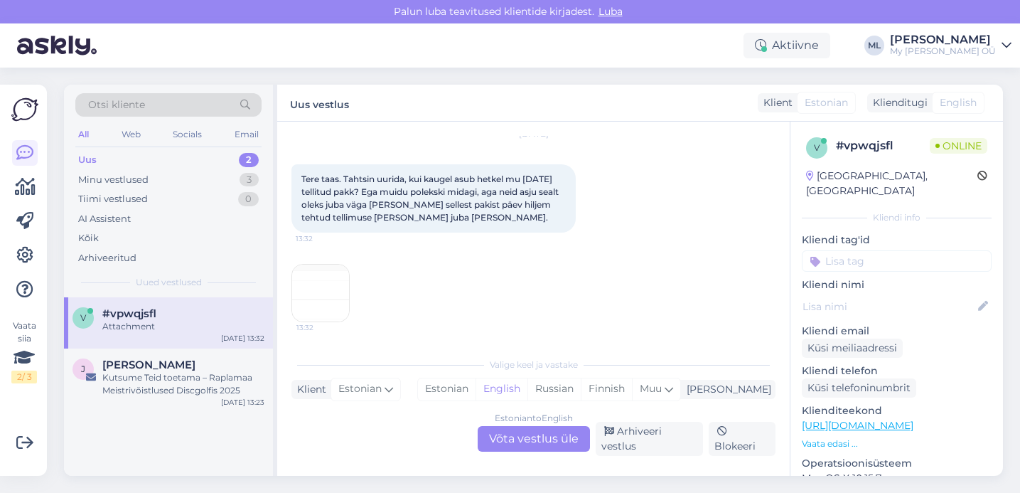
click at [329, 262] on div "13:32" at bounding box center [533, 293] width 484 height 90
click at [313, 289] on img at bounding box center [320, 292] width 57 height 57
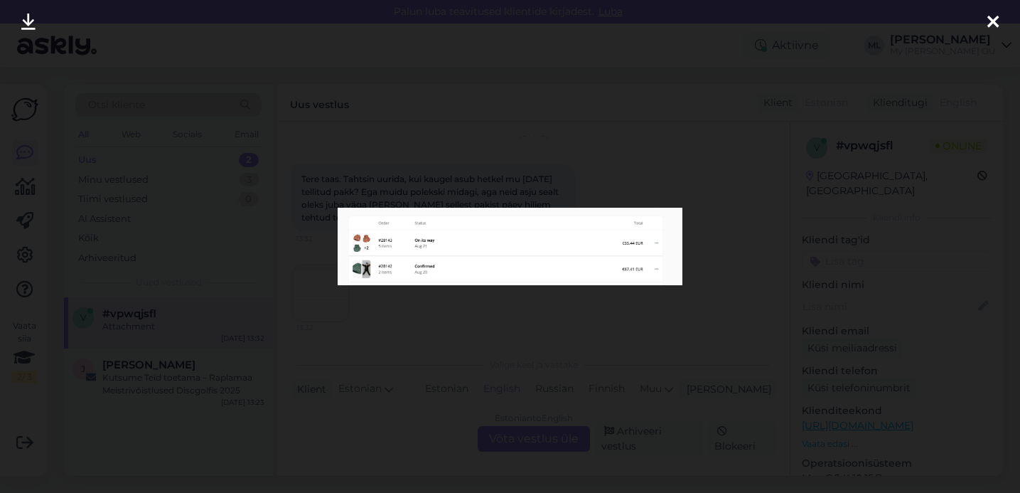
click at [303, 150] on div at bounding box center [510, 246] width 1020 height 493
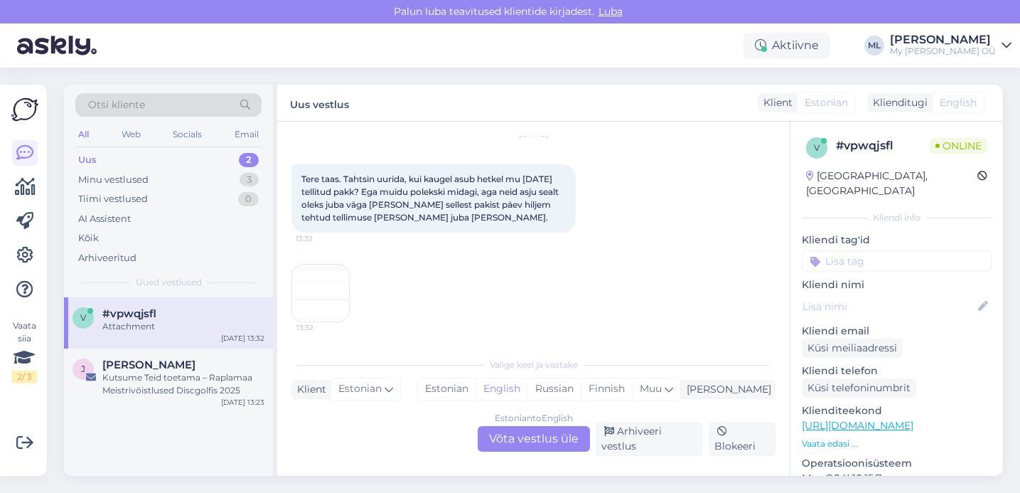
scroll to position [48, 0]
click at [331, 301] on img at bounding box center [320, 292] width 57 height 57
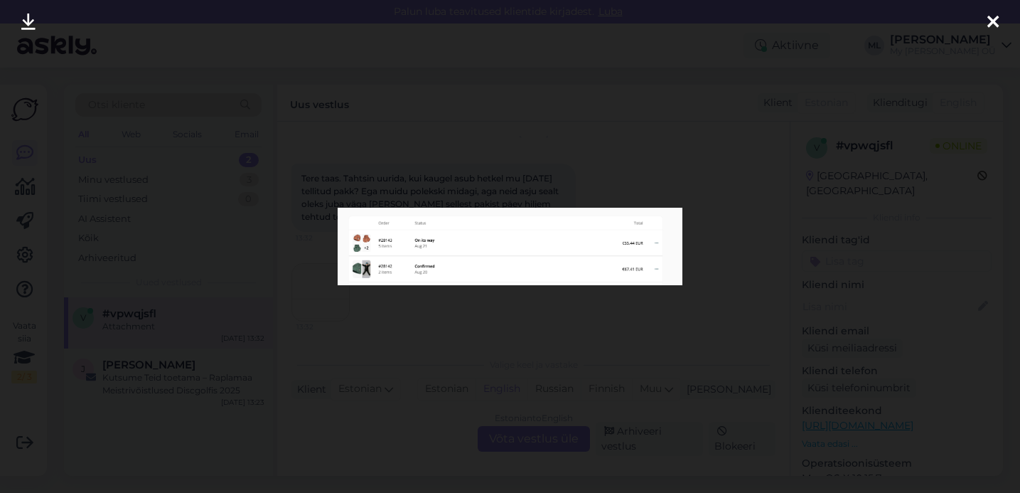
click at [159, 102] on div at bounding box center [510, 246] width 1020 height 493
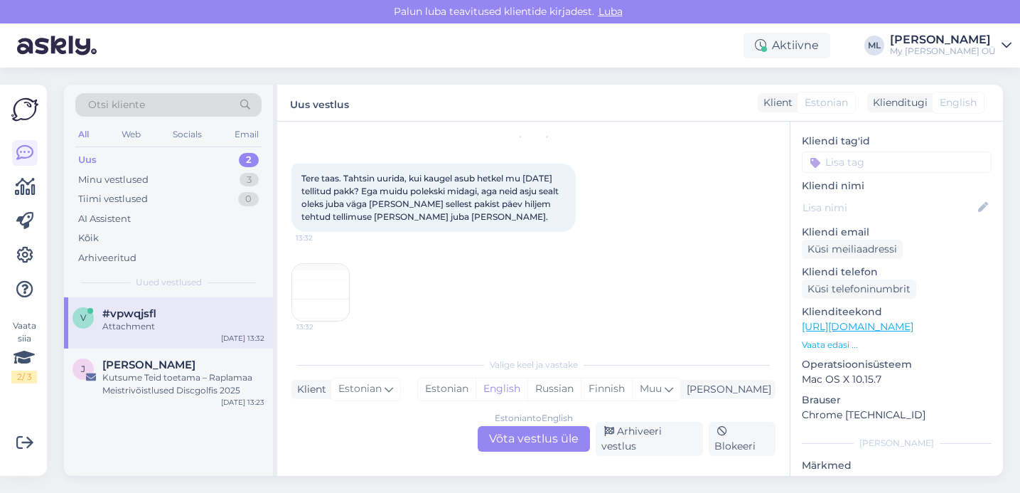
scroll to position [234, 0]
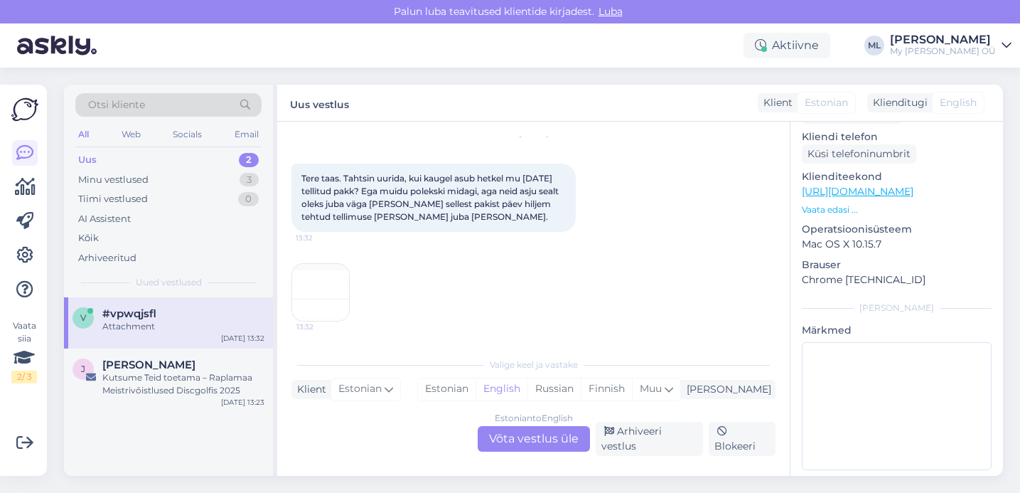
click at [294, 291] on img at bounding box center [320, 292] width 57 height 57
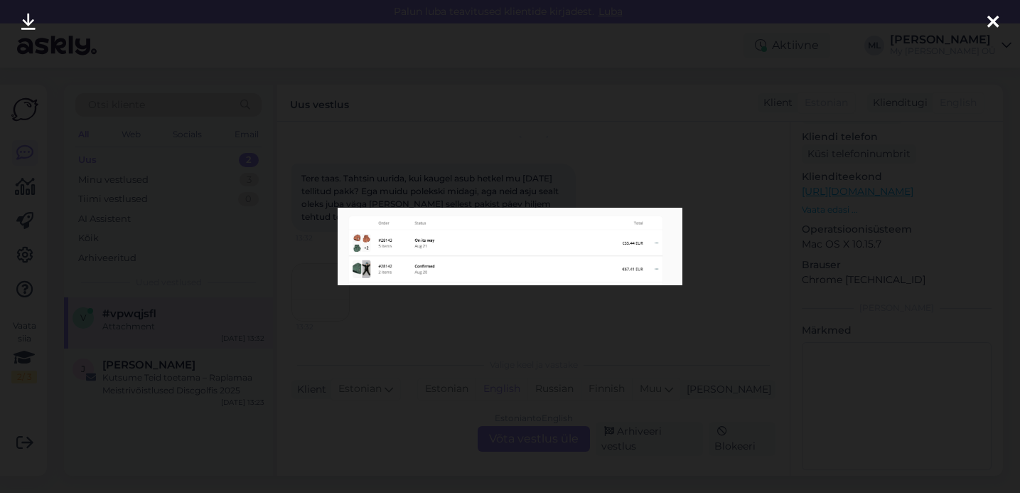
click at [421, 293] on div at bounding box center [510, 246] width 1020 height 493
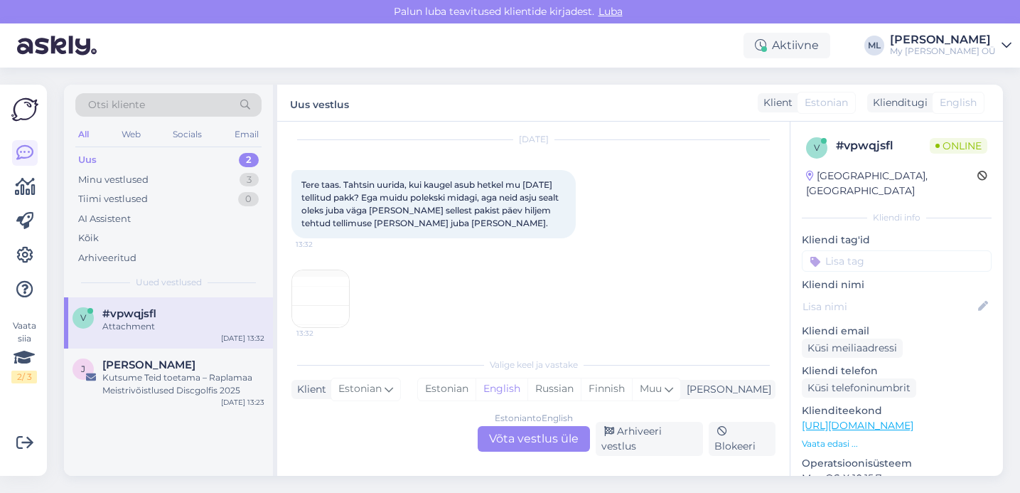
scroll to position [48, 0]
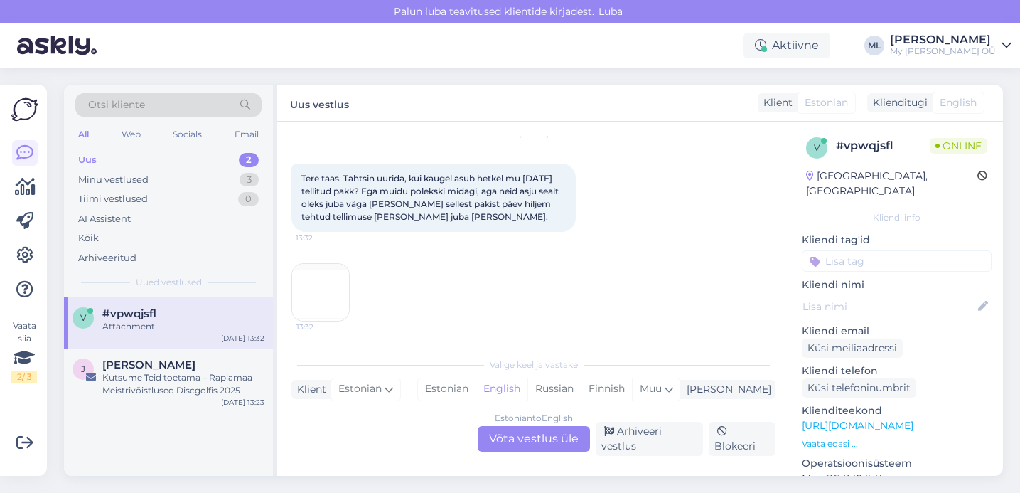
click at [328, 275] on img at bounding box center [320, 292] width 57 height 57
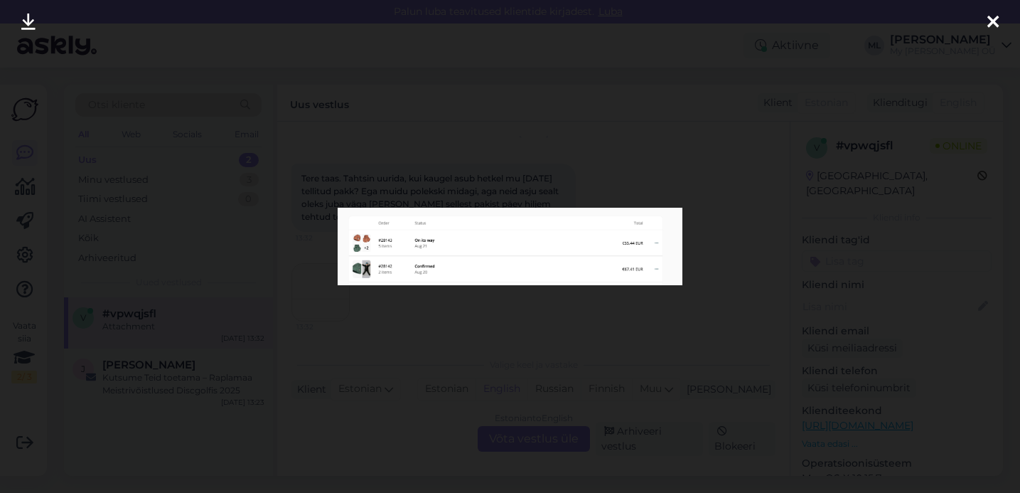
click at [421, 350] on div at bounding box center [510, 246] width 1020 height 493
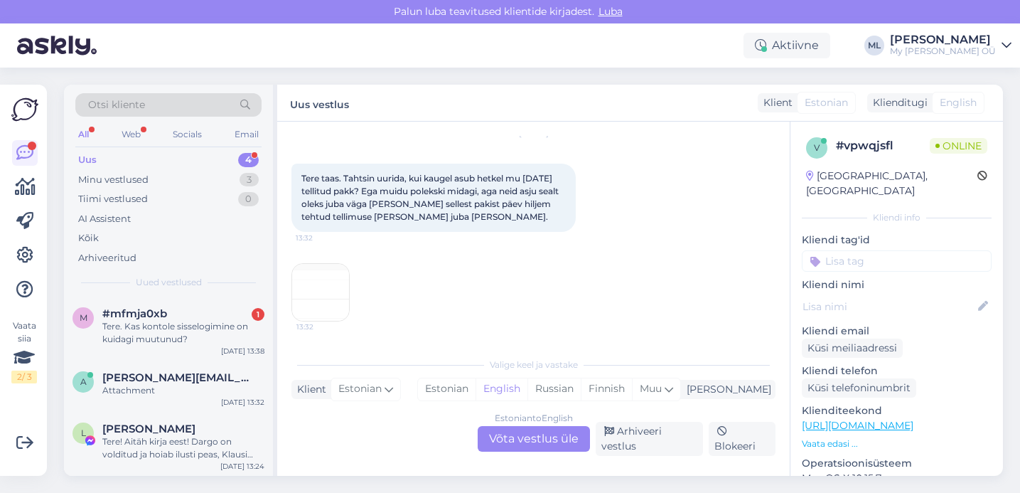
click at [550, 445] on div "Estonian to English Võta vestlus üle" at bounding box center [534, 439] width 112 height 26
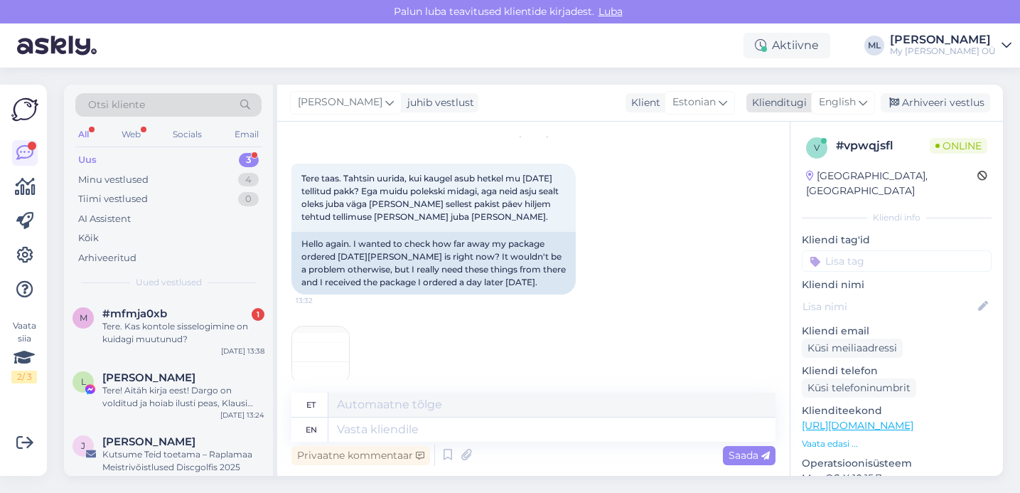
click at [850, 97] on span "English" at bounding box center [837, 103] width 37 height 16
type input "est"
click at [747, 164] on link "Estonian" at bounding box center [811, 165] width 156 height 23
click at [397, 429] on textarea at bounding box center [533, 427] width 484 height 30
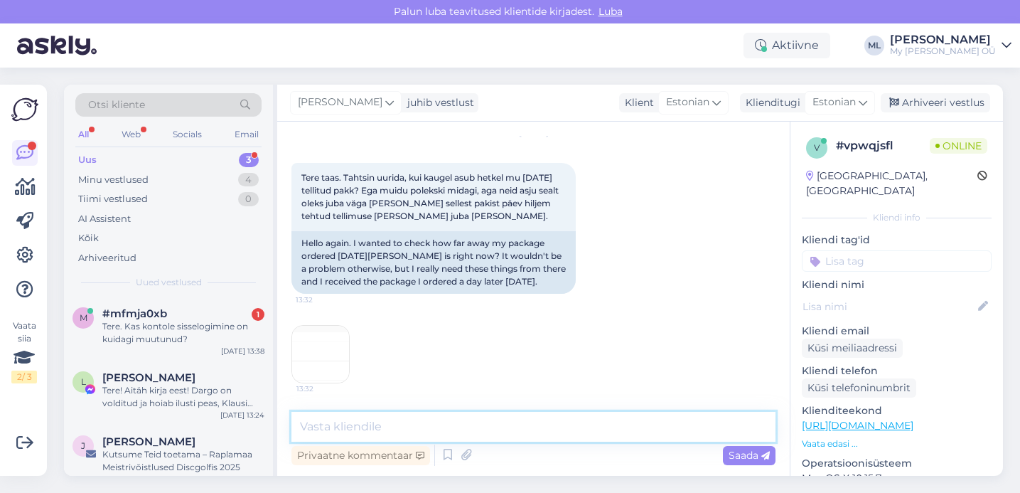
click at [354, 429] on textarea at bounding box center [533, 427] width 484 height 30
type textarea "T"
paste textarea "ETTETELLIMISEL kuni 27.08. Lähetame alates 28.08"
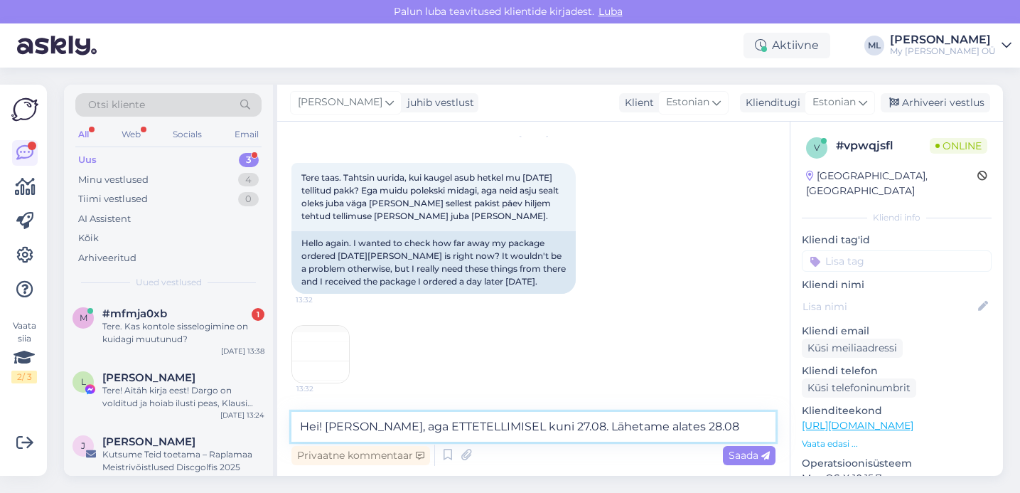
click at [378, 428] on textarea "Hei! [PERSON_NAME], aga ETTETELLIMISEL kuni 27.08. Lähetame alates 28.08" at bounding box center [533, 427] width 484 height 30
click at [524, 427] on textarea "Hei! [PERSON_NAME], aga Elon on ETTETELLIMISEL kuni 27.08. Lähetame alates 28.08" at bounding box center [533, 427] width 484 height 30
click at [567, 426] on textarea "Hei! [PERSON_NAME], aga [PERSON_NAME] on ettetellimisel kuni 27.08. Lähetame al…" at bounding box center [533, 427] width 484 height 30
click at [357, 427] on textarea "Hei! [PERSON_NAME], aga [PERSON_NAME] on ettetellimisel kuni 27.08 ja lähetame …" at bounding box center [533, 427] width 484 height 30
click at [350, 427] on textarea "Hei! [PERSON_NAME], aga [PERSON_NAME] on ettetellimisel kuni 27.08 ja lähetame …" at bounding box center [533, 427] width 484 height 30
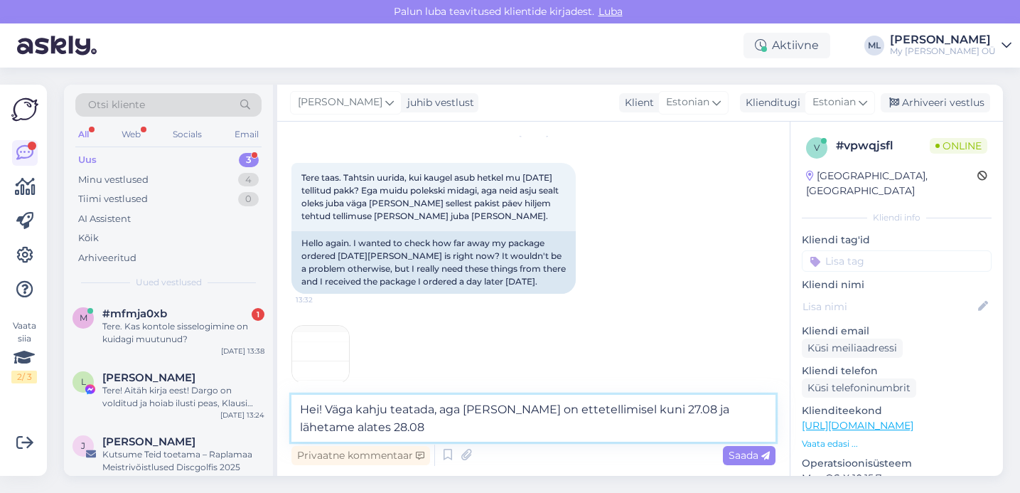
click at [360, 423] on textarea "Hei! Väga kahju teatada, aga [PERSON_NAME] on ettetellimisel kuni 27.08 ja lähe…" at bounding box center [533, 418] width 484 height 47
click at [435, 410] on textarea "Hei! Väga kahju teatada, aga [PERSON_NAME] on ettetellimisel kuni 27.08 ja lähe…" at bounding box center [533, 418] width 484 height 47
click at [429, 445] on div "Privaatne kommentaar Saada" at bounding box center [533, 454] width 484 height 27
click at [398, 430] on textarea "Hei! Väga kahju teatada, aga [PERSON_NAME] on ettetellimisel kuni 27.08 ja lähe…" at bounding box center [533, 418] width 484 height 47
click at [458, 427] on textarea "Hei! Väga kahju teatada, aga [PERSON_NAME] on ettetellimisel kuni 27.08 ja lähe…" at bounding box center [533, 418] width 484 height 47
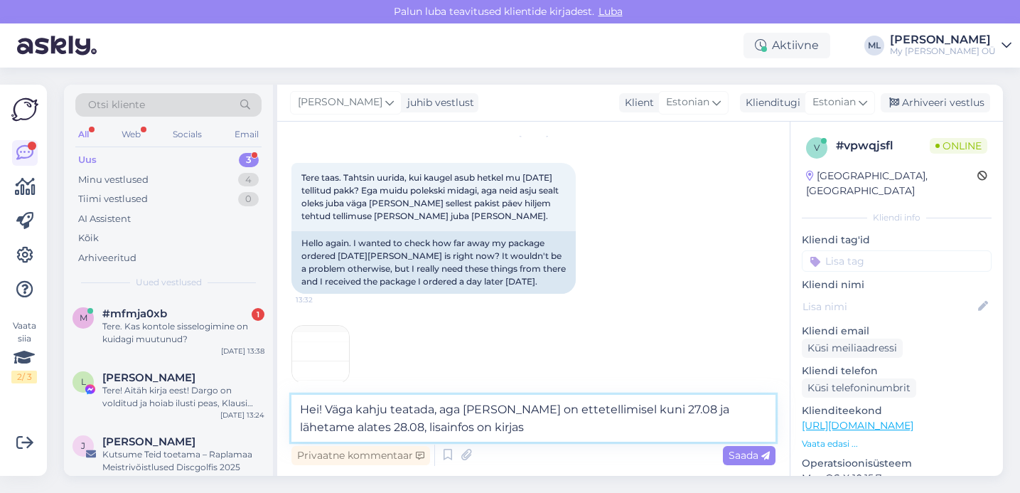
click at [460, 432] on textarea "Hei! Väga kahju teatada, aga [PERSON_NAME] on ettetellimisel kuni 27.08 ja lähe…" at bounding box center [533, 418] width 484 height 47
click at [483, 430] on textarea "Hei! Väga kahju teatada, aga Elon on ettetellimisel kuni 27.08 ja lähetame alat…" at bounding box center [533, 418] width 484 height 47
type textarea "Hei! Väga kahju teatada, aga [PERSON_NAME] on ettetellimisel kuni 27.08 ja lähe…"
click at [734, 456] on span "Saada" at bounding box center [749, 455] width 41 height 13
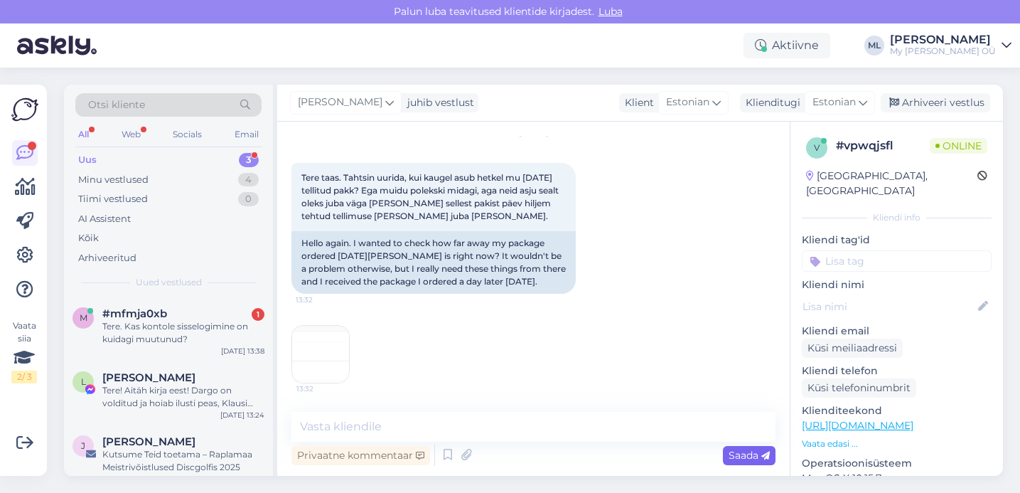
scroll to position [135, 0]
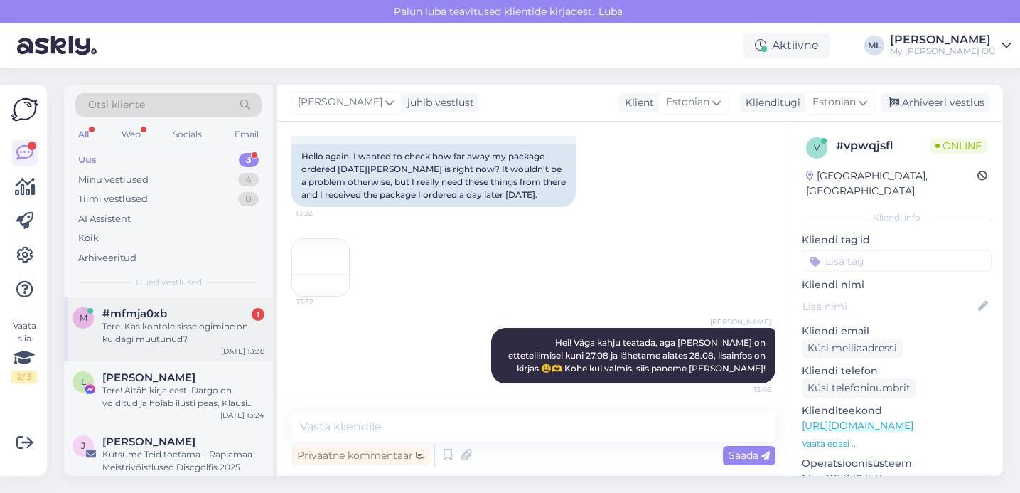
click at [135, 339] on div "Tere. Kas kontole sisselogimine on kuidagi muutunud?" at bounding box center [183, 333] width 162 height 26
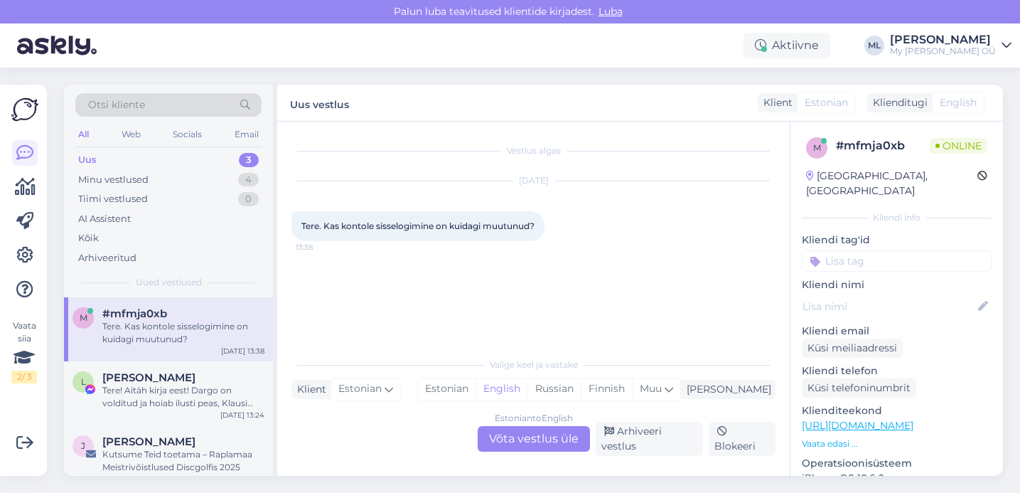
click at [523, 437] on div "Estonian to English Võta vestlus üle" at bounding box center [534, 439] width 112 height 26
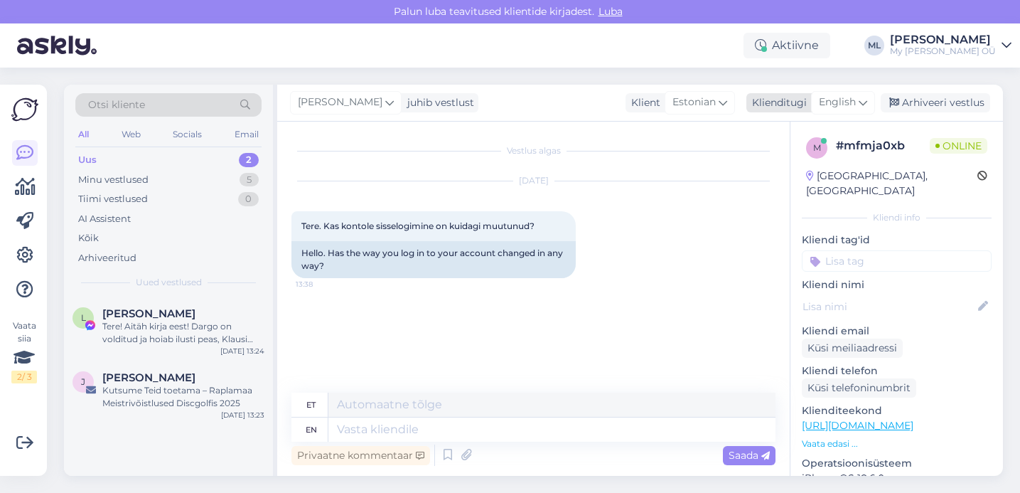
click at [830, 107] on span "English" at bounding box center [837, 103] width 37 height 16
click at [776, 172] on link "Estonian" at bounding box center [811, 165] width 156 height 23
click at [456, 429] on textarea at bounding box center [533, 427] width 484 height 30
click at [349, 423] on textarea "Tere" at bounding box center [533, 427] width 484 height 30
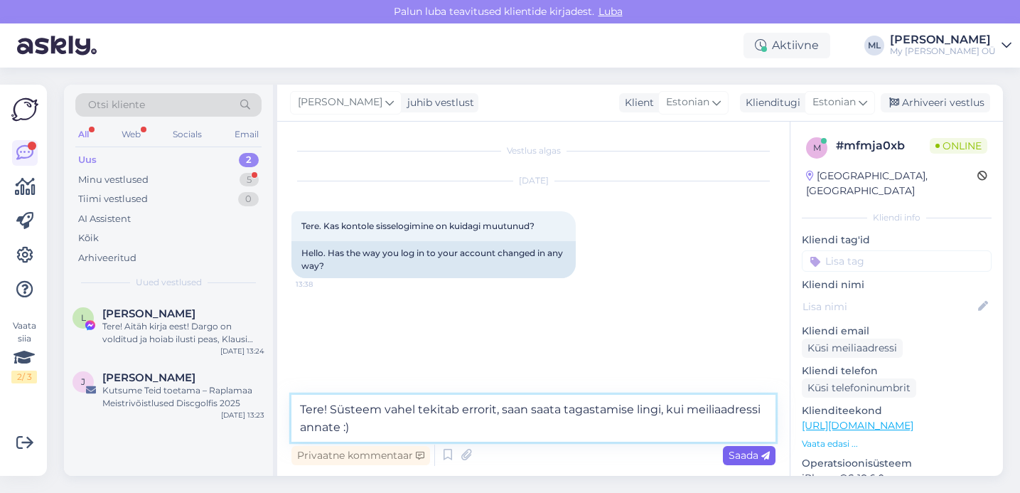
type textarea "Tere! Süsteem vahel tekitab errorit, saan saata tagastamise lingi, kui meiliaad…"
click at [742, 456] on span "Saada" at bounding box center [749, 455] width 41 height 13
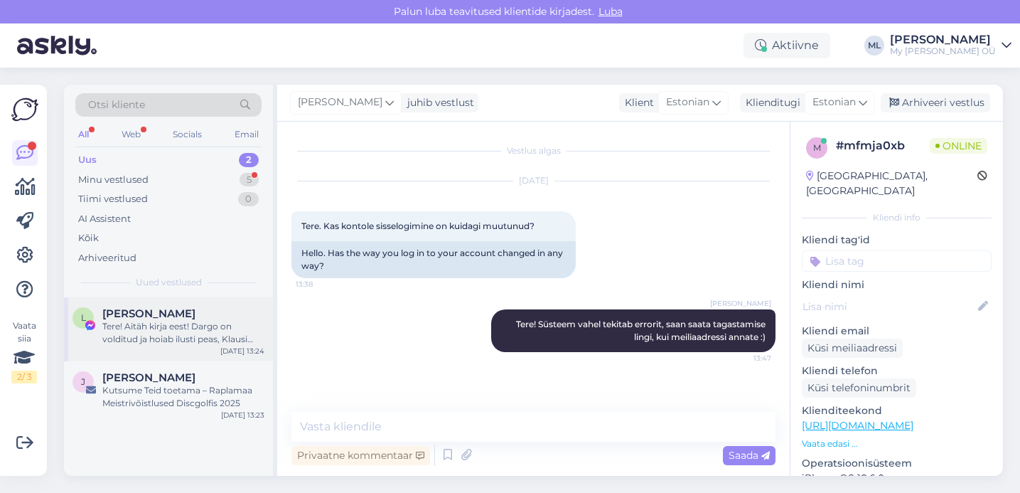
click at [139, 343] on div "Tere! Aitäh kirja eest! Dargo on volditud ja hoiab ilusti peas, Klausi saab [PE…" at bounding box center [183, 333] width 162 height 26
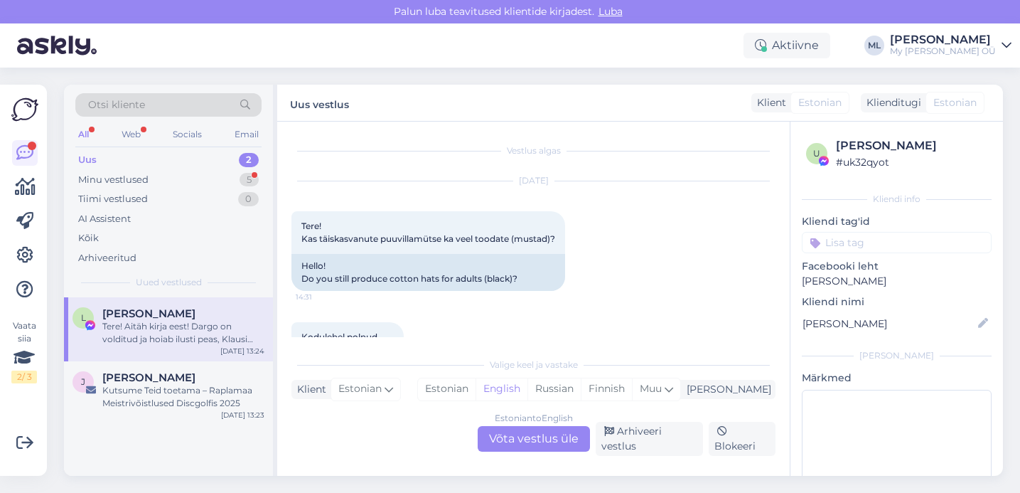
scroll to position [382, 0]
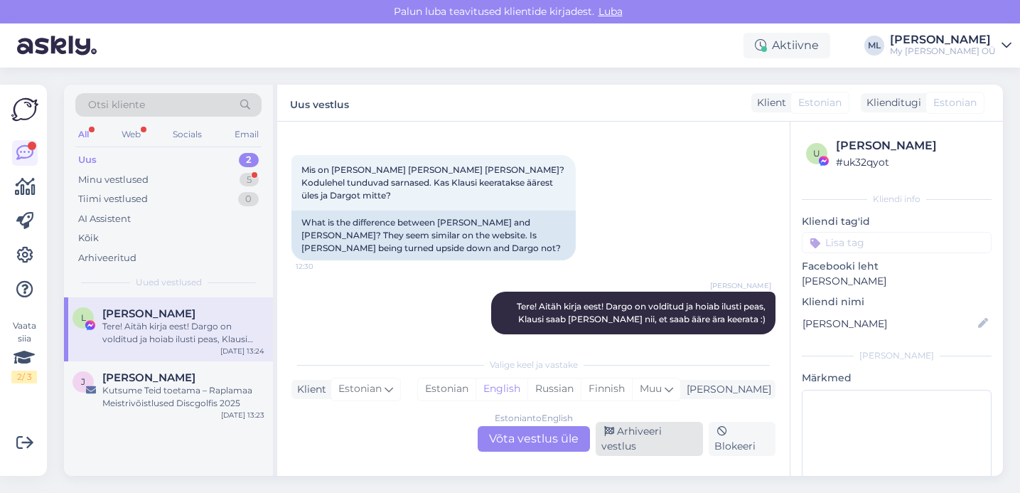
click at [624, 446] on div "Arhiveeri vestlus" at bounding box center [649, 439] width 107 height 34
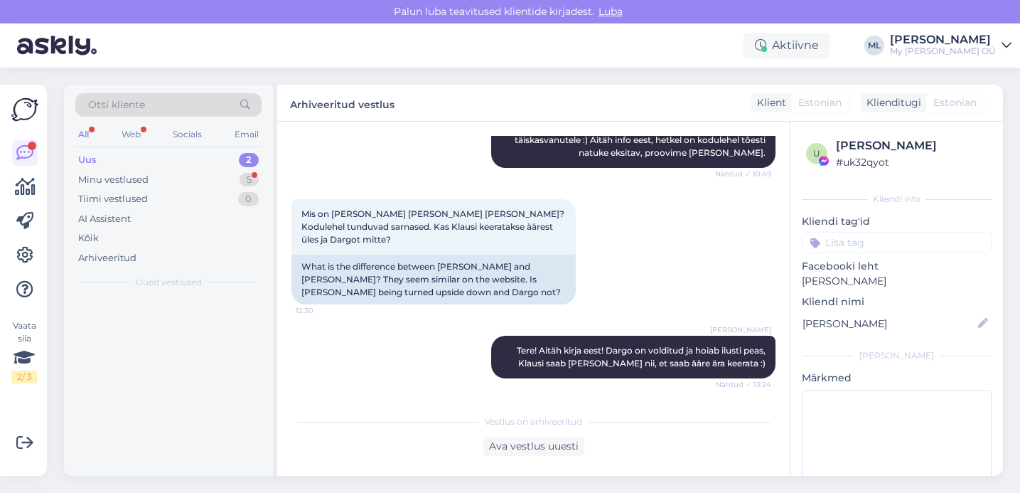
scroll to position [325, 0]
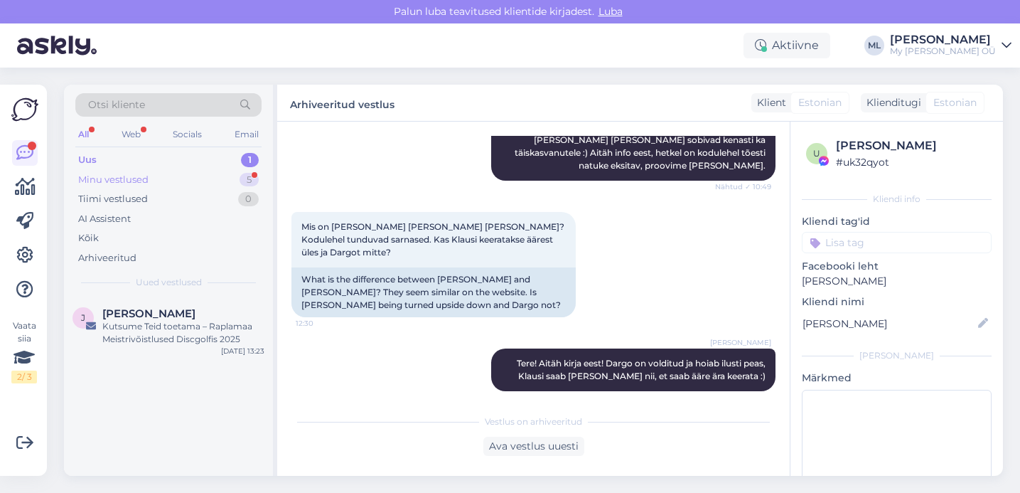
click at [158, 186] on div "Minu vestlused 5" at bounding box center [168, 180] width 186 height 20
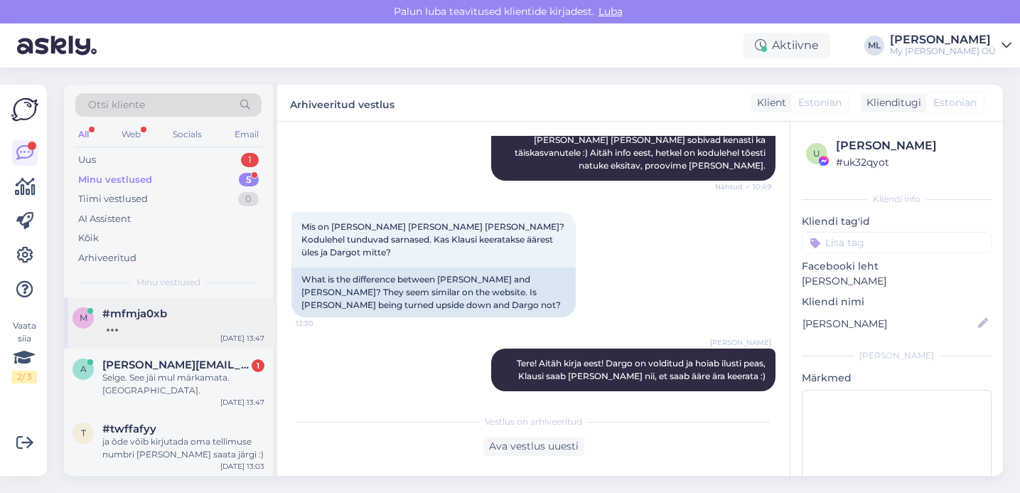
click at [146, 308] on span "#mfmja0xb" at bounding box center [134, 313] width 65 height 13
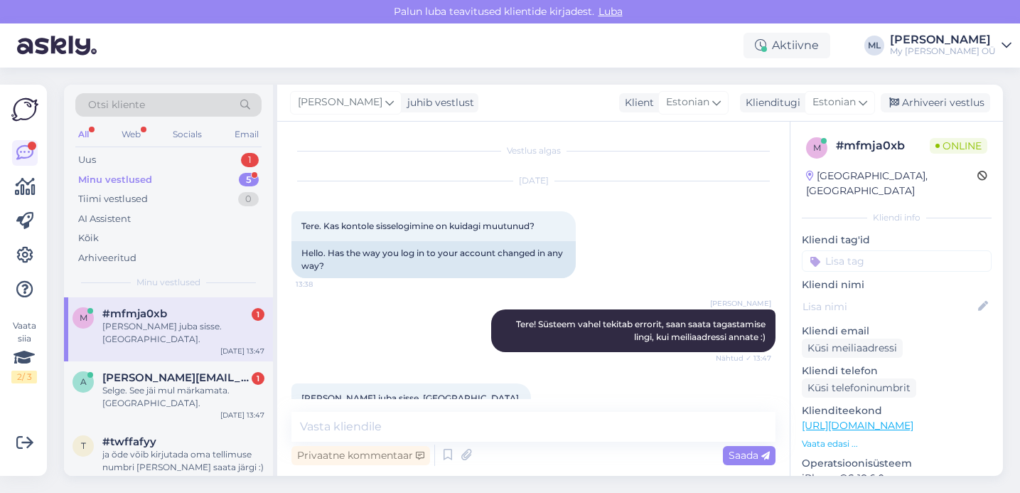
scroll to position [30, 0]
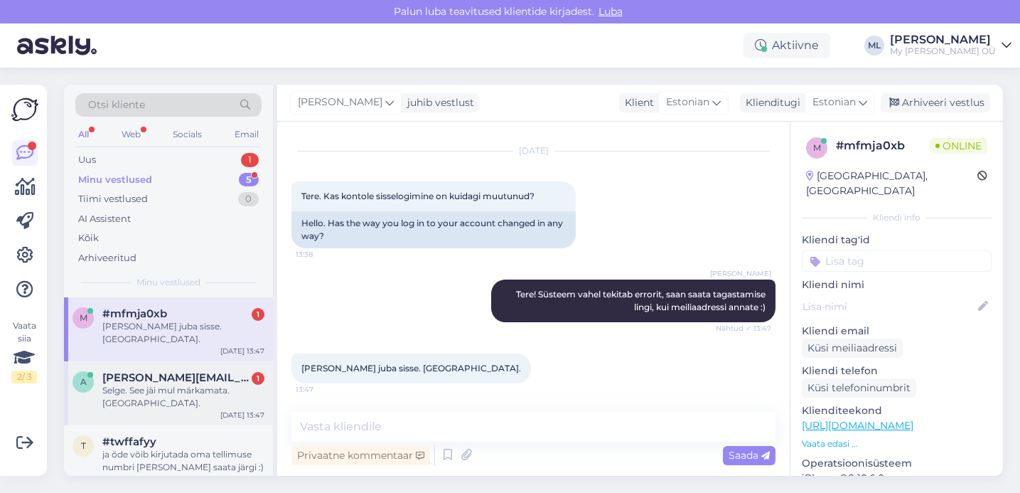
click at [203, 384] on div "Selge. See jäi mul märkamata. [GEOGRAPHIC_DATA]." at bounding box center [183, 397] width 162 height 26
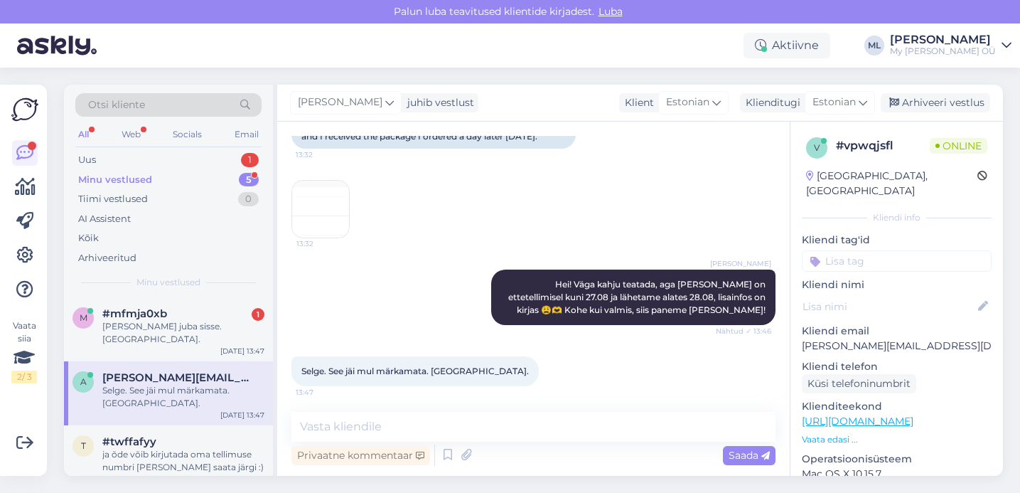
scroll to position [196, 0]
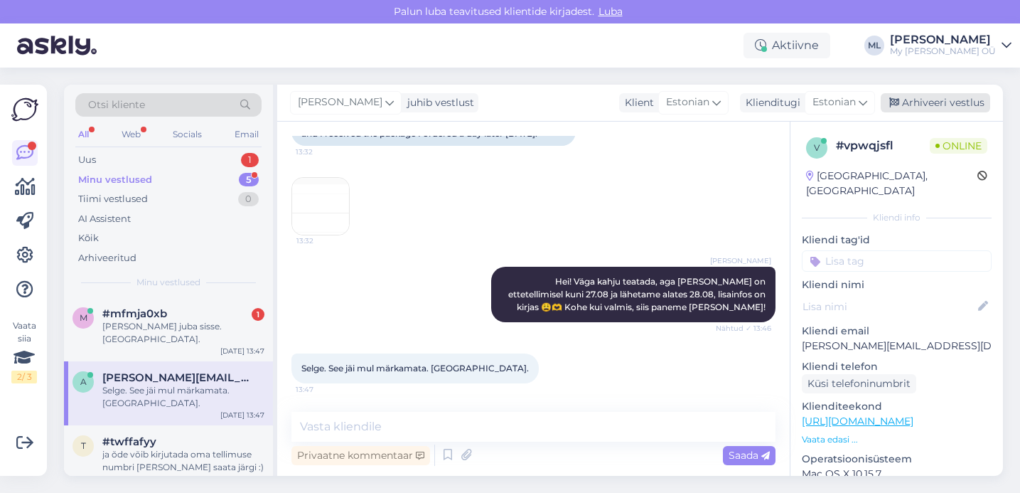
click at [943, 101] on div "Arhiveeri vestlus" at bounding box center [935, 102] width 109 height 19
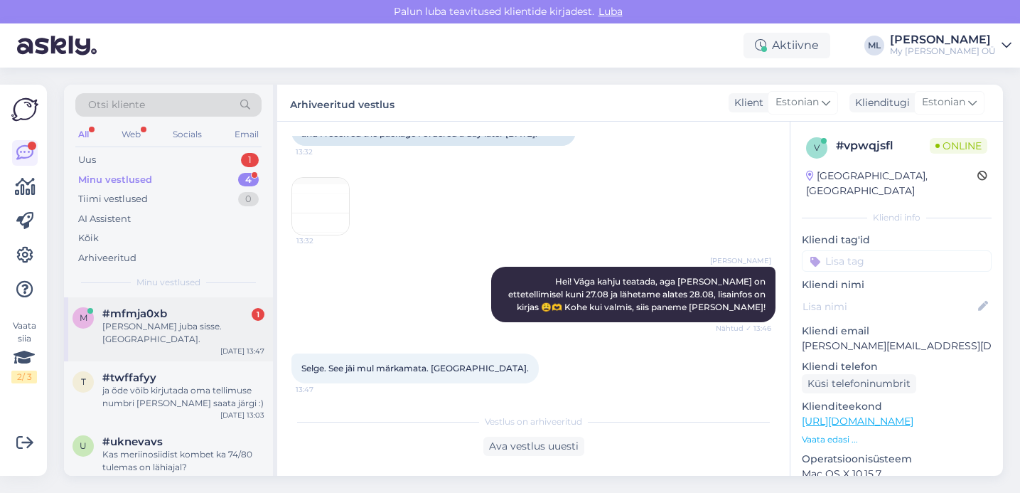
click at [146, 329] on div "[PERSON_NAME] juba sisse. [GEOGRAPHIC_DATA]." at bounding box center [183, 333] width 162 height 26
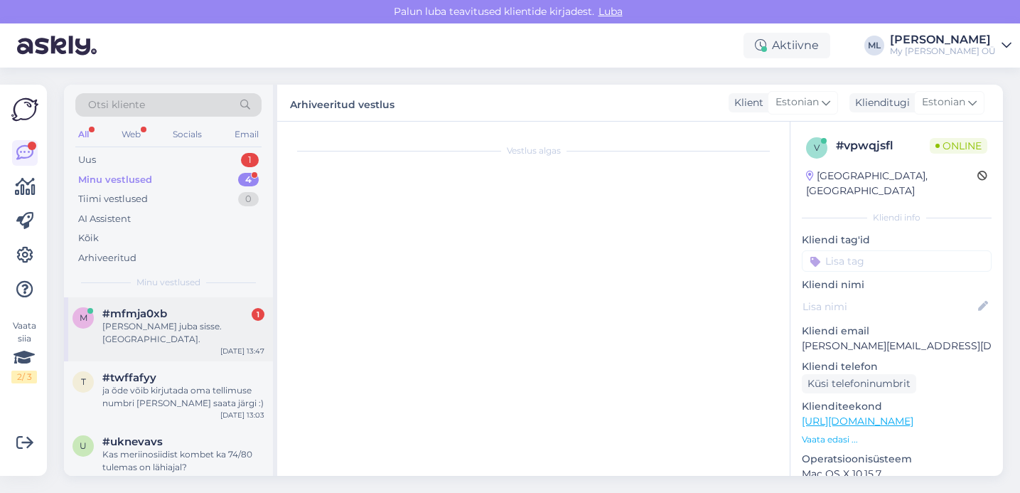
scroll to position [30, 0]
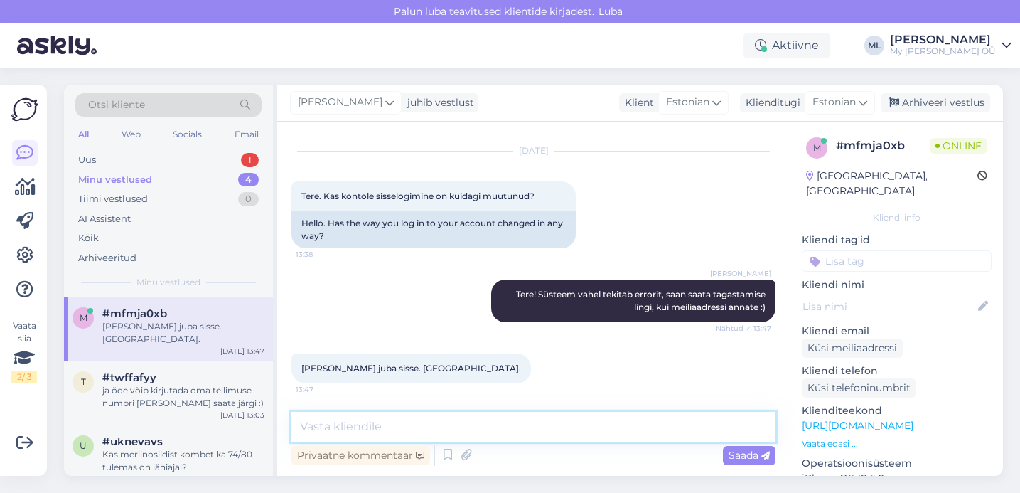
click at [402, 419] on textarea at bounding box center [533, 427] width 484 height 30
type textarea "väga hea :)"
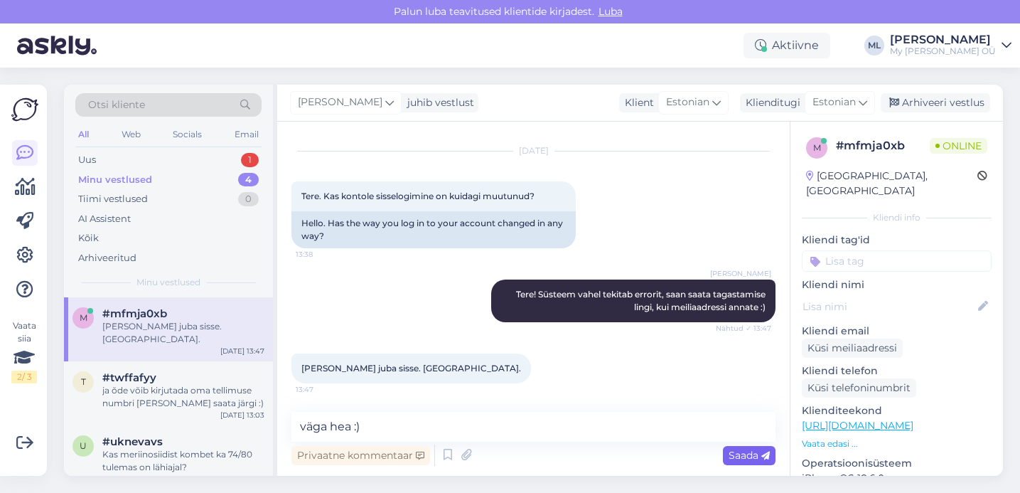
click at [746, 462] on div "Saada" at bounding box center [749, 455] width 53 height 19
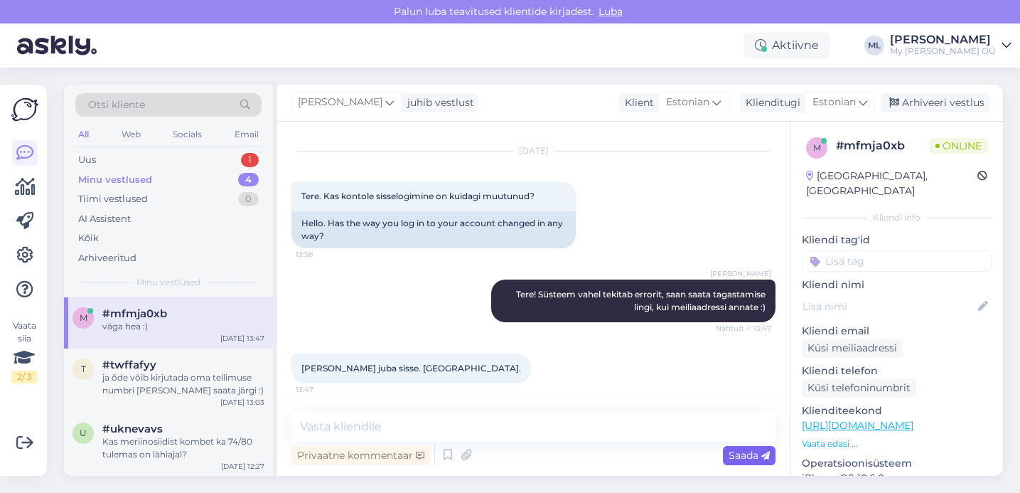
scroll to position [91, 0]
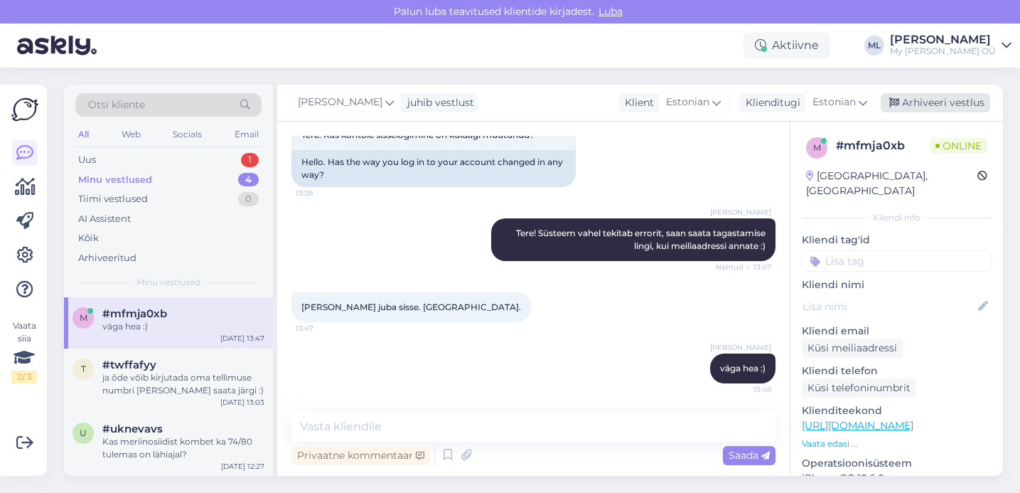
click at [913, 98] on div "Arhiveeri vestlus" at bounding box center [935, 102] width 109 height 19
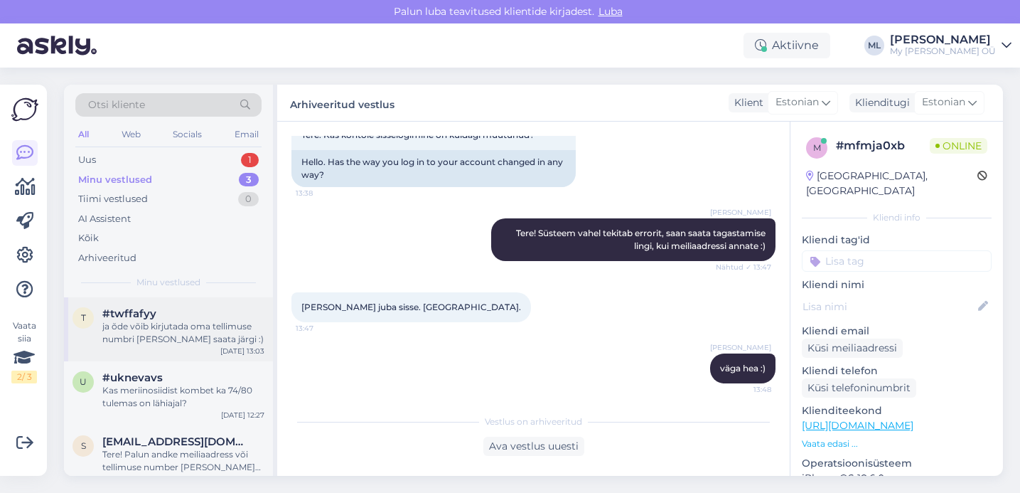
click at [179, 320] on div "ja õde võib kirjutada oma tellimuse numbri [PERSON_NAME] saata järgi :)" at bounding box center [183, 333] width 162 height 26
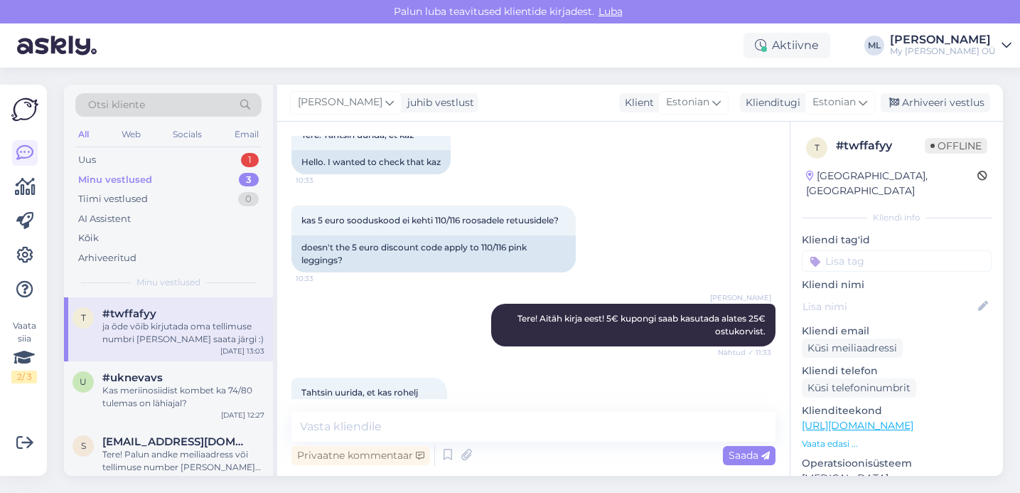
scroll to position [2067, 0]
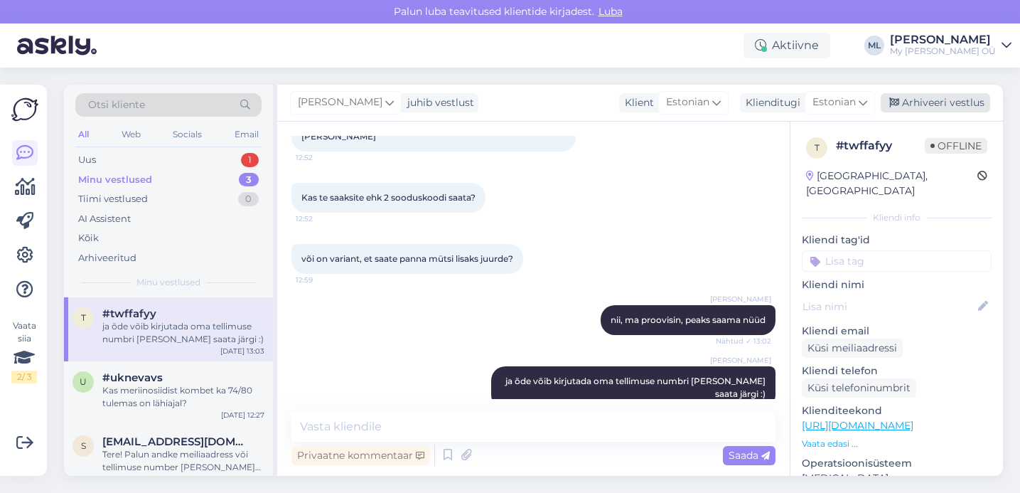
click at [918, 106] on div "Arhiveeri vestlus" at bounding box center [935, 102] width 109 height 19
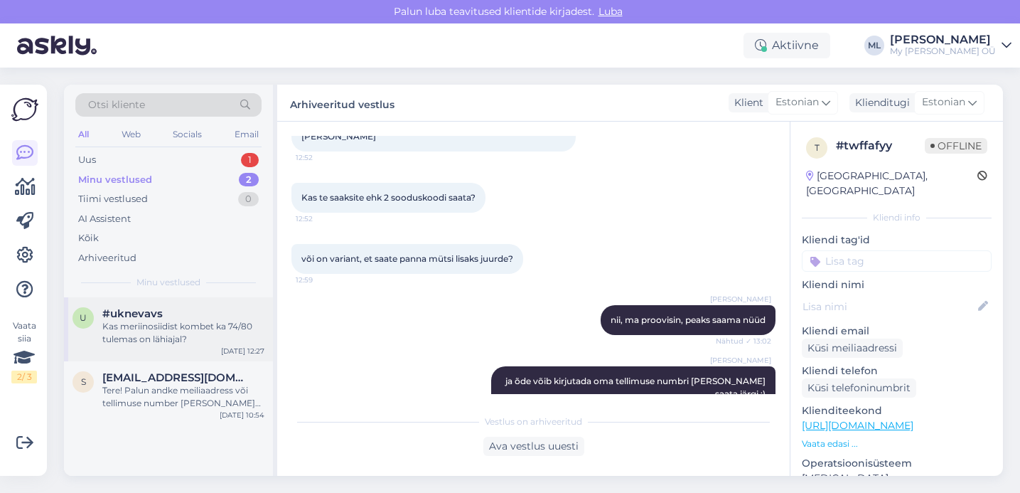
click at [174, 335] on div "Kas meriinosiidist kombet ka 74/80 tulemas on lähiajal?" at bounding box center [183, 333] width 162 height 26
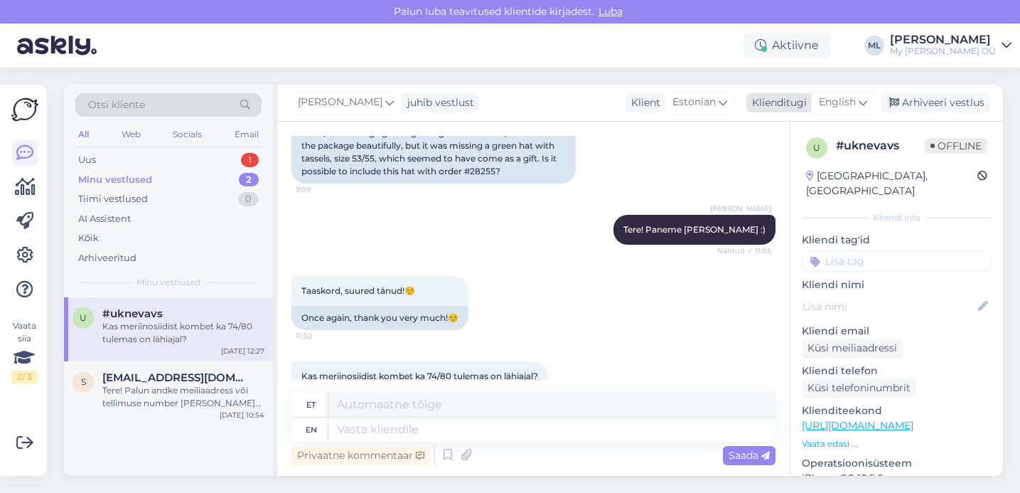
click at [862, 103] on icon at bounding box center [863, 103] width 9 height 16
click at [807, 166] on link "Estonian" at bounding box center [811, 165] width 156 height 23
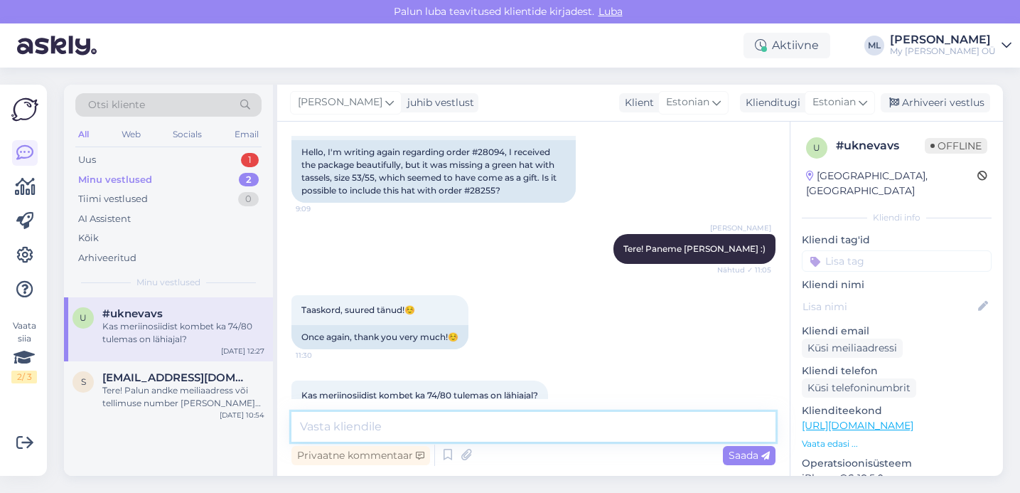
click at [329, 424] on textarea at bounding box center [533, 427] width 484 height 30
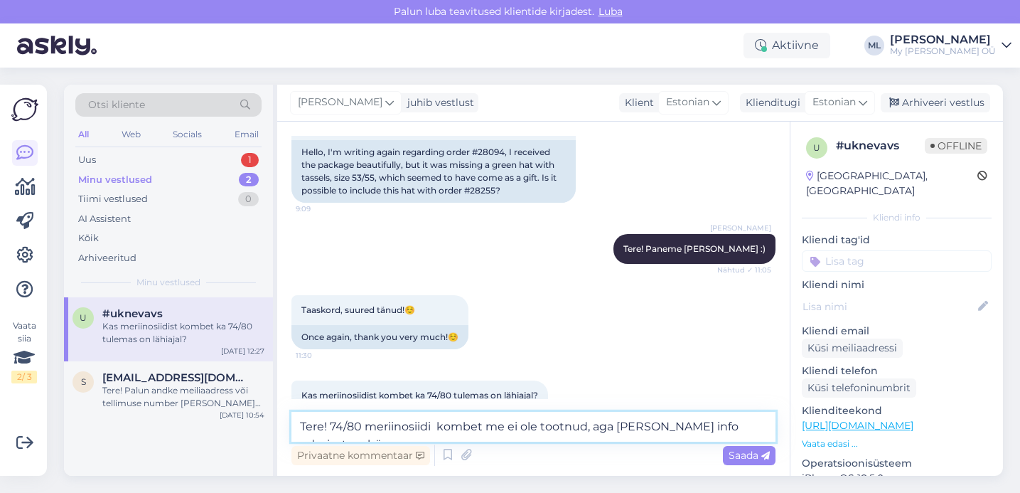
scroll to position [2601, 0]
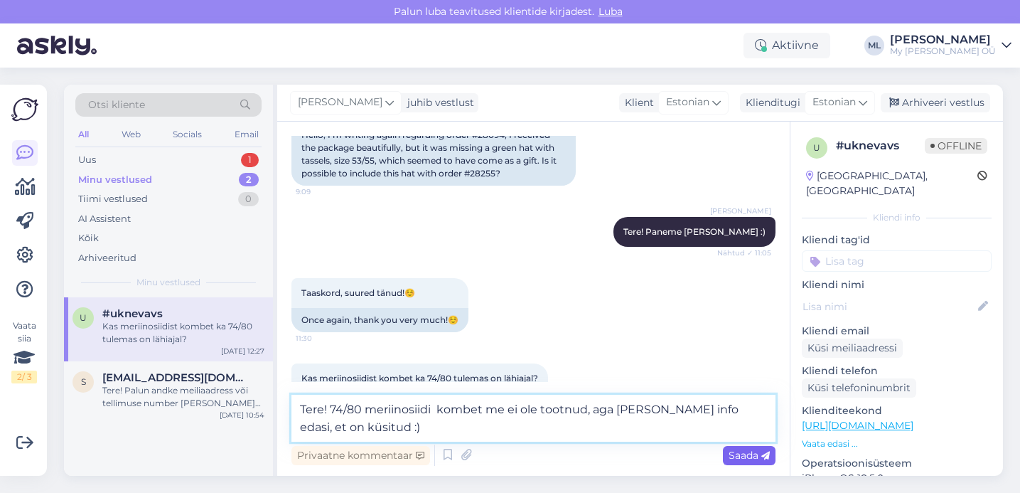
type textarea "Tere! 74/80 meriinosiidi kombet me ei ole tootnud, aga [PERSON_NAME] info edasi…"
click at [754, 457] on span "Saada" at bounding box center [749, 455] width 41 height 13
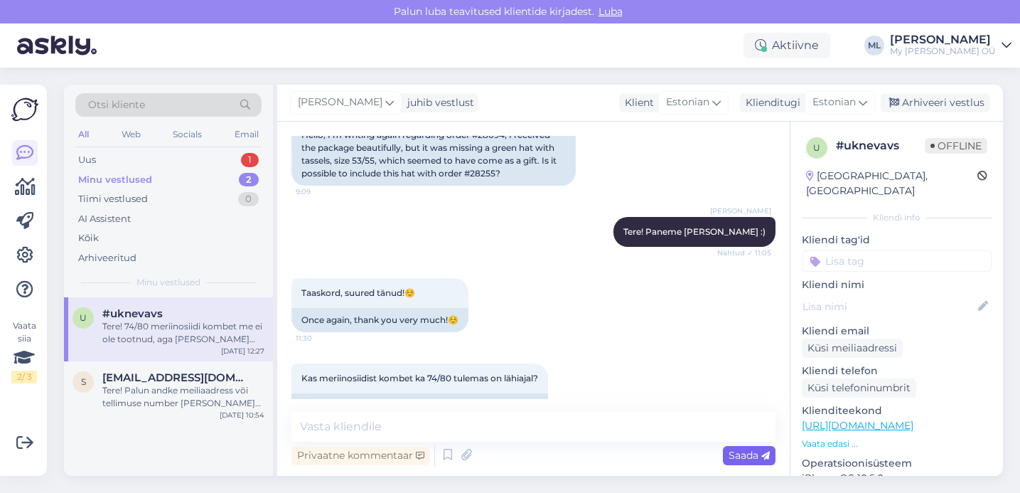
scroll to position [2657, 0]
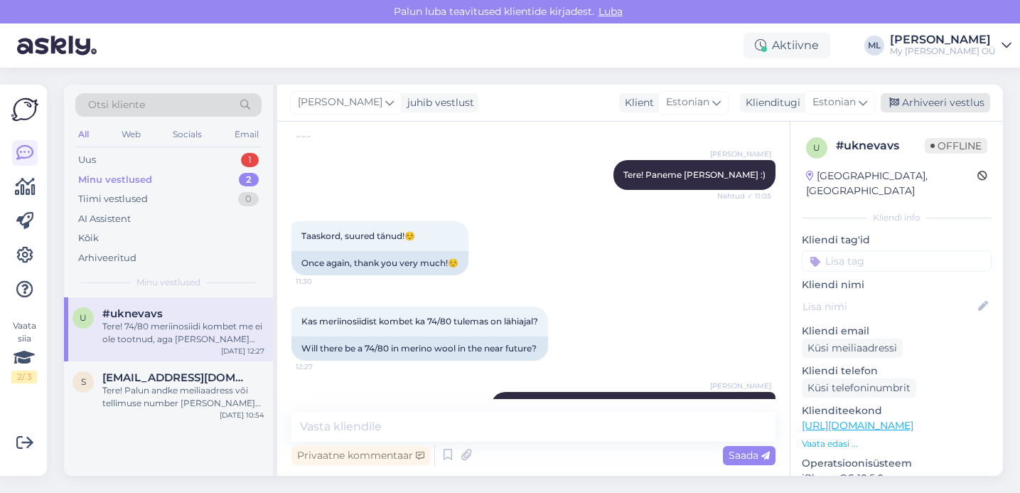
click at [936, 97] on div "Arhiveeri vestlus" at bounding box center [935, 102] width 109 height 19
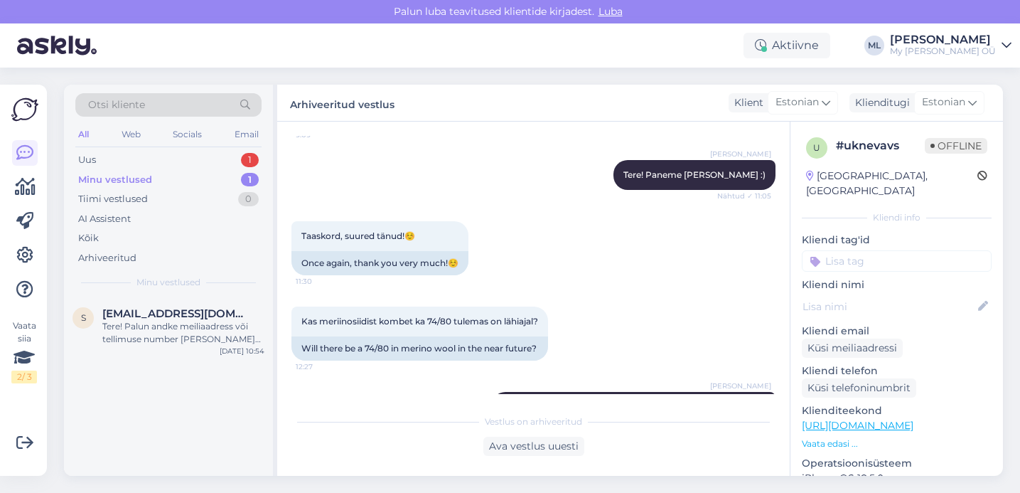
scroll to position [2662, 0]
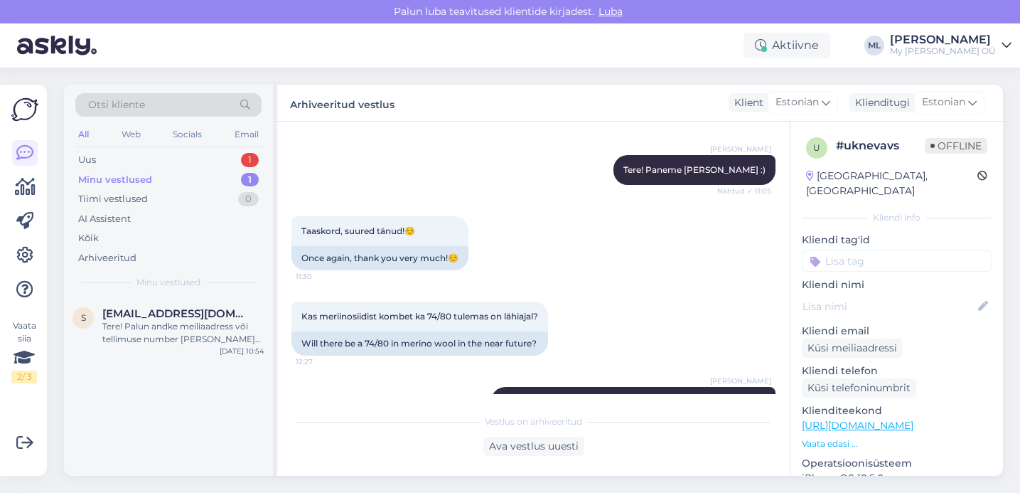
click at [118, 176] on div "Minu vestlused" at bounding box center [115, 180] width 74 height 14
click at [100, 157] on div "Uus 1" at bounding box center [168, 160] width 186 height 20
click at [168, 186] on div "Minu vestlused 1" at bounding box center [168, 180] width 186 height 20
click at [149, 150] on div "Uus 1" at bounding box center [168, 160] width 186 height 20
click at [105, 173] on div "Minu vestlused" at bounding box center [113, 180] width 70 height 14
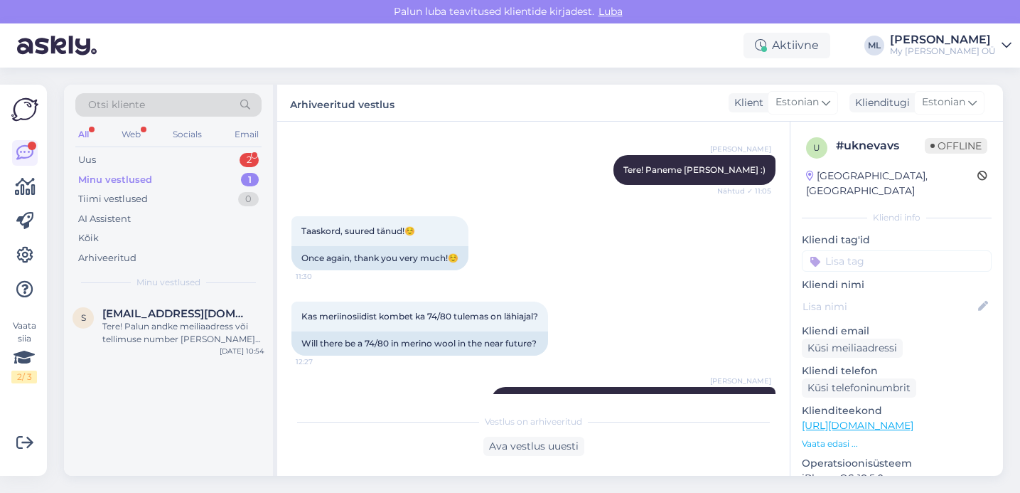
click at [125, 173] on div "Minu vestlused" at bounding box center [115, 180] width 74 height 14
click at [97, 166] on div "Uus 2" at bounding box center [168, 160] width 186 height 20
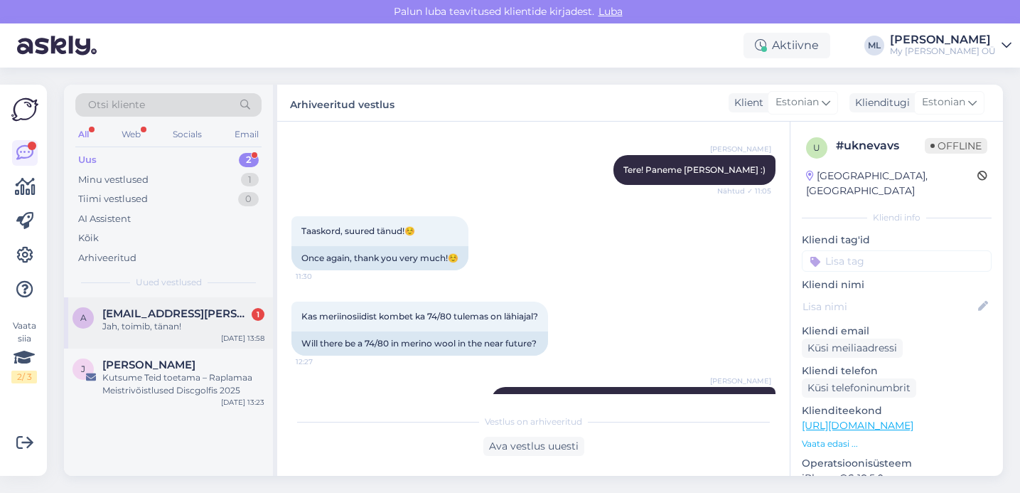
click at [161, 316] on span "[EMAIL_ADDRESS][PERSON_NAME][DOMAIN_NAME]" at bounding box center [176, 313] width 148 height 13
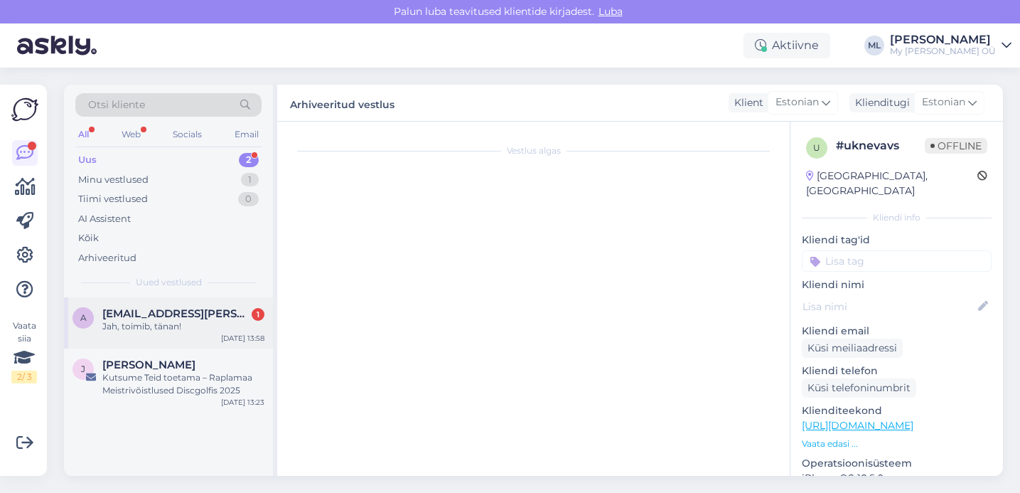
scroll to position [596, 0]
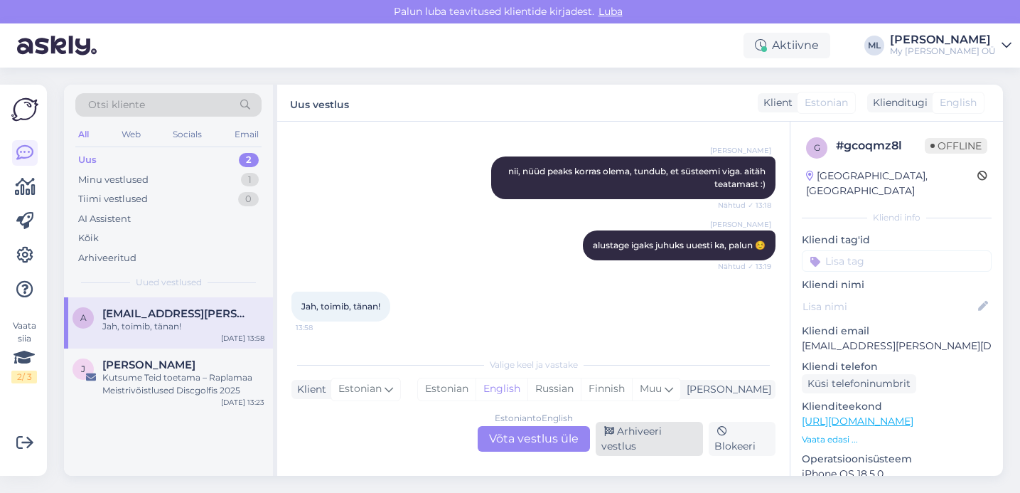
click at [668, 439] on div "Arhiveeri vestlus" at bounding box center [649, 439] width 107 height 34
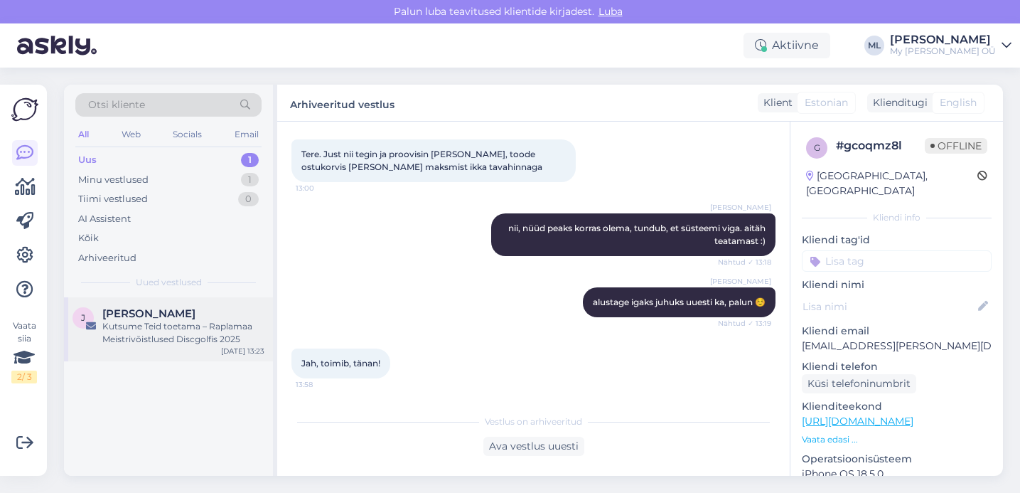
click at [119, 346] on div "J [PERSON_NAME] [PERSON_NAME] toetama – [PERSON_NAME] Discgolfis [DATE] 13:23" at bounding box center [168, 329] width 209 height 64
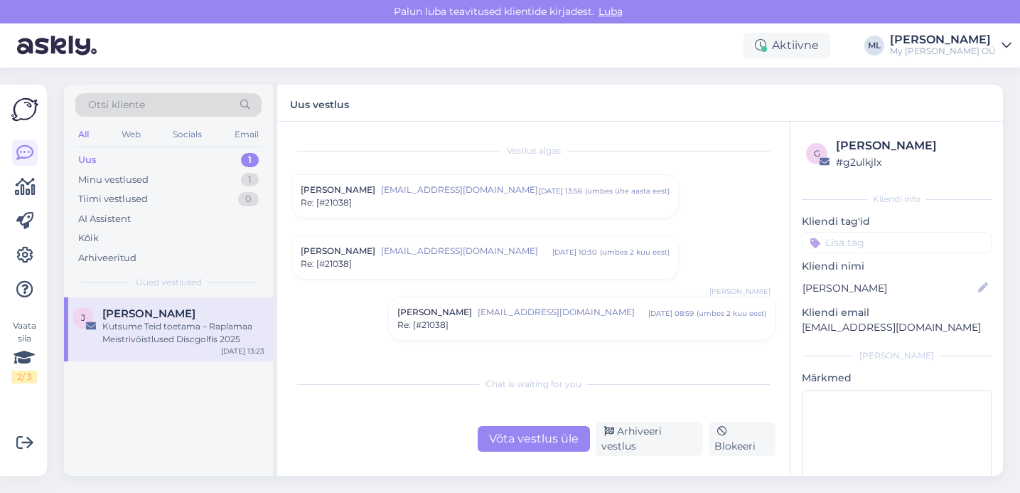
scroll to position [104, 0]
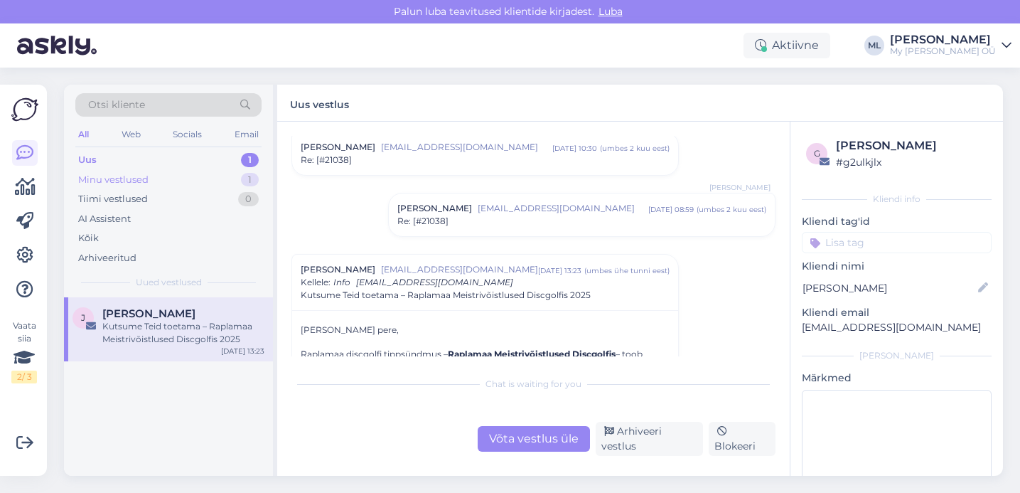
click at [149, 176] on div "Minu vestlused 1" at bounding box center [168, 180] width 186 height 20
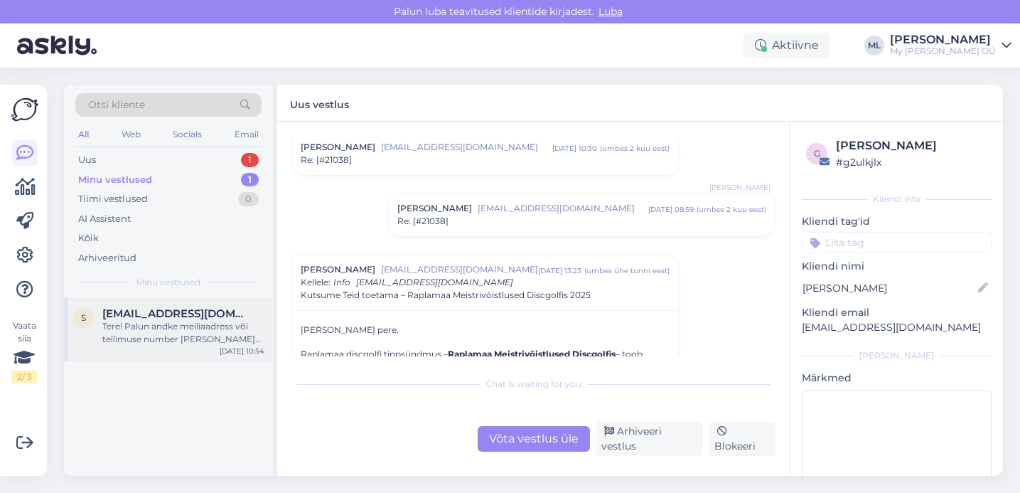
click at [146, 322] on div "Tere! Palun andke meiliaadress või tellimuse number [PERSON_NAME] [PERSON_NAME]…" at bounding box center [183, 333] width 162 height 26
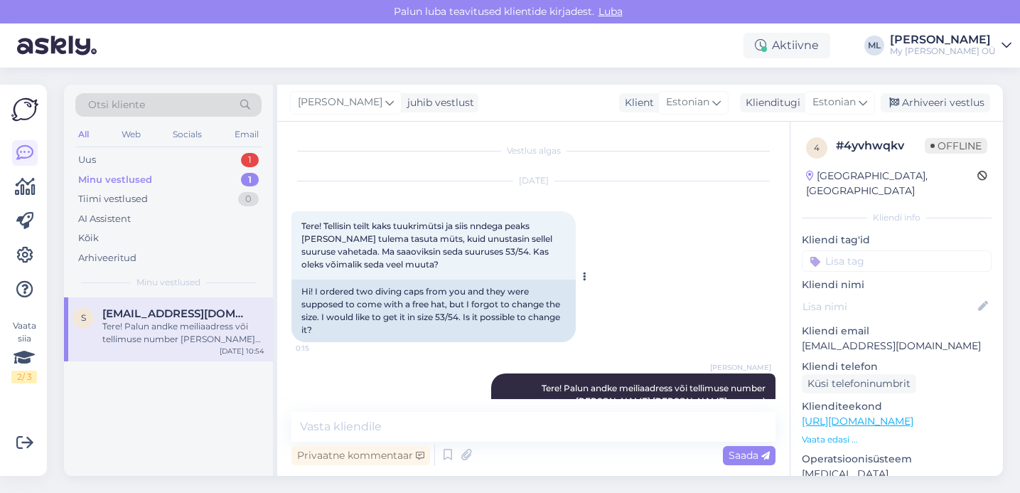
scroll to position [33, 0]
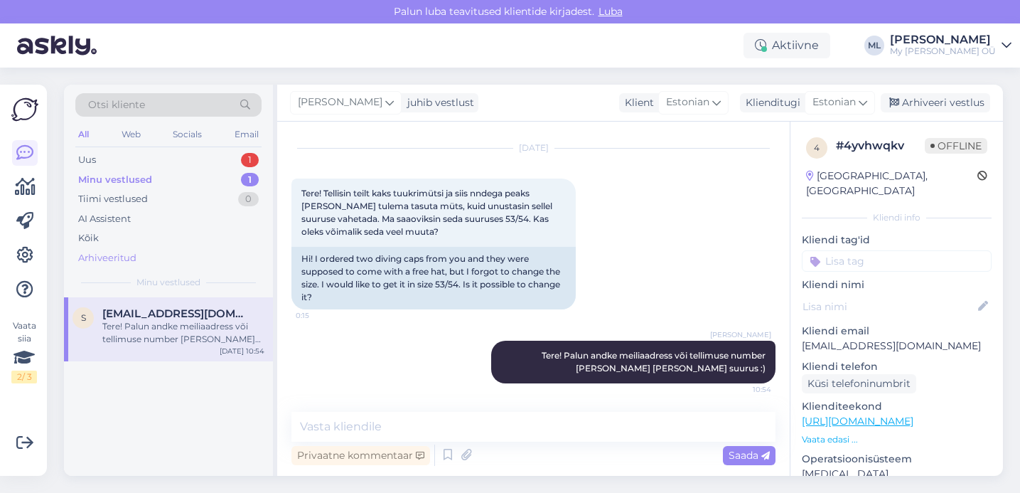
drag, startPoint x: 149, startPoint y: 323, endPoint x: 132, endPoint y: 267, distance: 58.5
click at [149, 323] on div "Tere! Palun andke meiliaadress või tellimuse number [PERSON_NAME] [PERSON_NAME]…" at bounding box center [183, 333] width 162 height 26
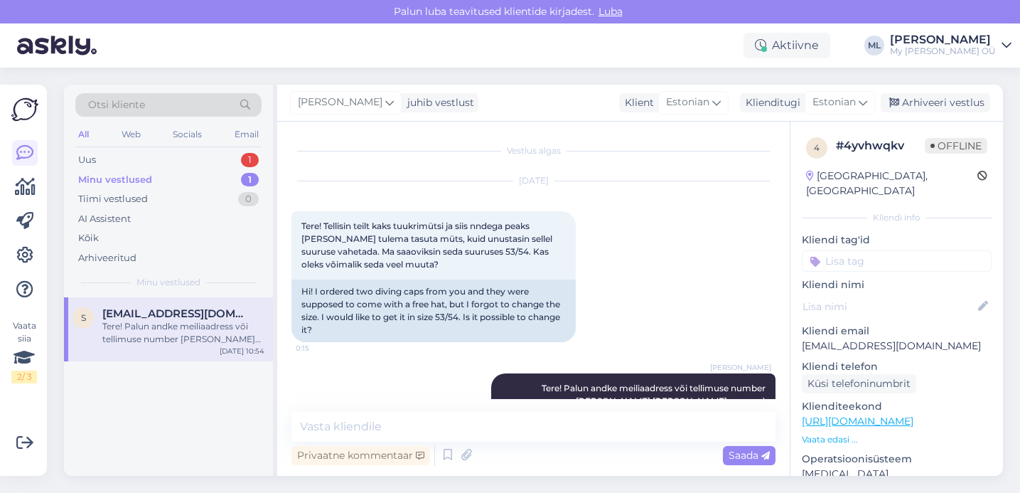
drag, startPoint x: 126, startPoint y: 176, endPoint x: 119, endPoint y: 173, distance: 7.9
click at [127, 178] on div "Minu vestlused" at bounding box center [115, 180] width 74 height 14
click at [111, 164] on div "Uus 1" at bounding box center [168, 160] width 186 height 20
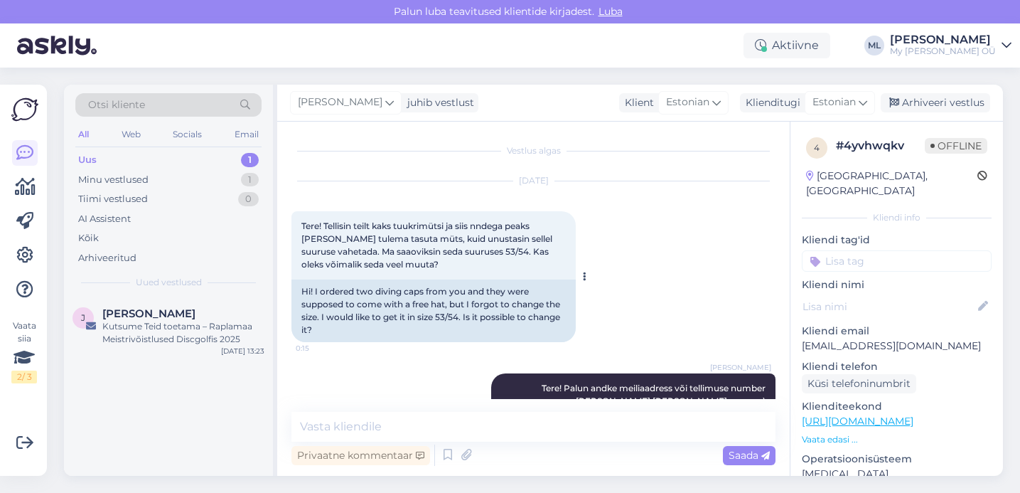
scroll to position [33, 0]
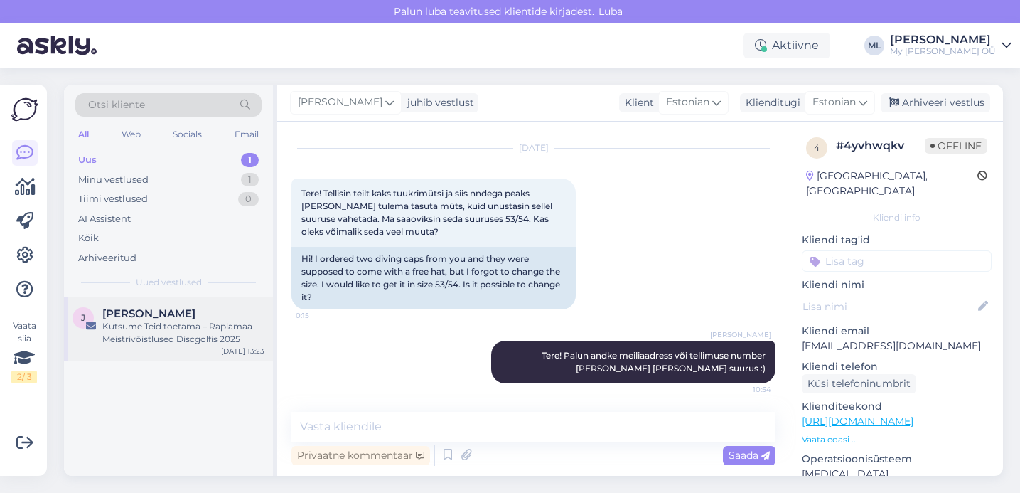
click at [144, 321] on div "Kutsume Teid toetama – Raplamaa Meistrivõistlused Discgolfis 2025" at bounding box center [183, 333] width 162 height 26
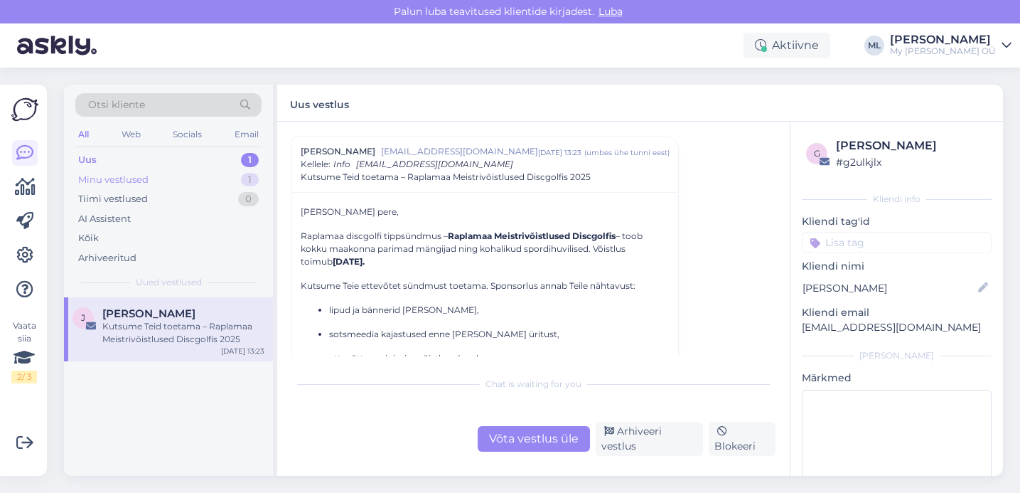
drag, startPoint x: 114, startPoint y: 179, endPoint x: 103, endPoint y: 178, distance: 11.5
click at [114, 179] on div "Minu vestlused" at bounding box center [113, 180] width 70 height 14
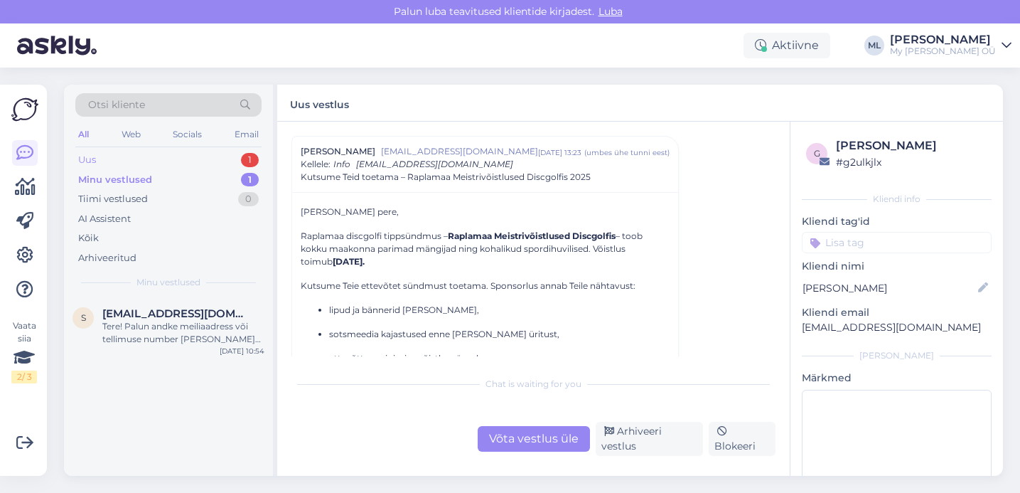
click at [90, 160] on div "Uus" at bounding box center [87, 160] width 18 height 14
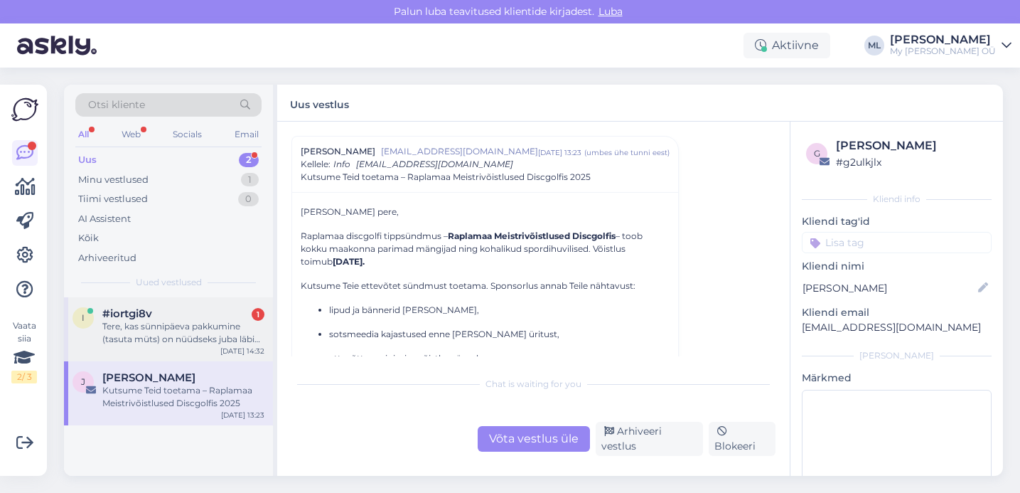
click at [151, 321] on div "Tere, kas sünnipäeva pakkumine (tasuta müts) on nüüdseks juba läbi? Ostukorvis …" at bounding box center [183, 333] width 162 height 26
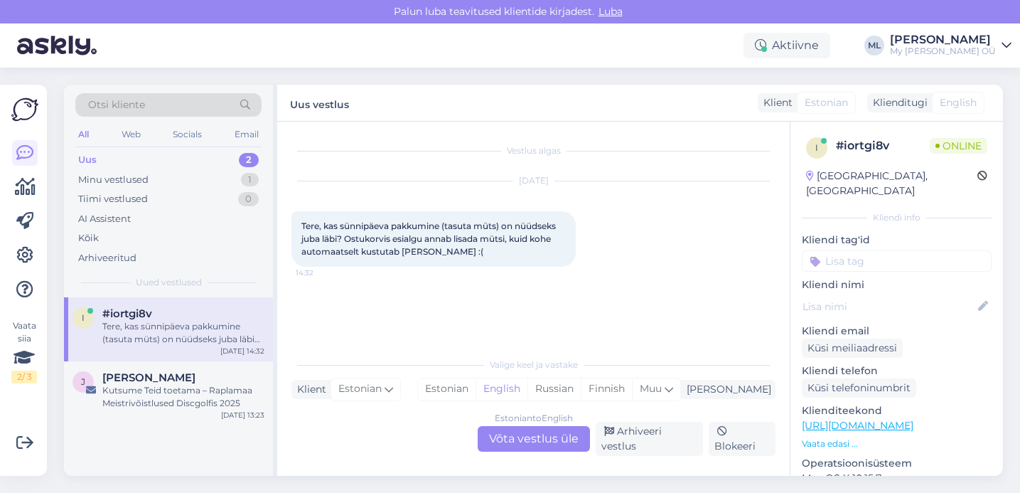
scroll to position [0, 0]
click at [515, 432] on div "Estonian to English Võta vestlus üle" at bounding box center [534, 439] width 112 height 26
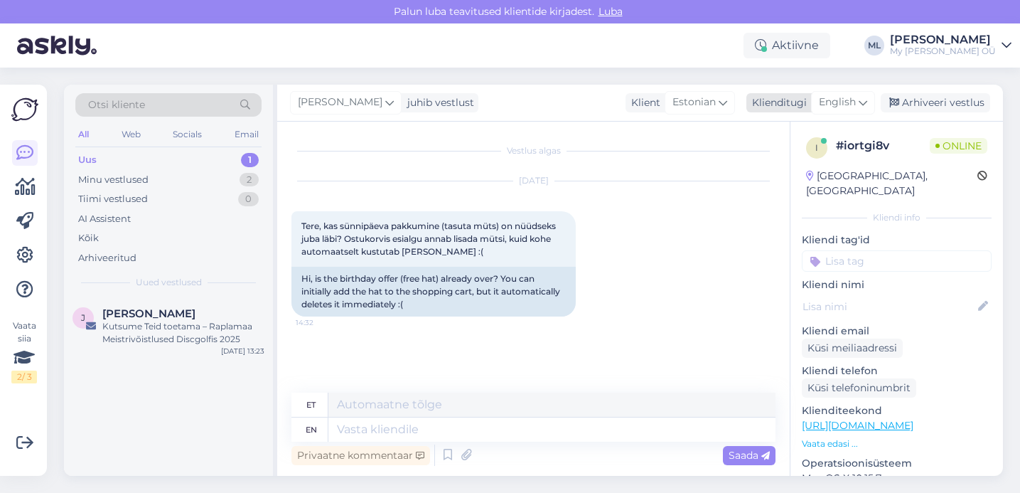
click at [860, 103] on icon at bounding box center [863, 103] width 9 height 16
type input "est"
click at [767, 175] on link "Estonian" at bounding box center [811, 165] width 156 height 23
click at [331, 428] on textarea at bounding box center [533, 427] width 484 height 30
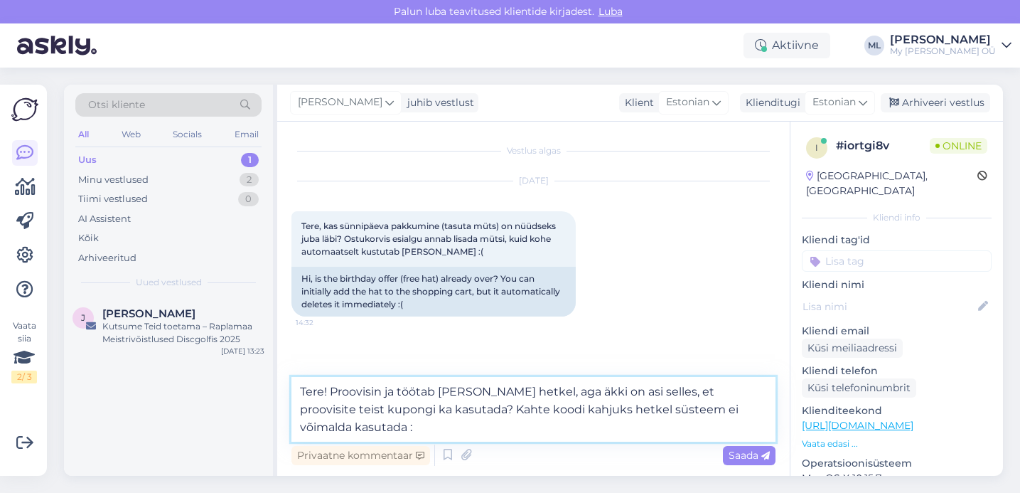
type textarea "Tere! Proovisin ja töötab [PERSON_NAME] hetkel, aga äkki on asi selles, et proo…"
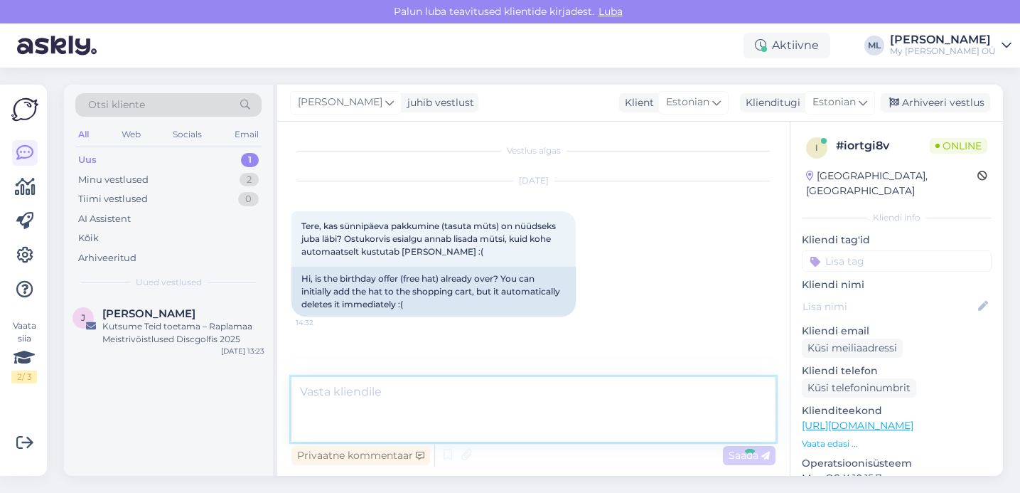
scroll to position [20, 0]
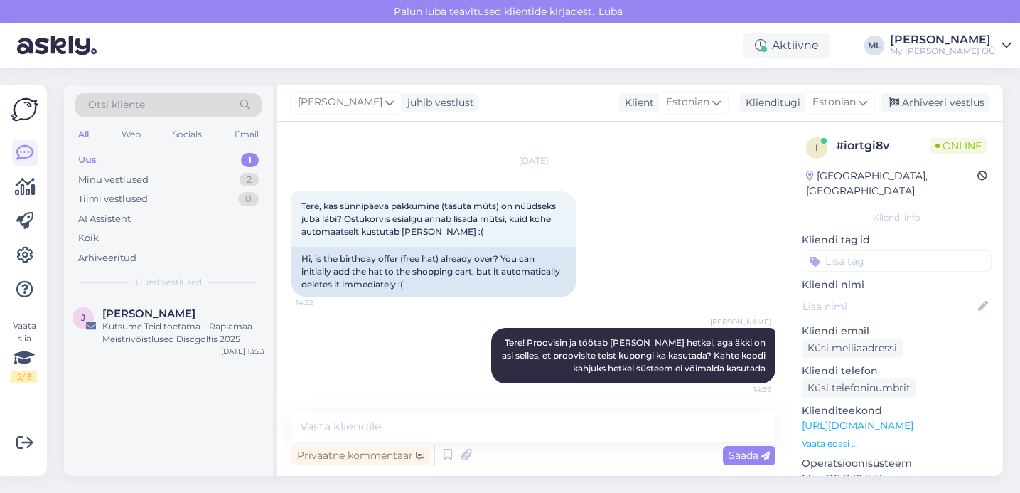
drag, startPoint x: 190, startPoint y: 344, endPoint x: 215, endPoint y: 380, distance: 44.0
click at [189, 344] on div "Kutsume Teid toetama – Raplamaa Meistrivõistlused Discgolfis 2025" at bounding box center [183, 333] width 162 height 26
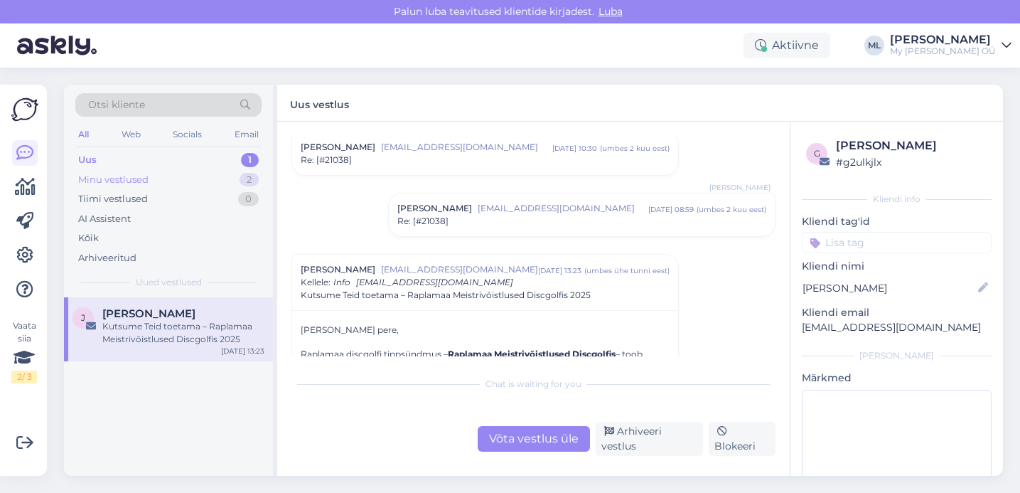
click at [145, 183] on div "Minu vestlused" at bounding box center [113, 180] width 70 height 14
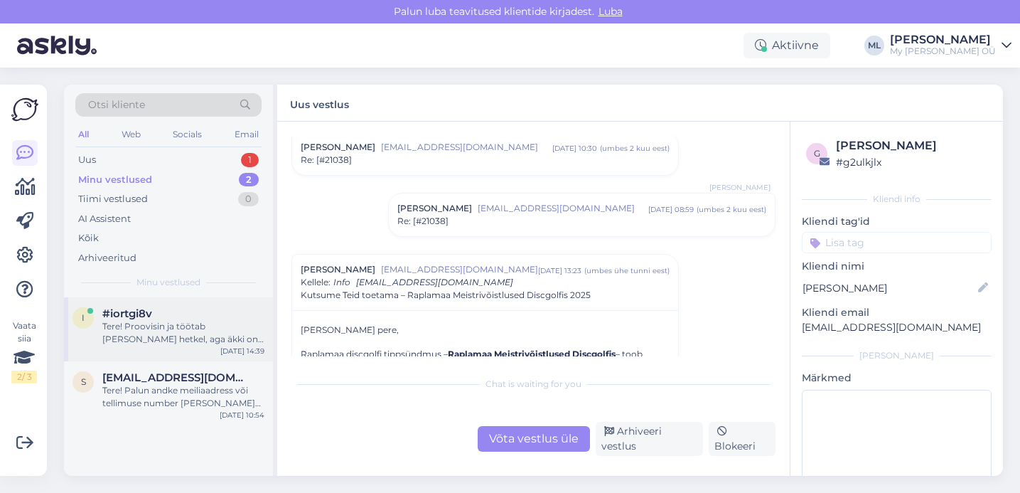
drag, startPoint x: 130, startPoint y: 313, endPoint x: 178, endPoint y: 319, distance: 48.7
click at [132, 309] on span "#iortgi8v" at bounding box center [127, 313] width 50 height 13
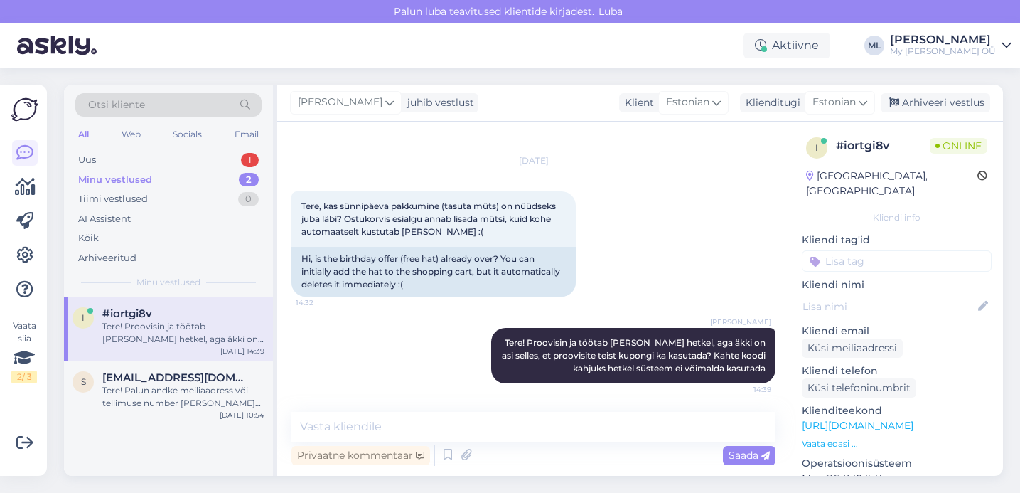
drag, startPoint x: 925, startPoint y: 99, endPoint x: 695, endPoint y: 141, distance: 233.6
click at [924, 99] on div "Arhiveeri vestlus" at bounding box center [935, 102] width 109 height 19
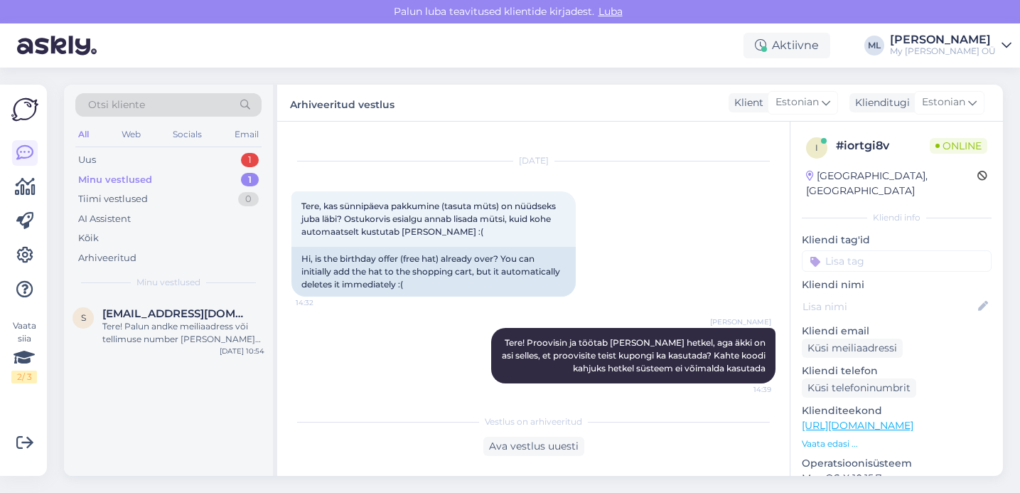
drag, startPoint x: 214, startPoint y: 412, endPoint x: 196, endPoint y: 416, distance: 19.0
click at [215, 411] on div "s [EMAIL_ADDRESS][DOMAIN_NAME] Tere! Palun andke meiliaadress või tellimuse num…" at bounding box center [168, 386] width 209 height 178
click at [151, 349] on div "s [EMAIL_ADDRESS][DOMAIN_NAME] Tere! Palun andke meiliaadress või tellimuse num…" at bounding box center [168, 329] width 209 height 64
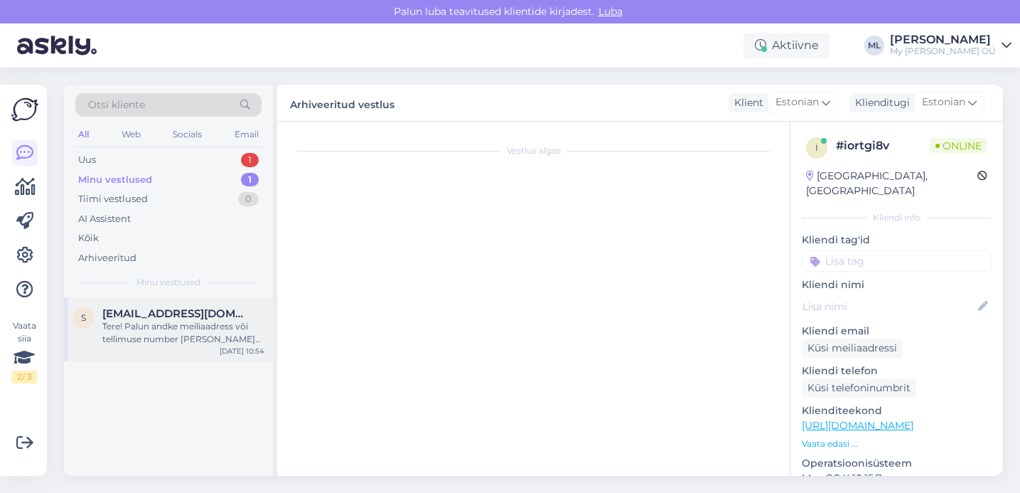
scroll to position [33, 0]
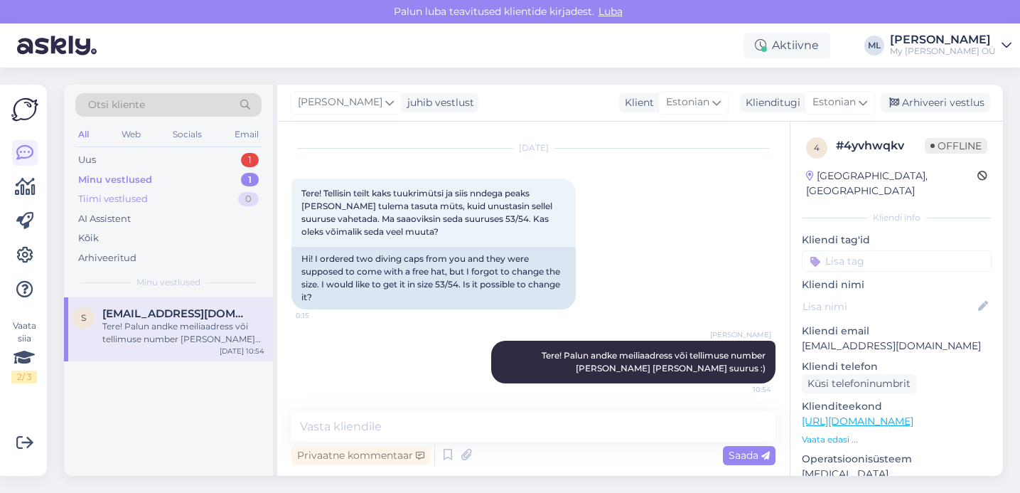
click at [143, 200] on div "Tiimi vestlused" at bounding box center [113, 199] width 70 height 14
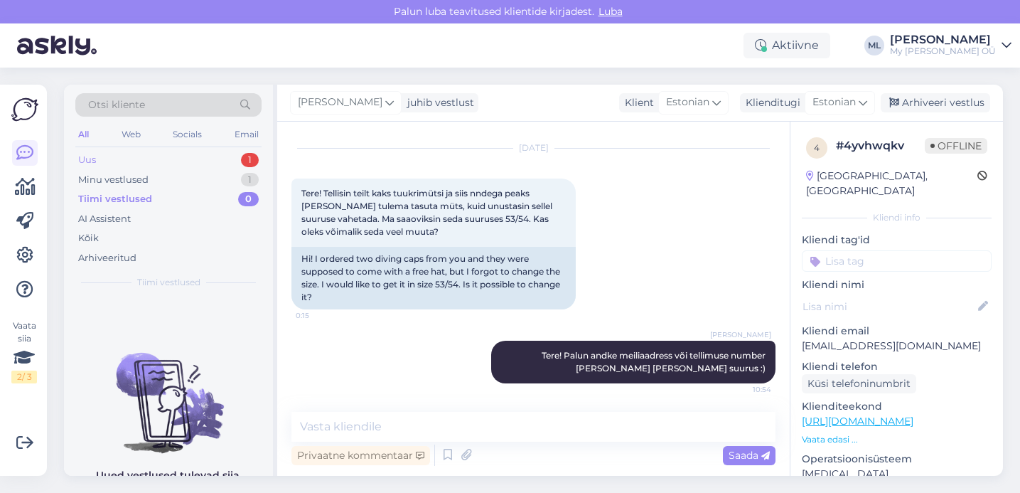
click at [129, 154] on div "Uus 1" at bounding box center [168, 160] width 186 height 20
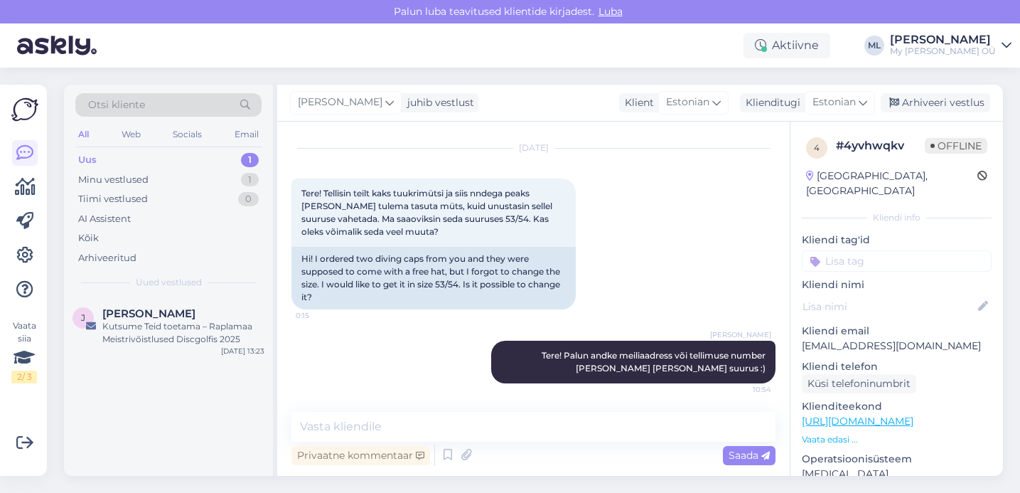
click at [122, 163] on div "Uus 1" at bounding box center [168, 160] width 186 height 20
click at [115, 170] on div "Minu vestlused 1" at bounding box center [168, 180] width 186 height 20
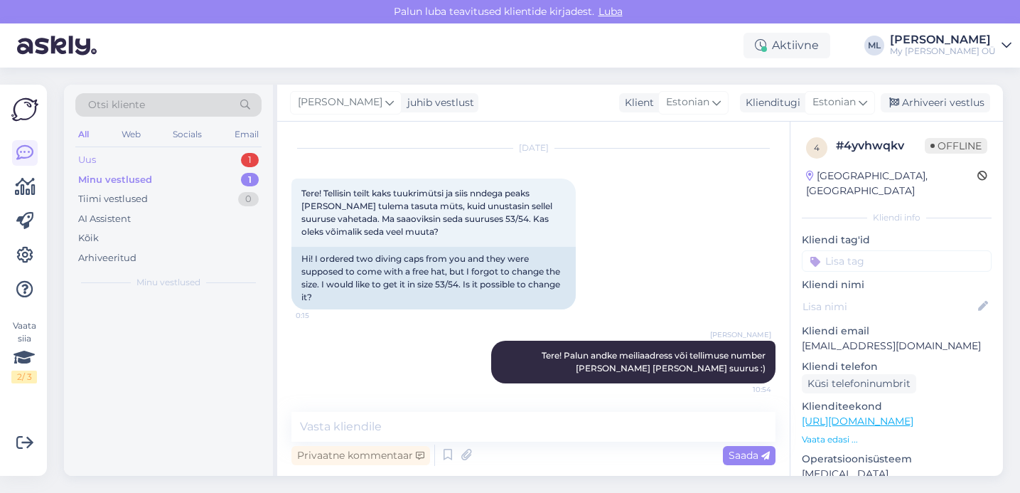
click at [104, 152] on div "Uus 1" at bounding box center [168, 160] width 186 height 20
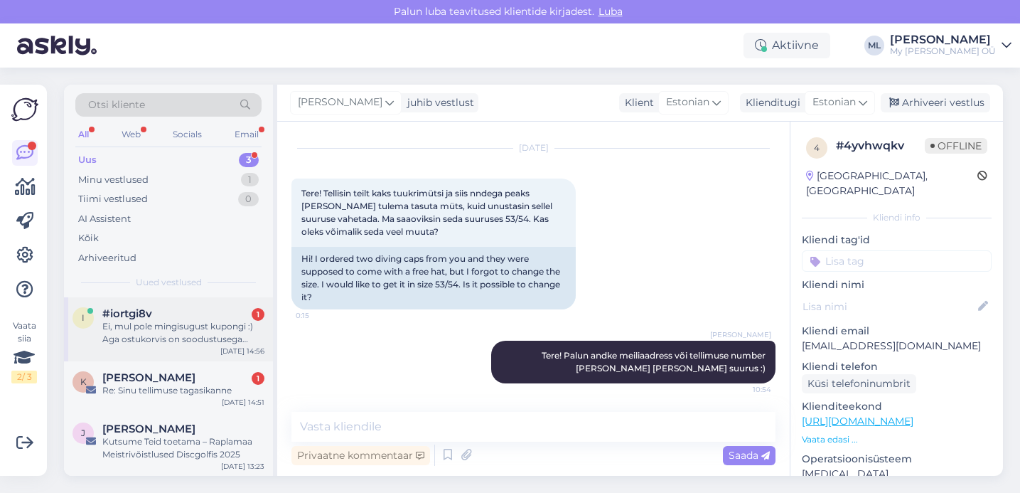
click at [168, 337] on div "Ei, mul pole mingisugust kupongi :) Aga ostukorvis on soodustusega [PERSON_NAME…" at bounding box center [183, 333] width 162 height 26
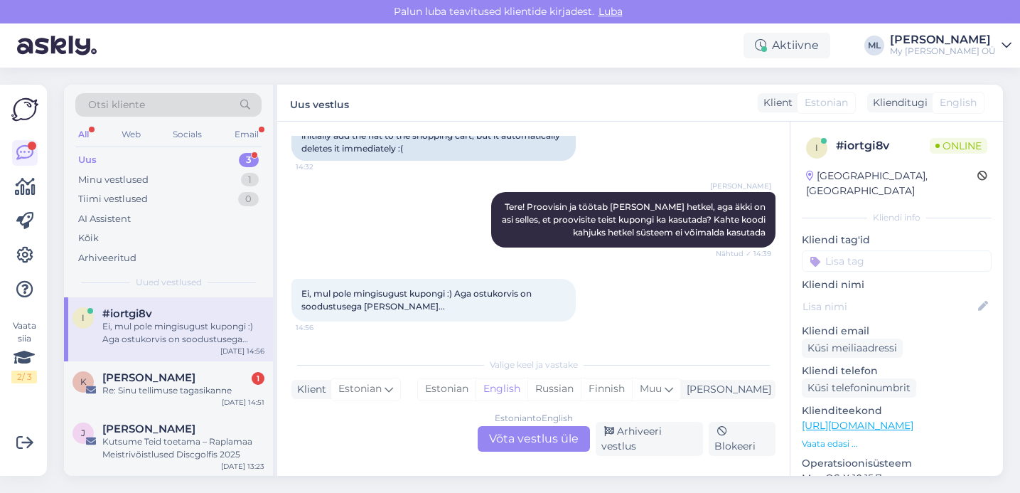
click at [537, 431] on div "Estonian to English Võta vestlus üle" at bounding box center [534, 439] width 112 height 26
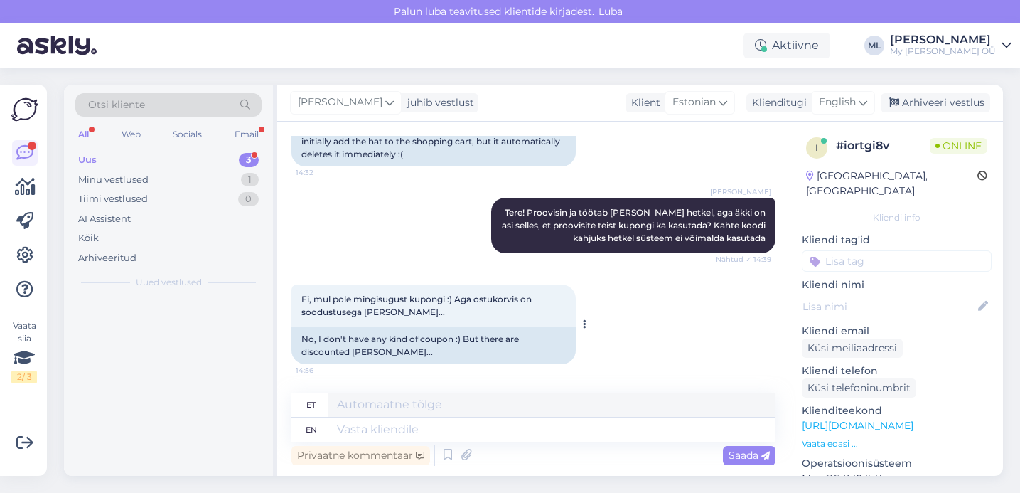
scroll to position [150, 0]
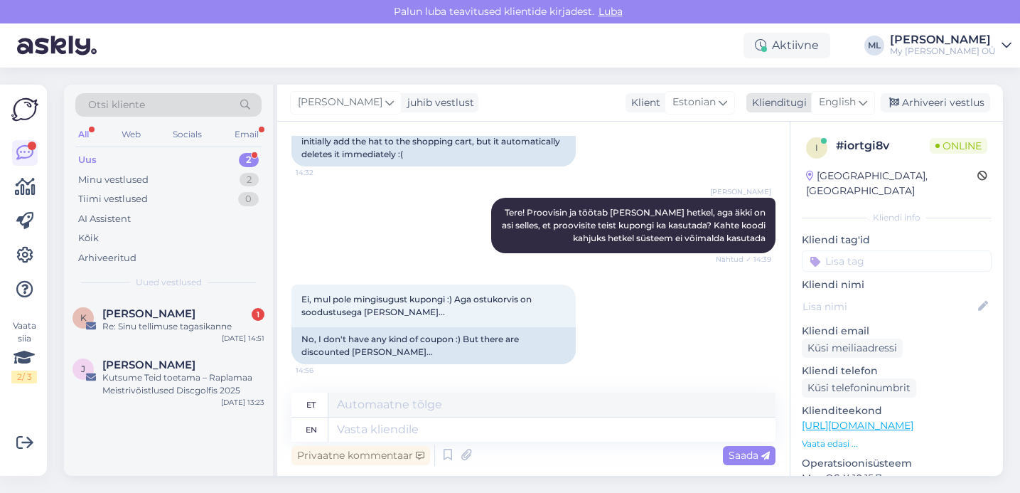
click at [854, 106] on span "English" at bounding box center [837, 103] width 37 height 16
type input "est"
click at [786, 168] on link "Estonian" at bounding box center [811, 165] width 156 height 23
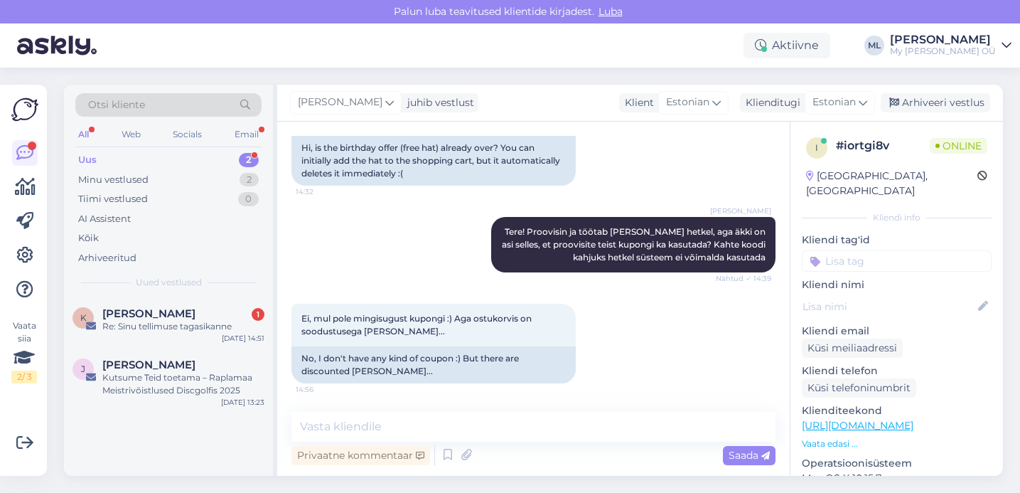
scroll to position [131, 0]
click at [564, 423] on textarea at bounding box center [533, 427] width 484 height 30
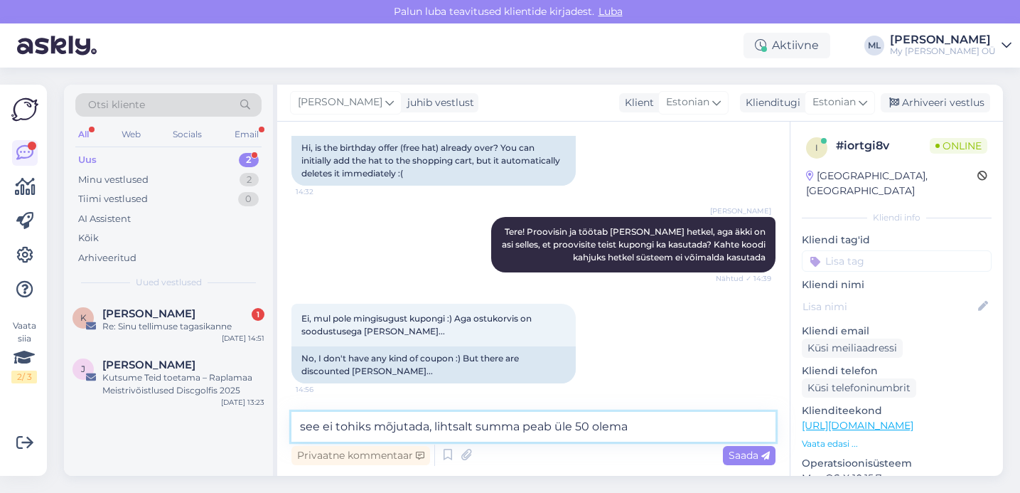
type textarea "see ei tohiks mõjutada, lihtsalt summa peab üle 50 olema"
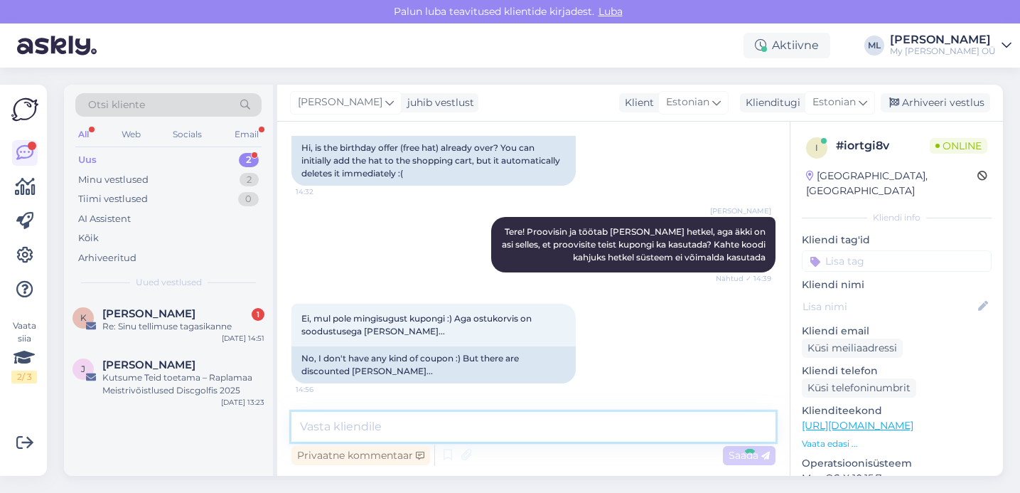
scroll to position [192, 0]
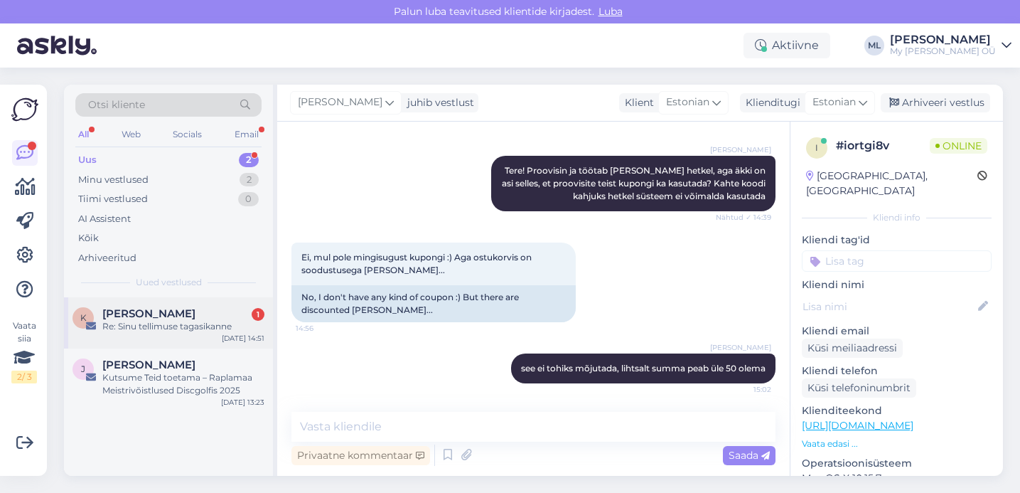
click at [192, 318] on div "Keidi Koitla 1" at bounding box center [183, 313] width 162 height 13
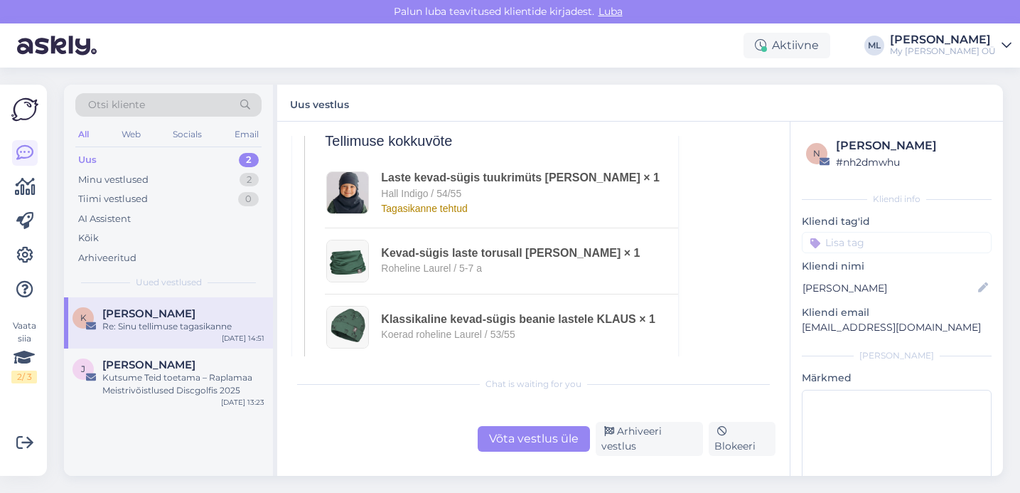
scroll to position [587, 0]
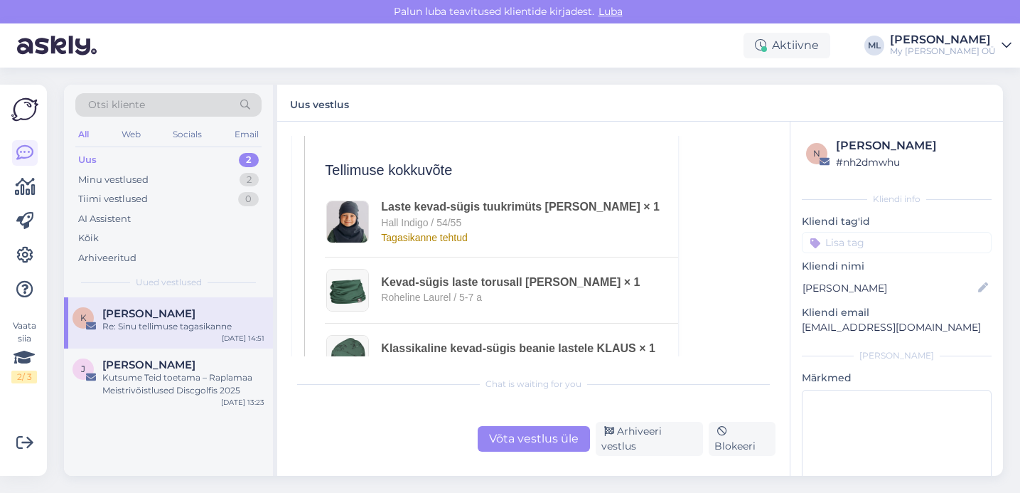
click at [181, 309] on div "[PERSON_NAME]" at bounding box center [183, 313] width 162 height 13
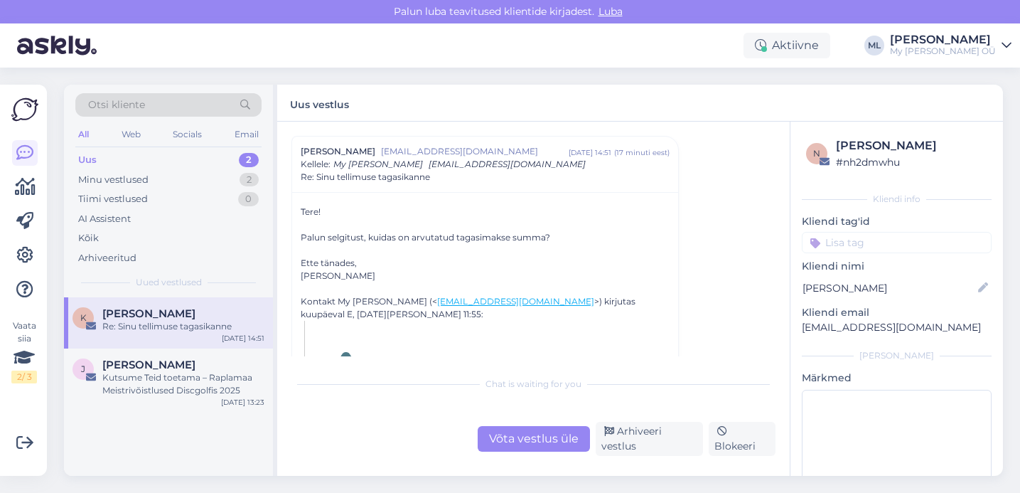
click at [134, 165] on div "Uus 2" at bounding box center [168, 160] width 186 height 20
click at [119, 164] on div "Uus 2" at bounding box center [168, 160] width 186 height 20
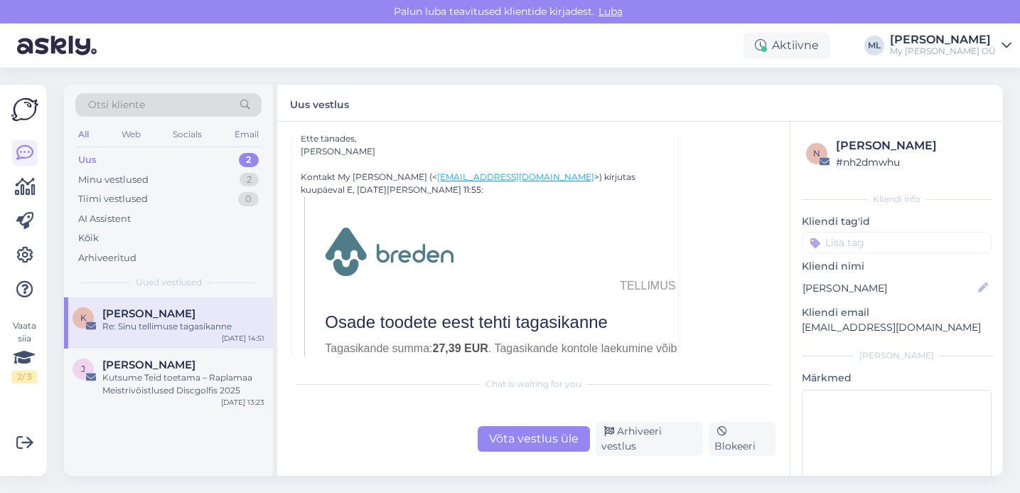
scroll to position [315, 0]
click at [200, 179] on div "Minu vestlused 2" at bounding box center [168, 180] width 186 height 20
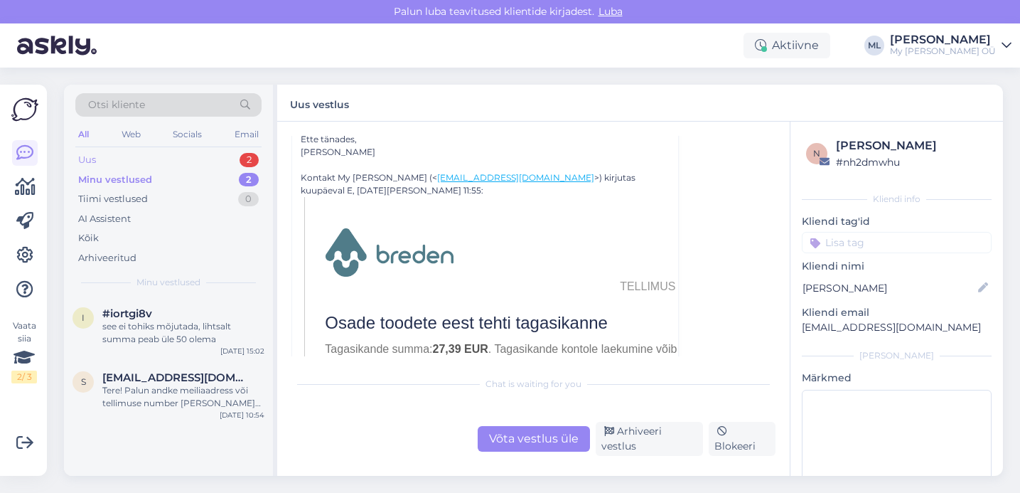
click at [189, 162] on div "Uus 2" at bounding box center [168, 160] width 186 height 20
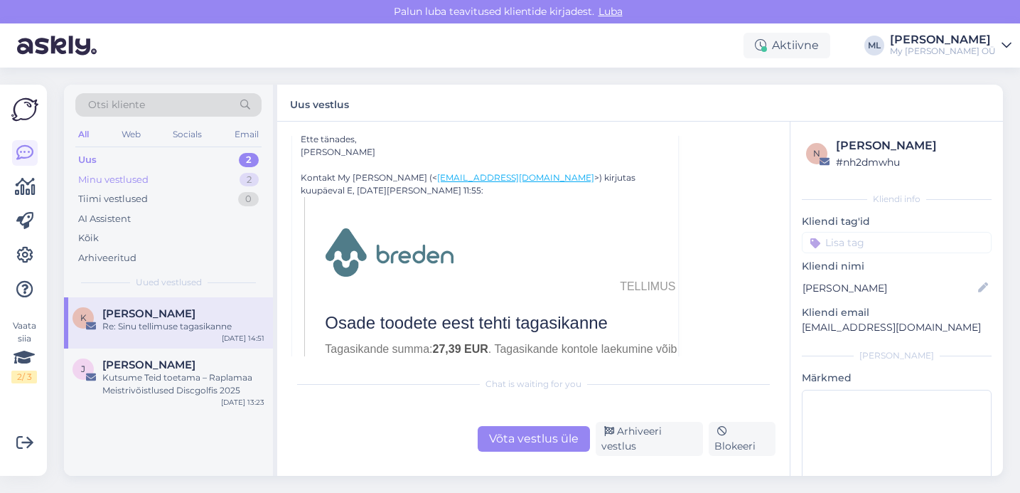
click at [173, 178] on div "Minu vestlused 2" at bounding box center [168, 180] width 186 height 20
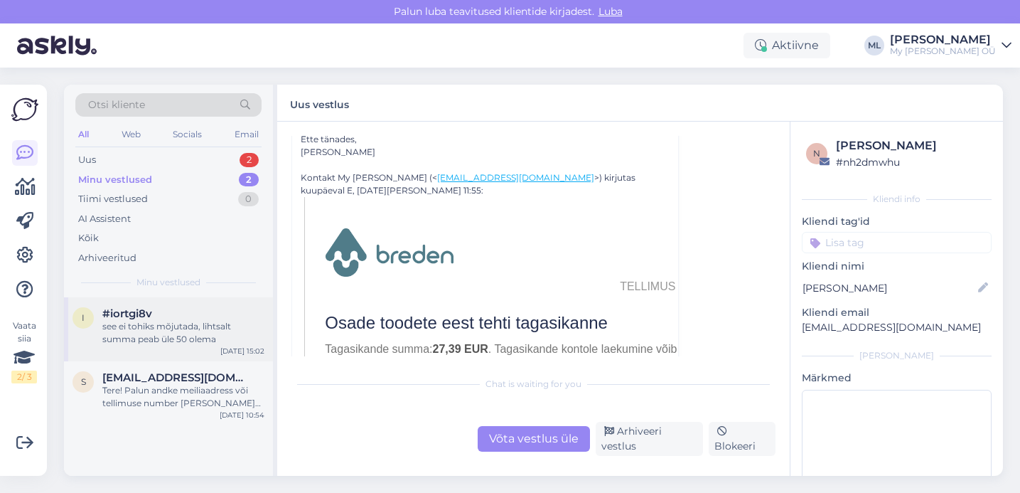
drag, startPoint x: 152, startPoint y: 340, endPoint x: 161, endPoint y: 337, distance: 9.7
click at [153, 339] on div "see ei tohiks mõjutada, lihtsalt summa peab üle 50 olema" at bounding box center [183, 333] width 162 height 26
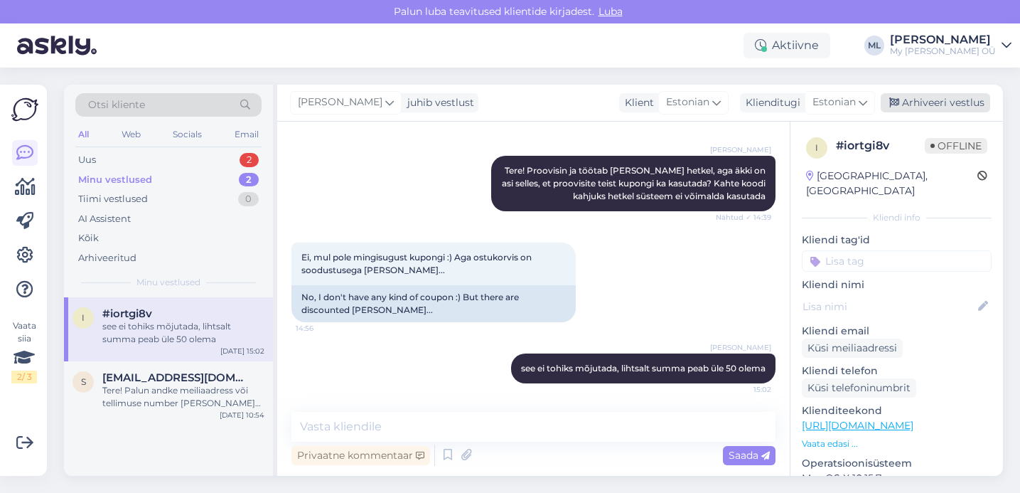
click at [917, 101] on div "Arhiveeri vestlus" at bounding box center [935, 102] width 109 height 19
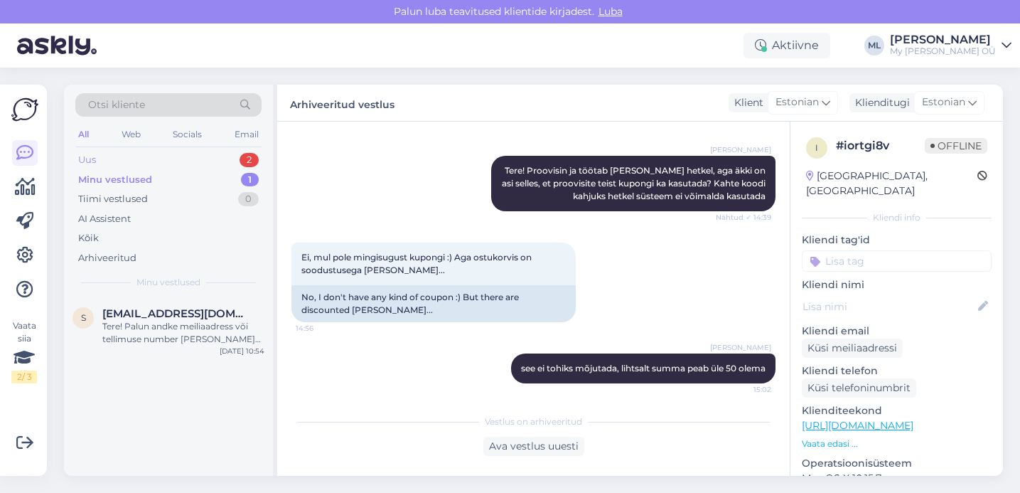
click at [138, 160] on div "Uus 2" at bounding box center [168, 160] width 186 height 20
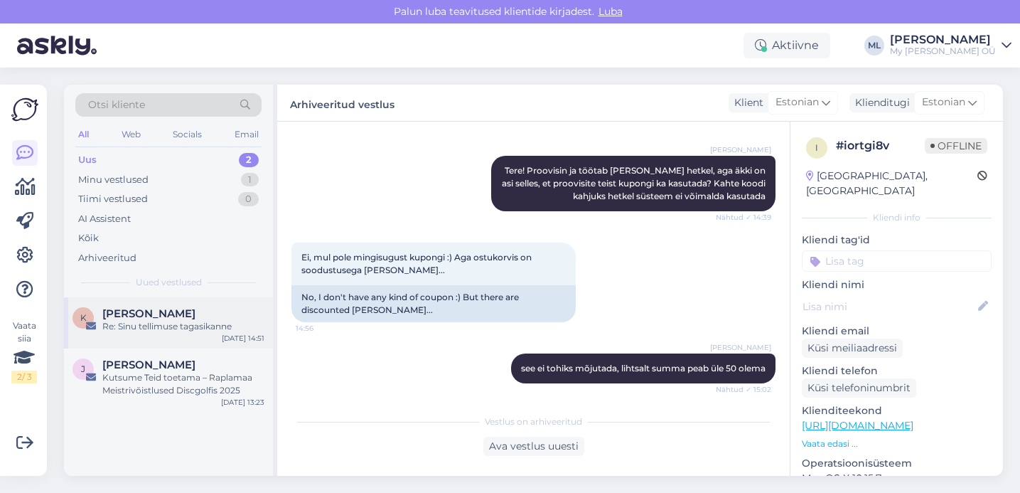
click at [73, 330] on div "K Keidi Koitla Re: Sinu tellimuse tagasikanne" at bounding box center [169, 320] width 192 height 26
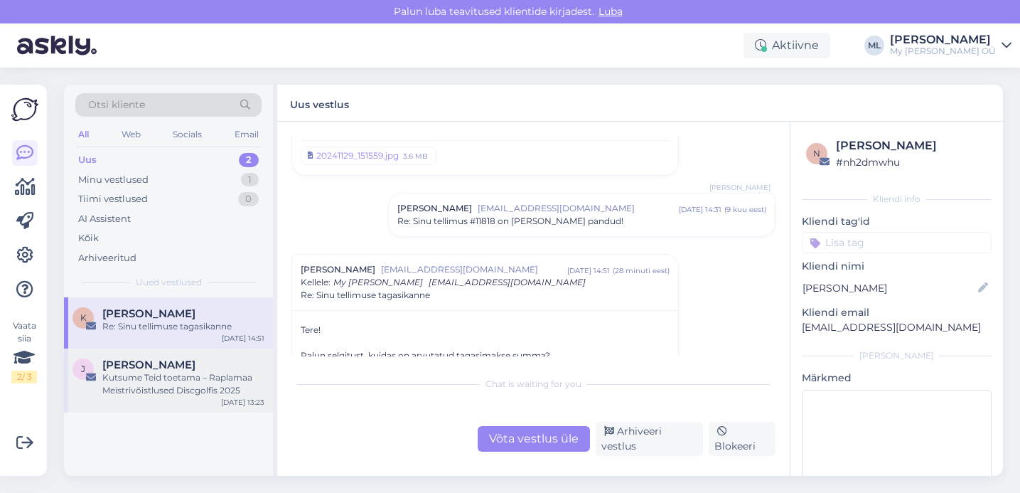
click at [116, 372] on div "Kutsume Teid toetama – Raplamaa Meistrivõistlused Discgolfis 2025" at bounding box center [183, 384] width 162 height 26
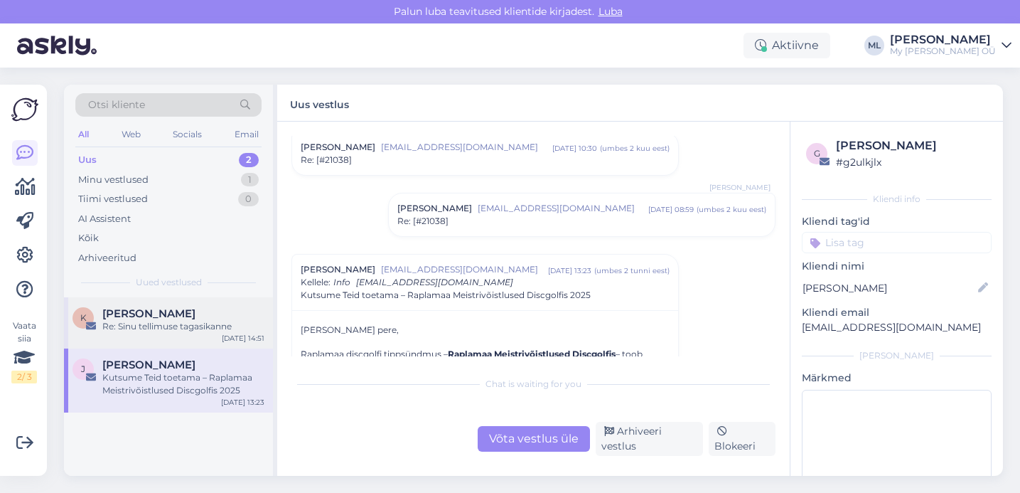
click at [119, 318] on span "[PERSON_NAME]" at bounding box center [148, 313] width 93 height 13
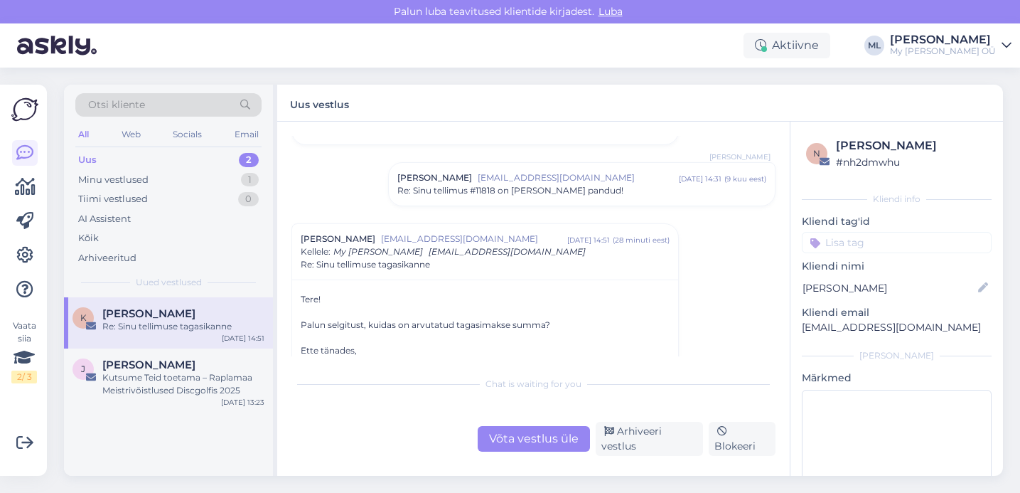
scroll to position [191, 0]
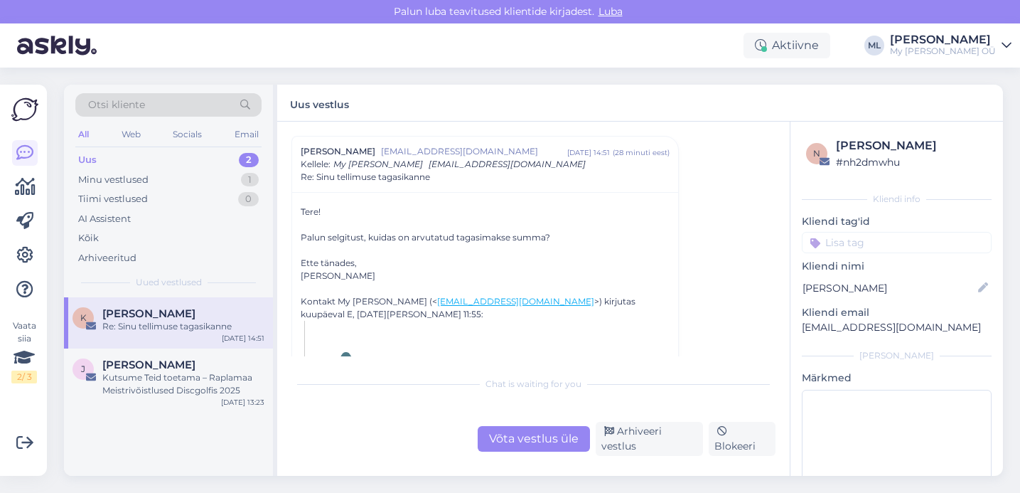
click at [191, 167] on div "Uus 2" at bounding box center [168, 160] width 186 height 20
click at [112, 158] on div "Uus 2" at bounding box center [168, 160] width 186 height 20
click at [167, 193] on div "Tiimi vestlused 0" at bounding box center [168, 199] width 186 height 20
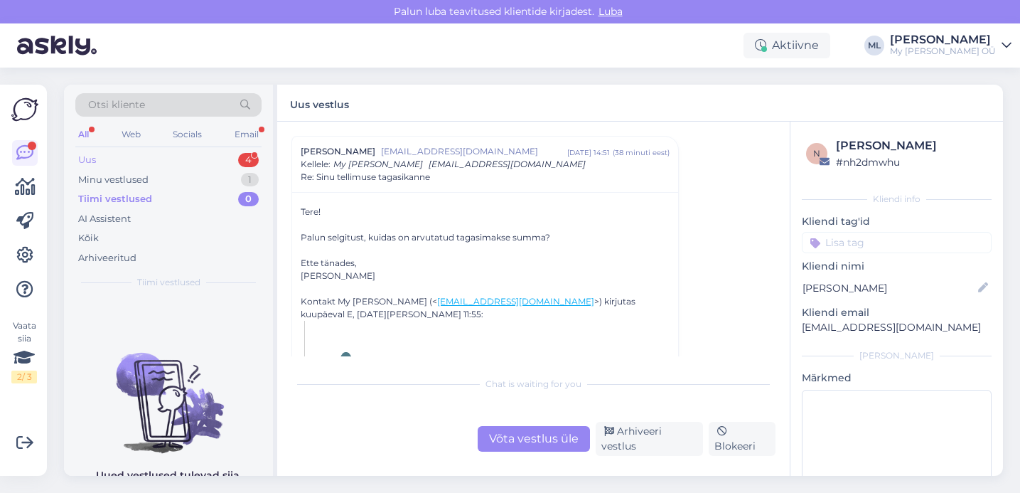
click at [154, 164] on div "Uus 4" at bounding box center [168, 160] width 186 height 20
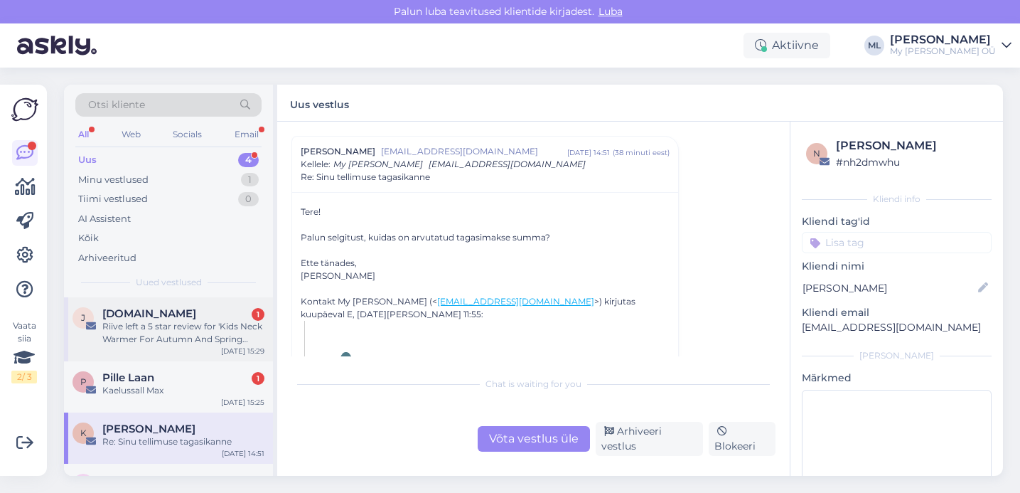
click at [168, 316] on div "[DOMAIN_NAME] 1" at bounding box center [183, 313] width 162 height 13
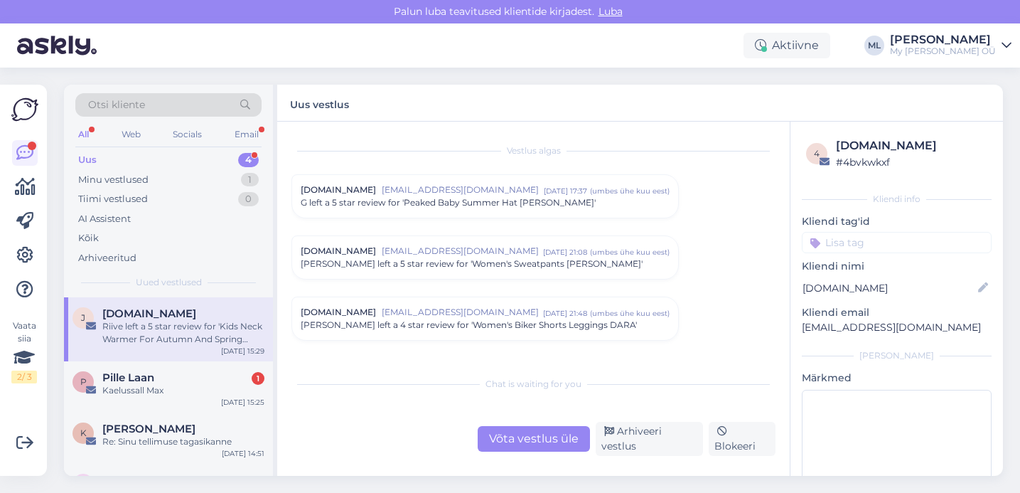
scroll to position [5973, 0]
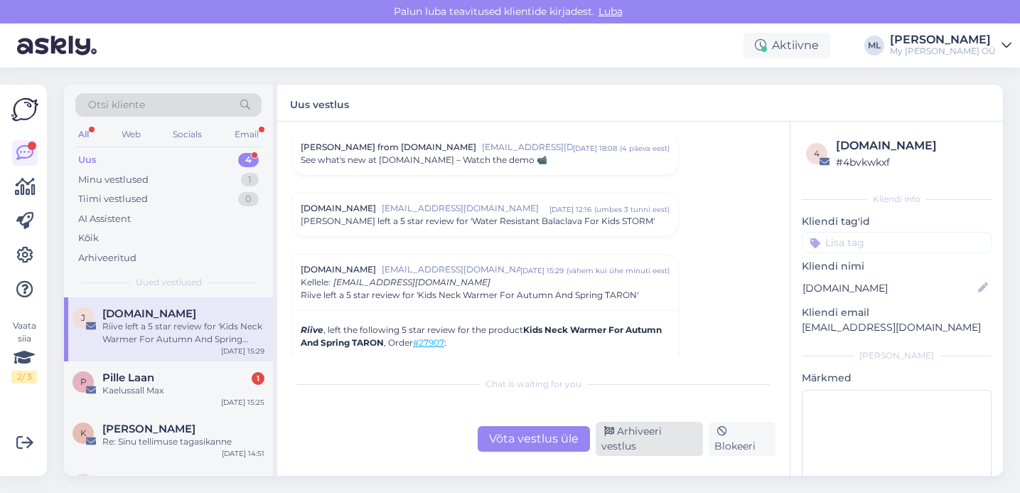
click at [628, 446] on div "Arhiveeri vestlus" at bounding box center [649, 439] width 107 height 34
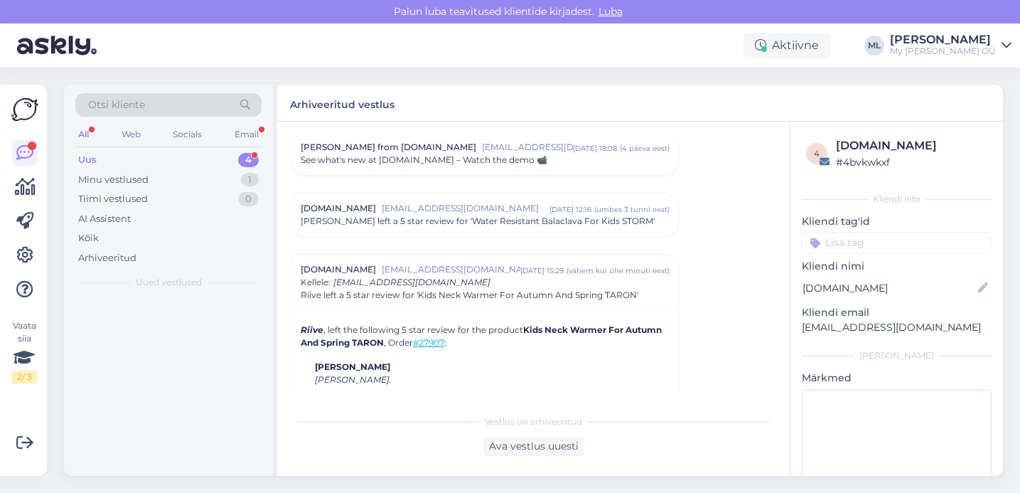
scroll to position [6091, 0]
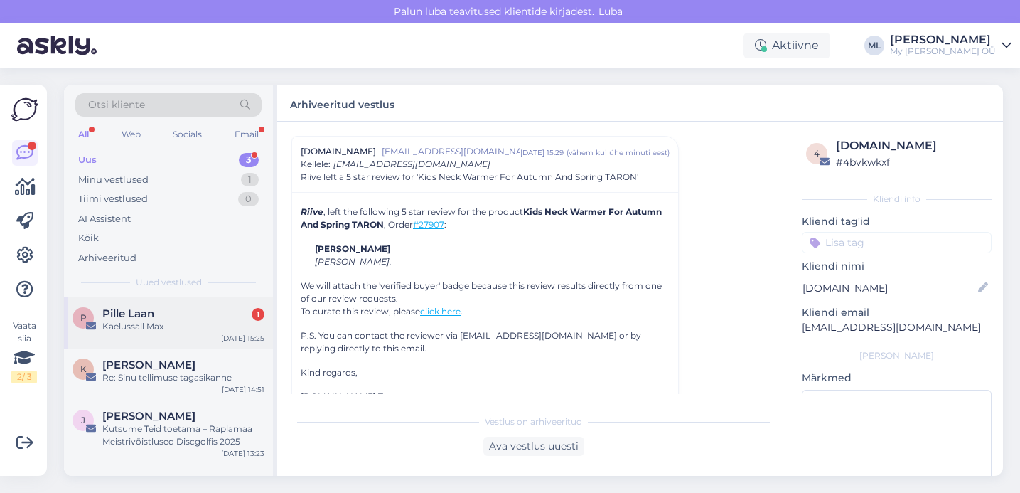
click at [149, 326] on div "Kaelussall Max" at bounding box center [183, 326] width 162 height 13
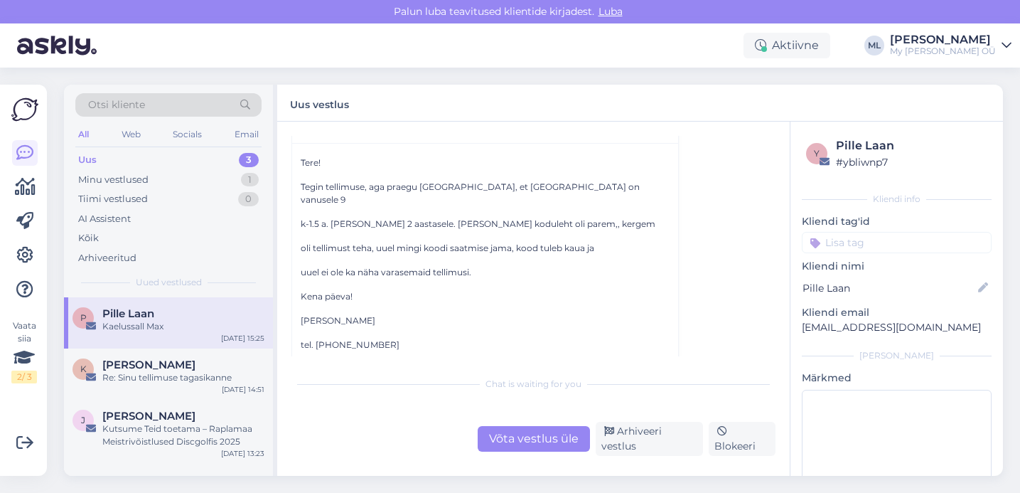
scroll to position [160, 0]
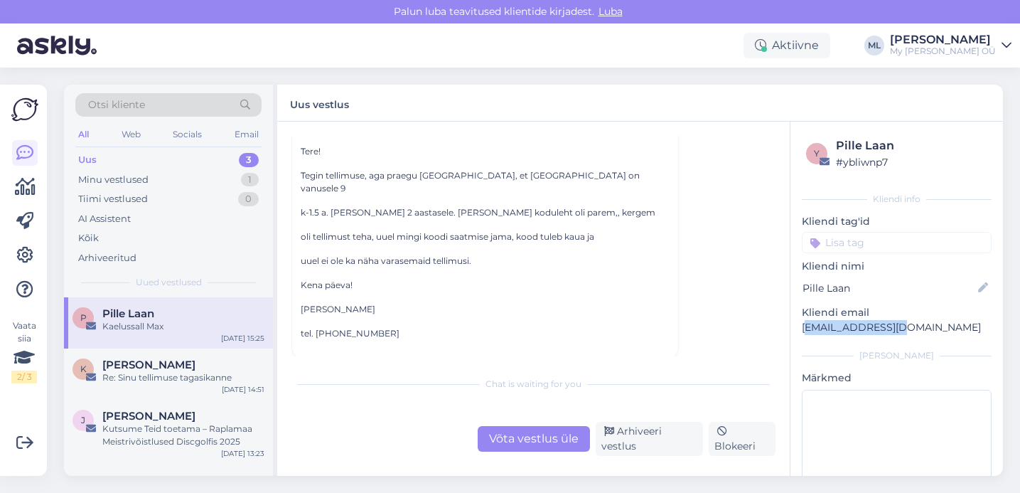
drag, startPoint x: 805, startPoint y: 326, endPoint x: 896, endPoint y: 341, distance: 91.5
click at [896, 341] on div "y Pille Laan # ybliwnp7 Kliendi info Kliendi tag'id Kliendi [PERSON_NAME] Laan …" at bounding box center [897, 330] width 213 height 417
drag, startPoint x: 855, startPoint y: 337, endPoint x: 878, endPoint y: 333, distance: 23.0
click at [855, 337] on div "y Pille Laan # ybliwnp7 Kliendi info Kliendi tag'id Kliendi [PERSON_NAME] Laan …" at bounding box center [897, 330] width 213 height 417
drag, startPoint x: 896, startPoint y: 329, endPoint x: 788, endPoint y: 316, distance: 109.6
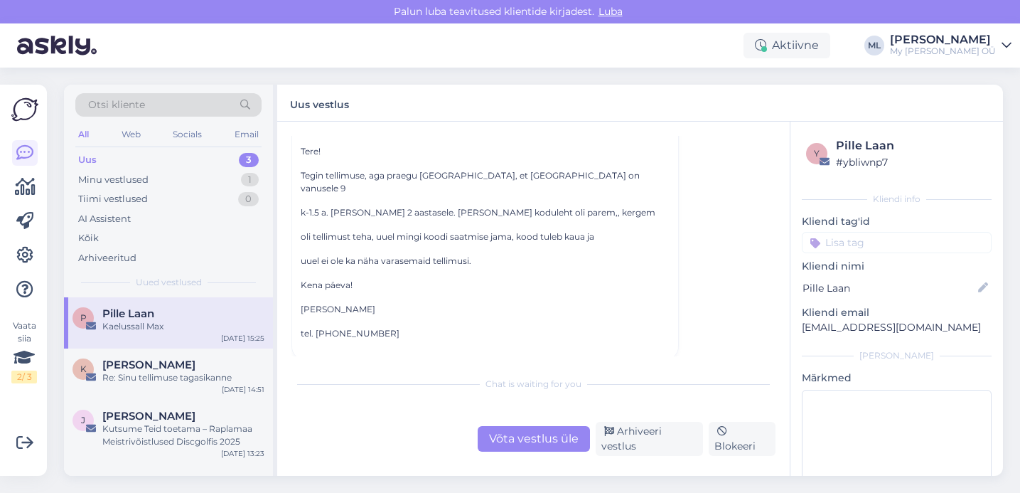
click at [788, 316] on div "Vestlus algas Pille Laan [EMAIL_ADDRESS][DOMAIN_NAME] [DATE] 13:24 ( 7 kuu eest…" at bounding box center [640, 299] width 726 height 354
click at [847, 347] on div "y Pille Laan # ybliwnp7 Kliendi info Kliendi tag'id Kliendi [PERSON_NAME] Laan …" at bounding box center [897, 330] width 213 height 417
drag, startPoint x: 737, startPoint y: 324, endPoint x: 771, endPoint y: 319, distance: 35.3
click at [737, 324] on div "Vestlus algas Pille Laan [EMAIL_ADDRESS][DOMAIN_NAME] [DATE] 13:24 ( 7 kuu eest…" at bounding box center [539, 246] width 497 height 220
click at [543, 437] on div "Võta vestlus üle" at bounding box center [534, 439] width 112 height 26
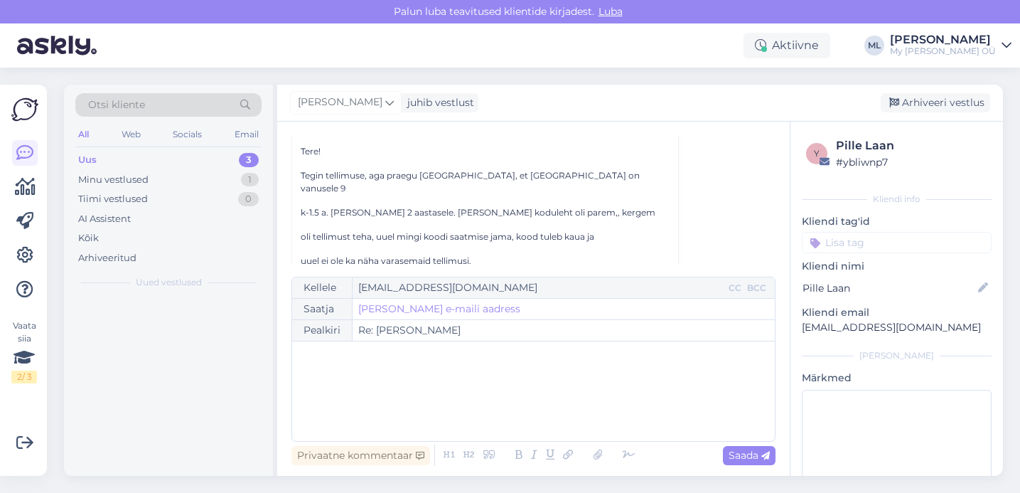
scroll to position [100, 0]
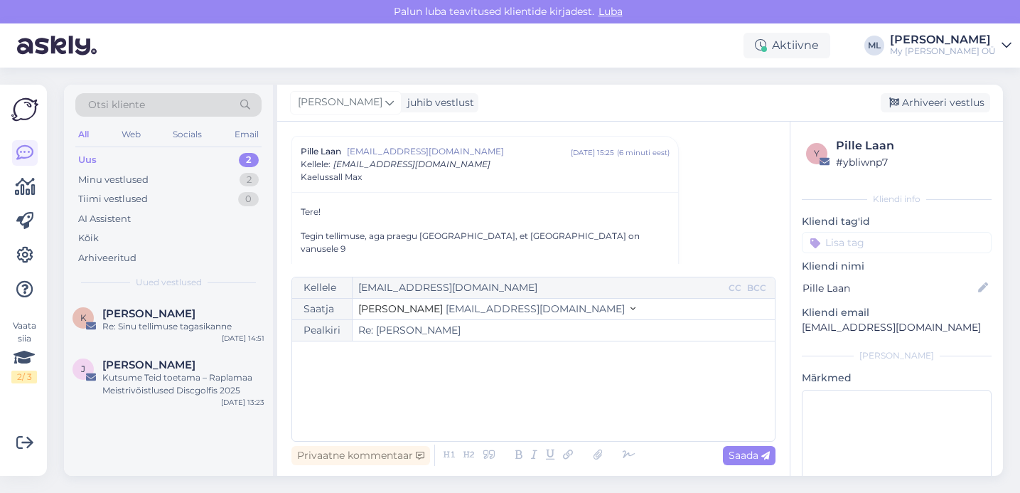
click at [446, 306] on span "[EMAIL_ADDRESS][DOMAIN_NAME]" at bounding box center [535, 308] width 179 height 13
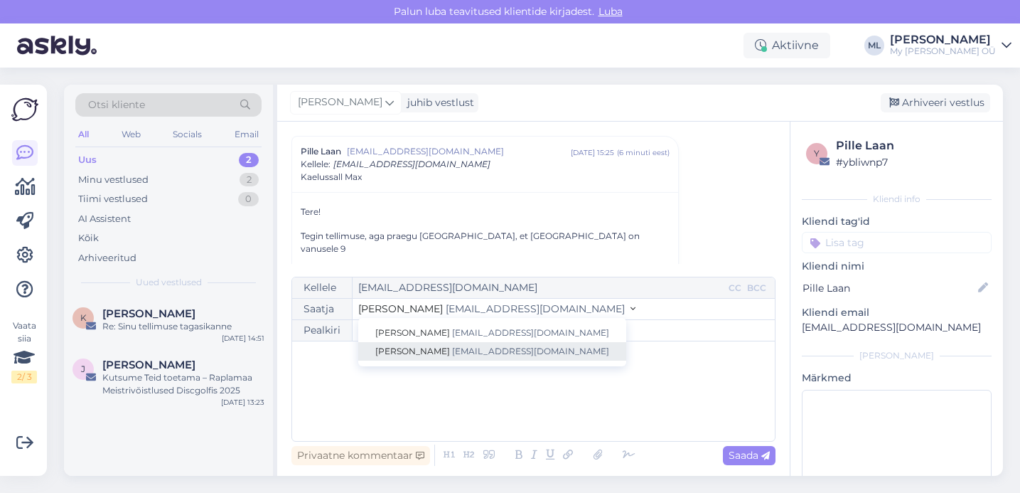
click at [406, 351] on span "[PERSON_NAME]" at bounding box center [412, 351] width 75 height 11
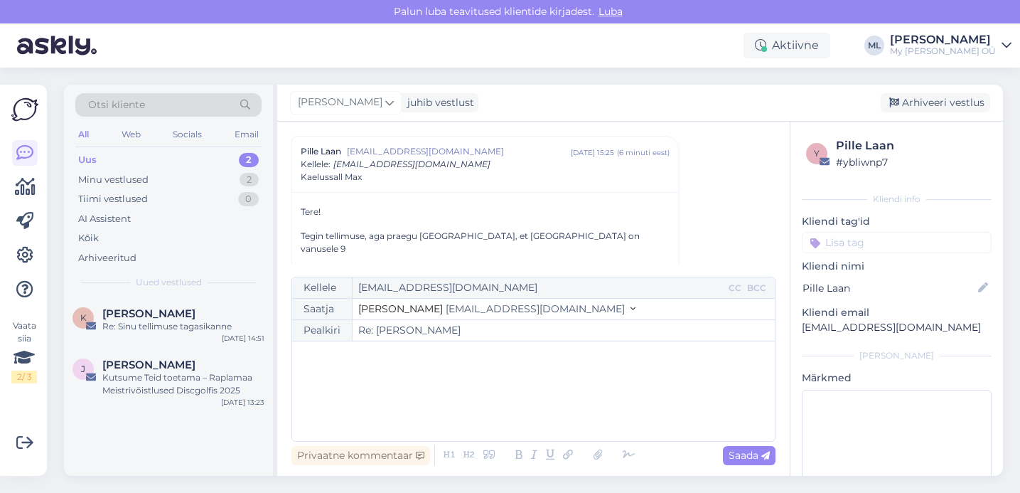
drag, startPoint x: 368, startPoint y: 380, endPoint x: 359, endPoint y: 382, distance: 8.6
click at [368, 380] on div "﻿" at bounding box center [533, 390] width 469 height 85
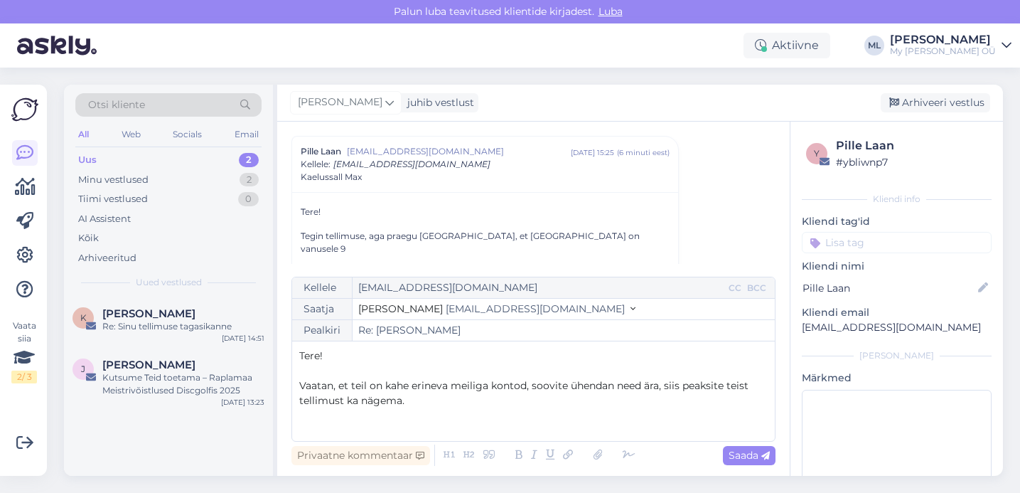
click at [664, 385] on span "Vaatan, et teil on kahe erineva meiliga kontod, soovite ühendan need ära, siis …" at bounding box center [525, 393] width 452 height 28
click at [429, 410] on div "Tere! ﻿ Vaatan, et teil on kahe erineva meiliga kontod, soovite ühendan need är…" at bounding box center [533, 390] width 469 height 85
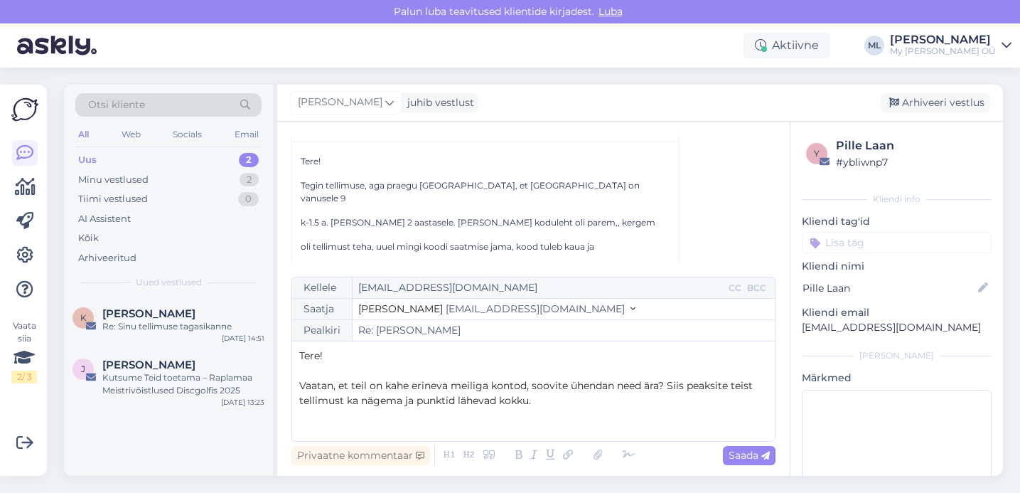
scroll to position [147, 0]
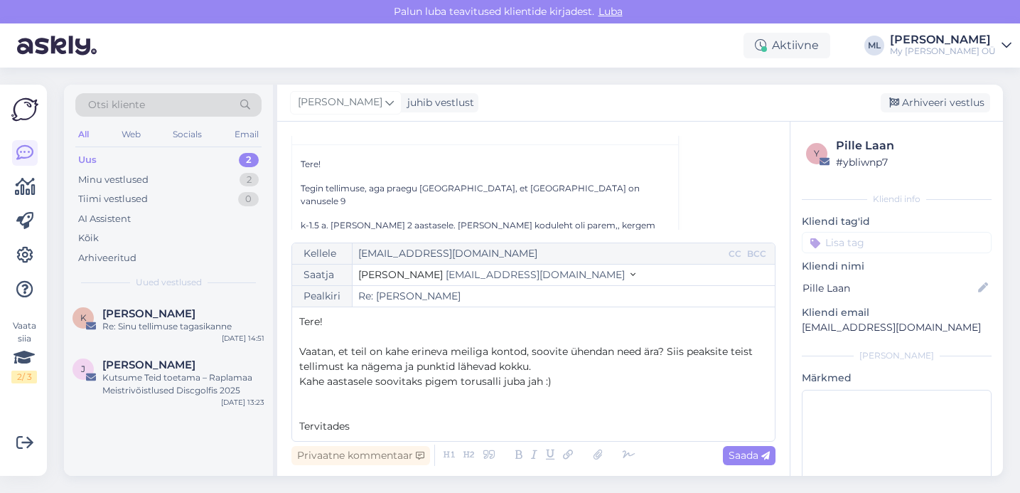
click at [540, 381] on span "Kahe aastasele soovitaks pigem torusalli juba jah :)" at bounding box center [425, 381] width 252 height 13
click at [619, 384] on span "Kahe aastasele soovitaks pigem torusalli juba jah, saate proovida ja tagastada …" at bounding box center [524, 381] width 450 height 13
click at [649, 405] on p "﻿" at bounding box center [533, 411] width 469 height 15
click at [616, 381] on span "Kahe aastasele soovitaks pigem torusalli juba jah, saate proovida ja tagastada …" at bounding box center [524, 381] width 450 height 13
click at [619, 383] on span "Kahe aastasele soovitaks pigem torusalli juba jah, saate proovida ja tagastada …" at bounding box center [524, 381] width 450 height 13
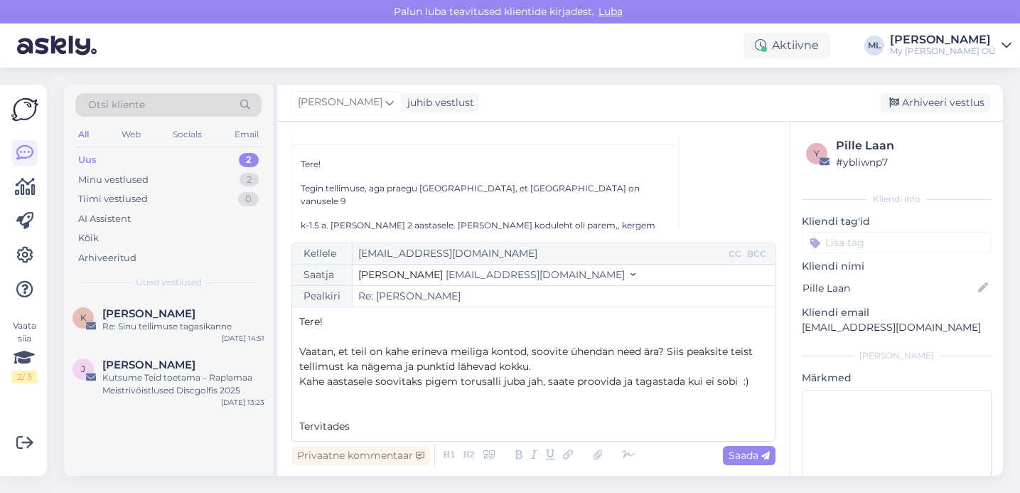
drag, startPoint x: 547, startPoint y: 382, endPoint x: 611, endPoint y: 410, distance: 69.7
click at [547, 382] on span "Kahe aastasele soovitaks pigem torusalli juba jah, saate proovida ja tagastada …" at bounding box center [524, 381] width 450 height 13
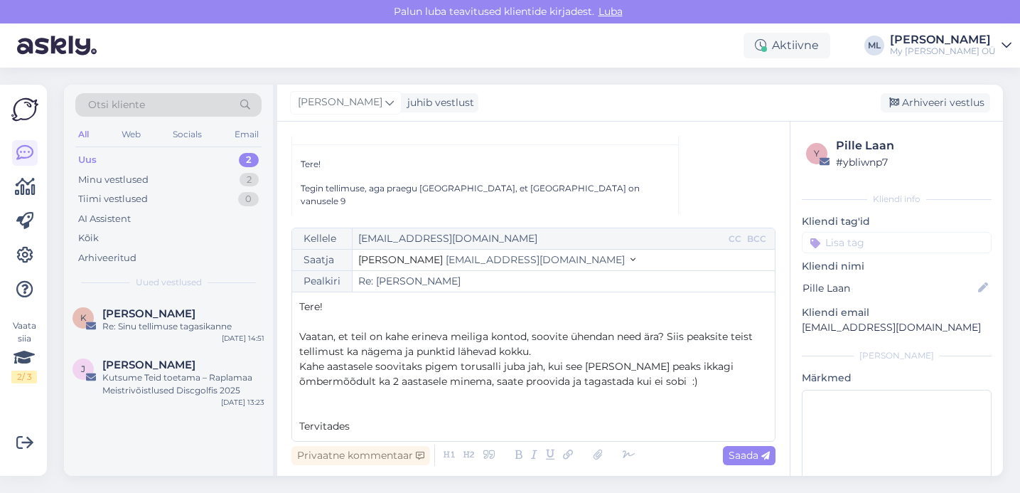
click at [414, 414] on p "﻿" at bounding box center [533, 411] width 469 height 15
click at [395, 426] on p "Tervitades" at bounding box center [533, 426] width 469 height 15
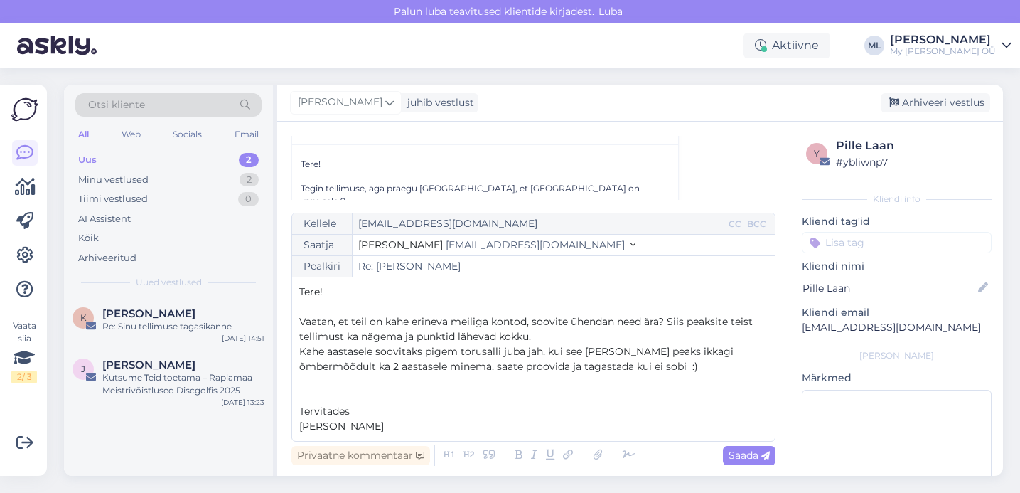
click at [697, 350] on span "Kahe aastasele soovitaks pigem torusalli juba jah, kui see [PERSON_NAME] peaks …" at bounding box center [517, 359] width 437 height 28
click at [564, 347] on span "Kahe aastasele soovitaks pigem torusalli juba jah, kui see [PERSON_NAME] peaks …" at bounding box center [517, 359] width 437 height 28
click at [729, 455] on span "Saada" at bounding box center [749, 455] width 41 height 13
type input "Re: Re: Kaelussall Max"
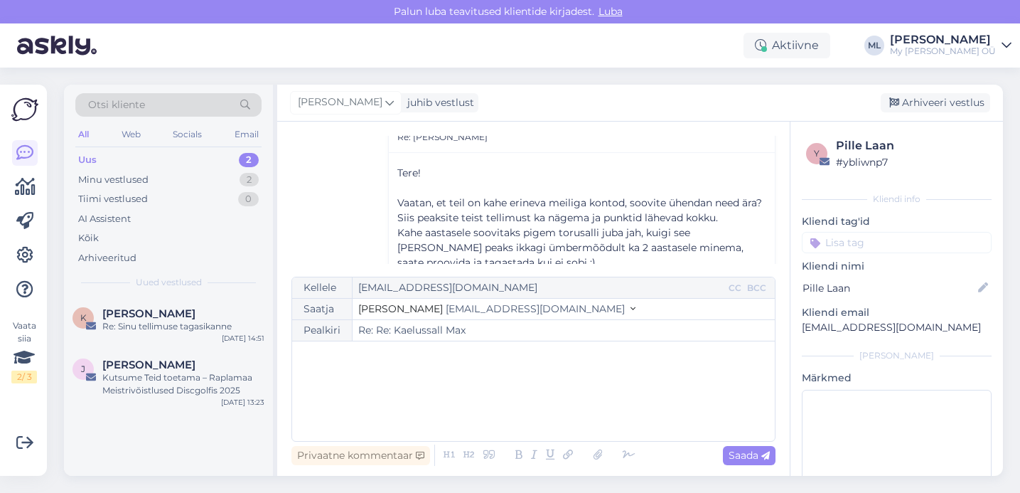
scroll to position [513, 0]
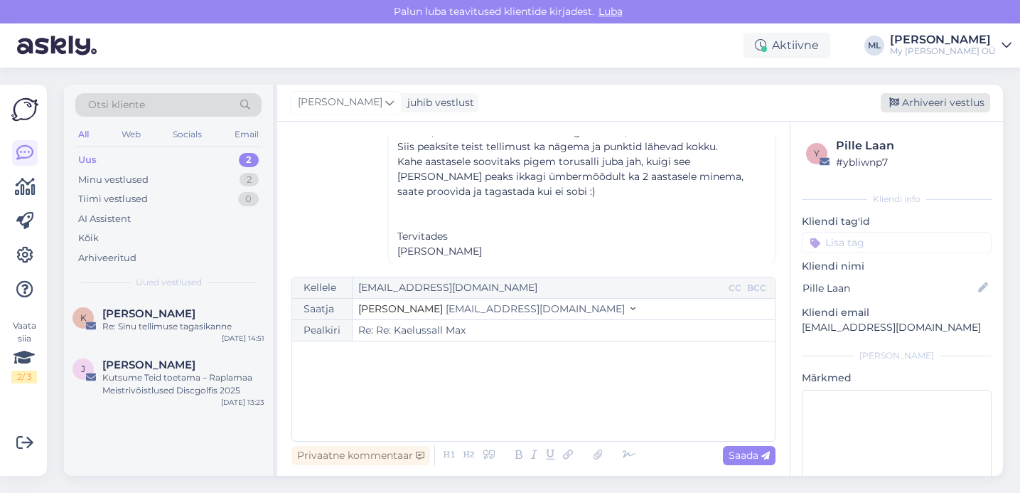
click at [924, 104] on div "Arhiveeri vestlus" at bounding box center [935, 102] width 109 height 19
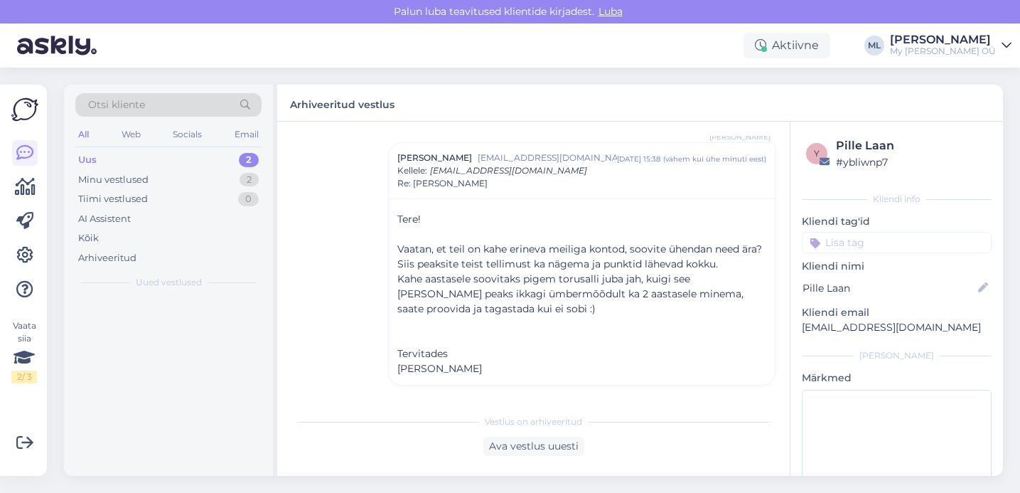
scroll to position [382, 0]
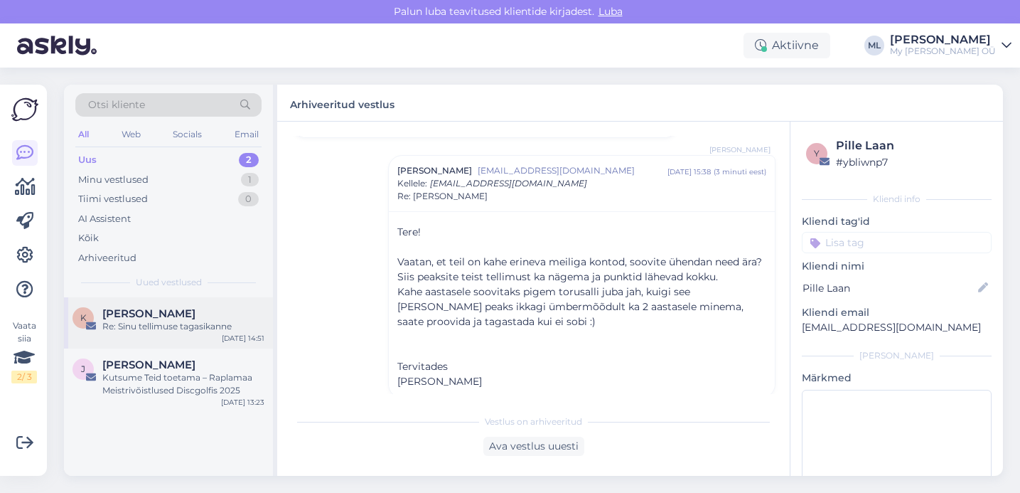
click at [168, 306] on div "K Keidi Koitla Re: Sinu tellimuse tagasikanne [DATE] 14:51" at bounding box center [168, 322] width 209 height 51
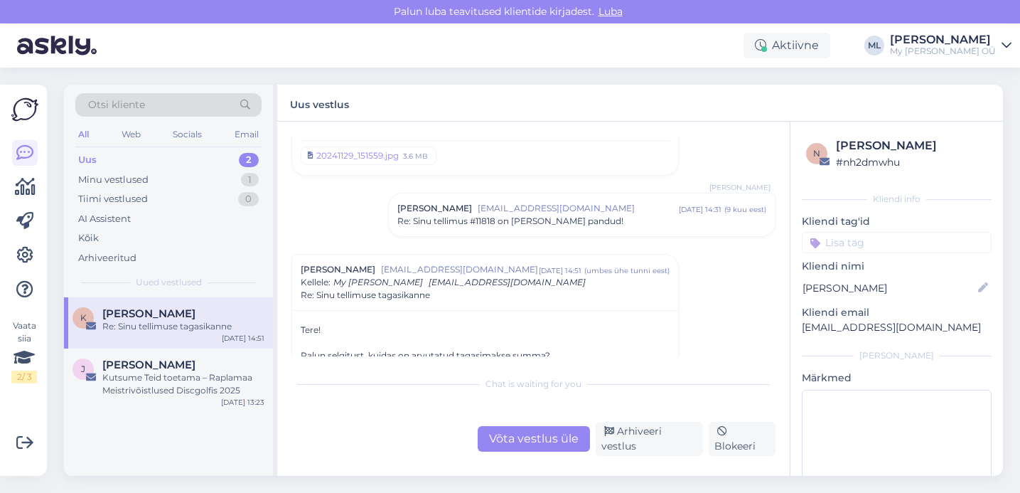
drag, startPoint x: 155, startPoint y: 384, endPoint x: 152, endPoint y: 343, distance: 40.6
click at [154, 383] on div "Kutsume Teid toetama – Raplamaa Meistrivõistlused Discgolfis 2025" at bounding box center [183, 384] width 162 height 26
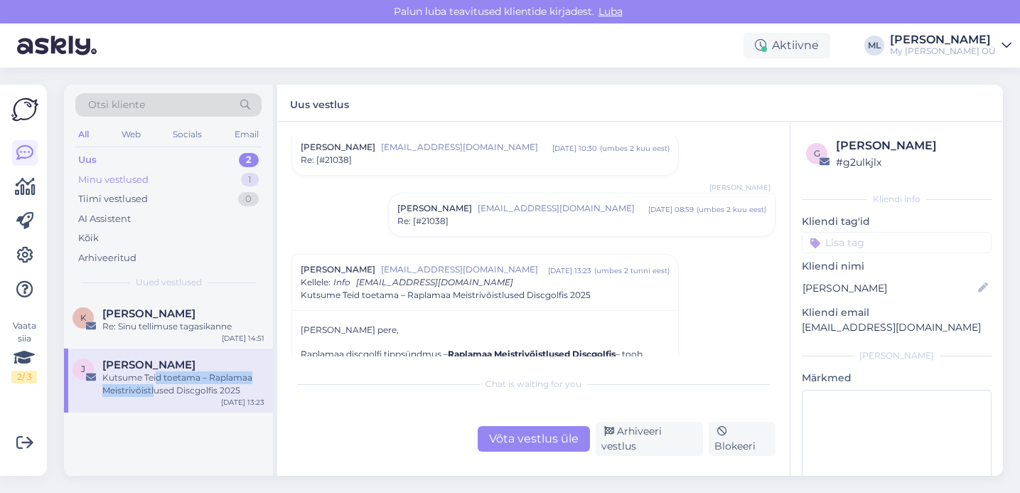
click at [109, 184] on div "Minu vestlused" at bounding box center [113, 180] width 70 height 14
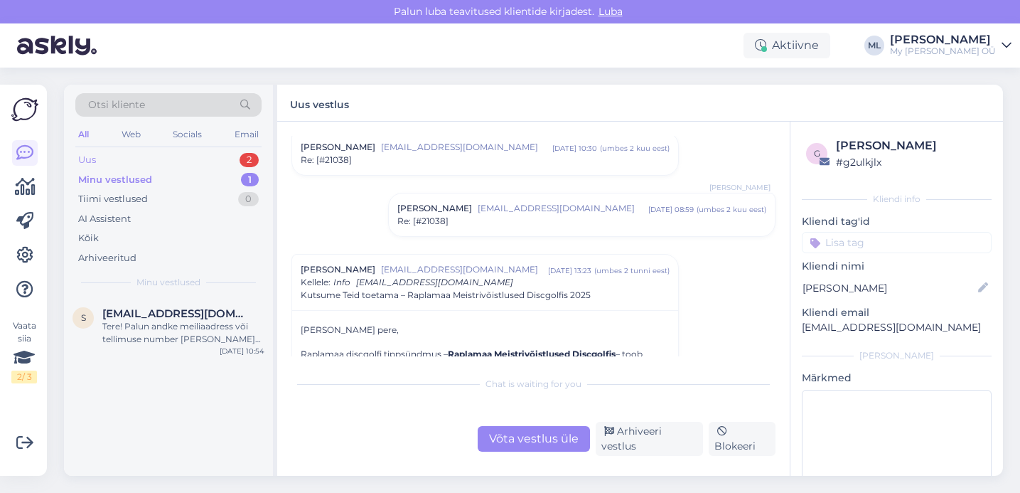
click at [186, 151] on div "Uus 2" at bounding box center [168, 160] width 186 height 20
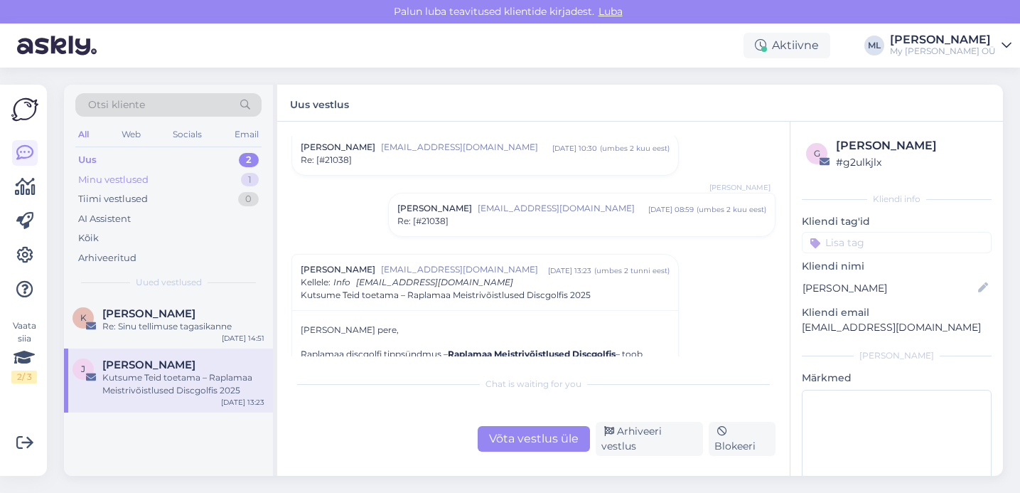
click at [171, 177] on div "Minu vestlused 1" at bounding box center [168, 180] width 186 height 20
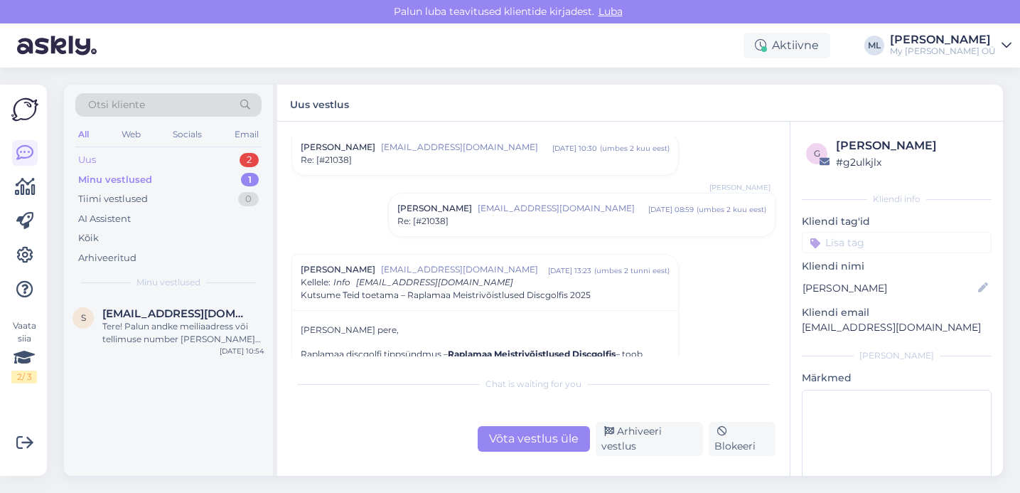
click at [100, 161] on div "Uus 2" at bounding box center [168, 160] width 186 height 20
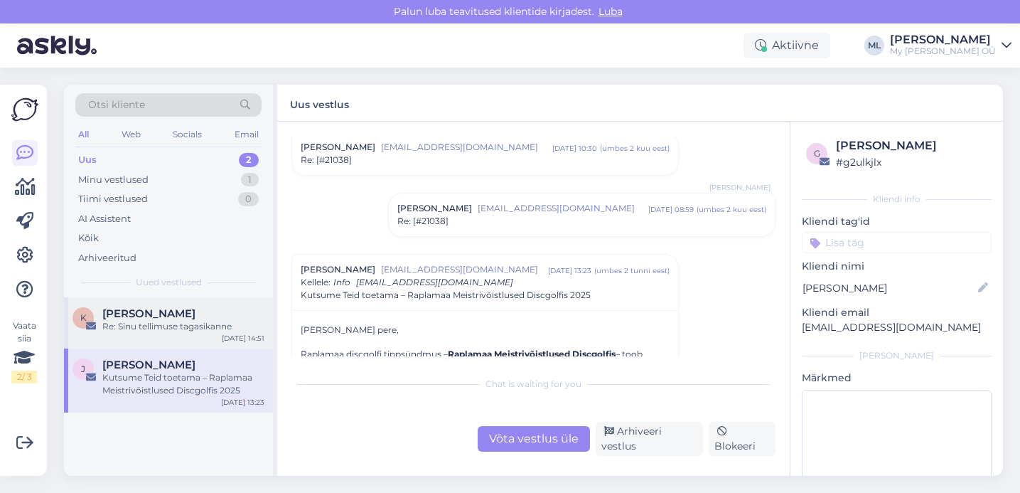
click at [159, 311] on span "[PERSON_NAME]" at bounding box center [148, 313] width 93 height 13
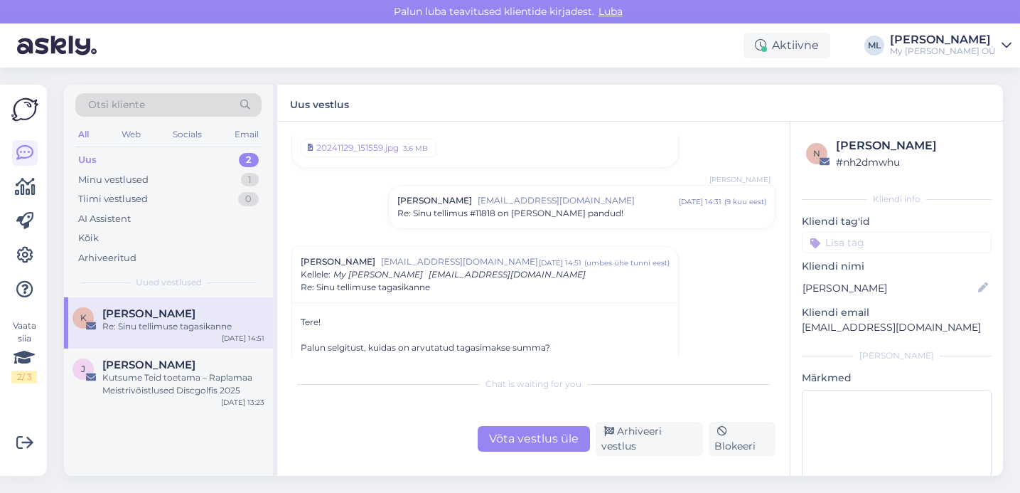
scroll to position [90, 0]
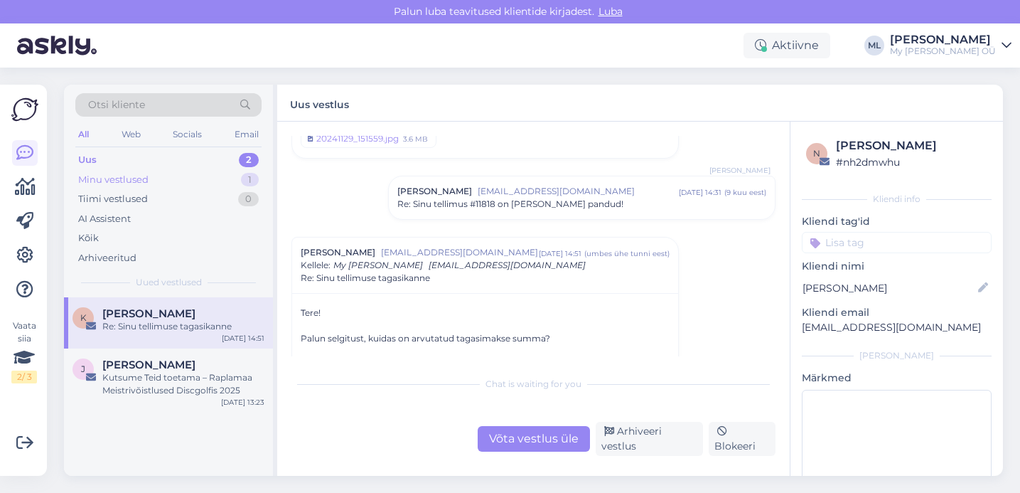
click at [162, 172] on div "Minu vestlused 1" at bounding box center [168, 180] width 186 height 20
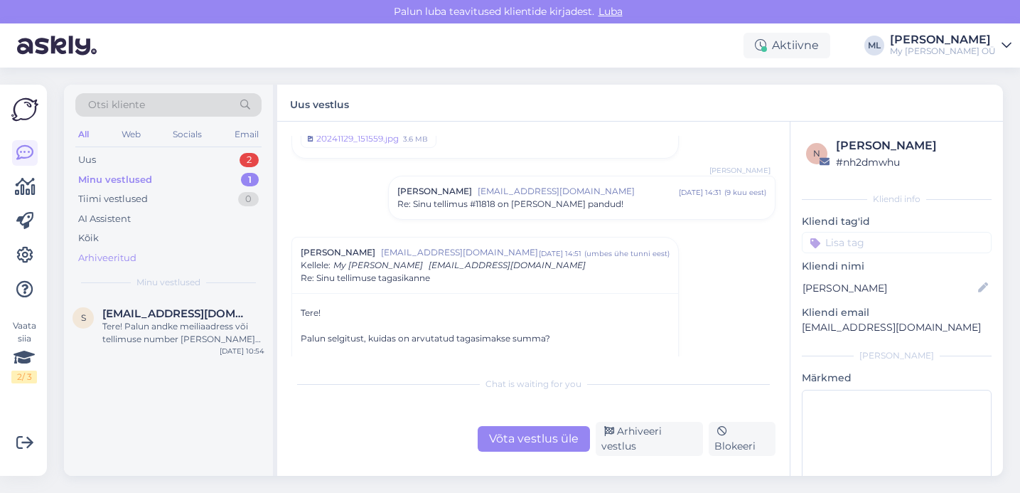
click at [102, 255] on div "Arhiveeritud" at bounding box center [107, 258] width 58 height 14
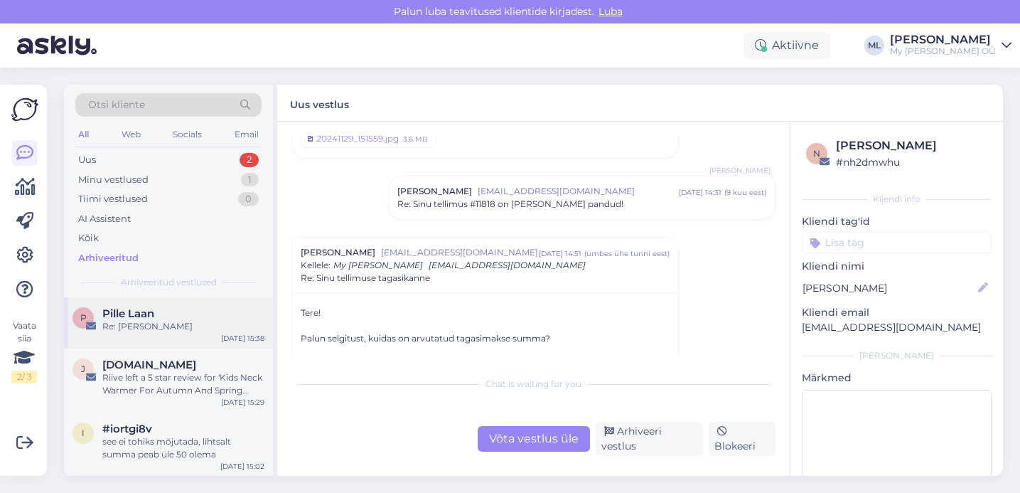
click at [129, 317] on span "Pille Laan" at bounding box center [128, 313] width 52 height 13
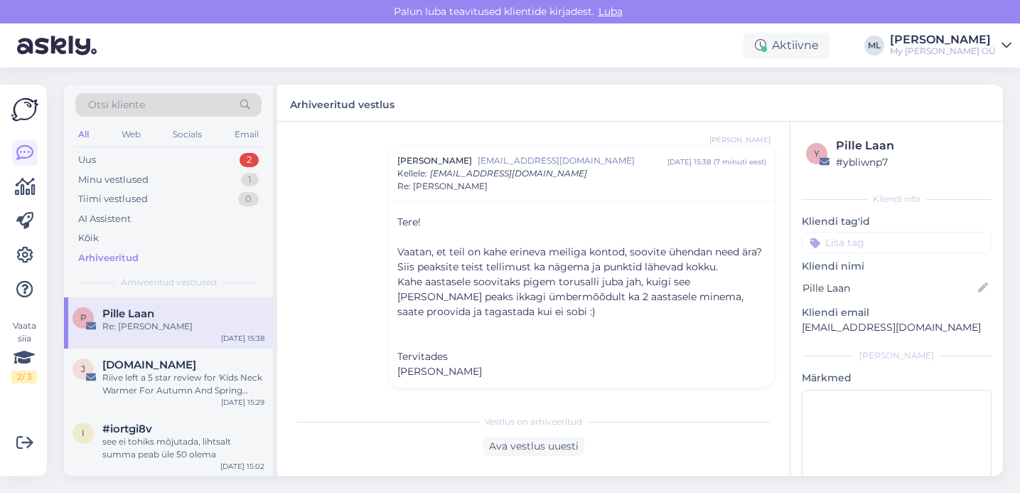
scroll to position [154, 0]
click at [173, 179] on div "Minu vestlused 1" at bounding box center [168, 180] width 186 height 20
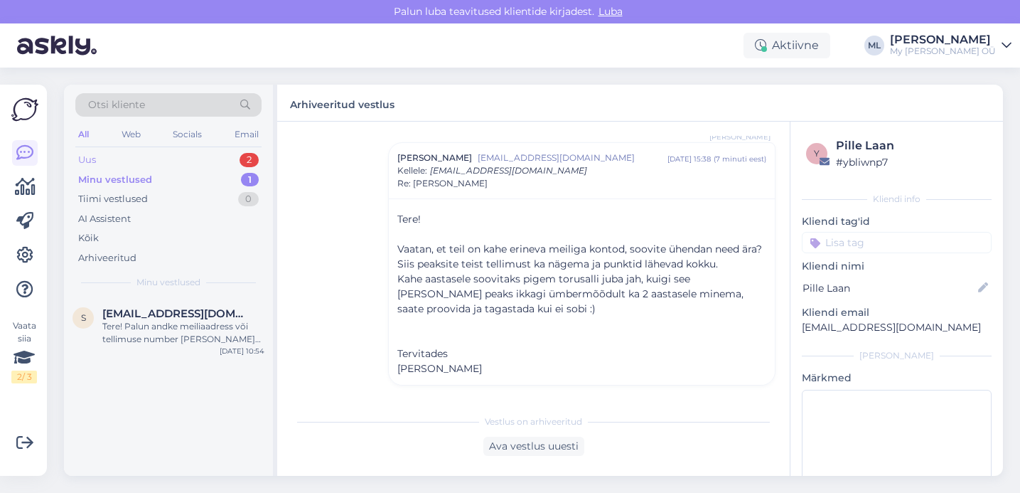
click at [171, 162] on div "Uus 2" at bounding box center [168, 160] width 186 height 20
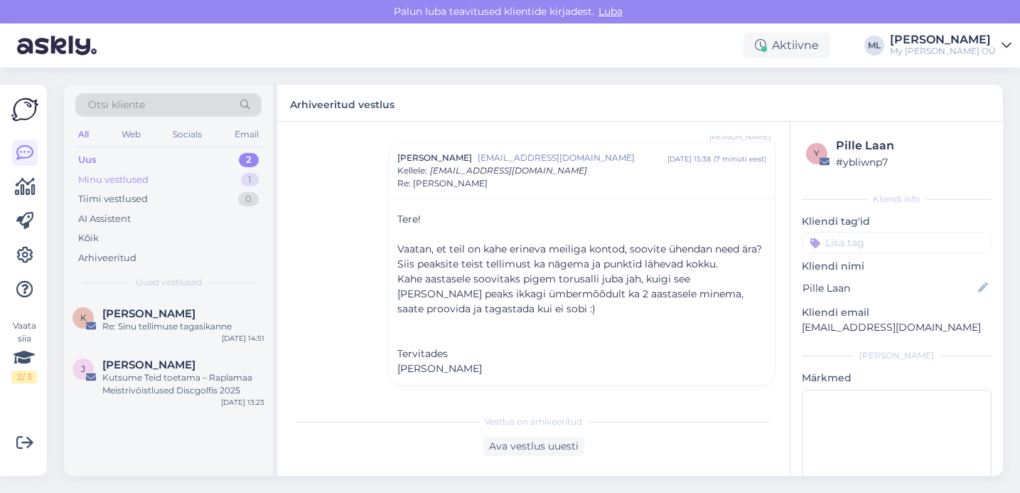
click at [139, 176] on div "Minu vestlused" at bounding box center [113, 180] width 70 height 14
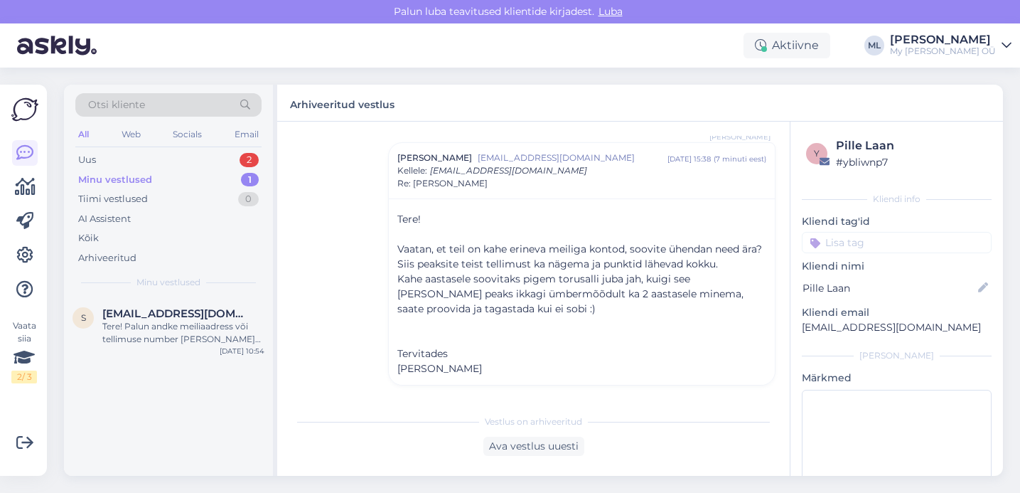
click at [164, 183] on div "Minu vestlused 1" at bounding box center [168, 180] width 186 height 20
click at [161, 156] on div "Uus 2" at bounding box center [168, 160] width 186 height 20
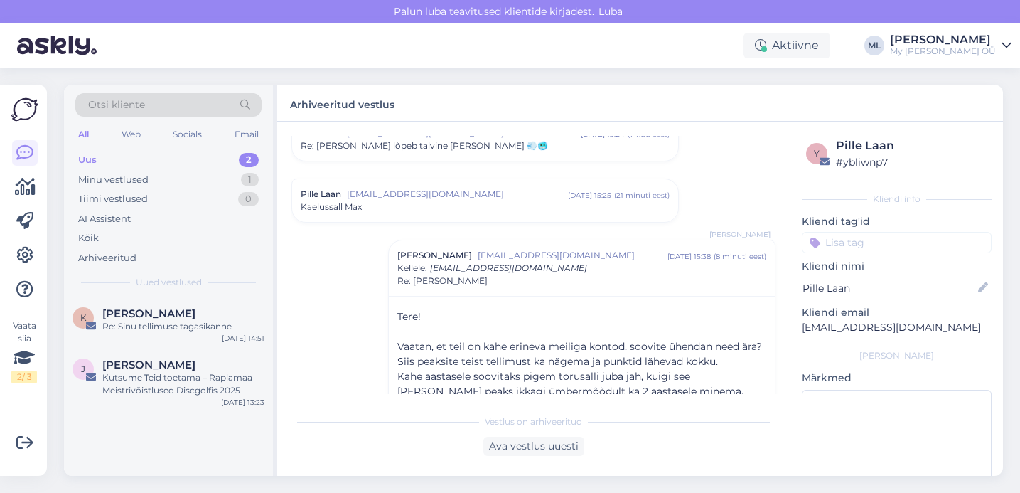
scroll to position [0, 0]
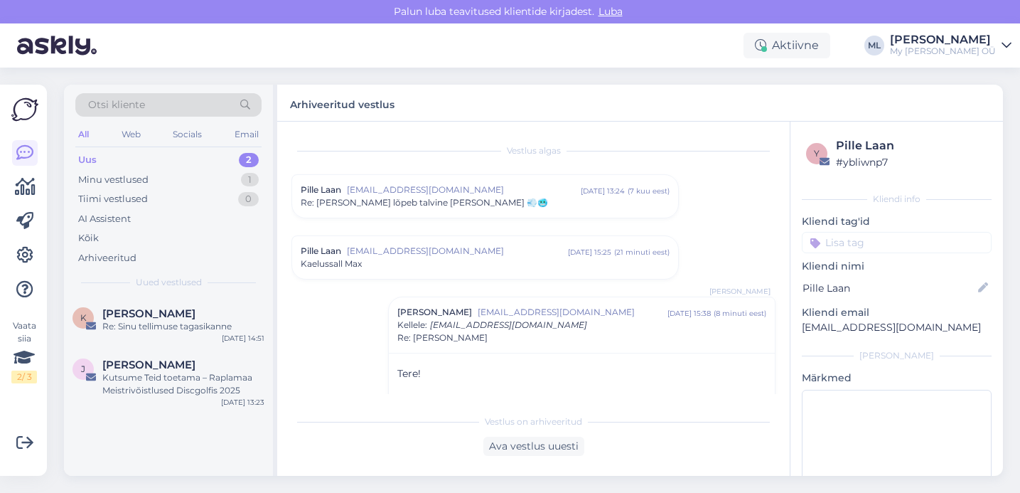
click at [469, 172] on div "Vestlus algas Pille Laan [EMAIL_ADDRESS][DOMAIN_NAME] [DATE] 13:24 ( 7 kuu eest…" at bounding box center [539, 265] width 497 height 258
click at [473, 189] on span "[EMAIL_ADDRESS][DOMAIN_NAME]" at bounding box center [464, 189] width 234 height 13
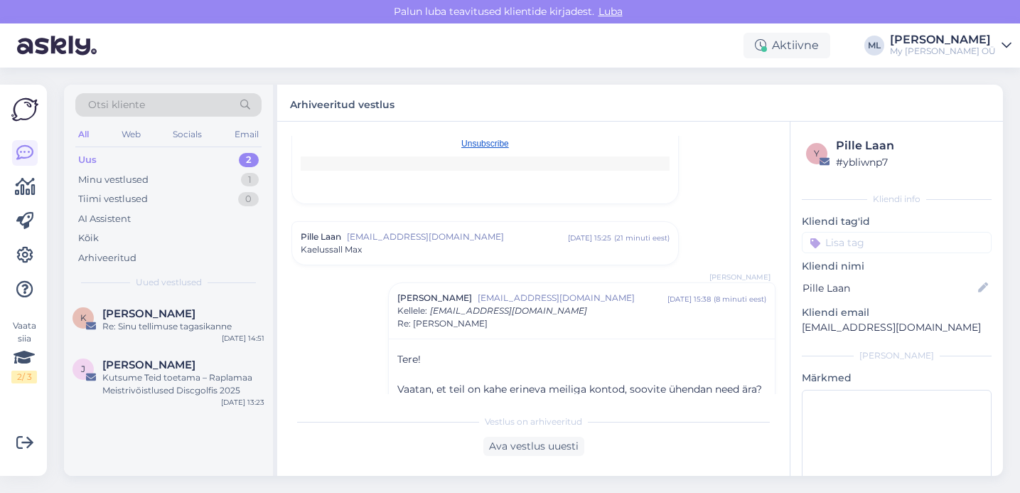
scroll to position [1025, 0]
click at [415, 240] on div "Kaelussall Max" at bounding box center [485, 246] width 369 height 13
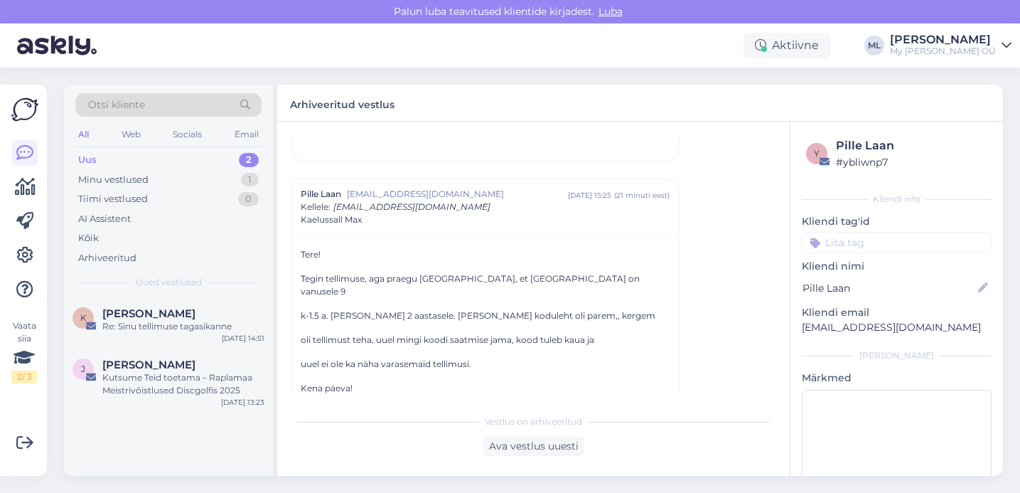
scroll to position [1100, 0]
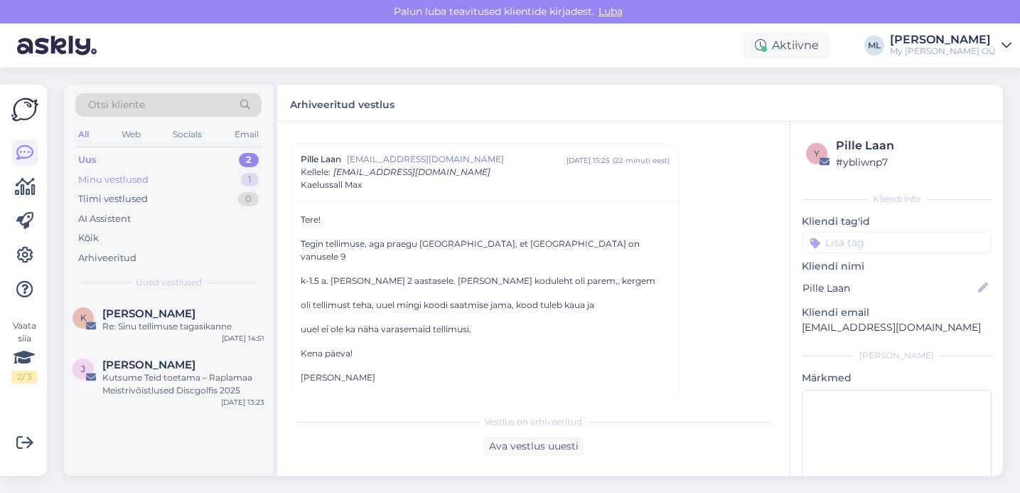
click at [105, 171] on div "Minu vestlused 1" at bounding box center [168, 180] width 186 height 20
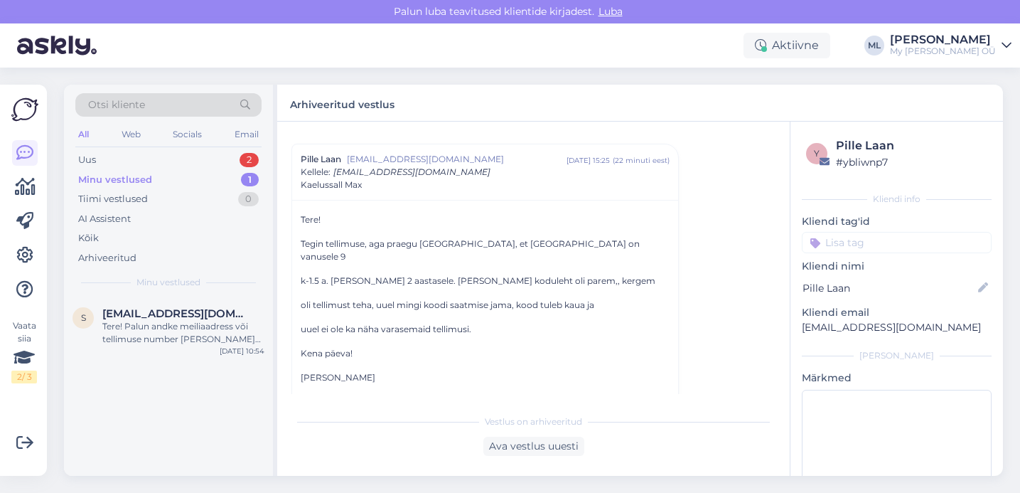
drag, startPoint x: 63, startPoint y: 142, endPoint x: 89, endPoint y: 155, distance: 29.3
click at [65, 143] on div "Otsi kliente All Web Socials Email Uus 2 Minu vestlused 1 Tiimi vestlused 0 AI …" at bounding box center [537, 280] width 965 height 425
click at [93, 158] on div "Uus" at bounding box center [87, 160] width 18 height 14
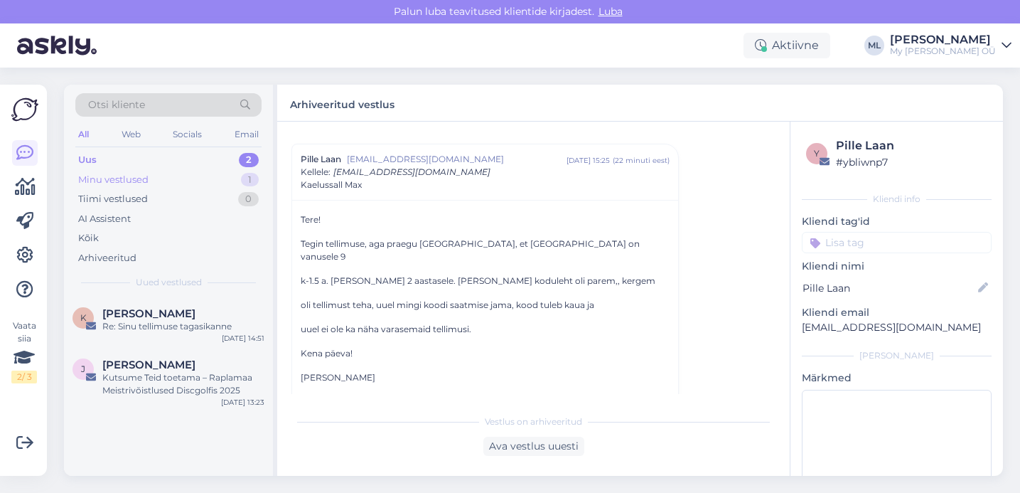
click at [163, 173] on div "Minu vestlused 1" at bounding box center [168, 180] width 186 height 20
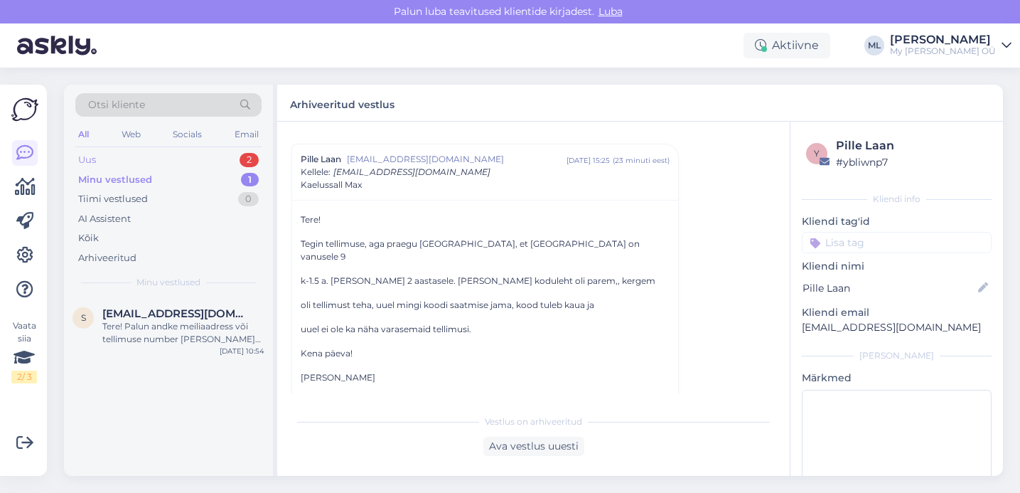
click at [118, 156] on div "Uus 2" at bounding box center [168, 160] width 186 height 20
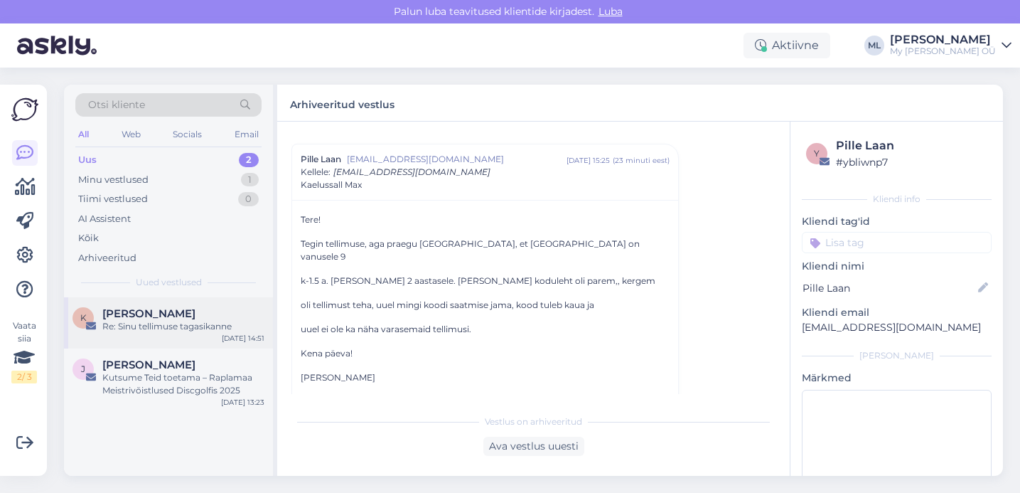
click at [159, 303] on div "K Keidi Koitla Re: Sinu tellimuse tagasikanne [DATE] 14:51" at bounding box center [168, 322] width 209 height 51
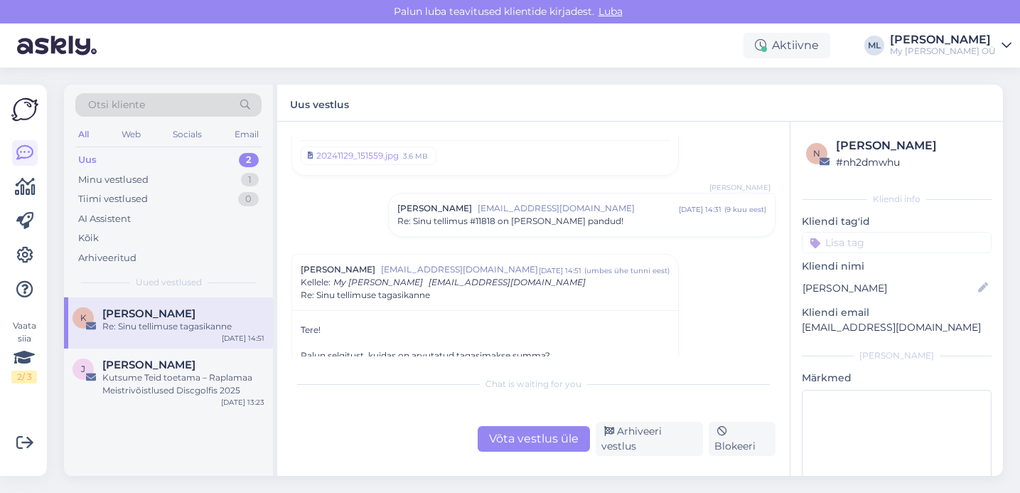
click at [123, 162] on div "Uus 2" at bounding box center [168, 160] width 186 height 20
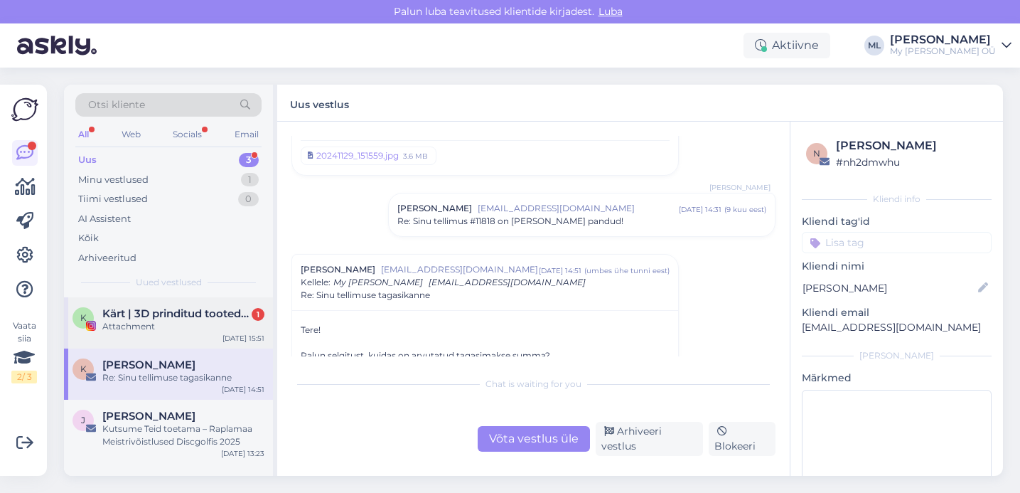
click at [146, 319] on span "Kärt | 3D prinditud tooted ja käsitööehted" at bounding box center [176, 313] width 148 height 13
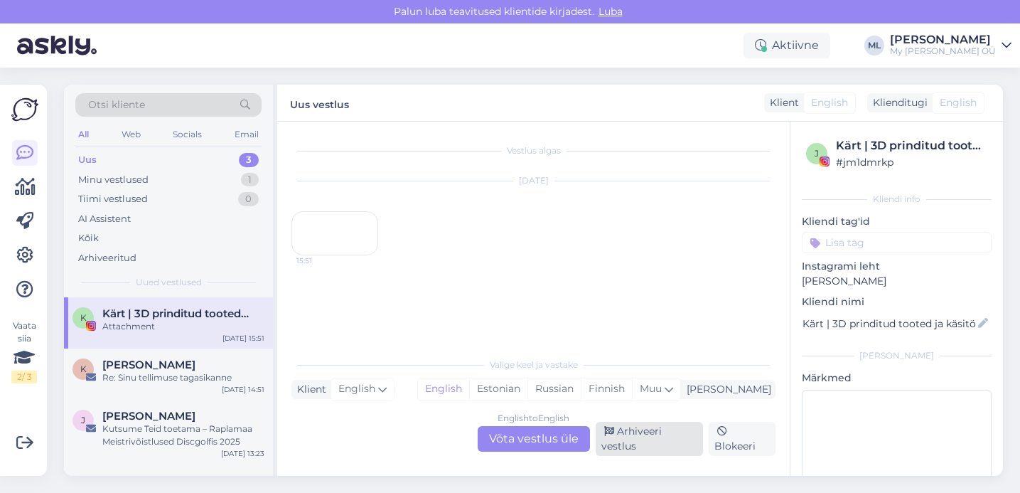
click at [618, 439] on div "Arhiveeri vestlus" at bounding box center [649, 439] width 107 height 34
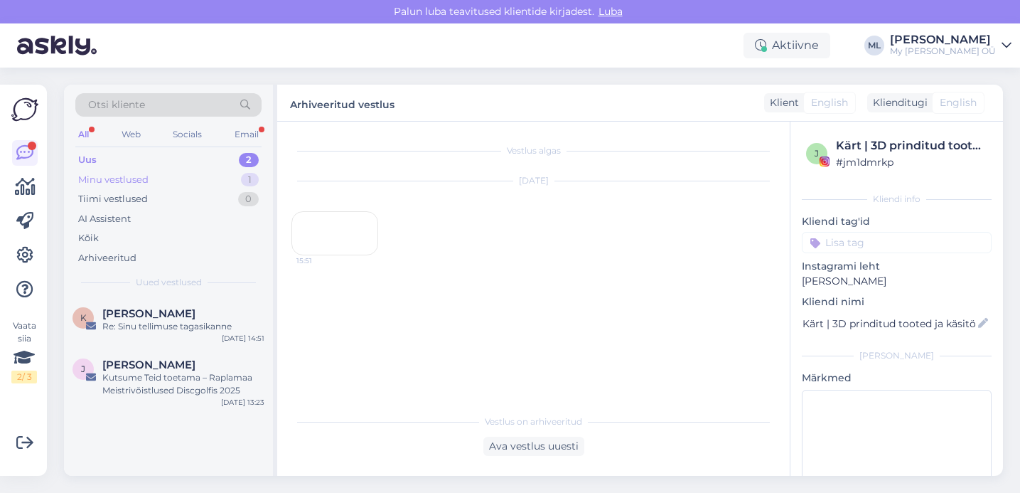
click at [141, 185] on div "Minu vestlused" at bounding box center [113, 180] width 70 height 14
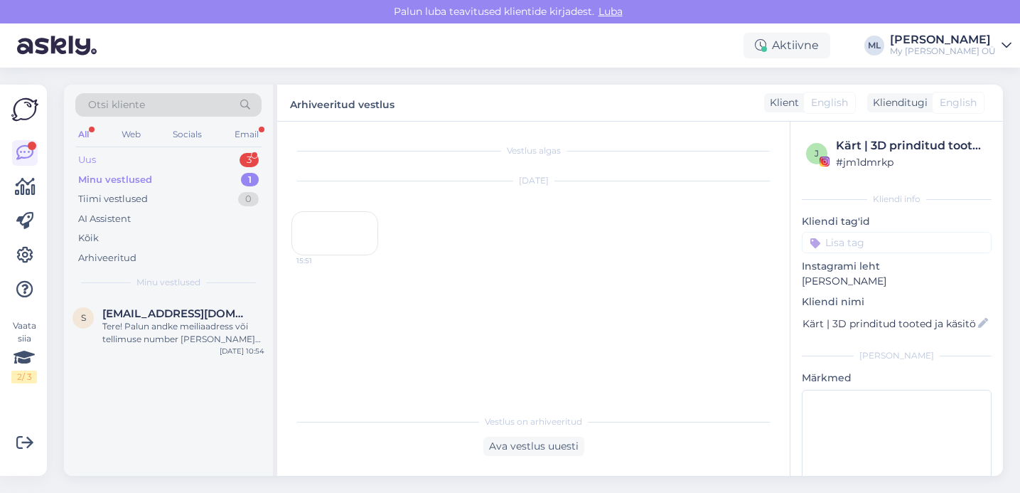
click at [112, 155] on div "Uus 3" at bounding box center [168, 160] width 186 height 20
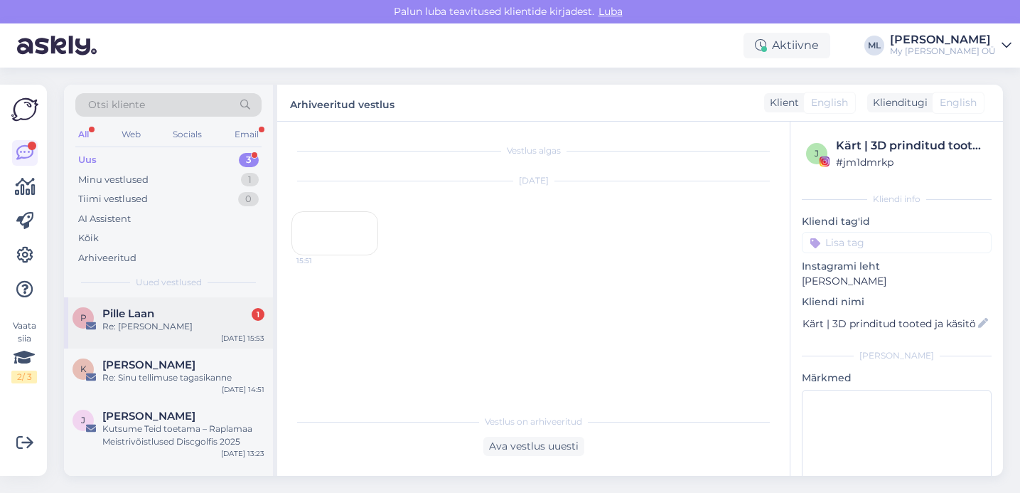
click at [175, 310] on div "Pille Laan 1" at bounding box center [183, 313] width 162 height 13
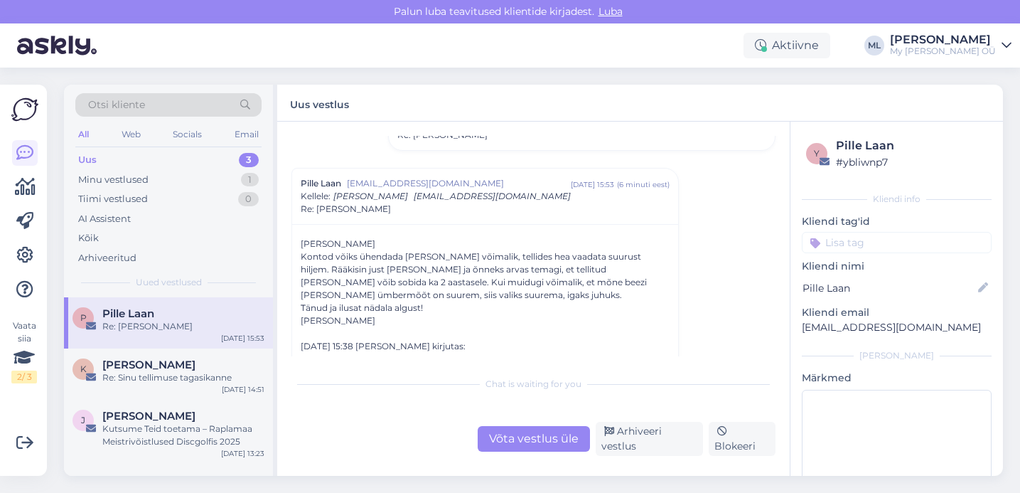
scroll to position [392, 0]
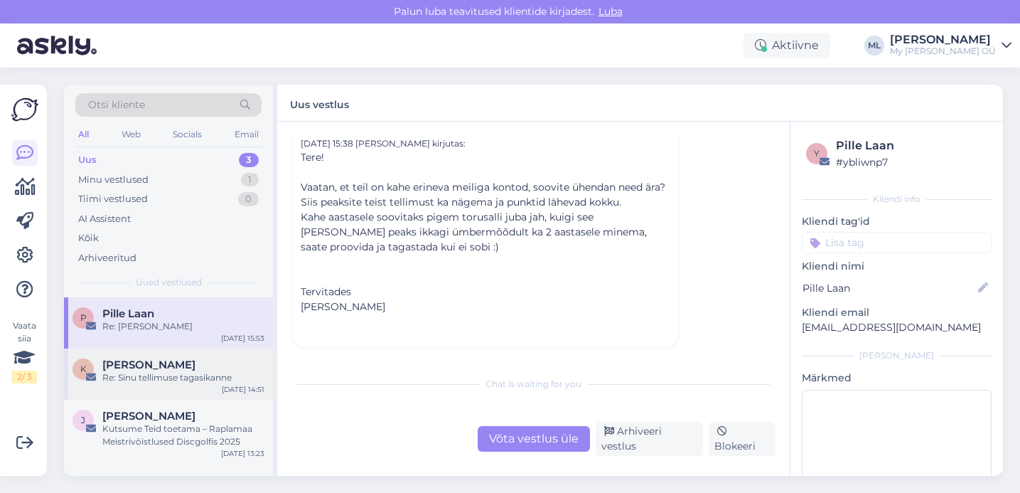
click at [149, 372] on div "Re: Sinu tellimuse tagasikanne" at bounding box center [183, 377] width 162 height 13
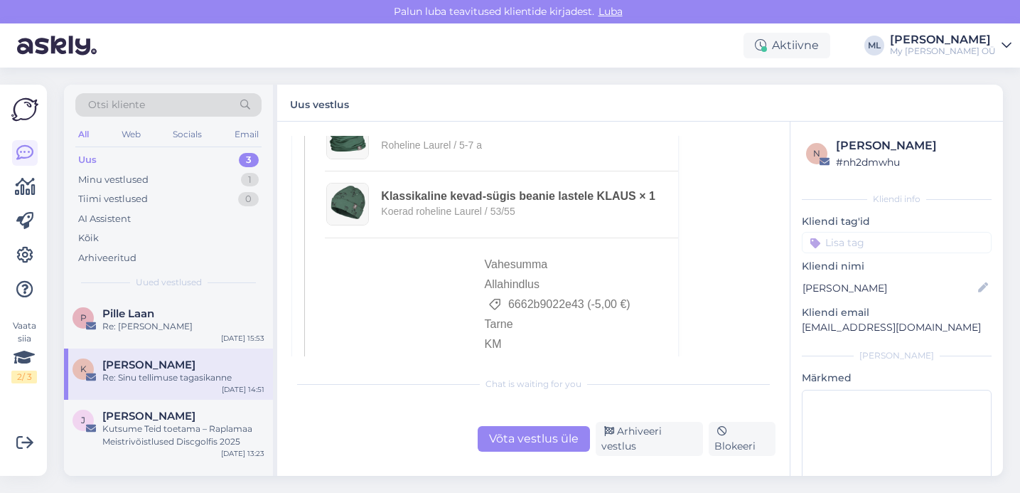
click at [519, 432] on div "Võta vestlus üle" at bounding box center [534, 439] width 112 height 26
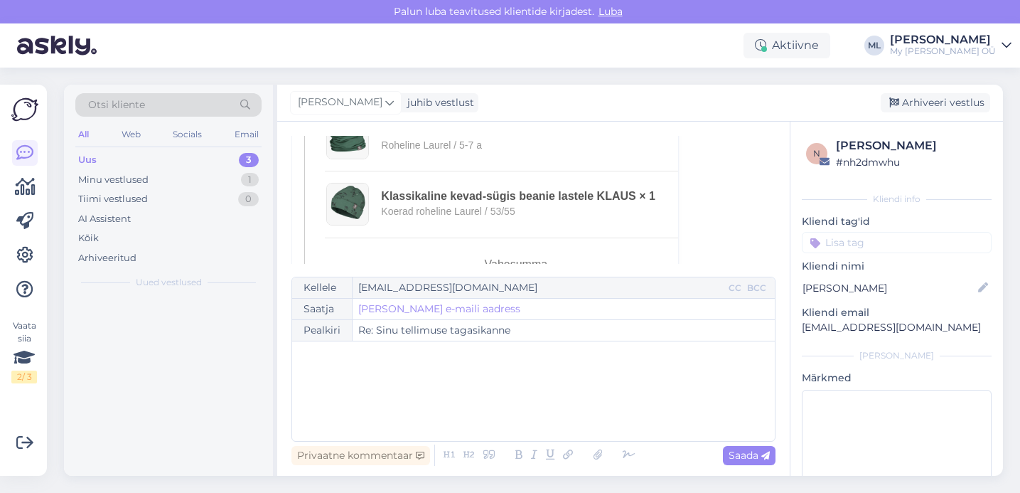
scroll to position [191, 0]
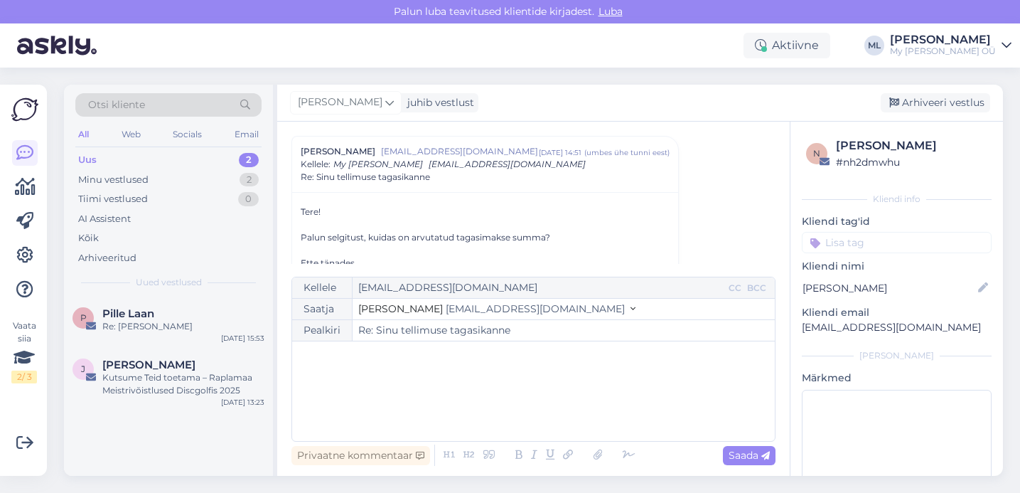
click at [484, 308] on span "[EMAIL_ADDRESS][DOMAIN_NAME]" at bounding box center [535, 308] width 179 height 13
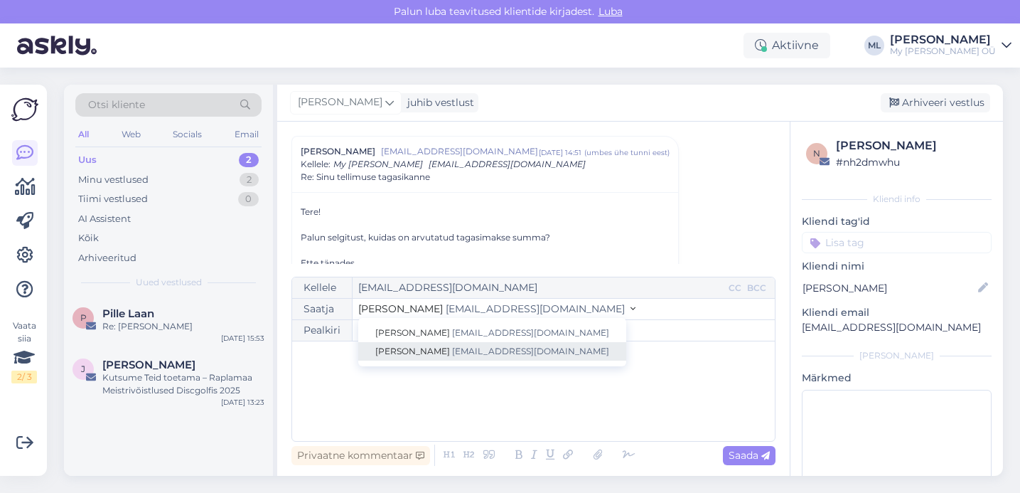
click at [473, 350] on span "[EMAIL_ADDRESS][DOMAIN_NAME]" at bounding box center [530, 351] width 157 height 11
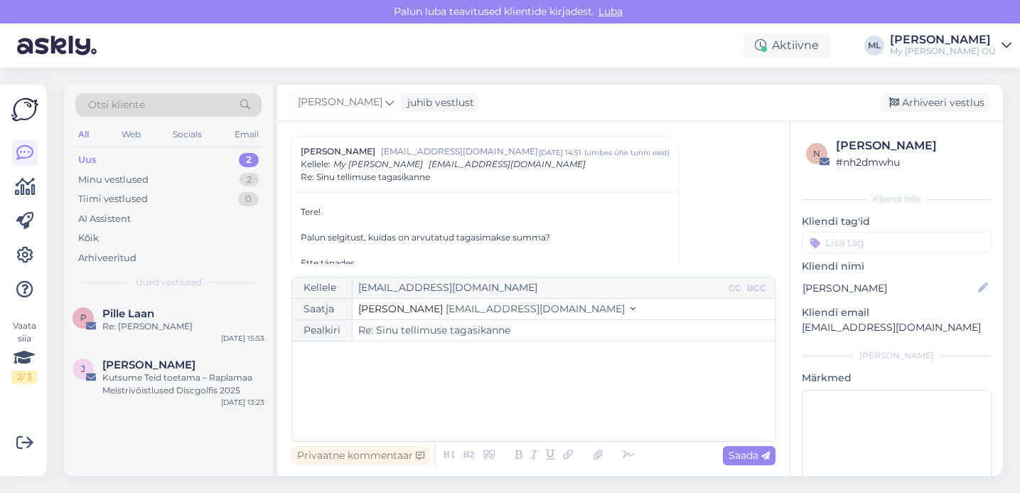
click at [461, 358] on p "﻿" at bounding box center [533, 355] width 469 height 15
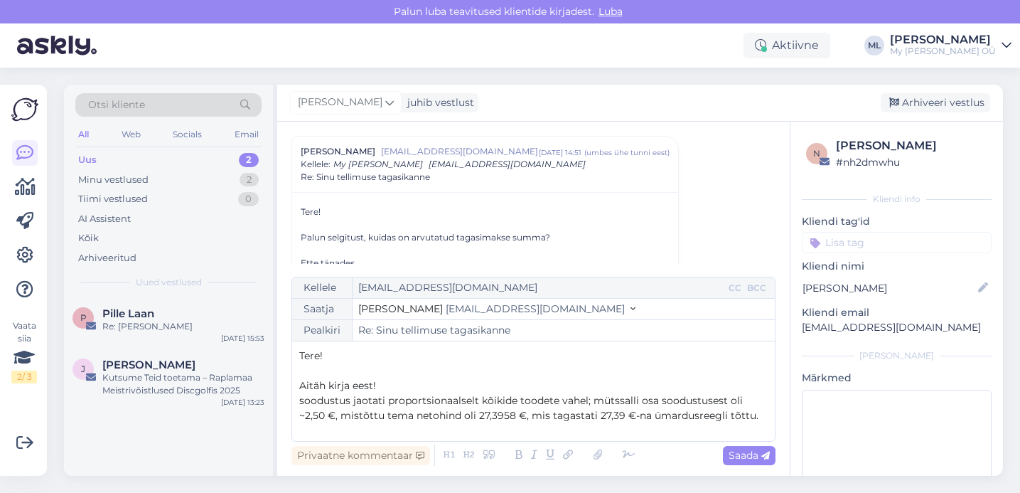
click at [301, 405] on span "soodustus jaotati proportsionaalselt kõikide toodete vahel; mütssalli osa soodu…" at bounding box center [528, 408] width 459 height 28
click at [387, 385] on p "Aitäh kirja eest!" at bounding box center [533, 385] width 469 height 15
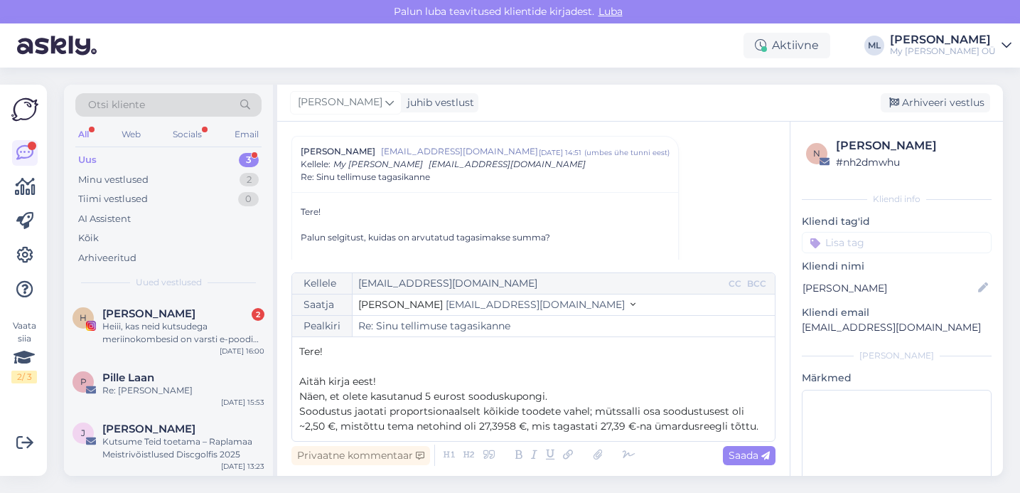
click at [759, 424] on p "Soodustus jaotati proportsionaalselt kõikide toodete vahel; mütssalli osa soodu…" at bounding box center [533, 419] width 469 height 30
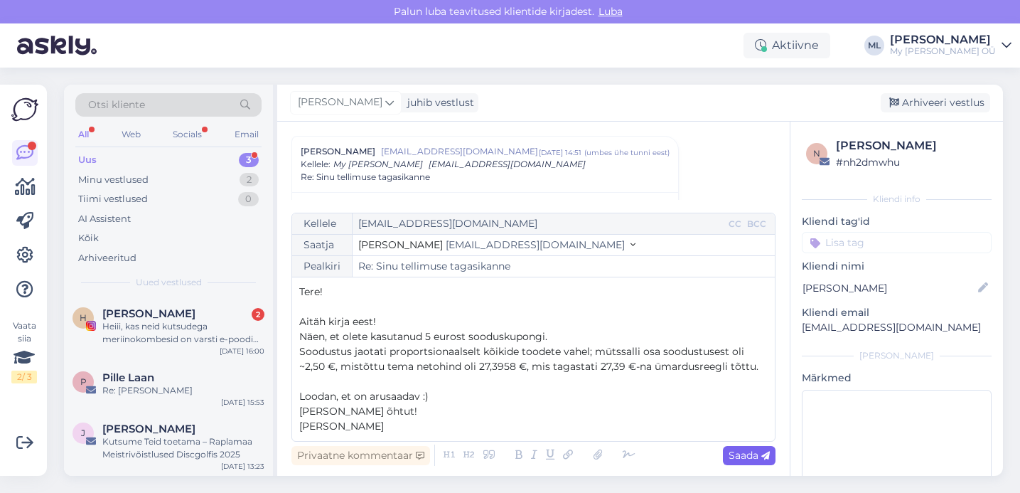
click at [755, 458] on span "Saada" at bounding box center [749, 455] width 41 height 13
type input "Re: Sinu tellimuse tagasikanne"
